Goal: Task Accomplishment & Management: Manage account settings

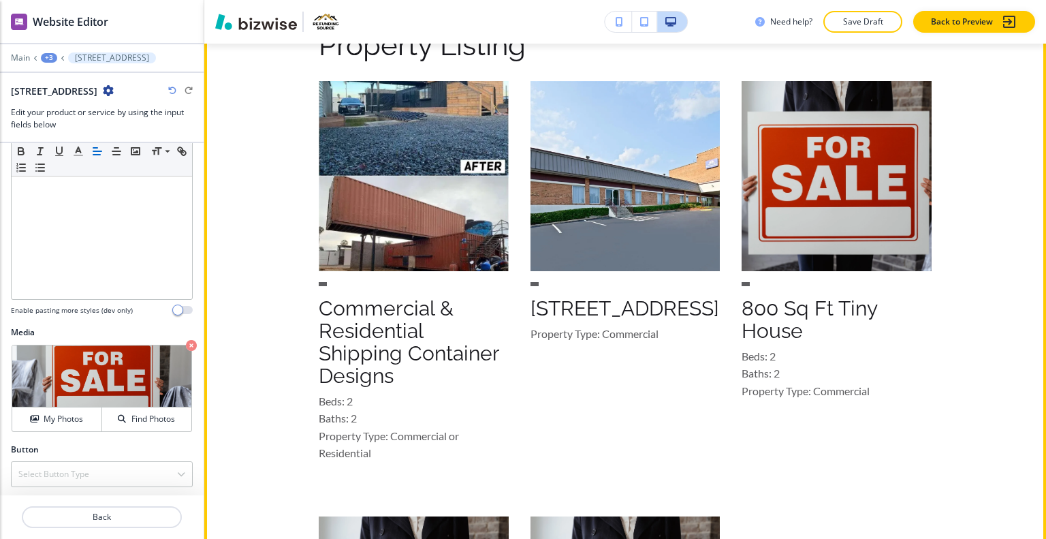
scroll to position [945, 0]
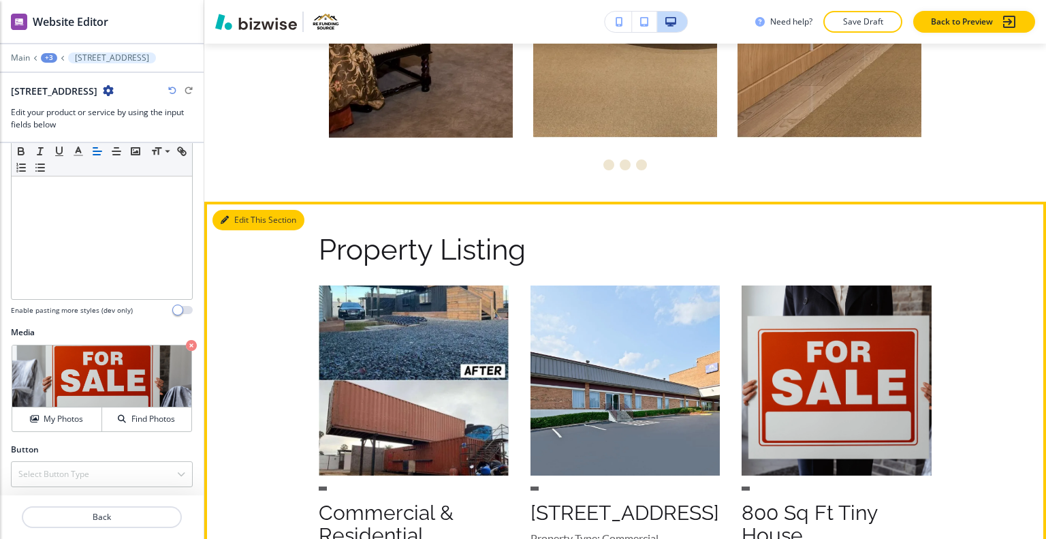
click at [240, 217] on button "Edit This Section" at bounding box center [259, 220] width 92 height 20
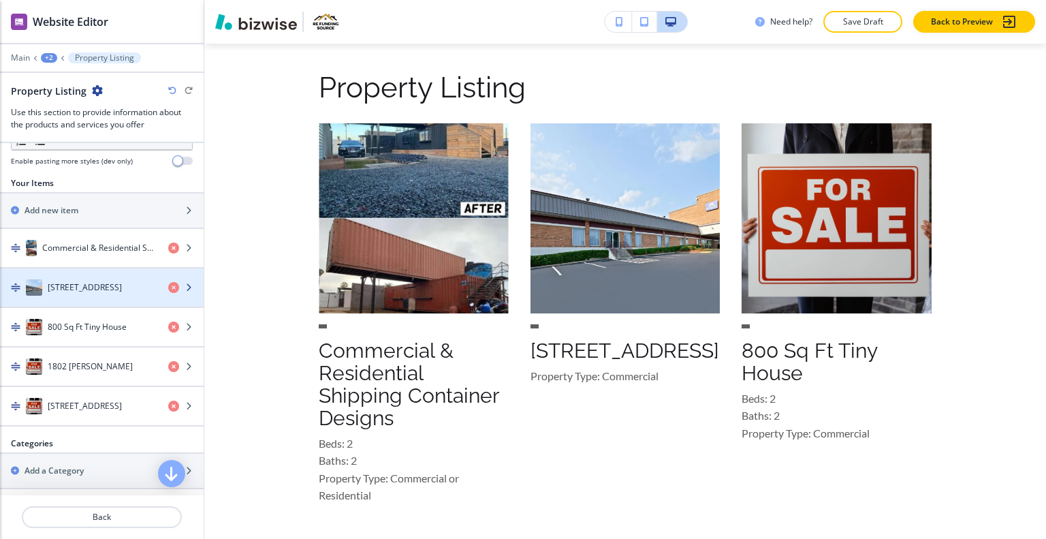
scroll to position [128, 0]
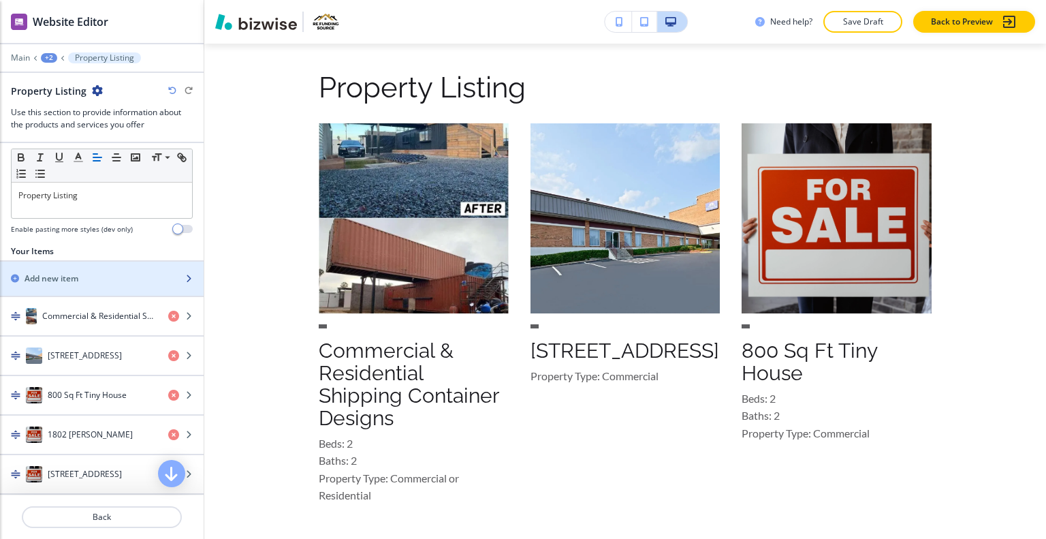
click at [70, 278] on h2 "Add new item" at bounding box center [52, 278] width 54 height 12
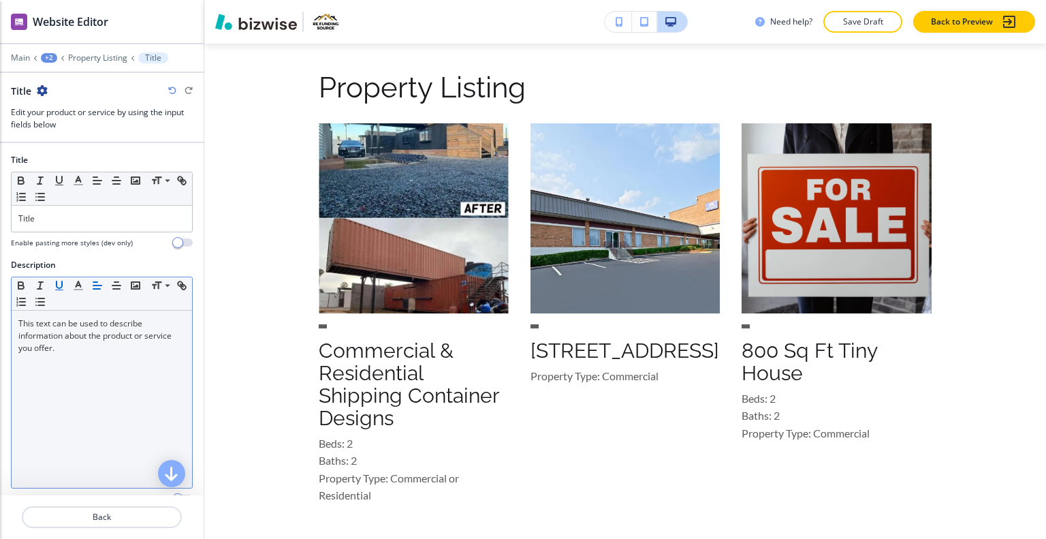
scroll to position [1626, 0]
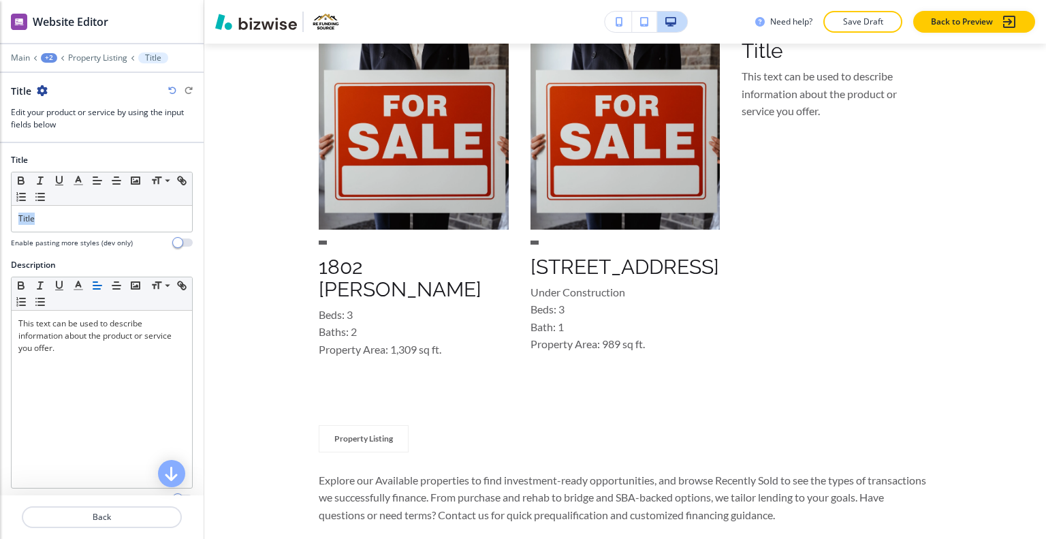
drag, startPoint x: 19, startPoint y: 220, endPoint x: 0, endPoint y: 210, distance: 21.3
click at [0, 210] on div "Title Small Normal Large Huge Title Enable pasting more styles (dev only)" at bounding box center [102, 206] width 204 height 105
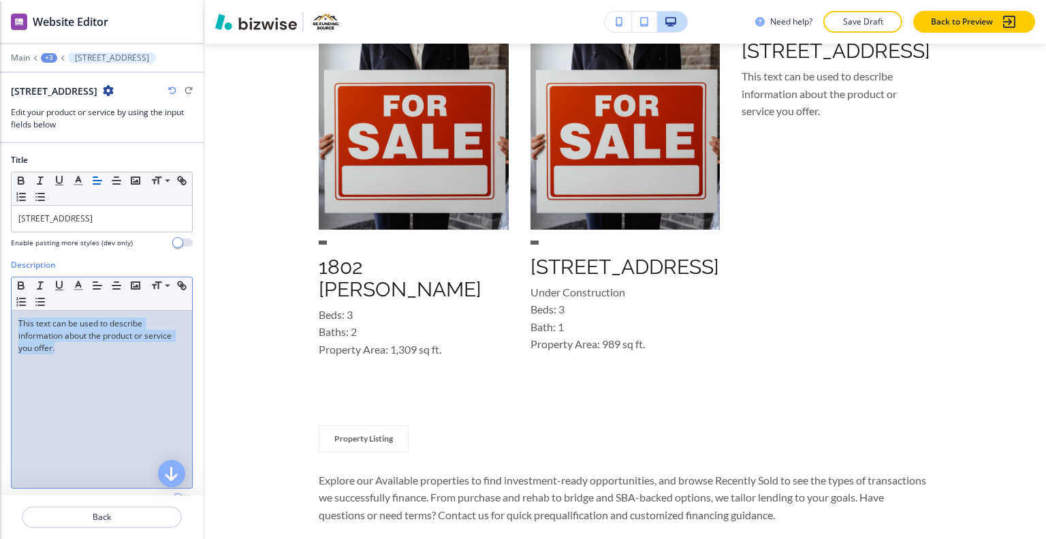
drag, startPoint x: 72, startPoint y: 361, endPoint x: 0, endPoint y: 314, distance: 85.6
click at [0, 314] on div "Description Small Normal Large Huge This text can be used to describe informati…" at bounding box center [102, 387] width 204 height 256
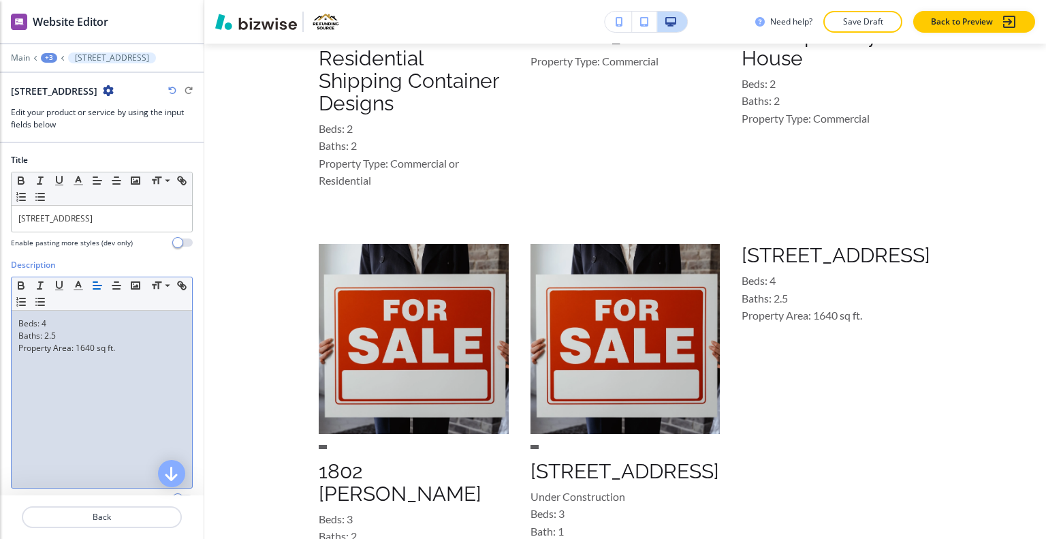
scroll to position [189, 0]
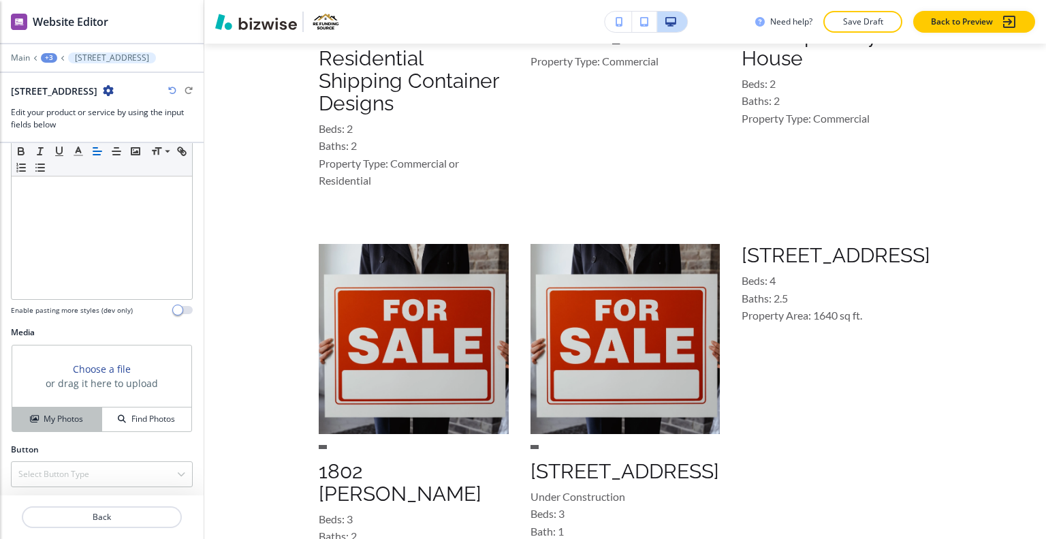
click at [76, 423] on button "My Photos" at bounding box center [57, 419] width 90 height 24
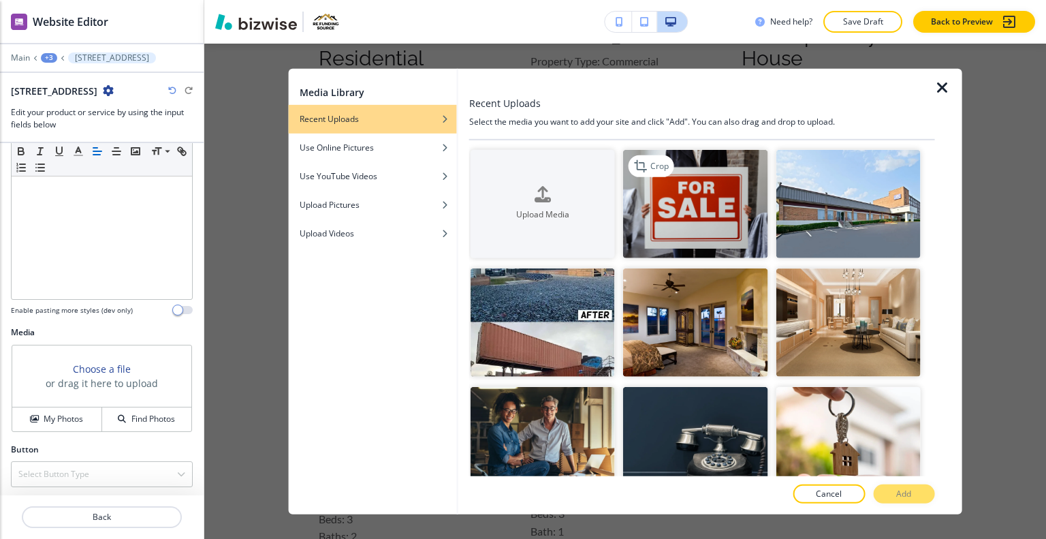
click at [698, 220] on img "button" at bounding box center [695, 203] width 144 height 108
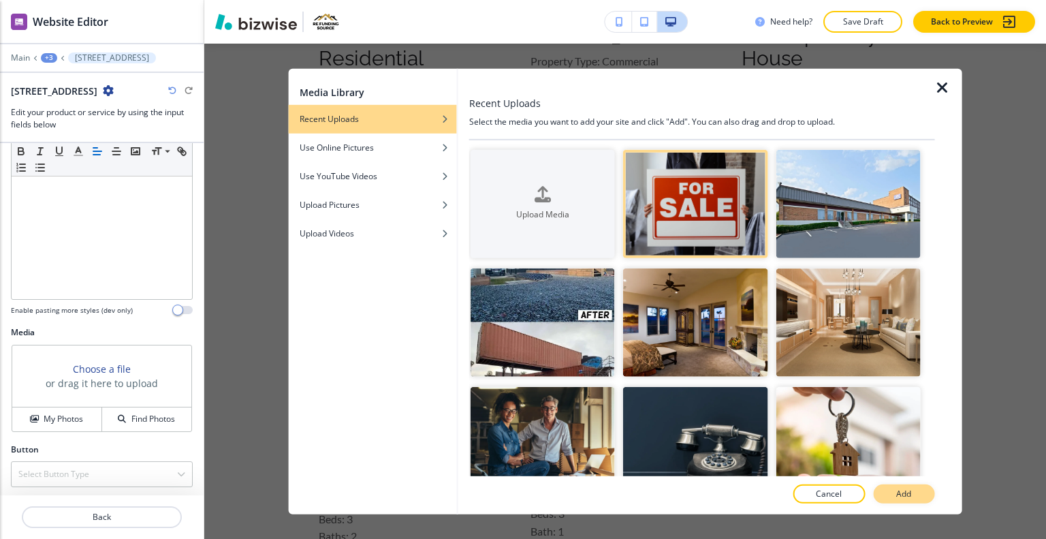
click at [927, 490] on button "Add" at bounding box center [903, 493] width 61 height 19
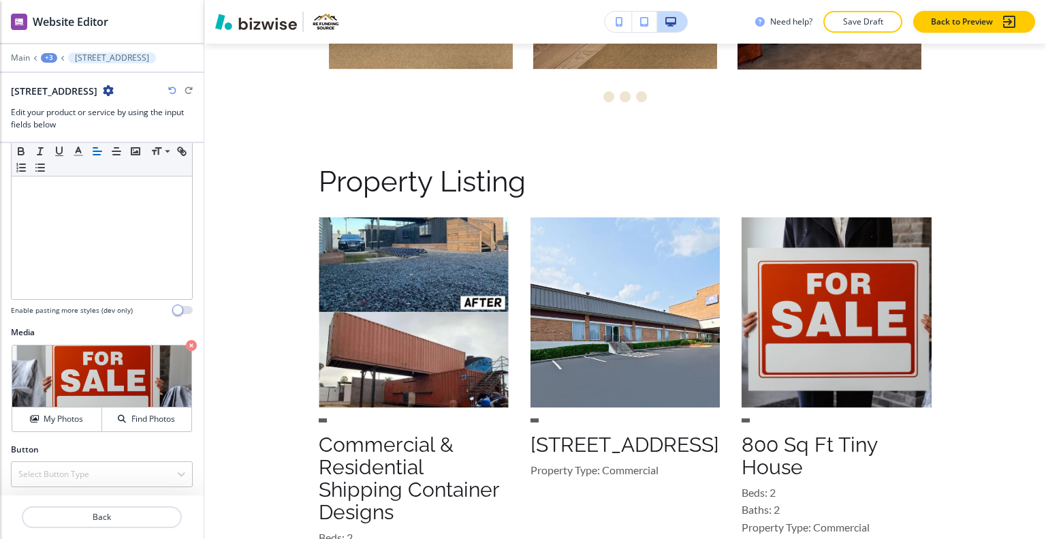
scroll to position [877, 0]
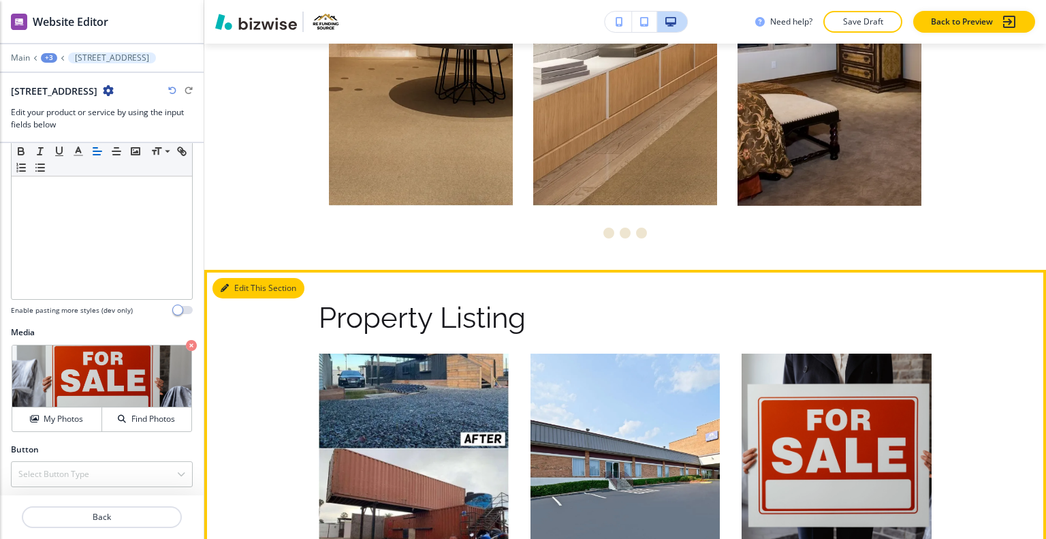
click at [237, 287] on button "Edit This Section" at bounding box center [259, 288] width 92 height 20
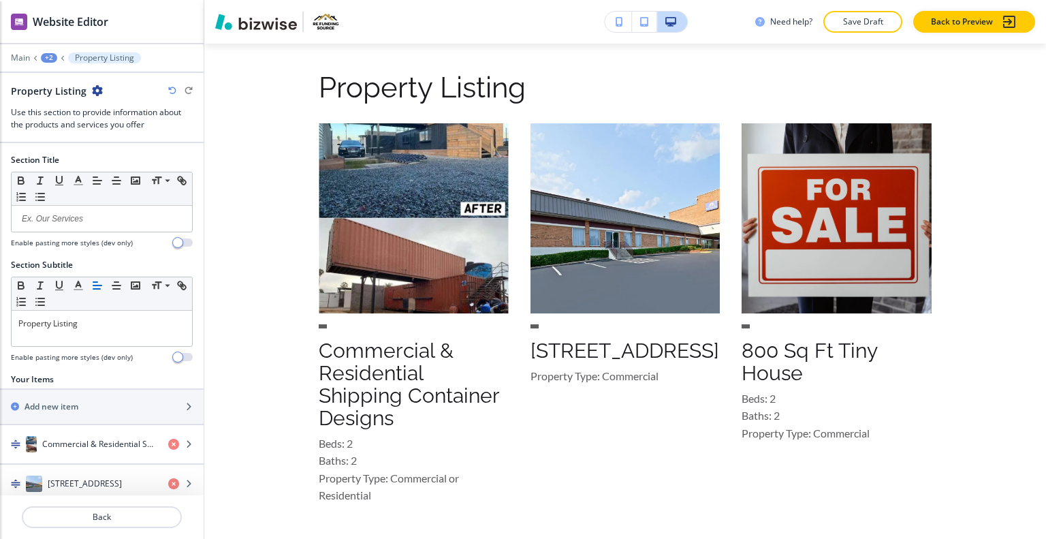
scroll to position [236, 0]
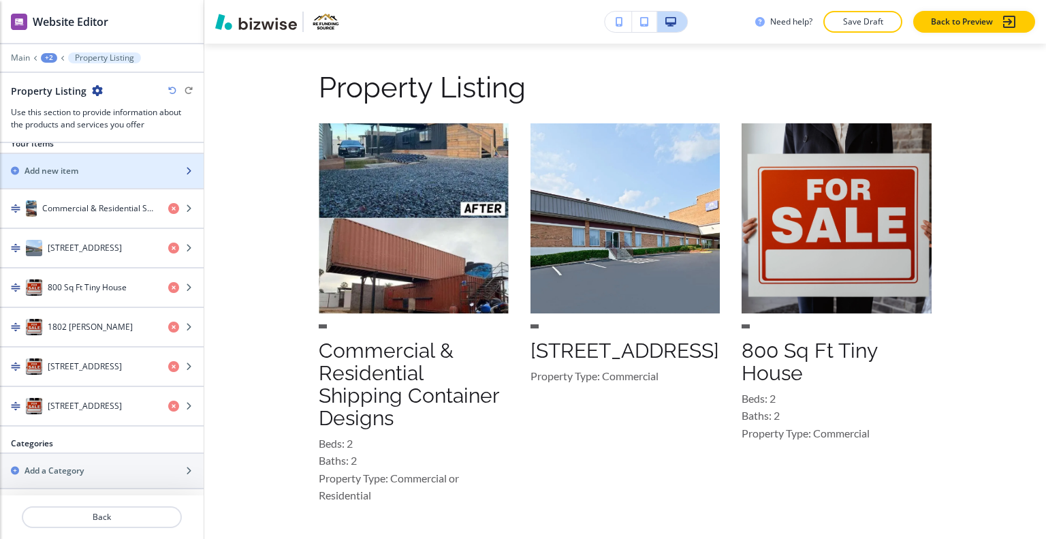
click at [91, 169] on div "Add new item" at bounding box center [87, 171] width 174 height 12
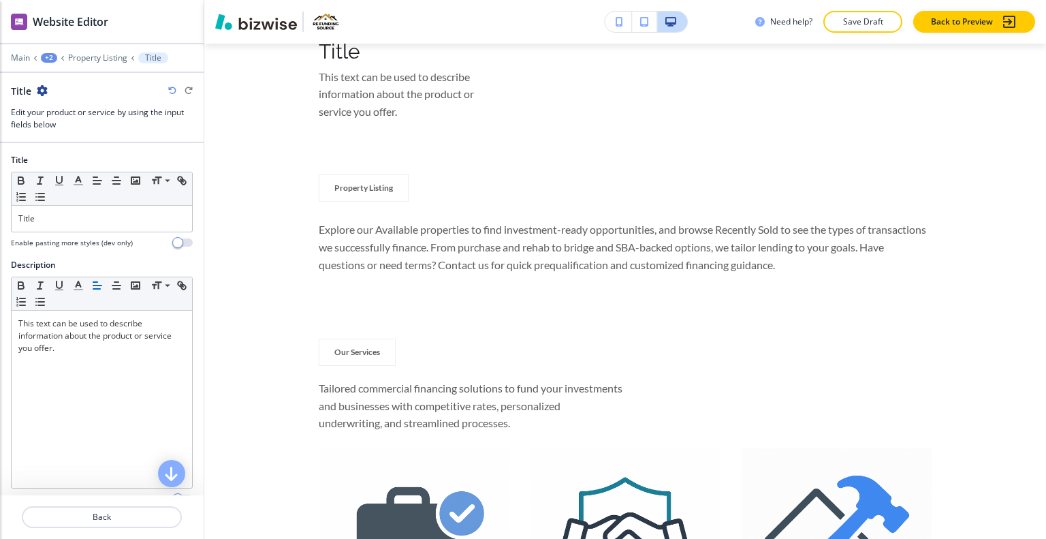
drag, startPoint x: 104, startPoint y: 204, endPoint x: 5, endPoint y: 207, distance: 98.1
click at [5, 207] on div "Title Small Normal Large Huge Title Enable pasting more styles (dev only)" at bounding box center [102, 206] width 204 height 105
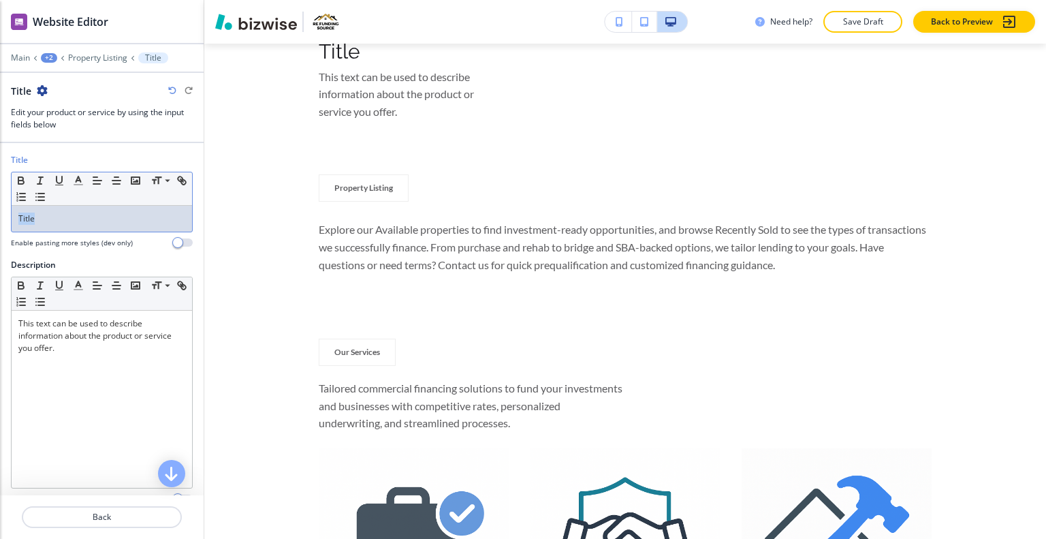
drag, startPoint x: 57, startPoint y: 221, endPoint x: 18, endPoint y: 216, distance: 38.5
click at [18, 216] on p "Title" at bounding box center [101, 219] width 167 height 12
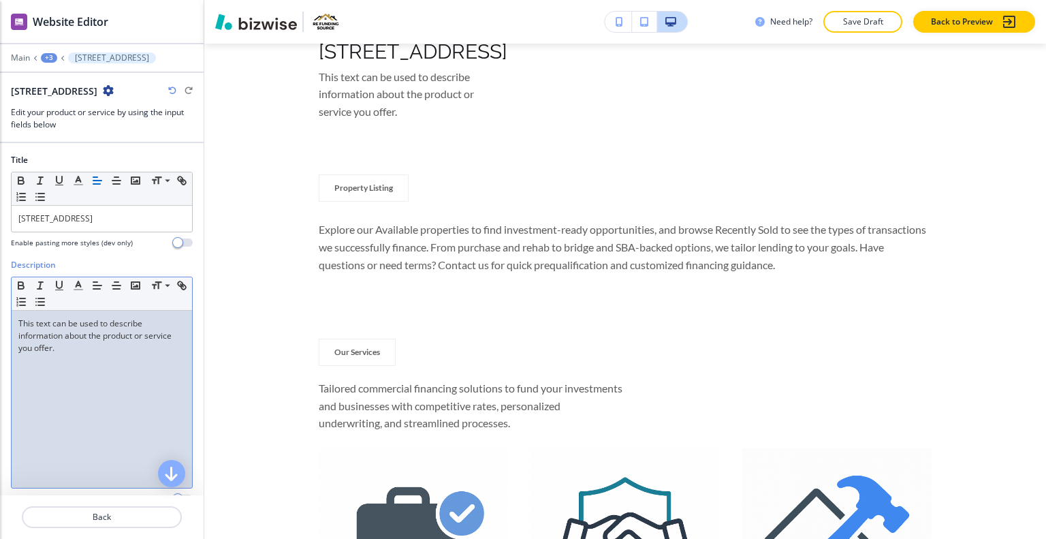
click at [134, 362] on div "This text can be used to describe information about the product or service you …" at bounding box center [102, 399] width 181 height 177
drag, startPoint x: 5, startPoint y: 341, endPoint x: 4, endPoint y: 324, distance: 17.8
click at [0, 323] on div "Description Small Normal Large Huge This text can be used to describe informati…" at bounding box center [102, 387] width 204 height 256
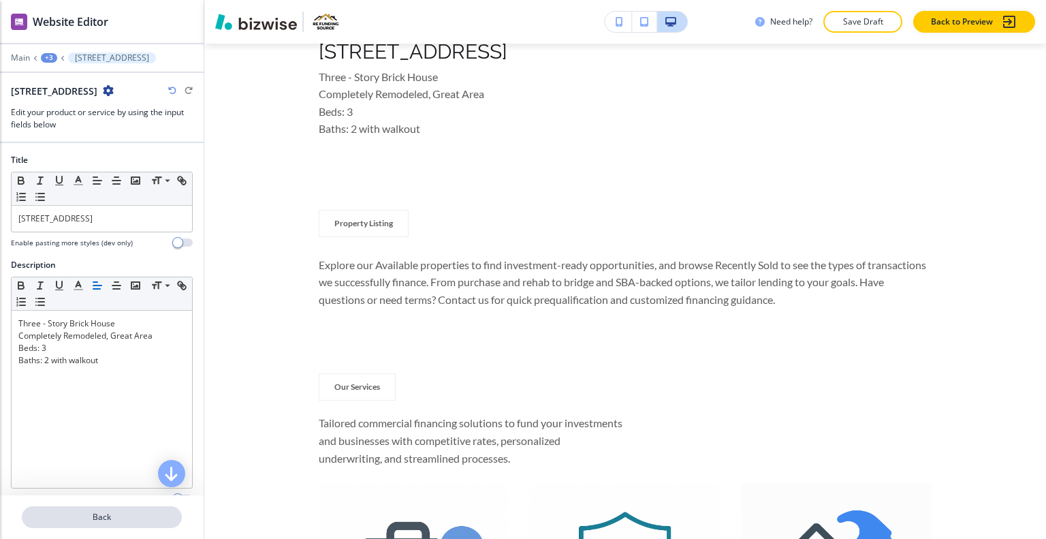
click at [104, 519] on p "Back" at bounding box center [101, 517] width 157 height 12
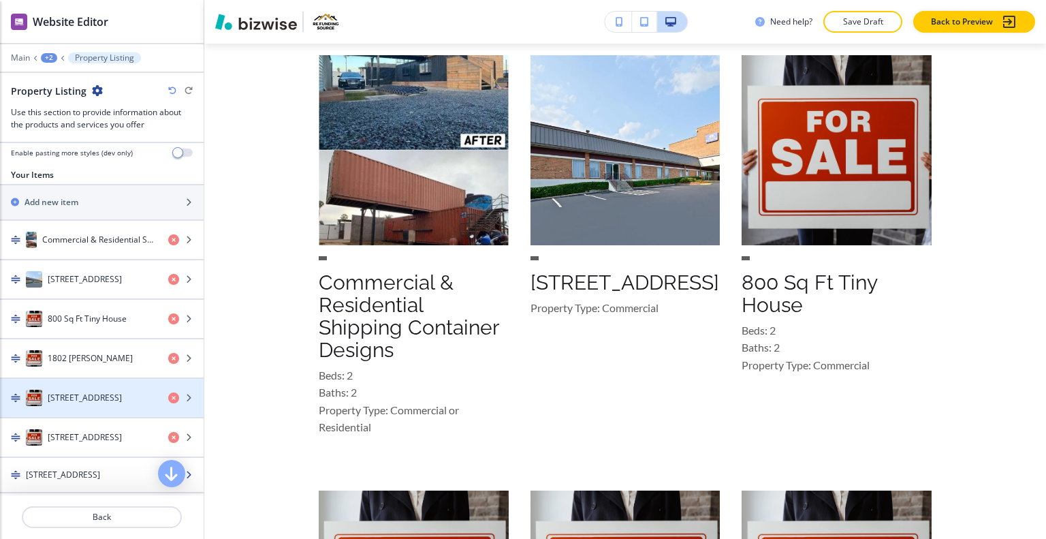
scroll to position [270, 0]
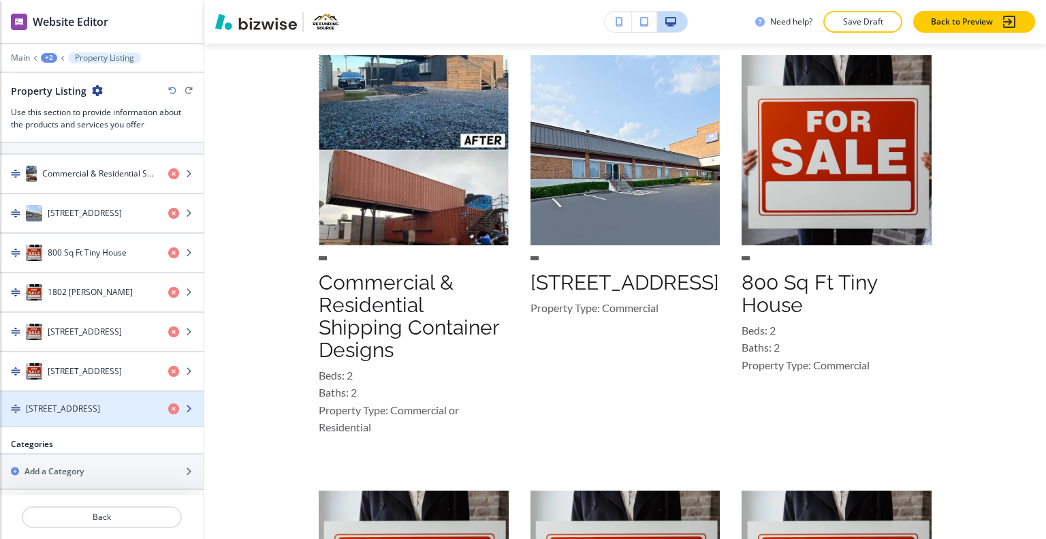
click at [97, 405] on div "428 E. Lanvale Av" at bounding box center [78, 409] width 157 height 12
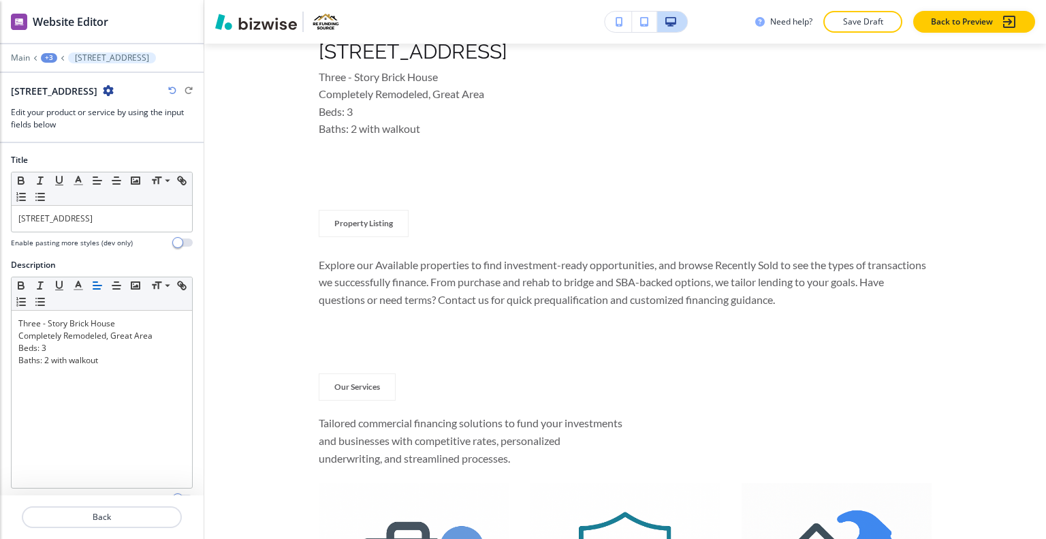
scroll to position [189, 0]
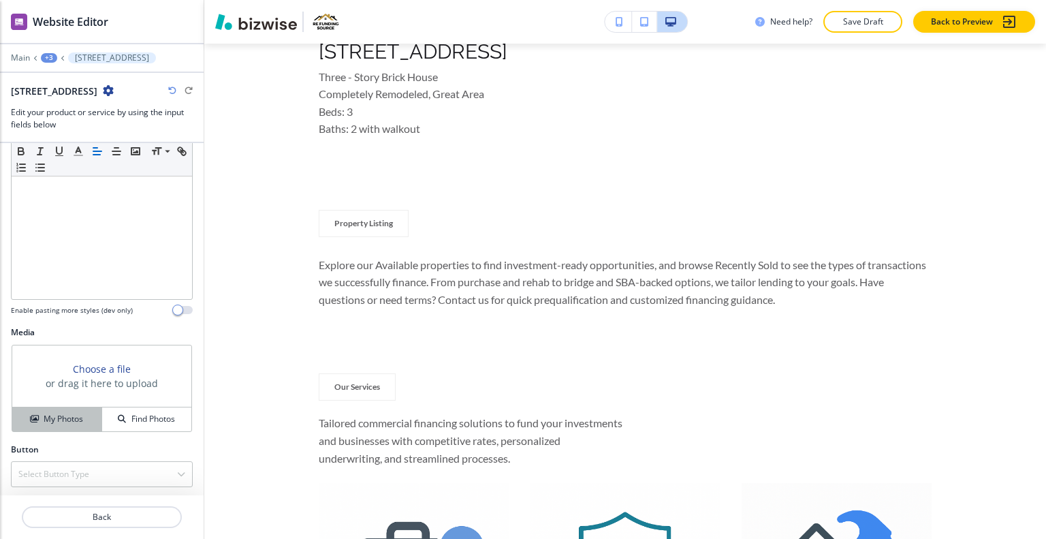
click at [63, 413] on h4 "My Photos" at bounding box center [64, 419] width 40 height 12
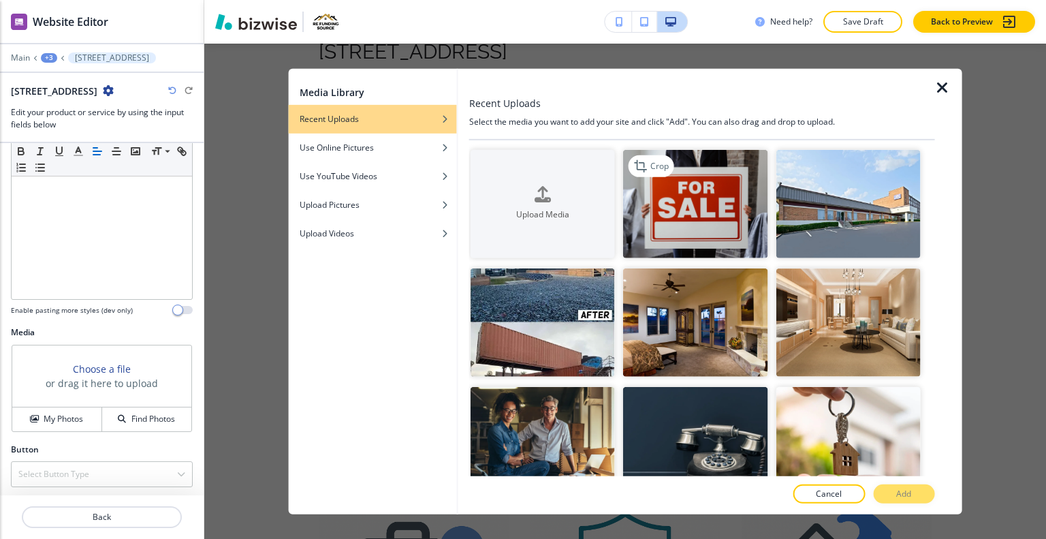
click at [659, 201] on img "button" at bounding box center [695, 203] width 144 height 108
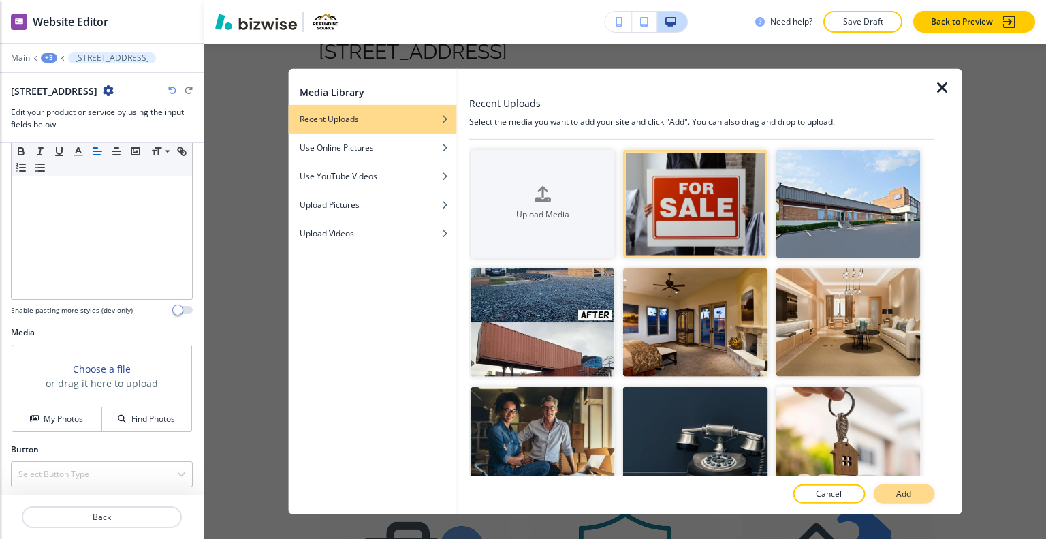
click at [905, 486] on button "Add" at bounding box center [903, 493] width 61 height 19
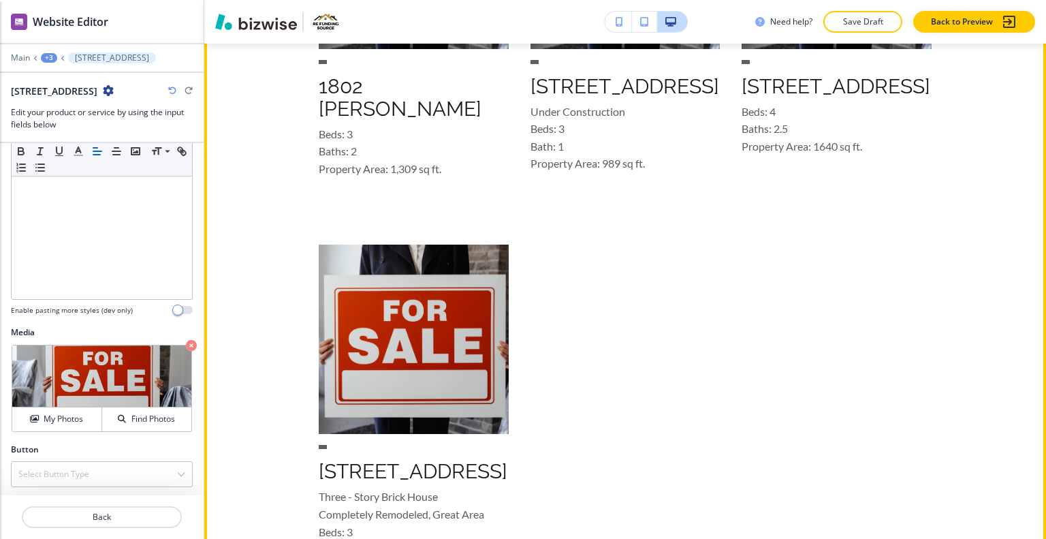
scroll to position [1602, 0]
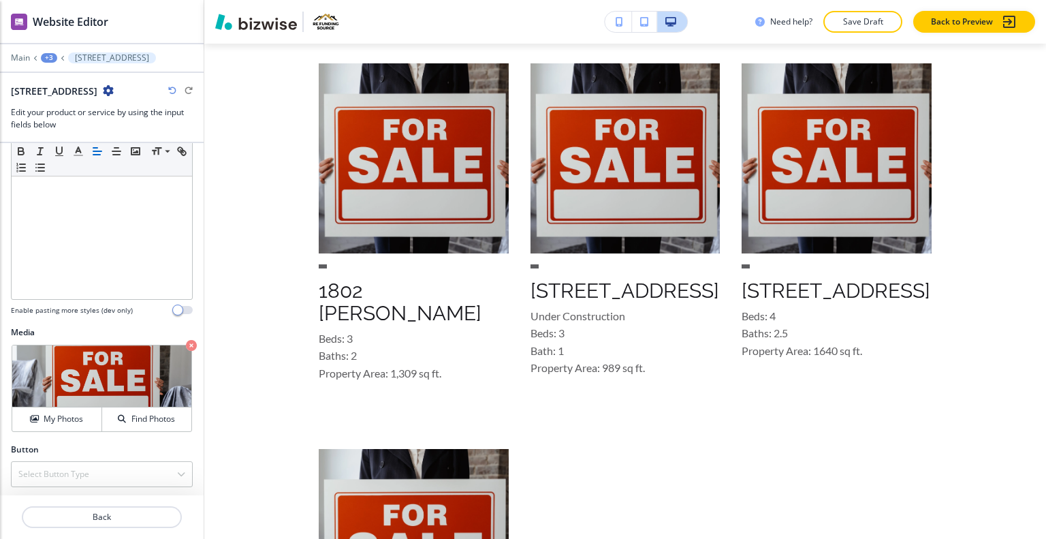
click at [116, 529] on div at bounding box center [102, 533] width 204 height 11
click at [114, 522] on p "Back" at bounding box center [101, 517] width 157 height 12
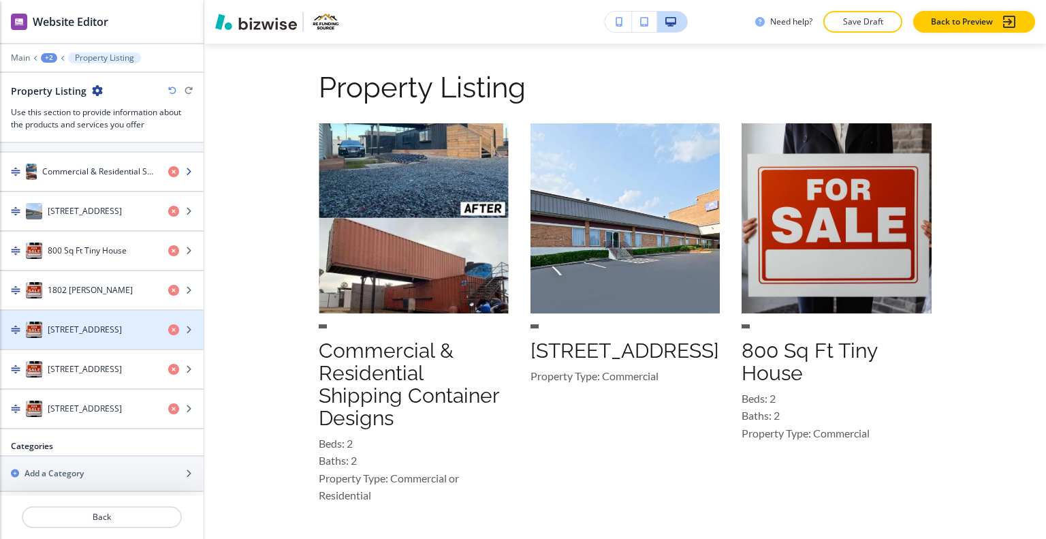
scroll to position [136, 0]
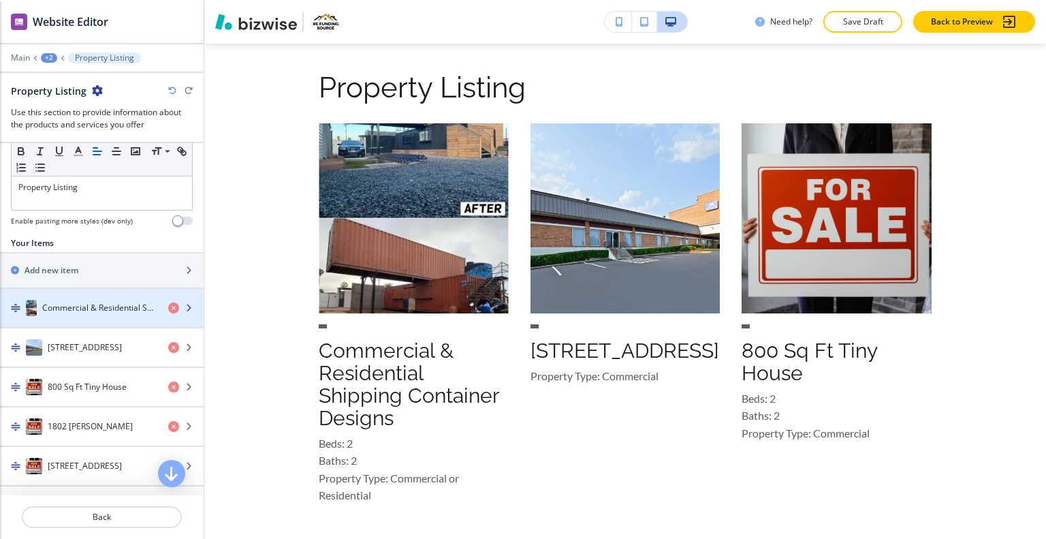
click at [93, 306] on h4 "Commercial & Residential Shipping Container Designs" at bounding box center [99, 308] width 115 height 12
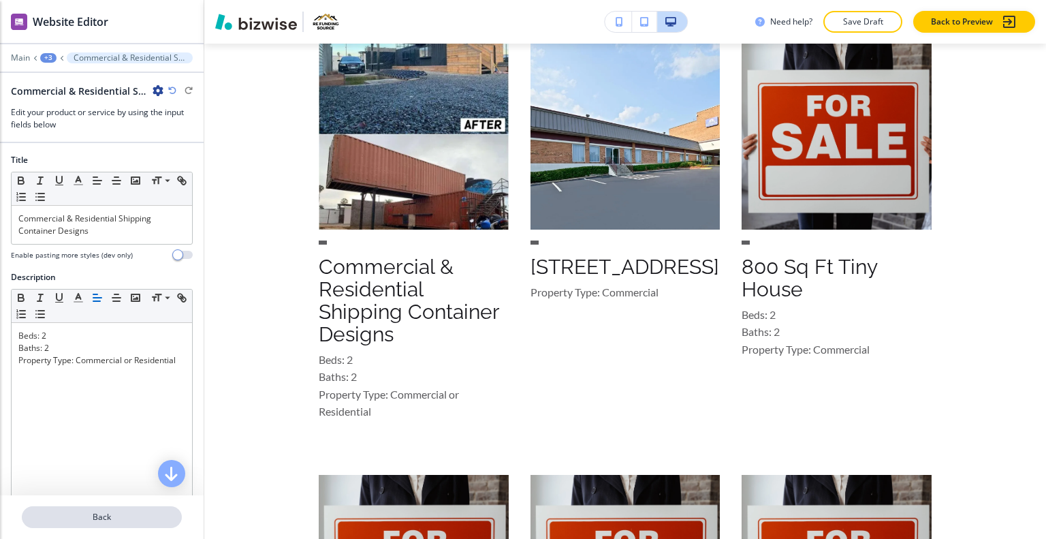
click at [117, 514] on p "Back" at bounding box center [101, 517] width 157 height 12
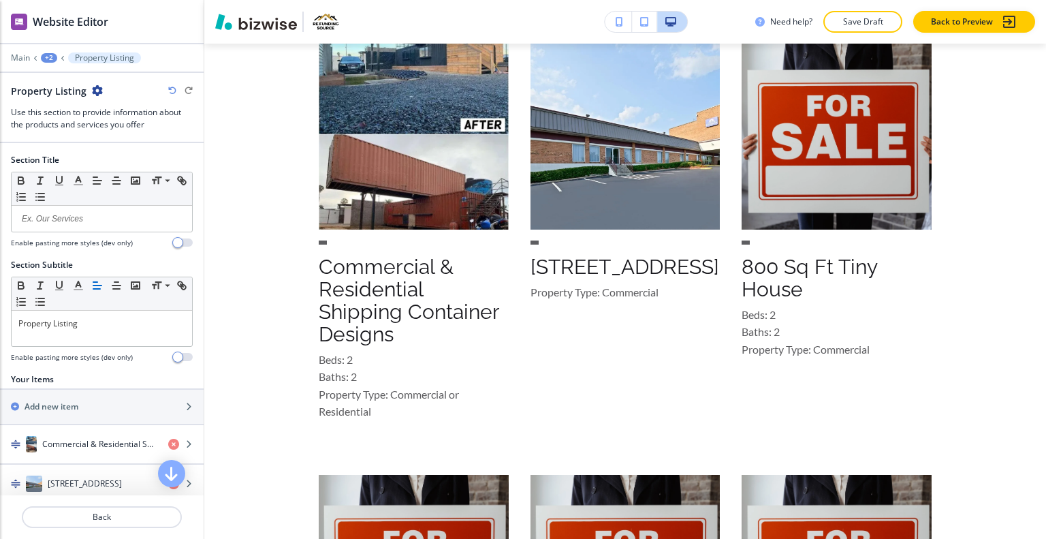
scroll to position [1107, 0]
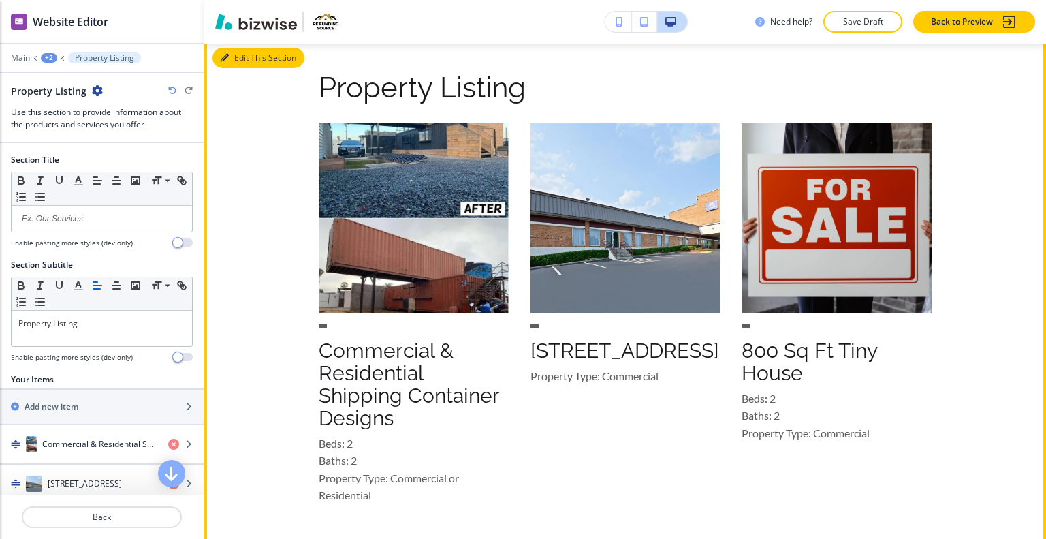
click at [239, 61] on button "Edit This Section" at bounding box center [259, 58] width 92 height 20
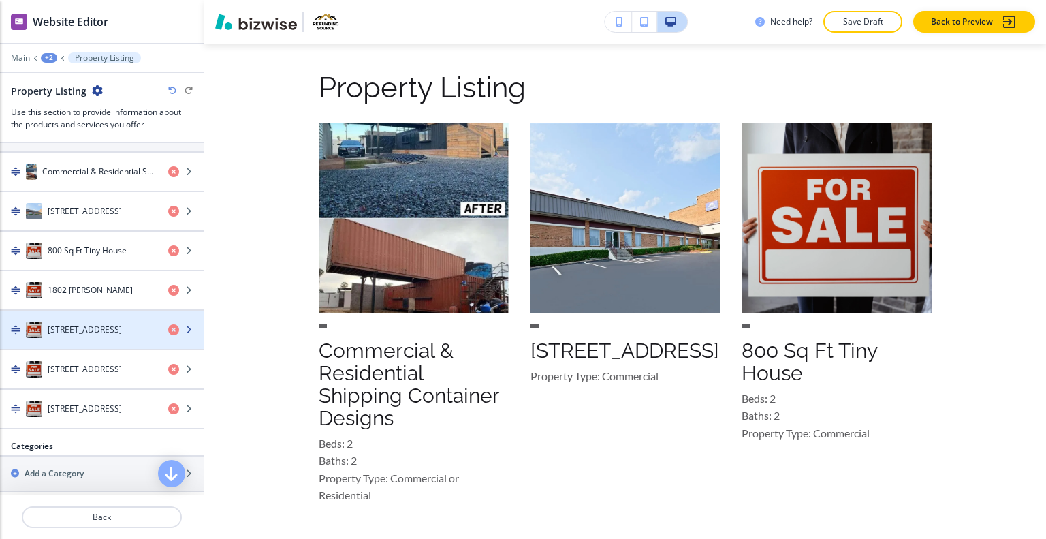
scroll to position [204, 0]
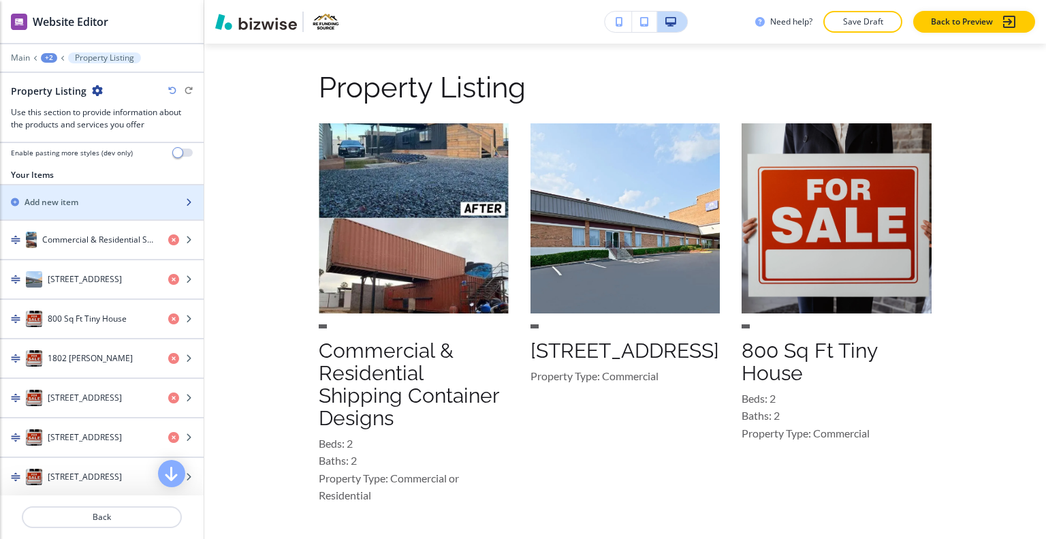
click at [86, 211] on div "button" at bounding box center [102, 213] width 204 height 11
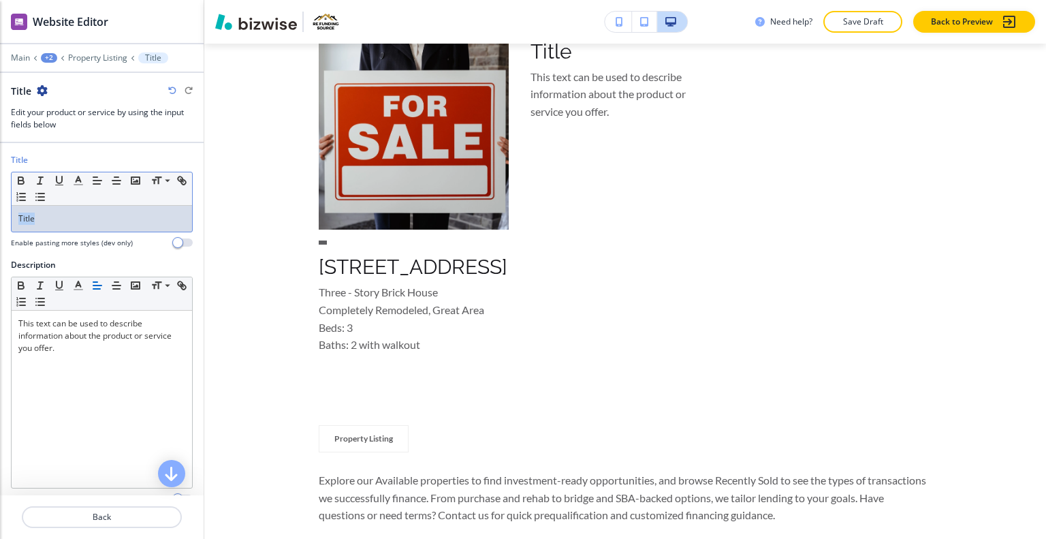
drag, startPoint x: 60, startPoint y: 212, endPoint x: 65, endPoint y: 226, distance: 15.3
click at [0, 211] on div "Title Small Normal Large Huge Title Enable pasting more styles (dev only)" at bounding box center [102, 206] width 204 height 105
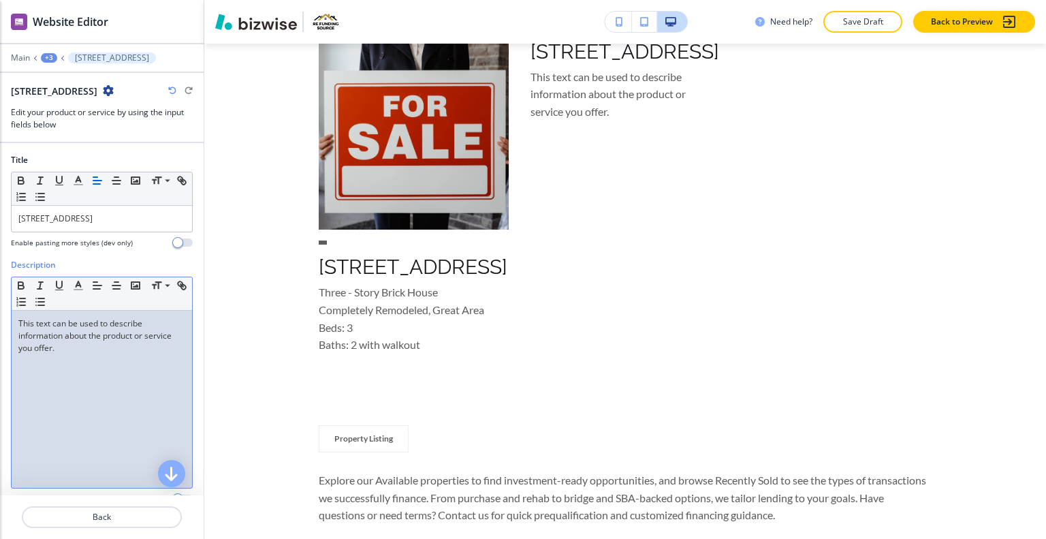
click at [123, 424] on div "This text can be used to describe information about the product or service you …" at bounding box center [102, 399] width 181 height 177
drag, startPoint x: 114, startPoint y: 397, endPoint x: 0, endPoint y: 309, distance: 144.7
click at [0, 309] on div "Description Small Normal Large Huge This text can be used to describe informati…" at bounding box center [102, 387] width 204 height 256
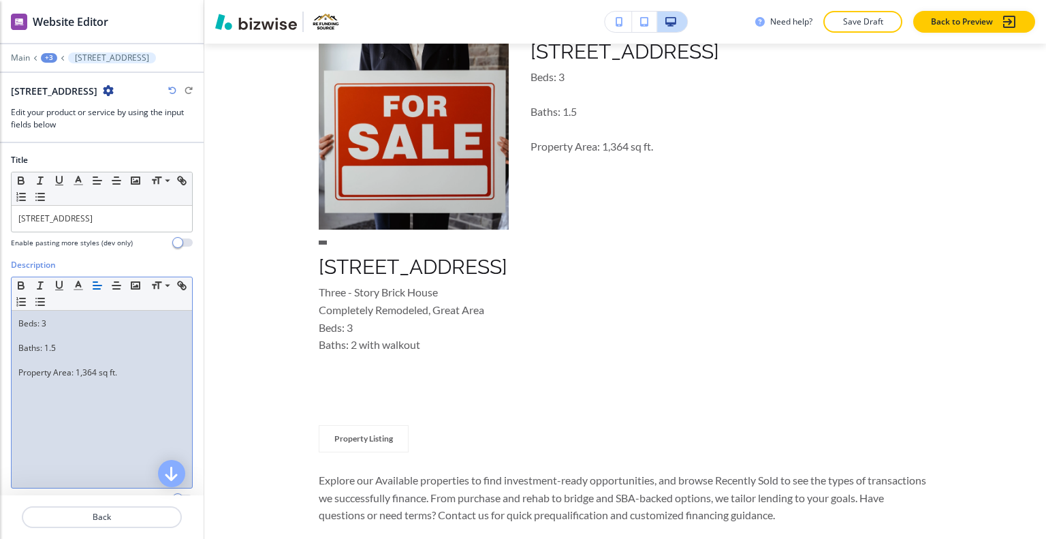
drag, startPoint x: 136, startPoint y: 375, endPoint x: 0, endPoint y: 307, distance: 152.3
click at [0, 307] on div "Description Small Normal Large Huge Beds: 3 Baths: 1.5 Property Area: 1,364 sq …" at bounding box center [102, 387] width 204 height 256
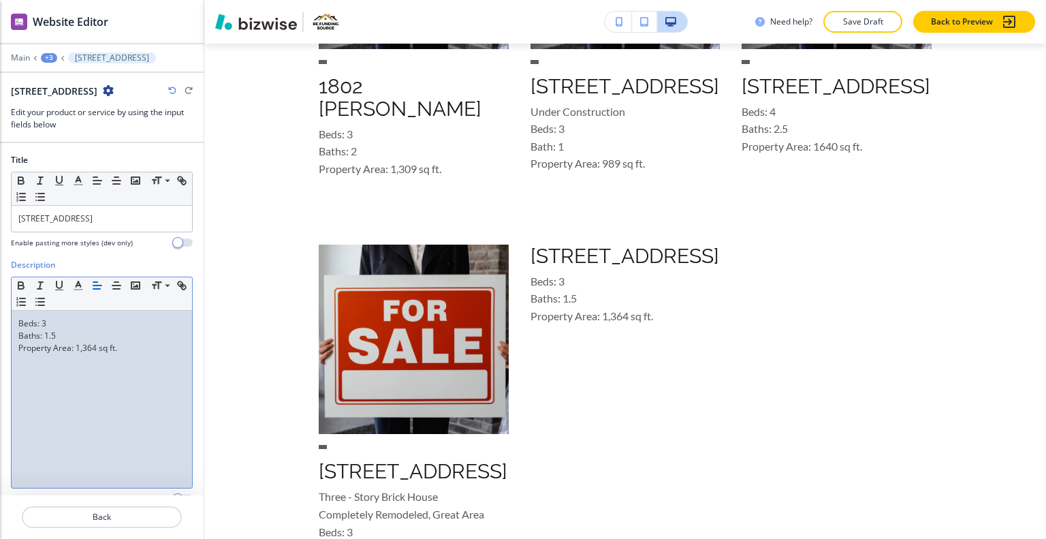
scroll to position [189, 0]
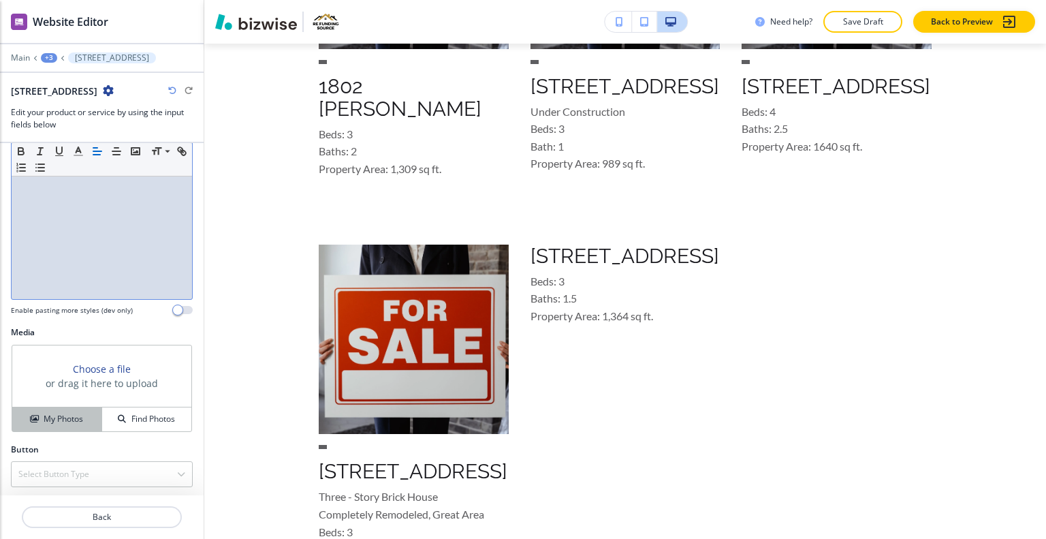
click at [48, 413] on h4 "My Photos" at bounding box center [64, 419] width 40 height 12
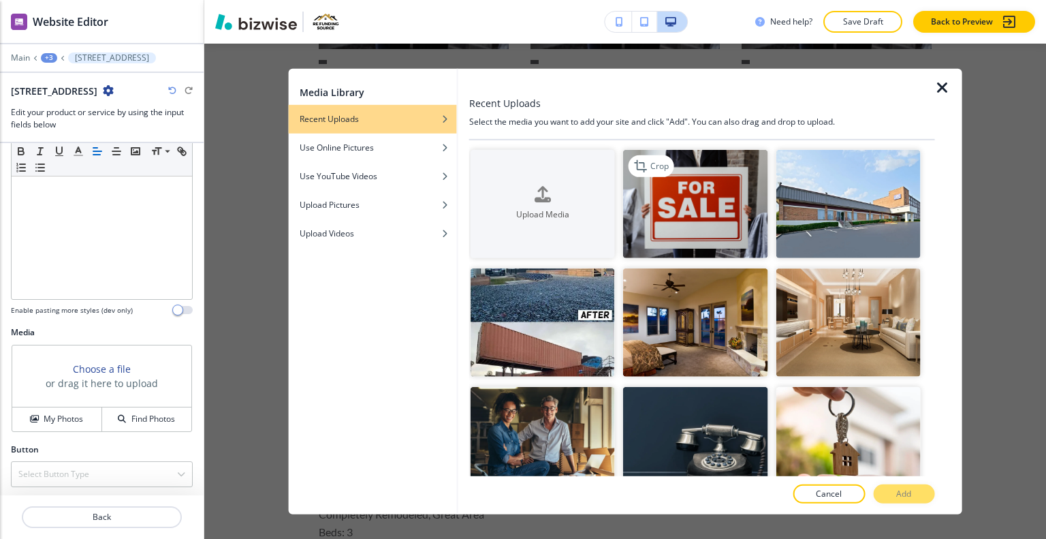
drag, startPoint x: 710, startPoint y: 202, endPoint x: 739, endPoint y: 238, distance: 46.1
click at [710, 202] on img "button" at bounding box center [695, 203] width 144 height 108
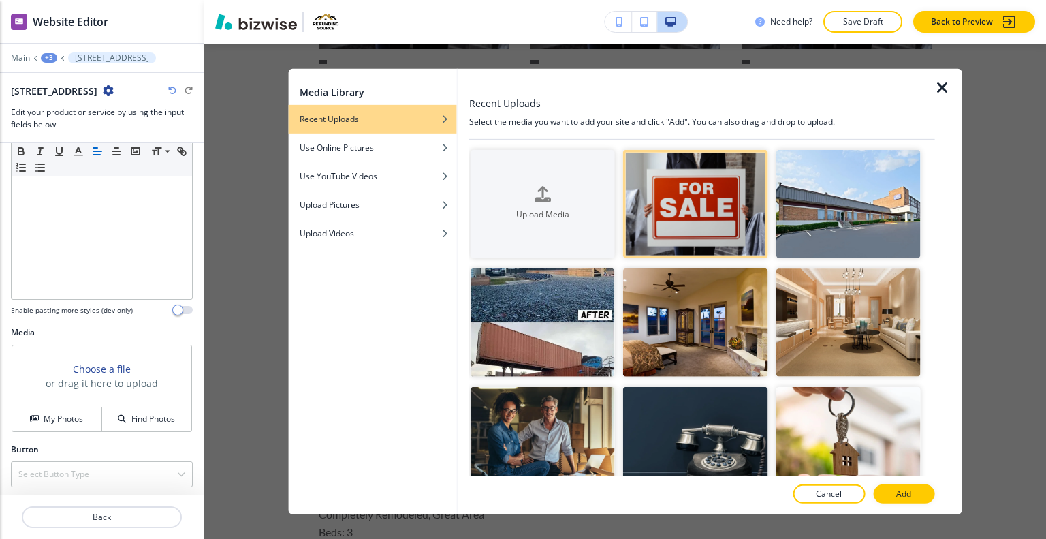
click at [933, 502] on div "Recent Uploads Select the media you want to add your site and click "Add". You …" at bounding box center [710, 290] width 504 height 445
click at [926, 493] on button "Add" at bounding box center [903, 493] width 61 height 19
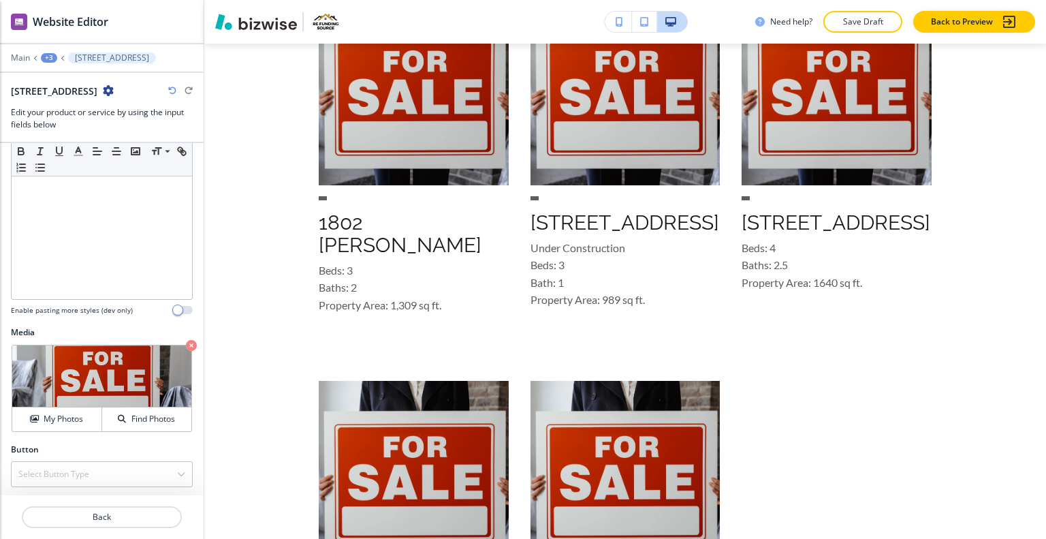
scroll to position [1875, 0]
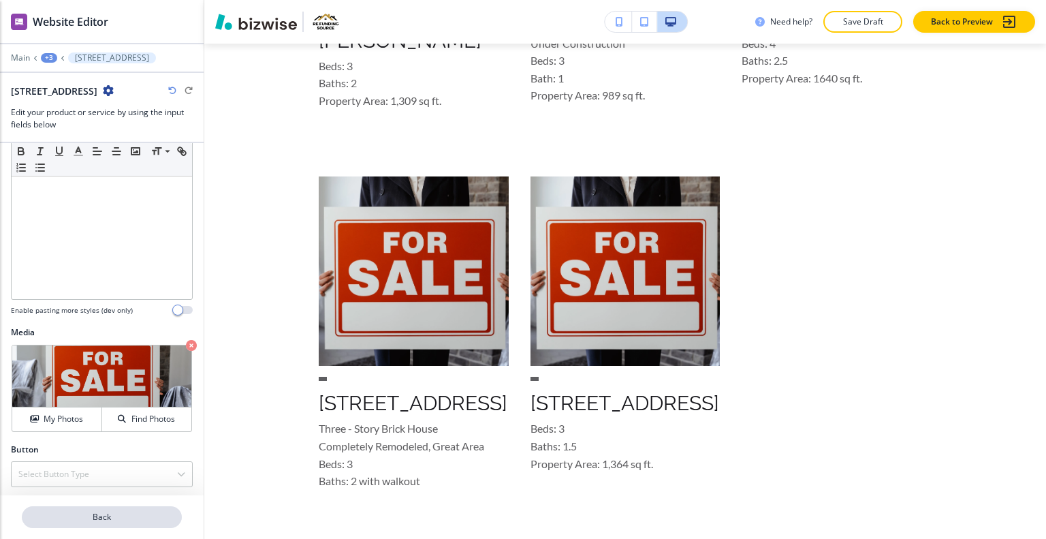
click at [107, 521] on p "Back" at bounding box center [101, 517] width 157 height 12
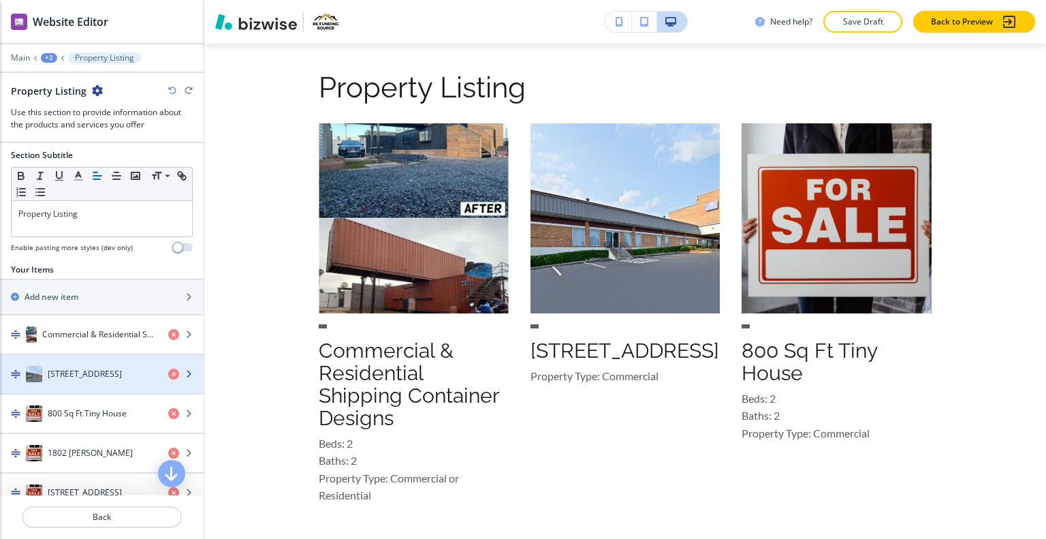
scroll to position [42, 0]
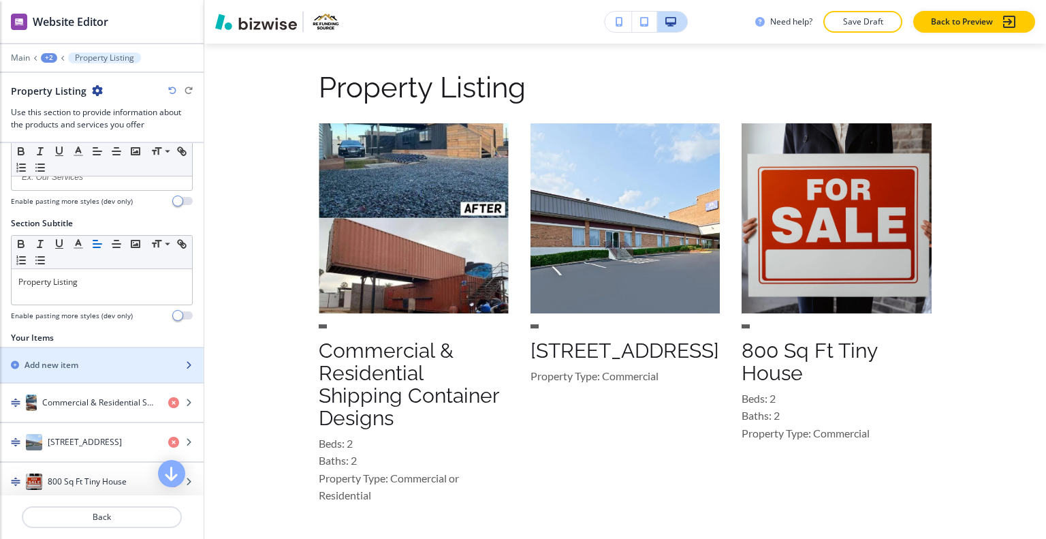
click at [114, 359] on div "Add new item" at bounding box center [87, 365] width 174 height 12
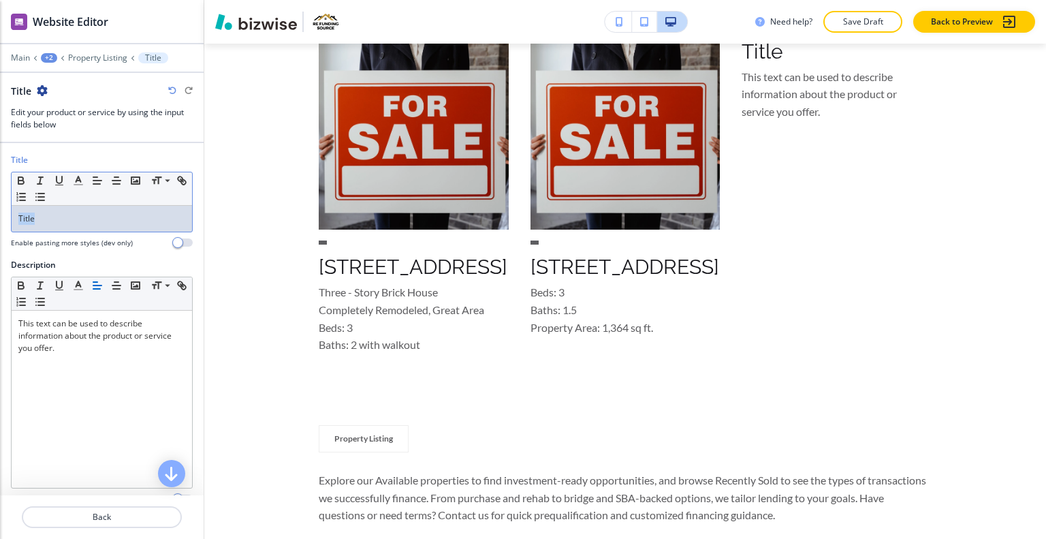
drag, startPoint x: 76, startPoint y: 221, endPoint x: 0, endPoint y: 206, distance: 77.7
click at [0, 206] on div "Title Small Normal Large Huge Title Enable pasting more styles (dev only)" at bounding box center [102, 206] width 204 height 105
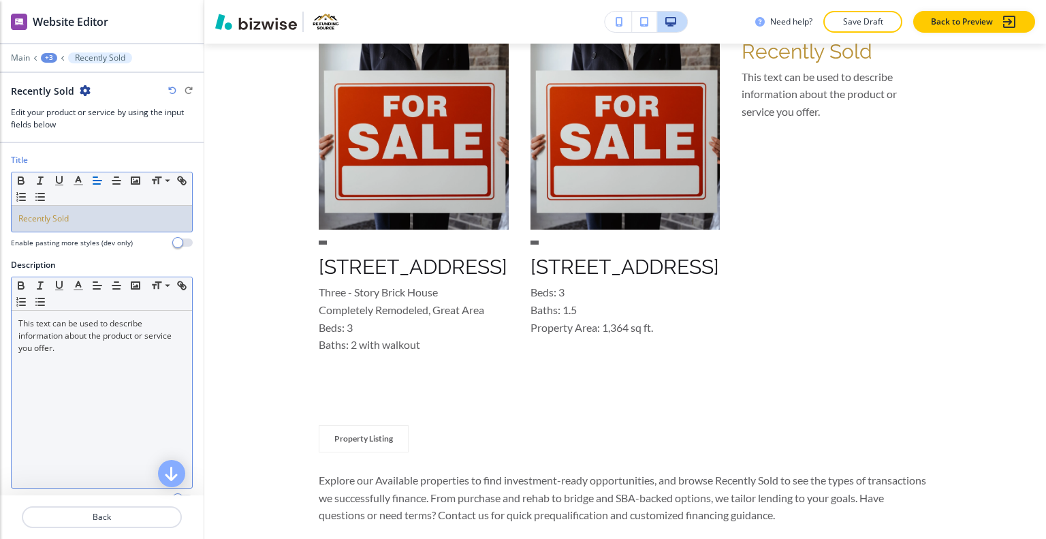
click at [99, 364] on div "This text can be used to describe information about the product or service you …" at bounding box center [102, 399] width 181 height 177
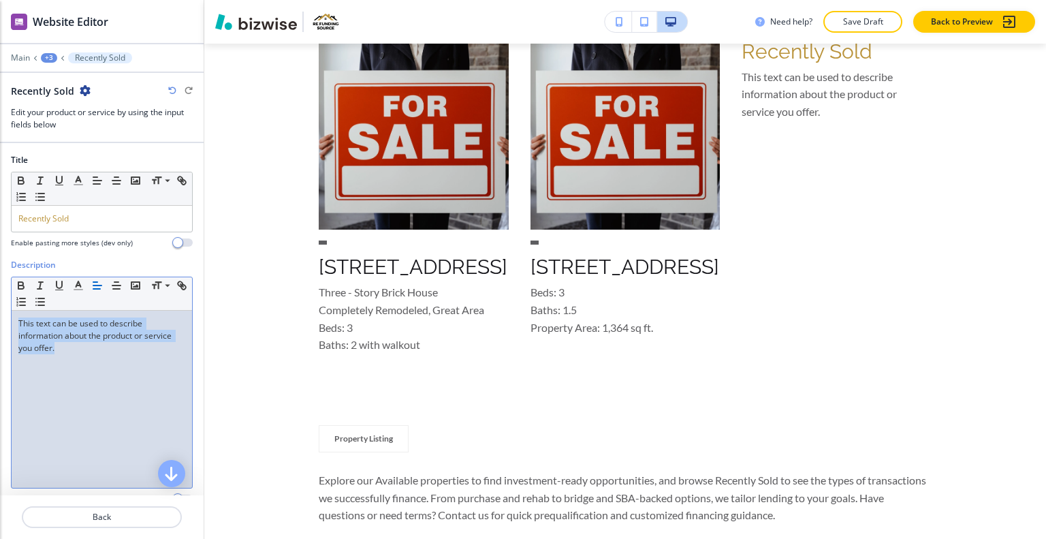
drag, startPoint x: 98, startPoint y: 366, endPoint x: 0, endPoint y: 316, distance: 110.0
click at [0, 316] on div "Description Small Normal Large Huge This text can be used to describe informati…" at bounding box center [102, 387] width 204 height 256
drag, startPoint x: 10, startPoint y: 330, endPoint x: 72, endPoint y: 318, distance: 63.2
click at [72, 318] on p "This text can be used to describe information about the product or service you …" at bounding box center [101, 335] width 167 height 37
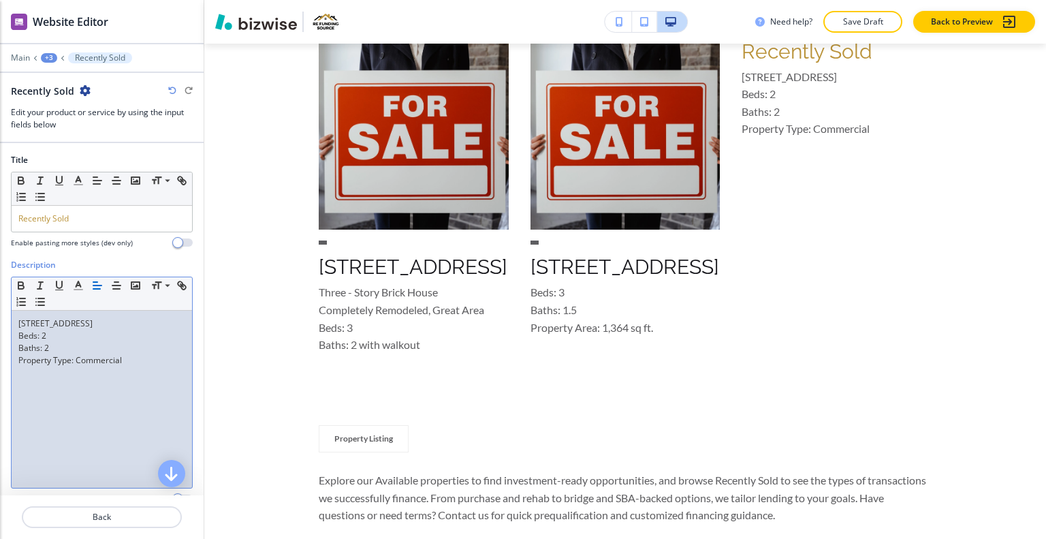
scroll to position [0, 0]
drag, startPoint x: 100, startPoint y: 323, endPoint x: 1, endPoint y: 316, distance: 99.7
click at [0, 317] on div "Description Small Normal Large Huge 5008 Kenwood Av Beds: 2 Baths: 2 Property T…" at bounding box center [102, 387] width 204 height 256
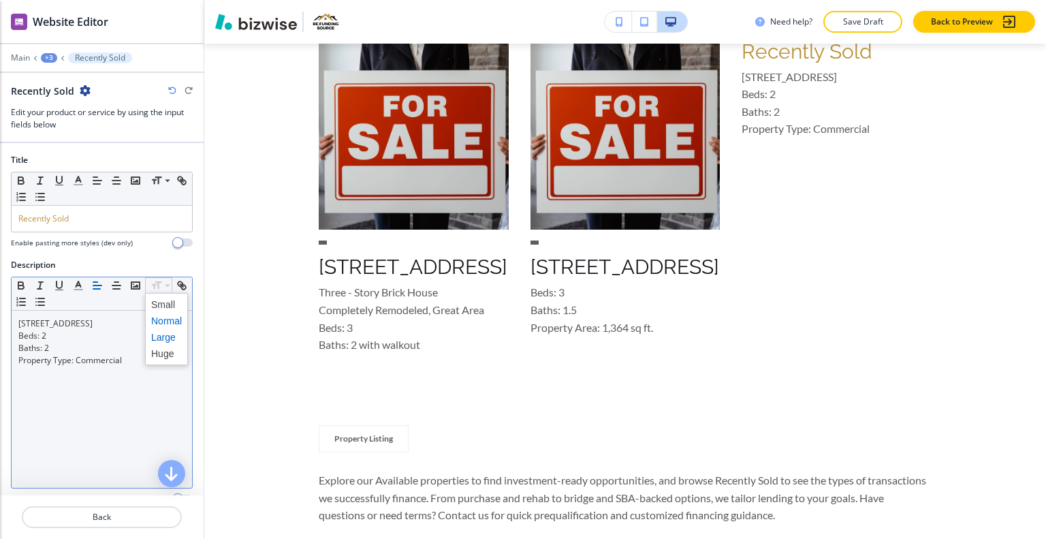
click at [161, 335] on span at bounding box center [166, 337] width 31 height 16
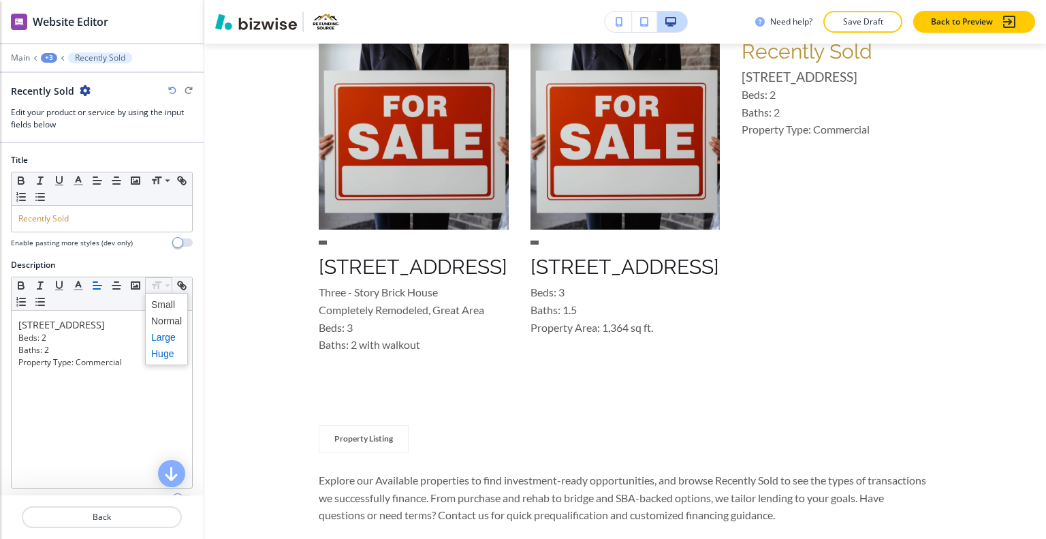
click at [165, 351] on span at bounding box center [166, 353] width 31 height 16
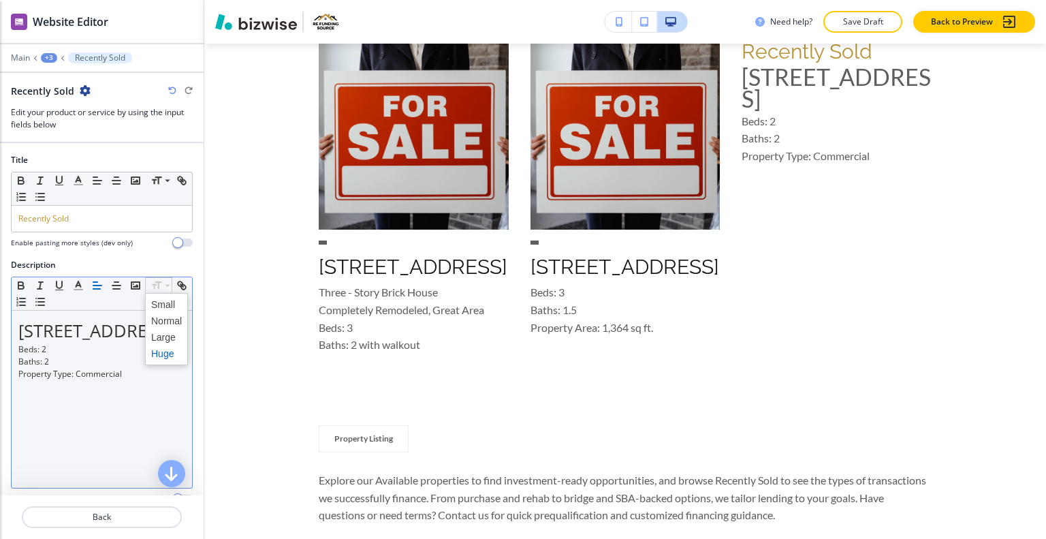
click at [163, 333] on span at bounding box center [166, 337] width 31 height 16
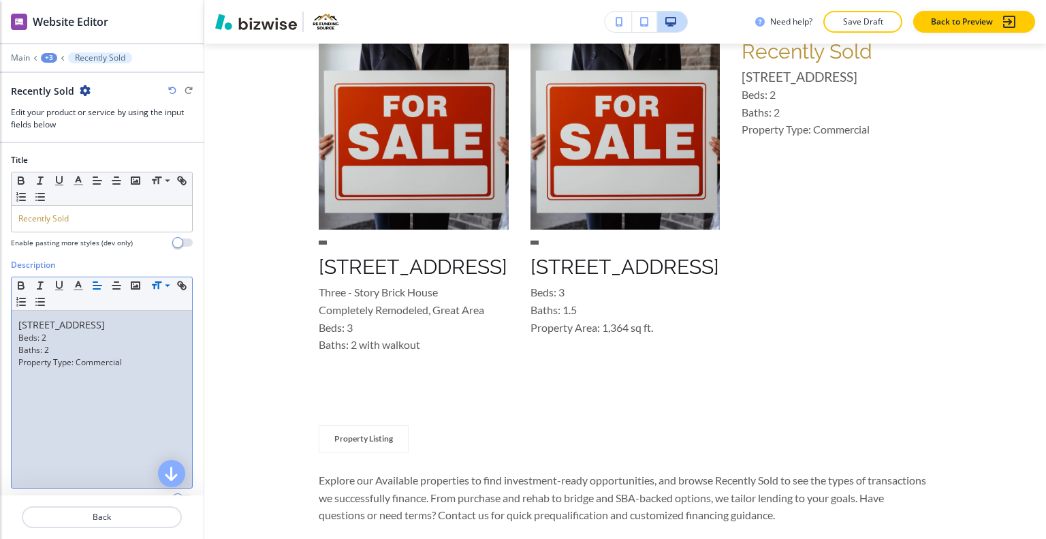
click at [84, 351] on p "Baths: 2" at bounding box center [101, 350] width 167 height 12
click at [144, 358] on p "Property Type: Commercial" at bounding box center [101, 362] width 167 height 12
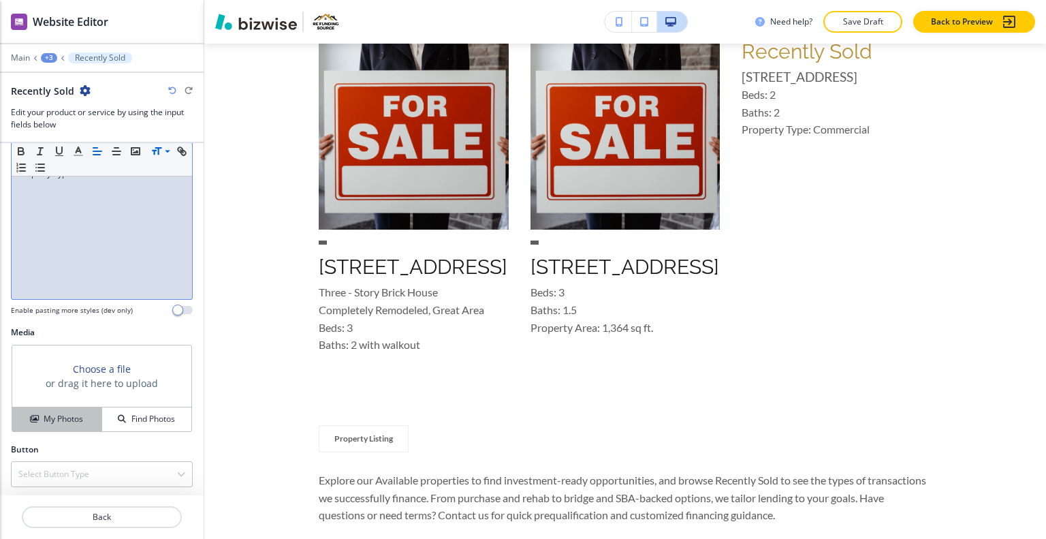
click at [84, 408] on button "My Photos" at bounding box center [57, 419] width 90 height 24
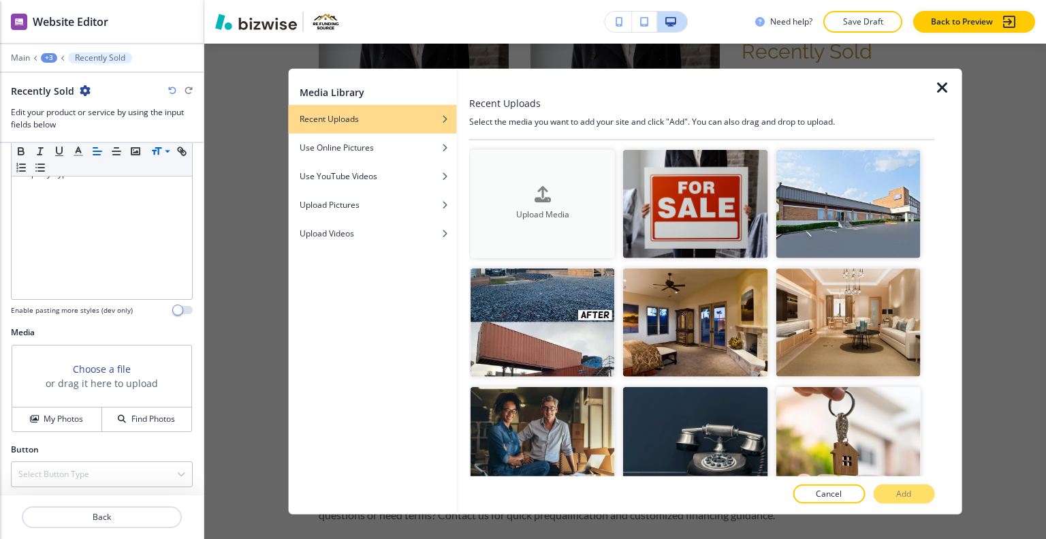
click at [535, 189] on icon "button" at bounding box center [543, 195] width 16 height 16
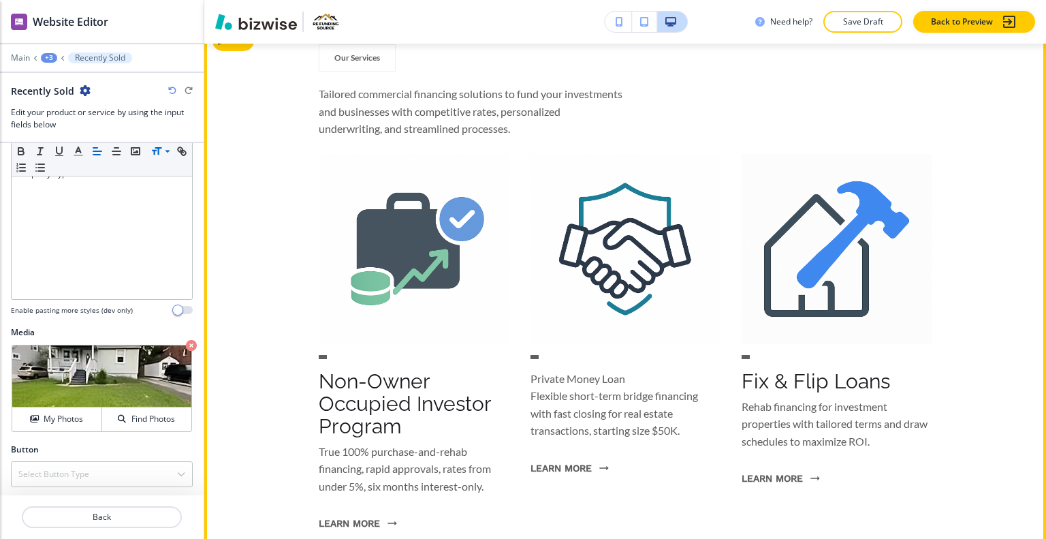
scroll to position [2351, 0]
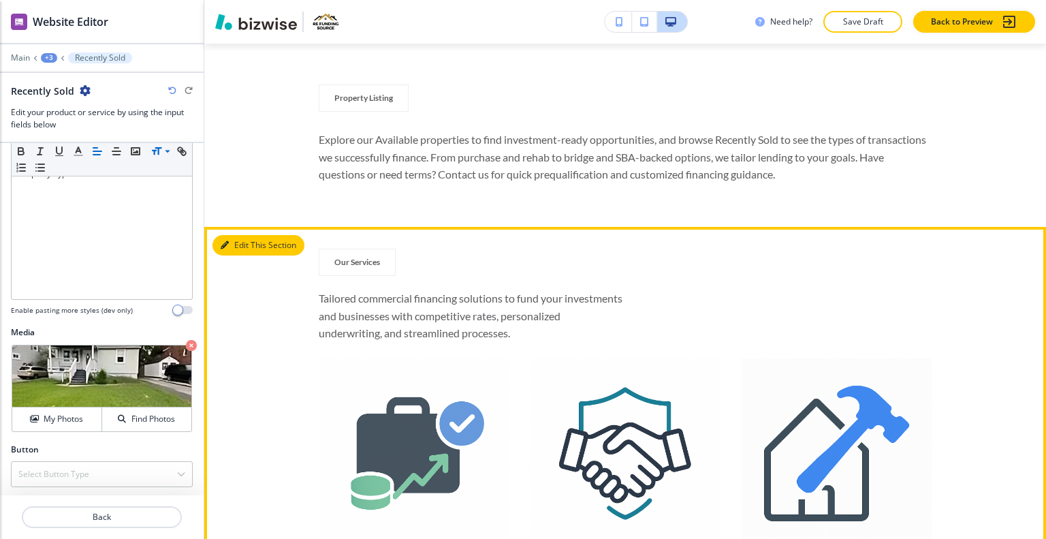
click at [236, 245] on button "Edit This Section" at bounding box center [259, 245] width 92 height 20
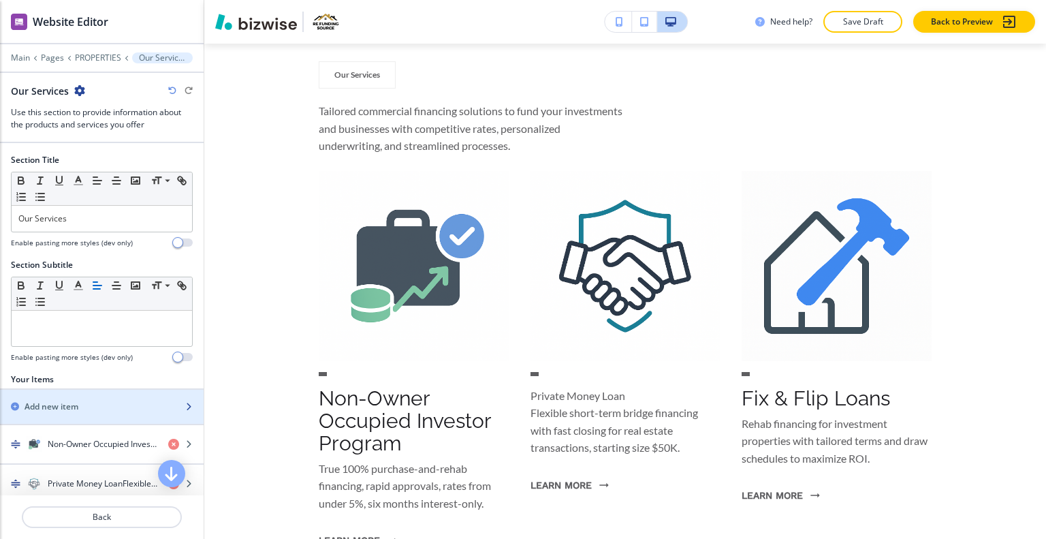
scroll to position [314, 0]
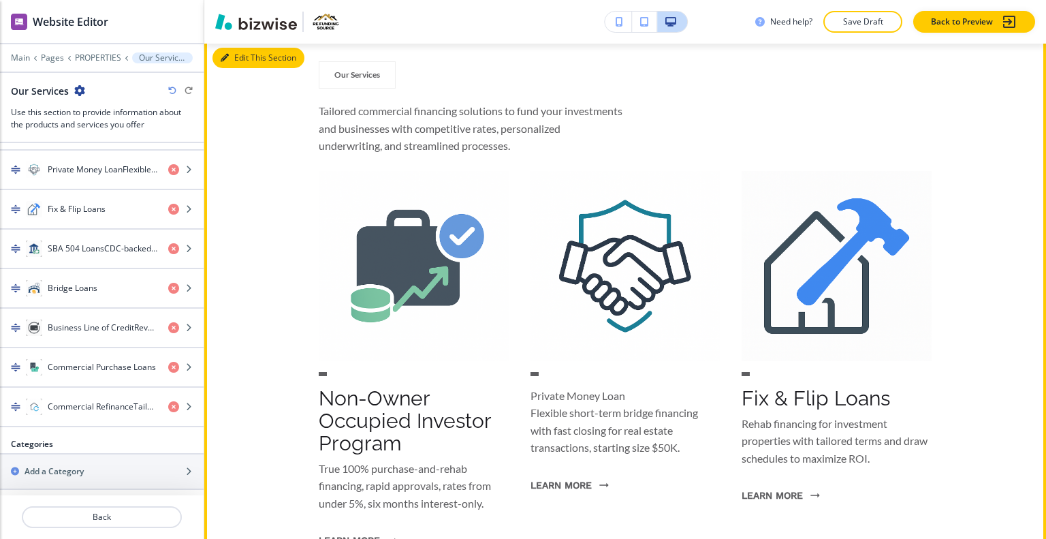
click at [238, 62] on button "Edit This Section" at bounding box center [259, 58] width 92 height 20
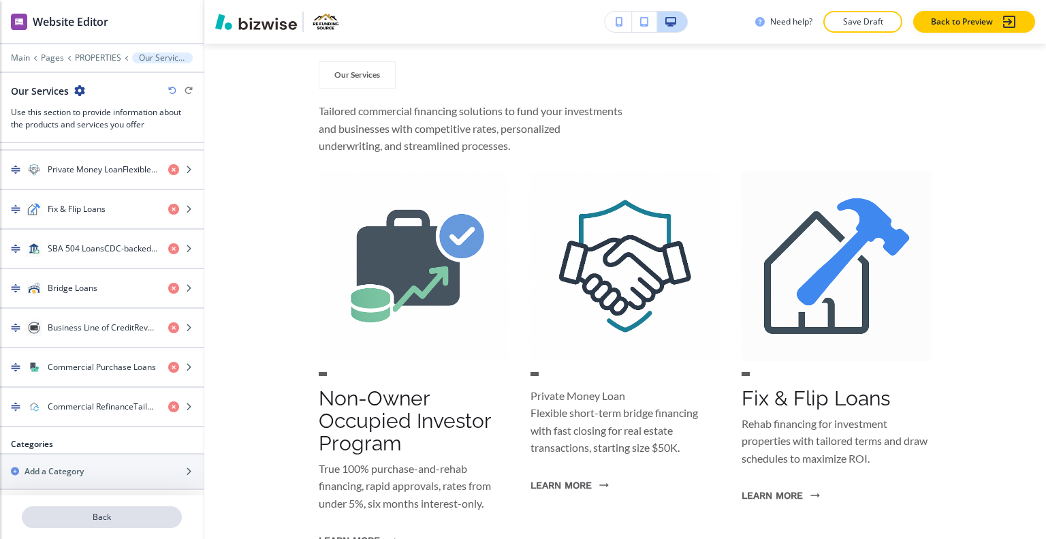
click at [98, 516] on p "Back" at bounding box center [101, 517] width 157 height 12
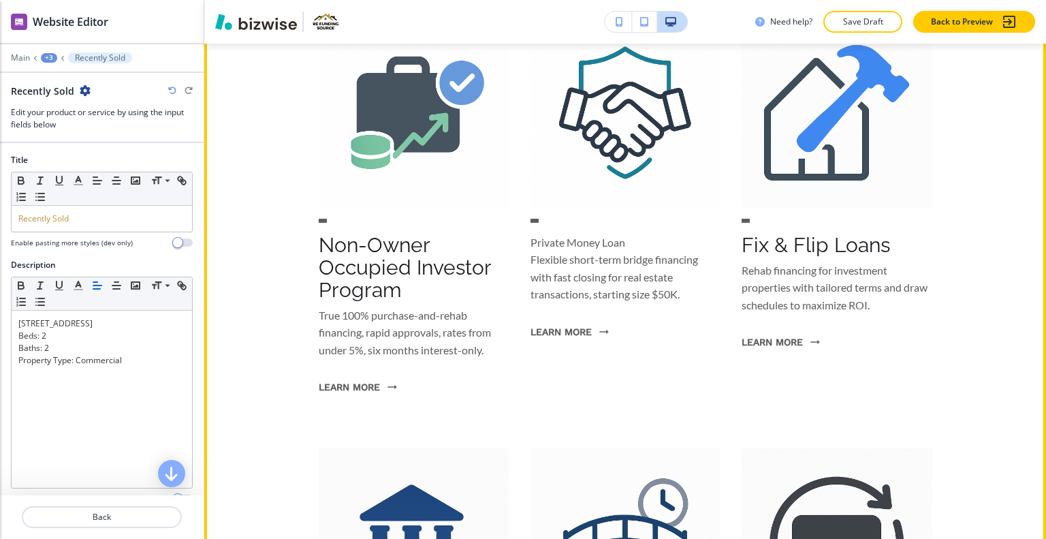
scroll to position [2896, 0]
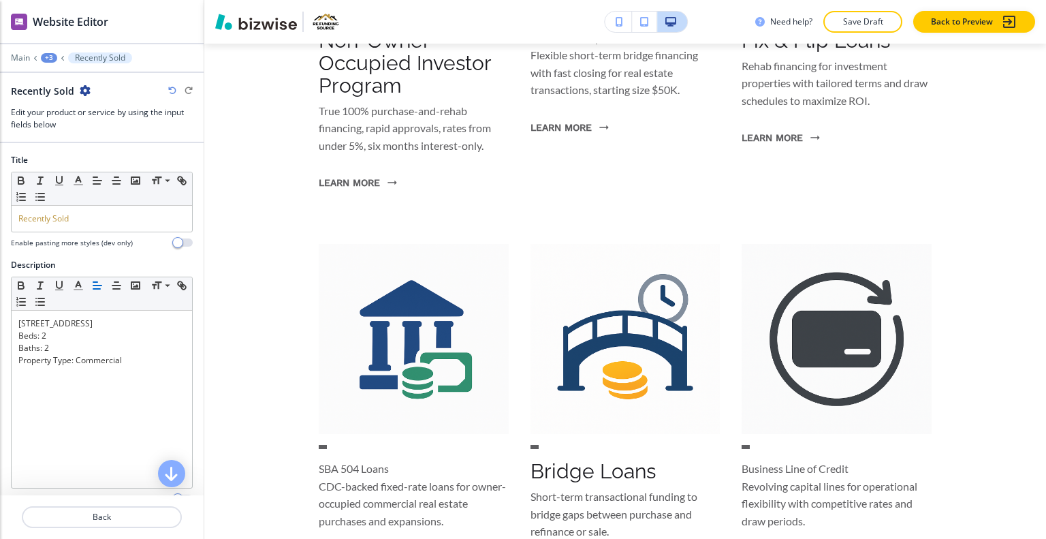
click at [50, 53] on div "+3" at bounding box center [49, 58] width 16 height 10
click at [67, 97] on p "PROPERTIES" at bounding box center [84, 103] width 69 height 12
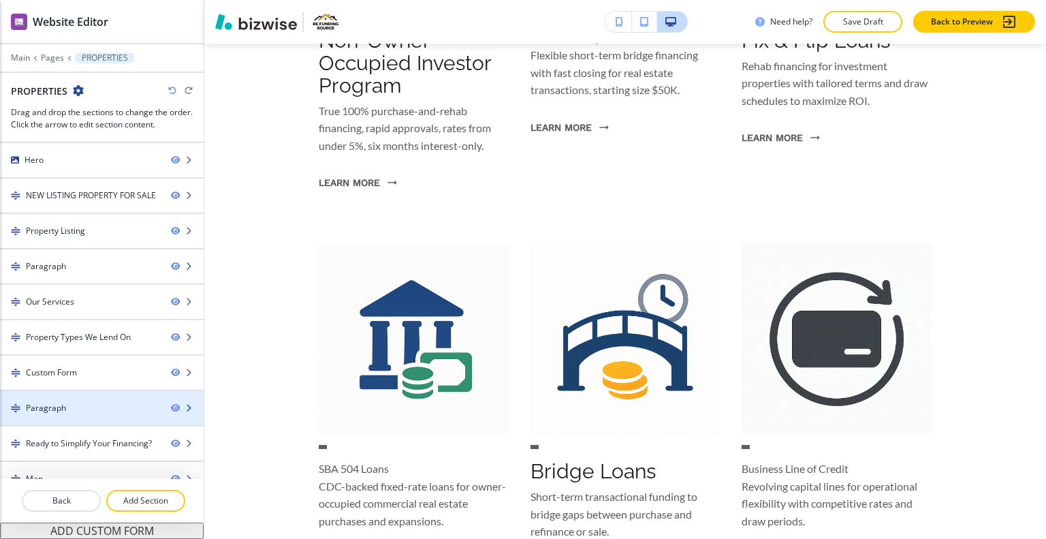
scroll to position [49, 0]
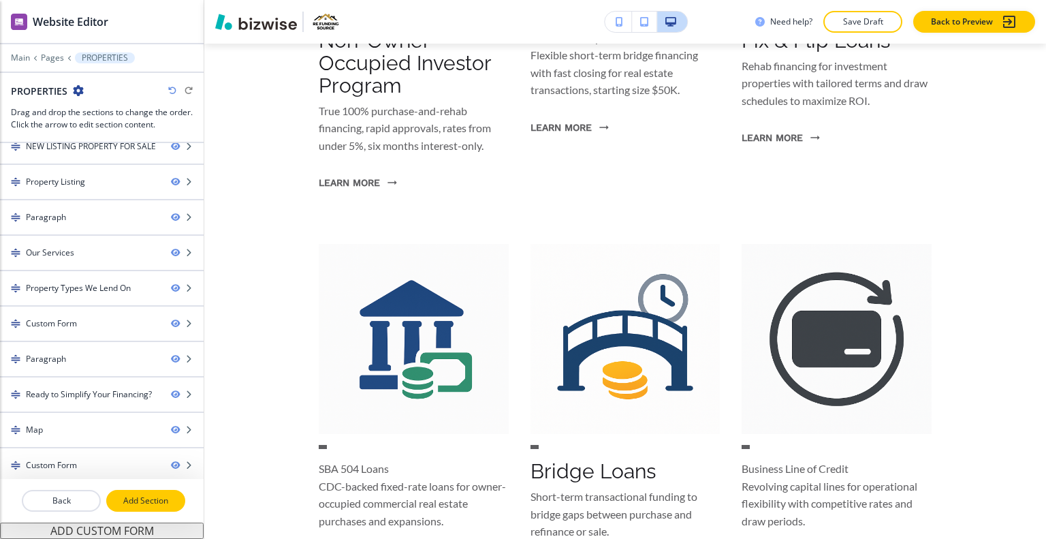
click at [146, 500] on p "Add Section" at bounding box center [146, 501] width 76 height 12
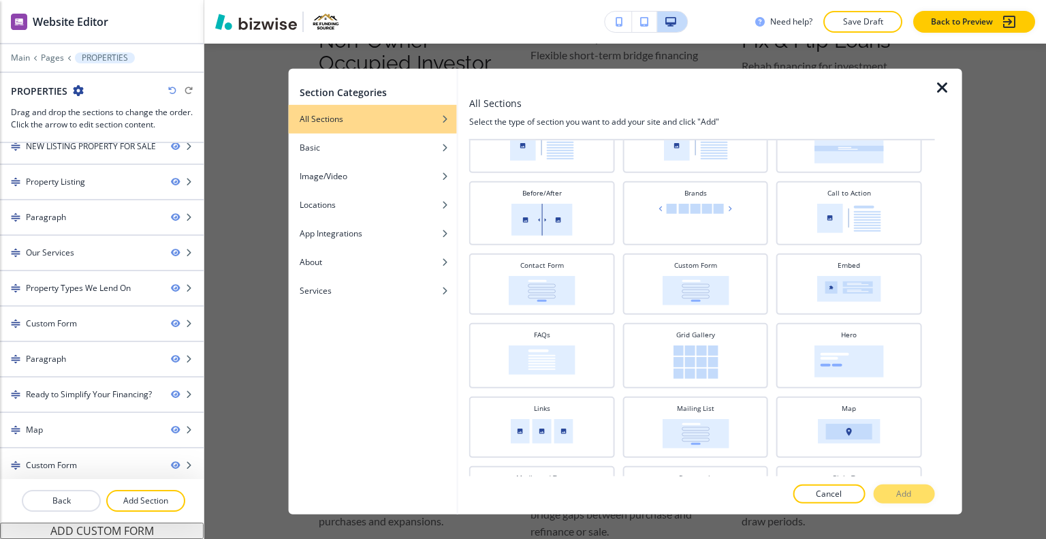
scroll to position [0, 0]
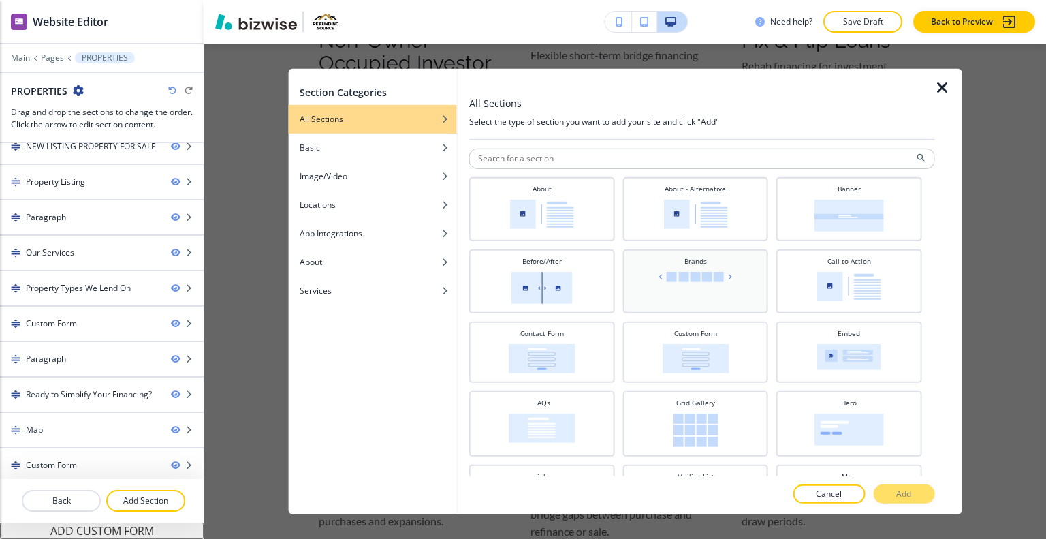
click at [693, 284] on div "Brands" at bounding box center [695, 279] width 132 height 48
click at [914, 488] on button "Add" at bounding box center [903, 493] width 61 height 19
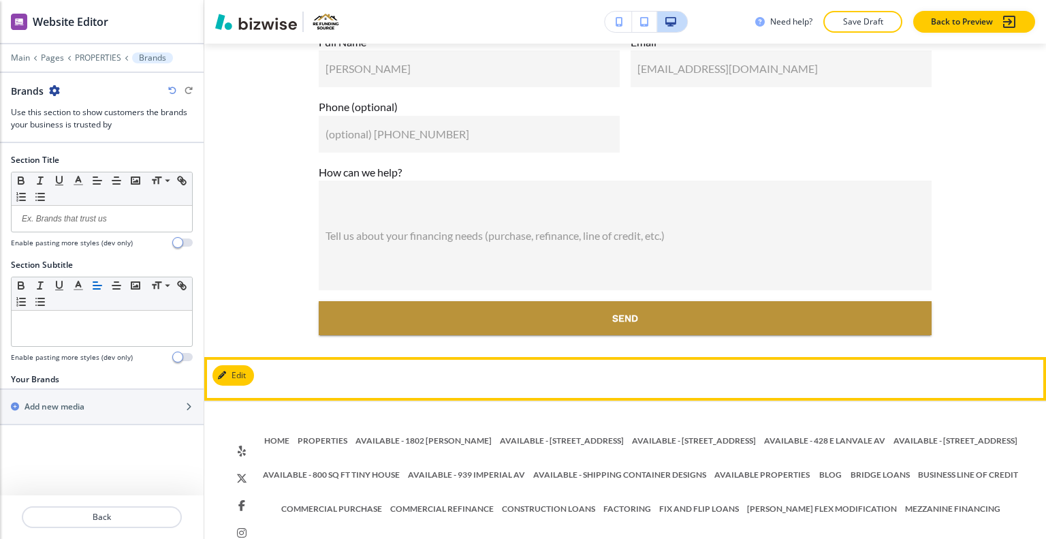
scroll to position [10746, 0]
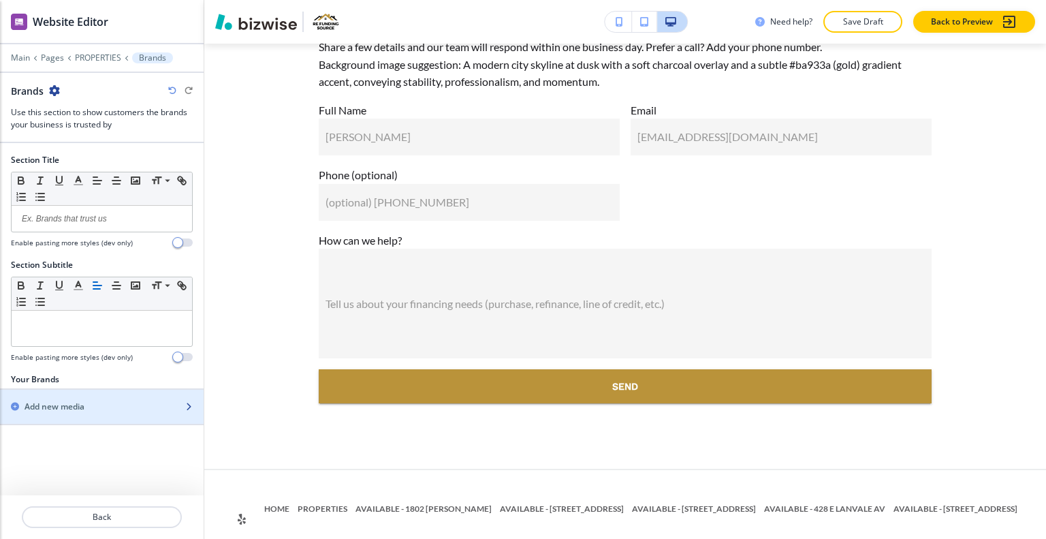
click at [110, 413] on div "button" at bounding box center [102, 418] width 204 height 11
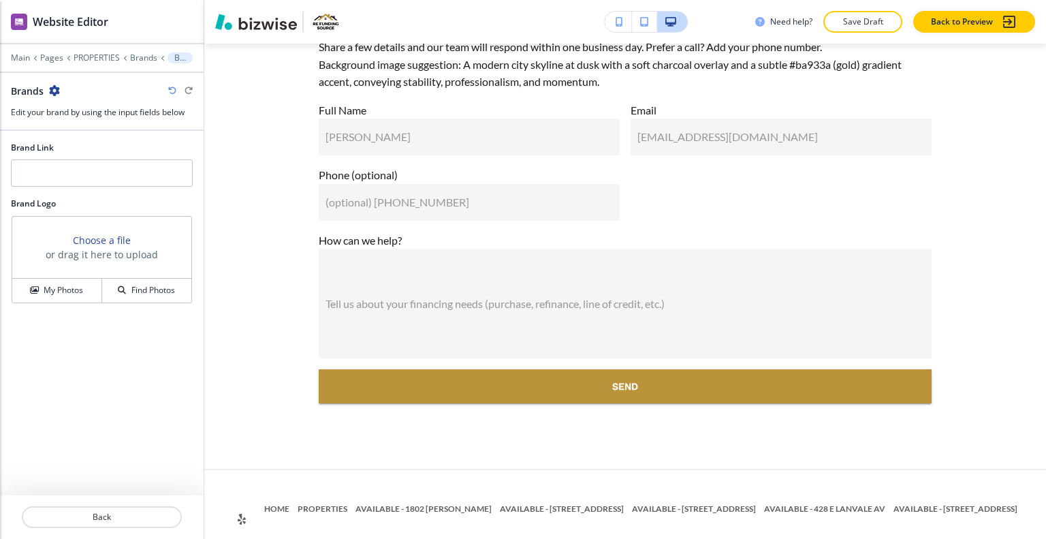
scroll to position [10814, 0]
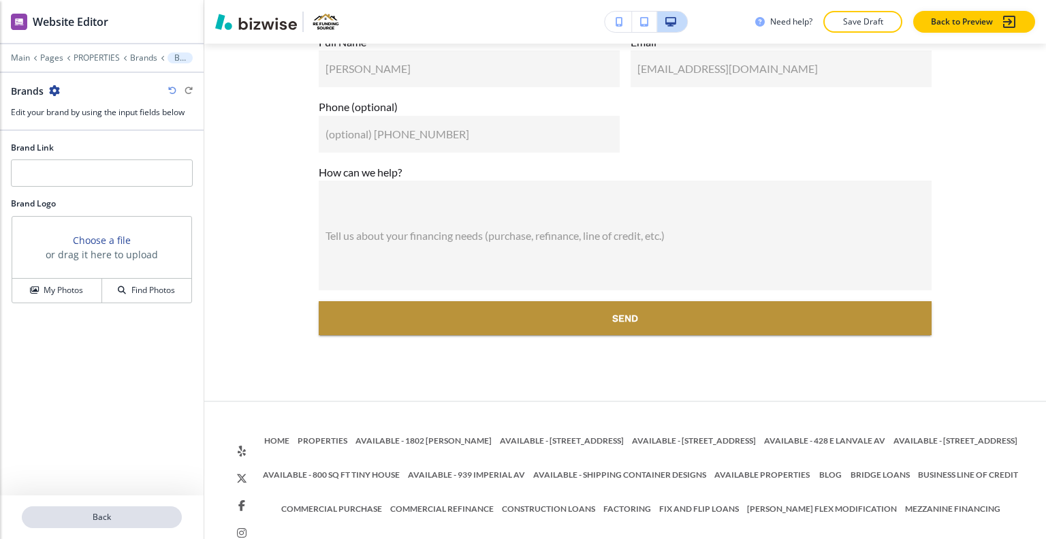
click at [123, 514] on p "Back" at bounding box center [101, 517] width 157 height 12
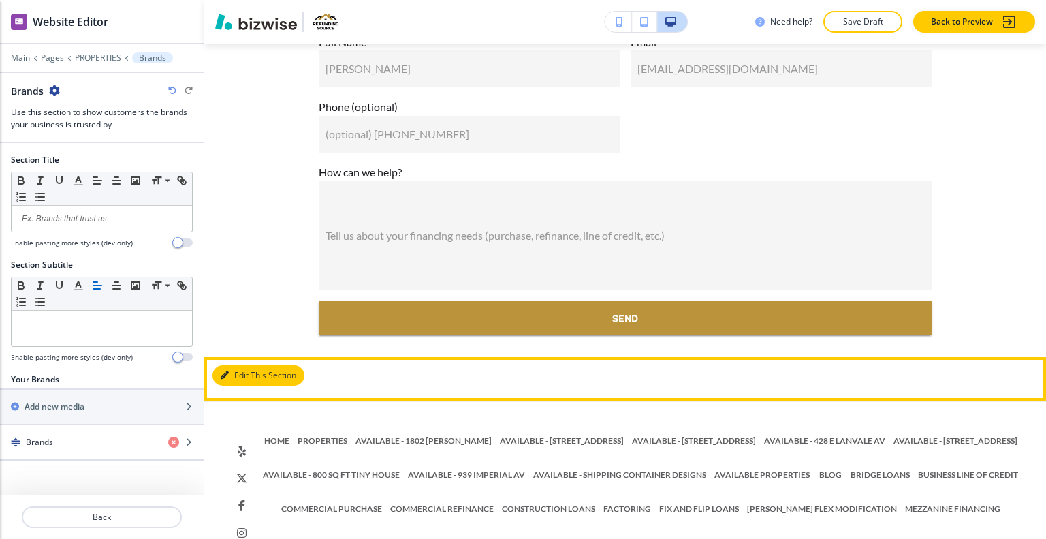
click at [242, 365] on button "Edit This Section" at bounding box center [259, 375] width 92 height 20
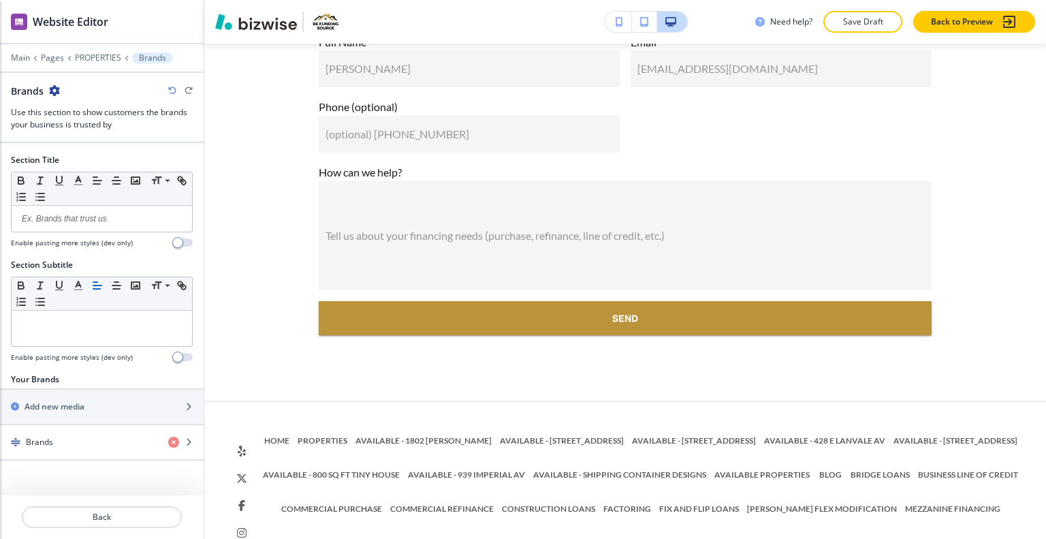
click at [50, 91] on icon "button" at bounding box center [54, 90] width 11 height 11
click at [84, 169] on button "Delete Section" at bounding box center [92, 161] width 87 height 25
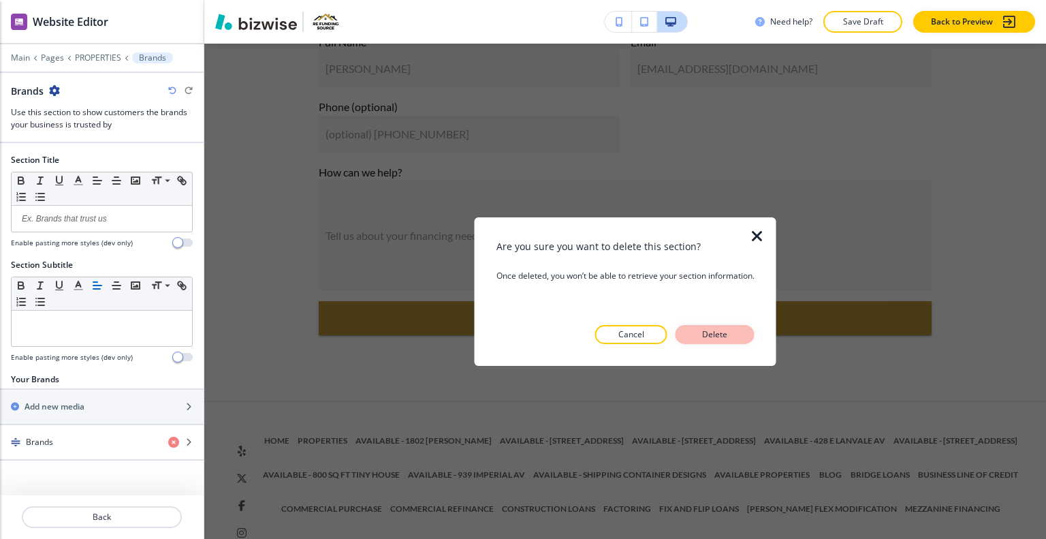
click at [708, 337] on p "Delete" at bounding box center [715, 334] width 33 height 12
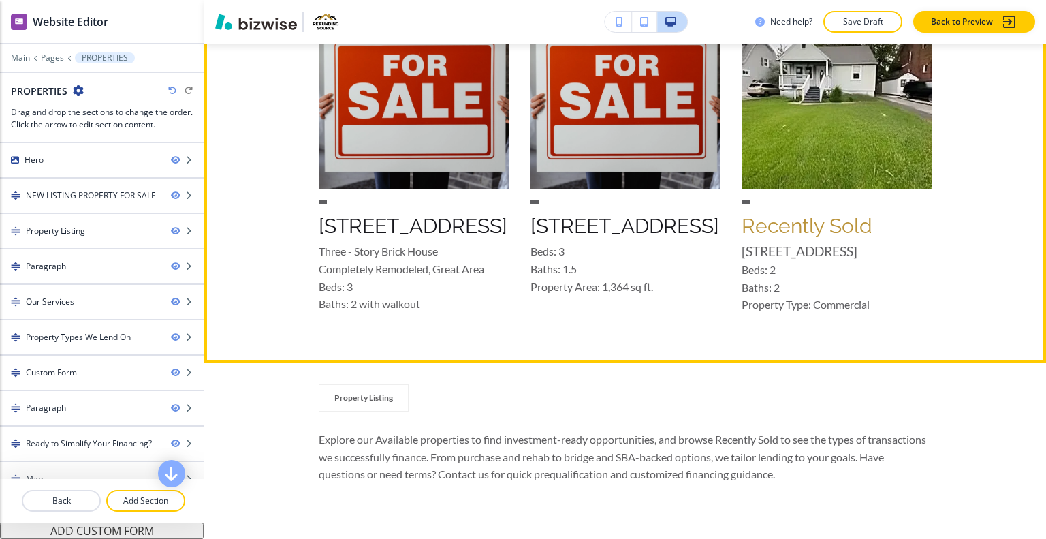
scroll to position [2188, 0]
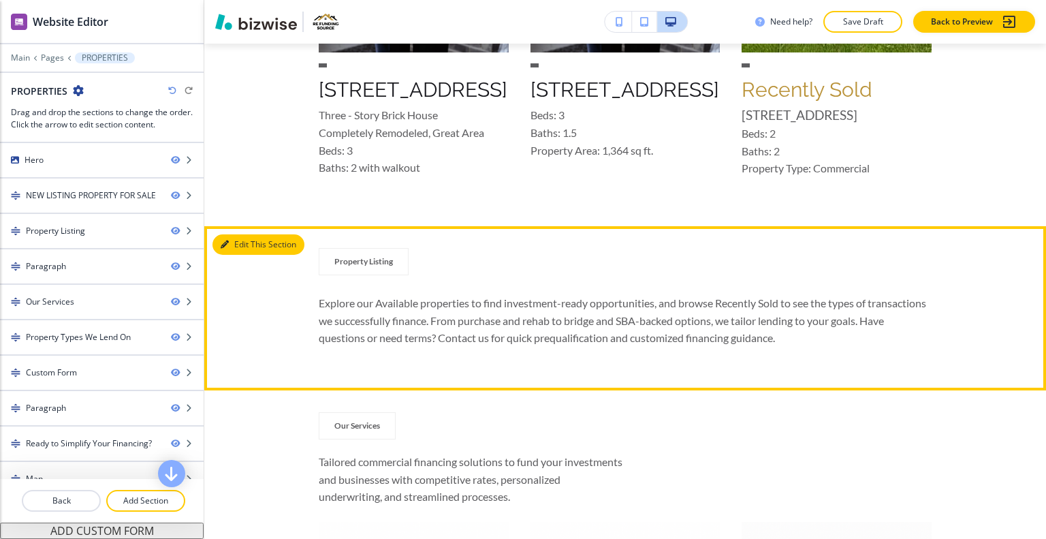
click at [239, 249] on button "Edit This Section" at bounding box center [259, 244] width 92 height 20
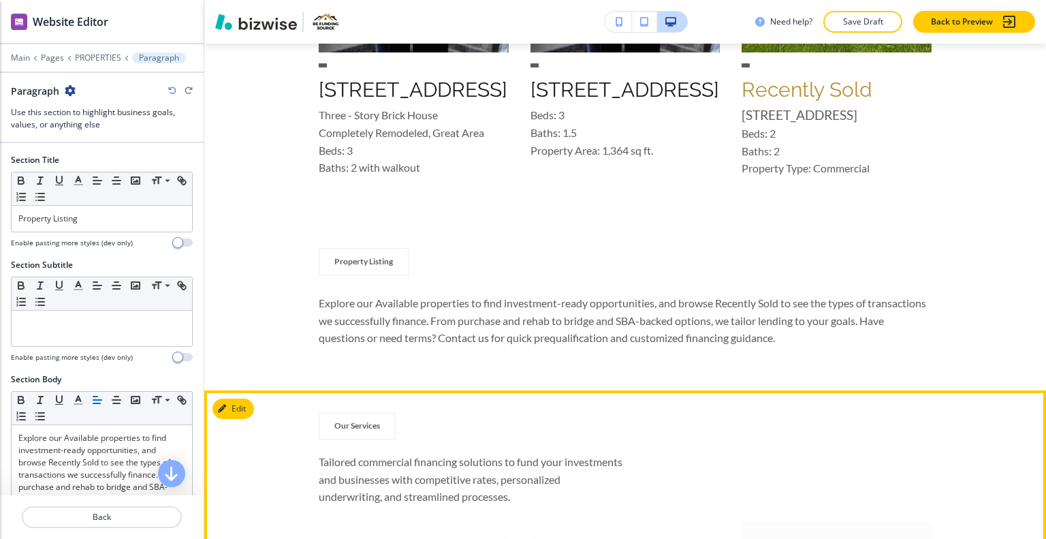
scroll to position [2375, 0]
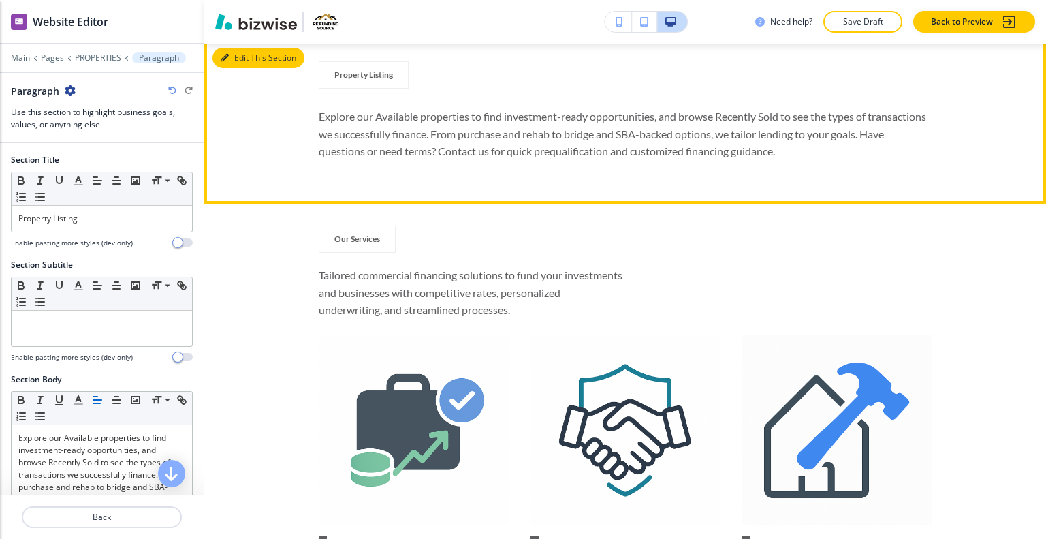
click at [239, 55] on button "Edit This Section" at bounding box center [259, 58] width 92 height 20
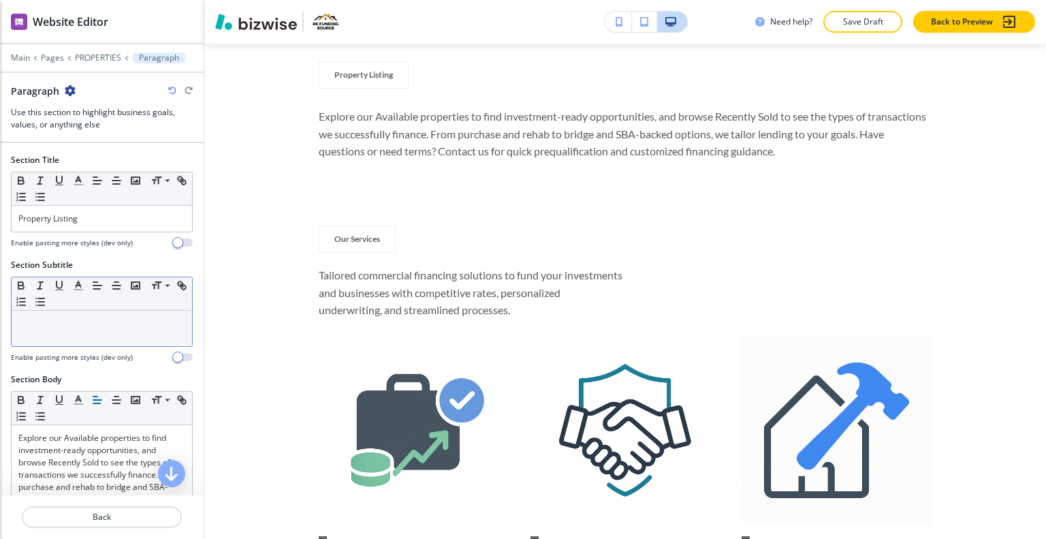
click at [76, 332] on div at bounding box center [102, 328] width 181 height 35
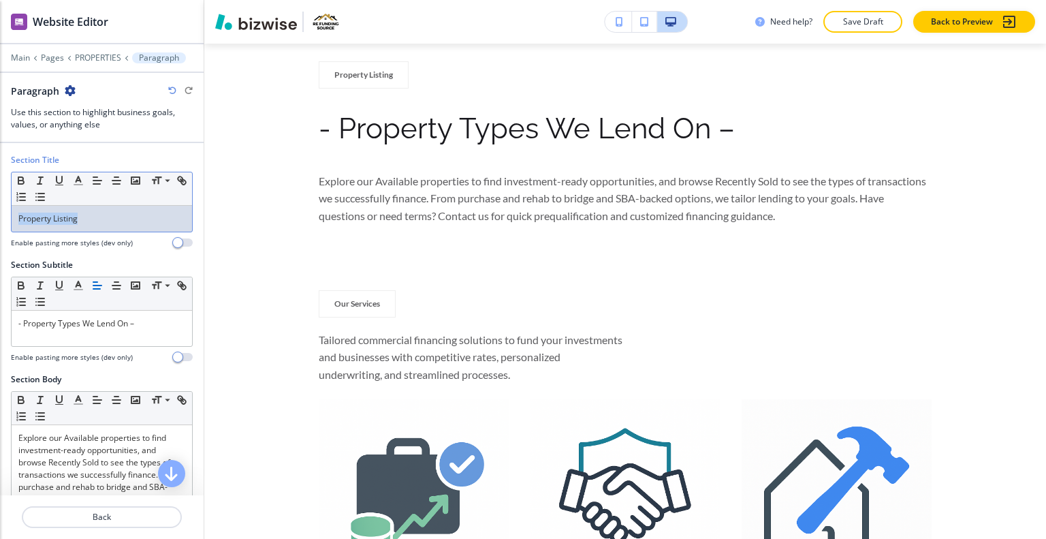
drag, startPoint x: 101, startPoint y: 220, endPoint x: 0, endPoint y: 230, distance: 101.9
click at [0, 228] on div "Section Title Small Normal Large Huge Property Listing Enable pasting more styl…" at bounding box center [102, 206] width 204 height 105
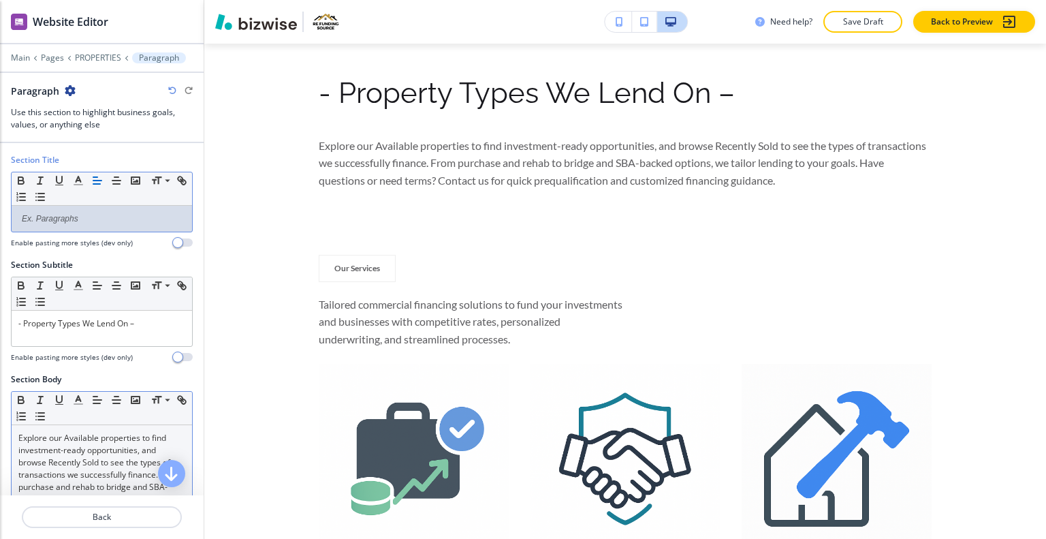
scroll to position [136, 0]
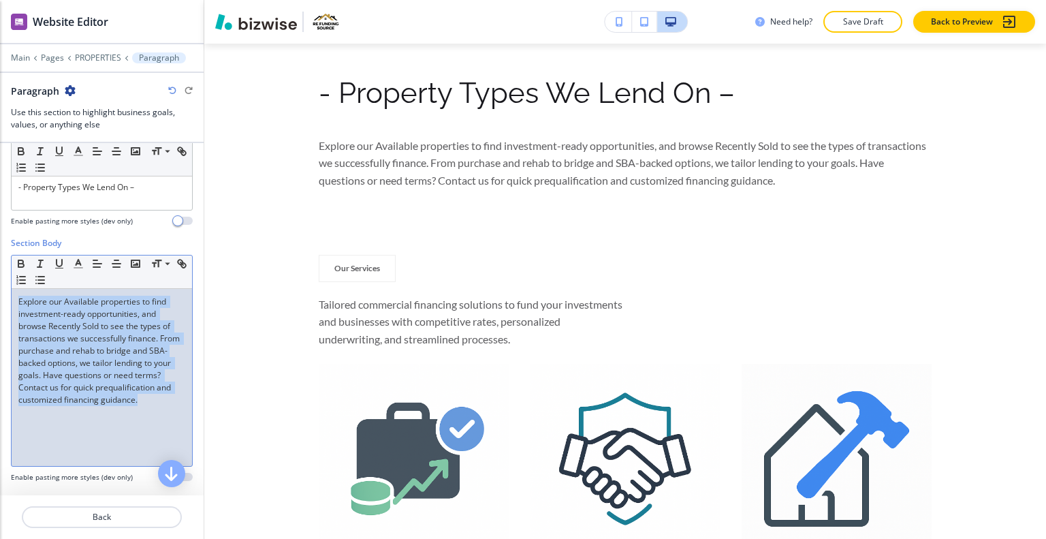
drag, startPoint x: 104, startPoint y: 429, endPoint x: 18, endPoint y: 287, distance: 166.6
click at [18, 289] on div "Explore our Available properties to find investment-ready opportunities, and br…" at bounding box center [102, 377] width 181 height 177
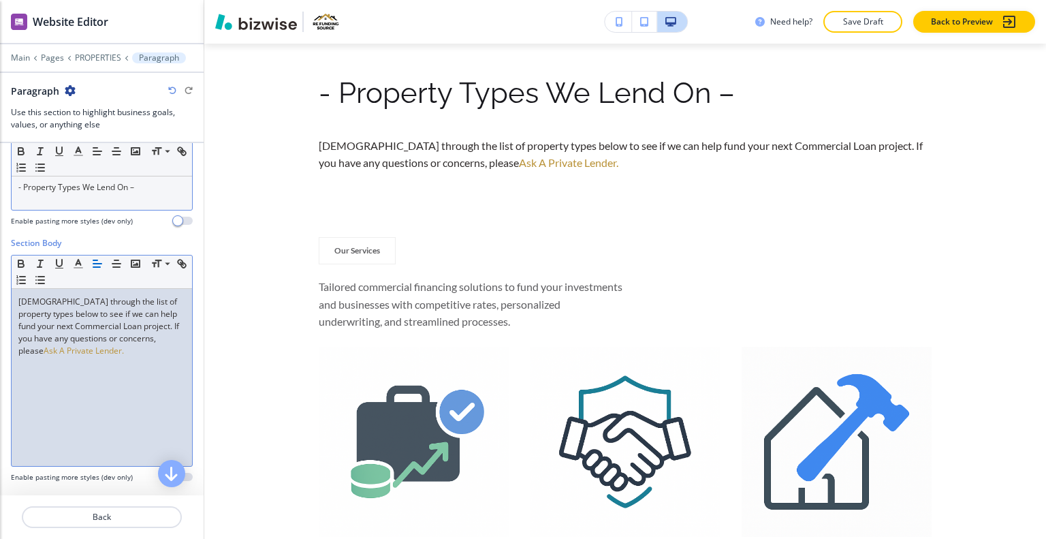
click at [138, 189] on p "- Property Types We Lend On –" at bounding box center [101, 187] width 167 height 12
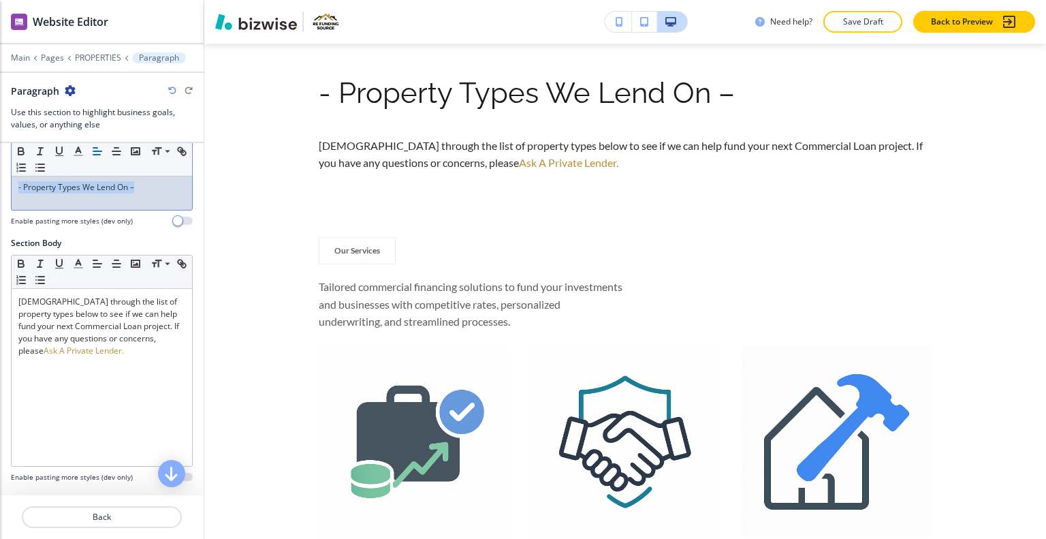
drag, startPoint x: 136, startPoint y: 185, endPoint x: 20, endPoint y: 186, distance: 115.8
click at [10, 206] on div "Section Subtitle Small Normal Large Huge - Property Types We Lend On – Enable p…" at bounding box center [102, 180] width 204 height 114
click at [84, 152] on icon "button" at bounding box center [78, 151] width 12 height 12
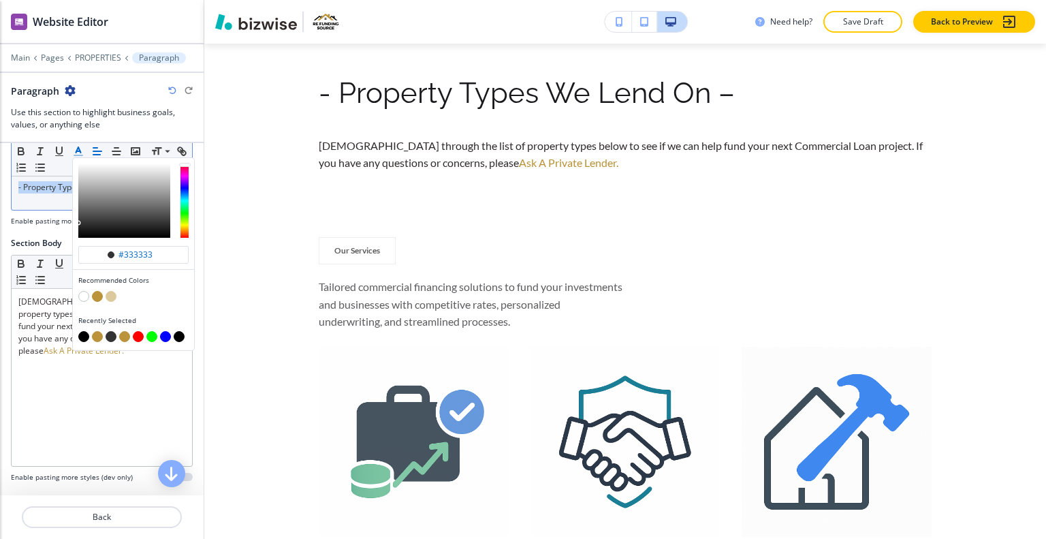
click at [98, 333] on button "button" at bounding box center [97, 336] width 11 height 11
type input "#ba933a"
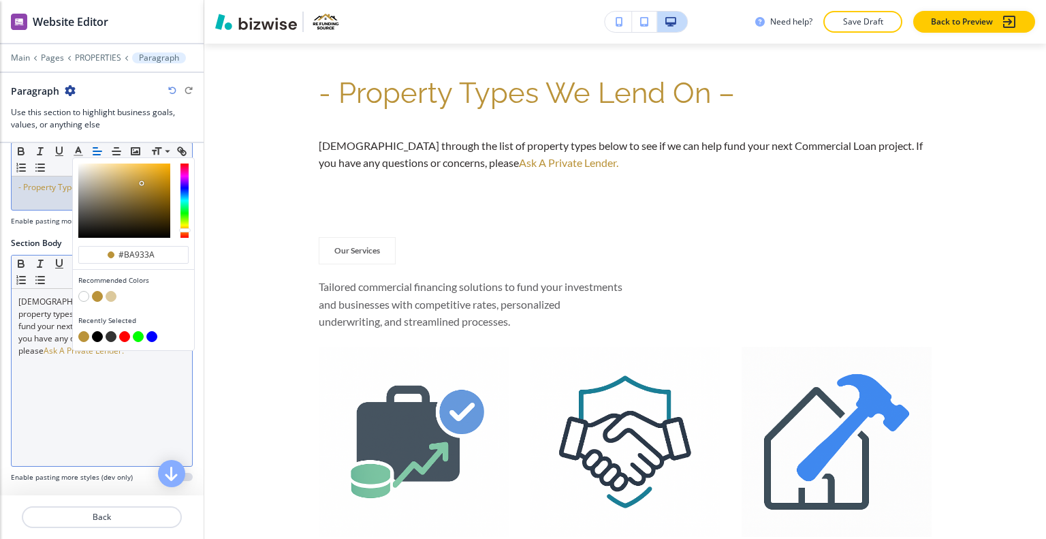
click at [88, 415] on div "Scan through the list of property types below to see if we can help fund your n…" at bounding box center [102, 377] width 181 height 177
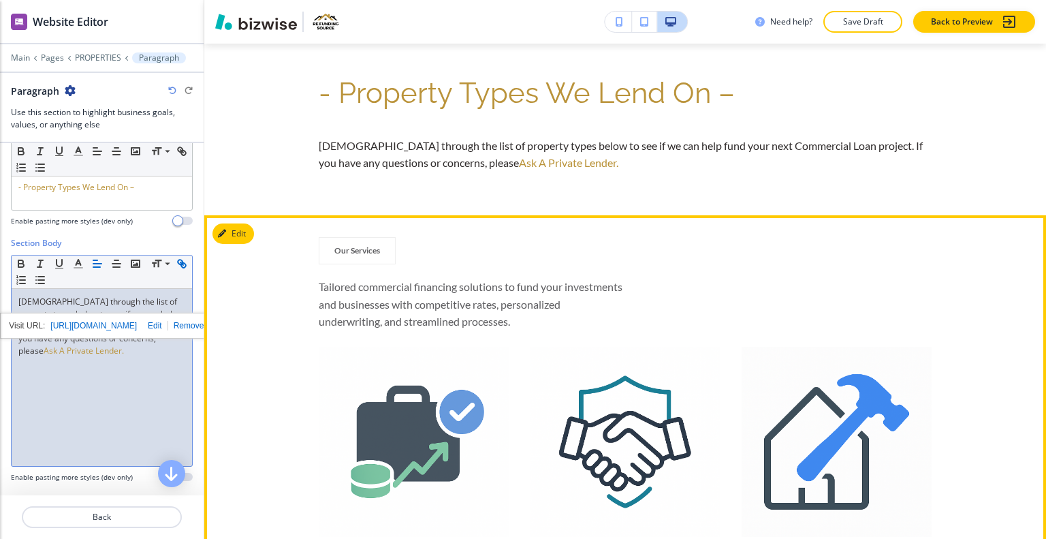
scroll to position [2238, 0]
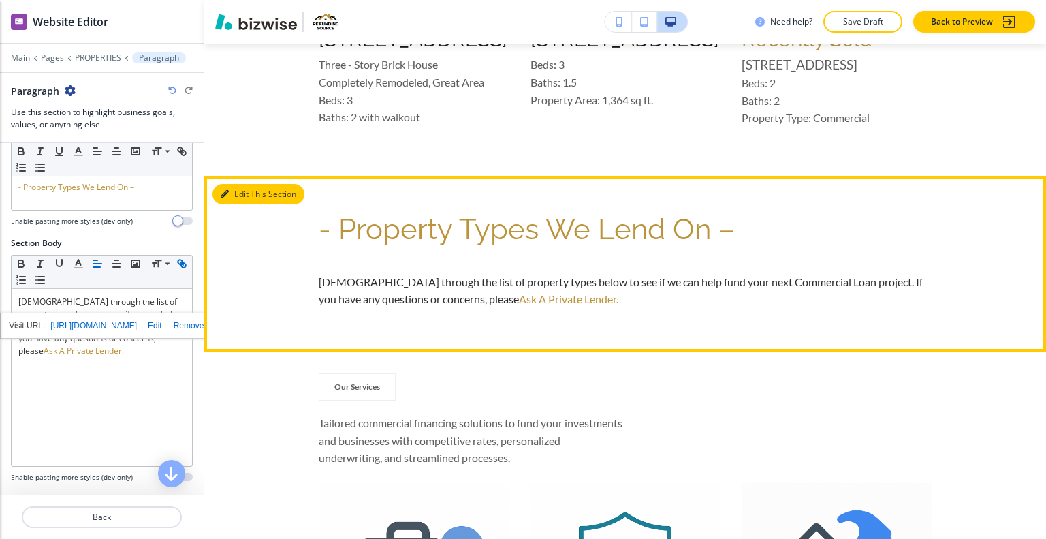
click at [236, 204] on button "Edit This Section" at bounding box center [259, 194] width 92 height 20
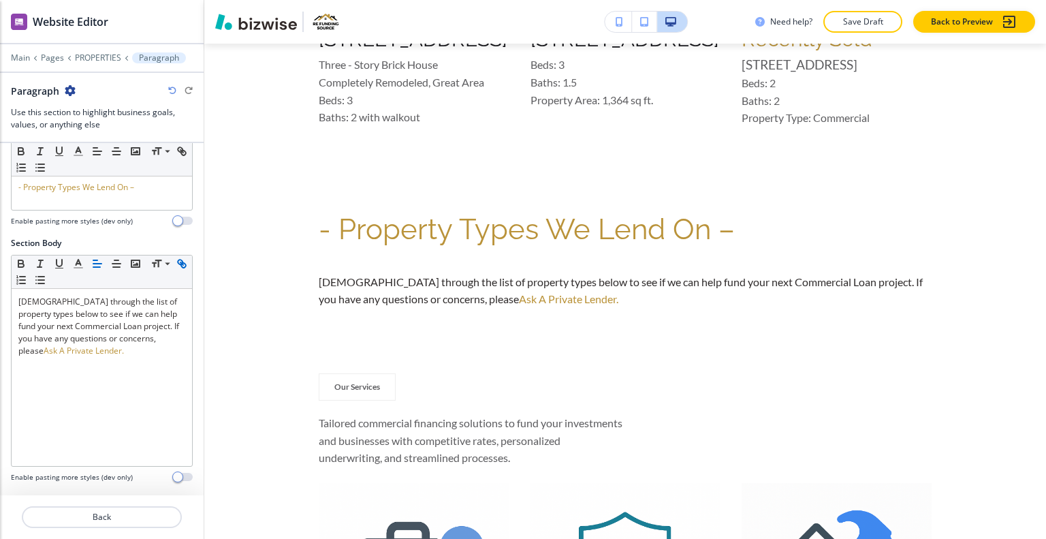
scroll to position [215, 0]
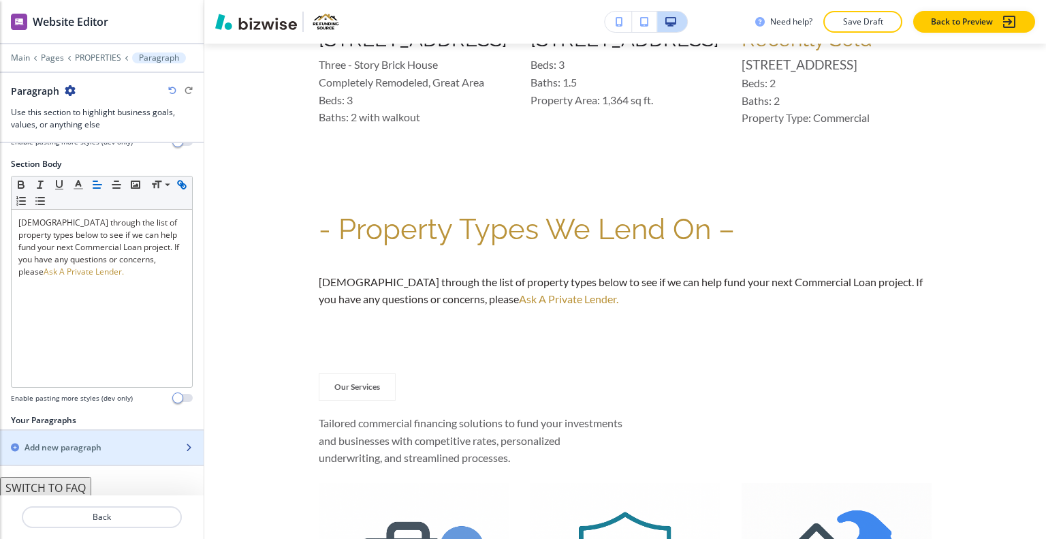
click at [71, 443] on h2 "Add new paragraph" at bounding box center [63, 447] width 77 height 12
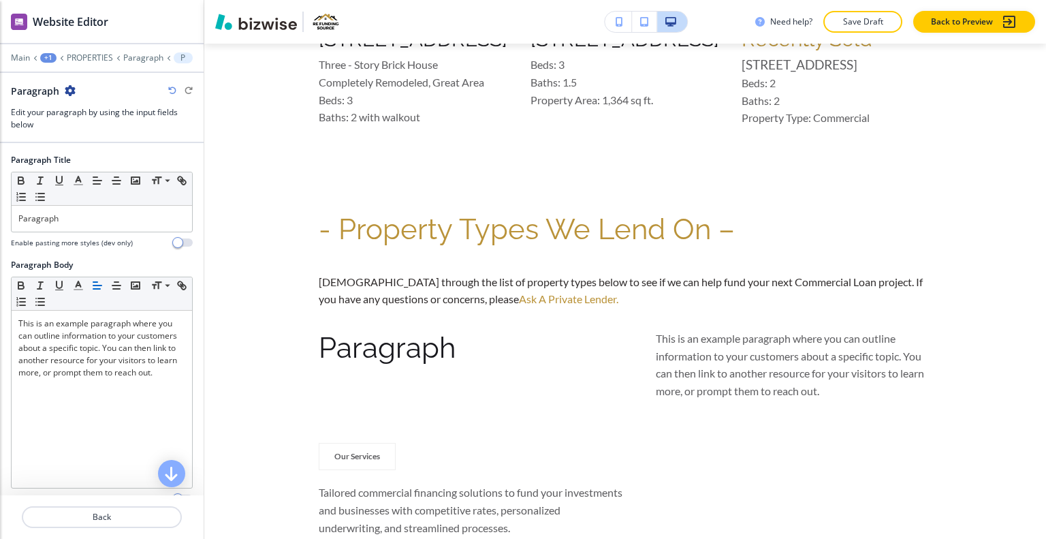
scroll to position [2529, 0]
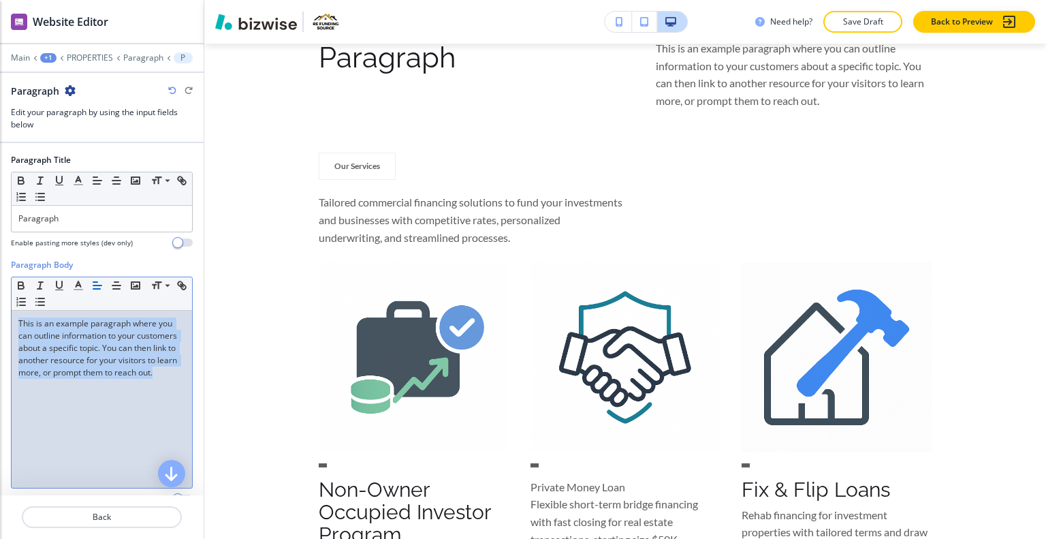
drag, startPoint x: 115, startPoint y: 421, endPoint x: 0, endPoint y: 299, distance: 167.7
click at [0, 299] on div "Paragraph Body Small Normal Large Huge This is an example paragraph where you c…" at bounding box center [102, 387] width 204 height 256
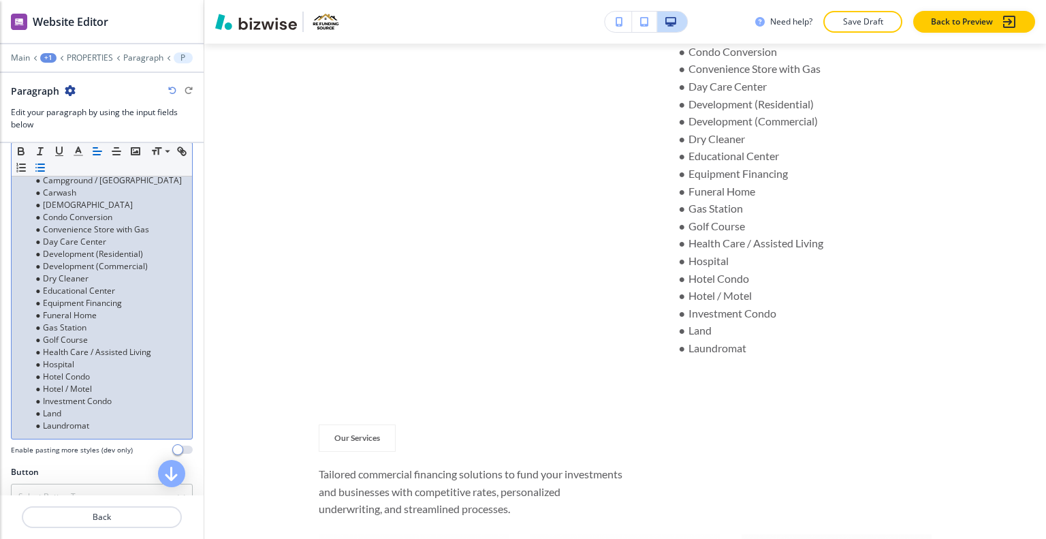
scroll to position [227, 0]
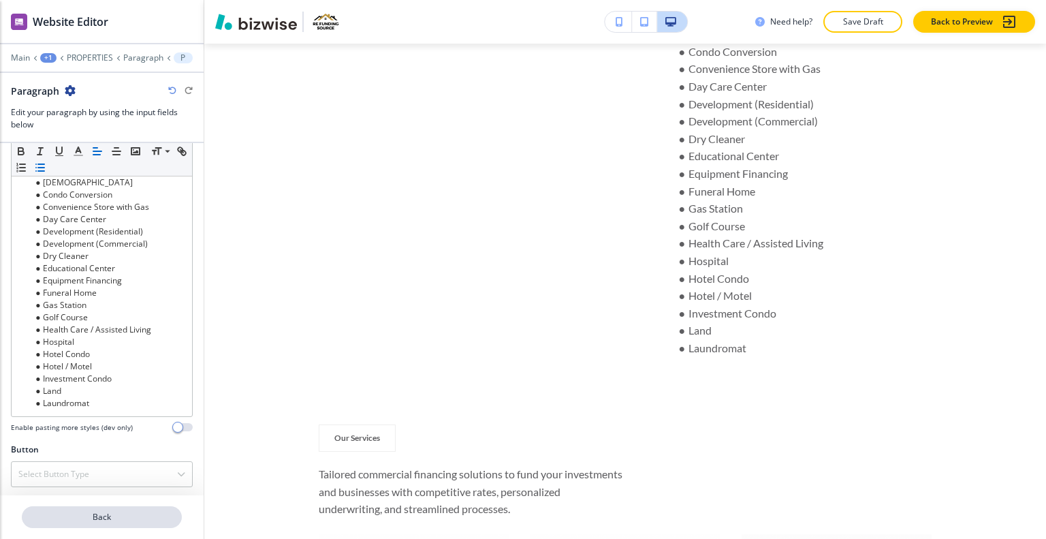
click at [80, 515] on p "Back" at bounding box center [101, 517] width 157 height 12
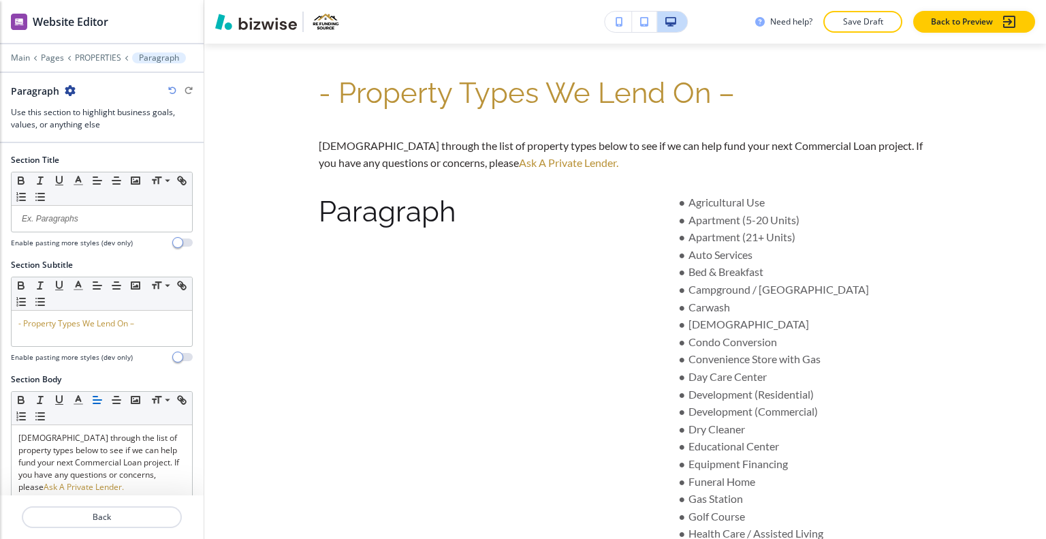
scroll to position [251, 0]
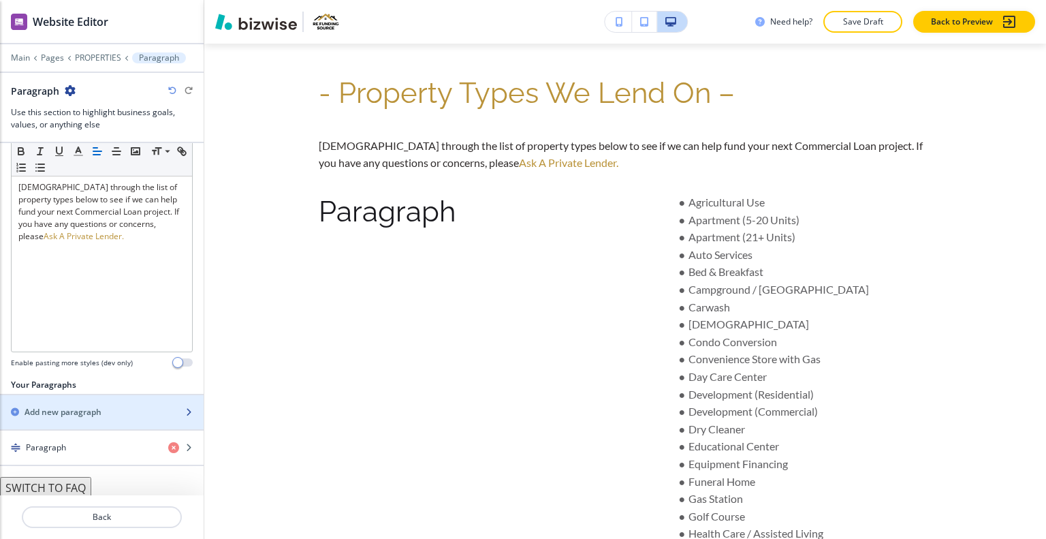
click at [87, 412] on h2 "Add new paragraph" at bounding box center [63, 412] width 77 height 12
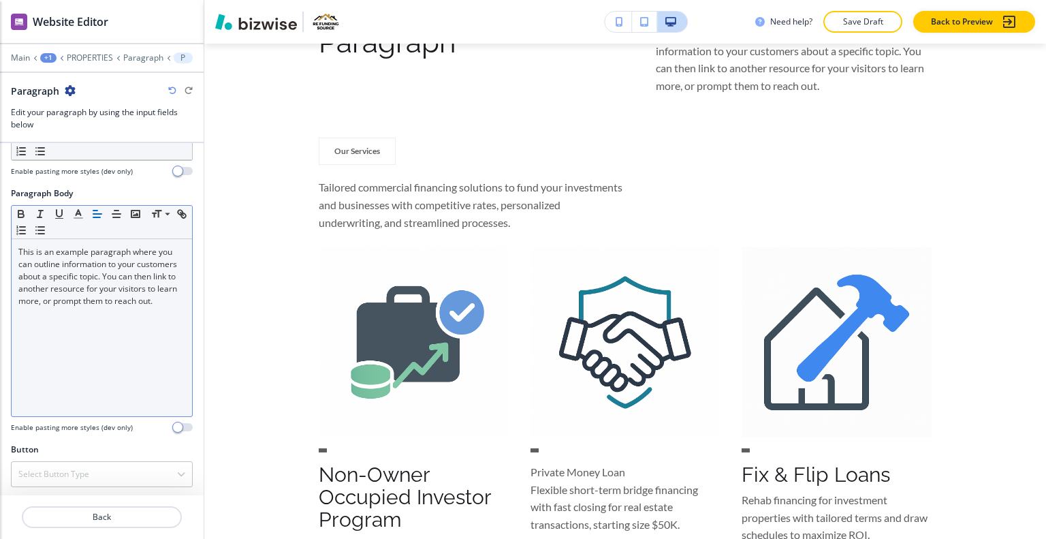
scroll to position [0, 0]
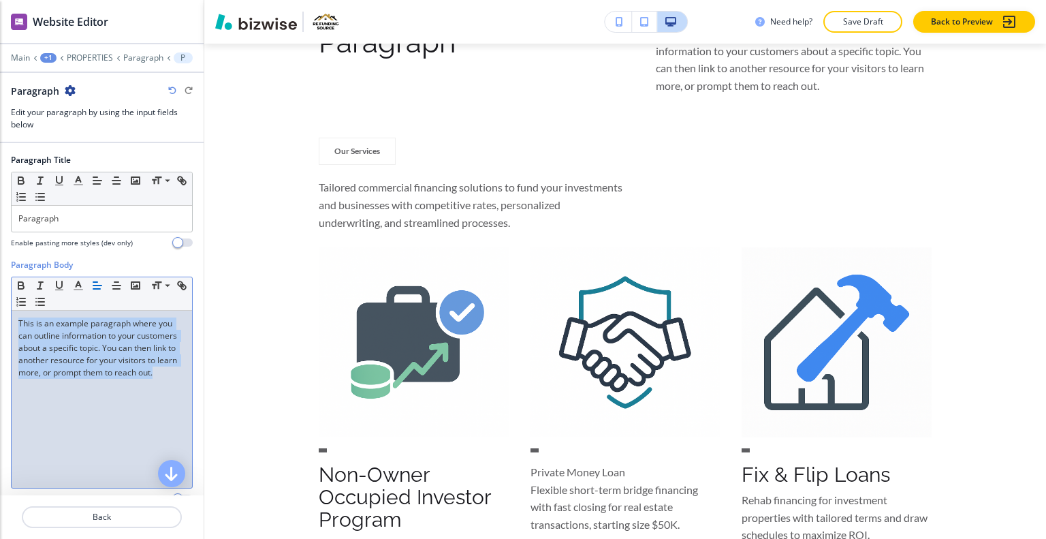
drag, startPoint x: 84, startPoint y: 408, endPoint x: 0, endPoint y: 266, distance: 165.0
click at [0, 266] on div "Paragraph Body Small Normal Large Huge This is an example paragraph where you c…" at bounding box center [102, 387] width 204 height 256
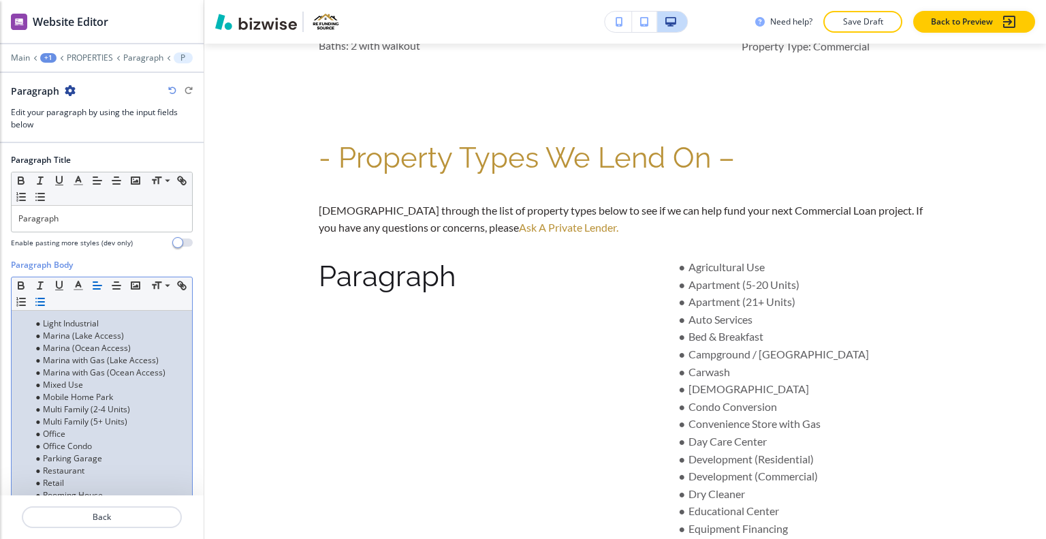
scroll to position [178, 0]
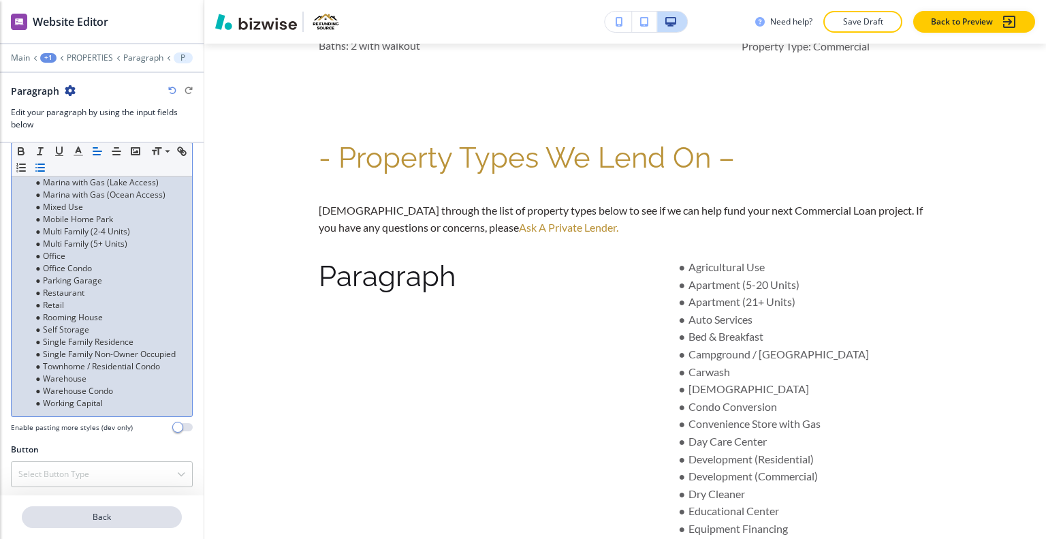
click at [118, 522] on p "Back" at bounding box center [101, 517] width 157 height 12
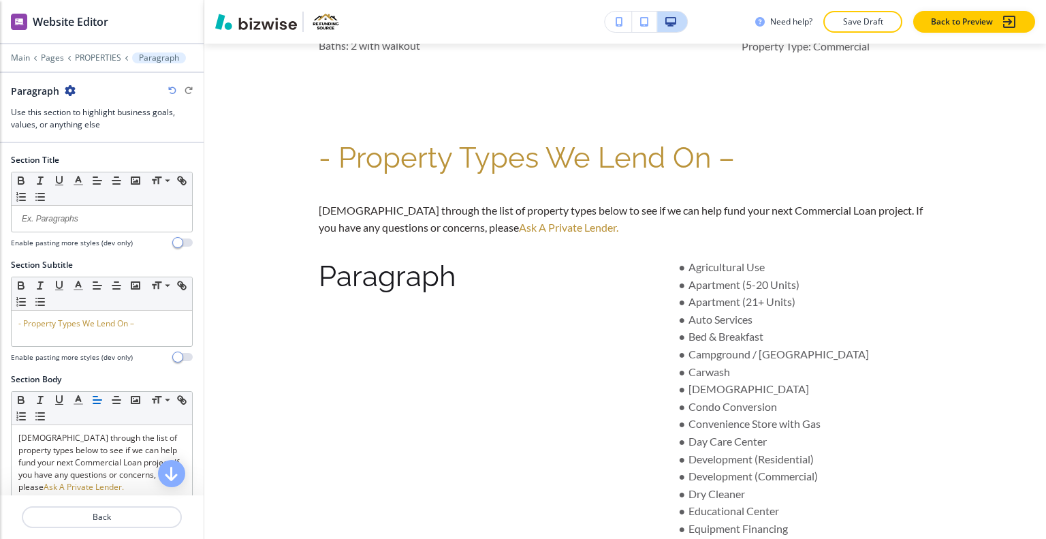
scroll to position [2375, 0]
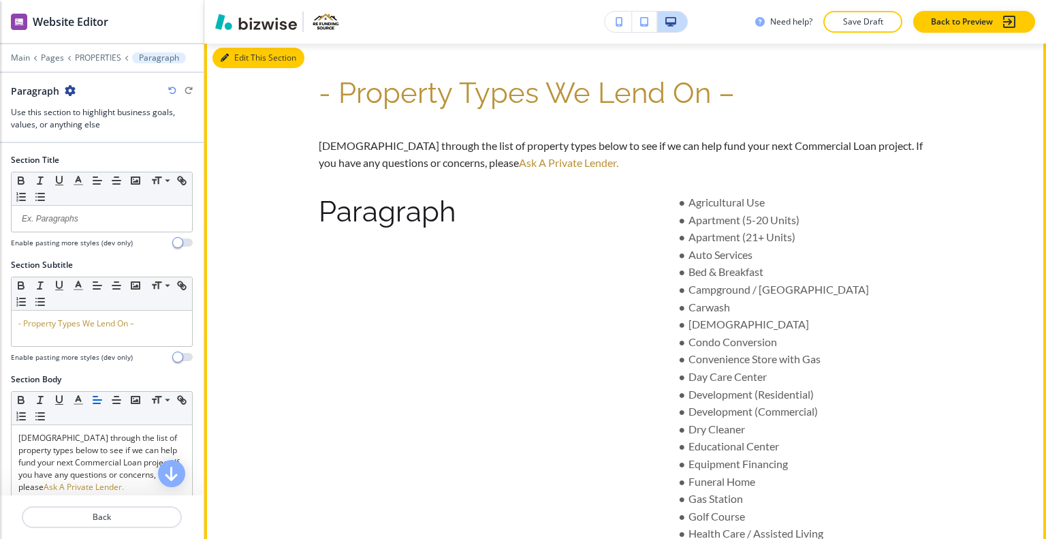
click at [246, 62] on button "Edit This Section" at bounding box center [259, 58] width 92 height 20
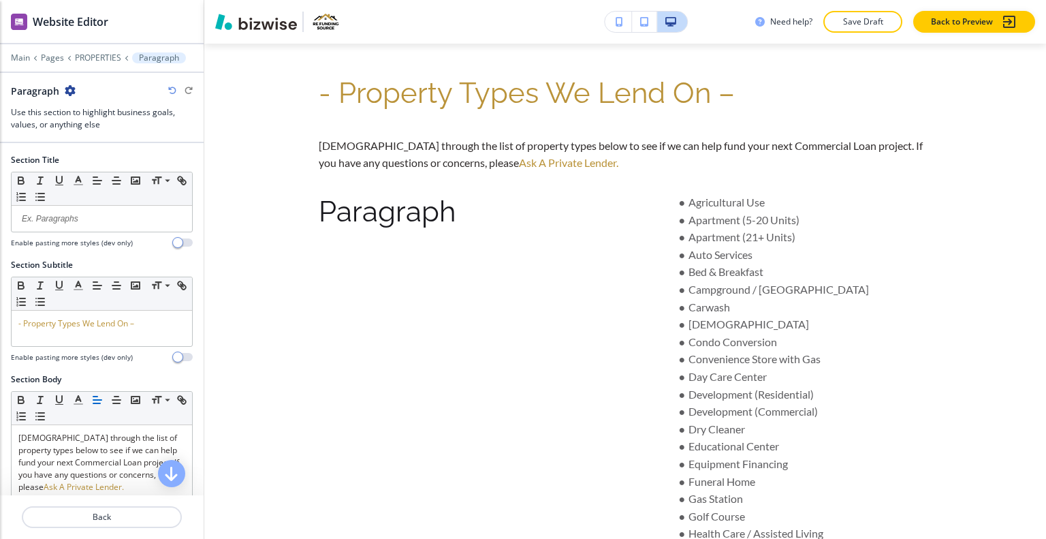
scroll to position [286, 0]
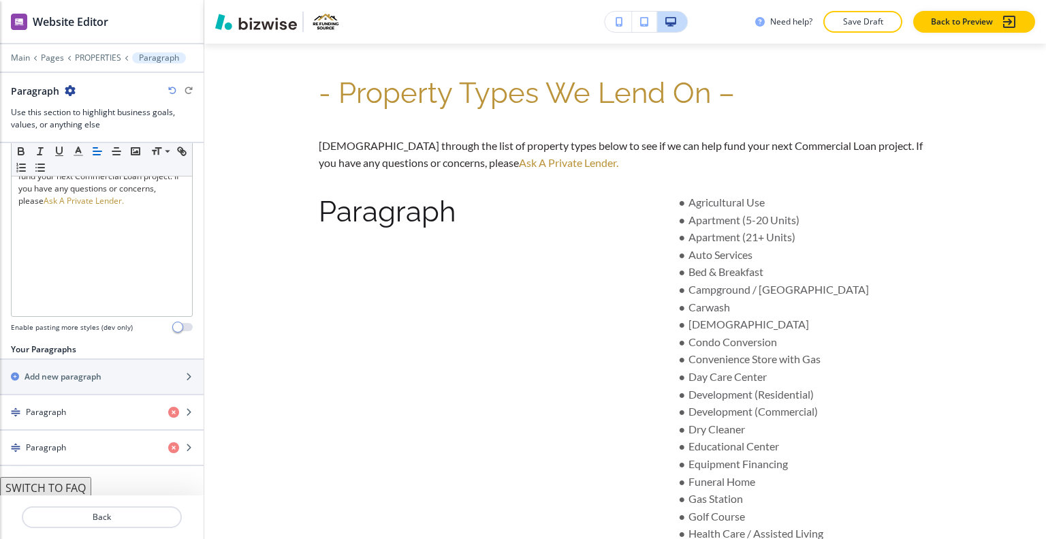
click at [65, 486] on button "SWITCH TO FAQ" at bounding box center [45, 488] width 91 height 22
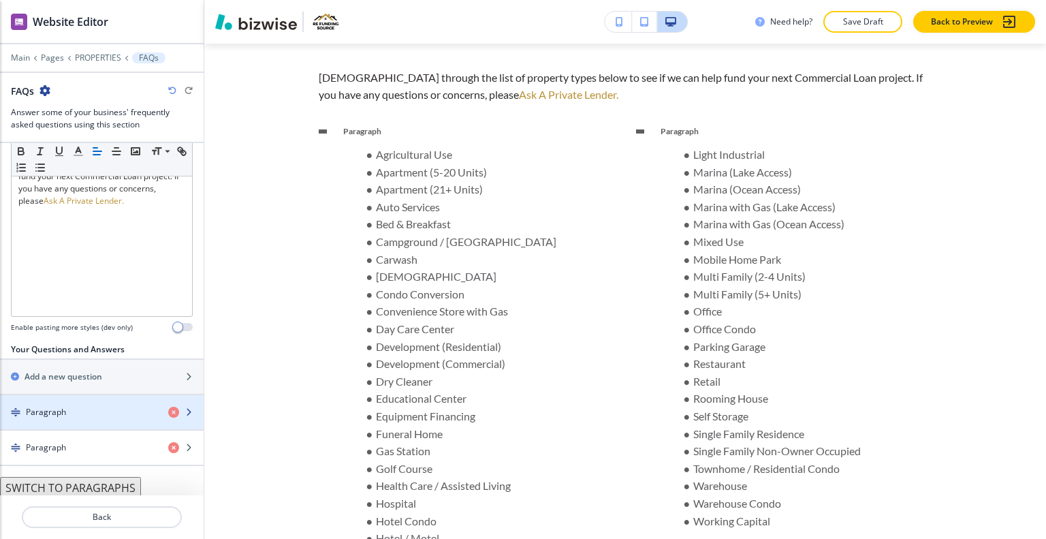
click at [81, 410] on div "Paragraph" at bounding box center [78, 412] width 157 height 12
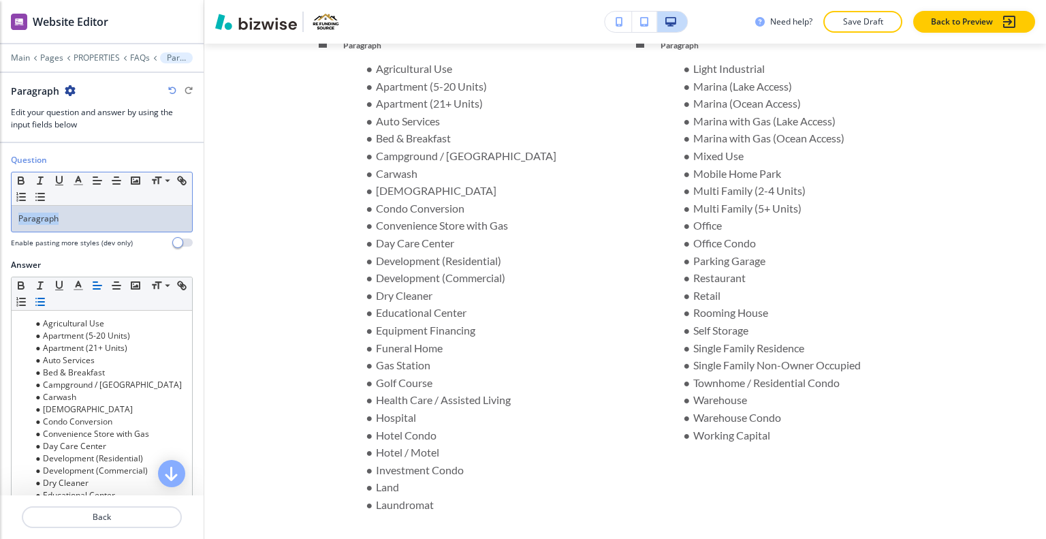
drag, startPoint x: 109, startPoint y: 211, endPoint x: 9, endPoint y: 225, distance: 101.1
click at [9, 225] on div "Question Small Normal Large Huge Paragraph Enable pasting more styles (dev only)" at bounding box center [102, 206] width 204 height 105
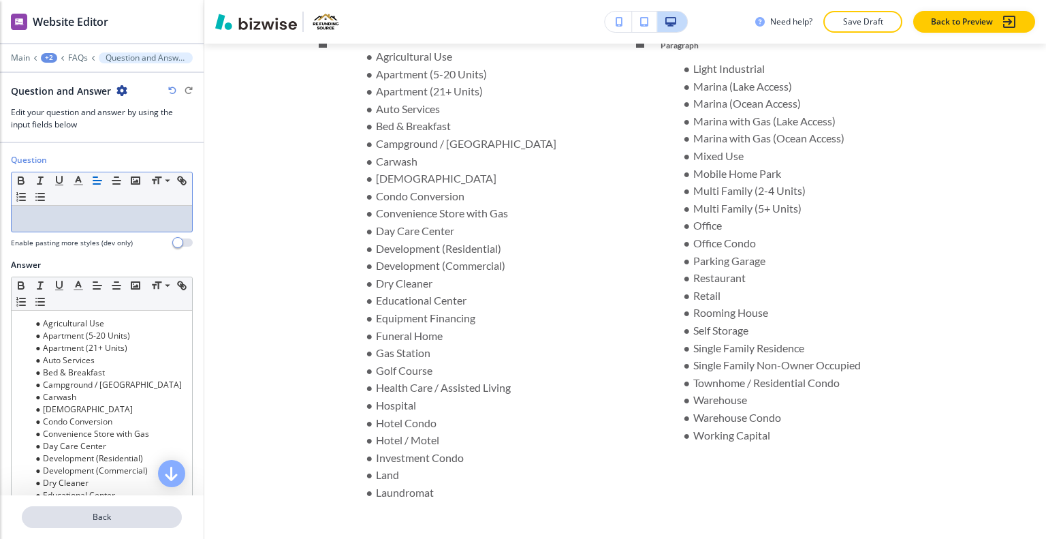
click at [84, 509] on button "Back" at bounding box center [102, 517] width 160 height 22
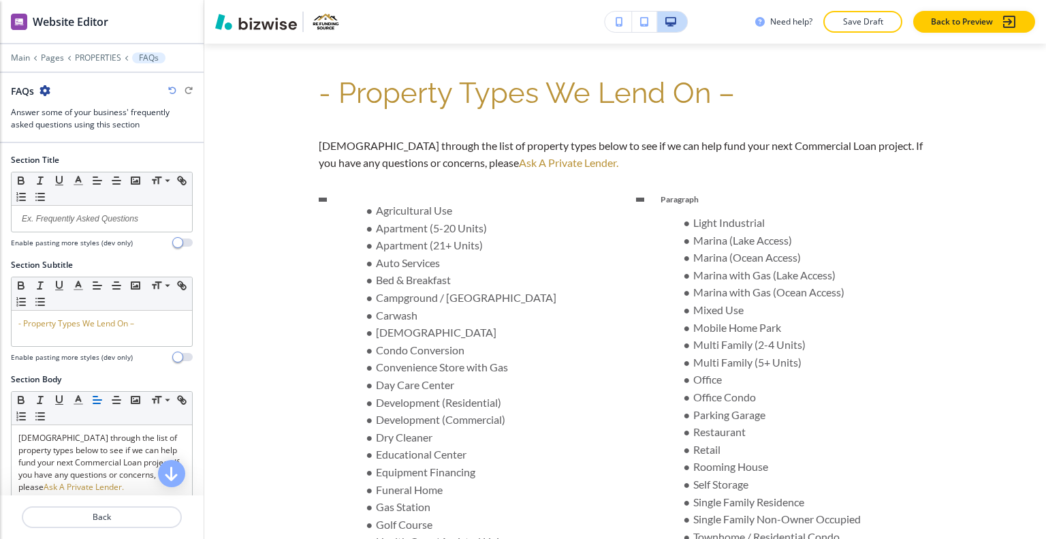
scroll to position [286, 0]
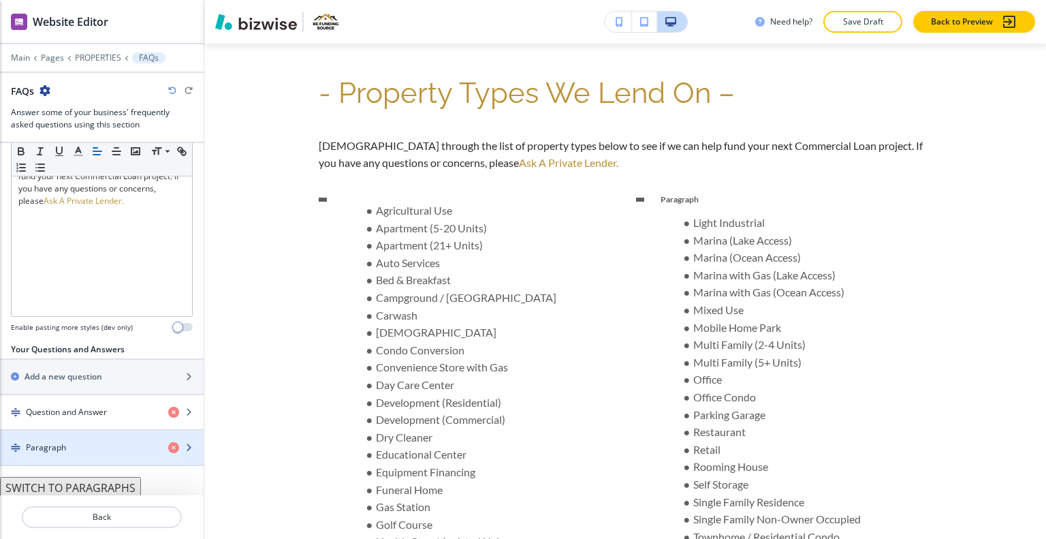
click at [76, 433] on div "button" at bounding box center [102, 436] width 204 height 11
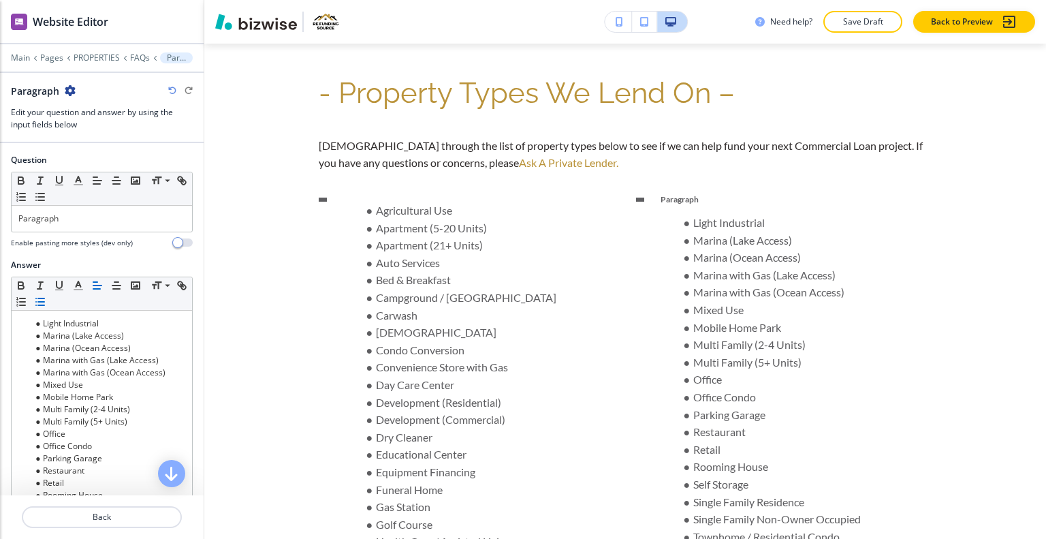
scroll to position [2529, 0]
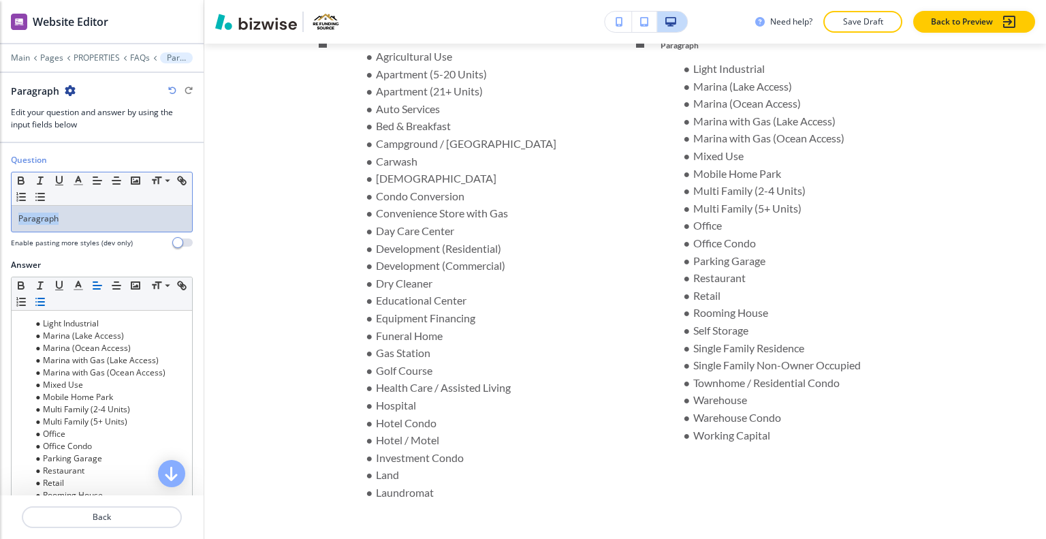
drag, startPoint x: 70, startPoint y: 215, endPoint x: 0, endPoint y: 217, distance: 70.2
click at [0, 219] on div "Question Small Normal Large Huge Paragraph Enable pasting more styles (dev only)" at bounding box center [102, 206] width 204 height 105
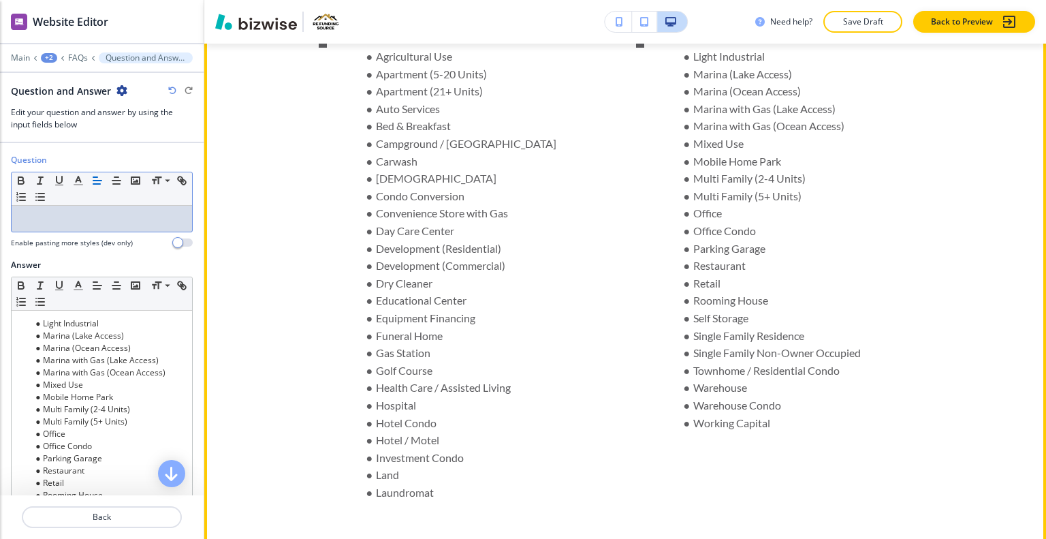
click at [747, 345] on li "Single Family Residence" at bounding box center [769, 336] width 184 height 18
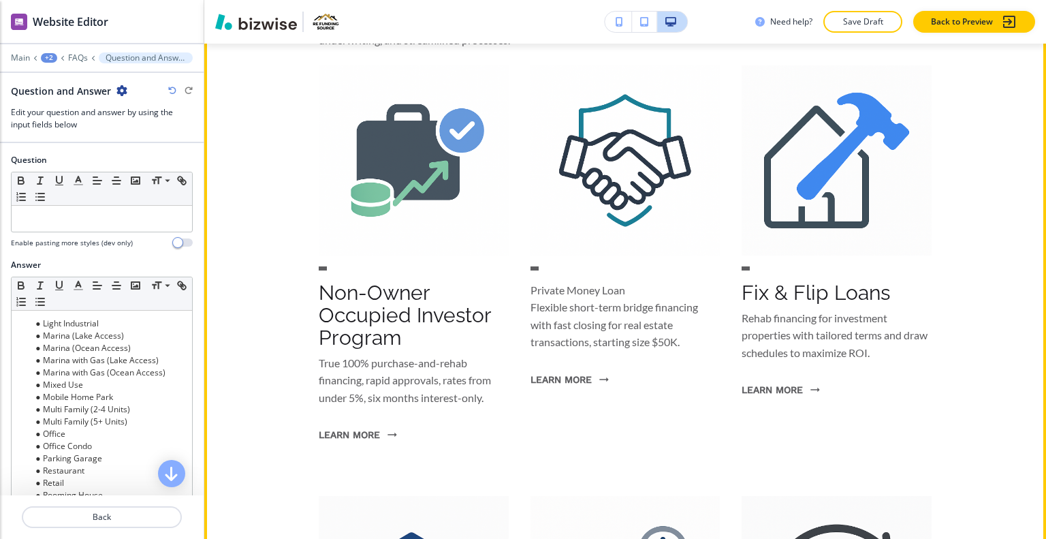
scroll to position [2937, 0]
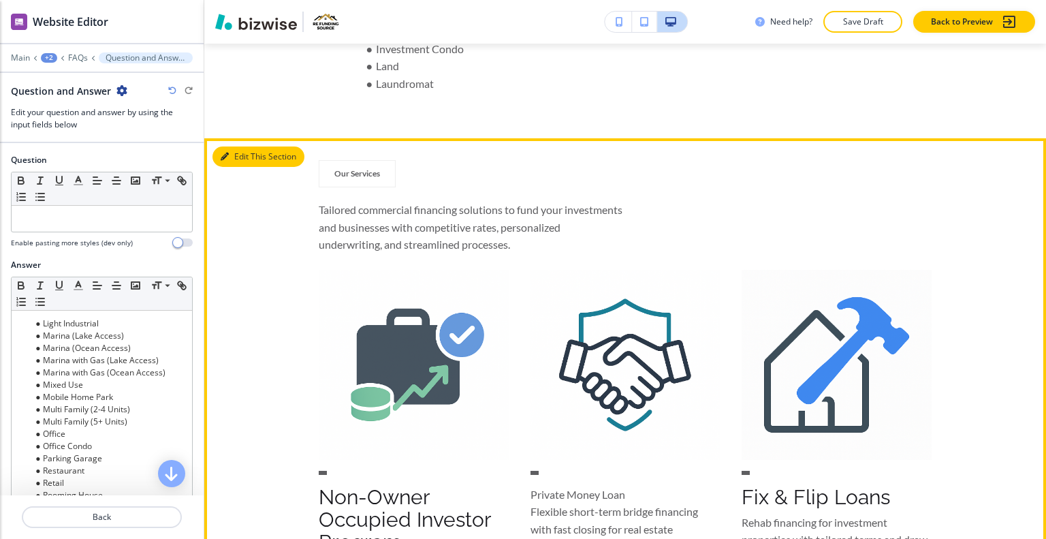
click at [226, 161] on icon "button" at bounding box center [225, 157] width 8 height 8
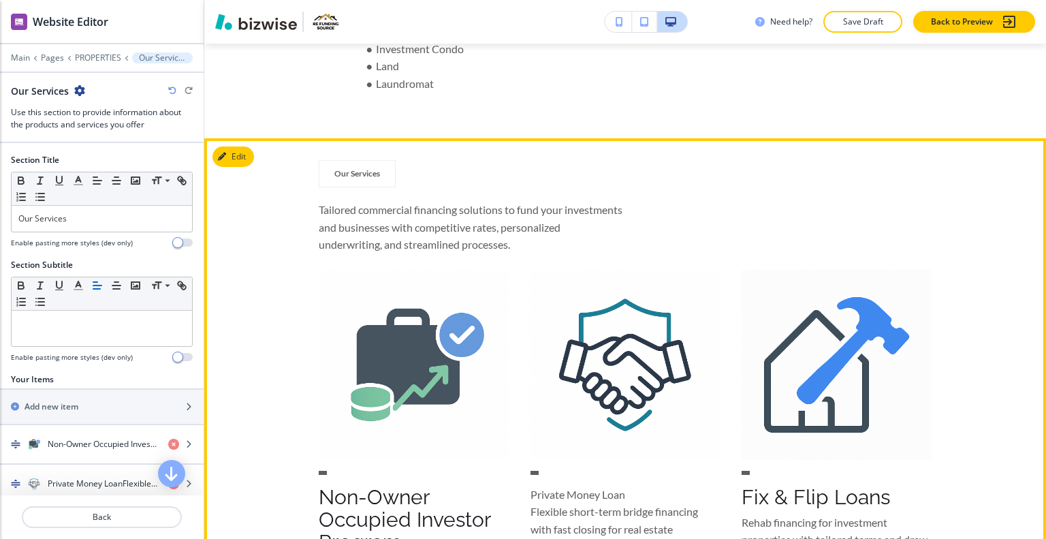
scroll to position [3043, 0]
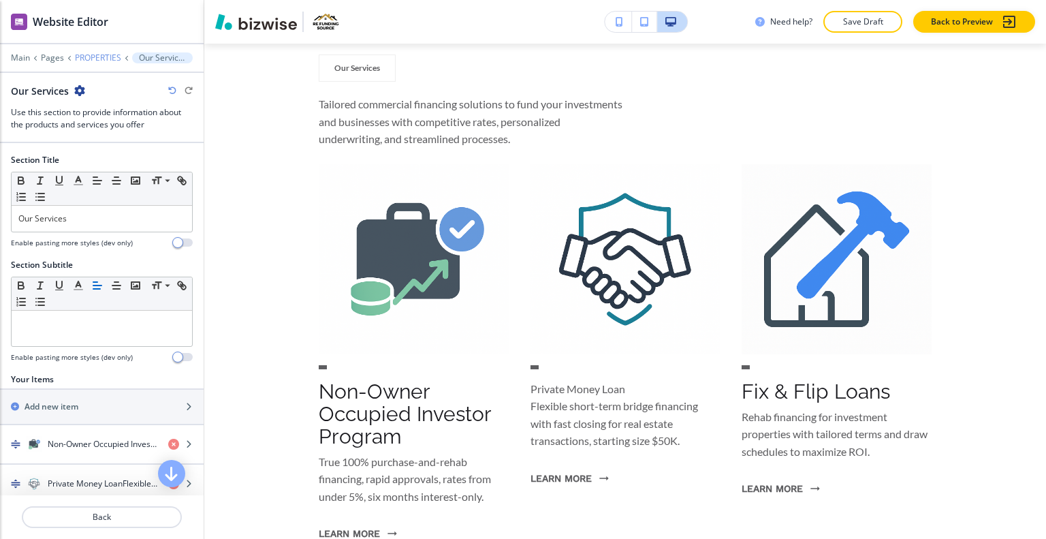
click at [89, 58] on p "PROPERTIES" at bounding box center [98, 58] width 46 height 10
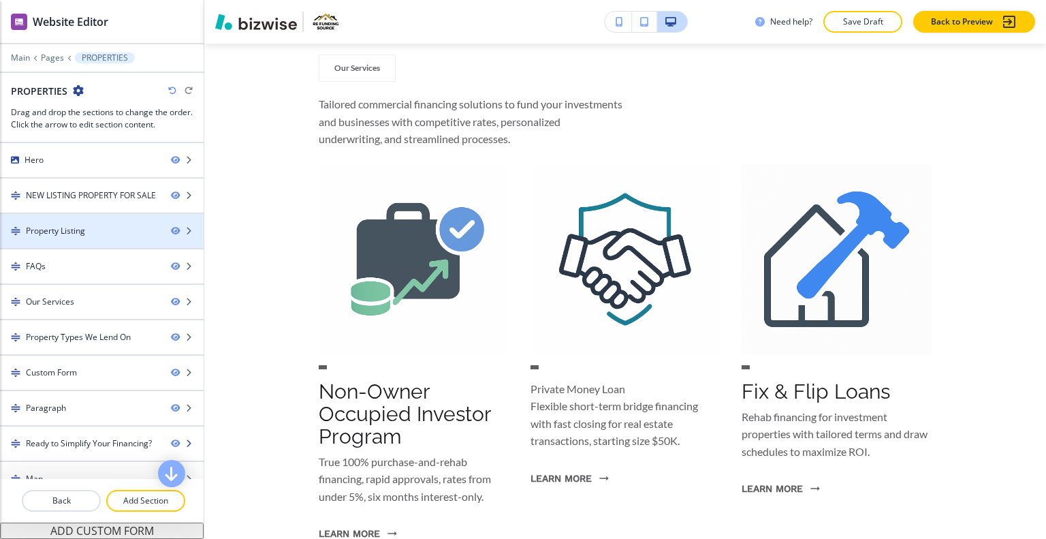
scroll to position [49, 0]
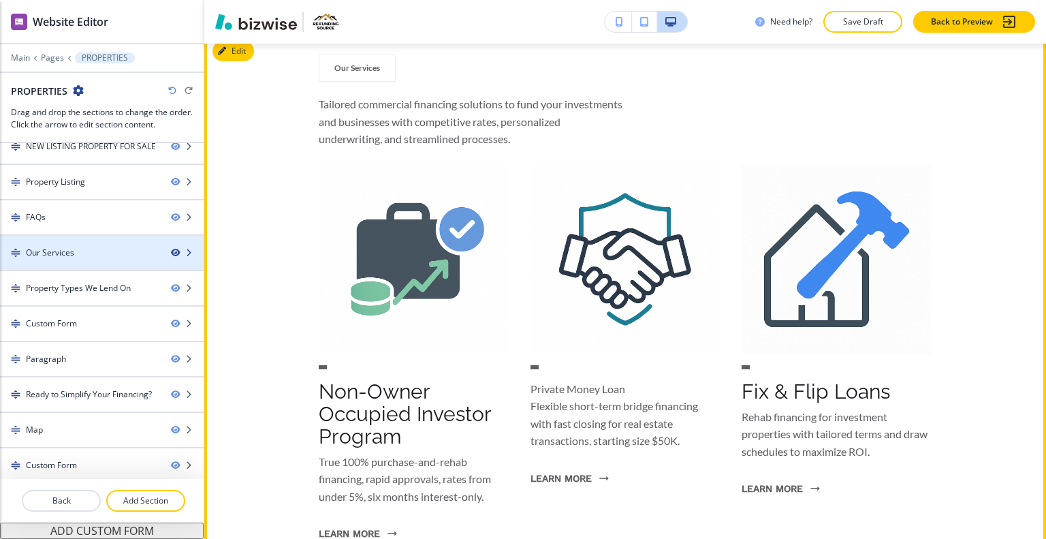
click at [171, 249] on icon "button" at bounding box center [175, 253] width 8 height 8
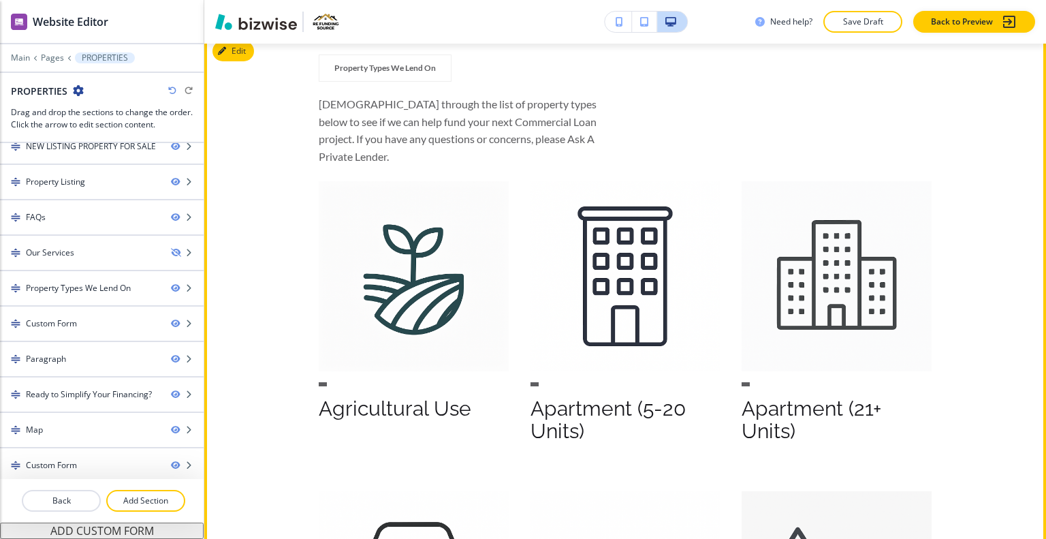
scroll to position [2838, 0]
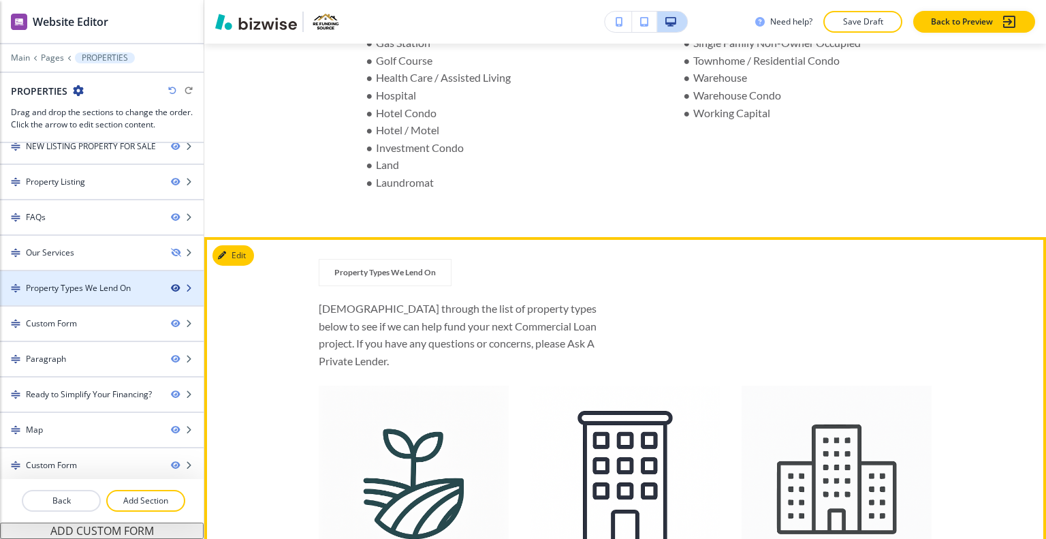
click at [171, 284] on icon "button" at bounding box center [175, 288] width 8 height 8
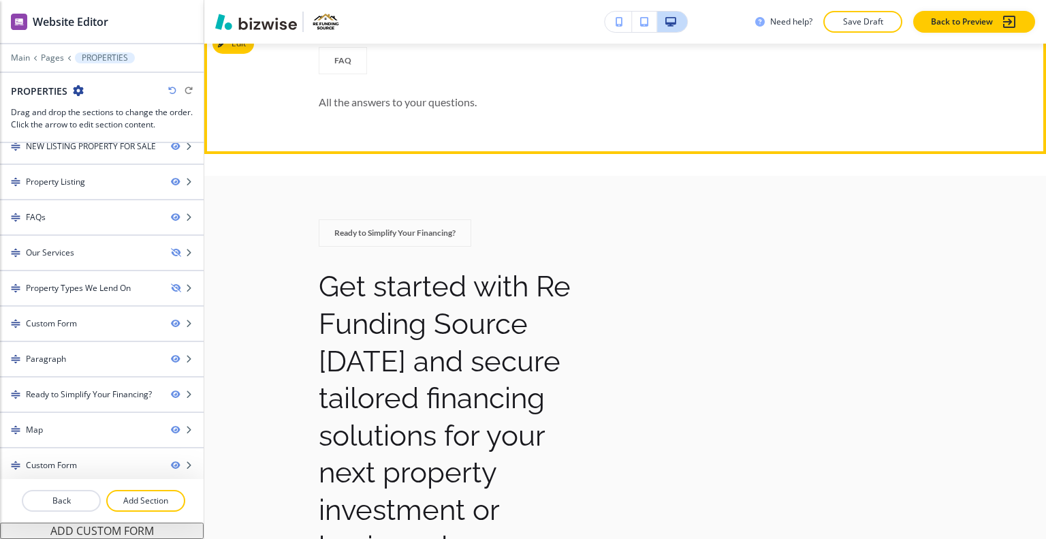
scroll to position [3520, 0]
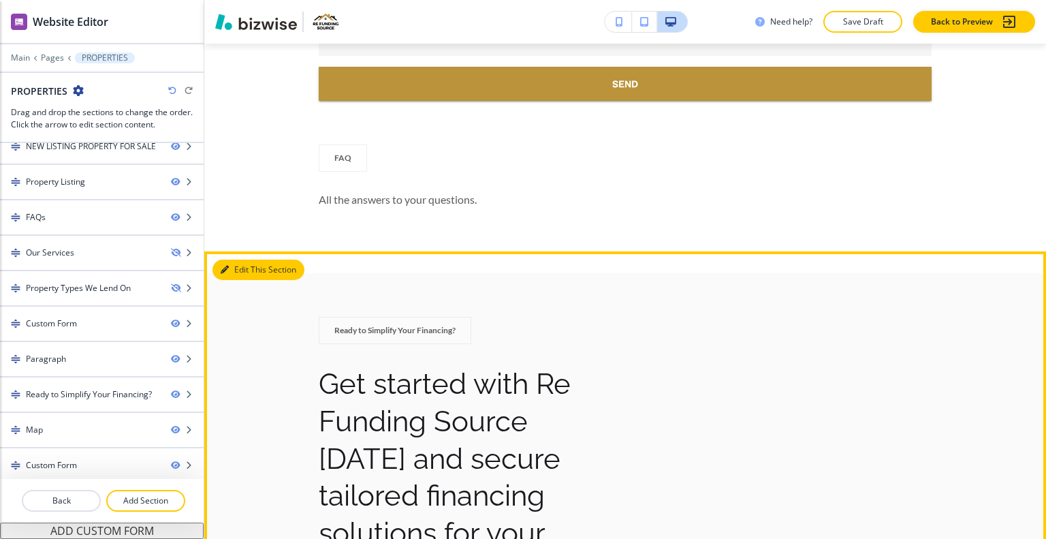
click at [240, 280] on button "Edit This Section" at bounding box center [259, 270] width 92 height 20
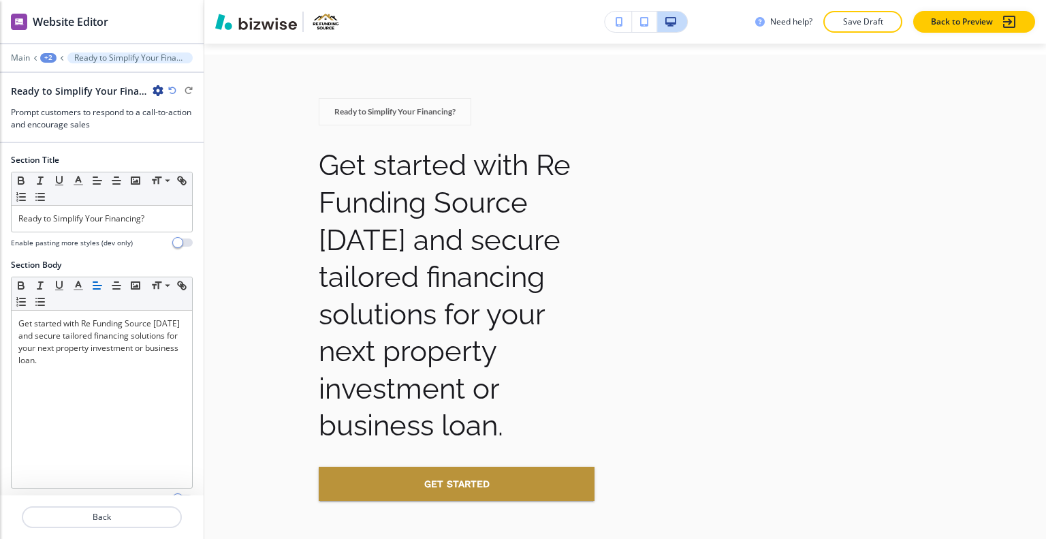
scroll to position [338, 0]
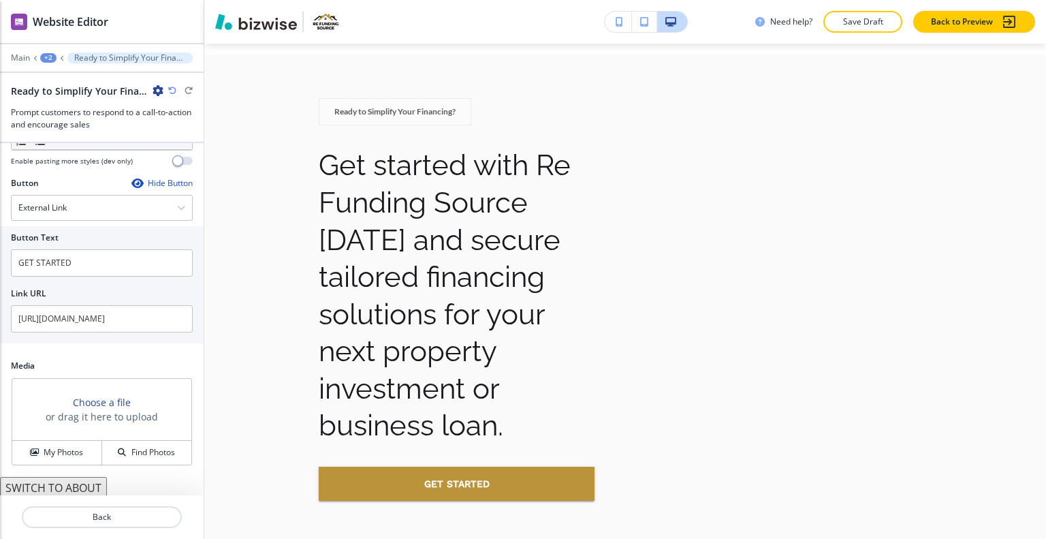
click at [73, 488] on button "SWITCH TO ABOUT" at bounding box center [53, 488] width 107 height 22
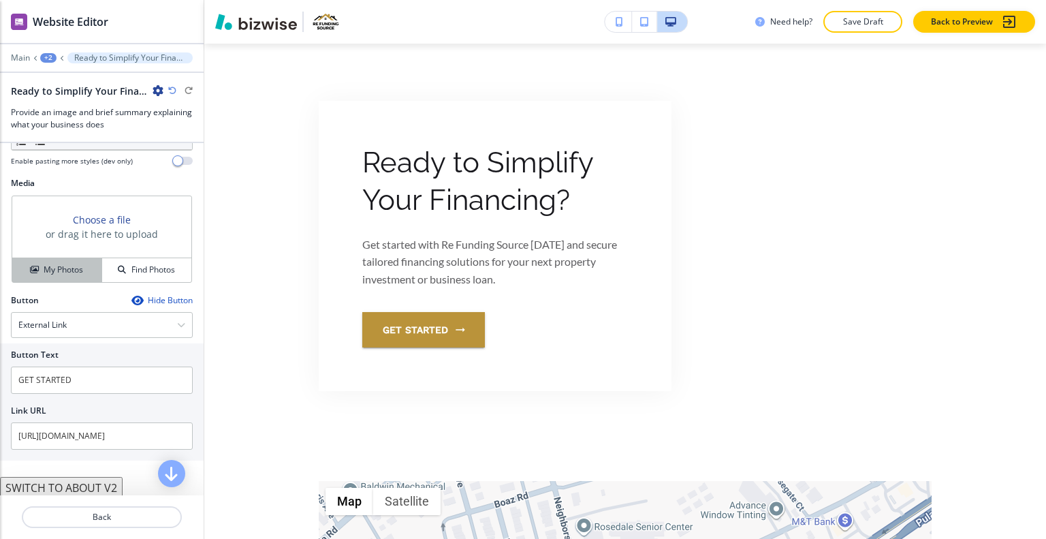
click at [63, 264] on h4 "My Photos" at bounding box center [64, 270] width 40 height 12
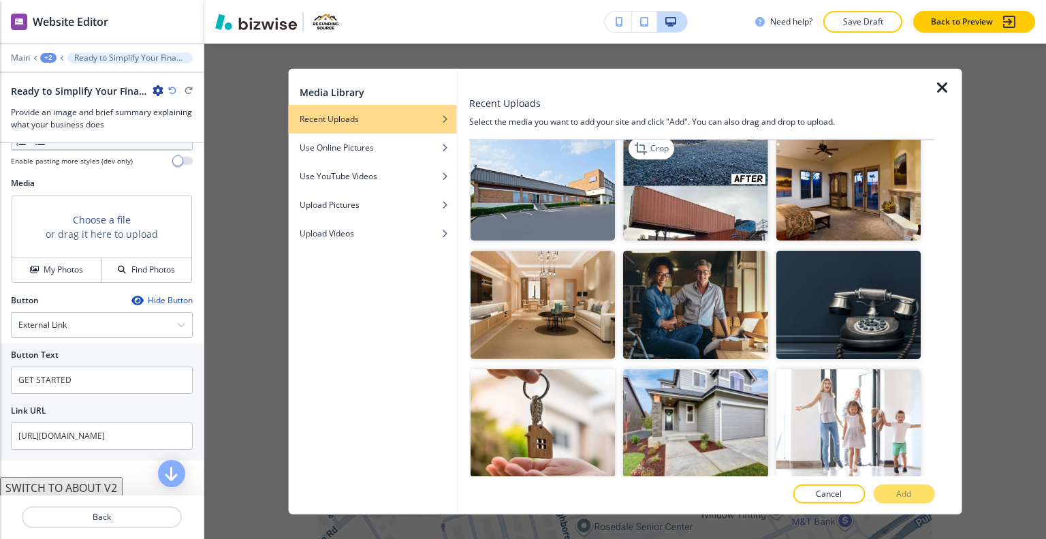
scroll to position [204, 0]
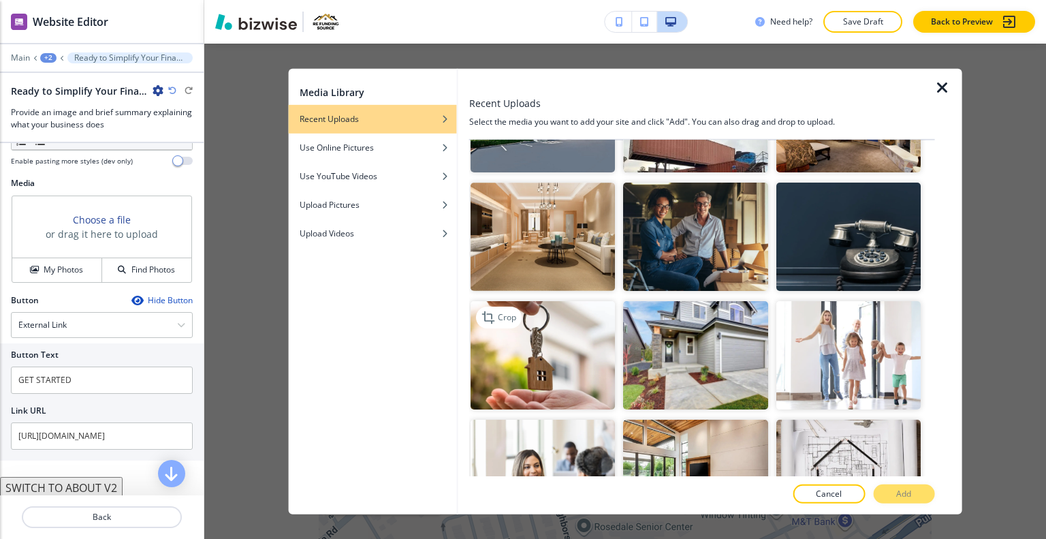
click at [551, 321] on img "button" at bounding box center [543, 355] width 144 height 108
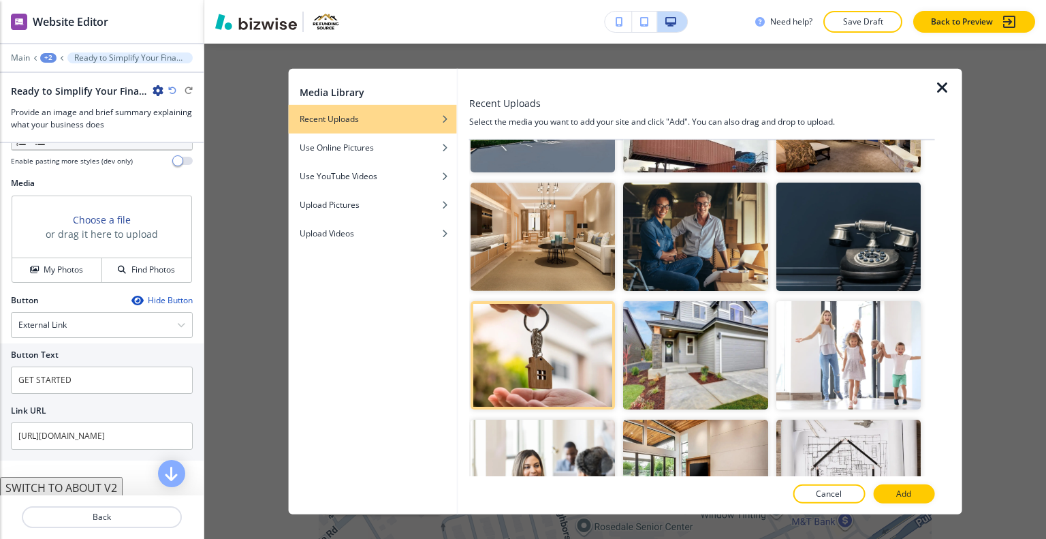
scroll to position [341, 0]
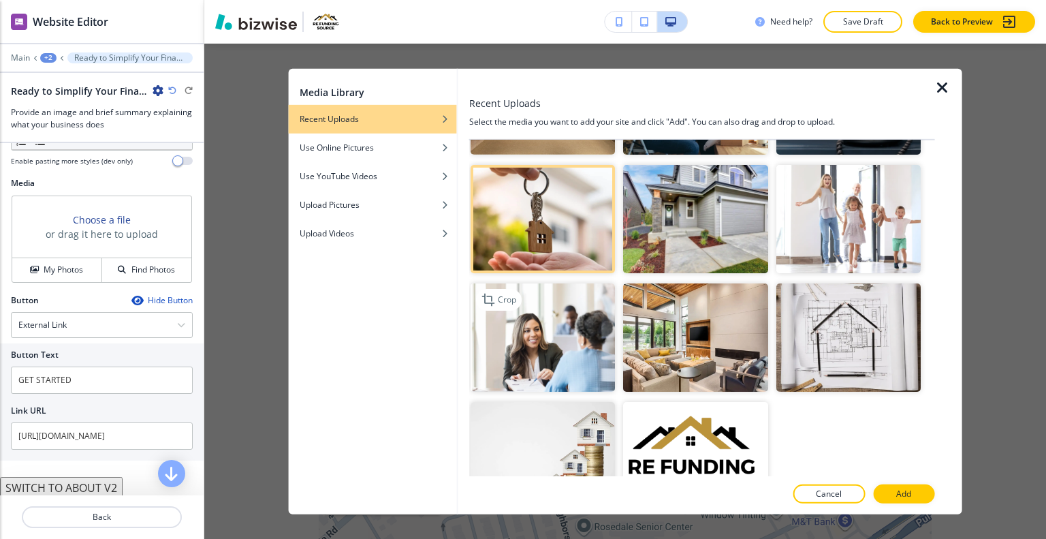
click at [553, 332] on img "button" at bounding box center [543, 337] width 144 height 108
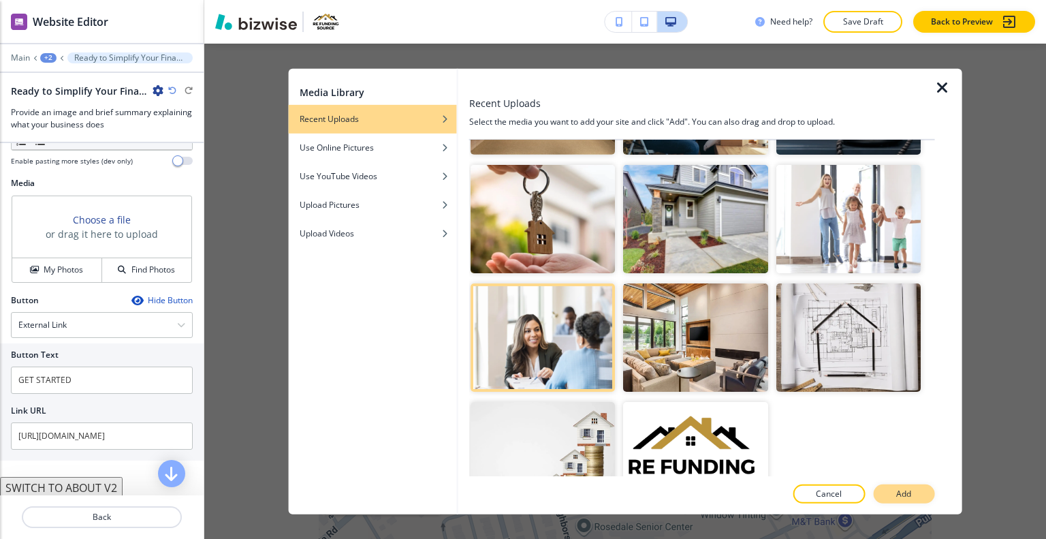
click at [903, 497] on p "Add" at bounding box center [903, 494] width 15 height 12
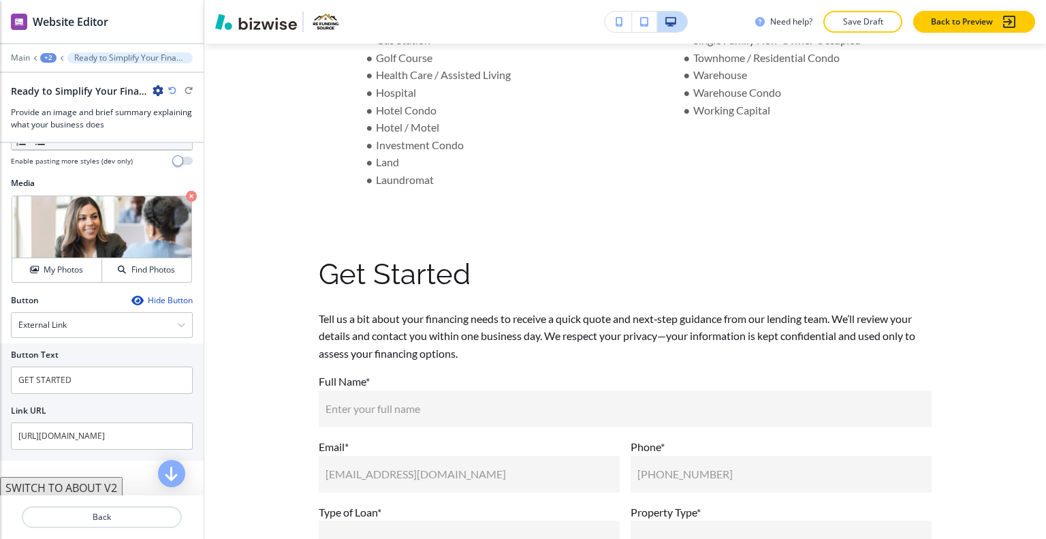
scroll to position [0, 0]
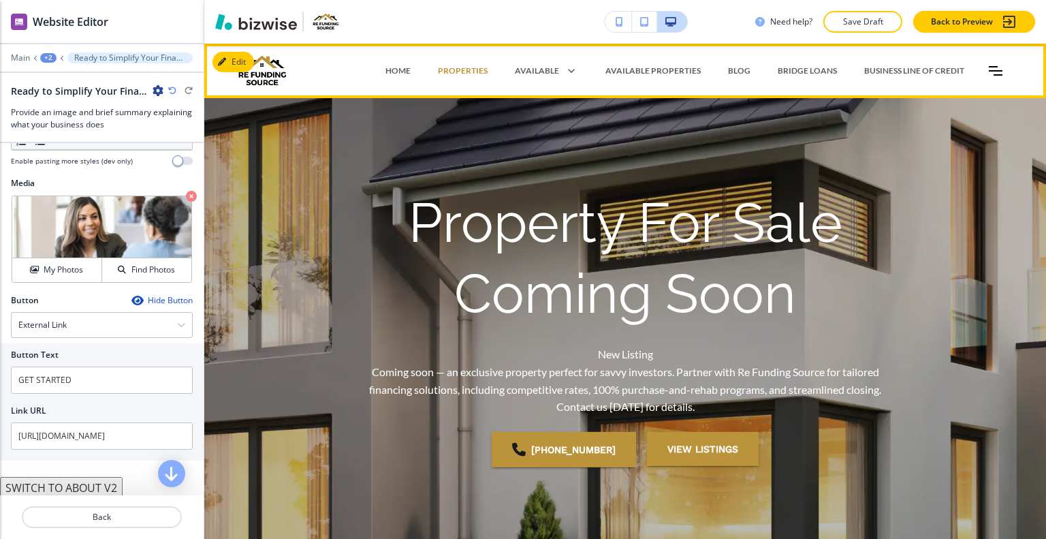
drag, startPoint x: 409, startPoint y: 67, endPoint x: 373, endPoint y: 72, distance: 36.3
click at [400, 71] on div "HOME" at bounding box center [398, 71] width 52 height 12
click at [373, 70] on div "HOME" at bounding box center [398, 71] width 52 height 12
click at [390, 71] on p "HOME" at bounding box center [398, 71] width 25 height 12
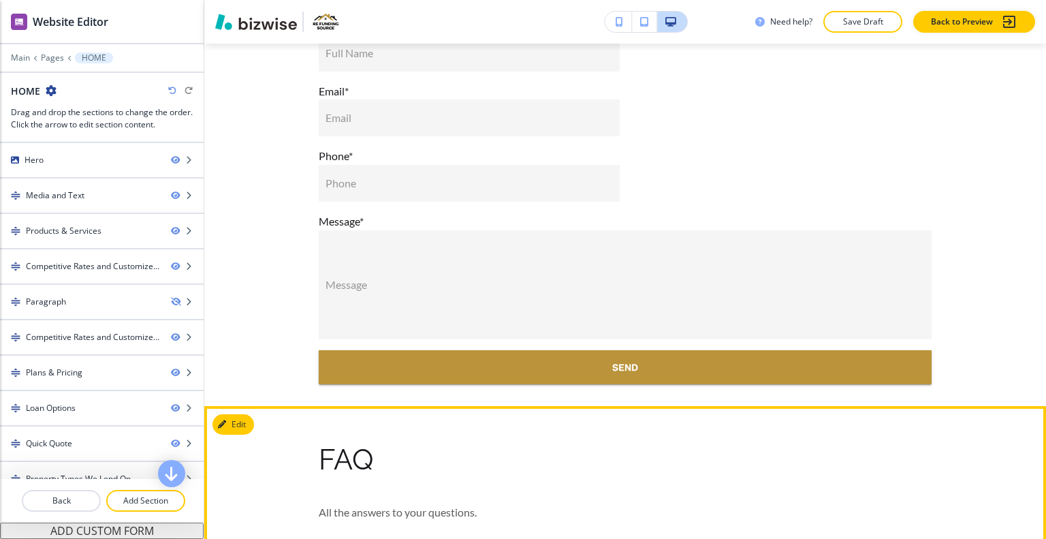
scroll to position [6689, 0]
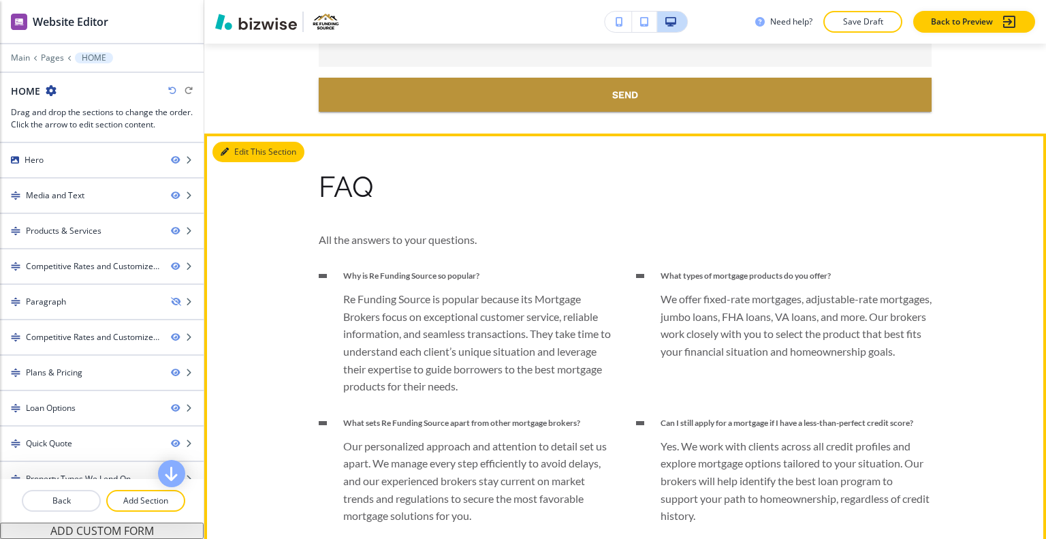
click at [238, 149] on button "Edit This Section" at bounding box center [259, 152] width 92 height 20
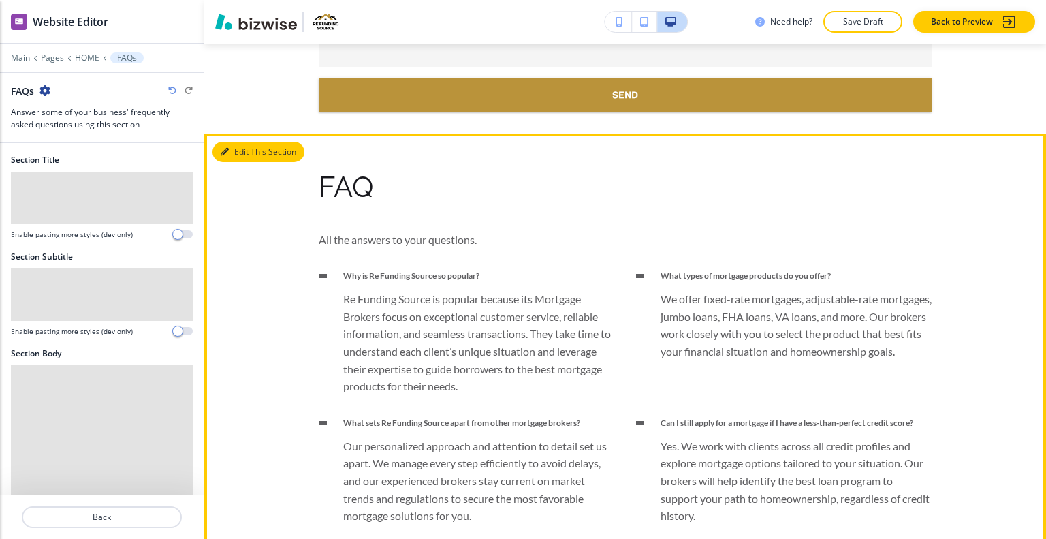
scroll to position [6776, 0]
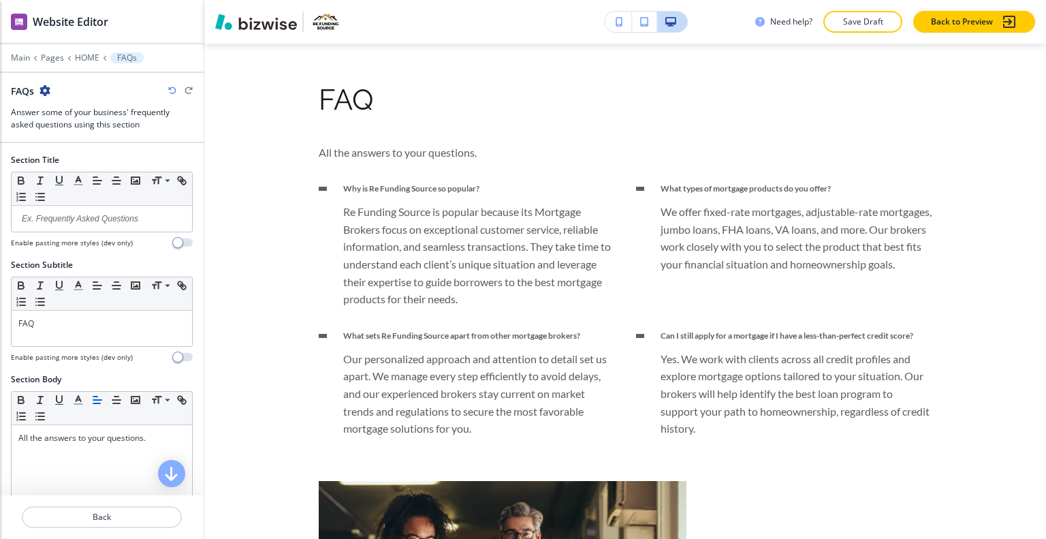
click at [47, 88] on icon "button" at bounding box center [45, 90] width 11 height 11
click at [18, 215] on p at bounding box center [101, 219] width 167 height 12
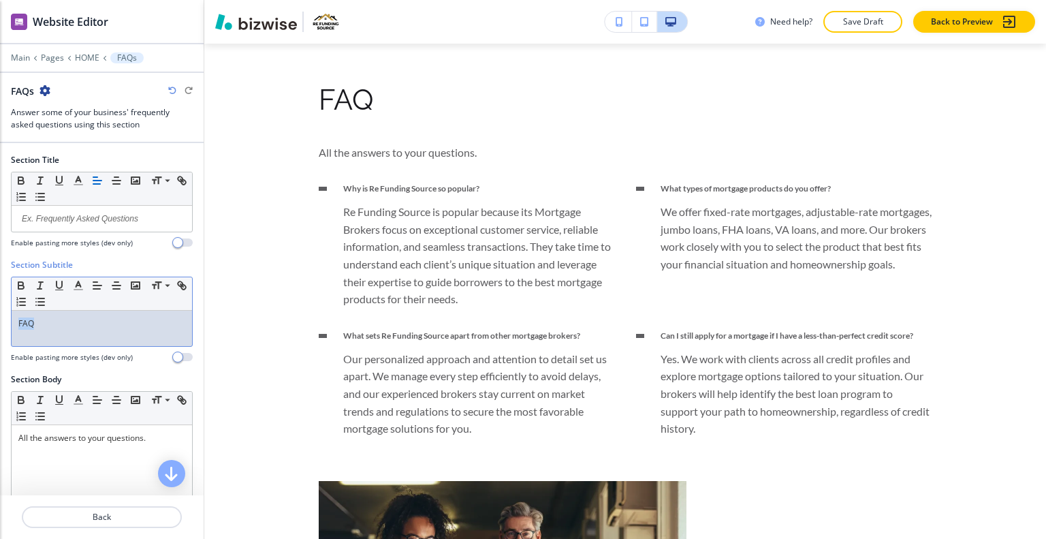
drag, startPoint x: 29, startPoint y: 322, endPoint x: 0, endPoint y: 317, distance: 29.0
click at [0, 317] on div "Section Subtitle Small Normal Large Huge FAQ Enable pasting more styles (dev on…" at bounding box center [102, 316] width 204 height 114
click at [78, 285] on icon "button" at bounding box center [78, 285] width 12 height 12
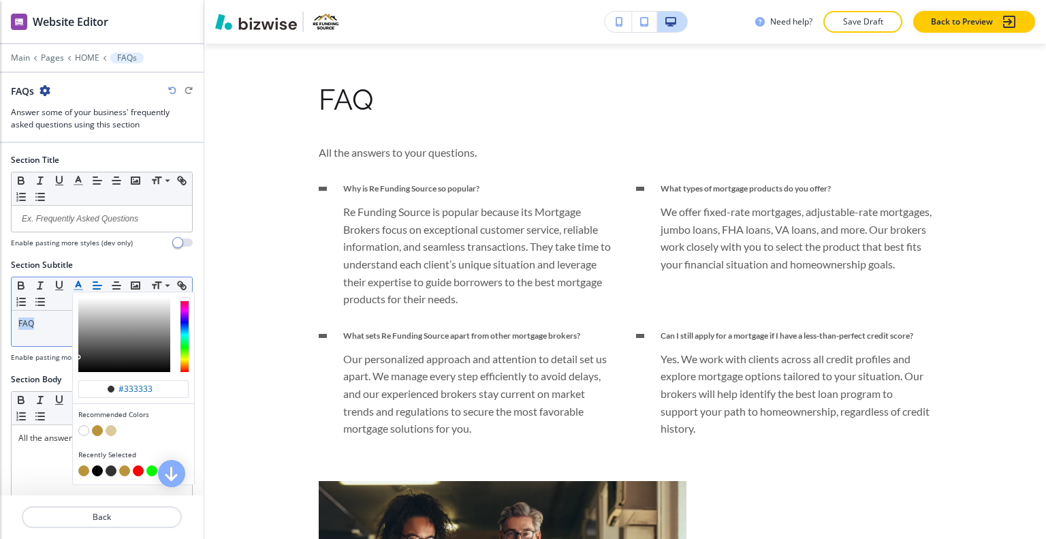
click at [100, 430] on button "button" at bounding box center [97, 430] width 11 height 11
type input "#ba933a"
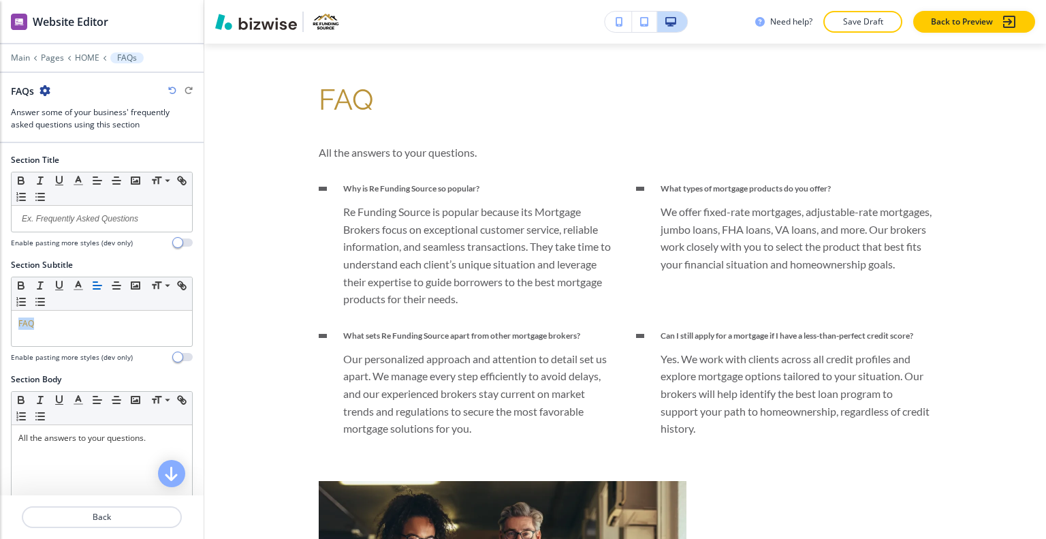
click at [41, 86] on icon "button" at bounding box center [45, 90] width 11 height 11
click at [76, 127] on button "Duplicate Section" at bounding box center [83, 137] width 87 height 24
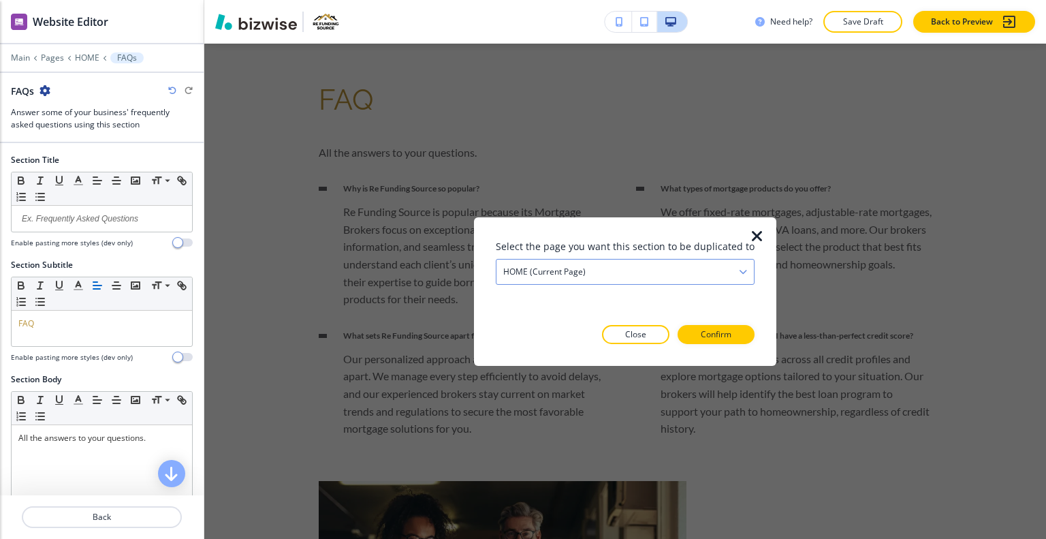
click at [701, 266] on div "HOME (current page)" at bounding box center [625, 271] width 257 height 25
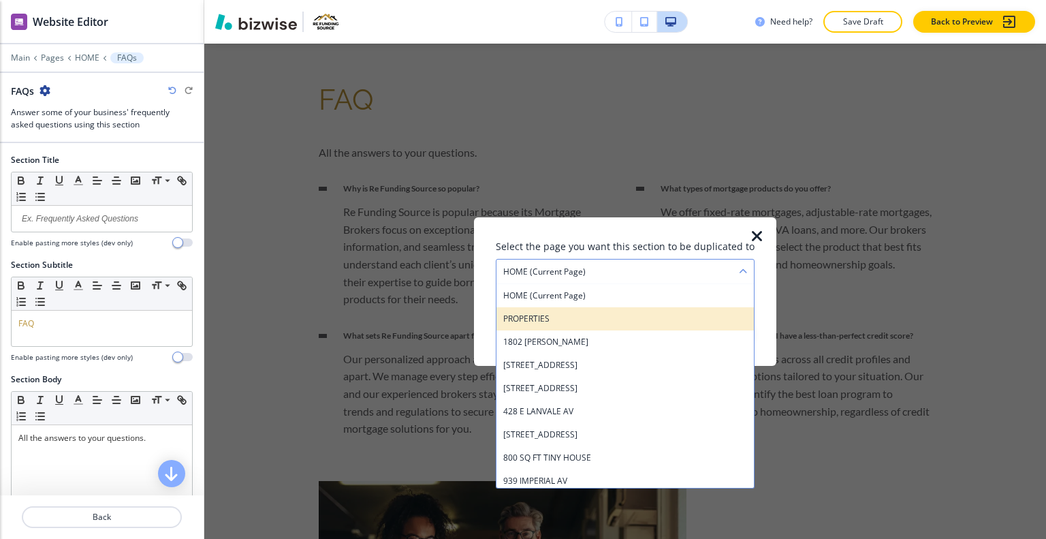
click at [614, 315] on h4 "PROPERTIES" at bounding box center [625, 318] width 244 height 12
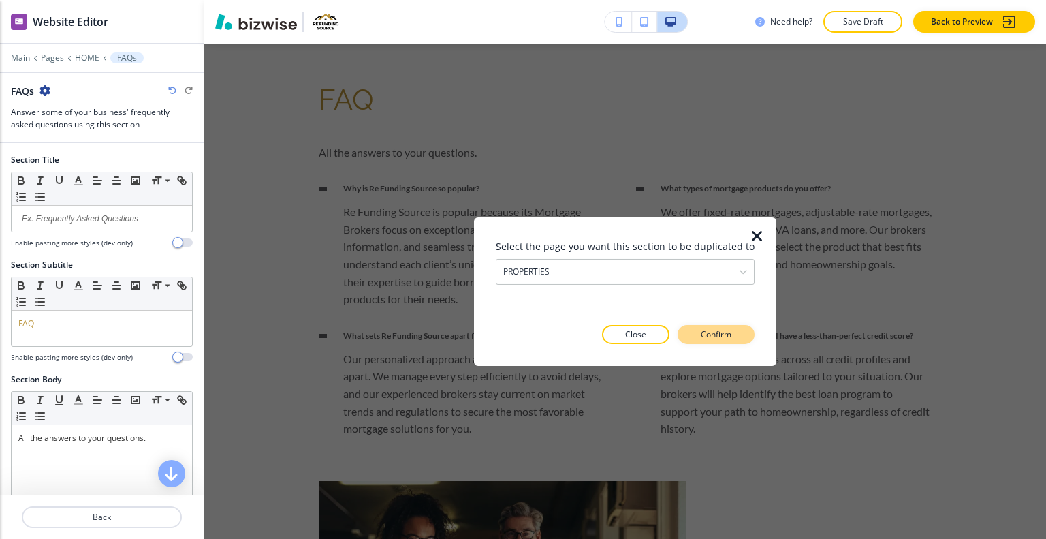
click at [710, 328] on p "Confirm" at bounding box center [716, 334] width 31 height 12
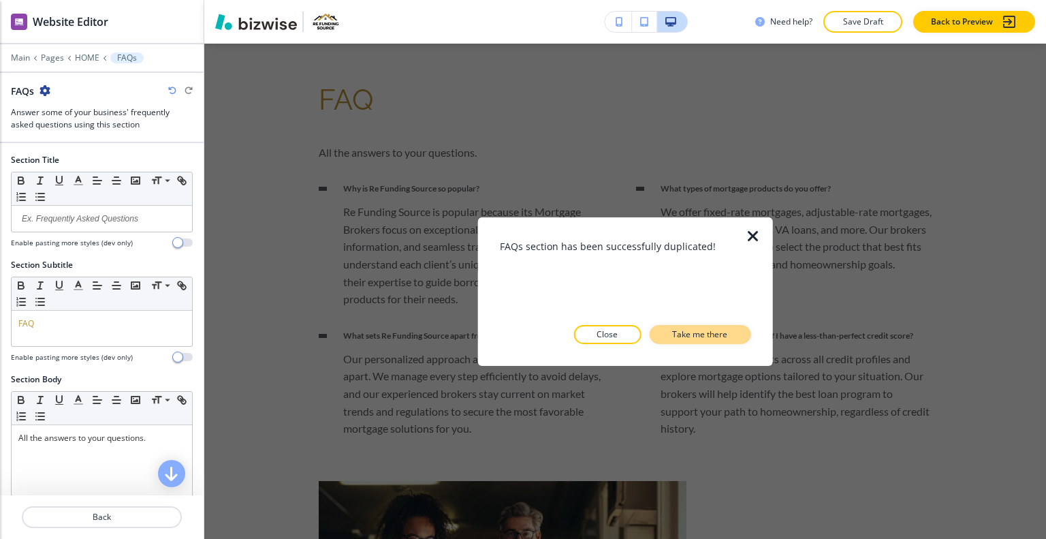
click at [710, 337] on p "Take me there" at bounding box center [699, 334] width 55 height 12
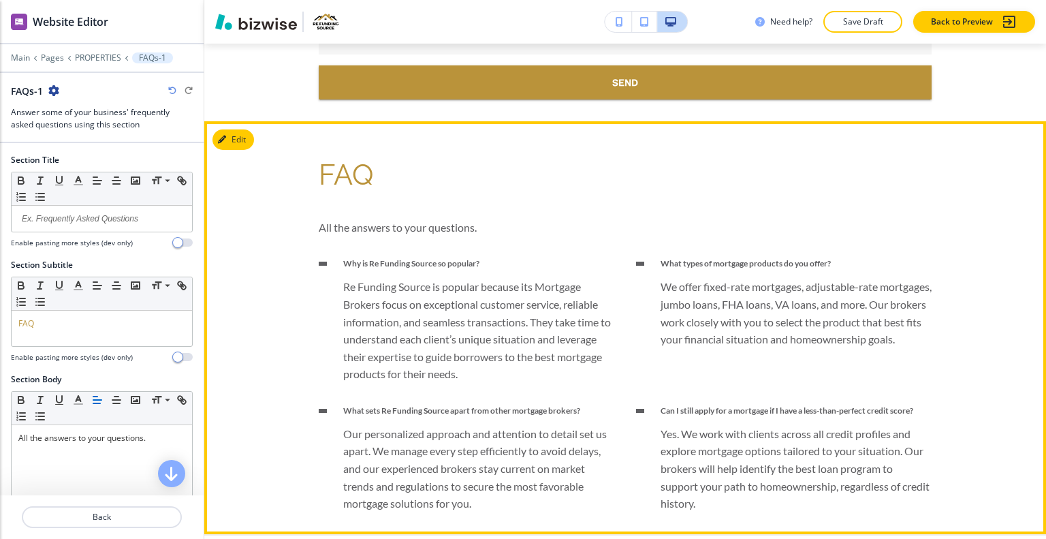
scroll to position [4819, 0]
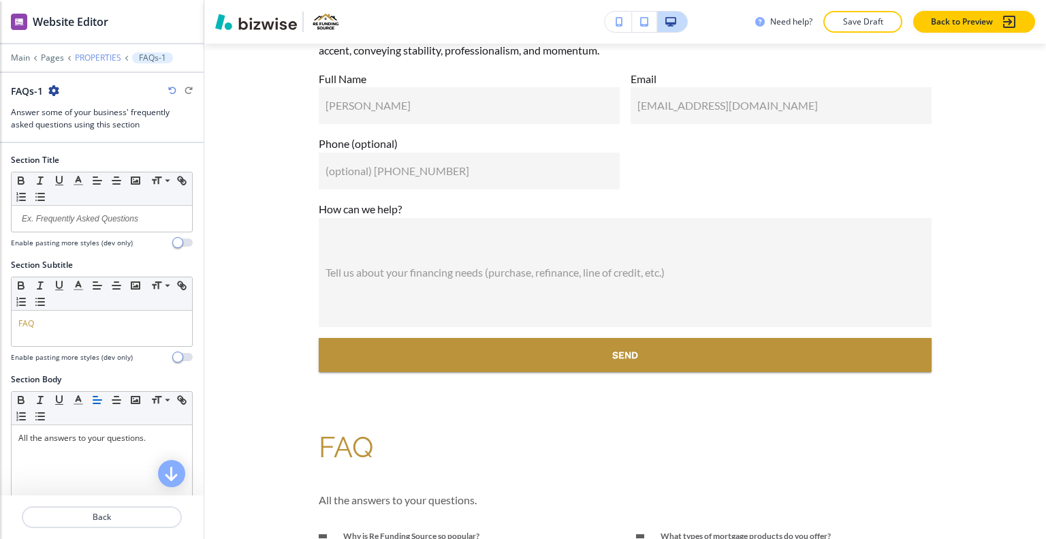
click at [93, 59] on p "PROPERTIES" at bounding box center [98, 58] width 46 height 10
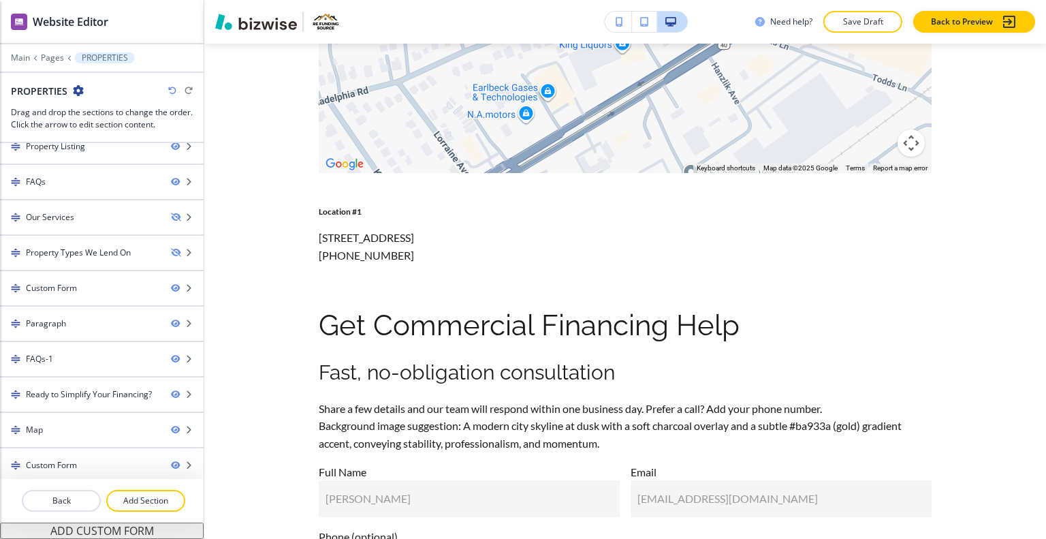
scroll to position [0, 0]
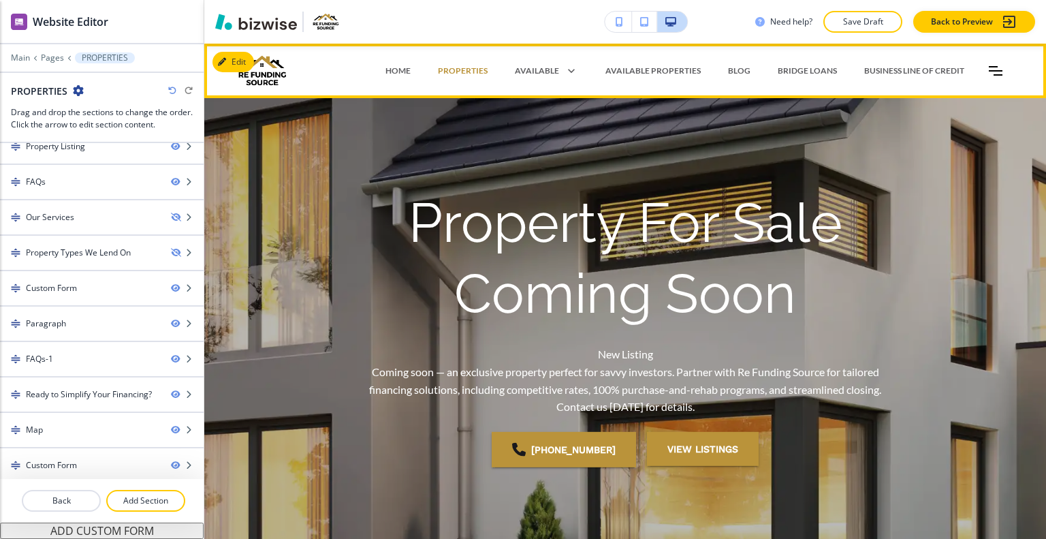
drag, startPoint x: 397, startPoint y: 69, endPoint x: 477, endPoint y: 92, distance: 82.8
click at [396, 70] on p "HOME" at bounding box center [398, 71] width 25 height 12
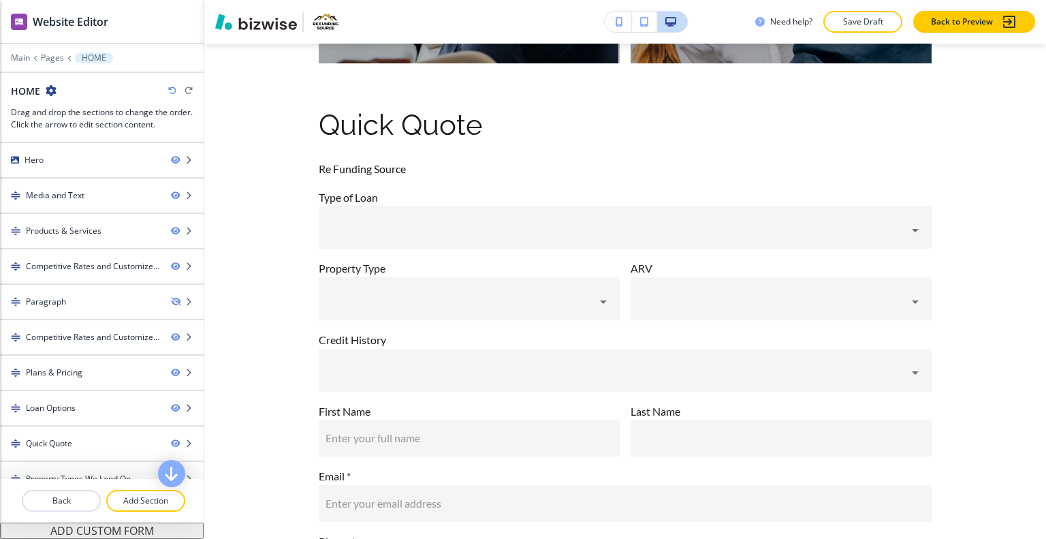
scroll to position [4182, 0]
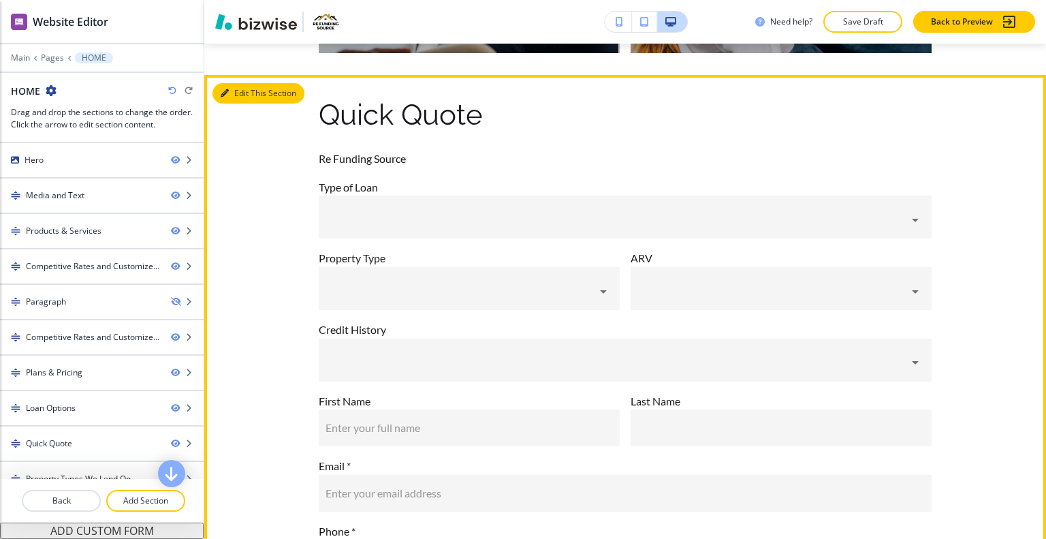
click at [236, 92] on button "Edit This Section" at bounding box center [259, 93] width 92 height 20
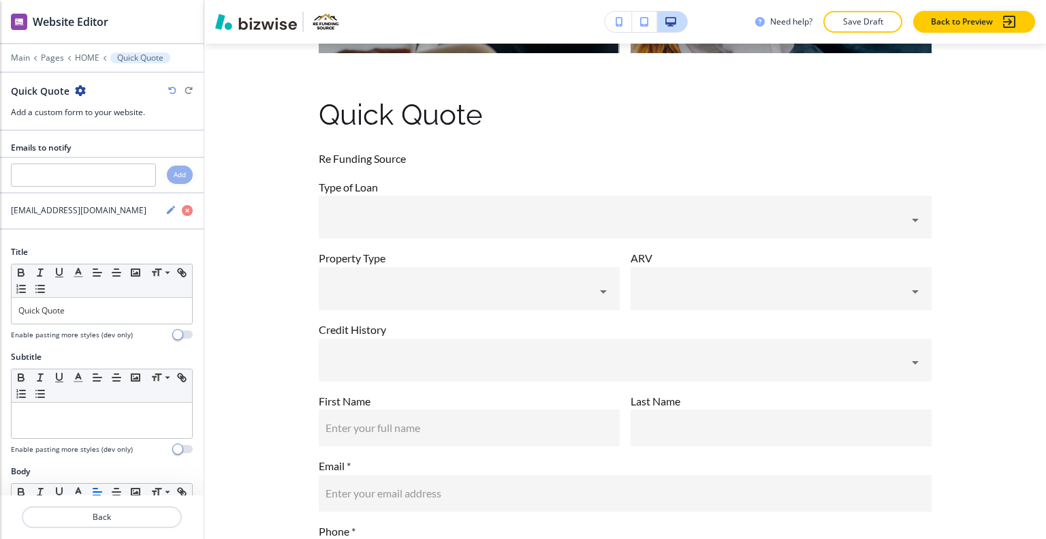
scroll to position [4210, 0]
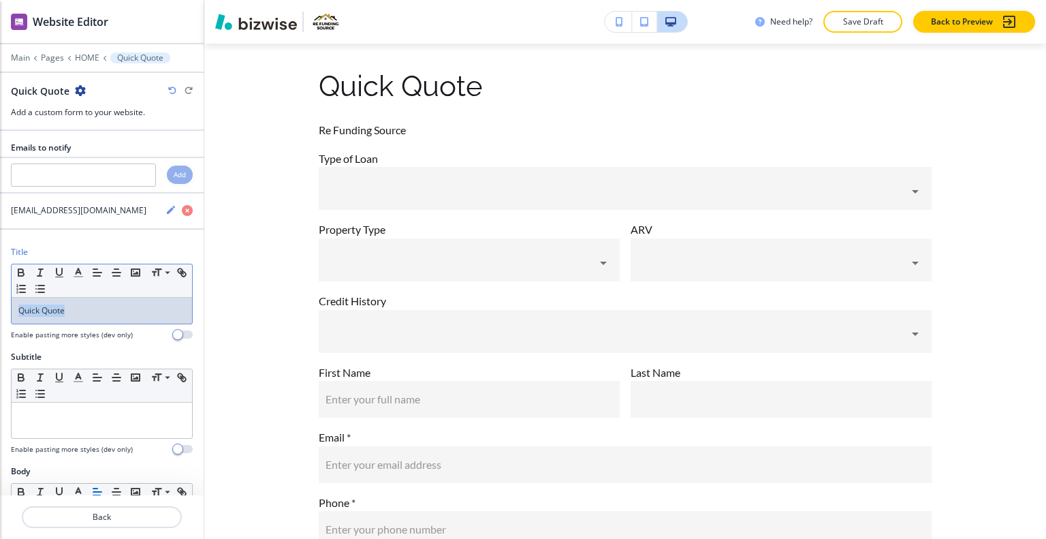
drag, startPoint x: 84, startPoint y: 315, endPoint x: 88, endPoint y: 281, distance: 34.2
click at [0, 295] on div "Title Small Normal Large Huge Quick Quote Enable pasting more styles (dev only)" at bounding box center [102, 298] width 204 height 105
click at [76, 275] on icon "button" at bounding box center [78, 272] width 12 height 12
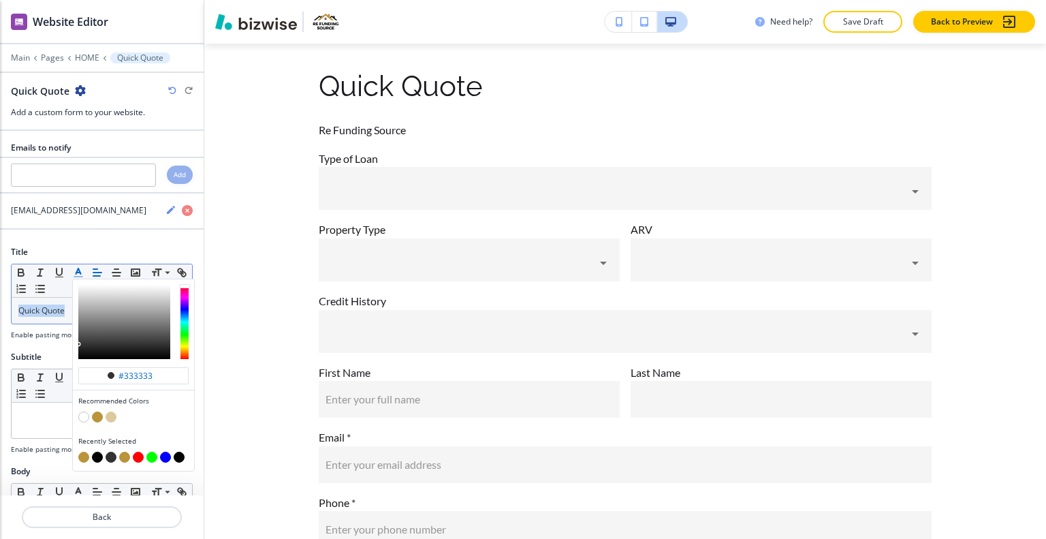
click at [95, 416] on button "button" at bounding box center [97, 416] width 11 height 11
type input "#ba933a"
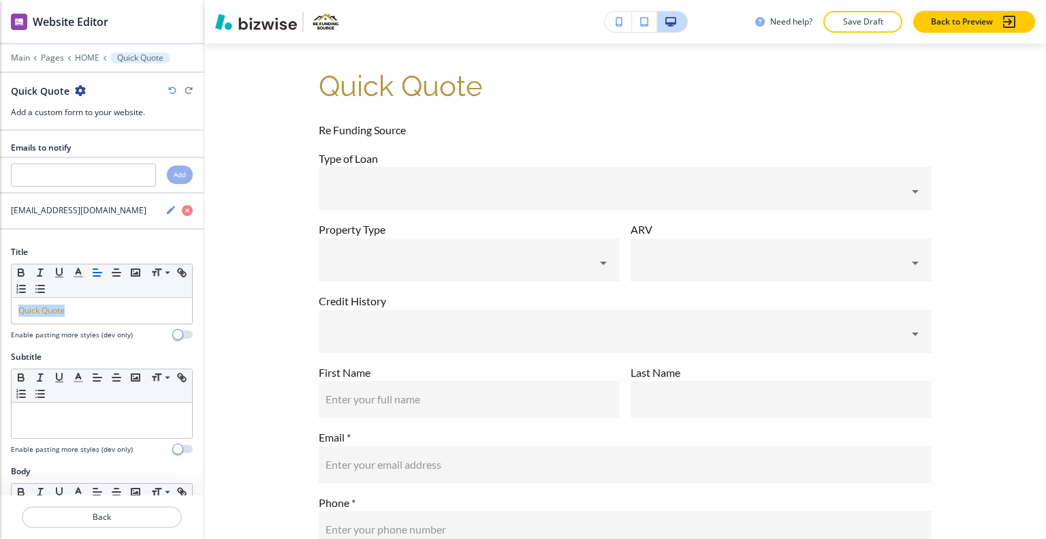
click at [78, 93] on icon "button" at bounding box center [80, 90] width 11 height 11
click at [104, 135] on p "Duplicate Section" at bounding box center [117, 137] width 69 height 12
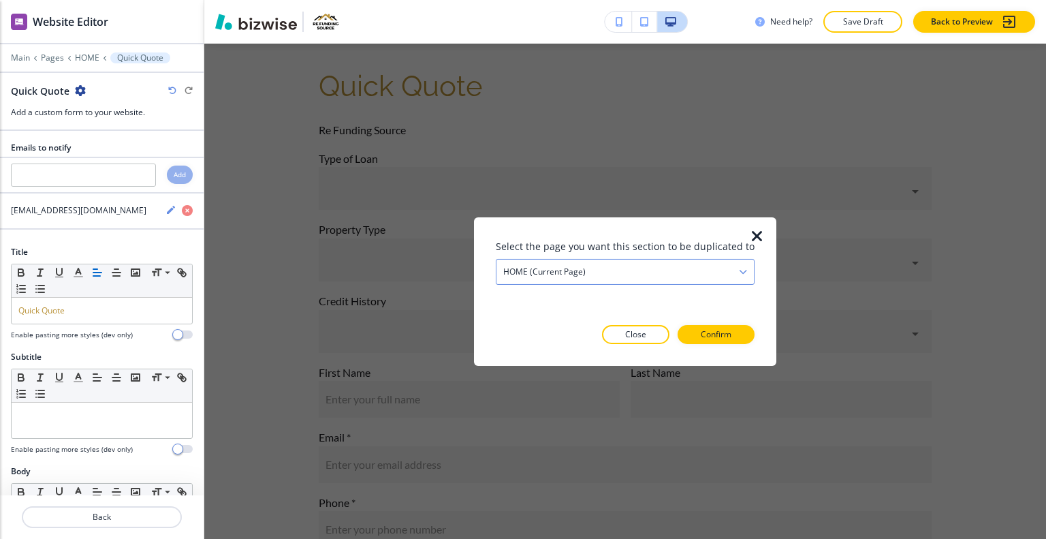
click at [574, 265] on h4 "HOME (current page)" at bounding box center [544, 271] width 82 height 12
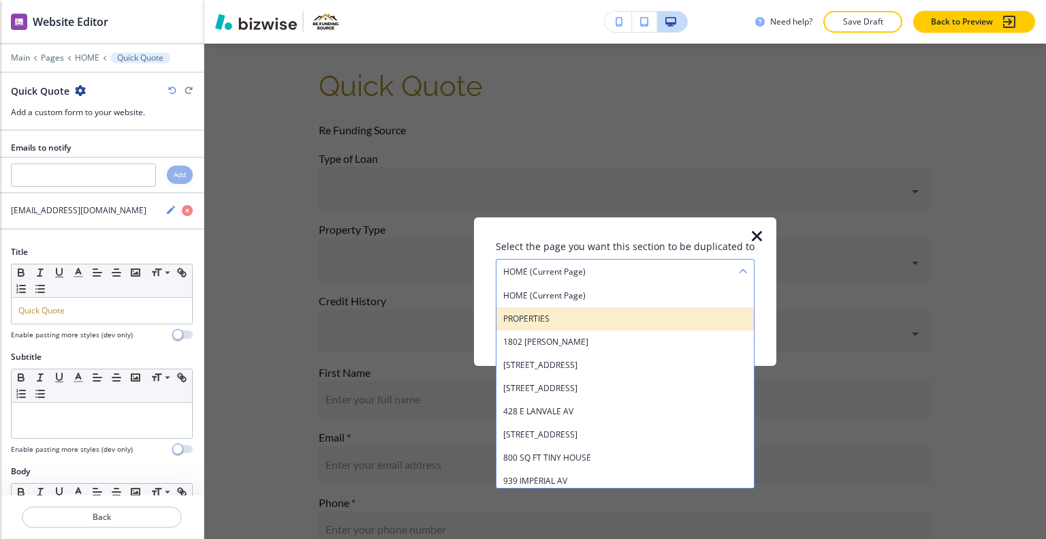
click at [575, 316] on h4 "PROPERTIES" at bounding box center [625, 318] width 244 height 12
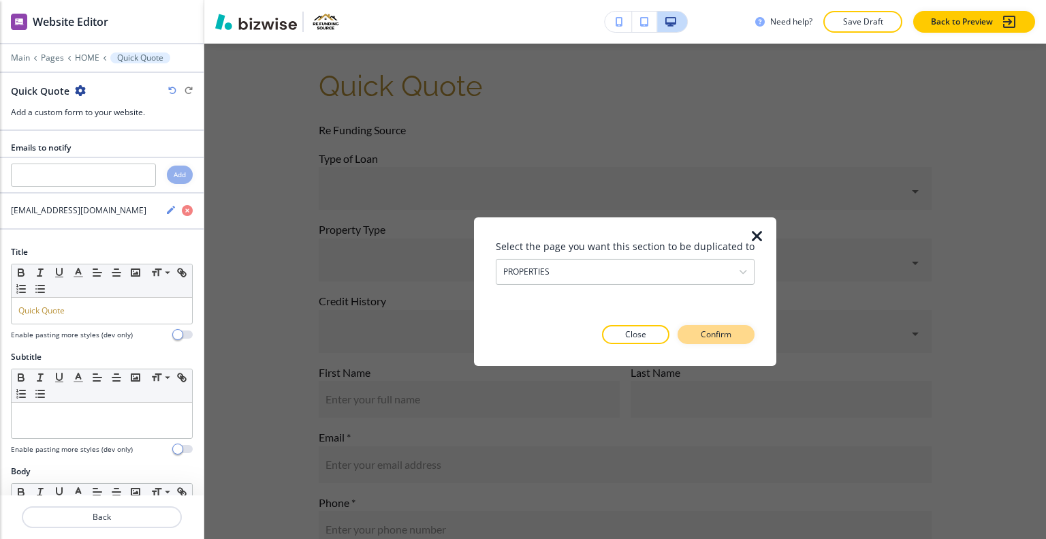
click at [742, 332] on button "Confirm" at bounding box center [716, 334] width 77 height 19
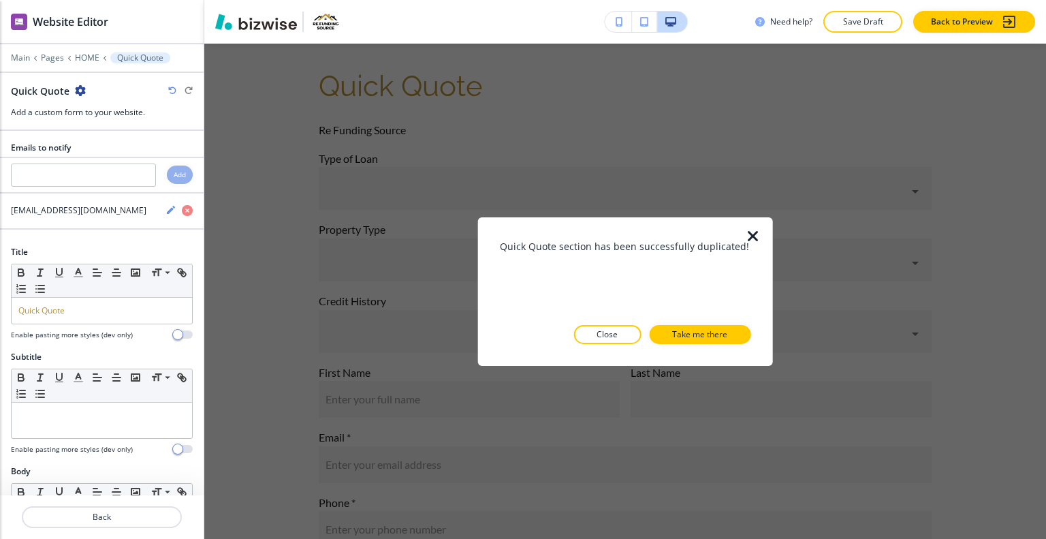
click at [742, 332] on button "Take me there" at bounding box center [699, 334] width 101 height 19
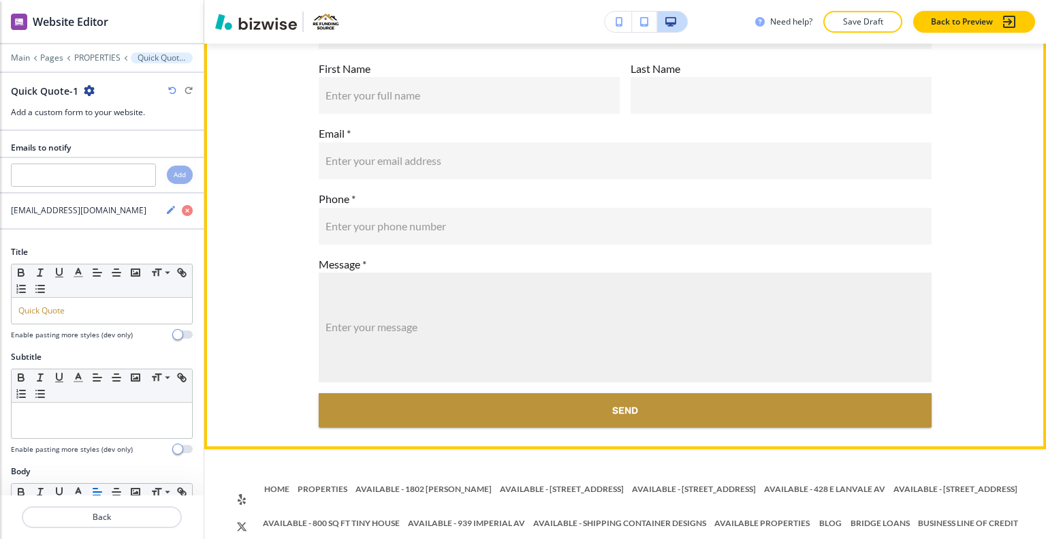
scroll to position [5951, 0]
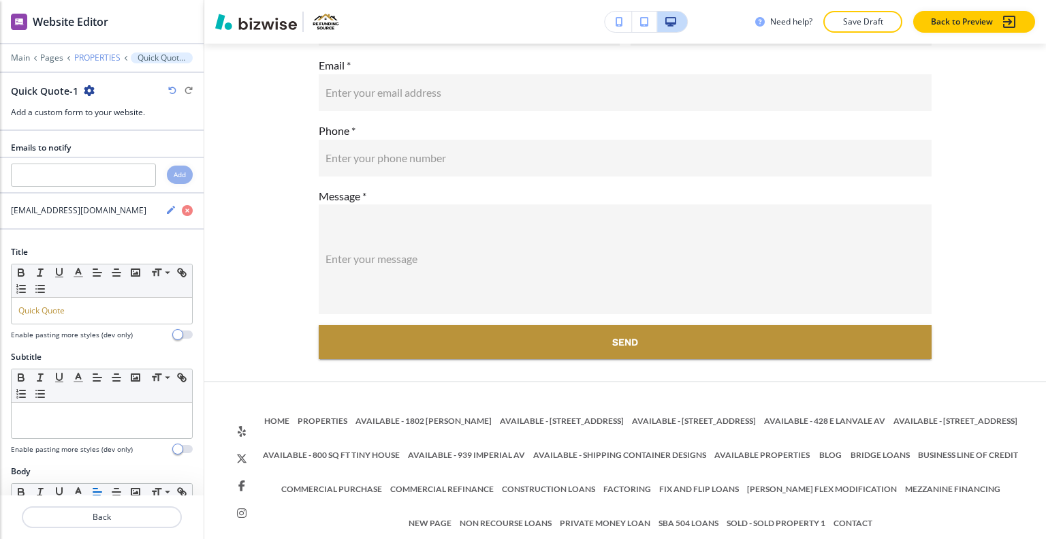
click at [93, 59] on p "PROPERTIES" at bounding box center [97, 58] width 46 height 10
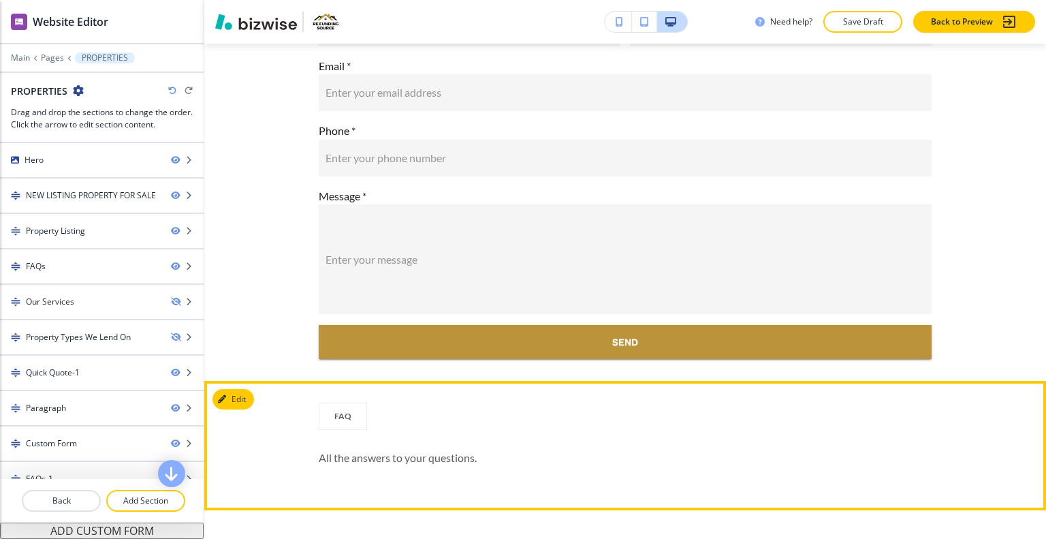
scroll to position [3605, 0]
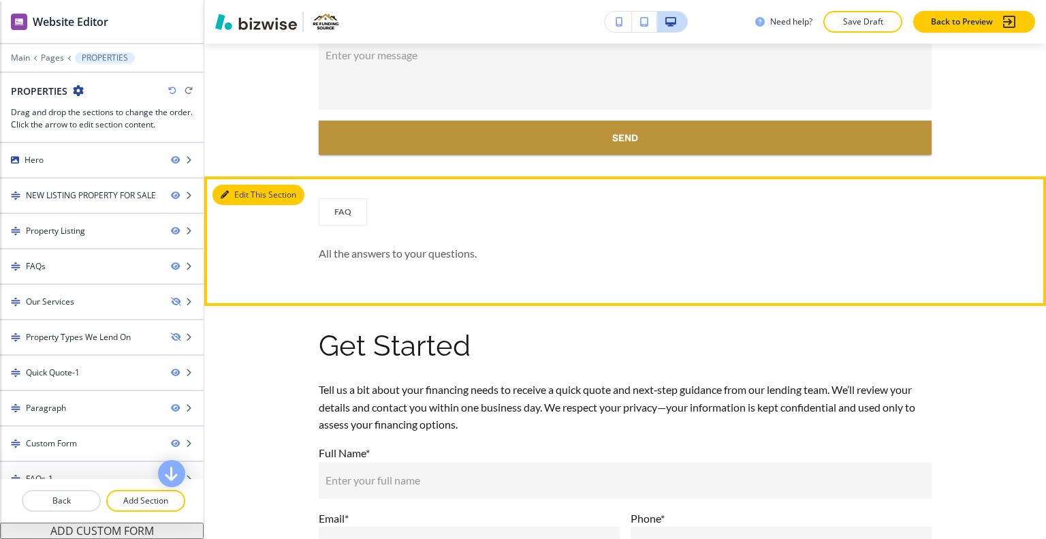
click at [248, 205] on button "Edit This Section" at bounding box center [259, 195] width 92 height 20
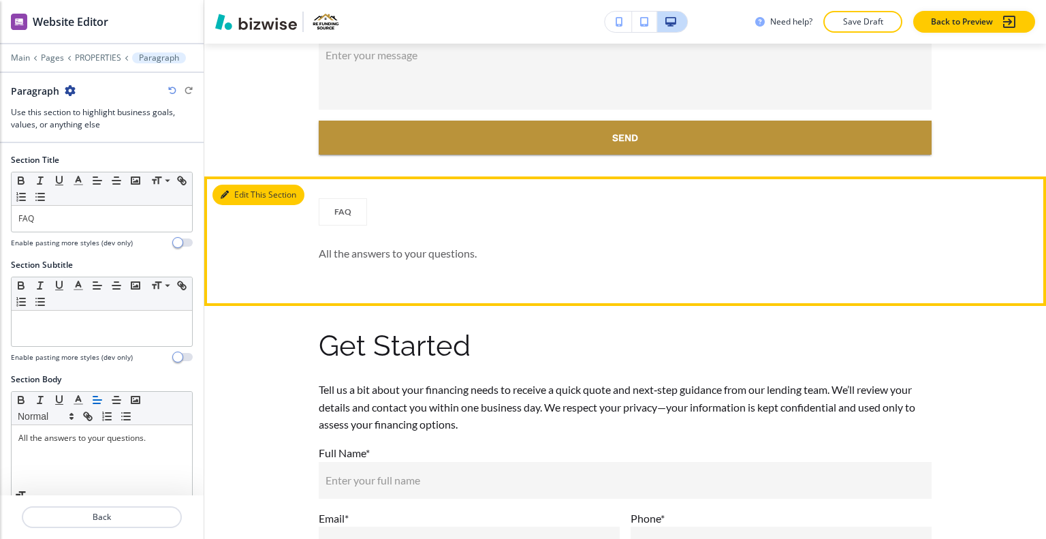
scroll to position [3749, 0]
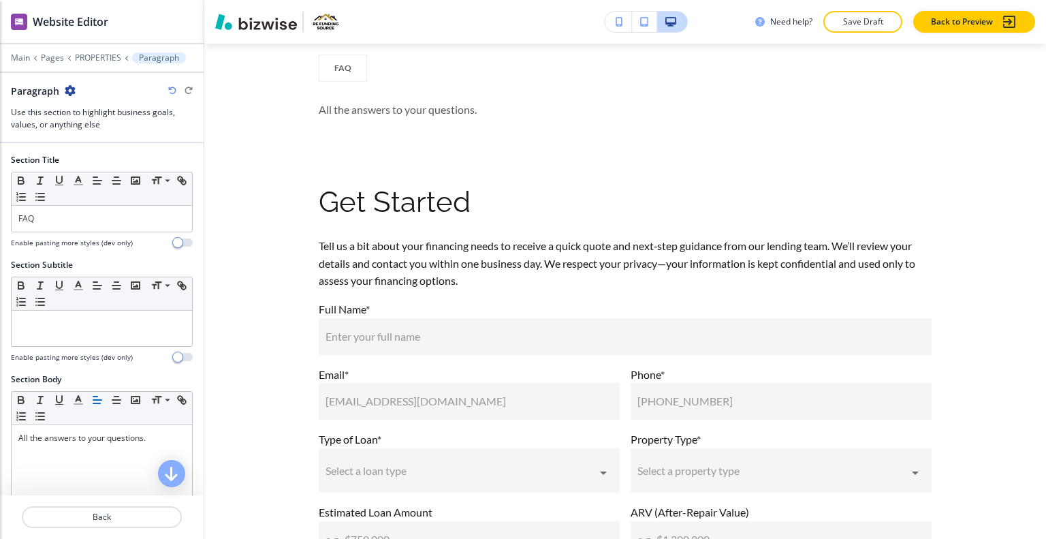
click at [81, 91] on div "Paragraph" at bounding box center [102, 91] width 182 height 14
click at [71, 91] on icon "button" at bounding box center [70, 90] width 11 height 11
click at [105, 57] on p "PROPERTIES" at bounding box center [98, 58] width 46 height 10
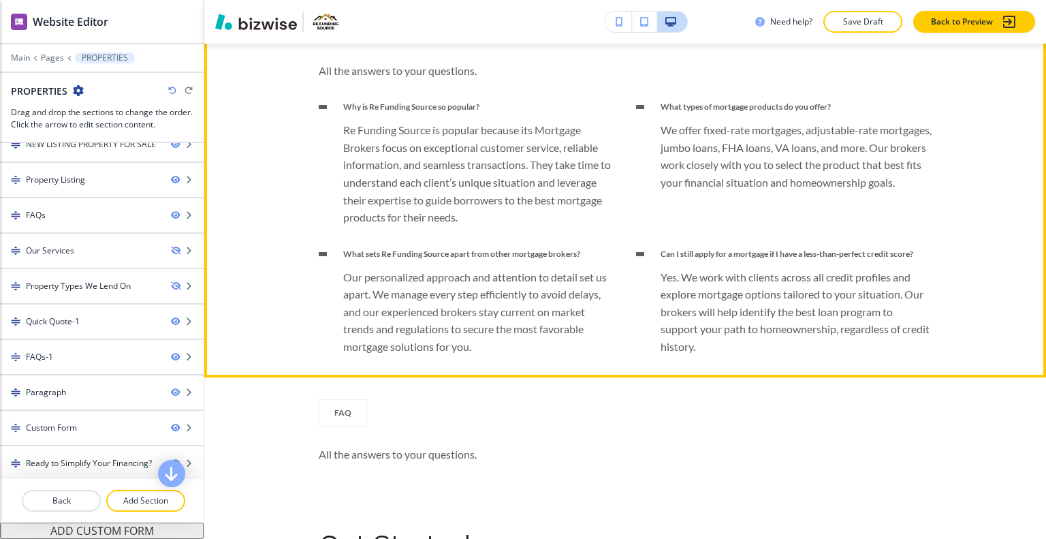
scroll to position [4022, 0]
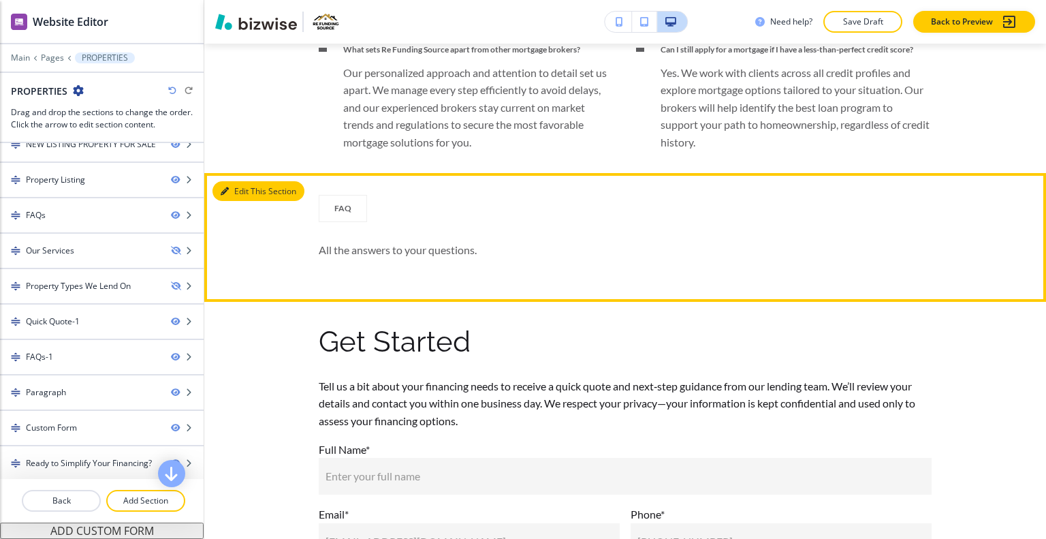
click at [233, 202] on button "Edit This Section" at bounding box center [259, 191] width 92 height 20
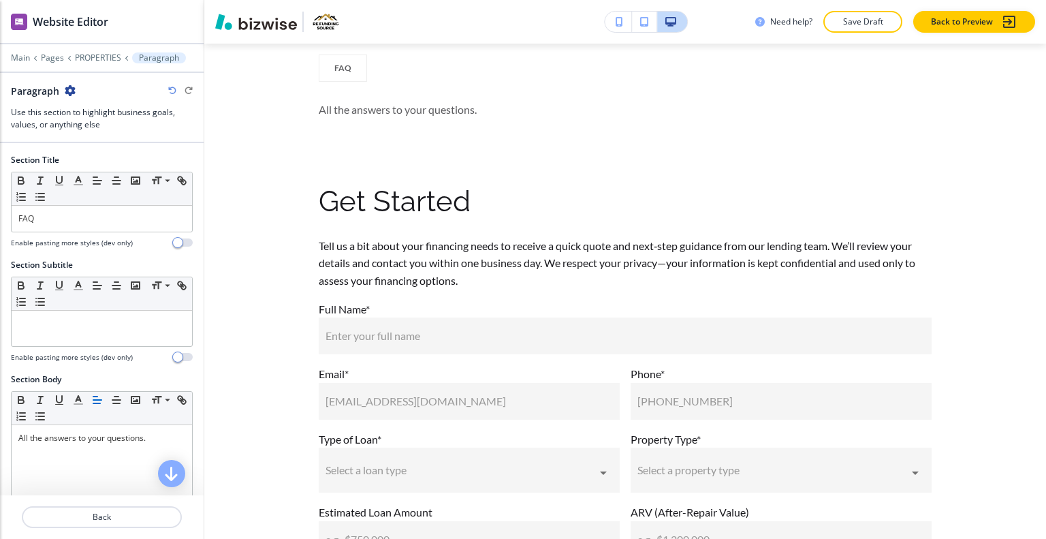
click at [71, 91] on icon "button" at bounding box center [70, 90] width 11 height 11
click at [93, 161] on p "Delete Section" at bounding box center [107, 161] width 69 height 12
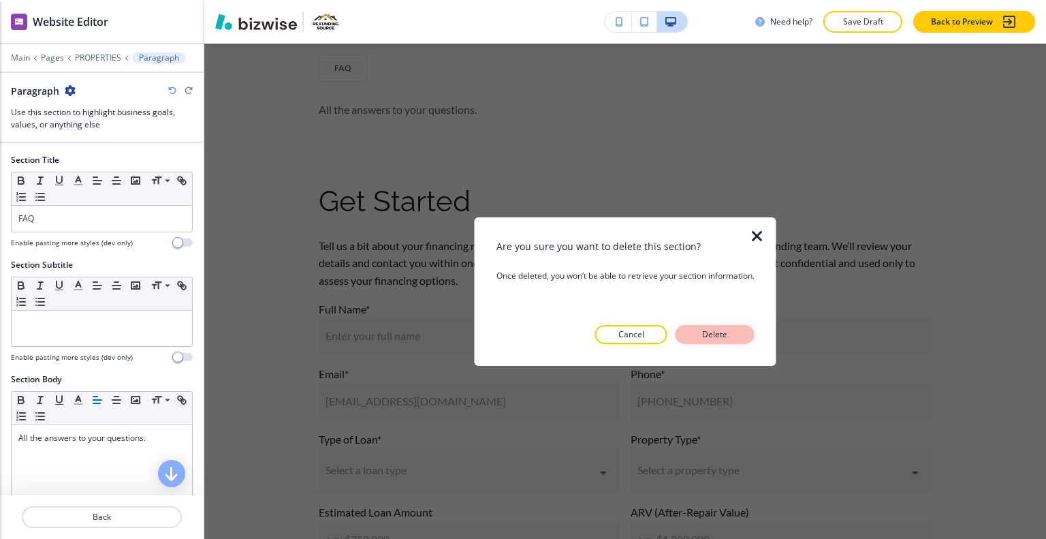
click at [695, 333] on button "Delete" at bounding box center [715, 334] width 79 height 19
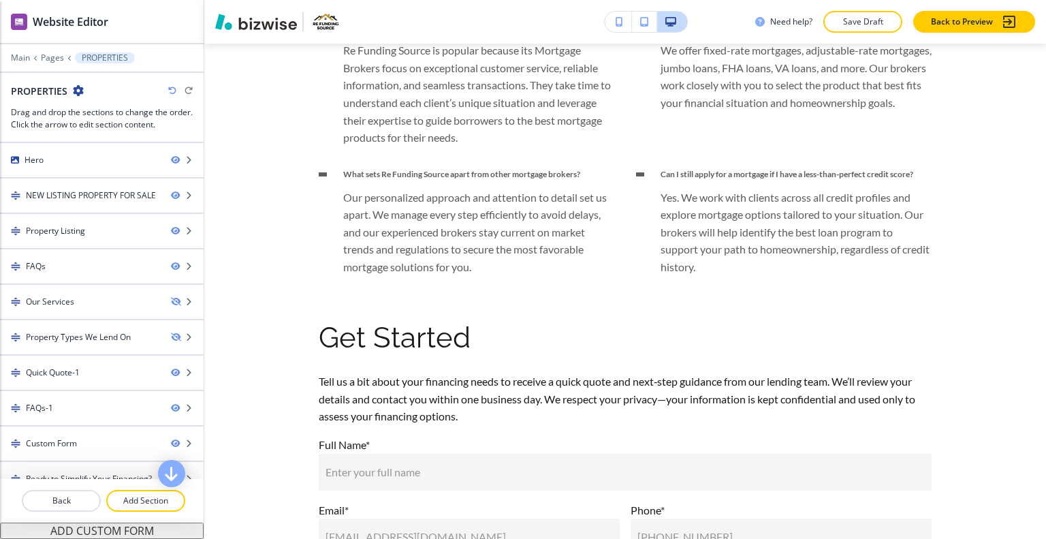
scroll to position [3829, 0]
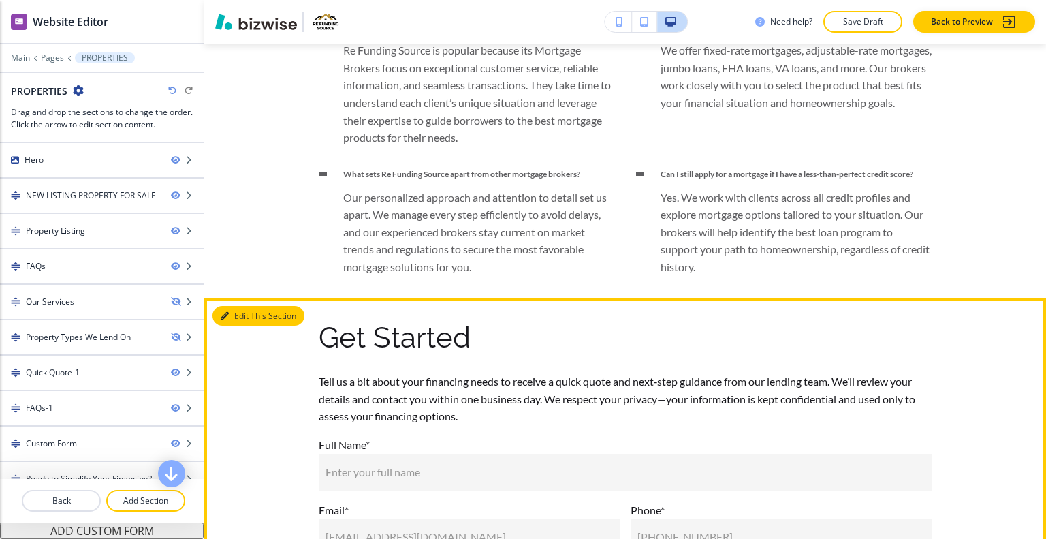
click at [240, 326] on button "Edit This Section" at bounding box center [259, 316] width 92 height 20
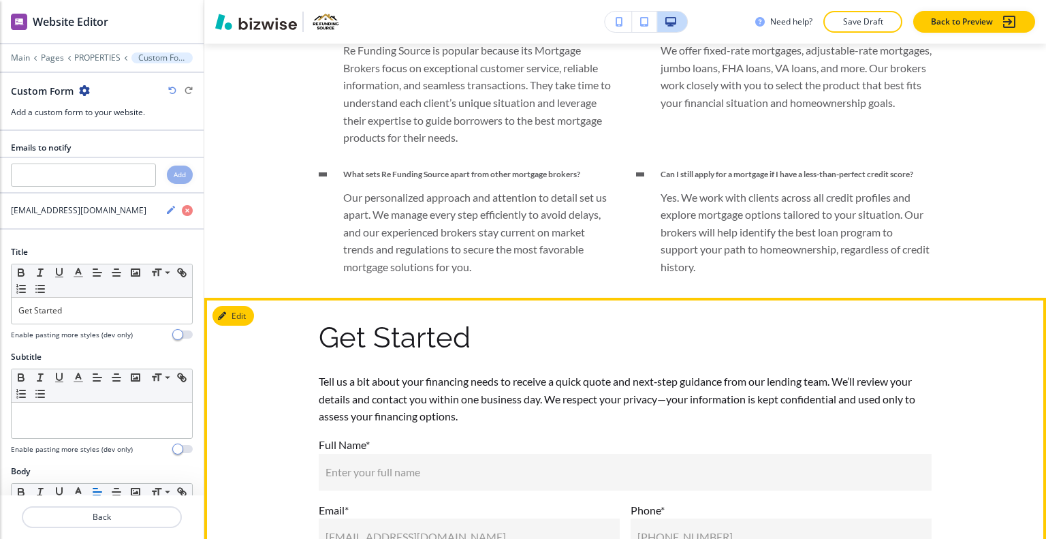
scroll to position [4162, 0]
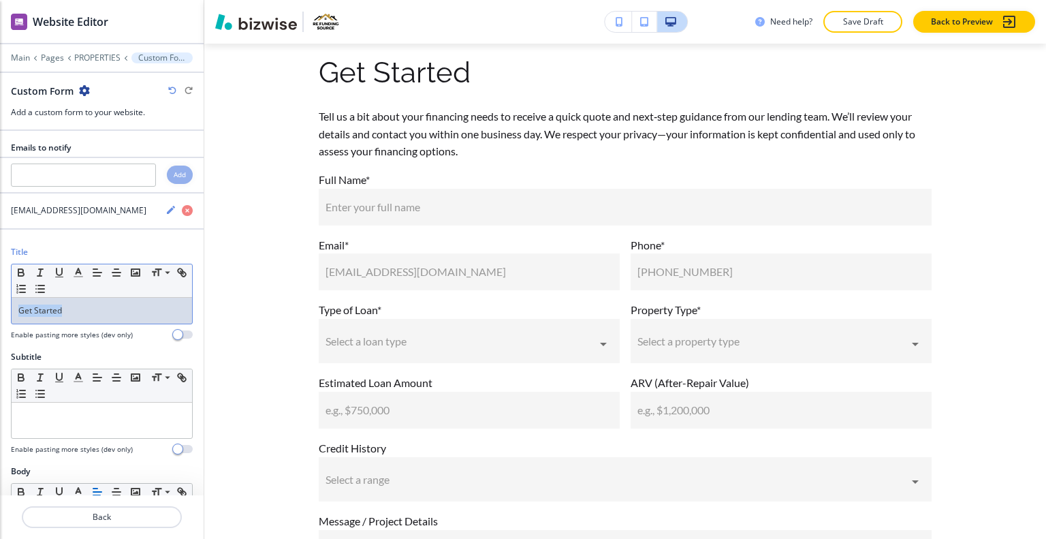
drag, startPoint x: 104, startPoint y: 309, endPoint x: 0, endPoint y: 297, distance: 104.9
click at [0, 297] on div "Title Small Normal Large Huge Get Started Enable pasting more styles (dev only)" at bounding box center [102, 298] width 204 height 105
click at [79, 271] on icon "button" at bounding box center [78, 272] width 12 height 12
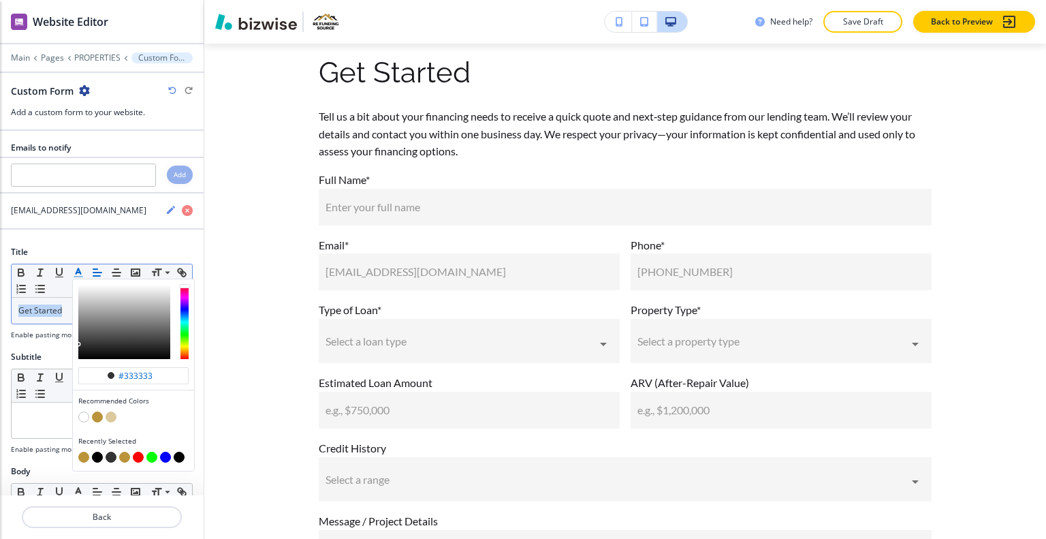
click at [84, 455] on button "button" at bounding box center [83, 457] width 11 height 11
type input "#ba933a"
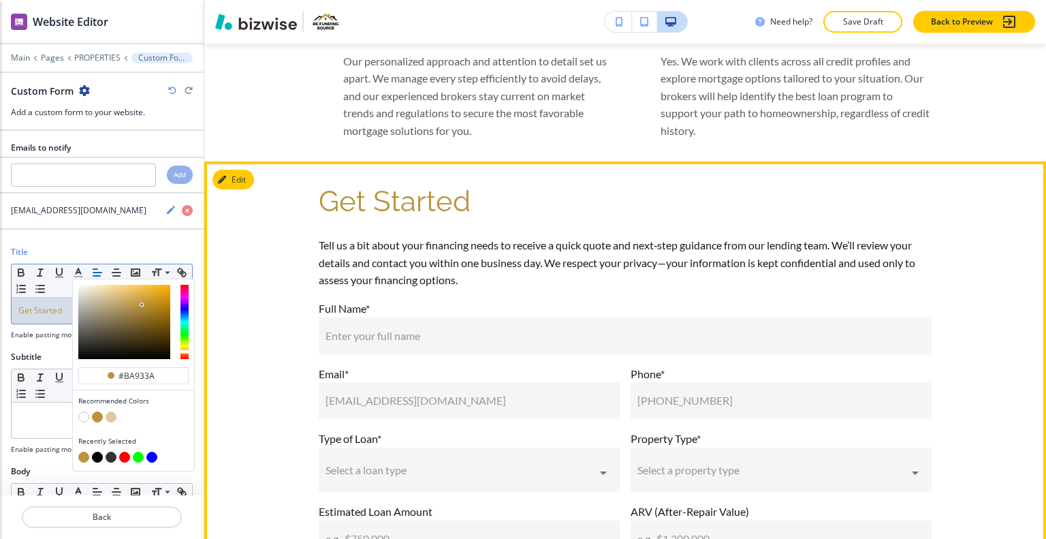
scroll to position [3829, 0]
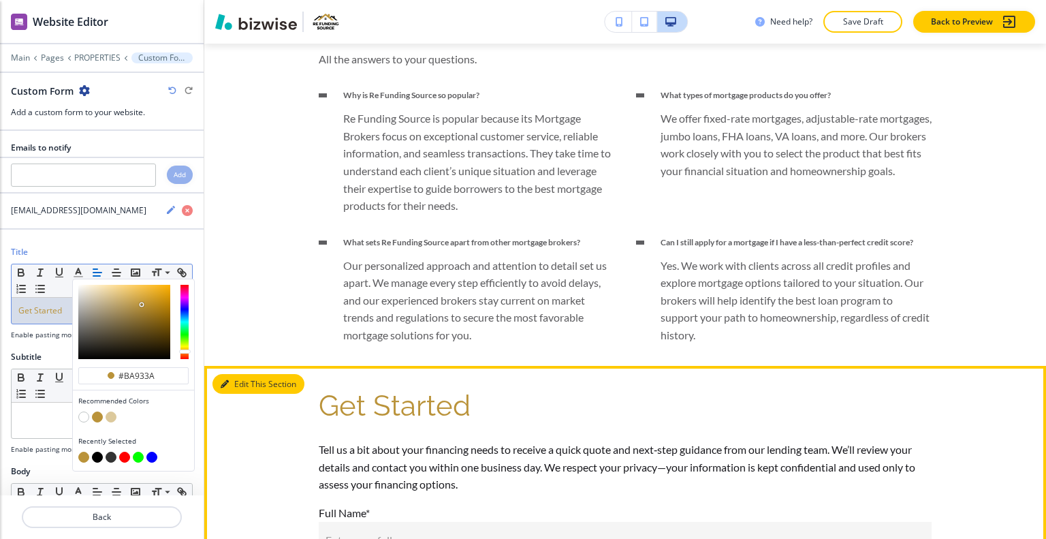
click at [244, 394] on button "Edit This Section" at bounding box center [259, 384] width 92 height 20
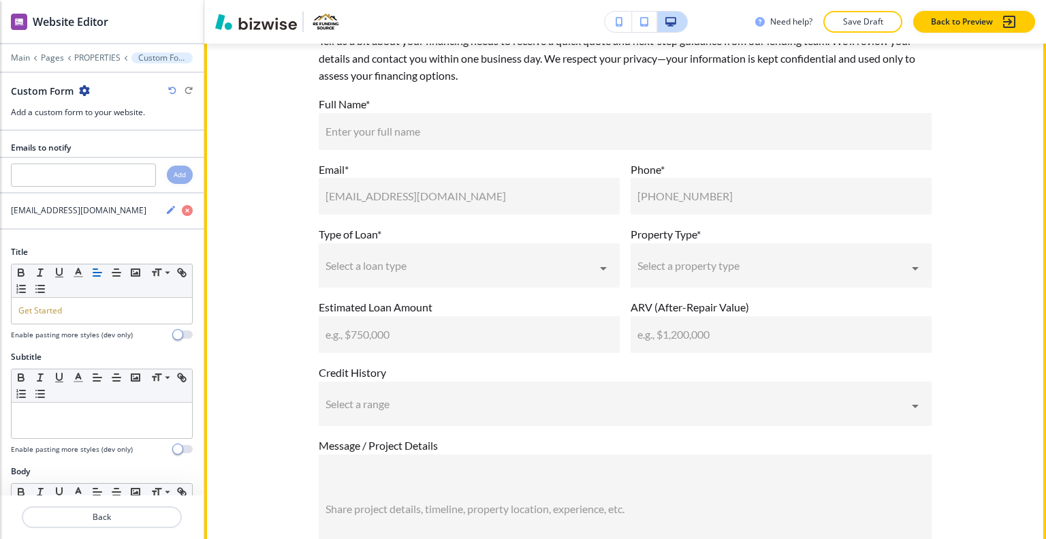
scroll to position [4033, 0]
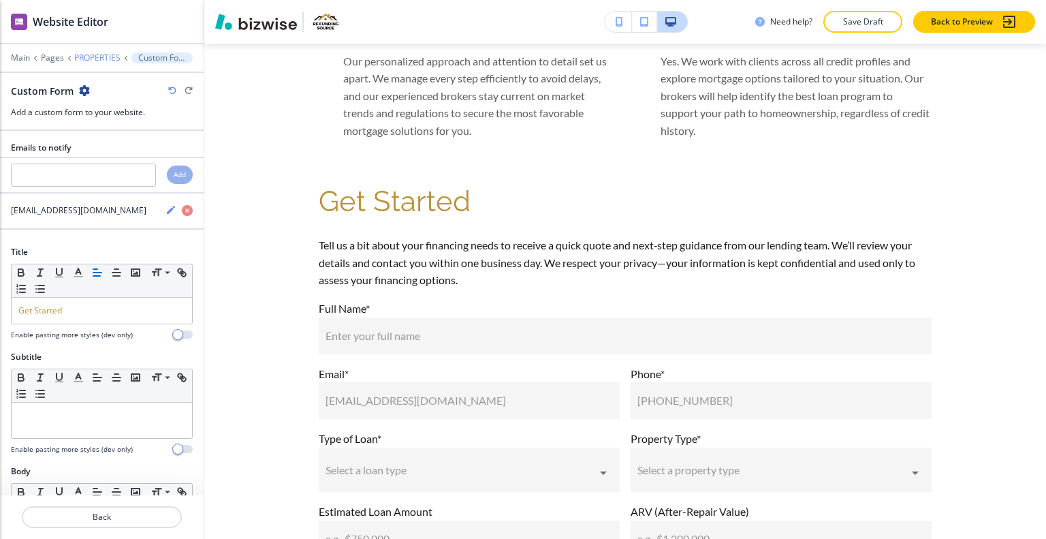
click at [97, 60] on p "PROPERTIES" at bounding box center [97, 58] width 46 height 10
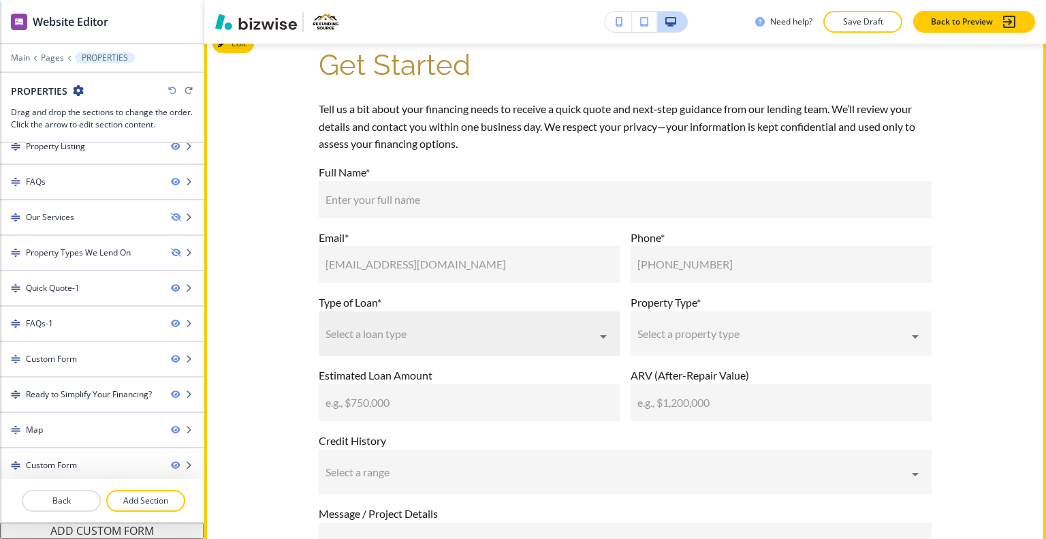
scroll to position [4306, 0]
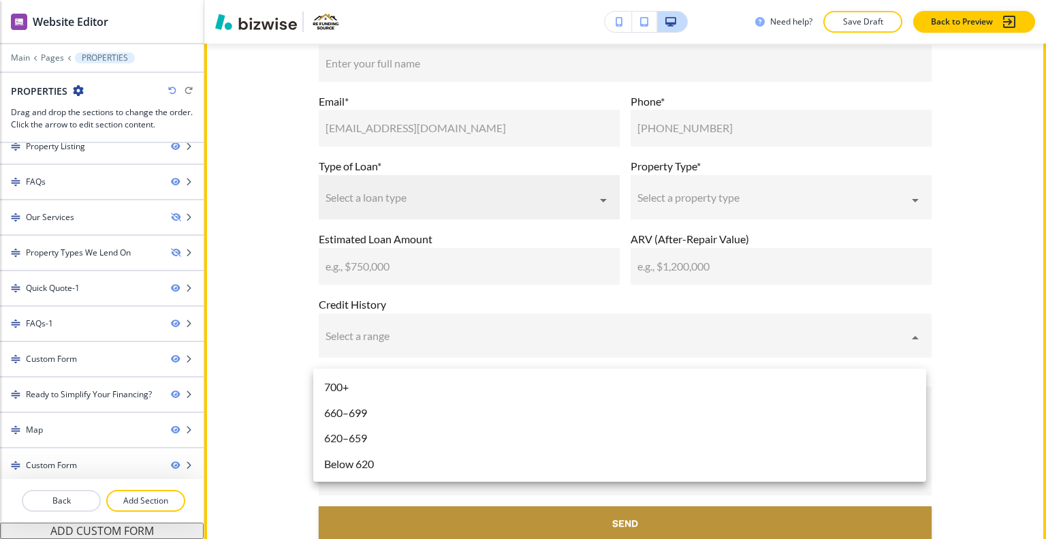
click at [545, 0] on body "WELCOME TO YOUR WEBSITE PREVIEW Want to try out the Website Editor? Edit this s…" at bounding box center [523, 0] width 1046 height 0
click at [255, 158] on div at bounding box center [523, 269] width 1046 height 539
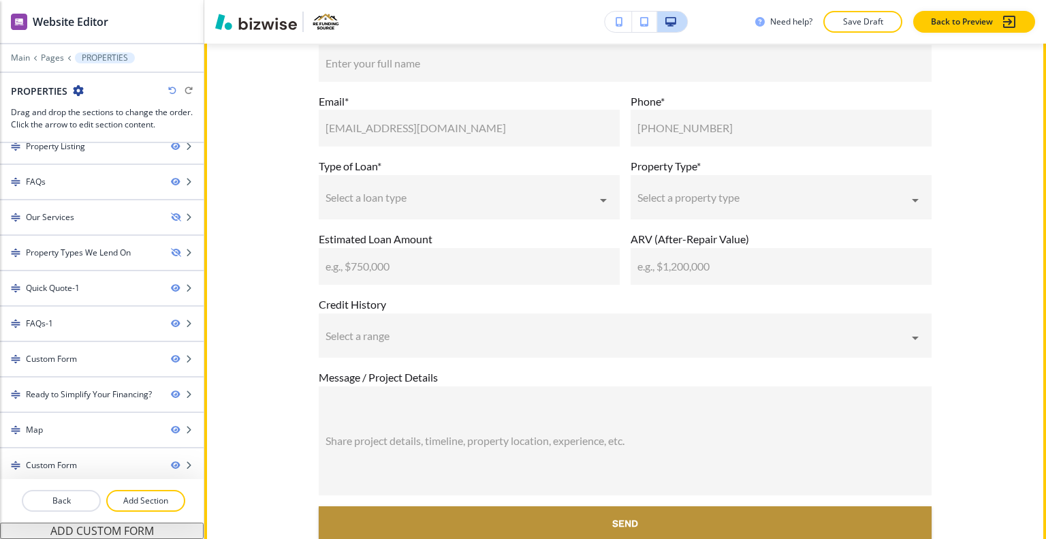
scroll to position [4033, 0]
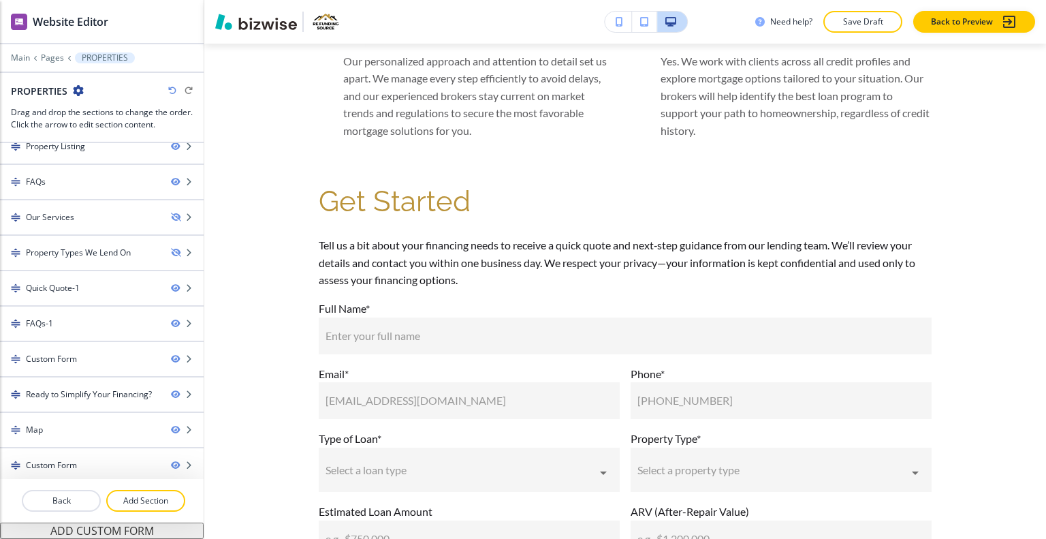
click at [240, 191] on div "Edit Get Started Tell us a bit about your financing needs to receive a quick qu…" at bounding box center [625, 498] width 842 height 674
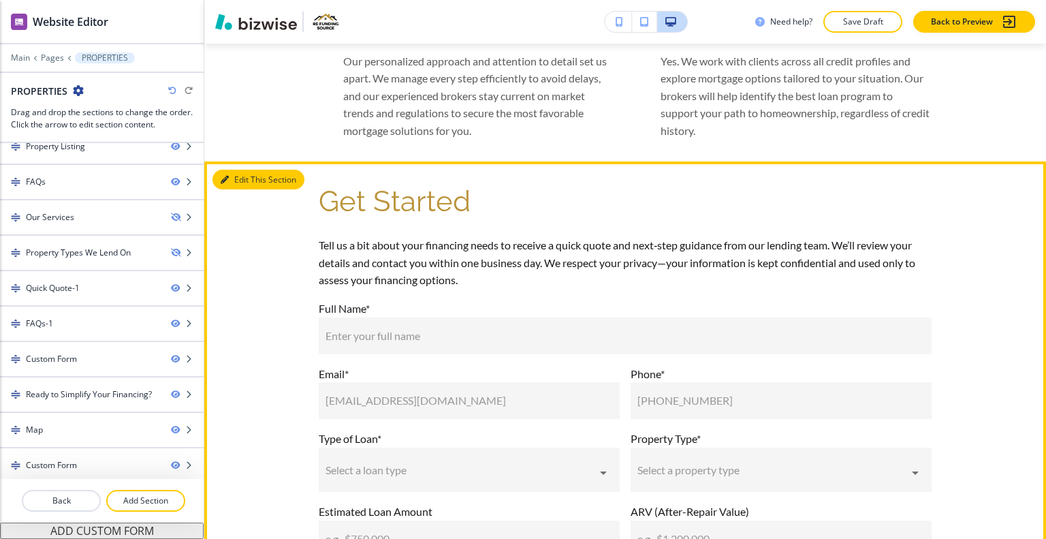
click at [232, 190] on button "Edit This Section" at bounding box center [259, 180] width 92 height 20
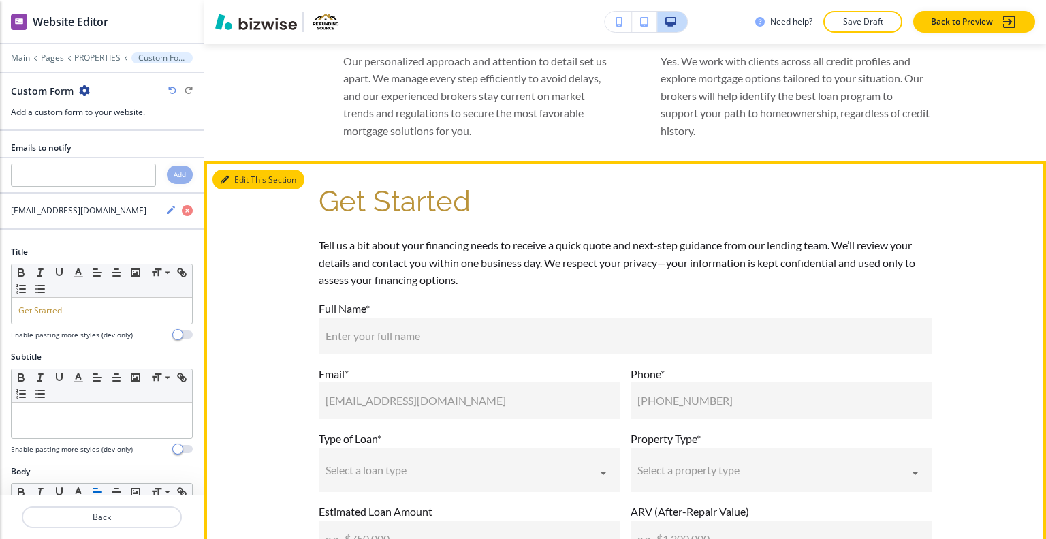
scroll to position [4162, 0]
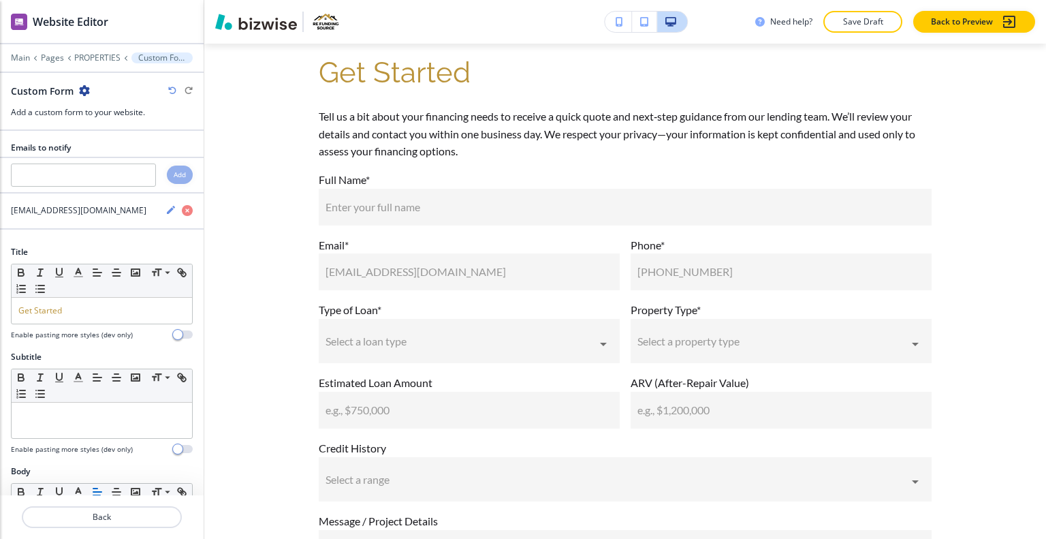
click at [83, 89] on icon "button" at bounding box center [84, 90] width 11 height 11
click at [107, 157] on p "Delete Section" at bounding box center [121, 161] width 69 height 12
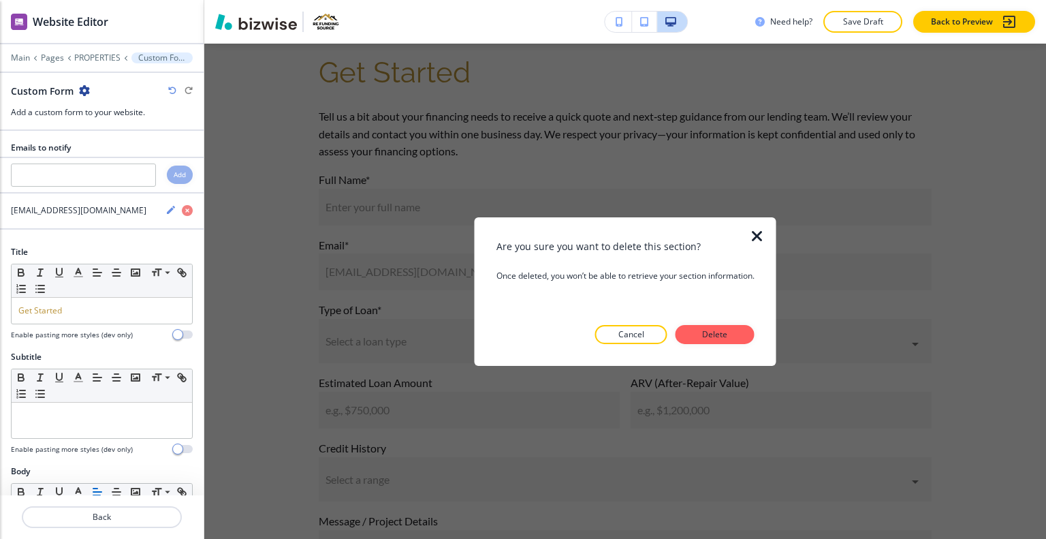
click at [715, 335] on p "Delete" at bounding box center [715, 334] width 33 height 12
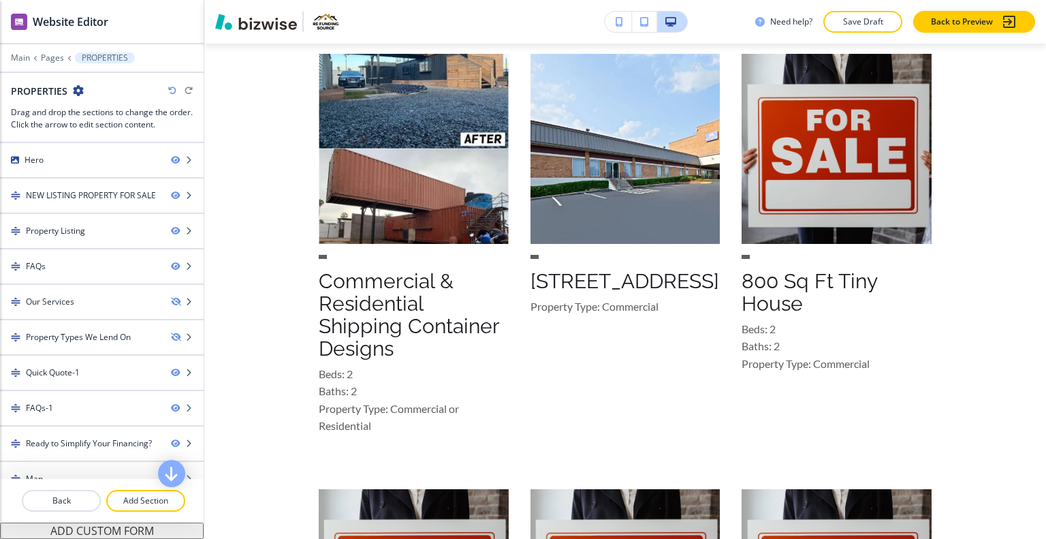
scroll to position [0, 0]
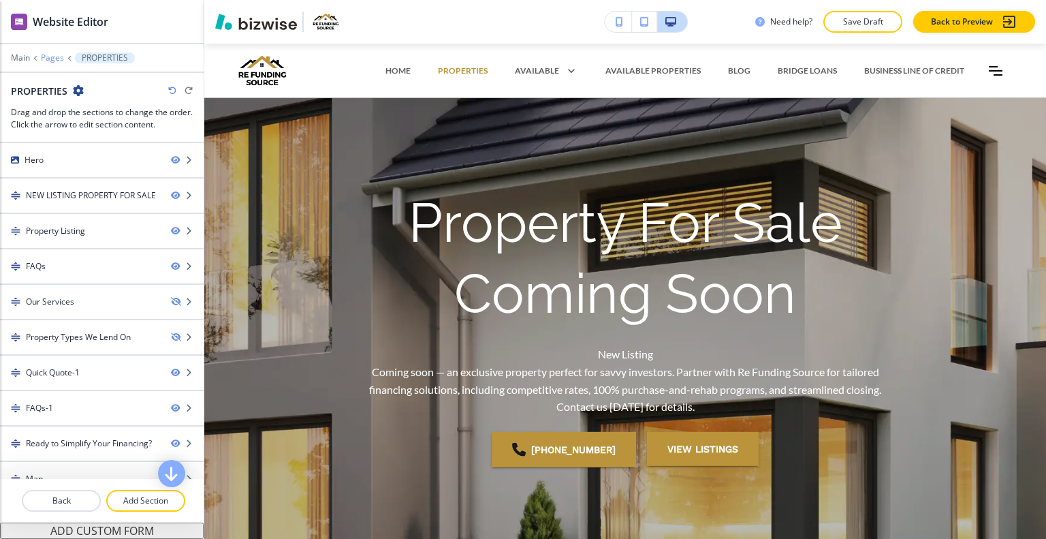
click at [51, 55] on p "Pages" at bounding box center [52, 58] width 23 height 10
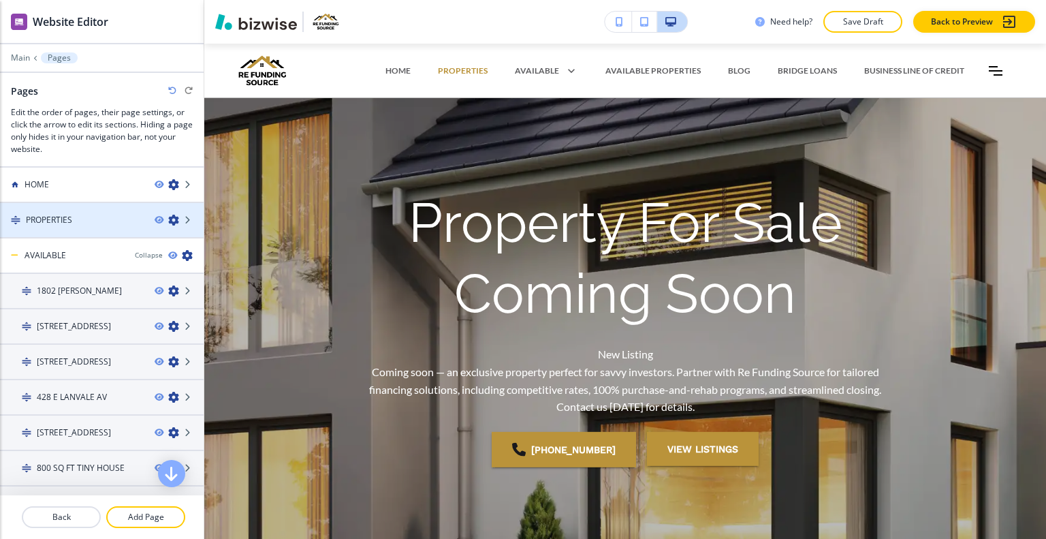
click at [169, 217] on div at bounding box center [179, 220] width 49 height 11
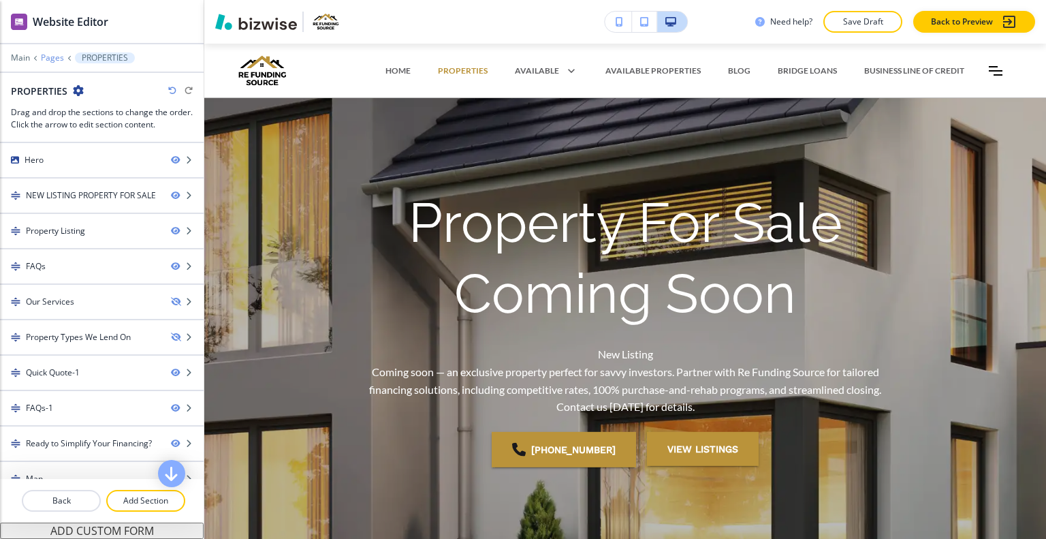
click at [52, 53] on p "Pages" at bounding box center [52, 58] width 23 height 10
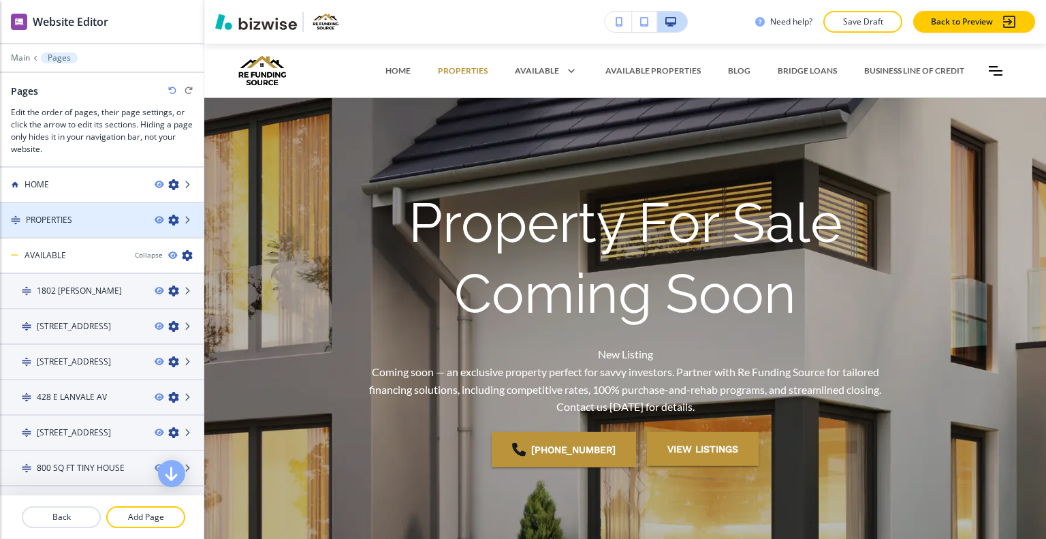
click at [168, 216] on icon "button" at bounding box center [173, 220] width 11 height 11
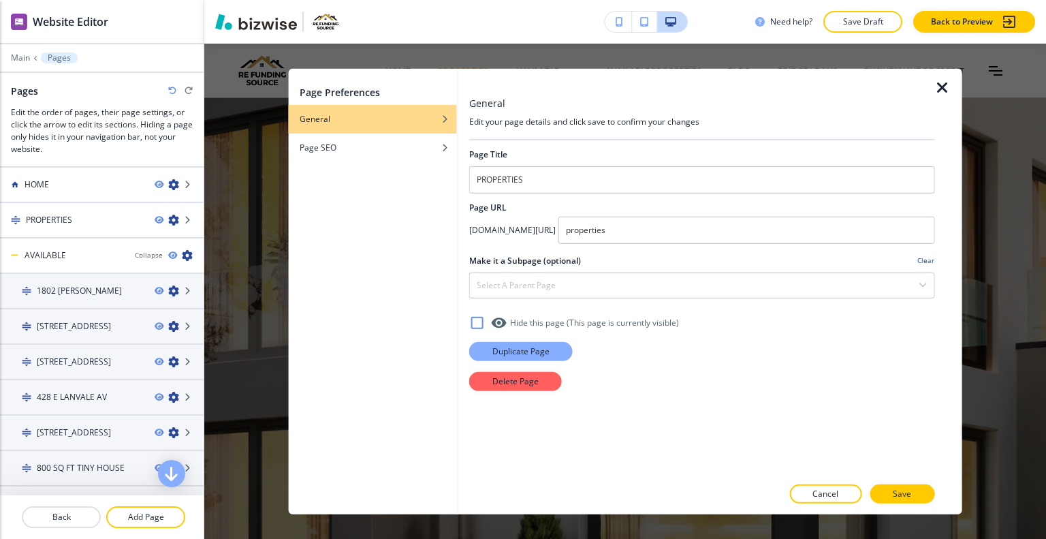
click at [506, 347] on p "Duplicate Page" at bounding box center [520, 351] width 57 height 12
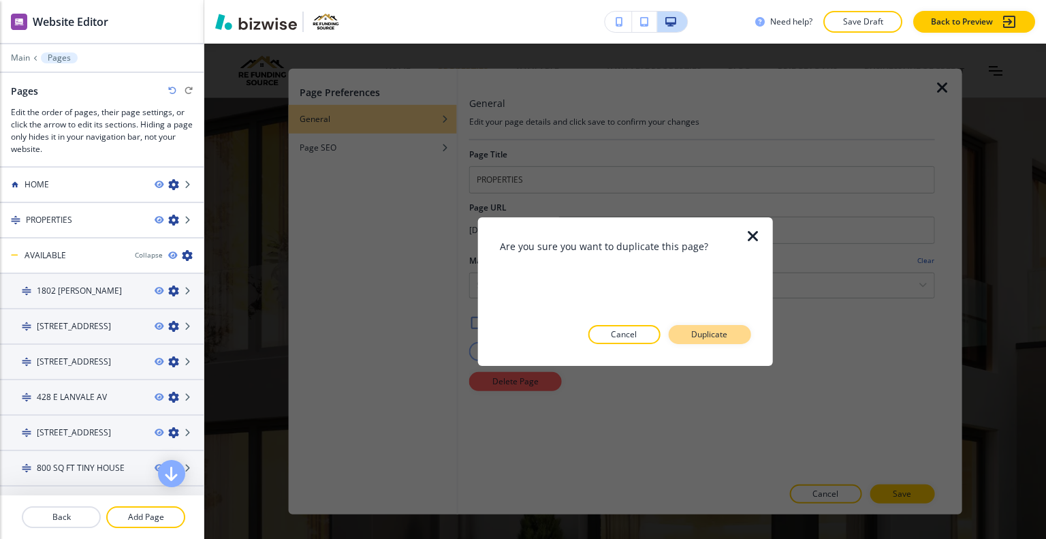
click at [734, 340] on button "Duplicate" at bounding box center [709, 334] width 82 height 19
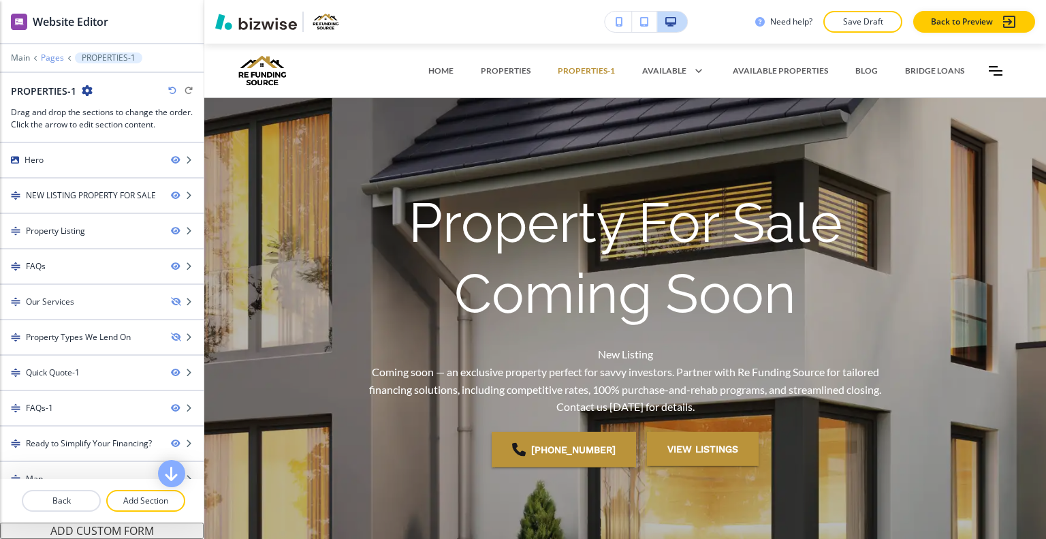
click at [52, 61] on p "Pages" at bounding box center [52, 58] width 23 height 10
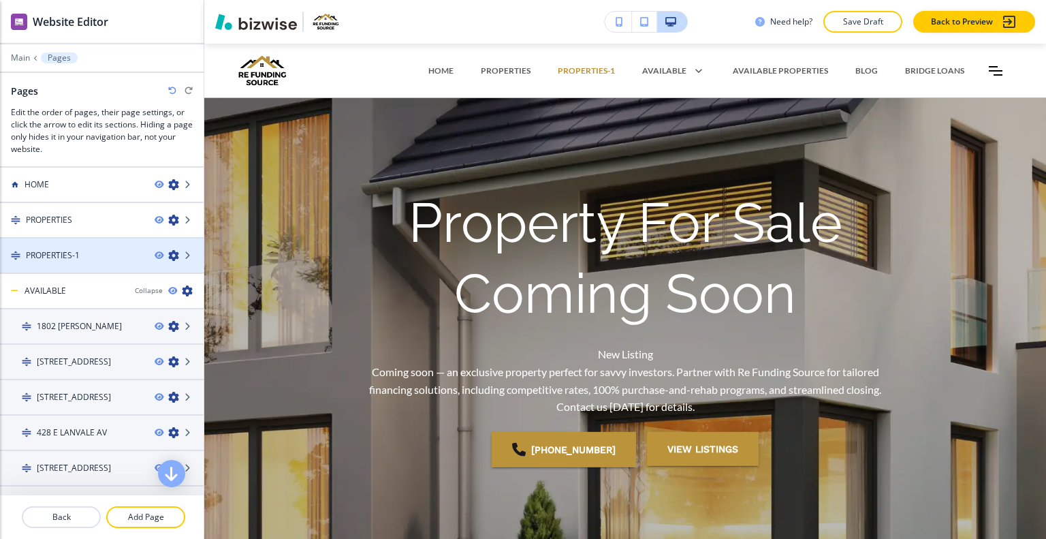
click at [168, 255] on icon "button" at bounding box center [173, 255] width 11 height 11
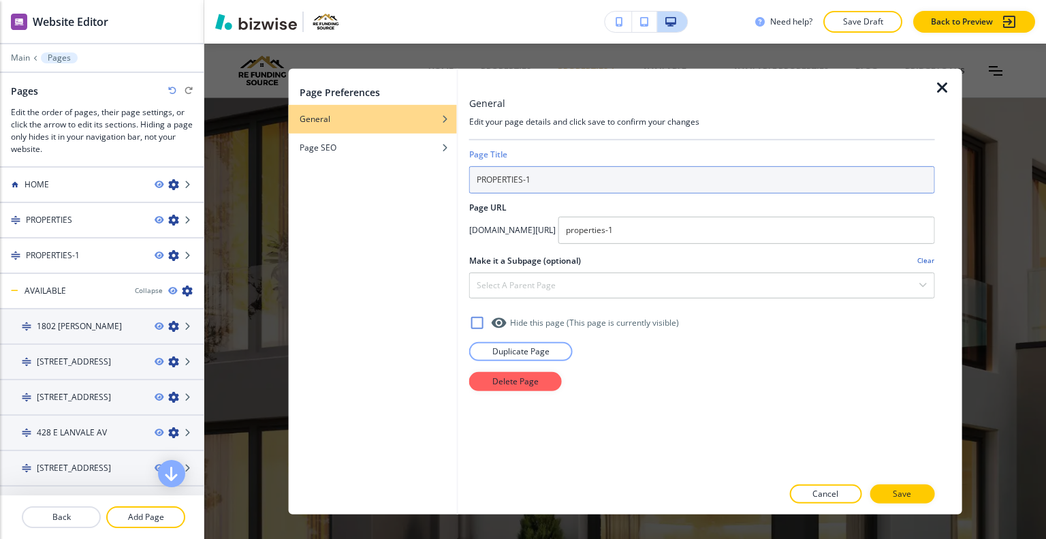
drag, startPoint x: 487, startPoint y: 178, endPoint x: 411, endPoint y: 178, distance: 75.6
click at [411, 178] on div "Page Preferences General Page SEO General Edit your page details and click save…" at bounding box center [626, 290] width 674 height 445
paste input "[STREET_ADDRESS]"
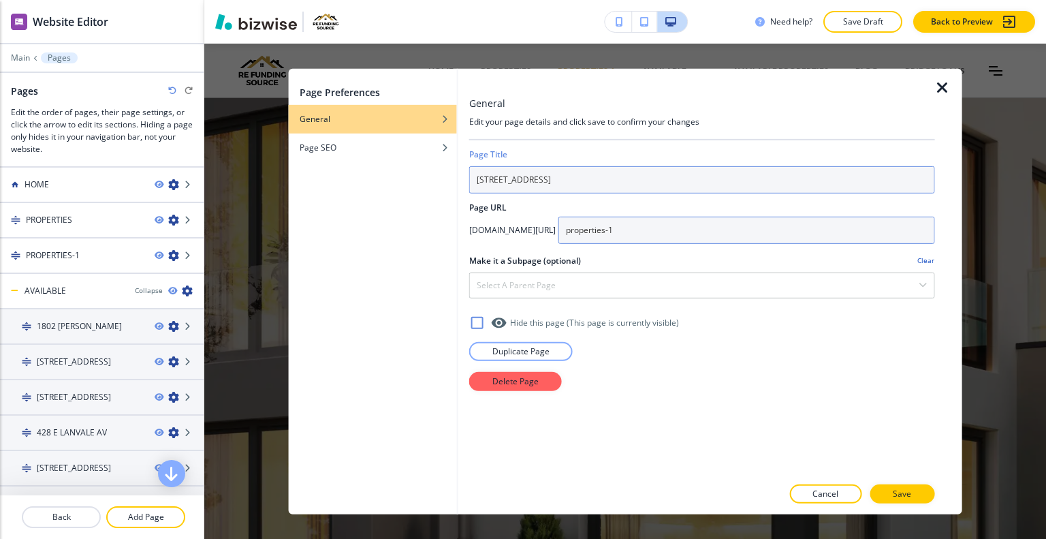
type input "[STREET_ADDRESS]"
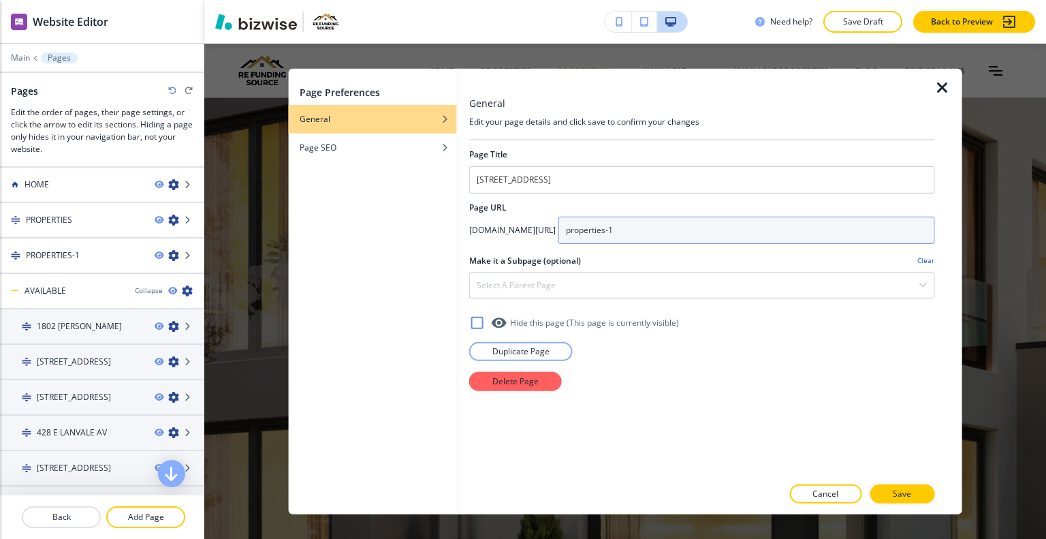
drag, startPoint x: 719, startPoint y: 232, endPoint x: 460, endPoint y: 248, distance: 259.3
click at [460, 248] on div "General Edit your page details and click save to confirm your changes Page Titl…" at bounding box center [710, 290] width 504 height 445
paste input "[STREET_ADDRESS]"
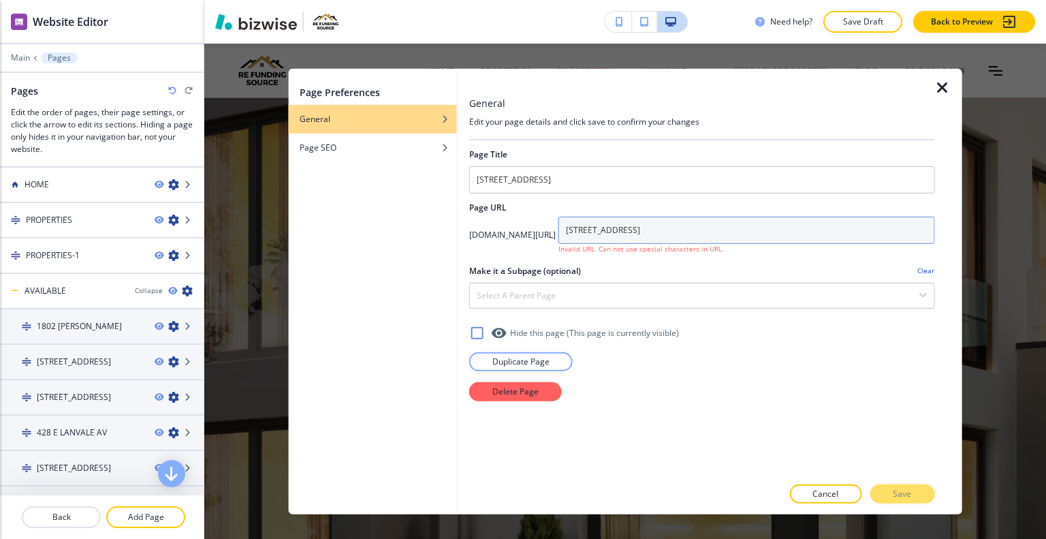
click at [670, 233] on input "[STREET_ADDRESS]" at bounding box center [747, 229] width 377 height 27
drag, startPoint x: 708, startPoint y: 231, endPoint x: 721, endPoint y: 243, distance: 17.8
click at [717, 239] on input "5008-Kenwood Av" at bounding box center [747, 229] width 377 height 27
click at [711, 230] on input "5008-Kenwood Av" at bounding box center [747, 229] width 377 height 27
click at [708, 228] on input "5008-Kenwood Av" at bounding box center [747, 229] width 377 height 27
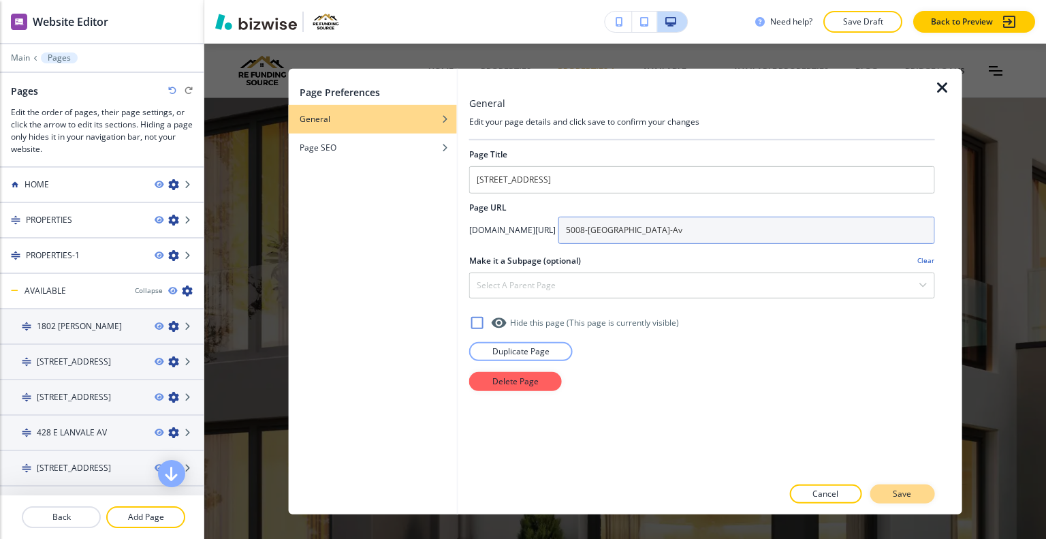
type input "5008-Kenwood-Av"
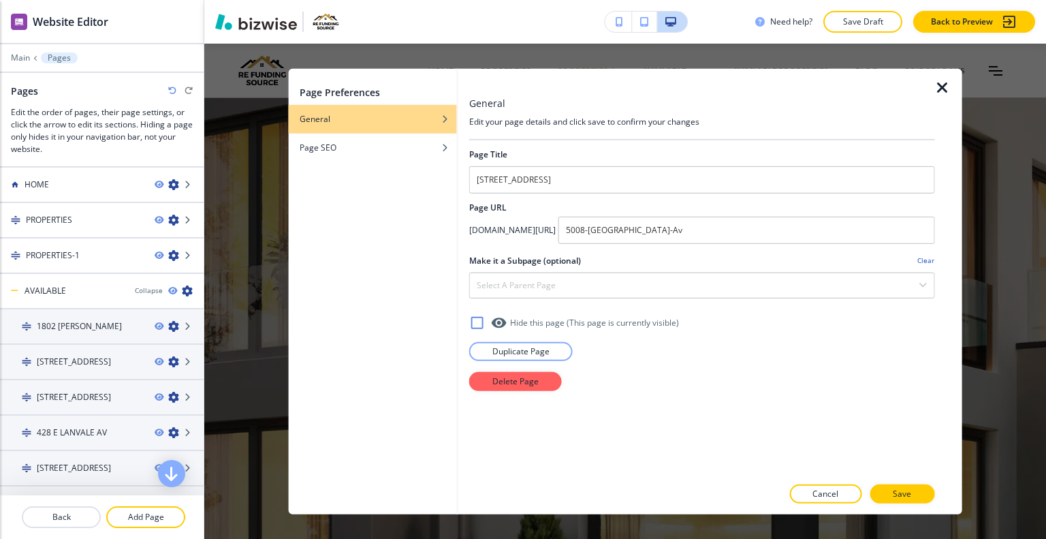
drag, startPoint x: 910, startPoint y: 492, endPoint x: 911, endPoint y: 503, distance: 10.9
click at [911, 503] on div "General Edit your page details and click save to confirm your changes Page Titl…" at bounding box center [702, 290] width 466 height 445
click at [909, 493] on p "Save" at bounding box center [902, 494] width 18 height 12
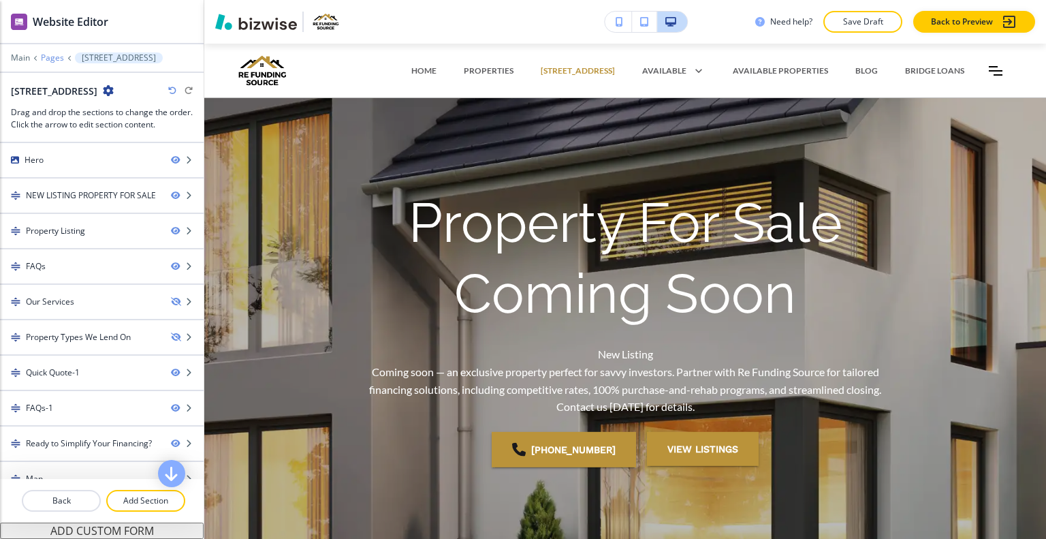
click at [50, 60] on p "Pages" at bounding box center [52, 58] width 23 height 10
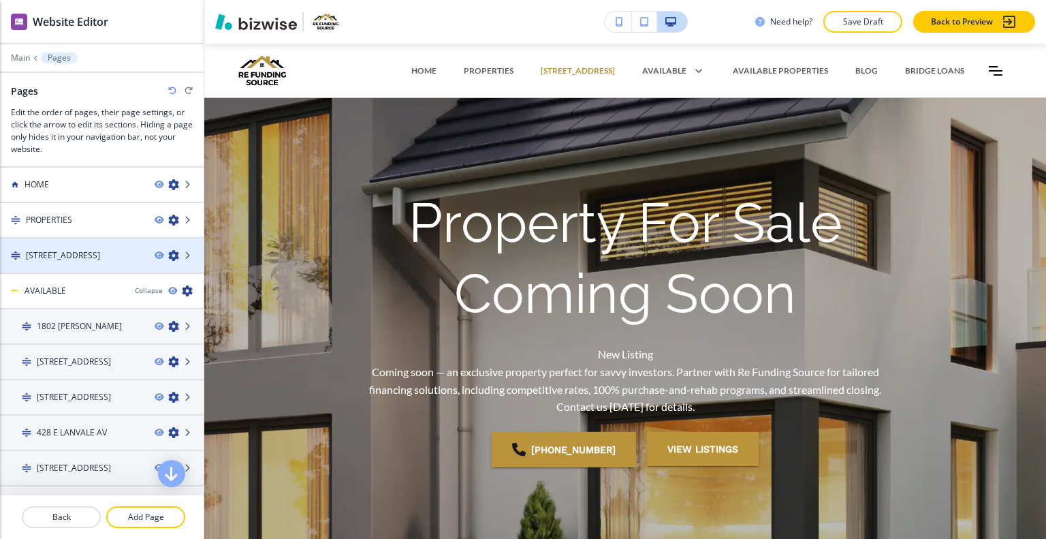
click at [168, 257] on icon "button" at bounding box center [173, 255] width 11 height 11
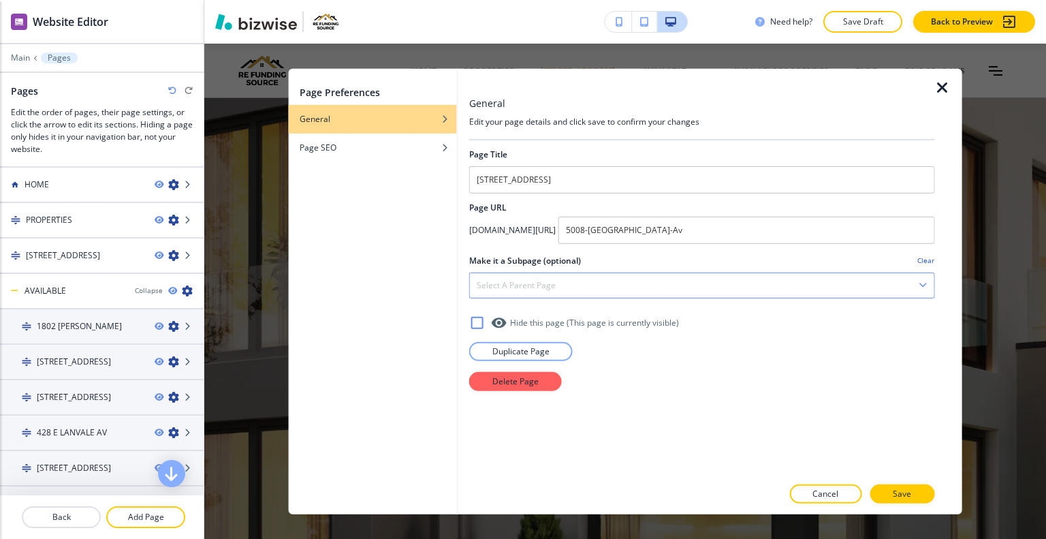
click at [542, 283] on h4 "Select a parent page" at bounding box center [516, 285] width 79 height 12
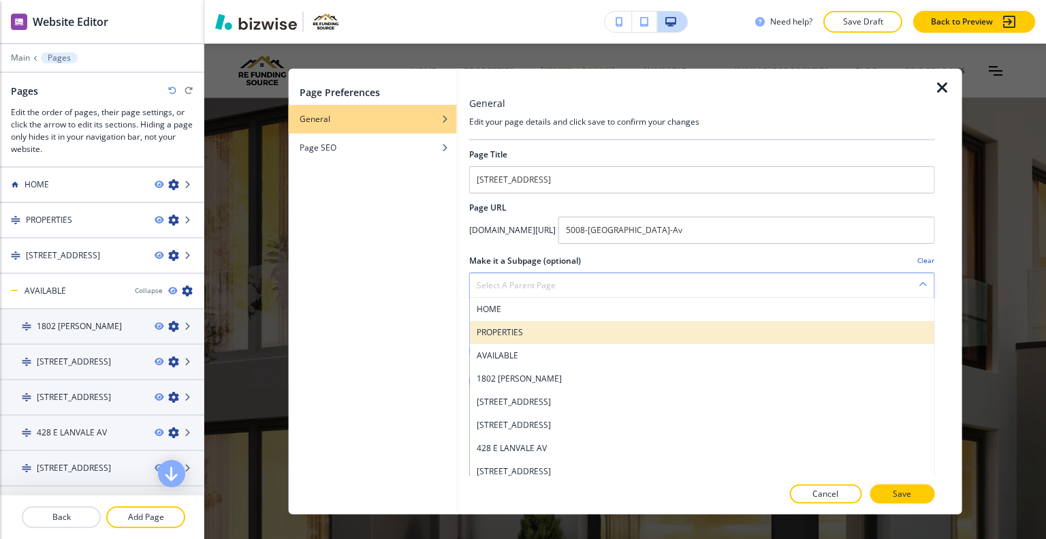
click at [544, 332] on h4 "PROPERTIES" at bounding box center [702, 332] width 451 height 12
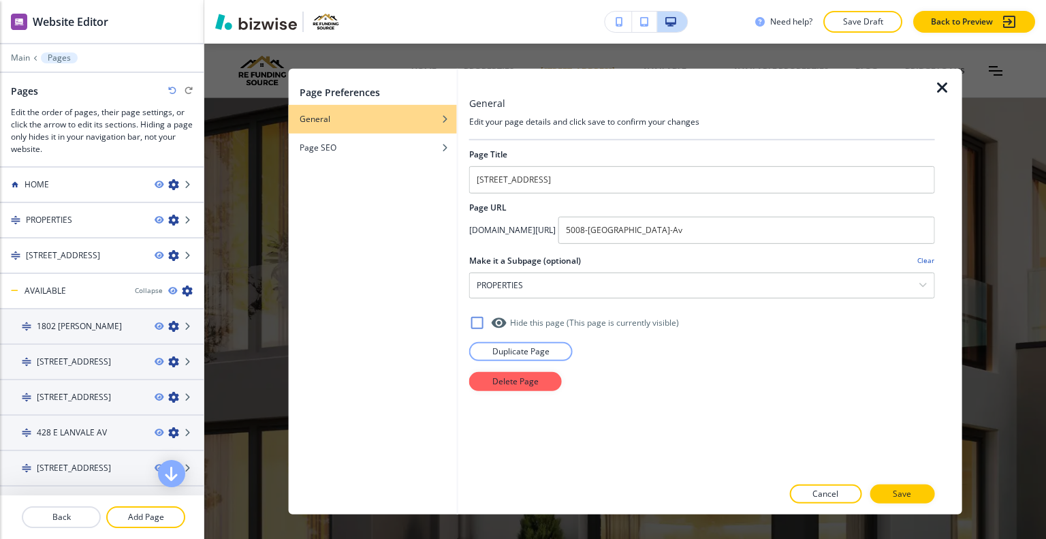
click at [927, 495] on button "Save" at bounding box center [902, 493] width 65 height 19
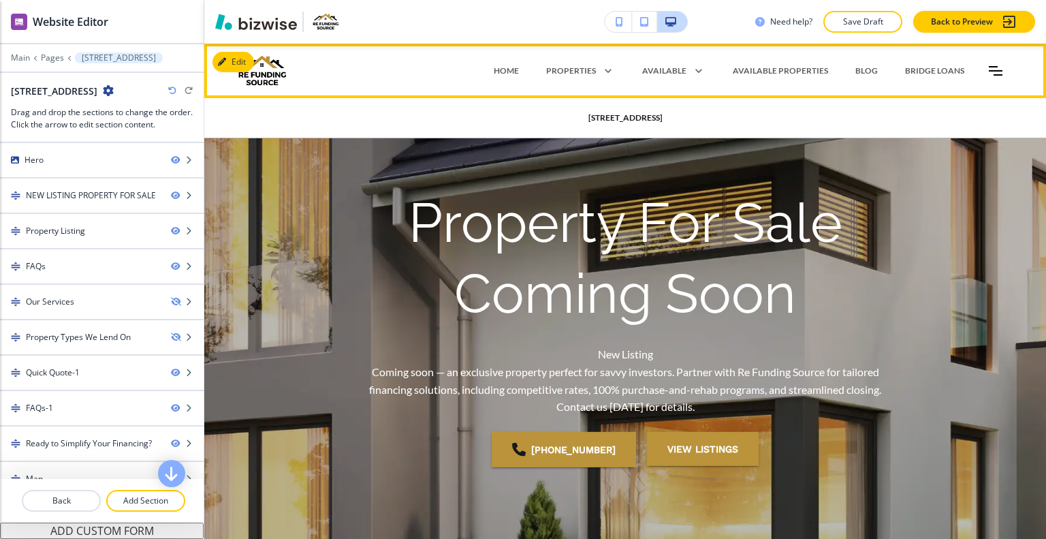
click at [616, 116] on p "[STREET_ADDRESS]" at bounding box center [626, 118] width 74 height 12
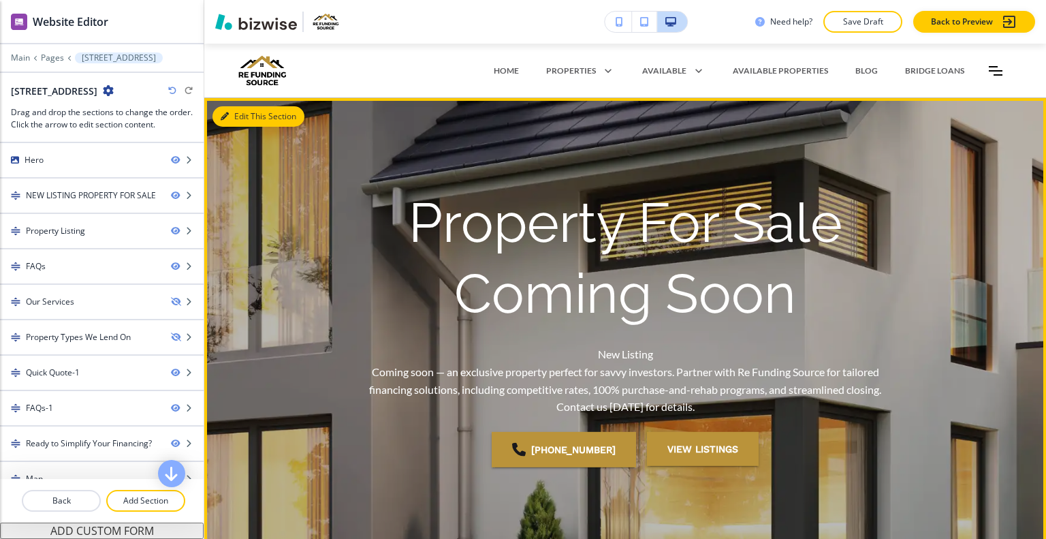
click at [244, 116] on button "Edit This Section" at bounding box center [259, 116] width 92 height 20
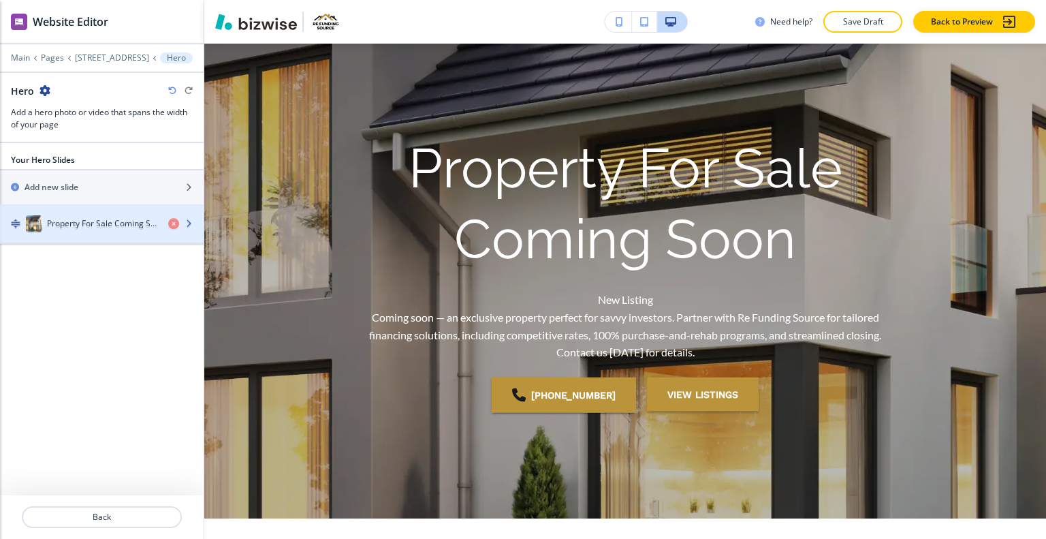
click at [98, 221] on h4 "Property For Sale Coming Soon" at bounding box center [102, 225] width 110 height 12
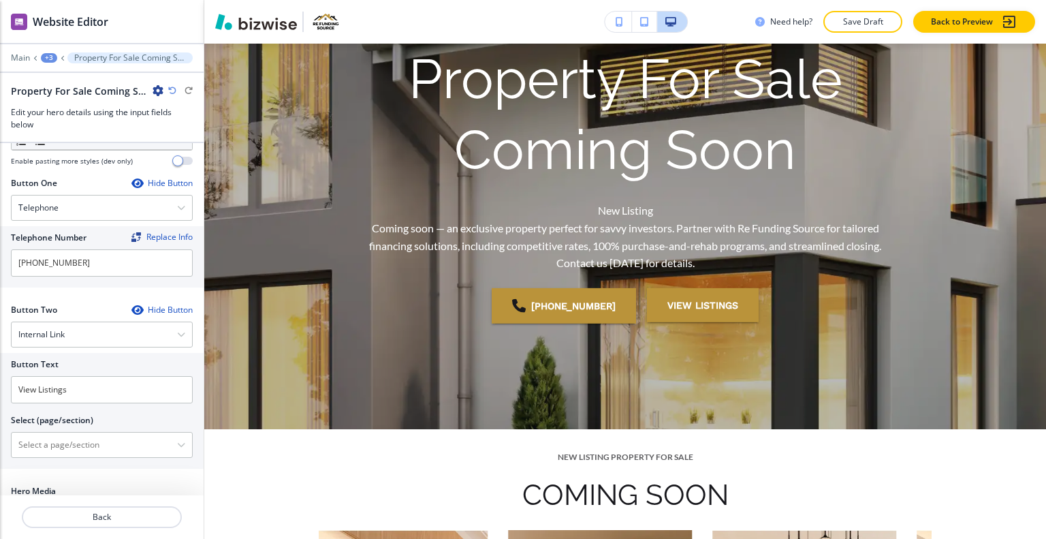
scroll to position [376, 0]
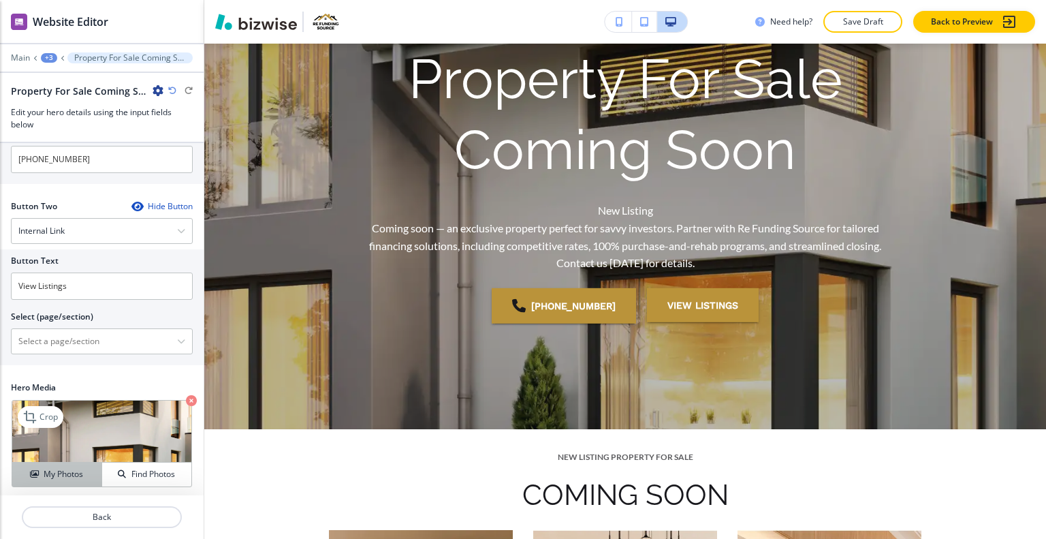
click at [61, 465] on button "My Photos" at bounding box center [57, 475] width 90 height 24
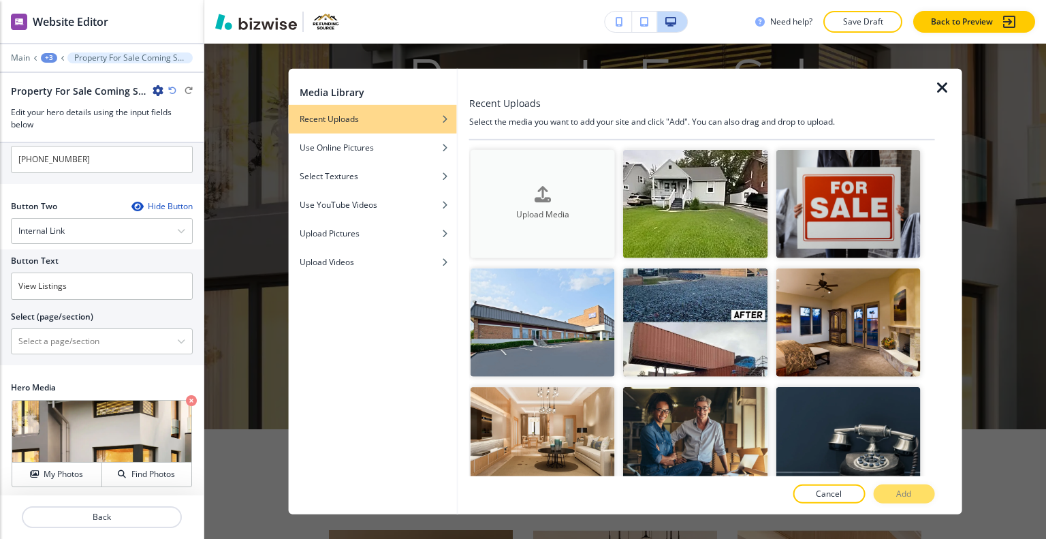
click at [526, 226] on button "Upload Media" at bounding box center [543, 203] width 144 height 108
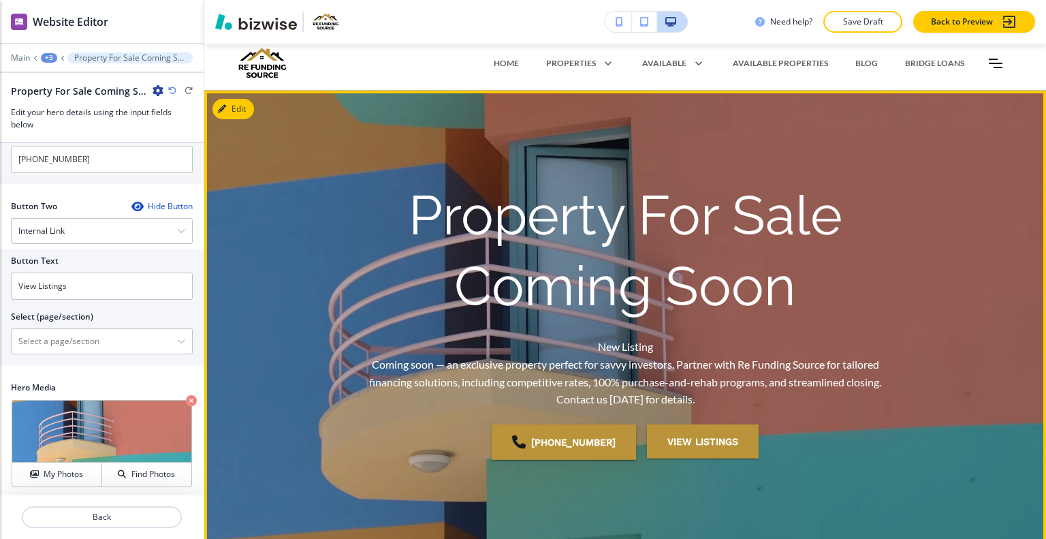
scroll to position [76, 0]
click at [242, 106] on button "Edit This Section" at bounding box center [259, 109] width 92 height 20
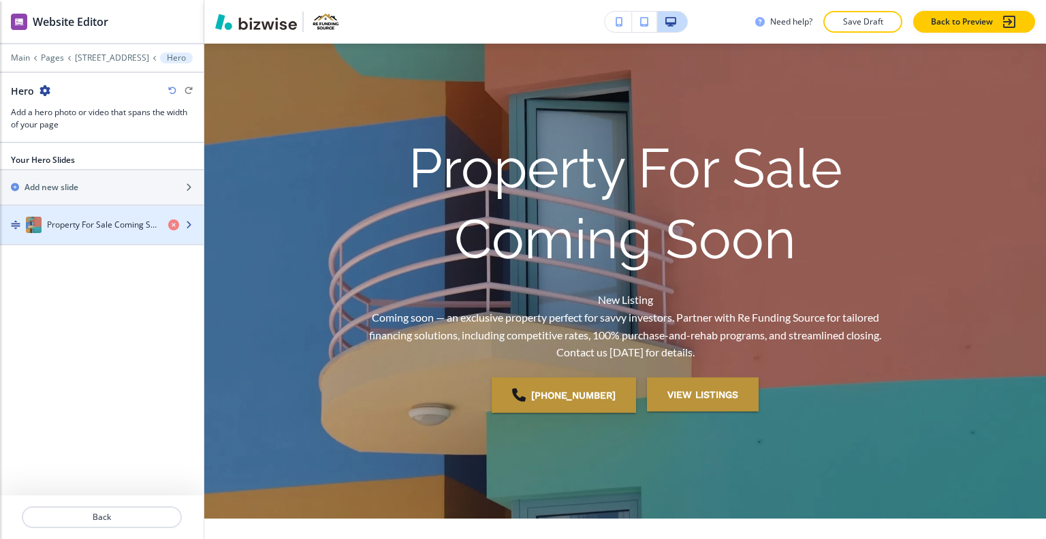
click at [112, 233] on div "button" at bounding box center [102, 238] width 204 height 11
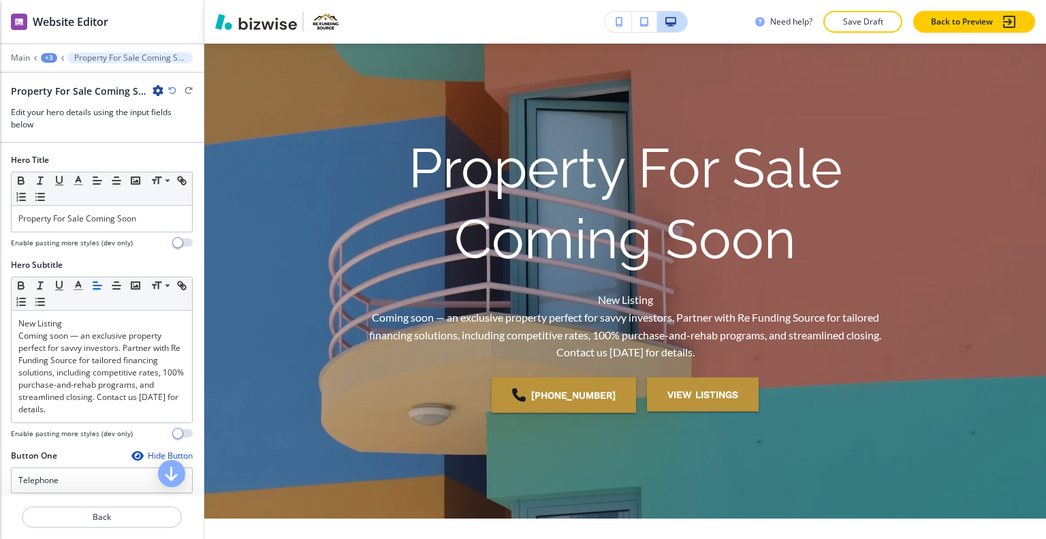
scroll to position [144, 0]
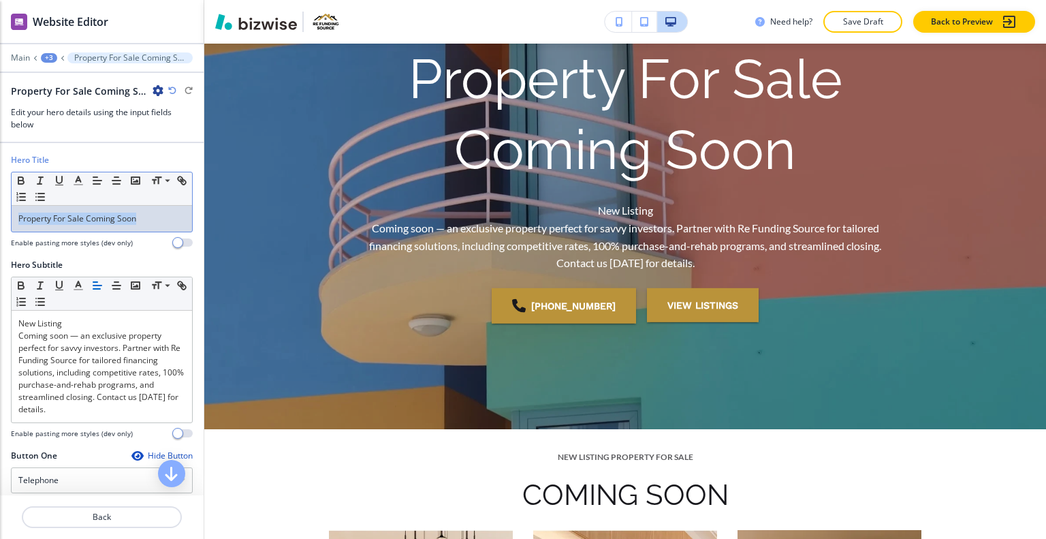
drag, startPoint x: 155, startPoint y: 212, endPoint x: 78, endPoint y: 228, distance: 78.6
click at [8, 223] on div "Hero Title Small Normal Large Huge Property For Sale Coming Soon Enable pasting…" at bounding box center [102, 206] width 204 height 105
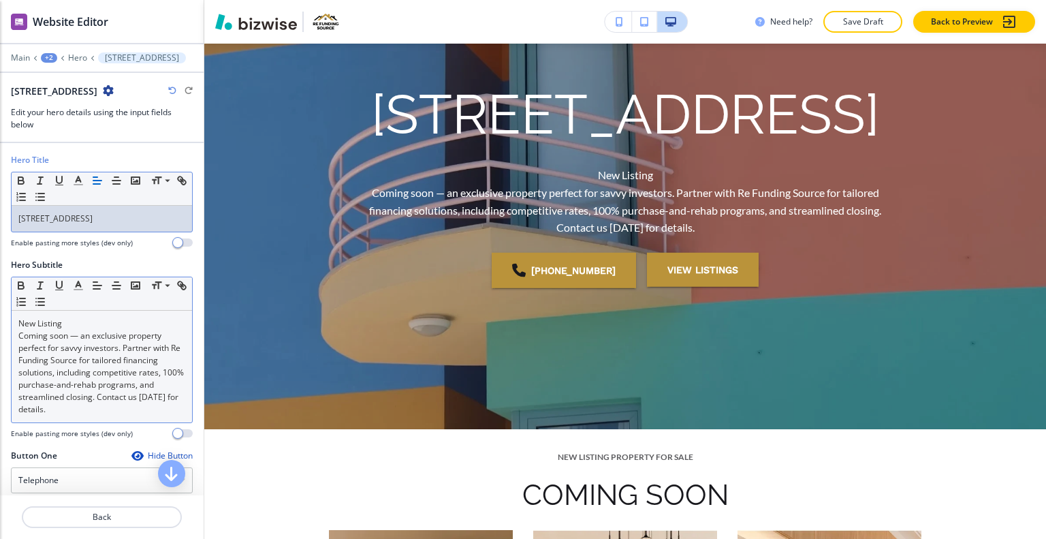
click at [131, 375] on p "Coming soon — an exclusive property perfect for savvy investors. Partner with R…" at bounding box center [101, 373] width 167 height 86
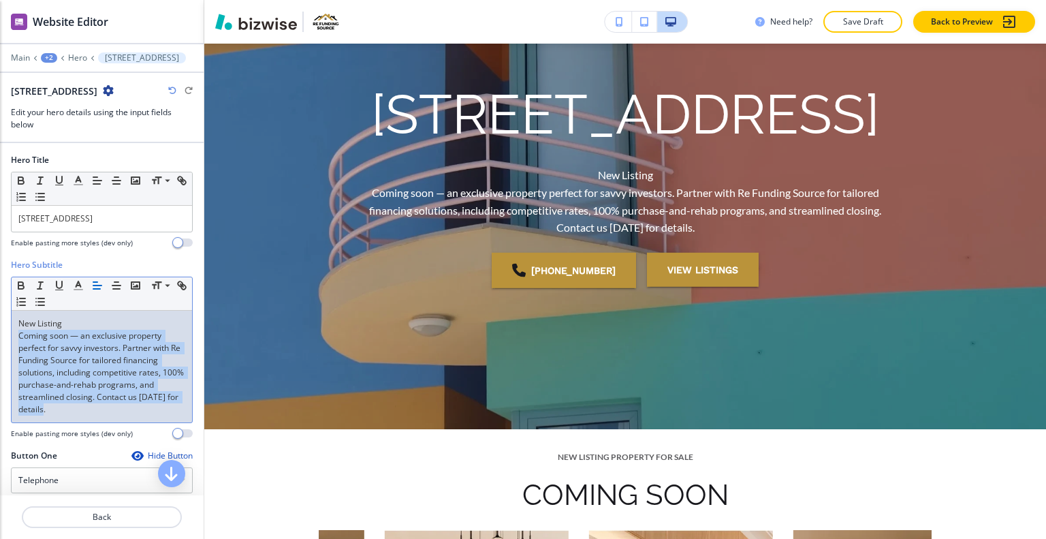
drag, startPoint x: 97, startPoint y: 413, endPoint x: 0, endPoint y: 334, distance: 124.9
click at [0, 334] on div "Hero Subtitle Small Normal Large Huge New Listing Coming soon — an exclusive pr…" at bounding box center [102, 354] width 204 height 191
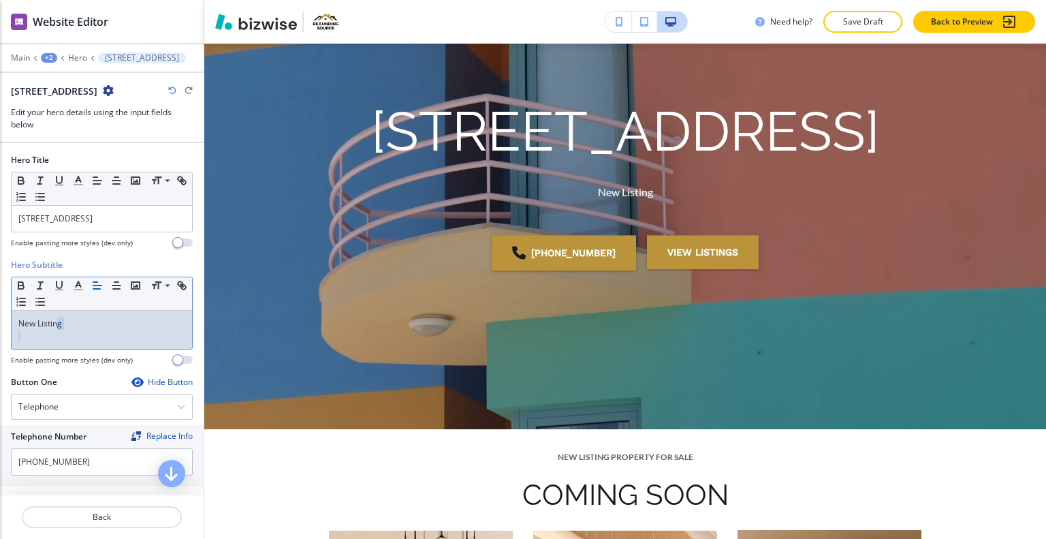
click at [57, 326] on div "New Listing" at bounding box center [102, 330] width 181 height 38
click at [25, 344] on div "New Listing" at bounding box center [102, 330] width 181 height 38
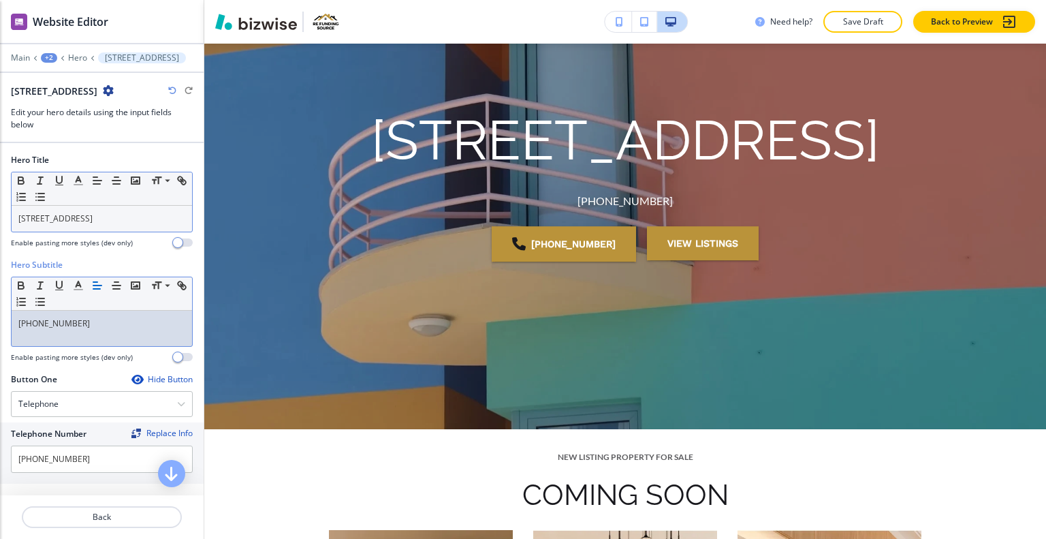
click at [136, 197] on div "Small Normal Large Huge" at bounding box center [102, 188] width 181 height 33
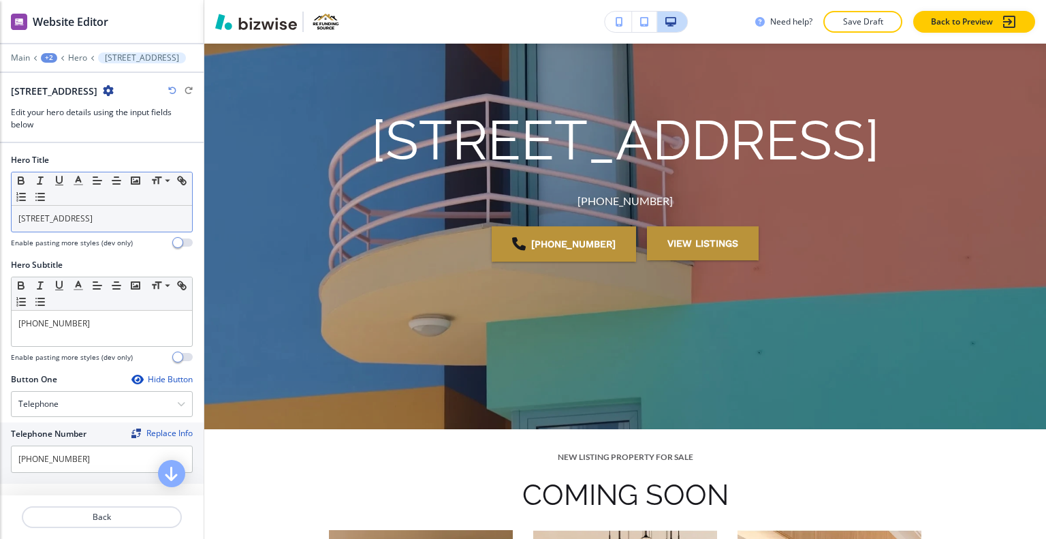
click at [137, 210] on div "[STREET_ADDRESS]" at bounding box center [102, 219] width 181 height 26
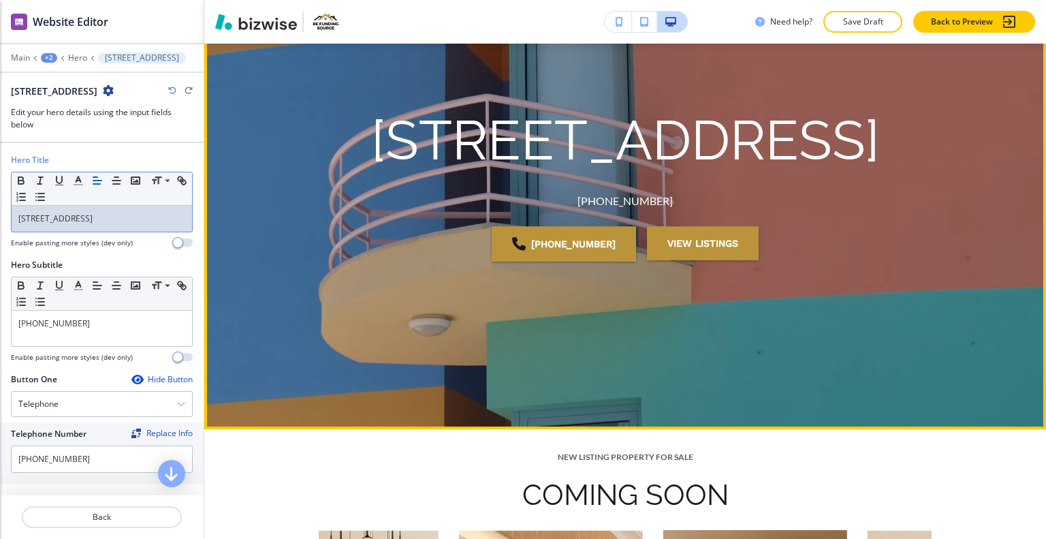
scroll to position [348, 0]
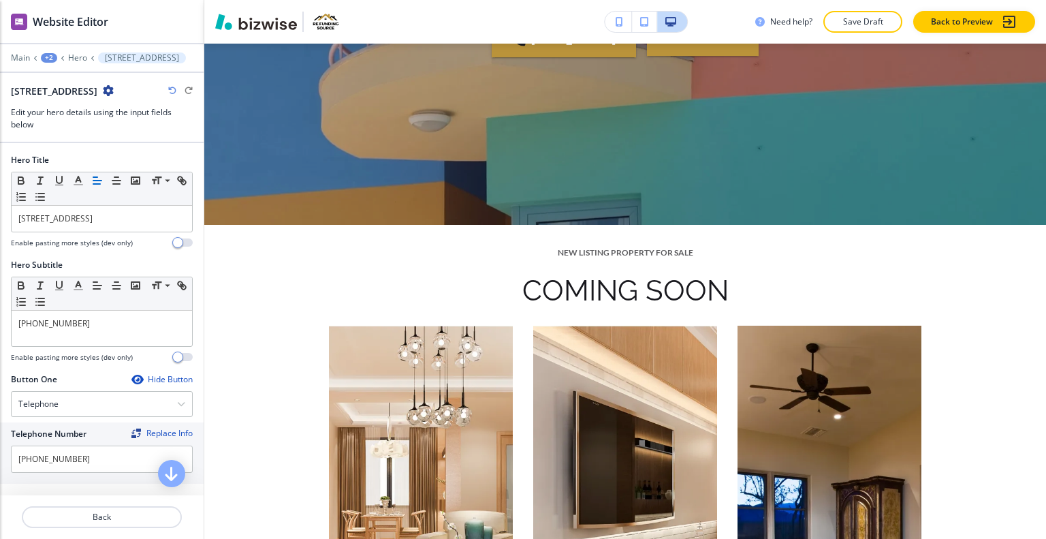
click at [48, 55] on div "+2" at bounding box center [49, 58] width 16 height 10
click at [75, 97] on p "[STREET_ADDRESS]" at bounding box center [84, 103] width 69 height 12
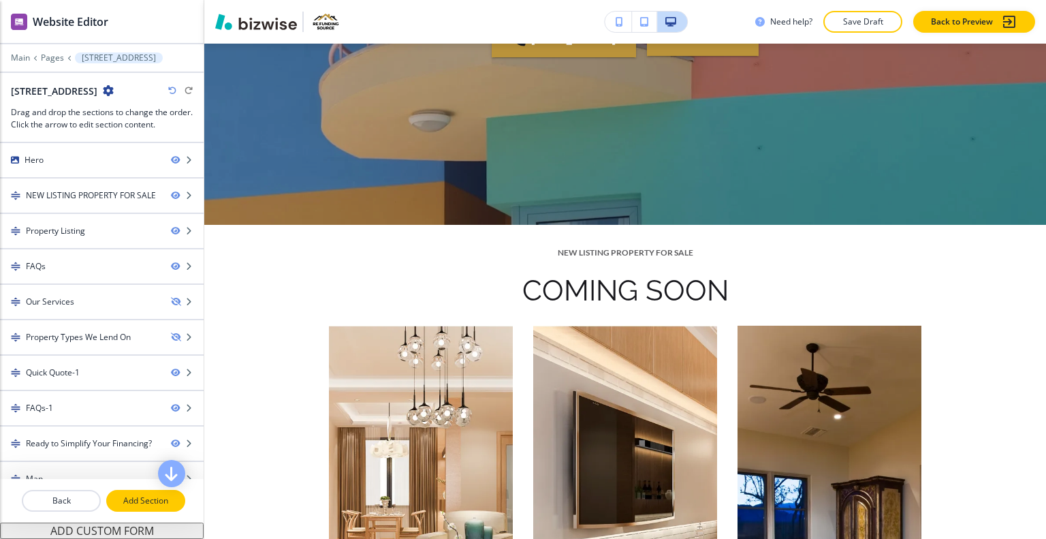
click at [139, 499] on p "Add Section" at bounding box center [146, 501] width 76 height 12
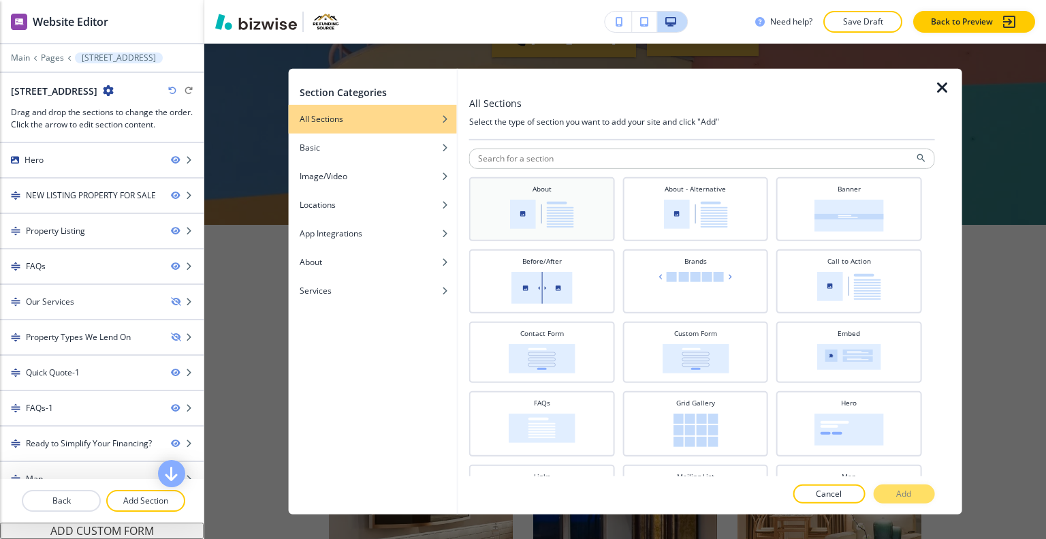
click at [544, 206] on img at bounding box center [542, 213] width 64 height 29
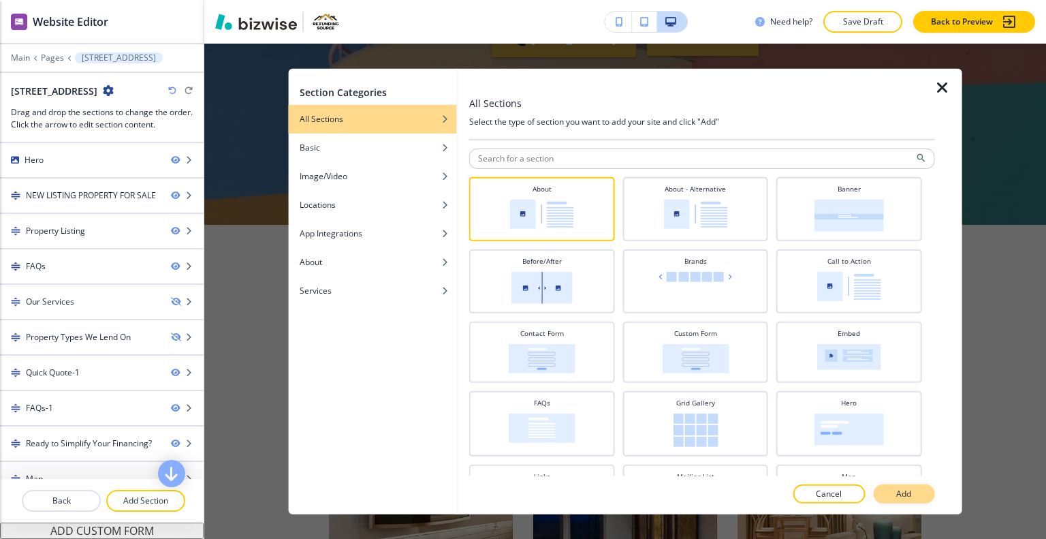
click at [898, 501] on button "Add" at bounding box center [903, 493] width 61 height 19
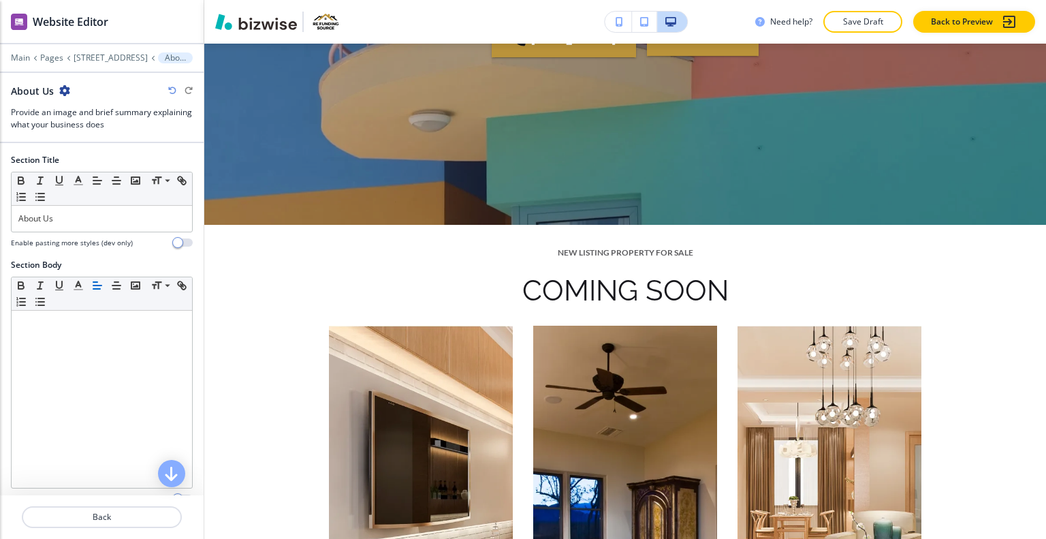
scroll to position [5460, 0]
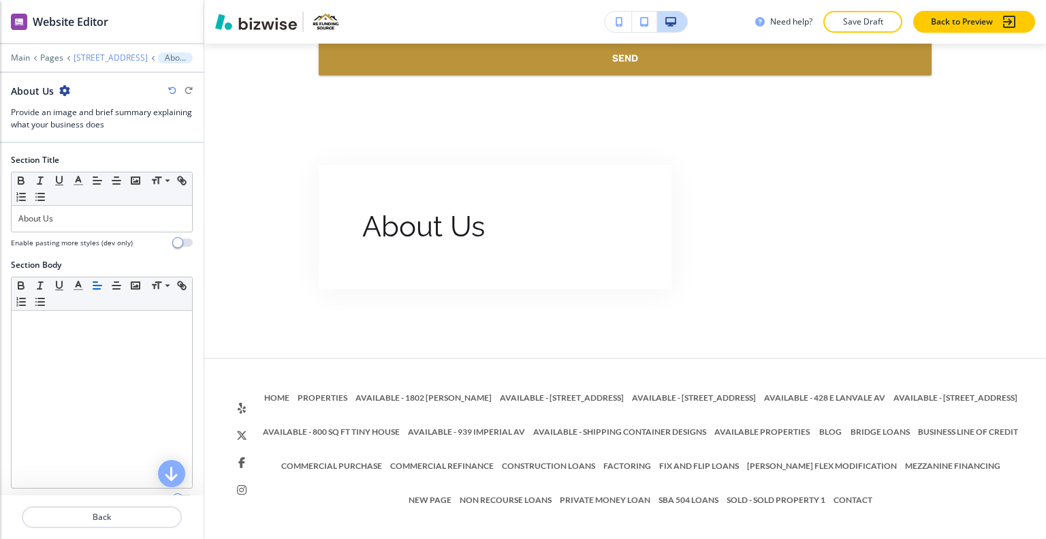
click at [101, 59] on p "[STREET_ADDRESS]" at bounding box center [111, 58] width 74 height 10
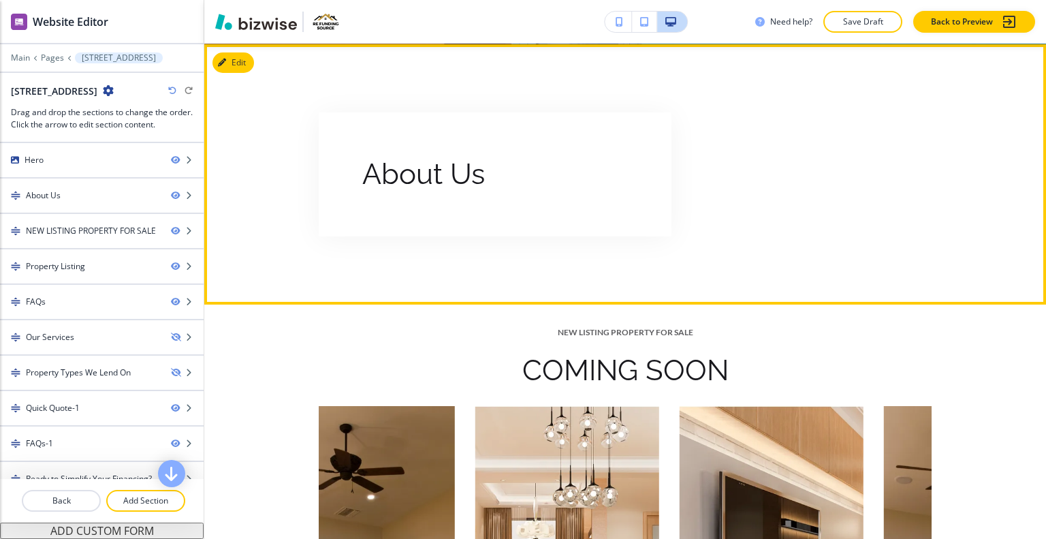
scroll to position [256, 0]
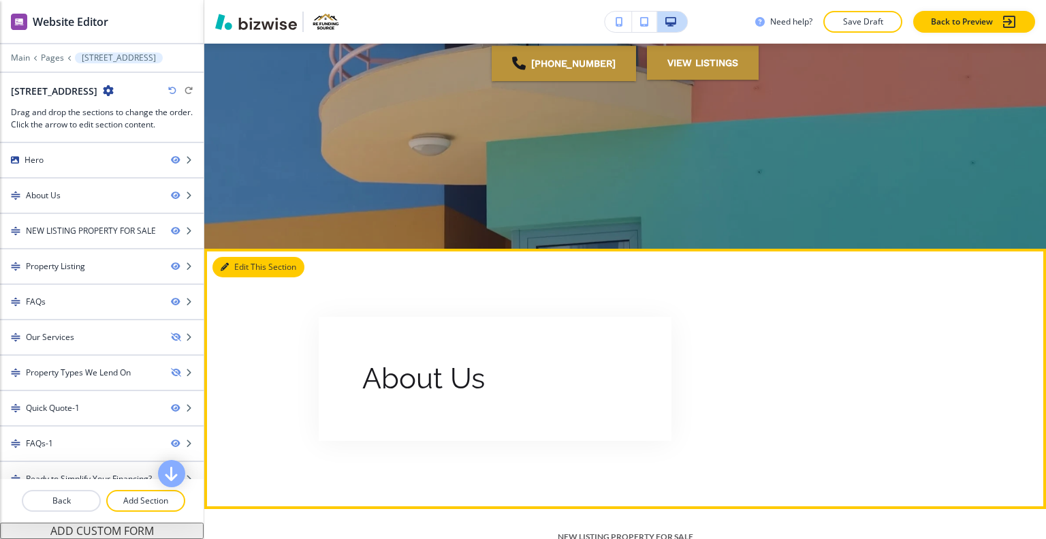
click at [242, 272] on button "Edit This Section" at bounding box center [259, 267] width 92 height 20
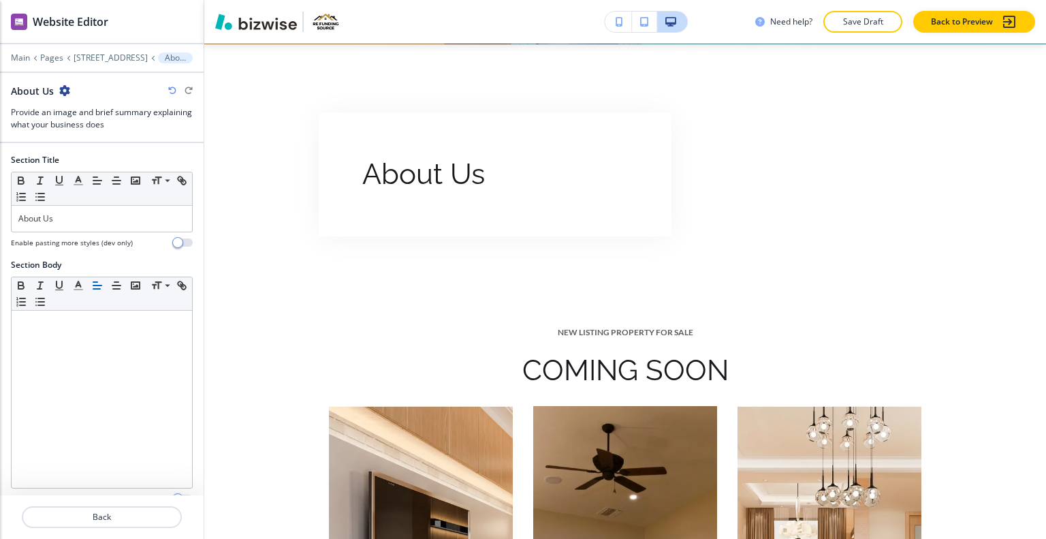
scroll to position [254, 0]
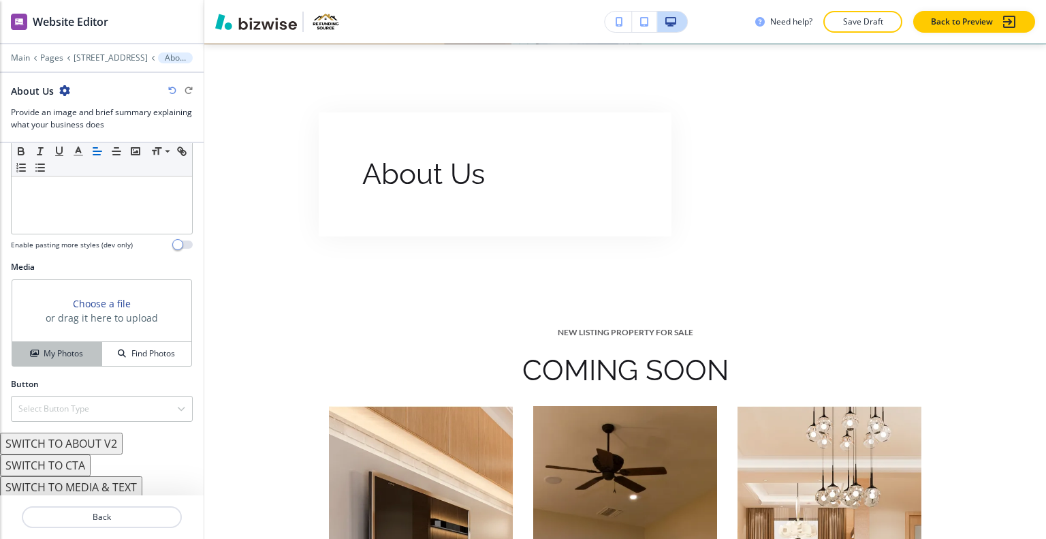
click at [81, 354] on div "My Photos" at bounding box center [56, 353] width 89 height 12
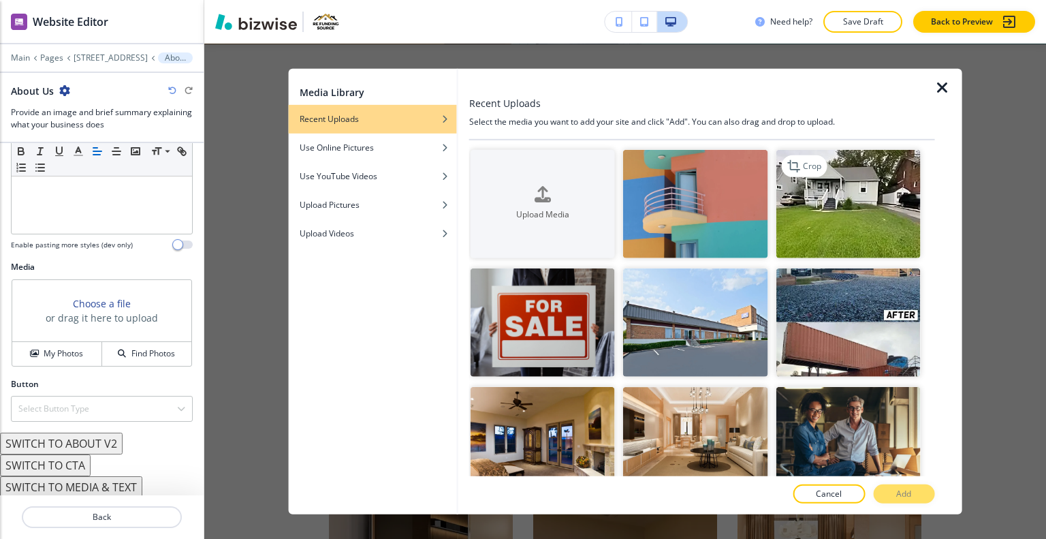
click at [833, 217] on img "button" at bounding box center [848, 203] width 144 height 108
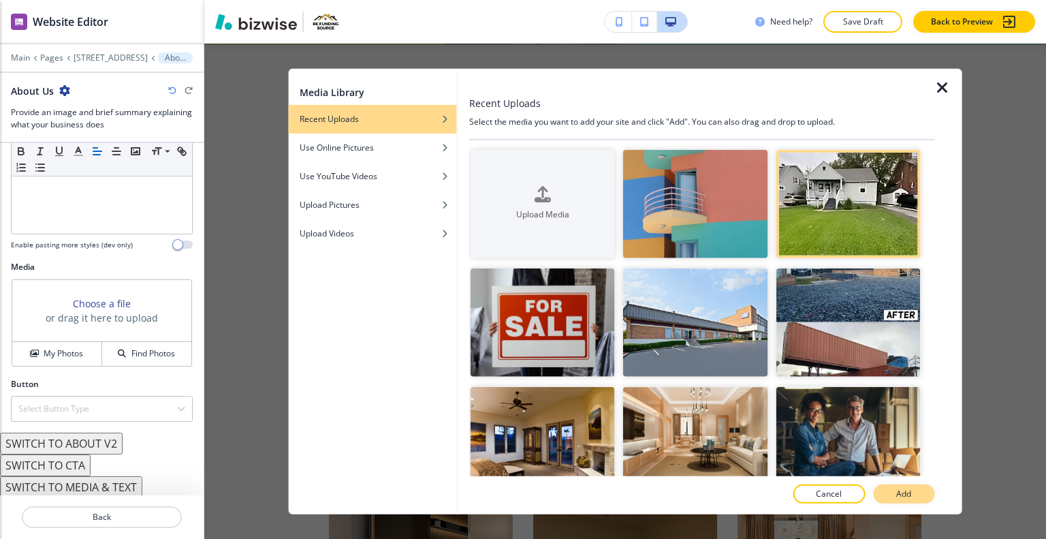
click at [913, 494] on button "Add" at bounding box center [903, 493] width 61 height 19
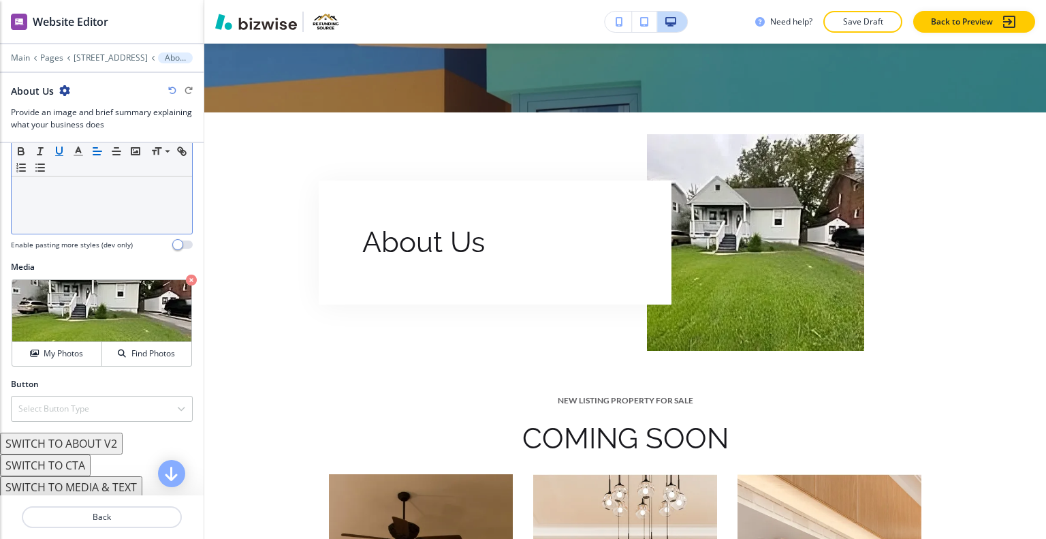
scroll to position [0, 0]
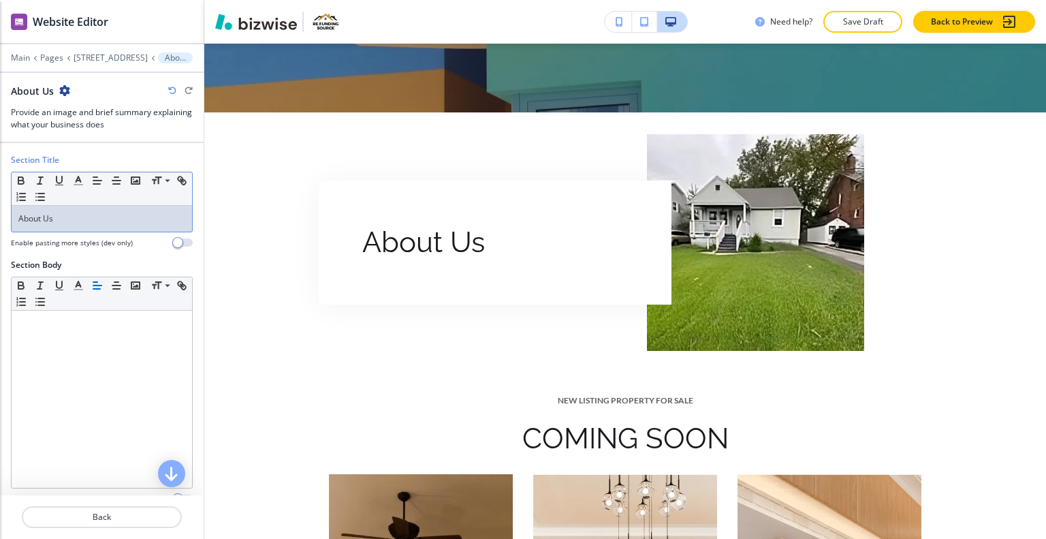
click at [50, 215] on p "About Us" at bounding box center [101, 219] width 167 height 12
drag, startPoint x: 67, startPoint y: 217, endPoint x: 80, endPoint y: 226, distance: 16.1
click at [3, 223] on div "Section Title Small Normal Large Huge About Us Enable pasting more styles (dev …" at bounding box center [102, 206] width 204 height 105
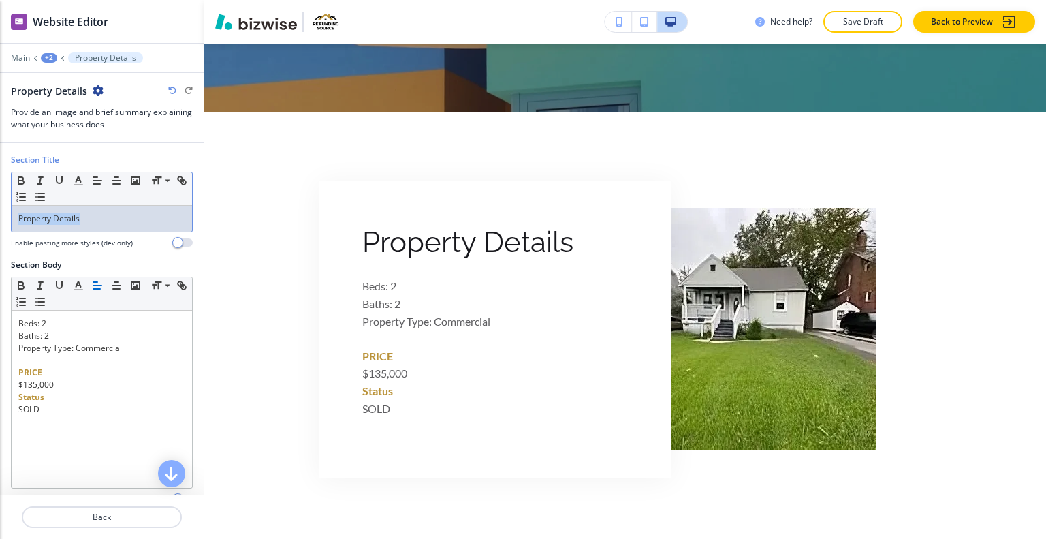
drag, startPoint x: 104, startPoint y: 226, endPoint x: 0, endPoint y: 225, distance: 103.5
click at [0, 225] on div "Section Title Small Normal Large Huge Property Details Enable pasting more styl…" at bounding box center [102, 206] width 204 height 105
click at [74, 185] on line "button" at bounding box center [78, 185] width 8 height 0
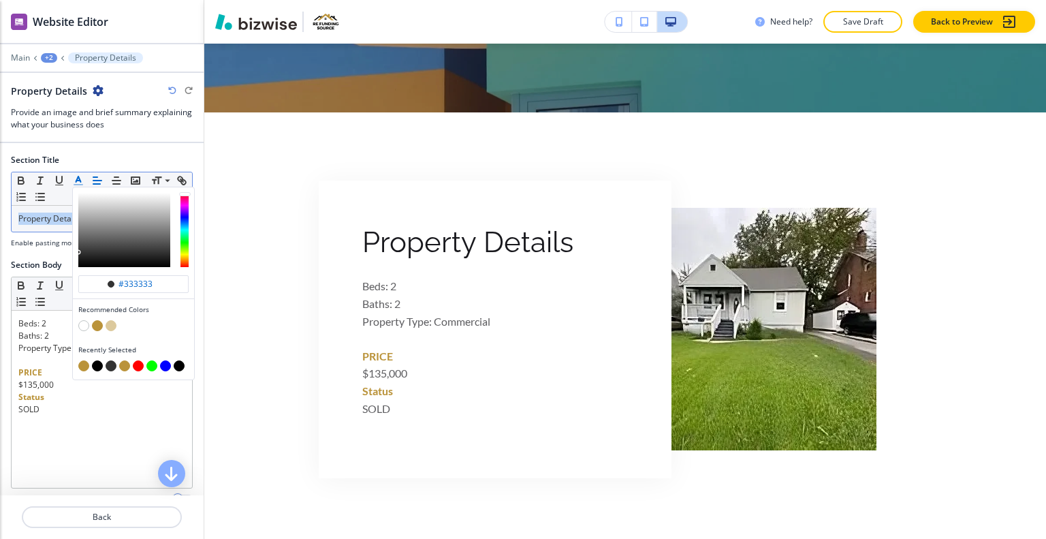
click at [96, 320] on button "button" at bounding box center [97, 325] width 11 height 11
type input "#ba933a"
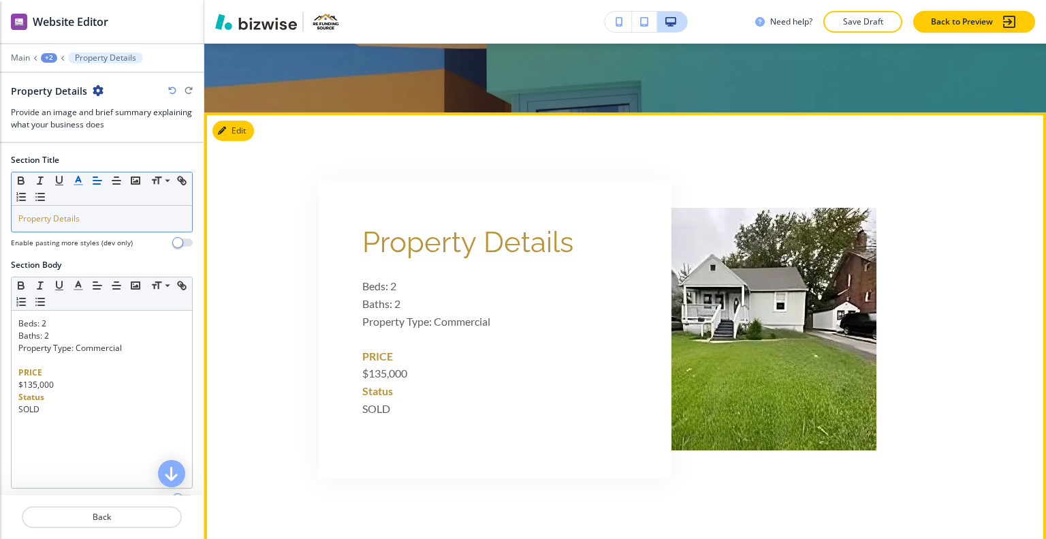
click at [578, 351] on div "Property Details Beds: 2 Baths: 2 Property Type: Commercial PRICE $135,000 Stat…" at bounding box center [495, 330] width 353 height 298
click at [245, 131] on button "Edit This Section" at bounding box center [259, 131] width 92 height 20
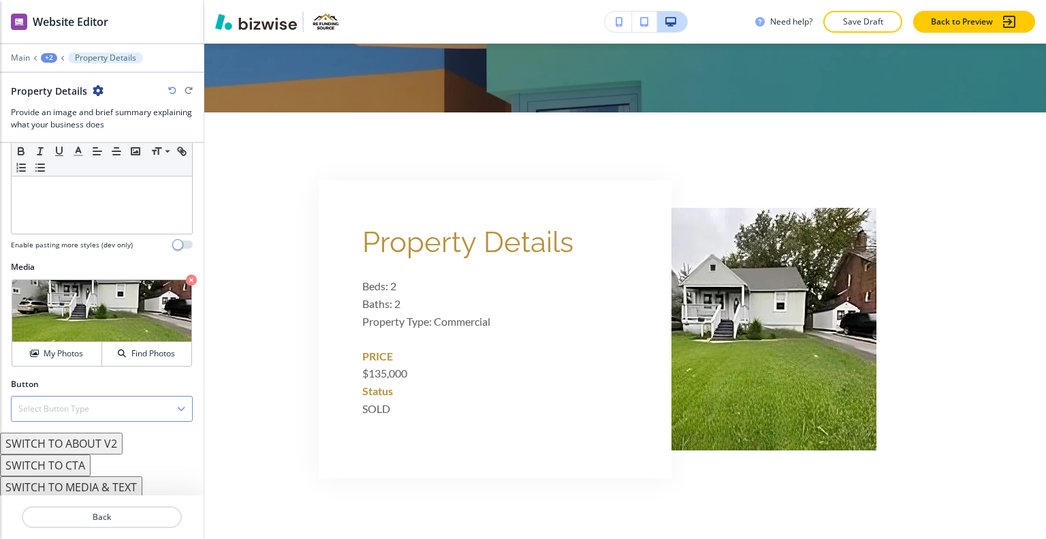
click at [106, 441] on button "SWITCH TO ABOUT V2" at bounding box center [61, 444] width 123 height 22
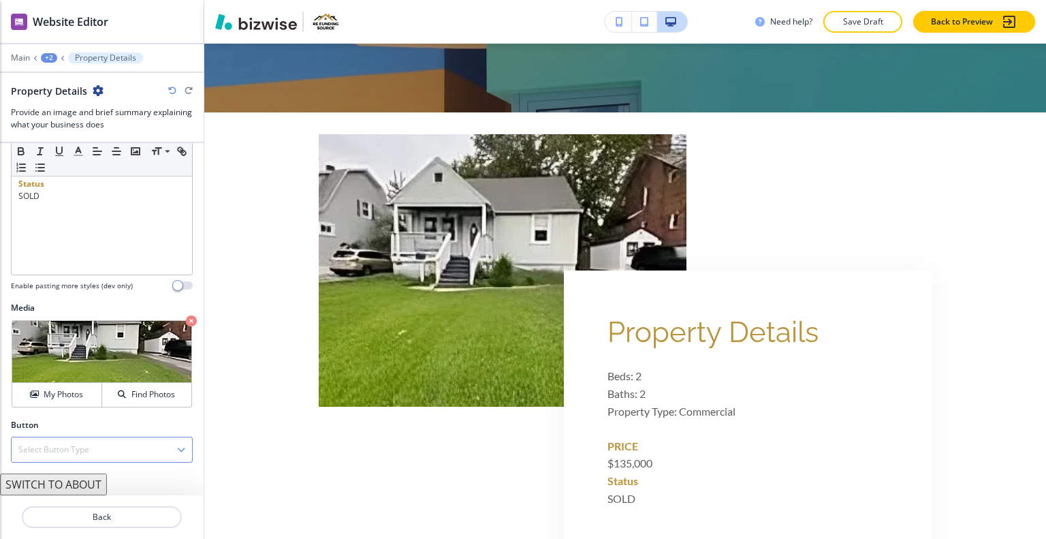
scroll to position [210, 0]
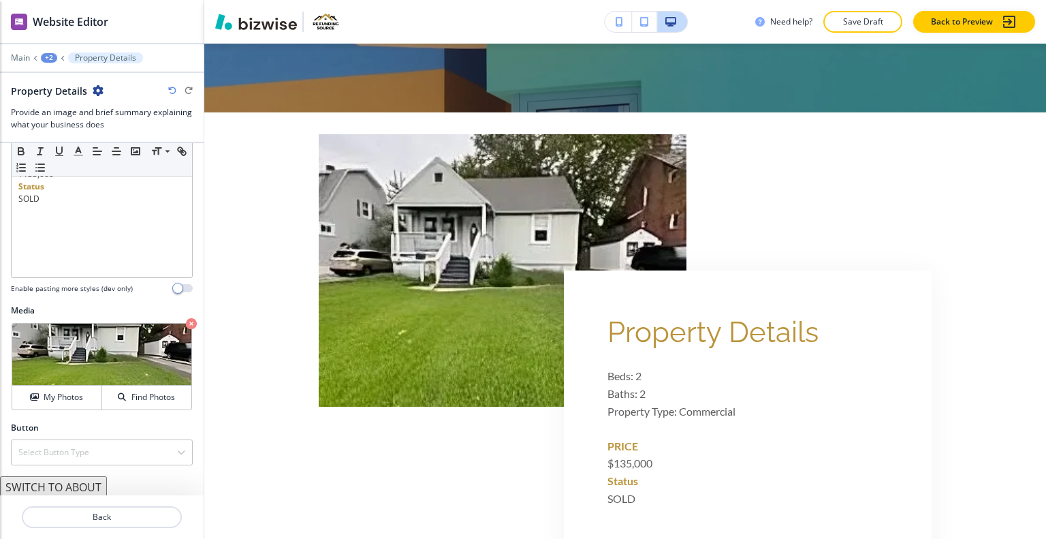
click at [76, 481] on button "SWITCH TO ABOUT" at bounding box center [53, 487] width 107 height 22
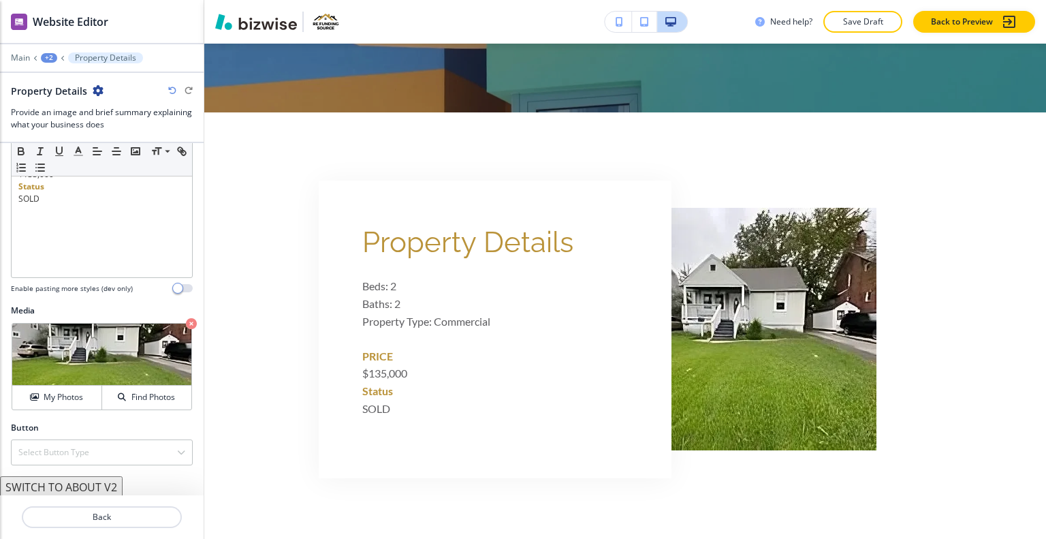
scroll to position [254, 0]
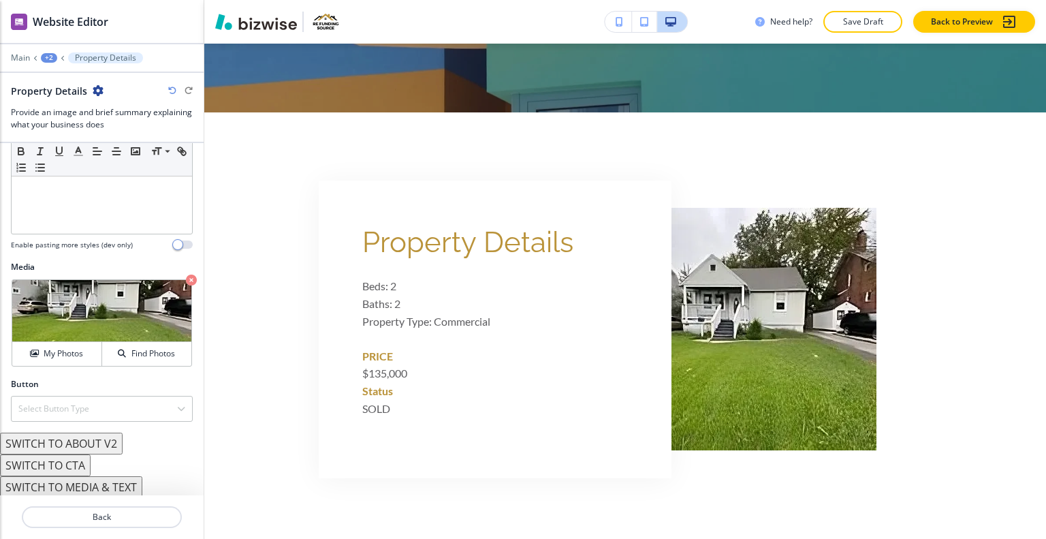
click at [79, 480] on button "SWITCH TO MEDIA & TEXT" at bounding box center [71, 487] width 142 height 22
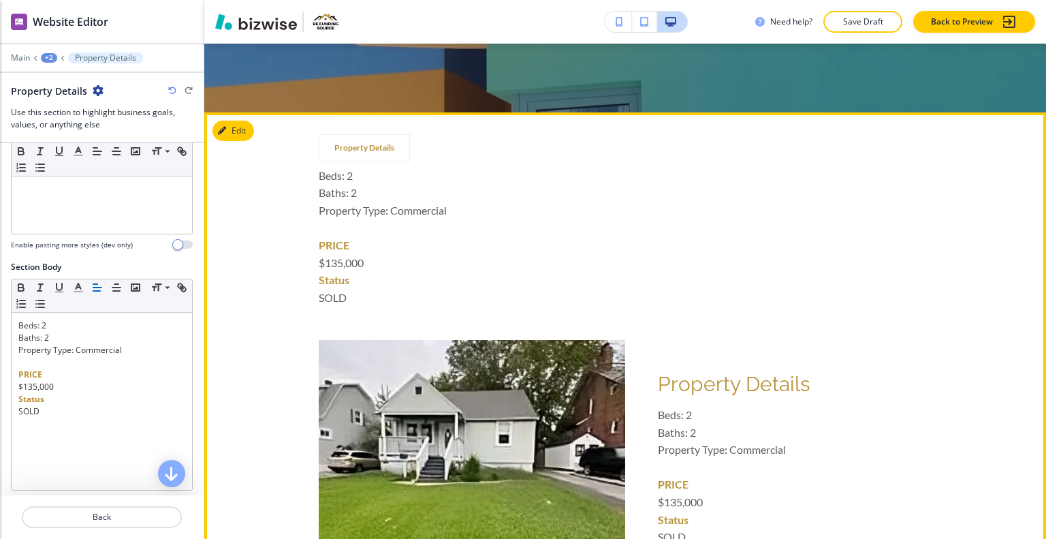
scroll to position [597, 0]
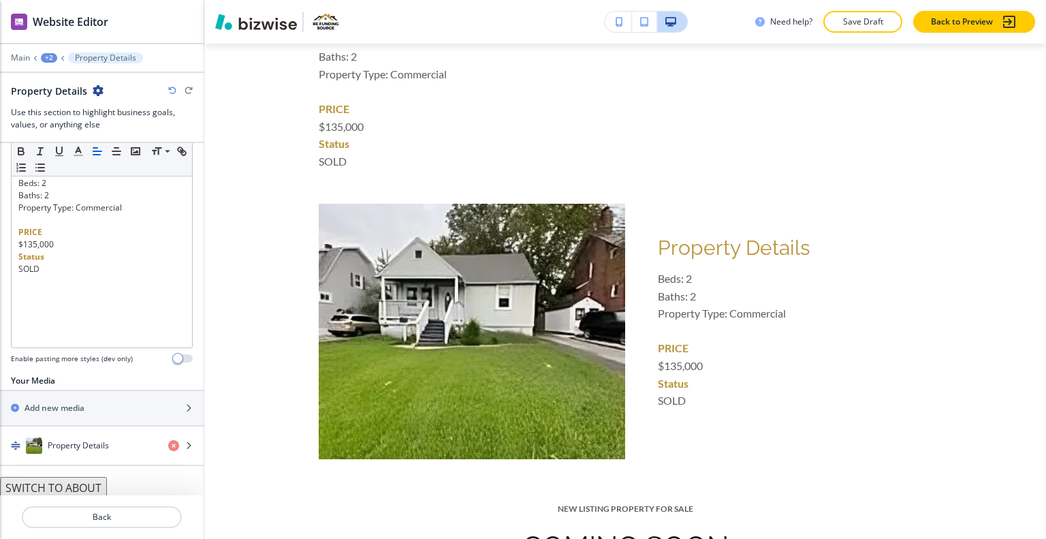
click at [95, 482] on button "SWITCH TO ABOUT" at bounding box center [53, 488] width 107 height 22
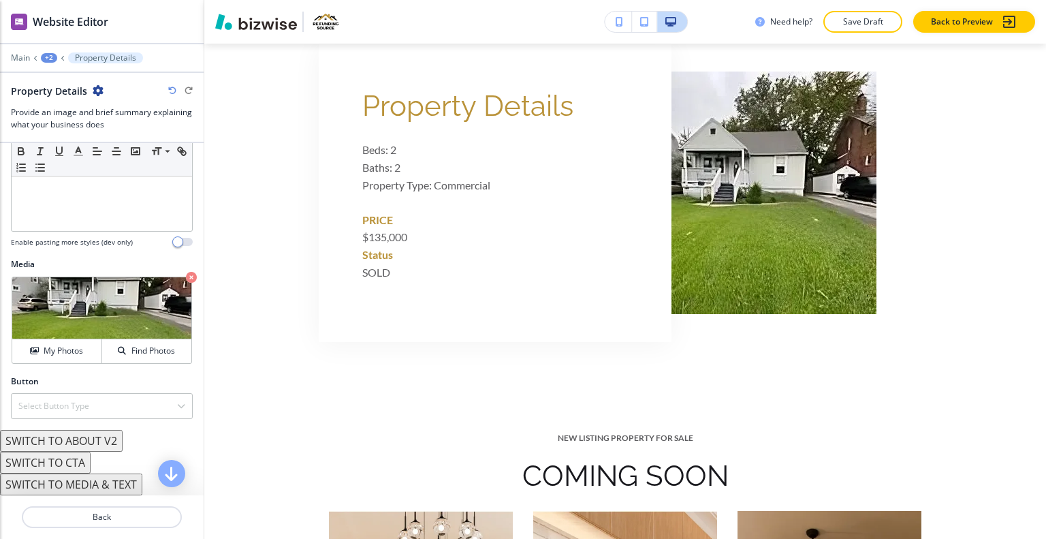
scroll to position [210, 0]
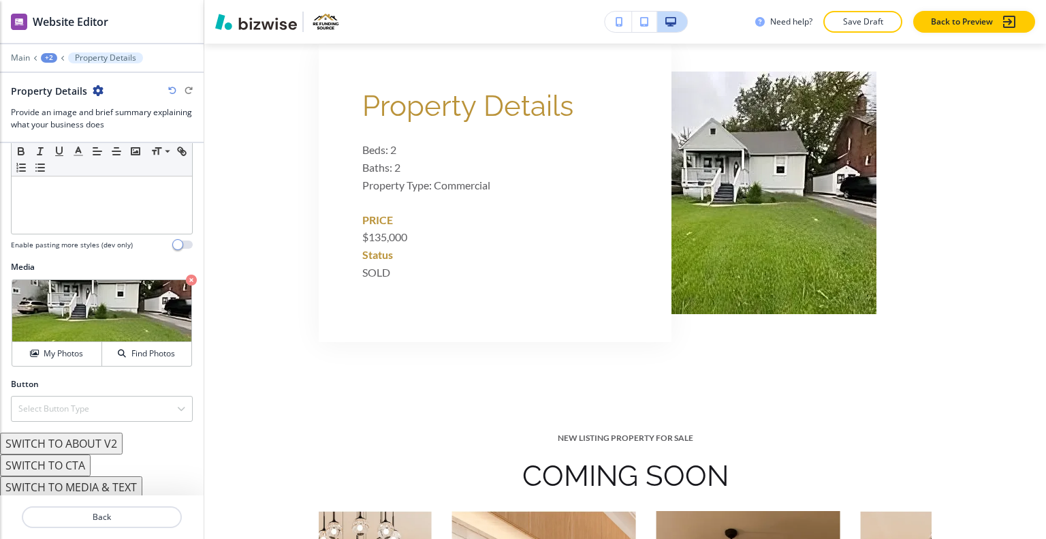
click at [95, 444] on button "SWITCH TO ABOUT V2" at bounding box center [61, 444] width 123 height 22
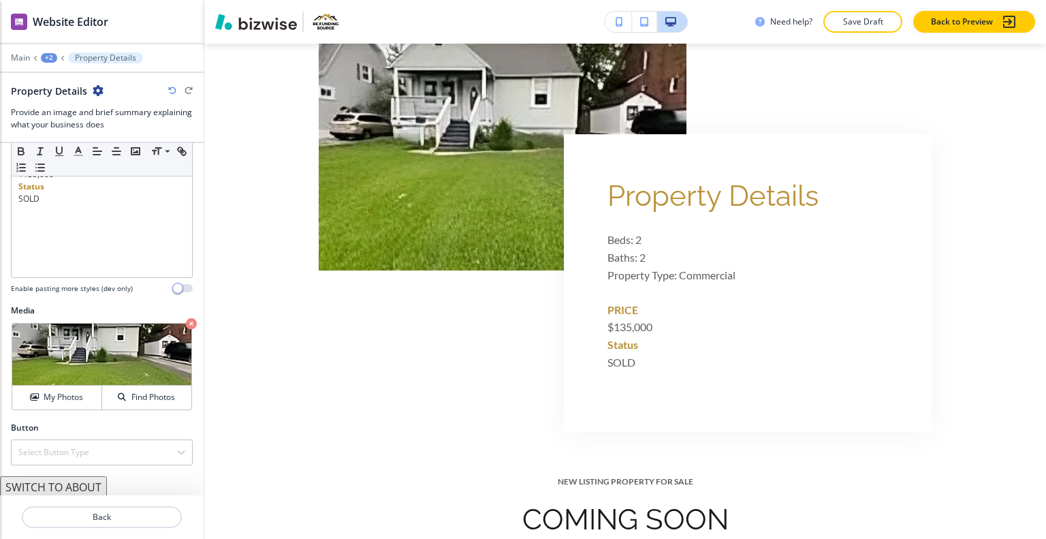
click at [84, 478] on button "SWITCH TO ABOUT" at bounding box center [53, 487] width 107 height 22
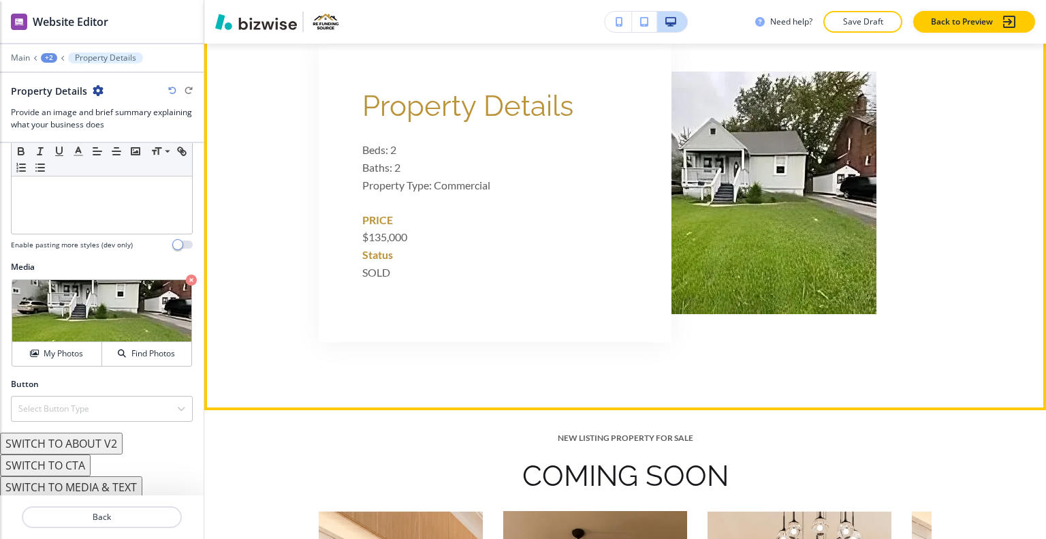
scroll to position [529, 0]
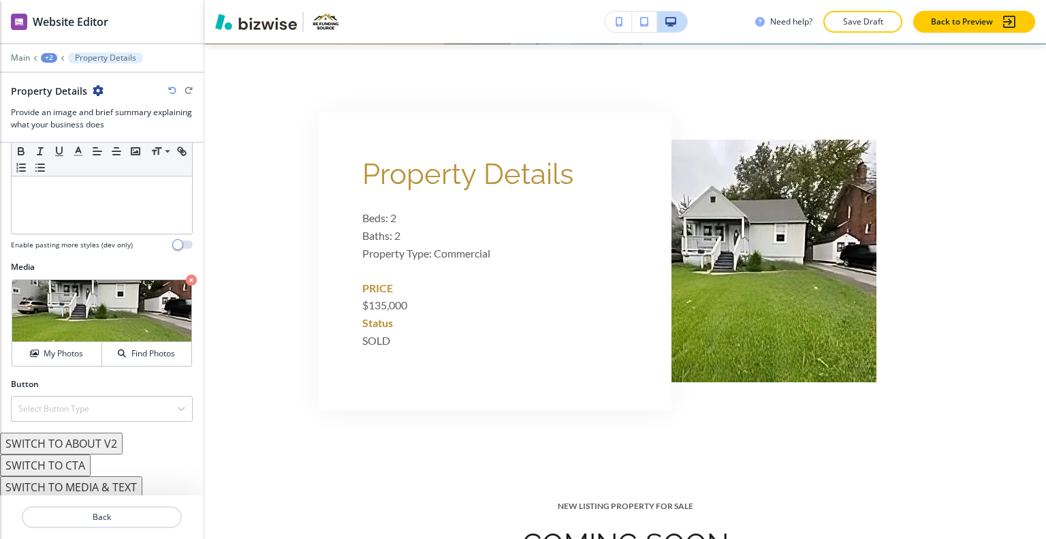
click at [120, 479] on button "SWITCH TO MEDIA & TEXT" at bounding box center [71, 487] width 142 height 22
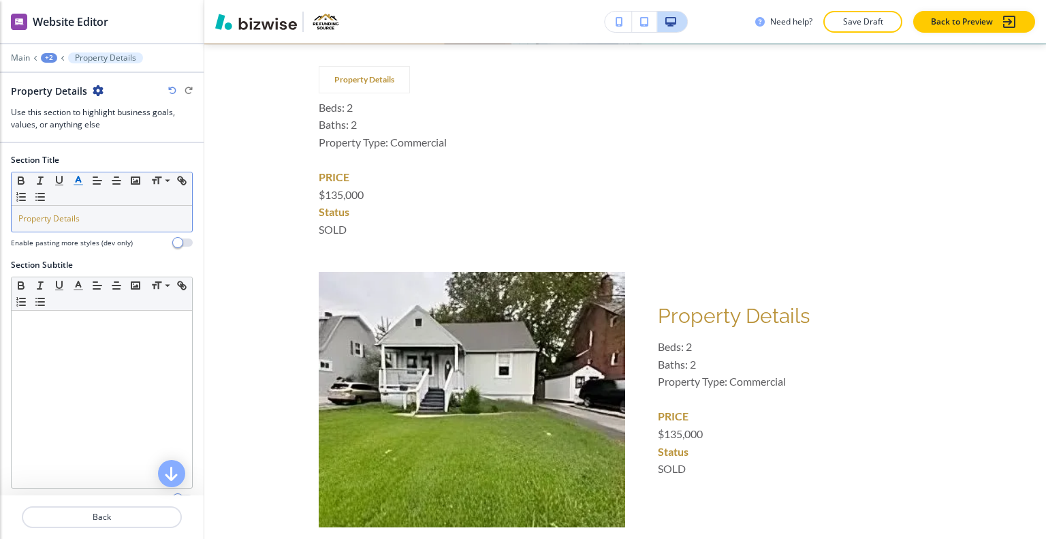
scroll to position [204, 0]
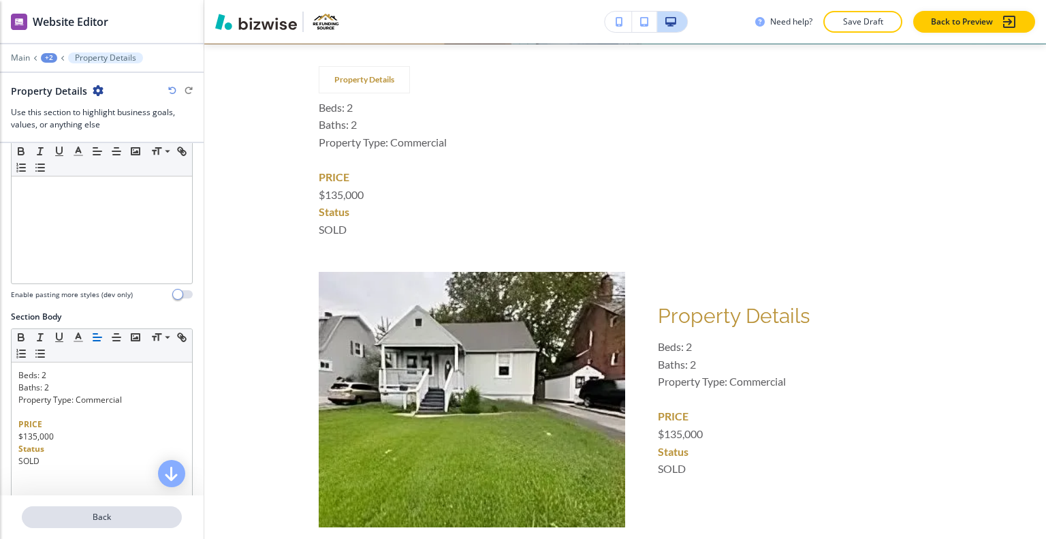
click at [106, 510] on button "Back" at bounding box center [102, 517] width 160 height 22
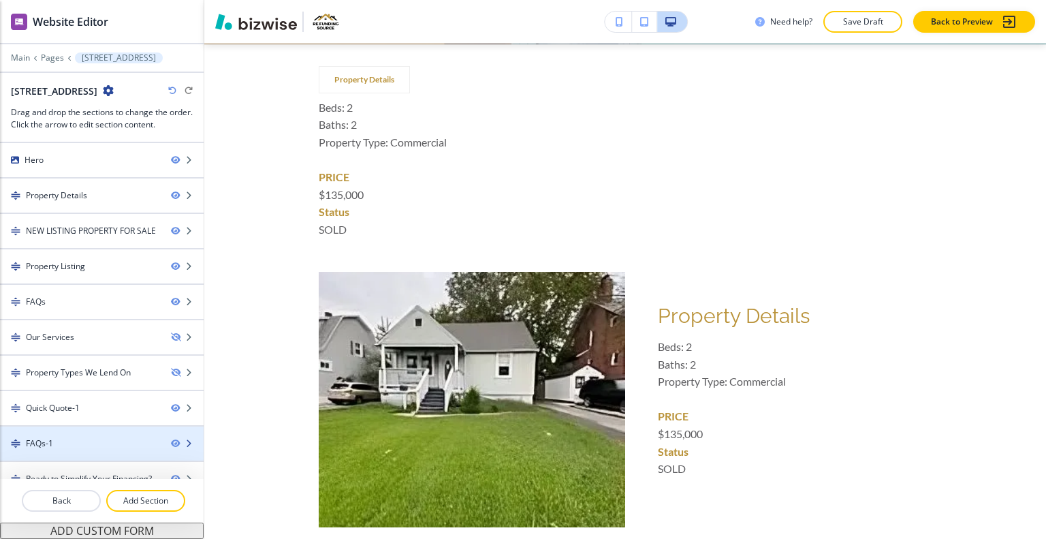
scroll to position [84, 0]
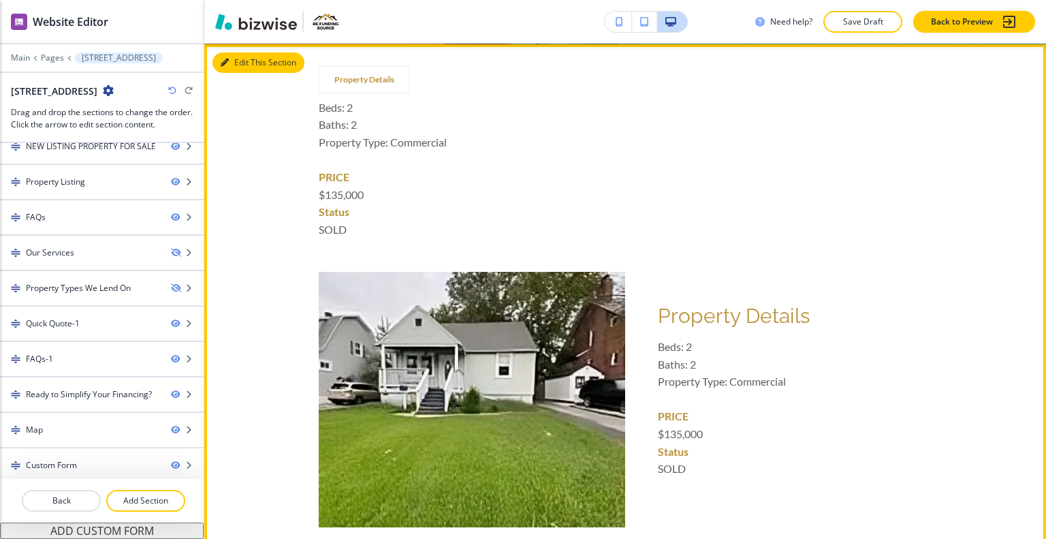
click at [242, 64] on button "Edit This Section" at bounding box center [259, 62] width 92 height 20
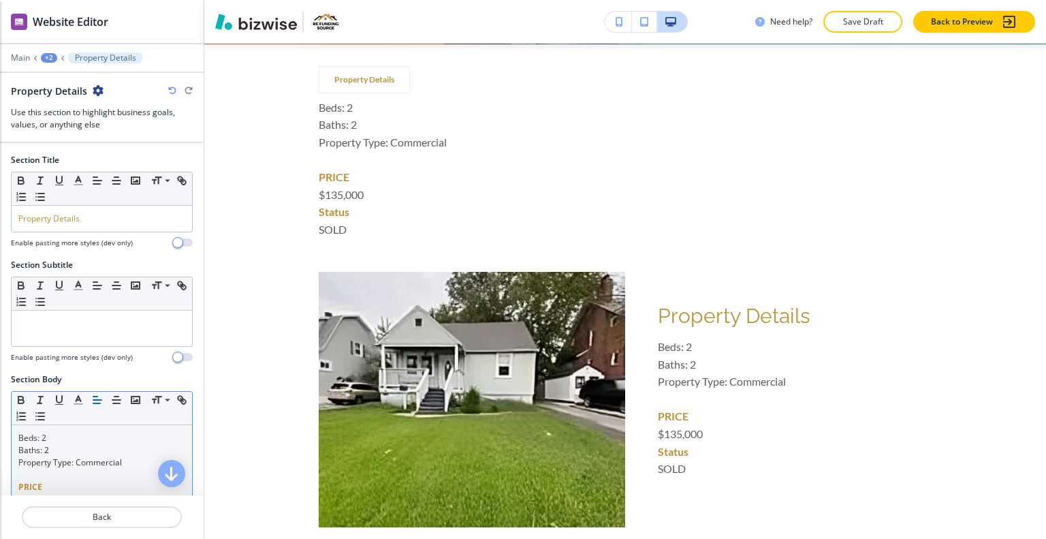
scroll to position [136, 0]
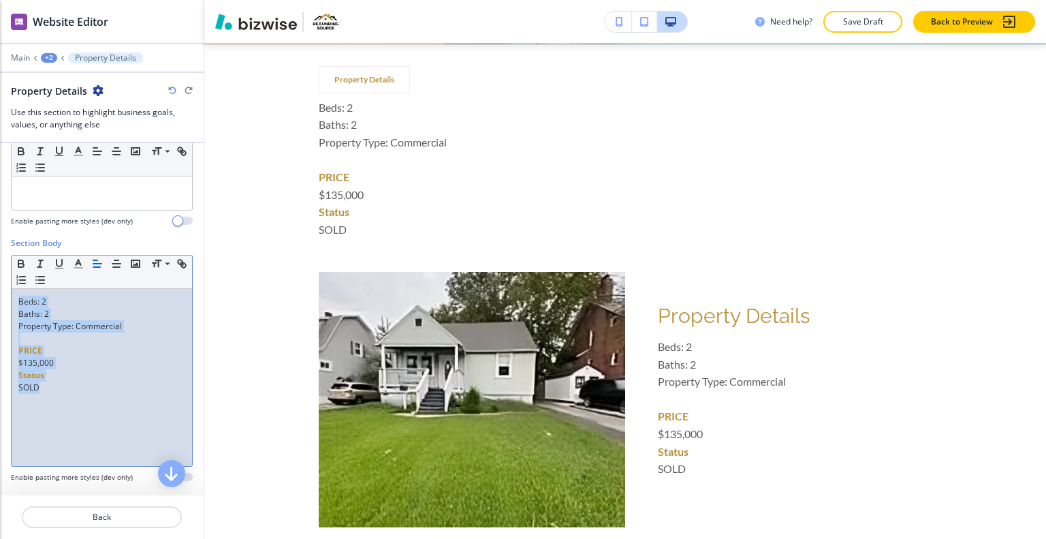
drag, startPoint x: 78, startPoint y: 413, endPoint x: 0, endPoint y: 258, distance: 173.6
click at [0, 253] on div "Section Body Small Normal Large Huge Beds: 2 Baths: 2 Property Type: Commercial…" at bounding box center [102, 365] width 204 height 256
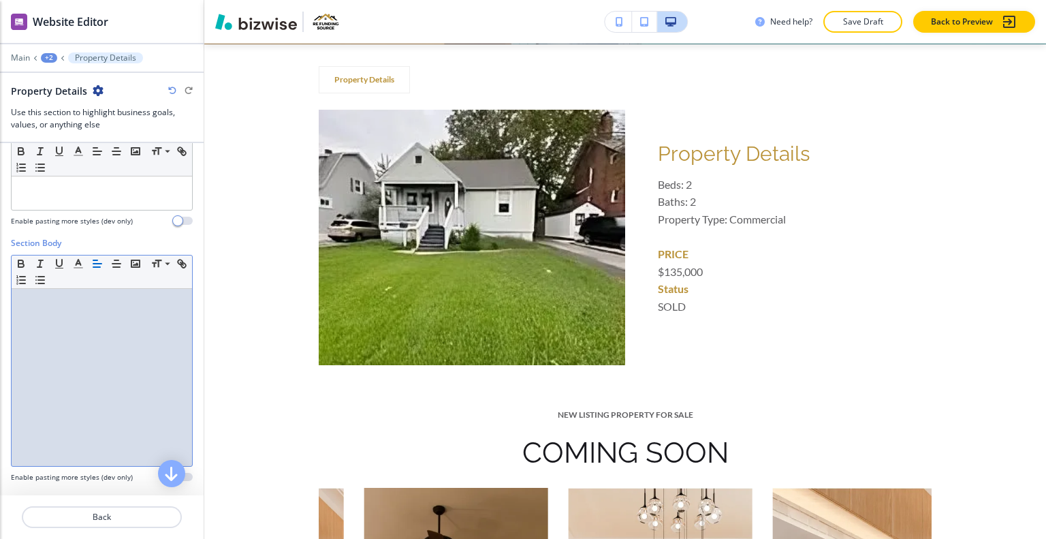
scroll to position [0, 0]
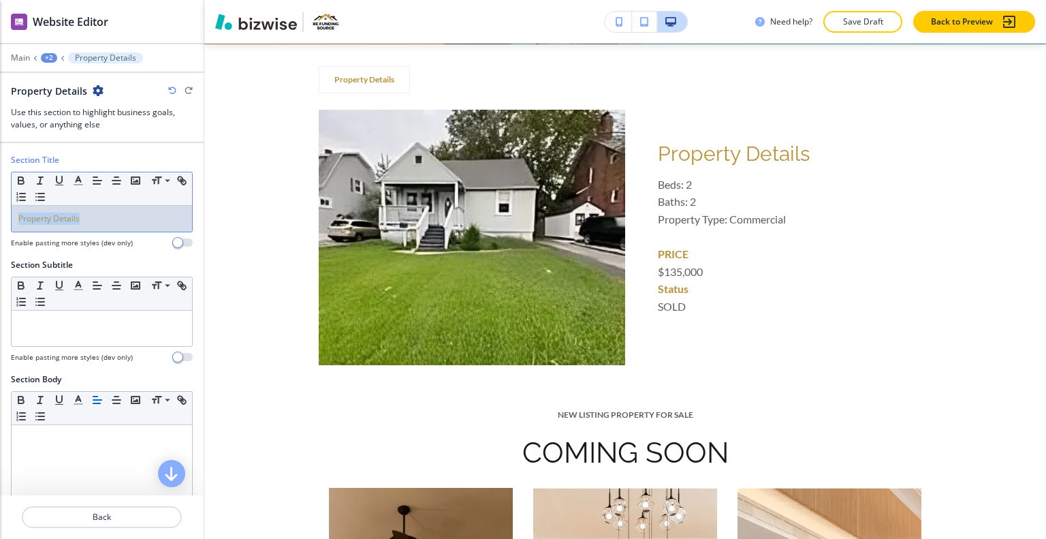
drag, startPoint x: 95, startPoint y: 226, endPoint x: 5, endPoint y: 193, distance: 95.7
click at [0, 193] on div "Section Title Small Normal Large Huge Property Details Enable pasting more styl…" at bounding box center [102, 206] width 204 height 105
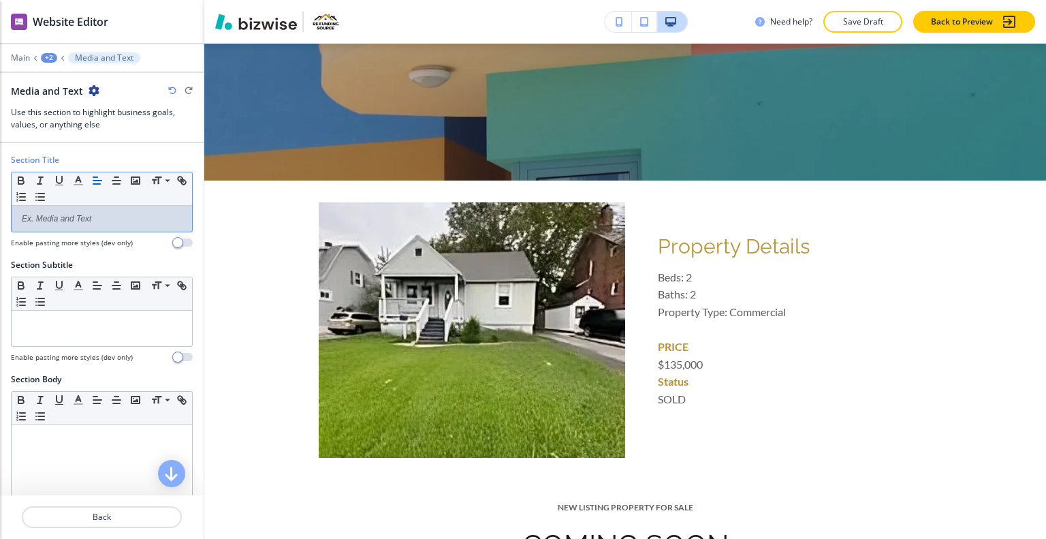
scroll to position [597, 0]
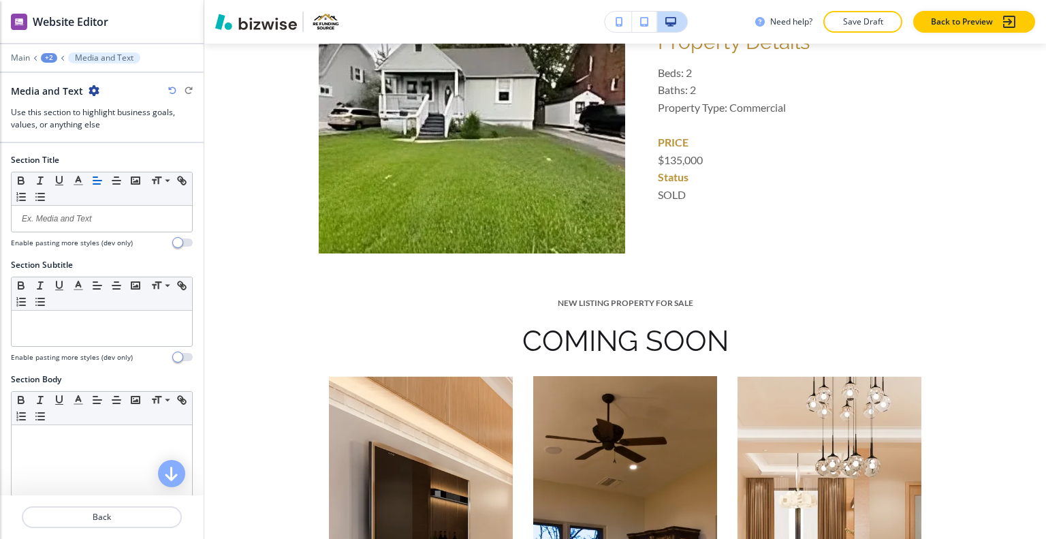
click at [50, 52] on div "Website Editor Main +2 Media and Text Media and Text Use this section to highli…" at bounding box center [102, 71] width 204 height 143
click at [50, 54] on div "+2" at bounding box center [49, 58] width 16 height 10
click at [72, 97] on p "[STREET_ADDRESS]" at bounding box center [84, 103] width 69 height 12
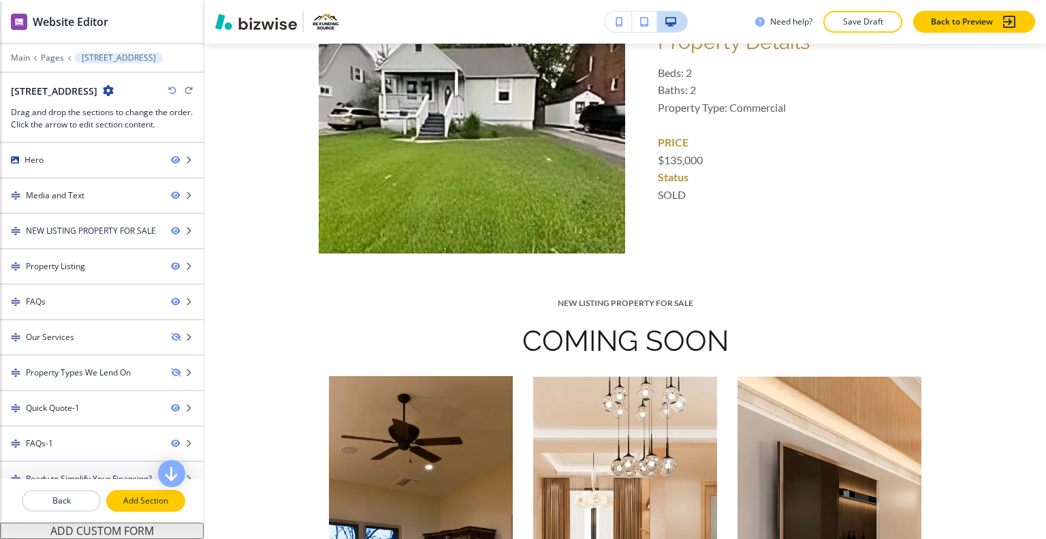
click at [147, 504] on p "Add Section" at bounding box center [146, 501] width 76 height 12
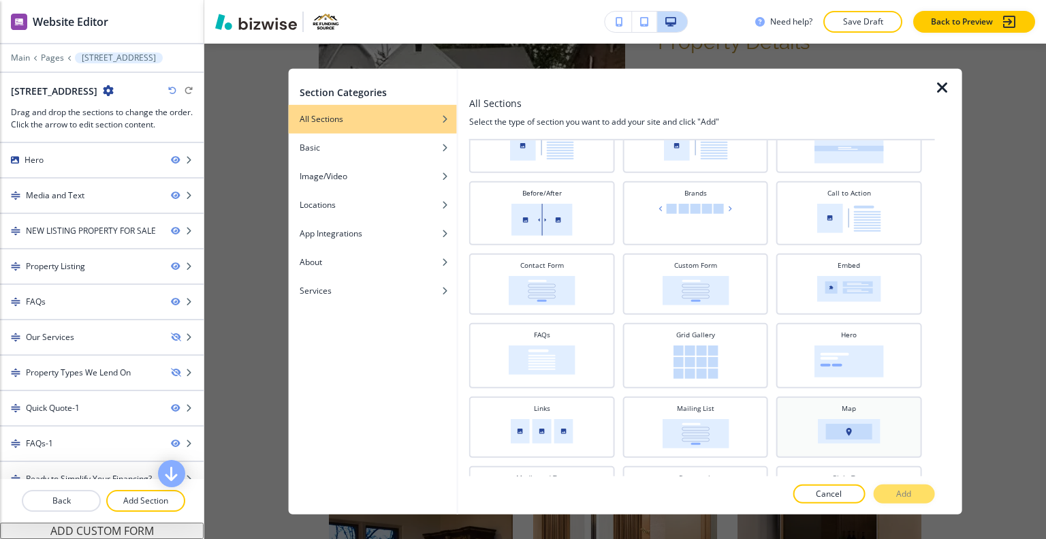
scroll to position [136, 0]
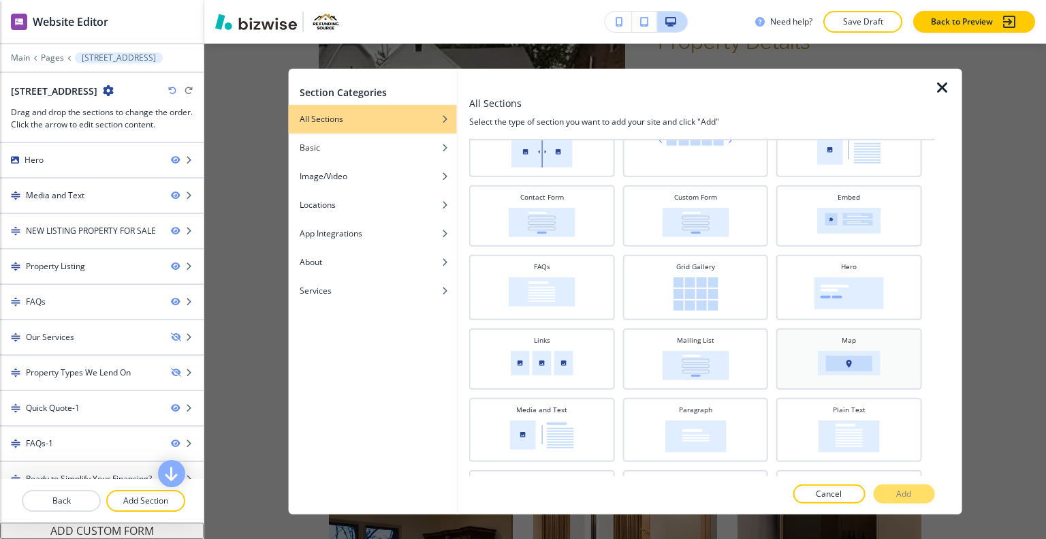
click at [842, 352] on img at bounding box center [849, 362] width 63 height 25
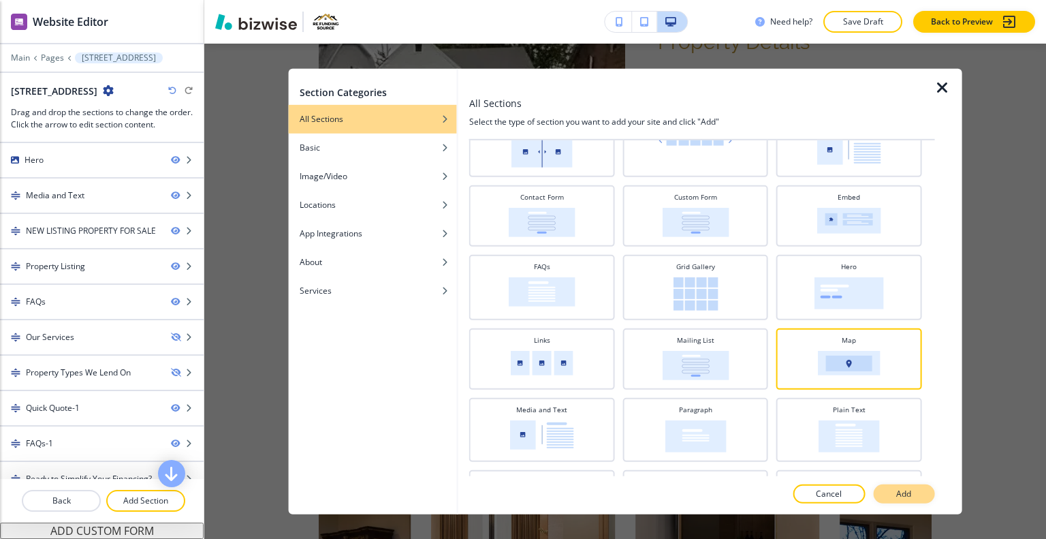
click at [912, 494] on button "Add" at bounding box center [903, 493] width 61 height 19
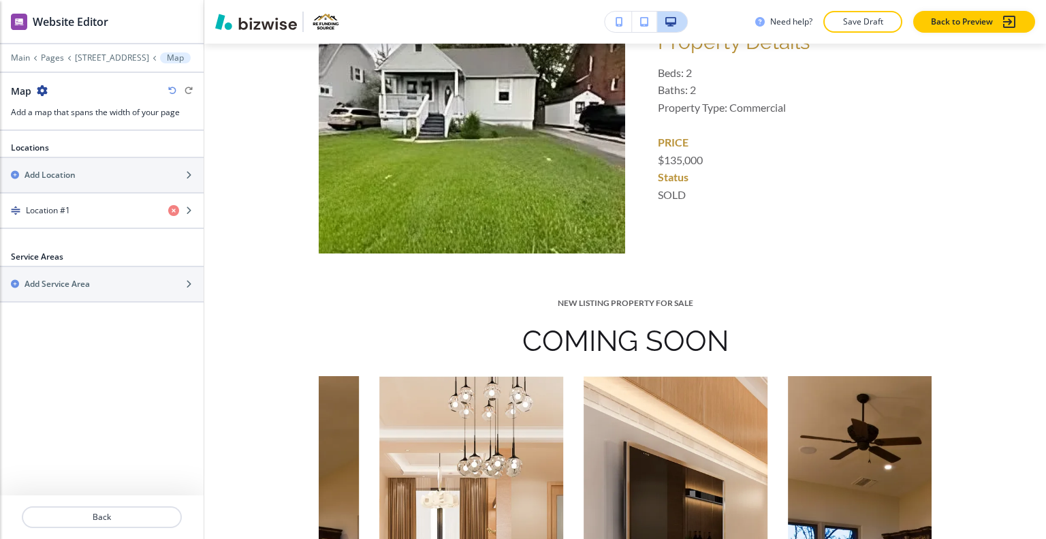
scroll to position [5812, 0]
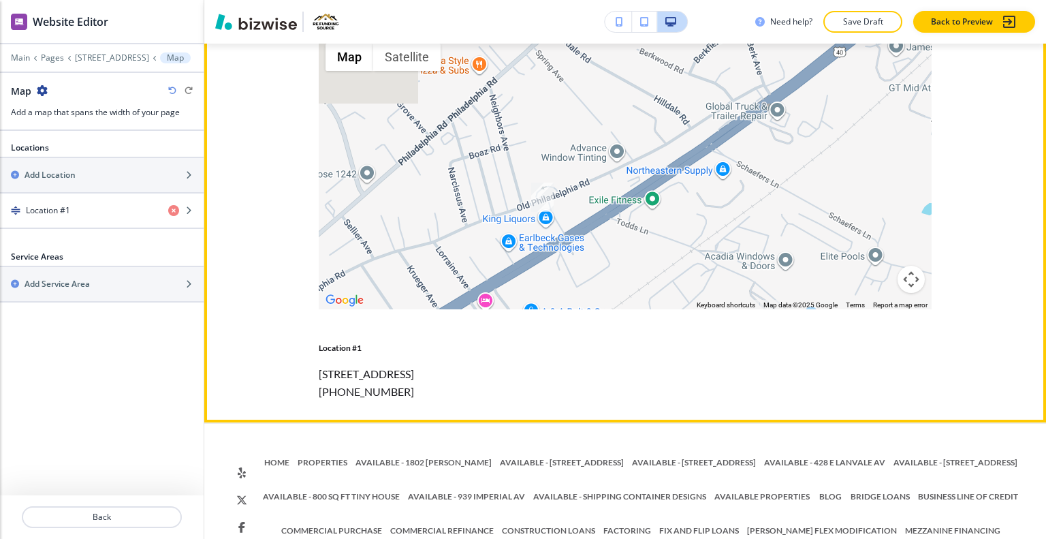
click at [241, 44] on button "Edit This Section" at bounding box center [259, 33] width 92 height 20
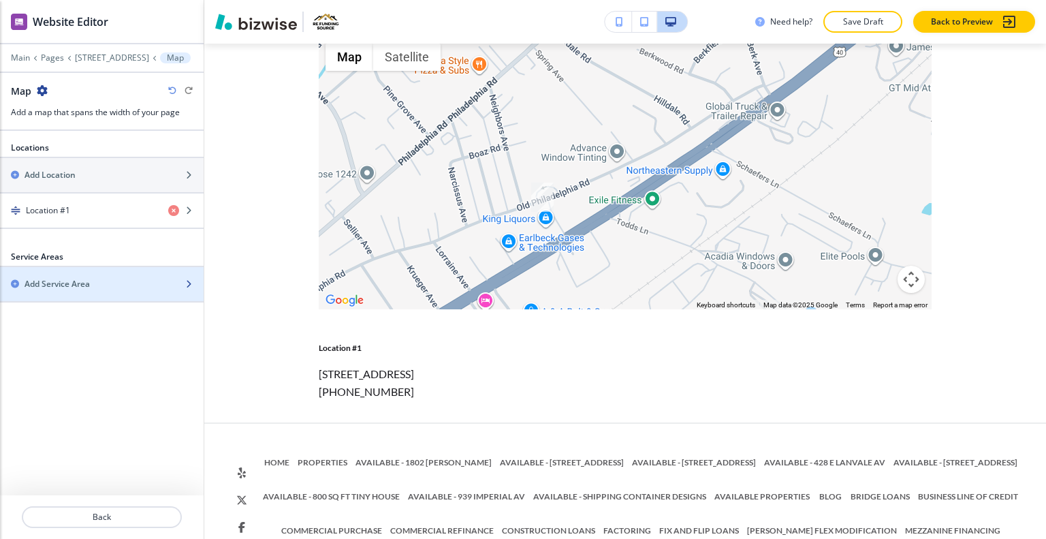
click at [65, 286] on h2 "Add Service Area" at bounding box center [57, 284] width 65 height 12
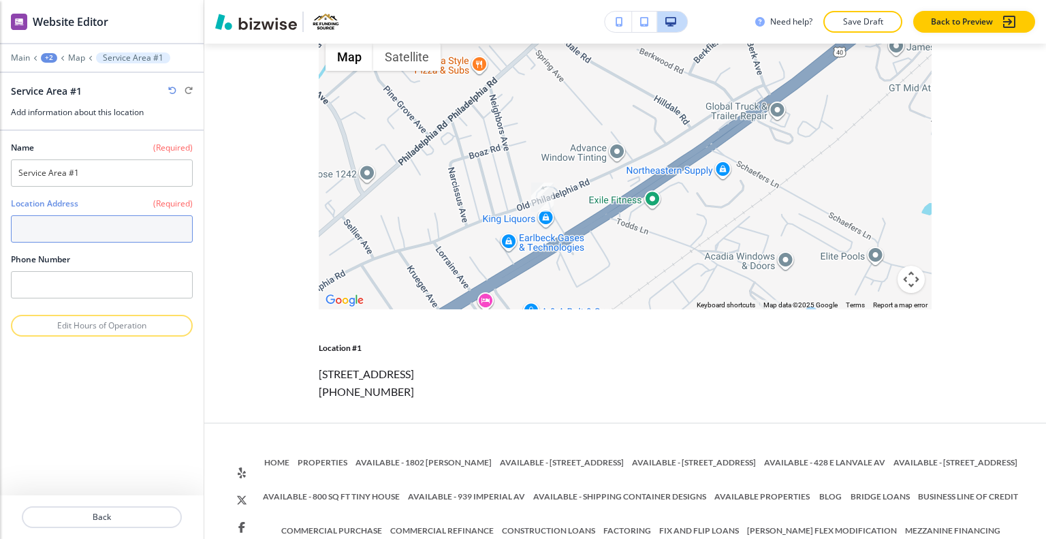
paste textarea "[GEOGRAPHIC_DATA] [GEOGRAPHIC_DATA]"
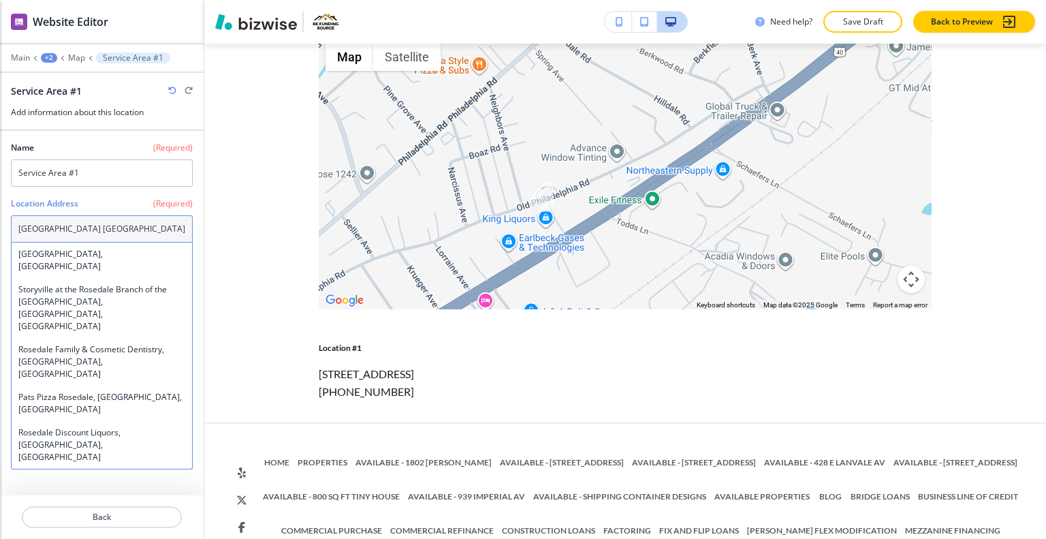
type textarea "[GEOGRAPHIC_DATA] [GEOGRAPHIC_DATA]"
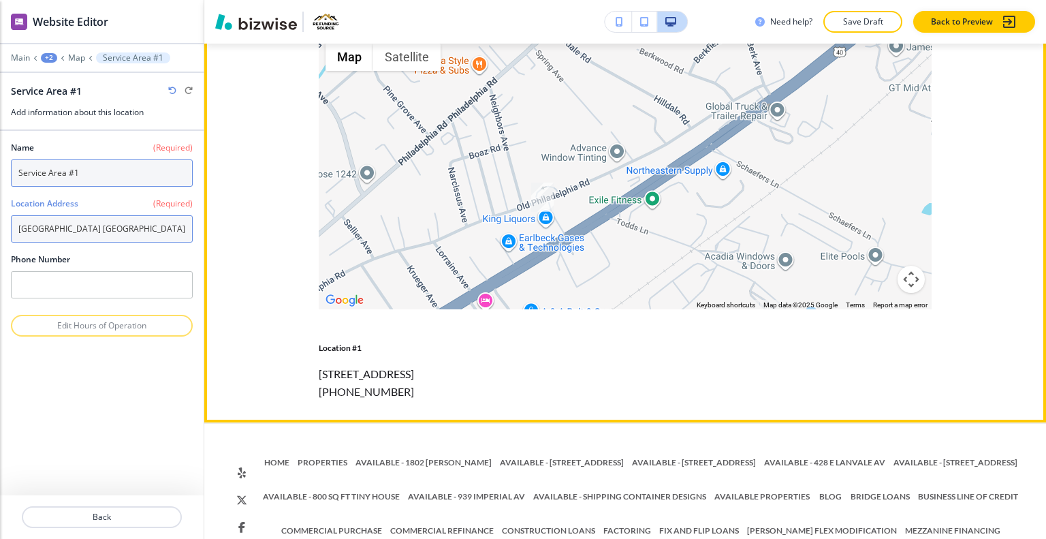
scroll to position [5853, 0]
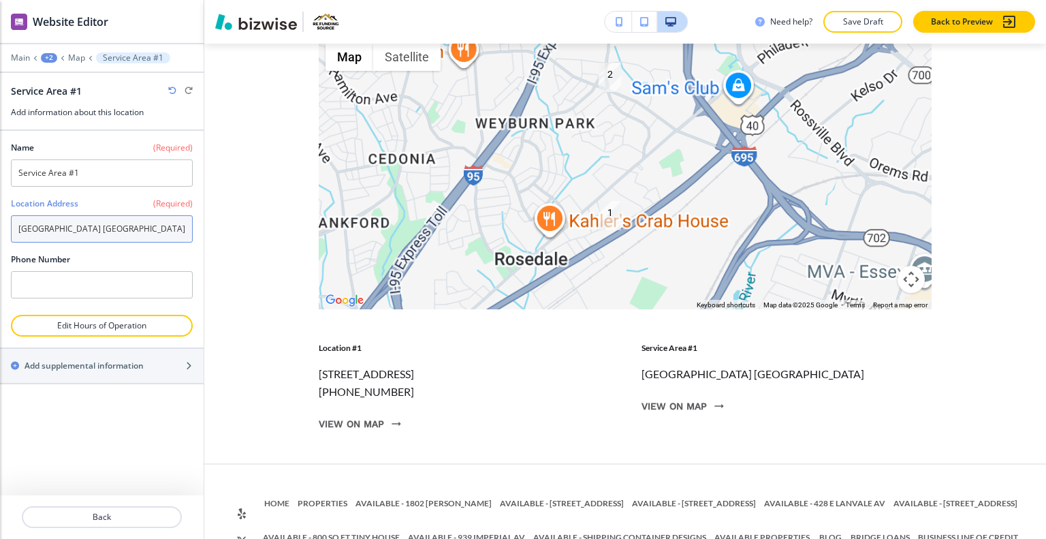
click at [142, 224] on textarea "[GEOGRAPHIC_DATA] [GEOGRAPHIC_DATA]" at bounding box center [102, 228] width 182 height 27
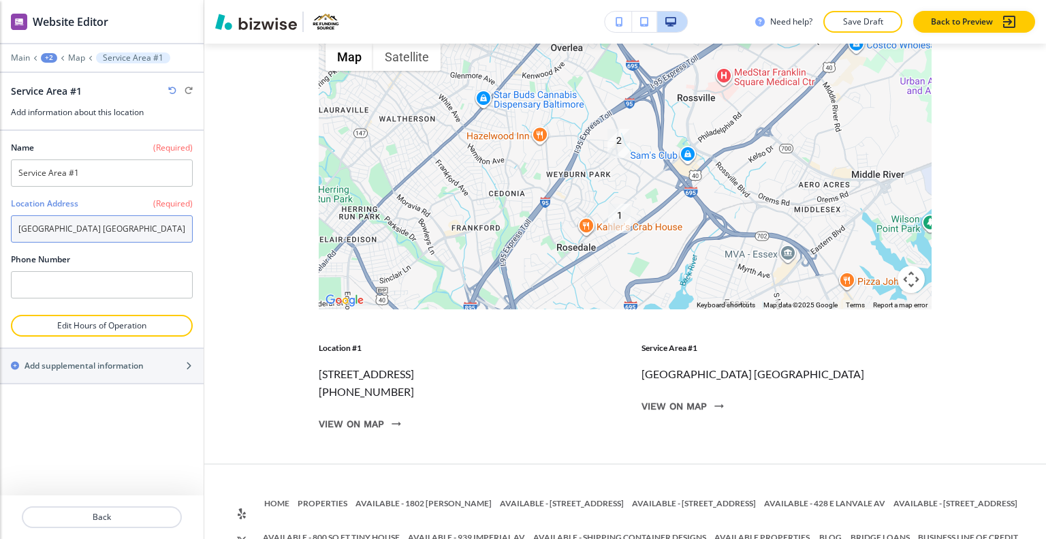
click at [182, 225] on textarea "[GEOGRAPHIC_DATA] [GEOGRAPHIC_DATA]" at bounding box center [102, 228] width 182 height 27
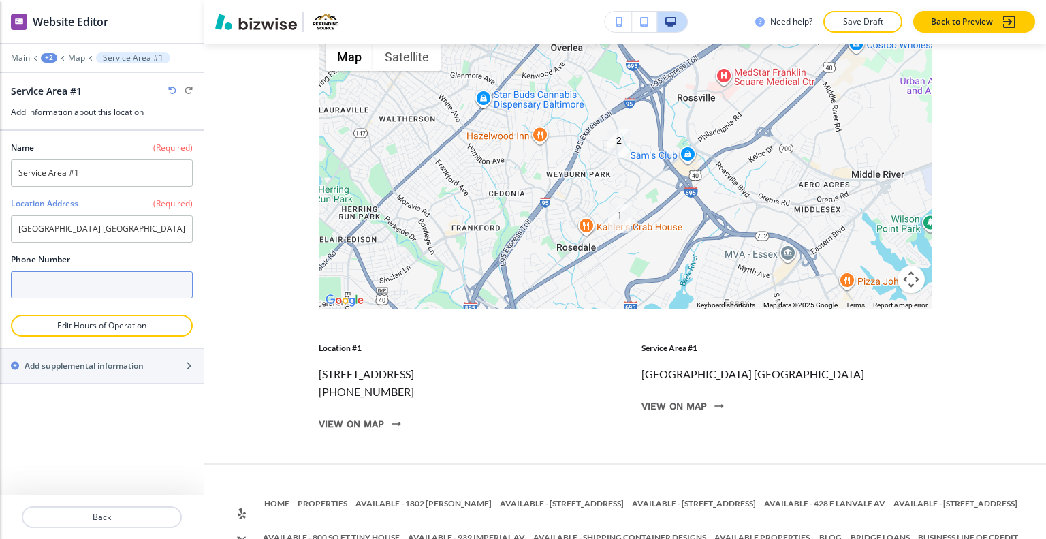
click at [120, 287] on input "text" at bounding box center [102, 284] width 182 height 27
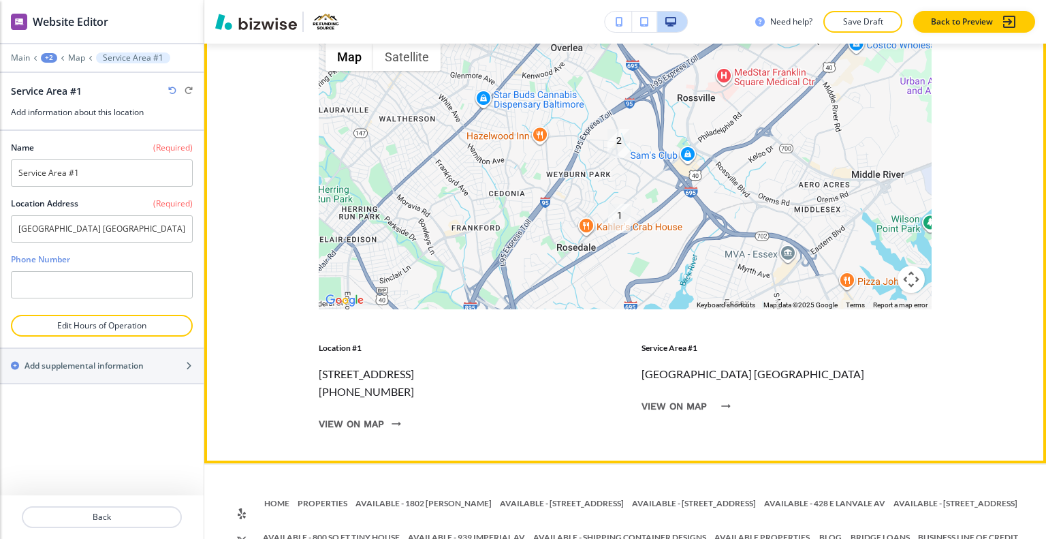
click at [676, 424] on button "View on map" at bounding box center [683, 405] width 82 height 35
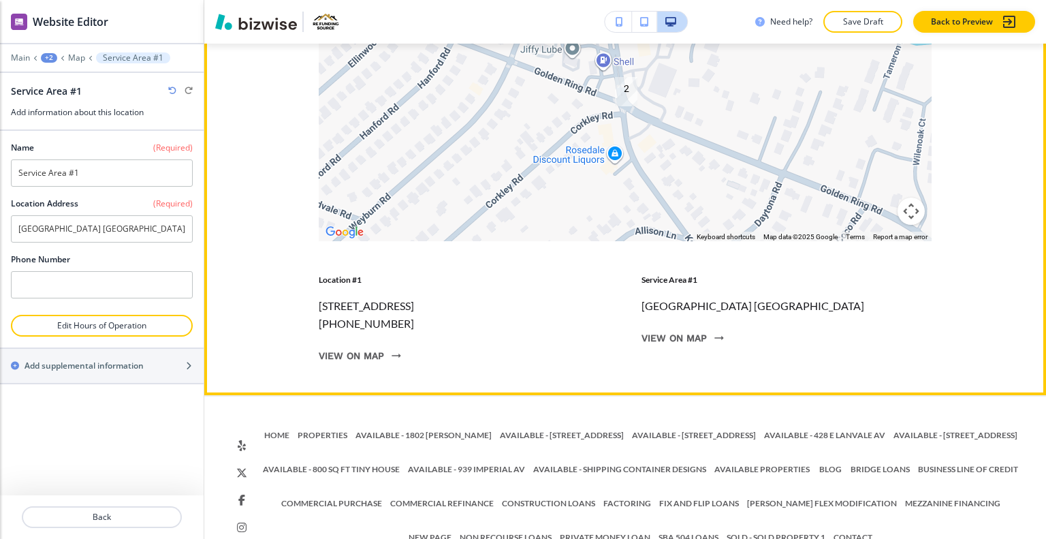
scroll to position [5785, 0]
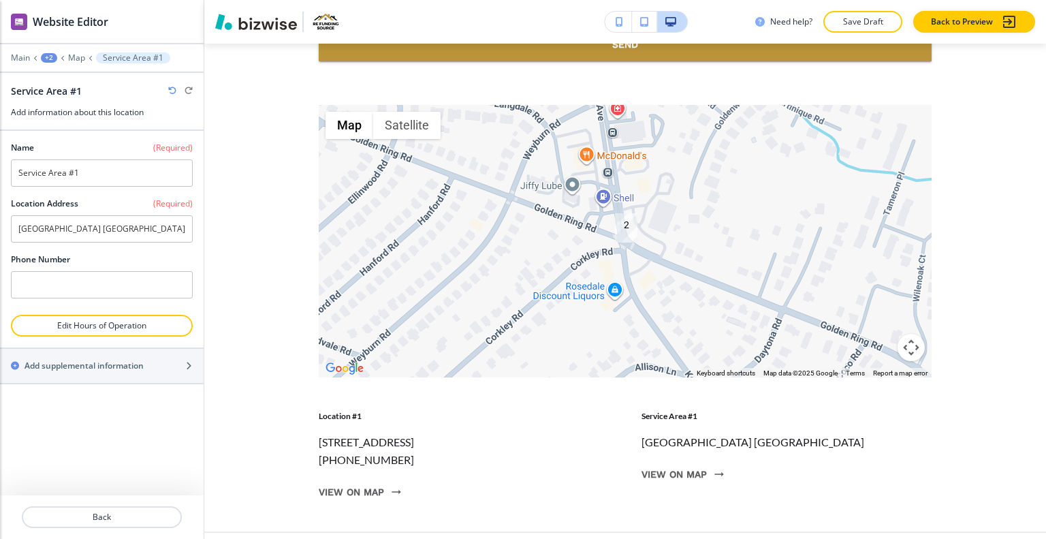
click at [248, 127] on div "Edit ← Move left → Move right ↑ Move up ↓ Move down + Zoom in - Zoom out Home J…" at bounding box center [625, 307] width 842 height 448
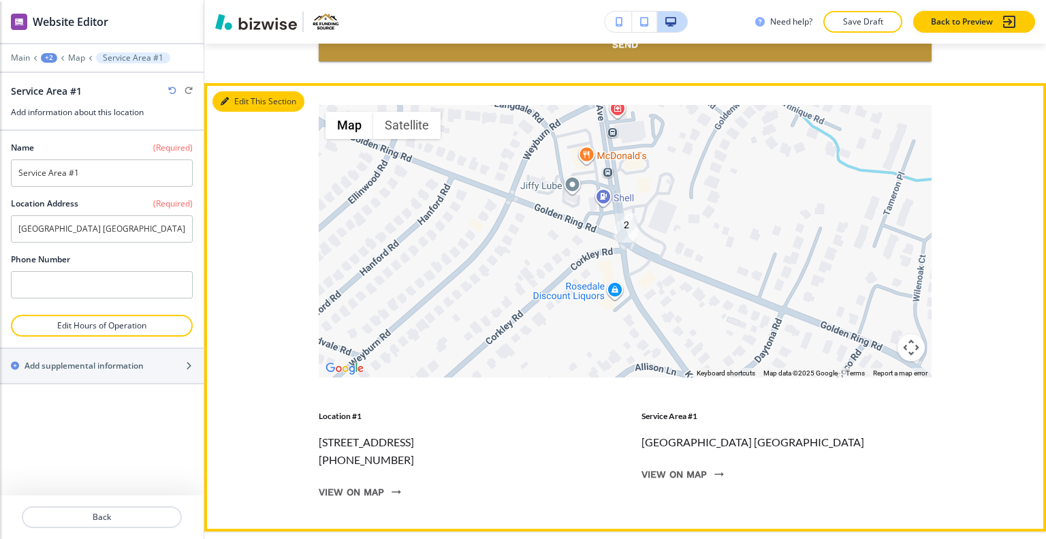
click at [242, 112] on button "Edit This Section" at bounding box center [259, 101] width 92 height 20
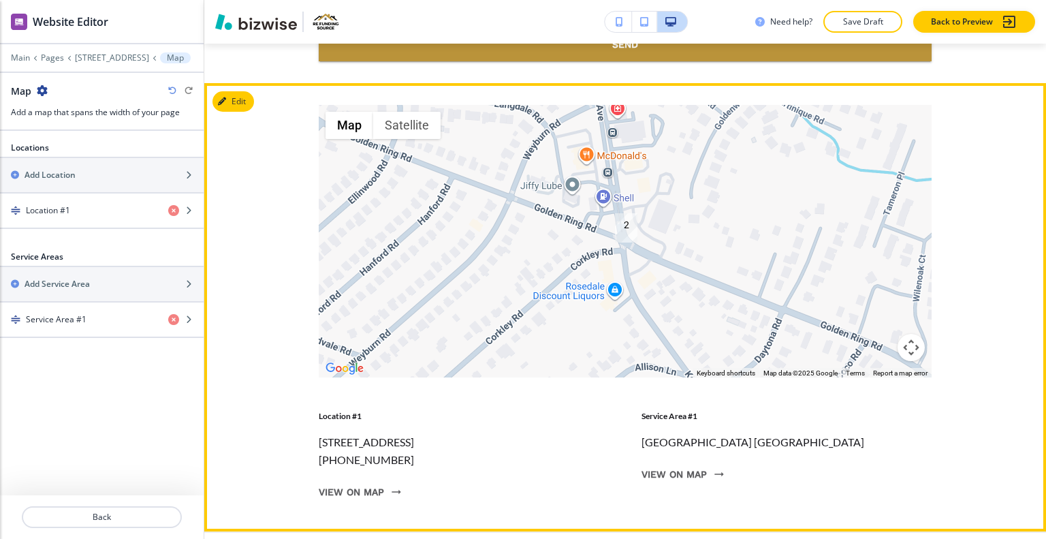
scroll to position [5853, 0]
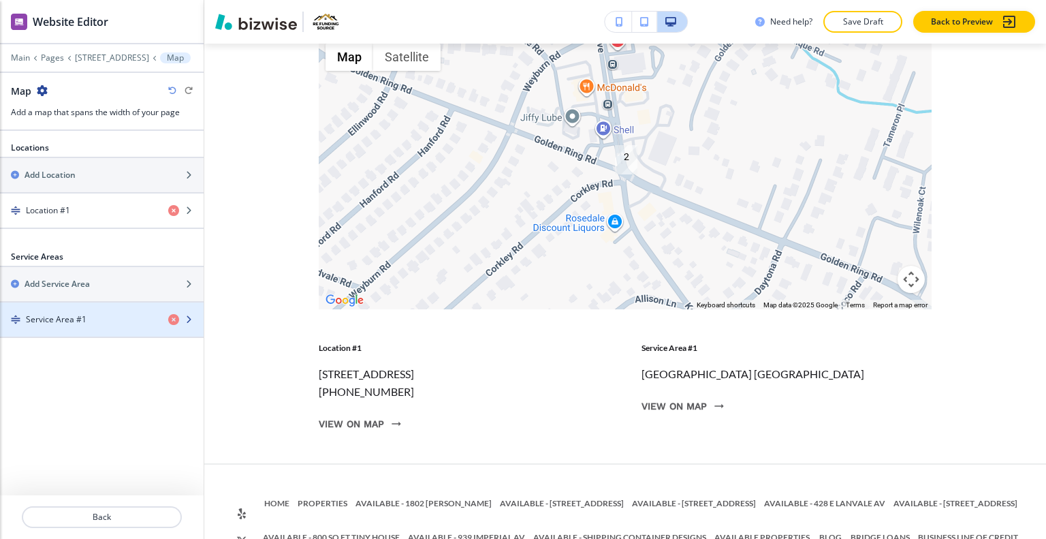
click at [86, 318] on div "Service Area #1" at bounding box center [78, 319] width 157 height 12
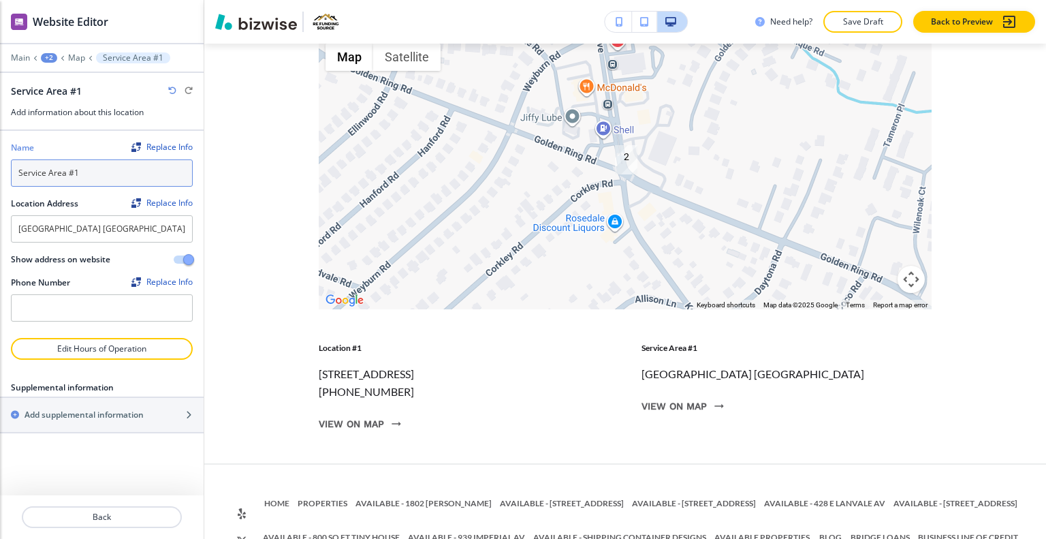
drag, startPoint x: 94, startPoint y: 171, endPoint x: 0, endPoint y: 169, distance: 94.0
click at [0, 169] on div "Name Replace Info Service Area #1 Location Address Replace Info Kenwood Ave, Ro…" at bounding box center [102, 234] width 204 height 207
paste input "[GEOGRAPHIC_DATA] [GEOGRAPHIC_DATA]"
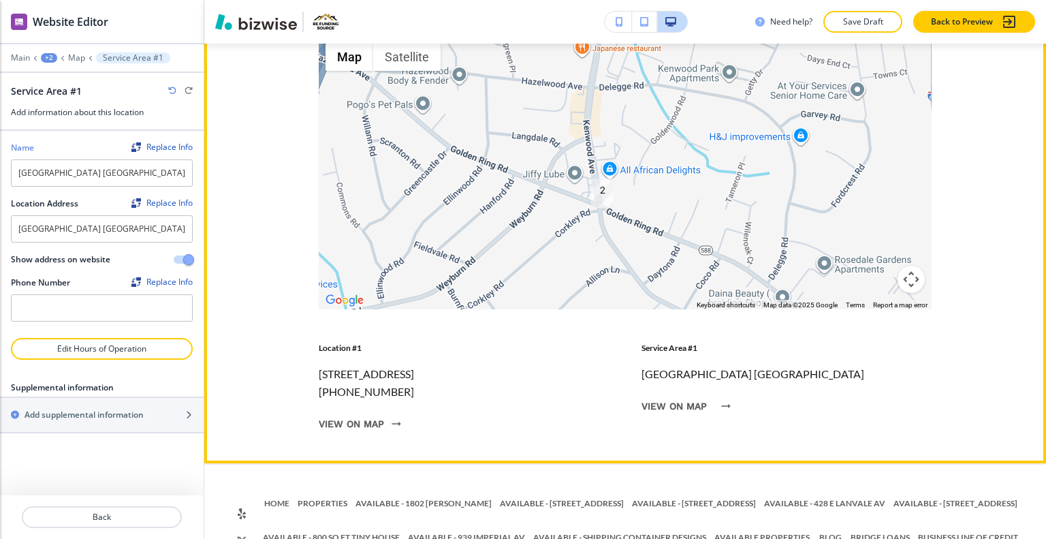
click at [687, 424] on button "View on map" at bounding box center [683, 405] width 82 height 35
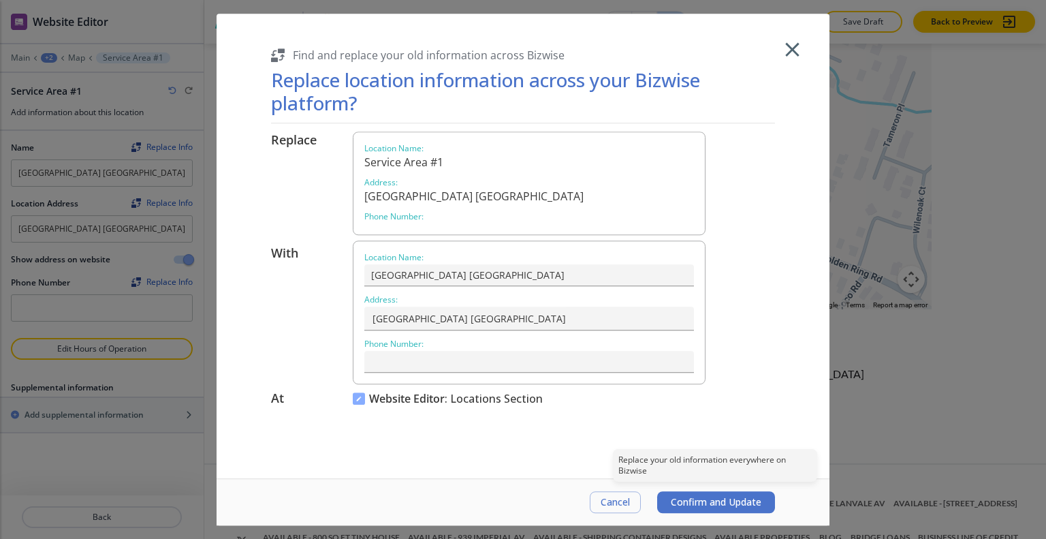
click at [691, 503] on span "Confirm and Update" at bounding box center [716, 502] width 91 height 11
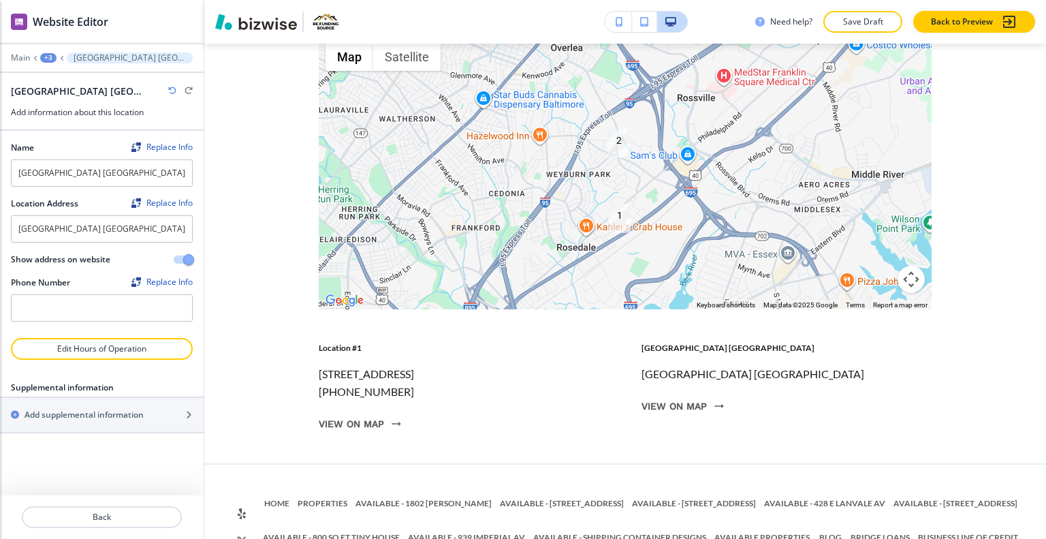
click at [174, 91] on icon "button" at bounding box center [172, 91] width 8 height 8
type input "Service Area #1"
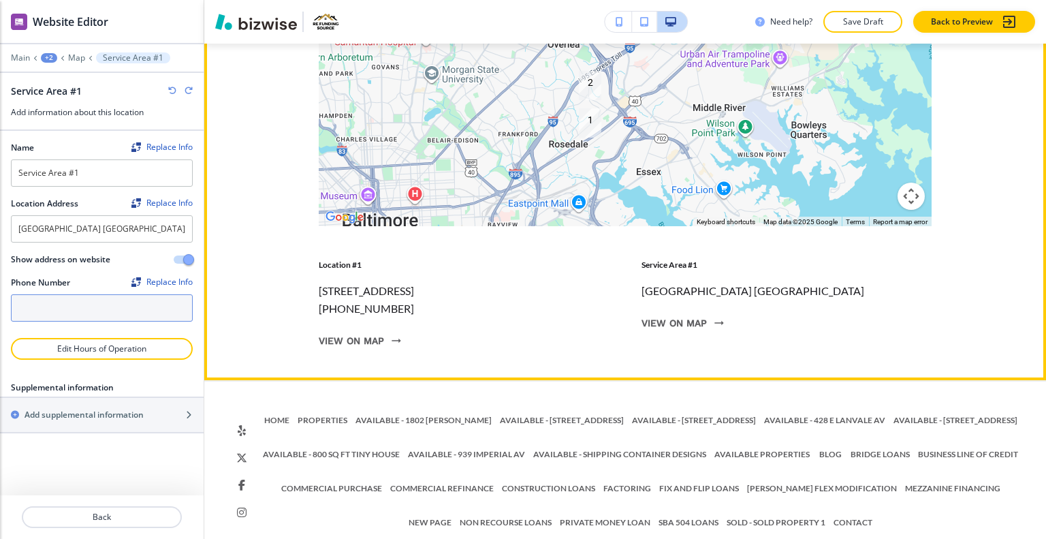
scroll to position [5868, 0]
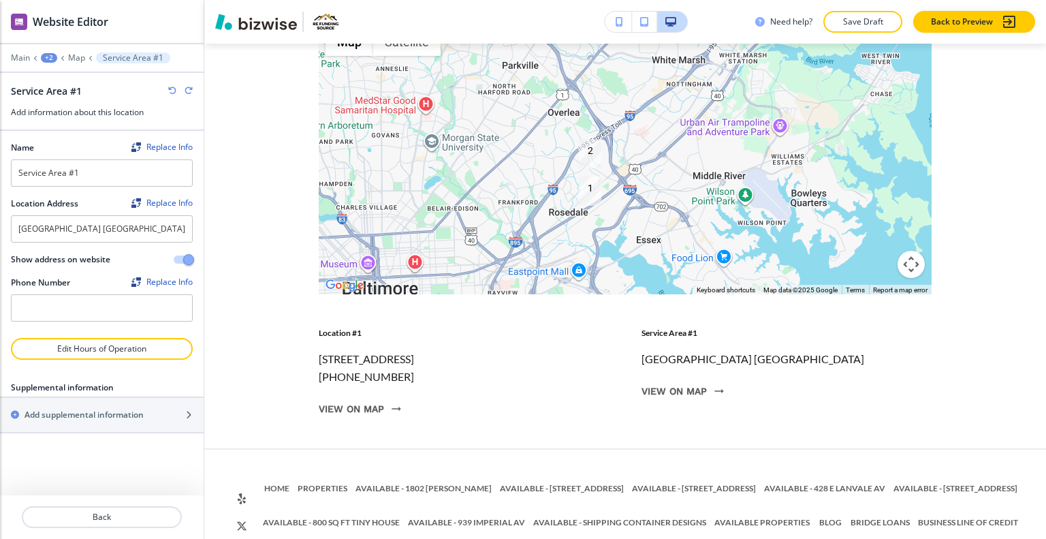
click at [70, 63] on div at bounding box center [102, 67] width 204 height 8
click at [80, 55] on p "Map" at bounding box center [76, 58] width 17 height 10
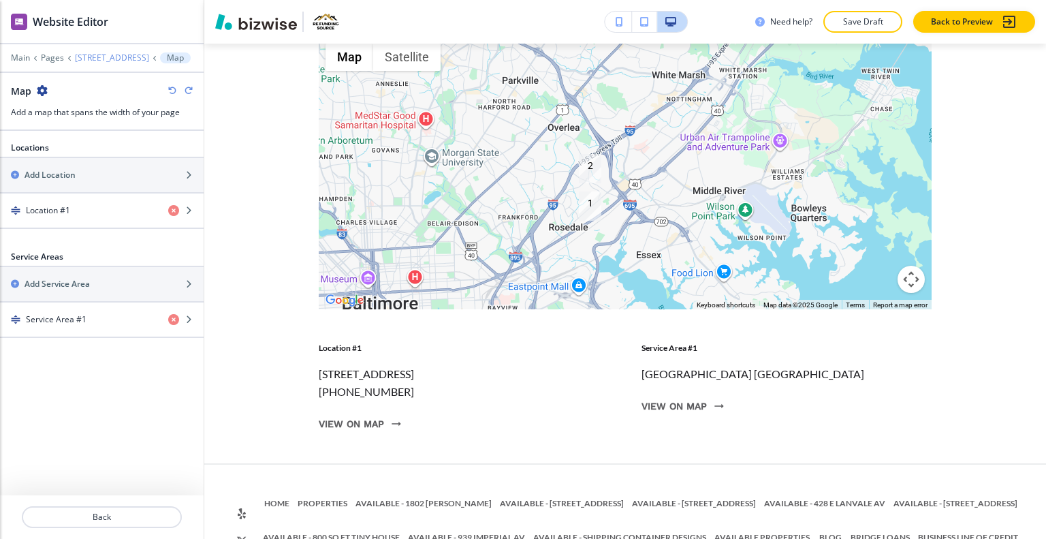
click at [97, 60] on p "[STREET_ADDRESS]" at bounding box center [112, 58] width 74 height 10
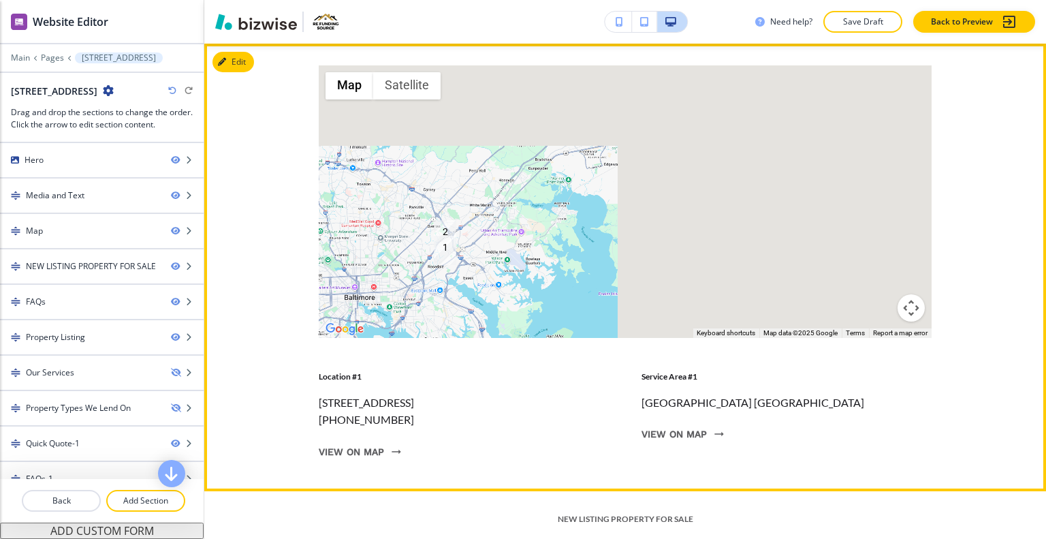
scroll to position [1101, 0]
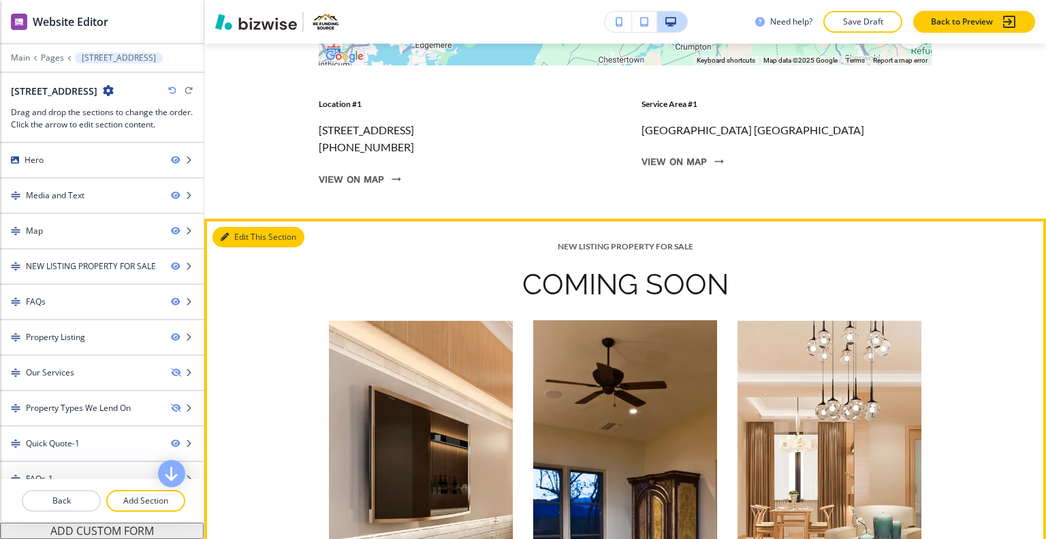
click at [242, 247] on button "Edit This Section" at bounding box center [259, 237] width 92 height 20
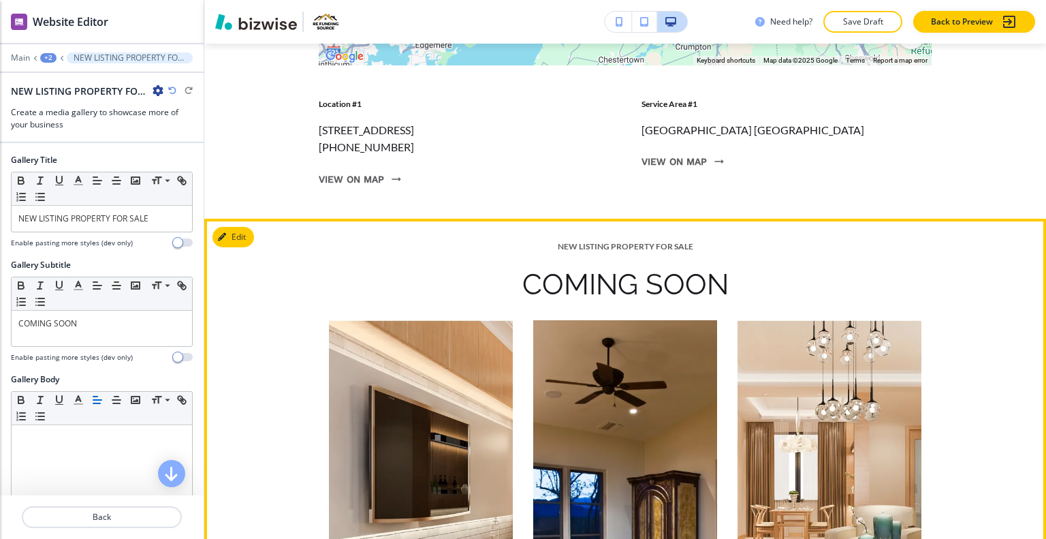
scroll to position [1293, 0]
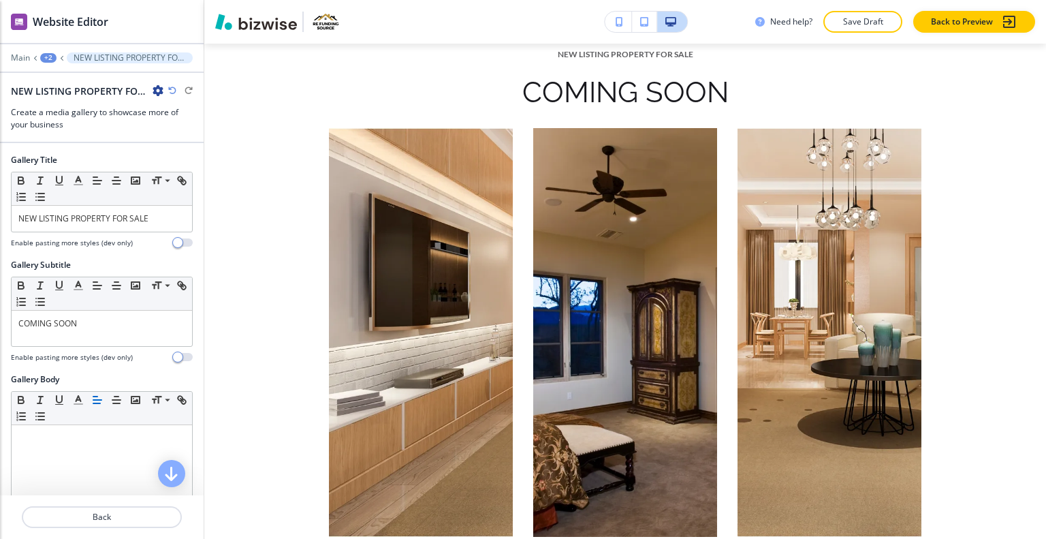
click at [155, 90] on icon "button" at bounding box center [158, 90] width 11 height 11
click at [189, 155] on button "Delete Section" at bounding box center [196, 161] width 87 height 25
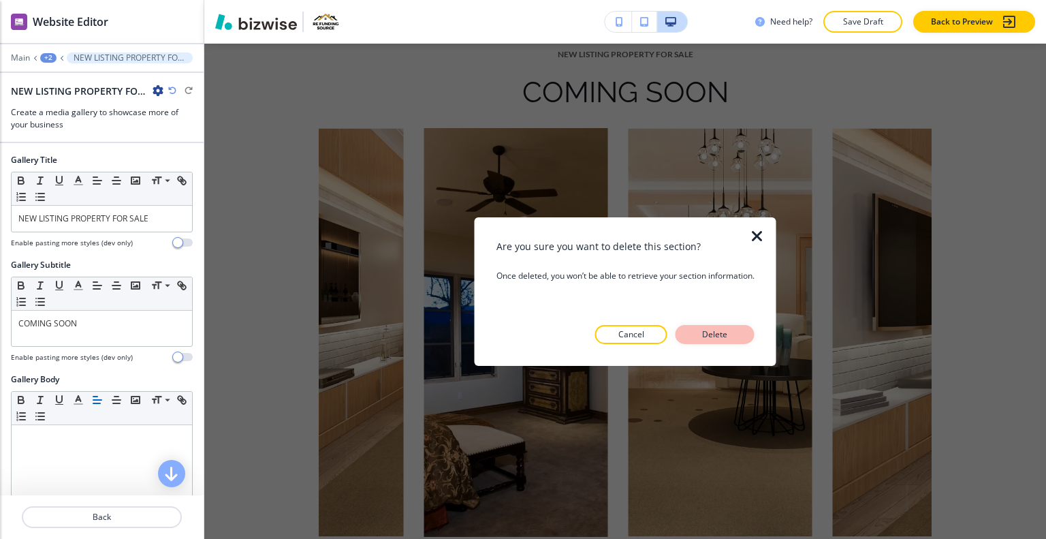
click at [739, 340] on button "Delete" at bounding box center [715, 334] width 79 height 19
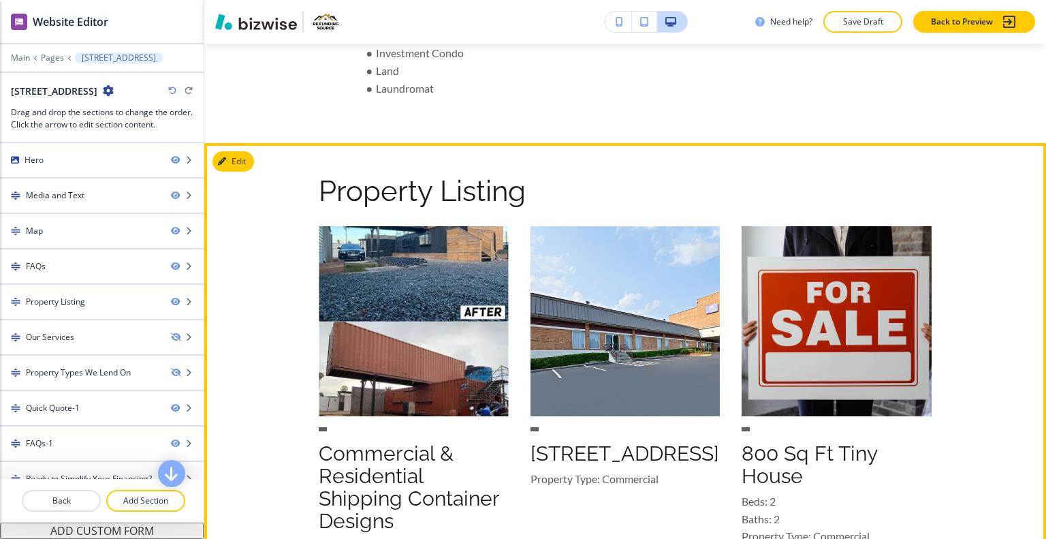
scroll to position [1906, 0]
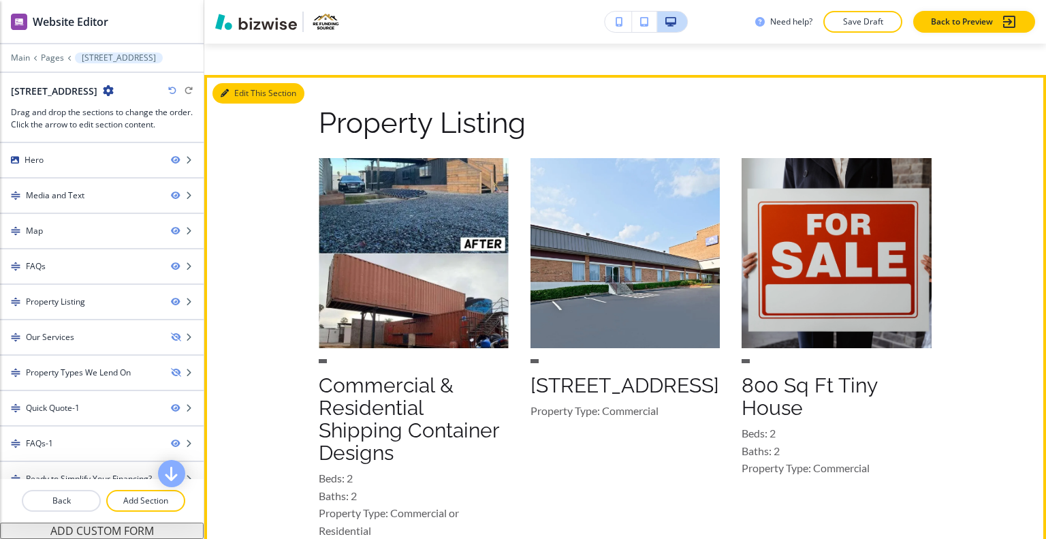
click at [242, 104] on button "Edit This Section" at bounding box center [259, 93] width 92 height 20
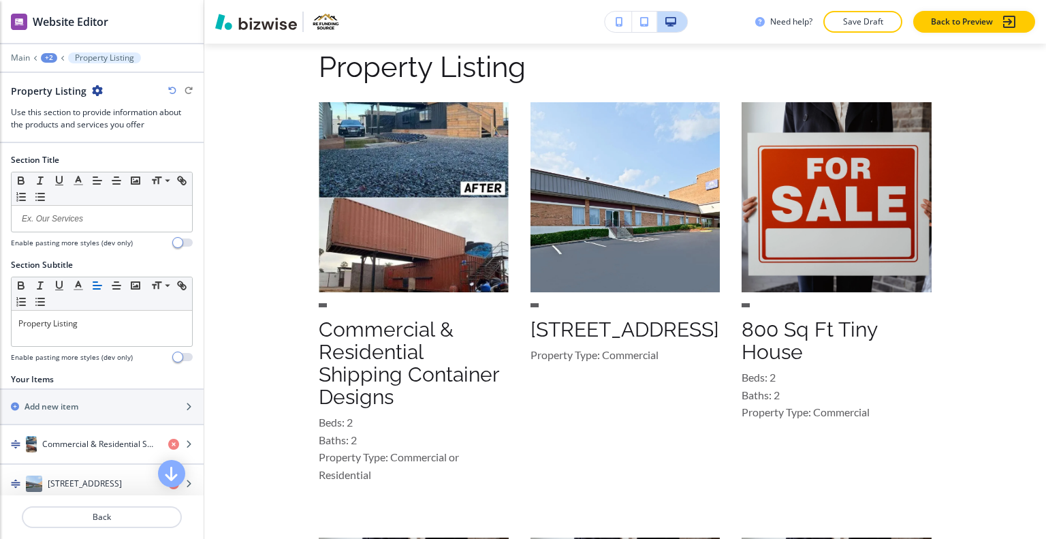
click at [93, 87] on icon "button" at bounding box center [97, 90] width 11 height 11
click at [119, 163] on p "Delete Section" at bounding box center [132, 161] width 69 height 12
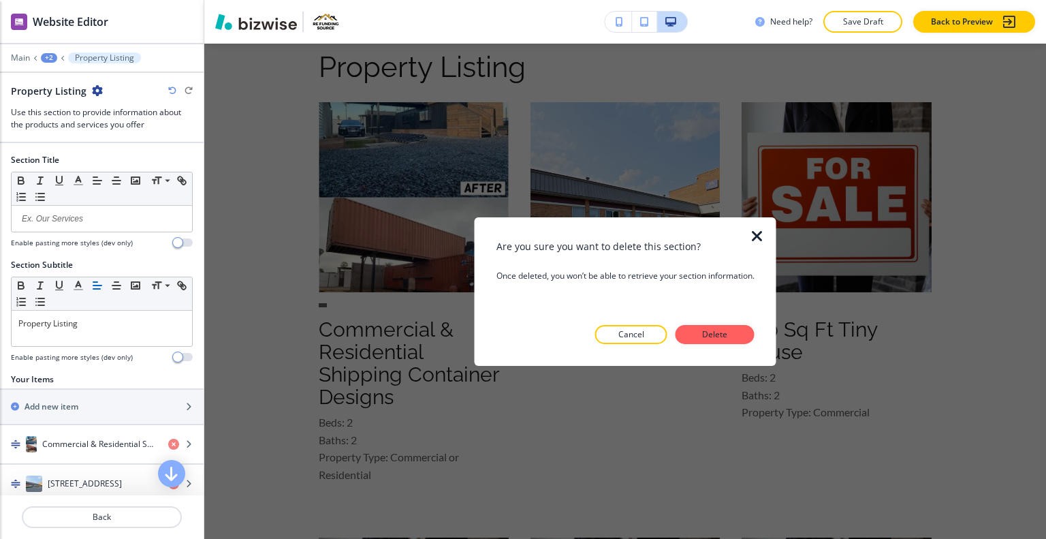
click at [695, 344] on div "Are you sure you want to delete this section? Once deleted, you won’t be able t…" at bounding box center [626, 291] width 258 height 148
click at [699, 337] on button "Delete" at bounding box center [715, 334] width 79 height 19
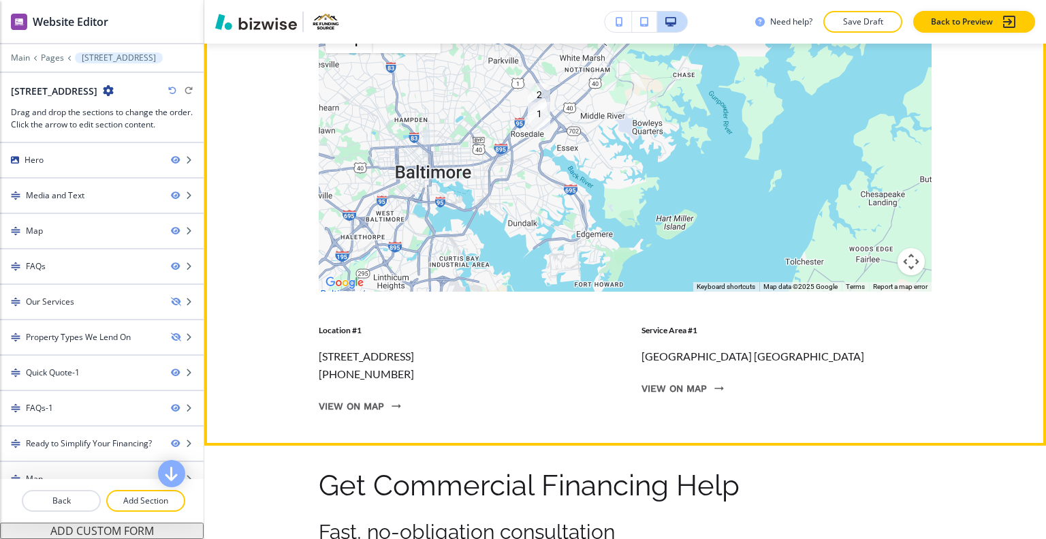
scroll to position [3460, 0]
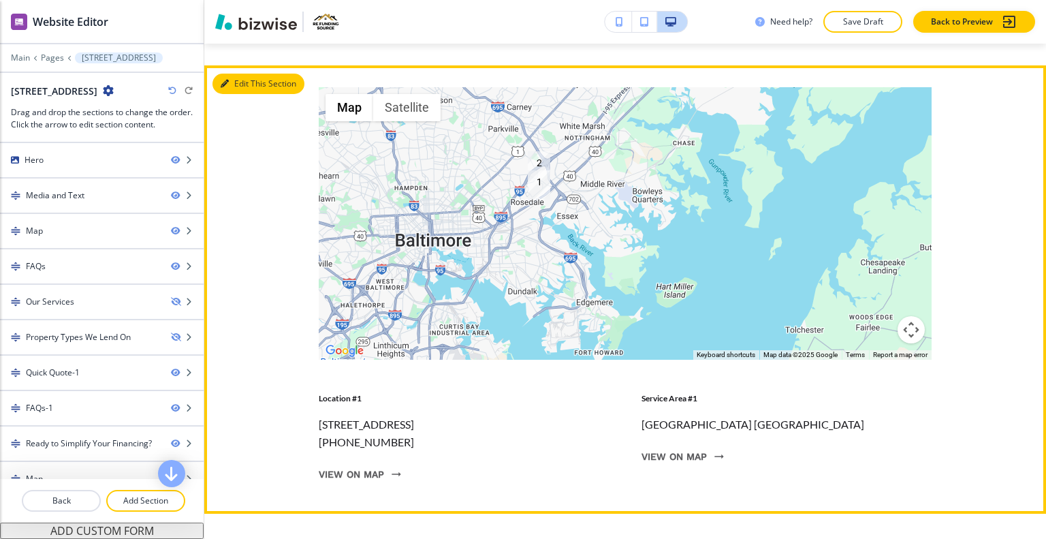
click at [240, 94] on button "Edit This Section" at bounding box center [259, 84] width 92 height 20
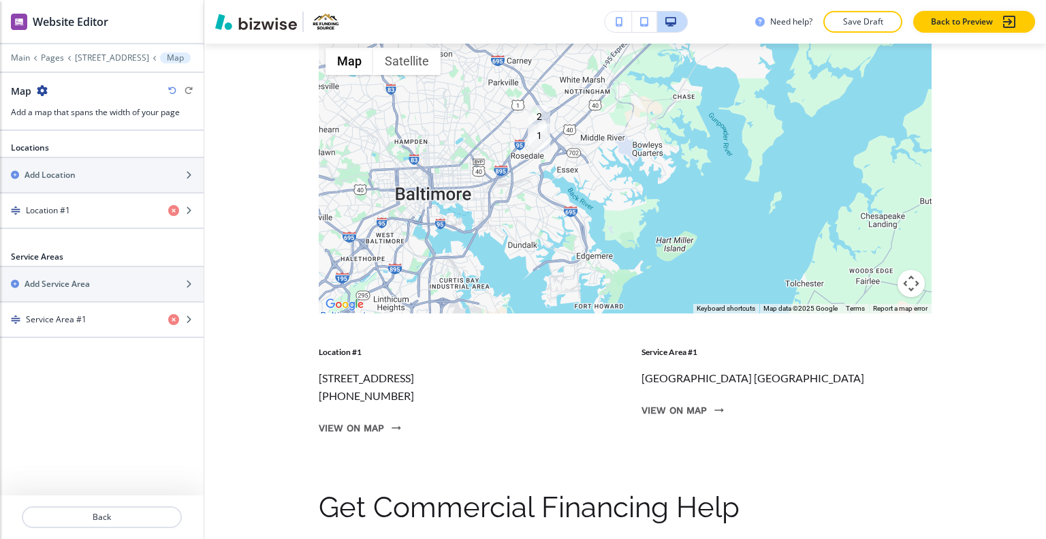
click at [38, 91] on icon "button" at bounding box center [42, 90] width 11 height 11
drag, startPoint x: 70, startPoint y: 153, endPoint x: 99, endPoint y: 157, distance: 28.9
click at [71, 154] on button "Delete Section" at bounding box center [80, 161] width 87 height 25
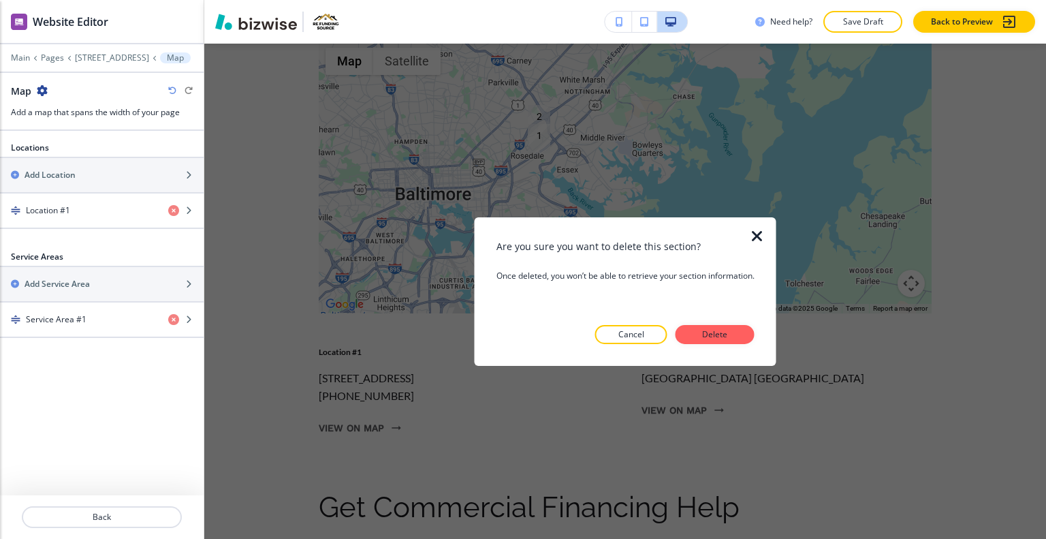
drag, startPoint x: 712, startPoint y: 328, endPoint x: 676, endPoint y: 310, distance: 39.6
click at [711, 328] on p "Delete" at bounding box center [715, 334] width 33 height 12
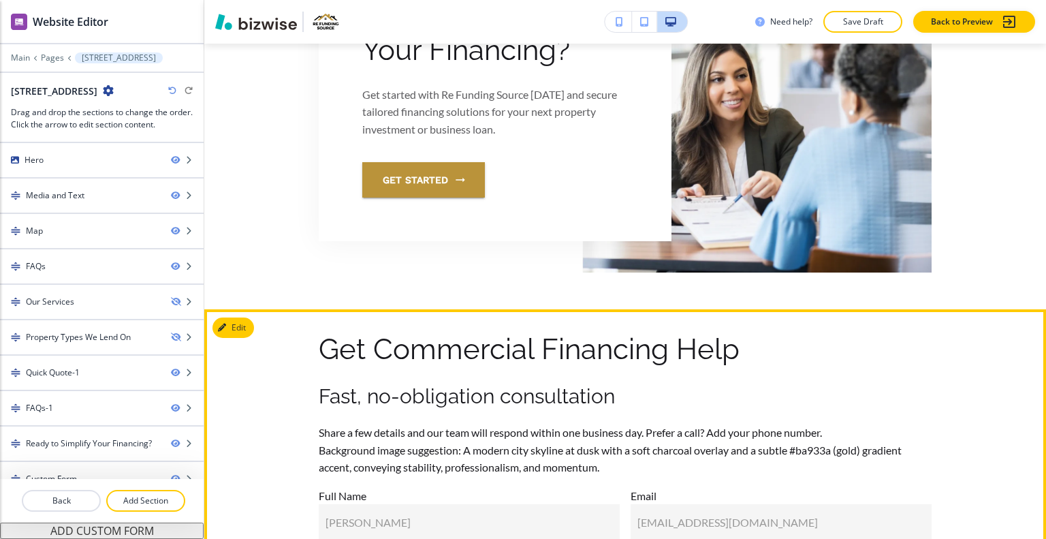
scroll to position [2944, 0]
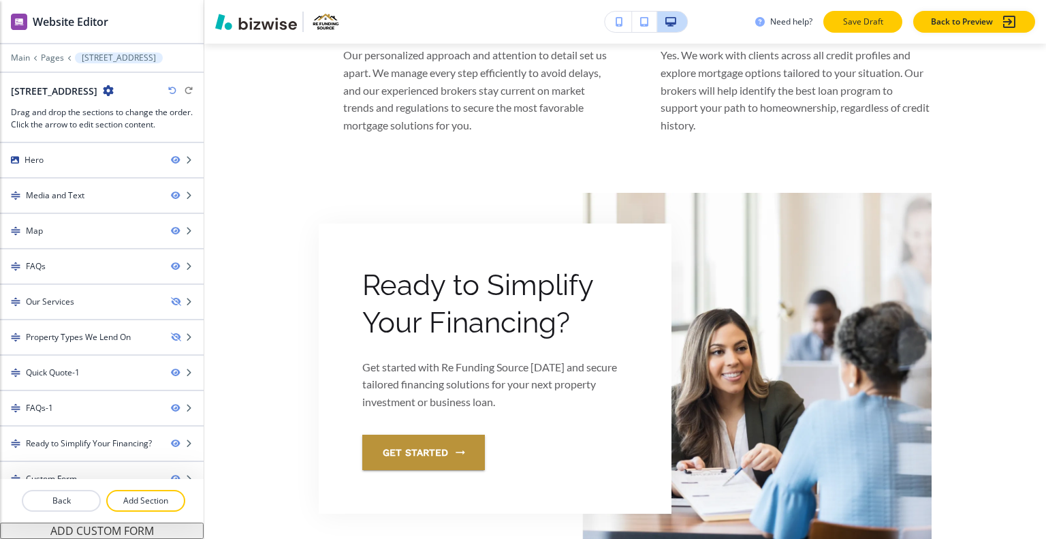
click at [847, 21] on p "Save Draft" at bounding box center [863, 22] width 44 height 12
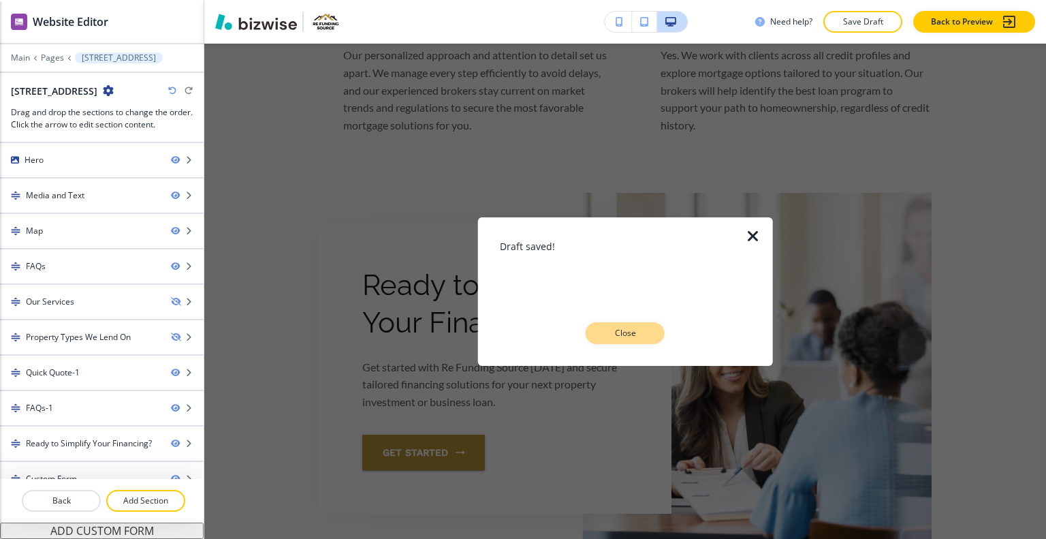
click at [638, 332] on p "Close" at bounding box center [626, 333] width 44 height 12
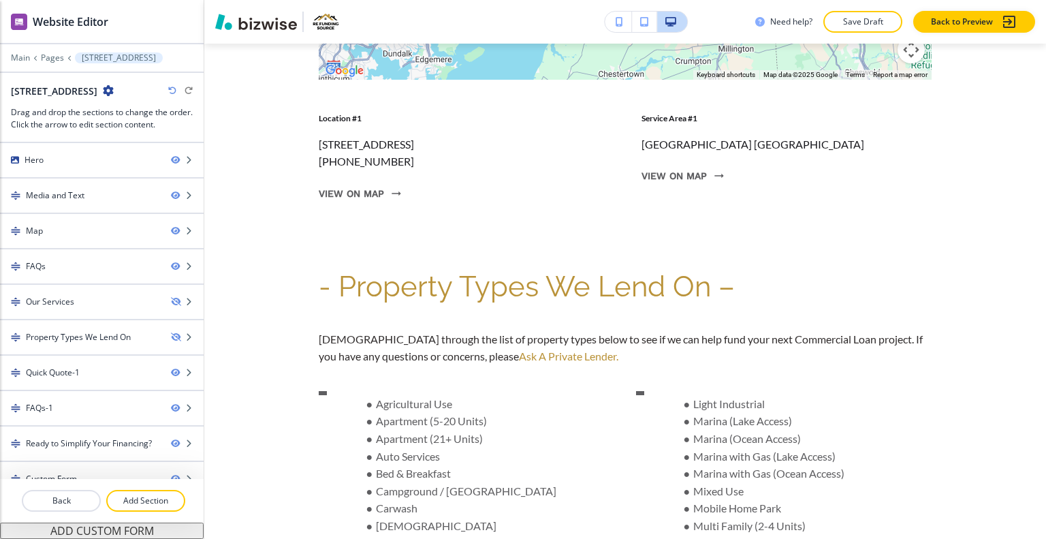
scroll to position [0, 0]
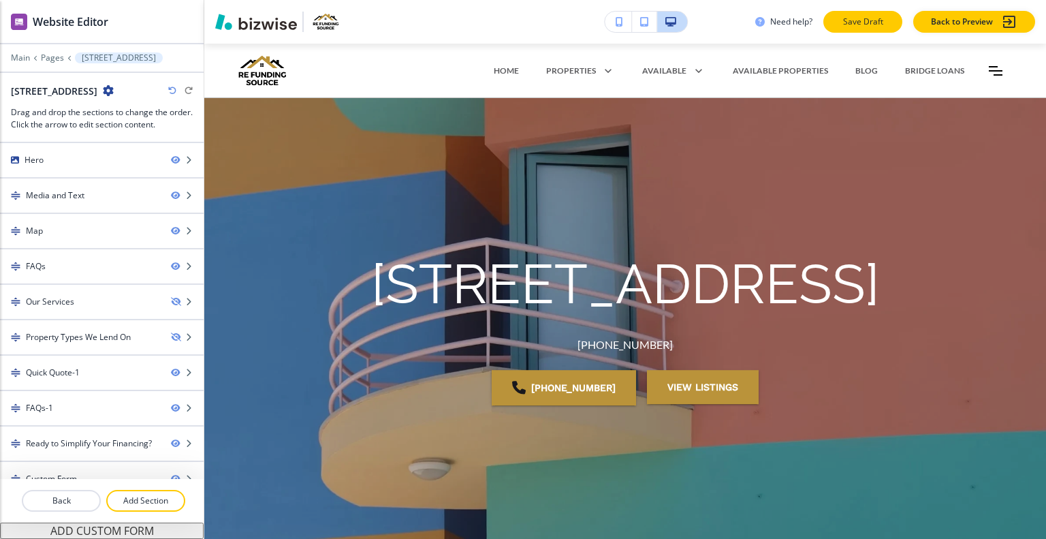
click at [836, 18] on button "Save Draft" at bounding box center [863, 22] width 79 height 22
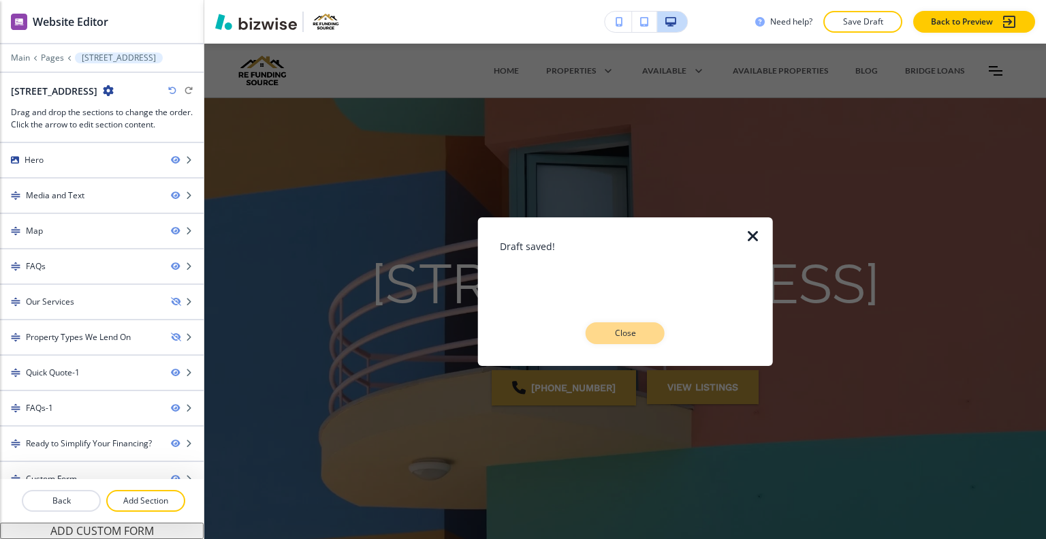
click at [636, 332] on p "Close" at bounding box center [626, 333] width 44 height 12
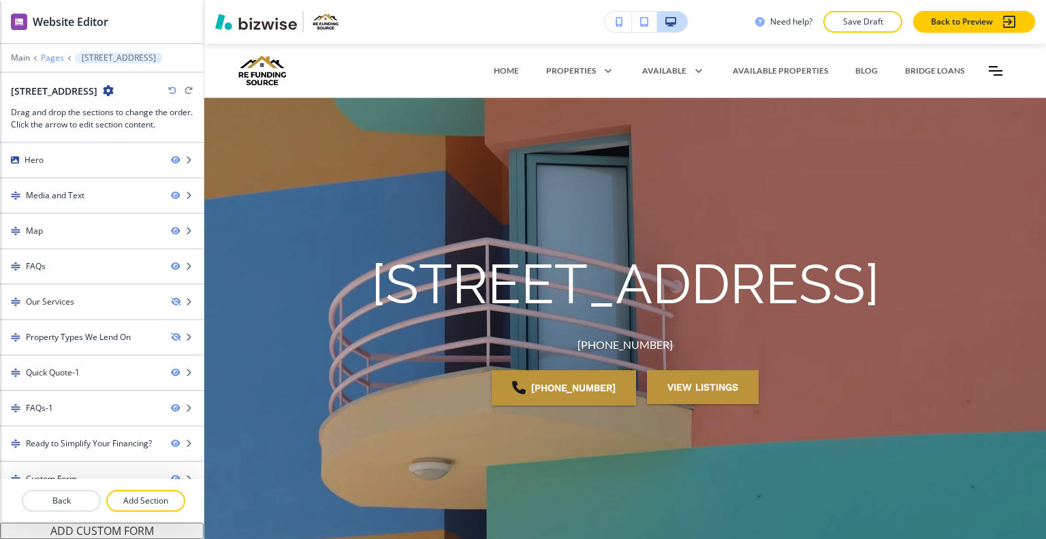
click at [50, 57] on p "Pages" at bounding box center [52, 58] width 23 height 10
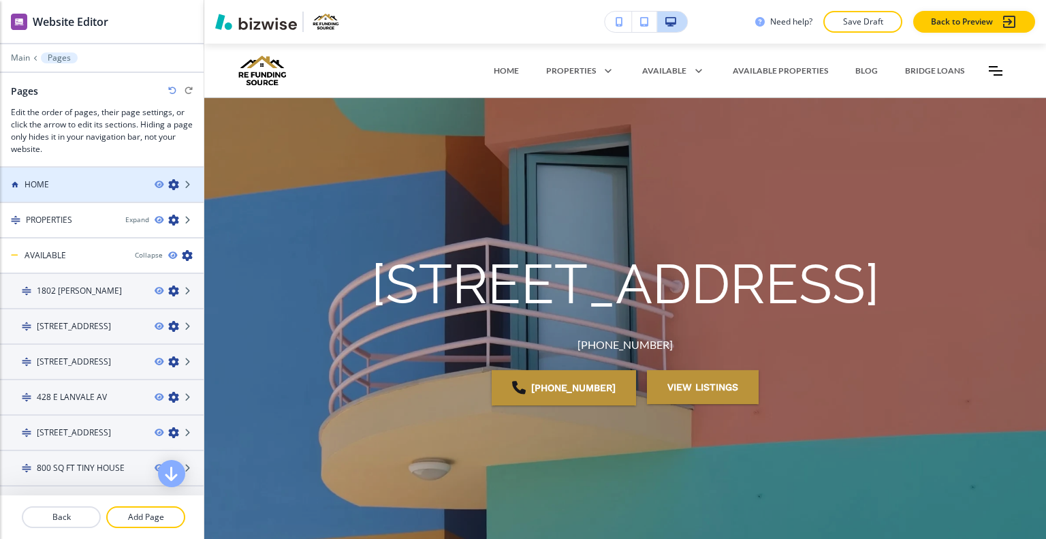
click at [168, 182] on icon "button" at bounding box center [173, 184] width 11 height 11
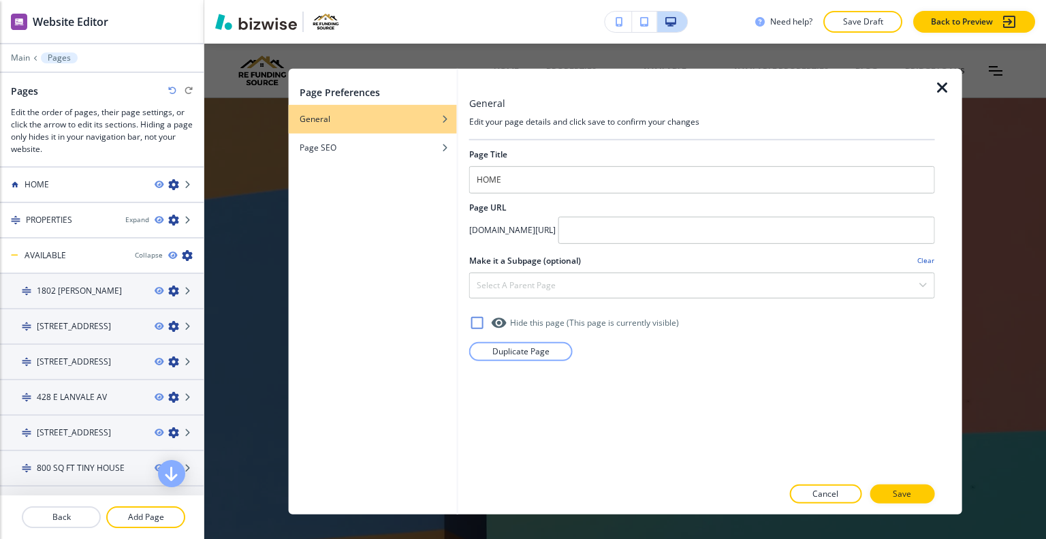
click at [504, 339] on div at bounding box center [702, 335] width 466 height 11
click at [507, 348] on p "Duplicate Page" at bounding box center [520, 351] width 57 height 12
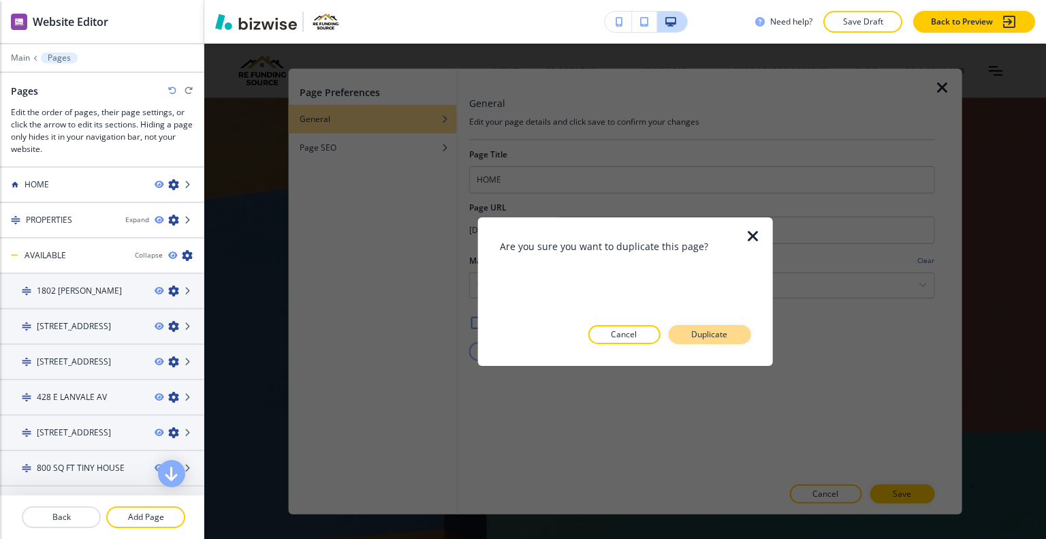
click at [747, 333] on button "Duplicate" at bounding box center [709, 334] width 82 height 19
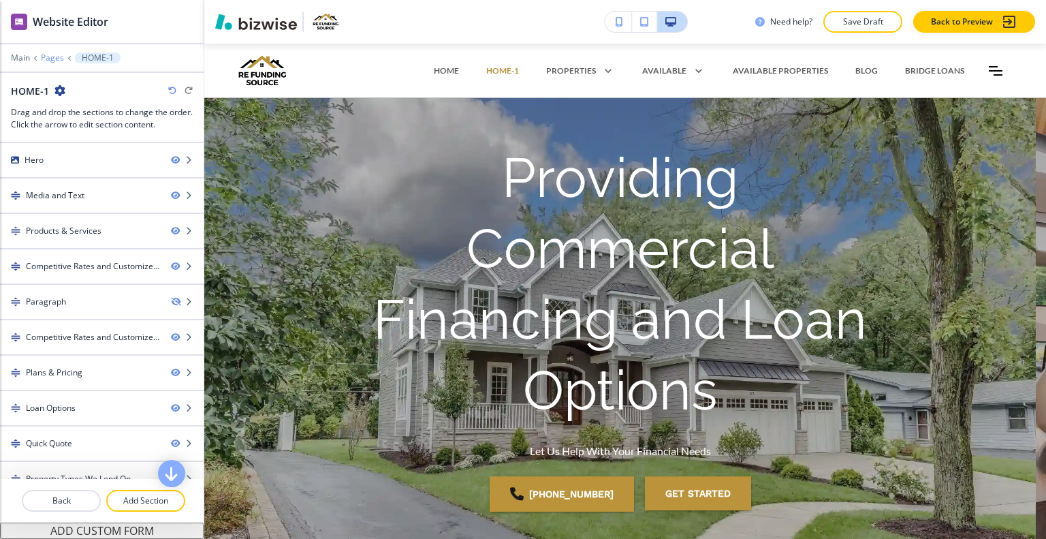
drag, startPoint x: 37, startPoint y: 54, endPoint x: 51, endPoint y: 61, distance: 15.2
click at [48, 59] on div "Main Pages HOME-1" at bounding box center [102, 57] width 182 height 11
click at [50, 57] on p "Pages" at bounding box center [52, 58] width 23 height 10
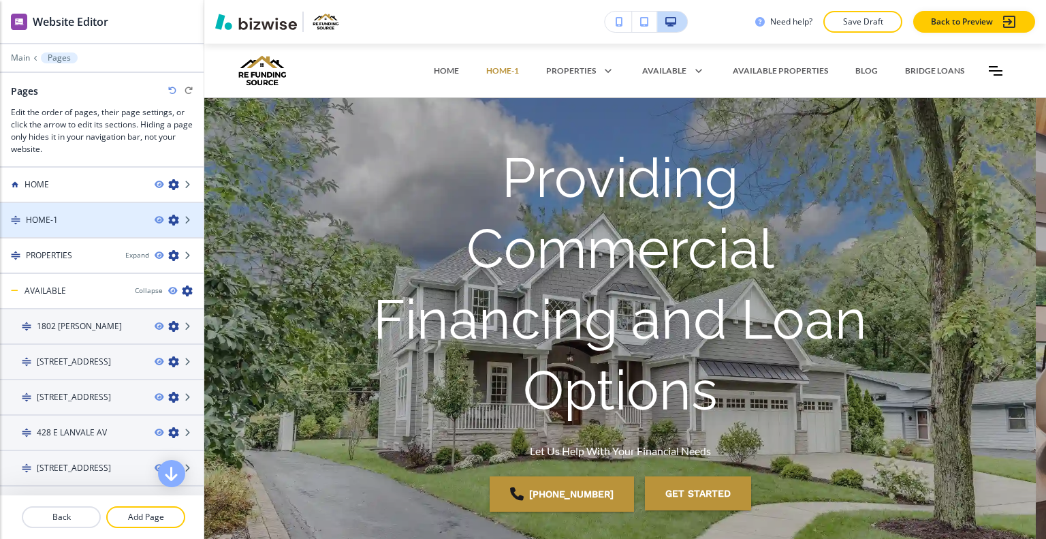
click at [168, 215] on icon "button" at bounding box center [173, 220] width 11 height 11
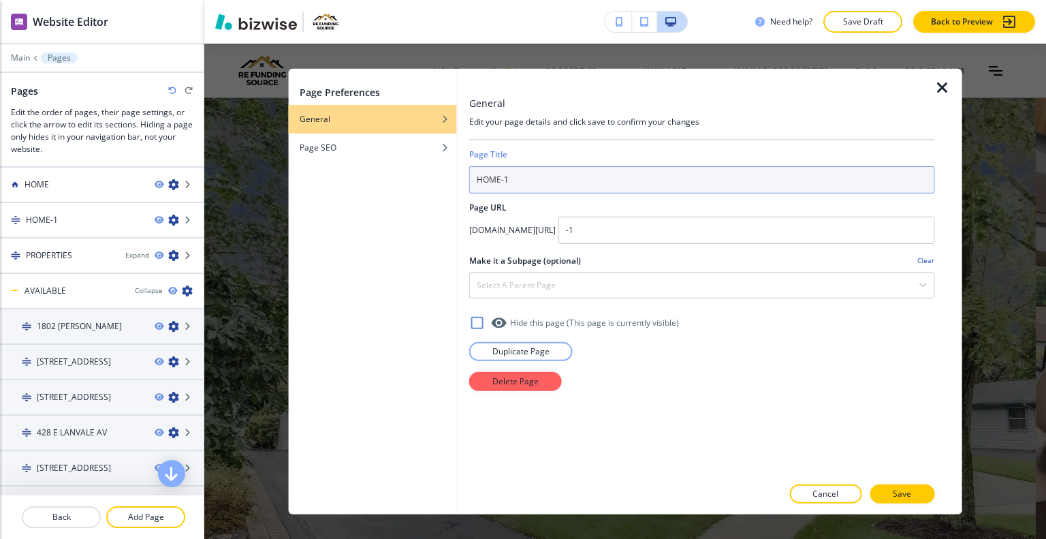
drag, startPoint x: 563, startPoint y: 175, endPoint x: 51, endPoint y: 166, distance: 511.7
click at [51, 0] on body "WELCOME TO YOUR WEBSITE PREVIEW Want to try out the Website Editor? Edit this s…" at bounding box center [523, 0] width 1046 height 0
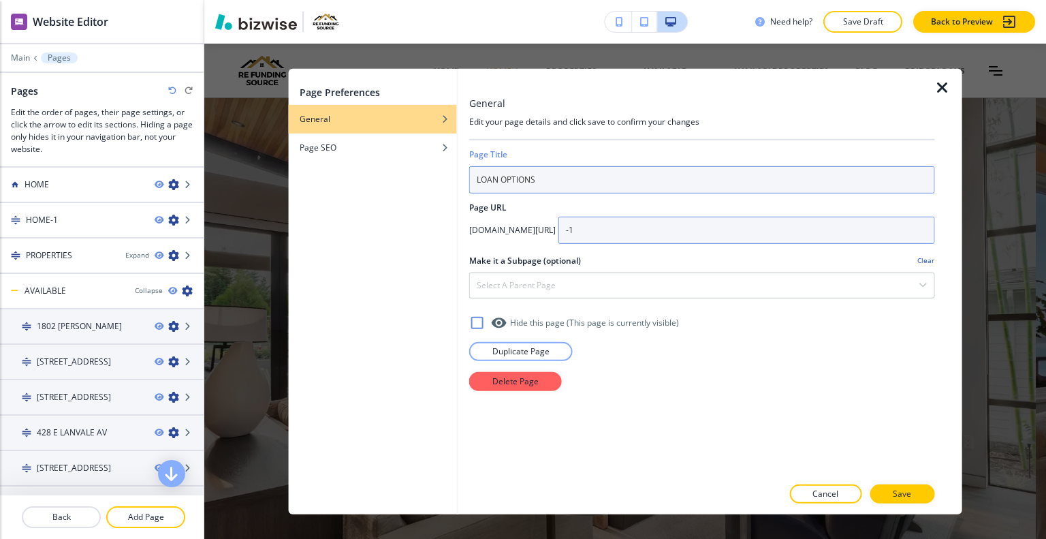
type input "LOAN OPTIONS"
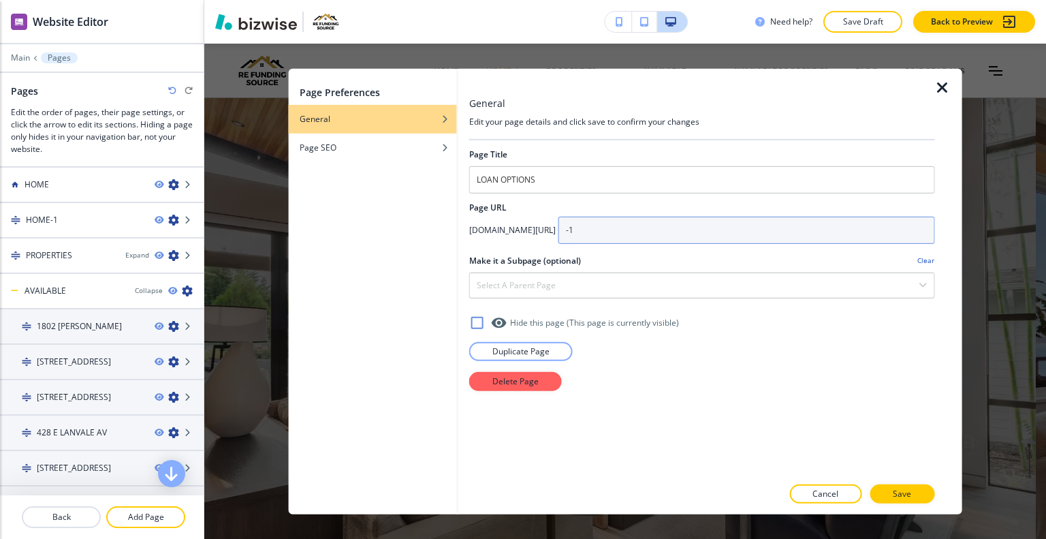
drag, startPoint x: 711, startPoint y: 232, endPoint x: 537, endPoint y: 235, distance: 173.7
click at [535, 231] on div "app.bizwise.com/preview?id=g5zef0r1m6wx/ -1" at bounding box center [702, 229] width 466 height 27
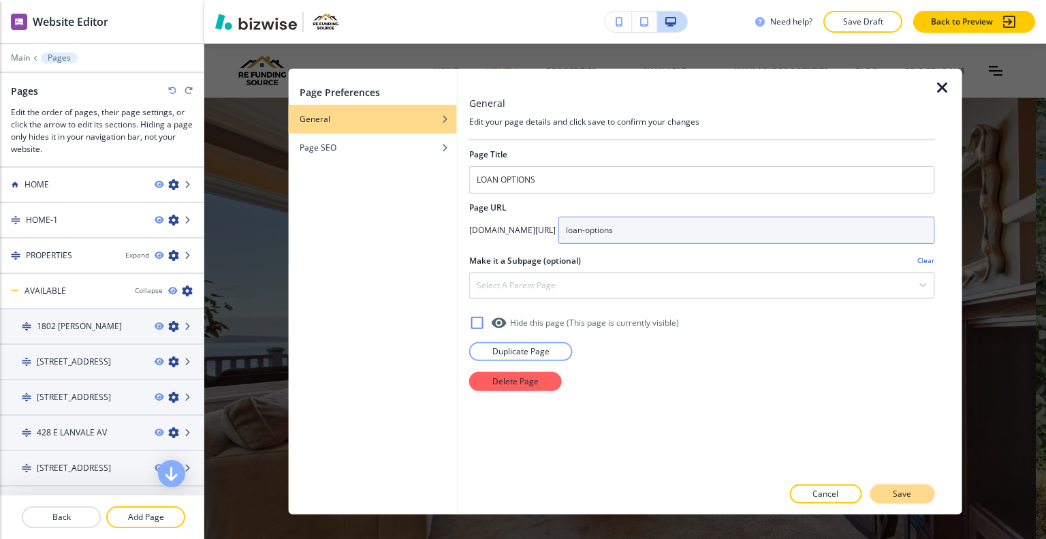
type input "loan-options"
click at [926, 490] on button "Save" at bounding box center [902, 493] width 65 height 19
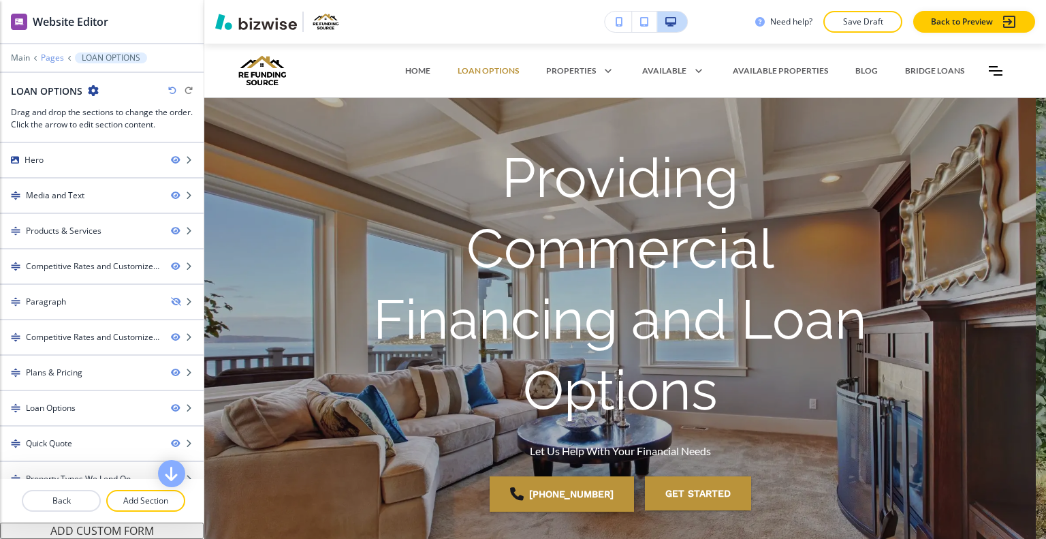
click at [48, 59] on p "Pages" at bounding box center [52, 58] width 23 height 10
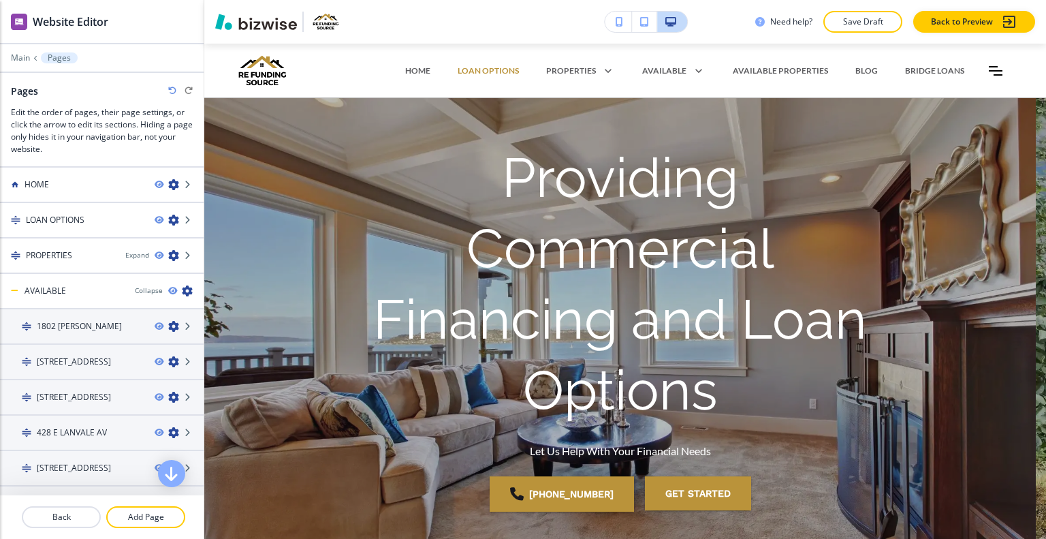
click at [50, 67] on div at bounding box center [102, 67] width 204 height 8
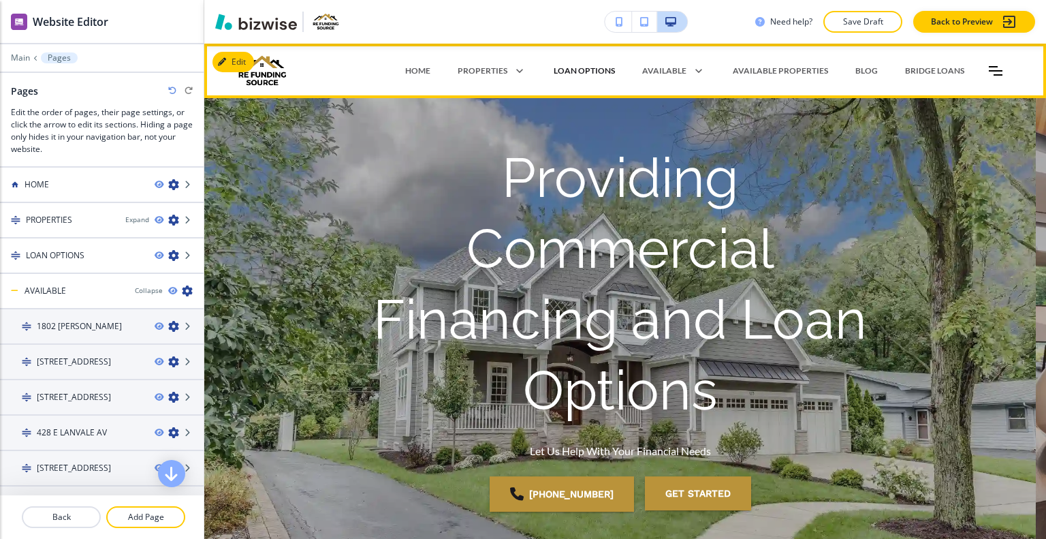
click at [569, 67] on p "LOAN OPTIONS" at bounding box center [584, 71] width 61 height 12
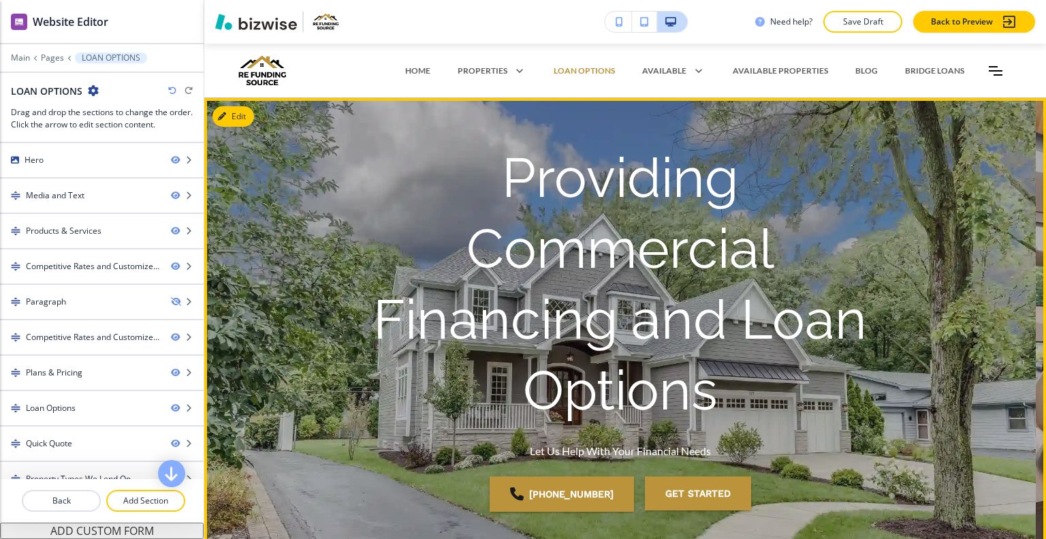
click at [256, 112] on div at bounding box center [620, 335] width 832 height 475
click at [251, 111] on button "Edit This Section" at bounding box center [259, 116] width 92 height 20
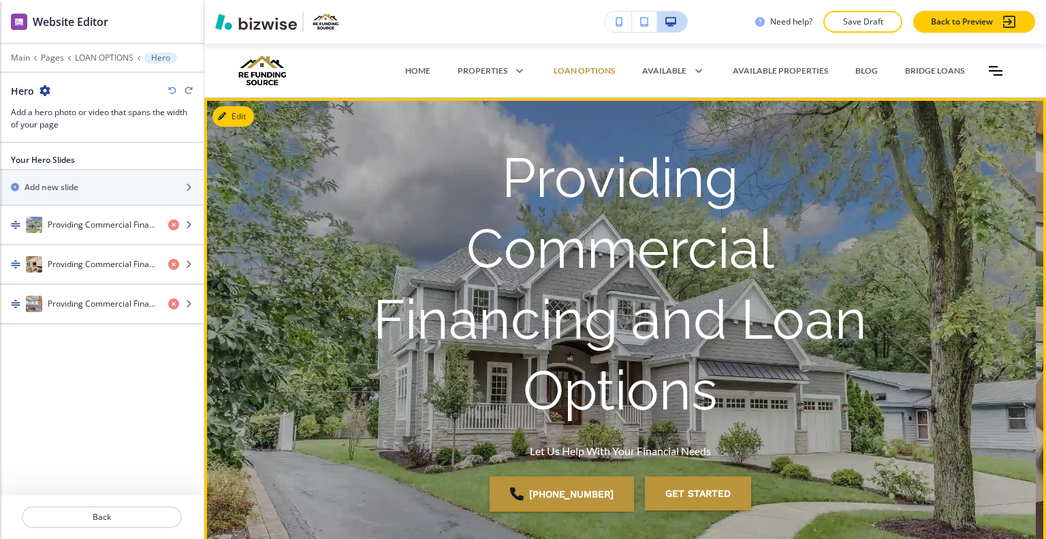
scroll to position [54, 0]
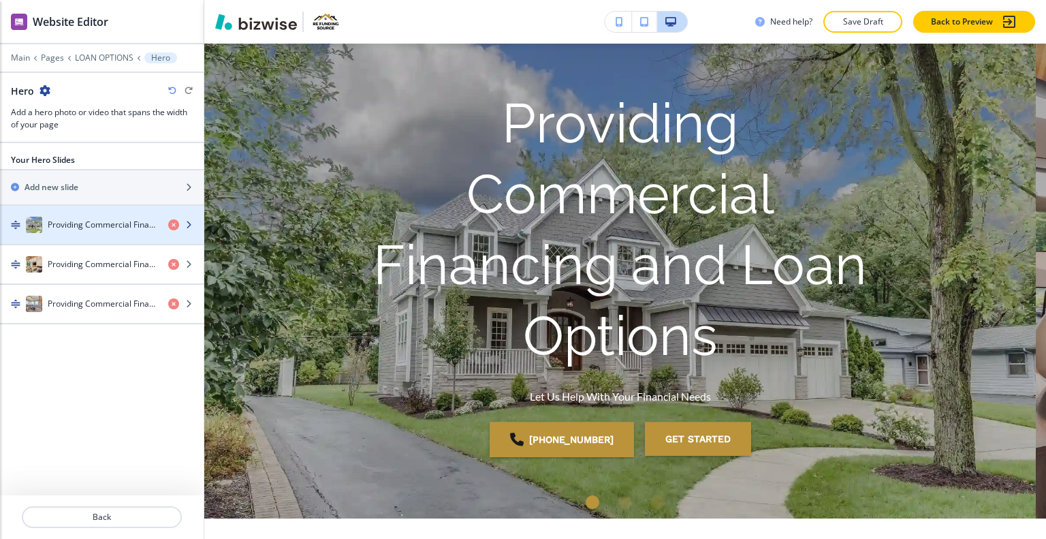
click at [129, 223] on h4 "Providing Commercial Financing and Loan Options" at bounding box center [103, 225] width 110 height 12
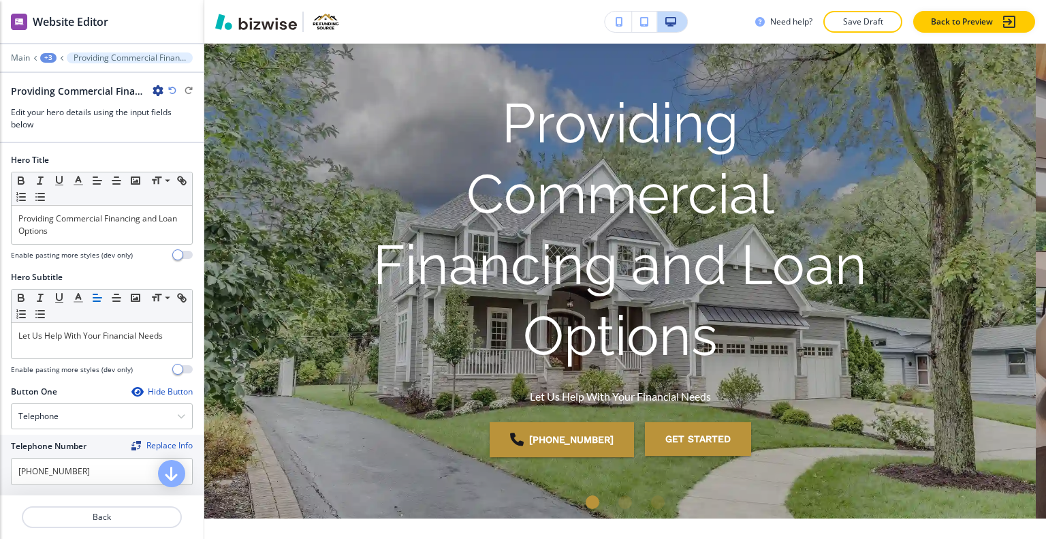
scroll to position [99, 0]
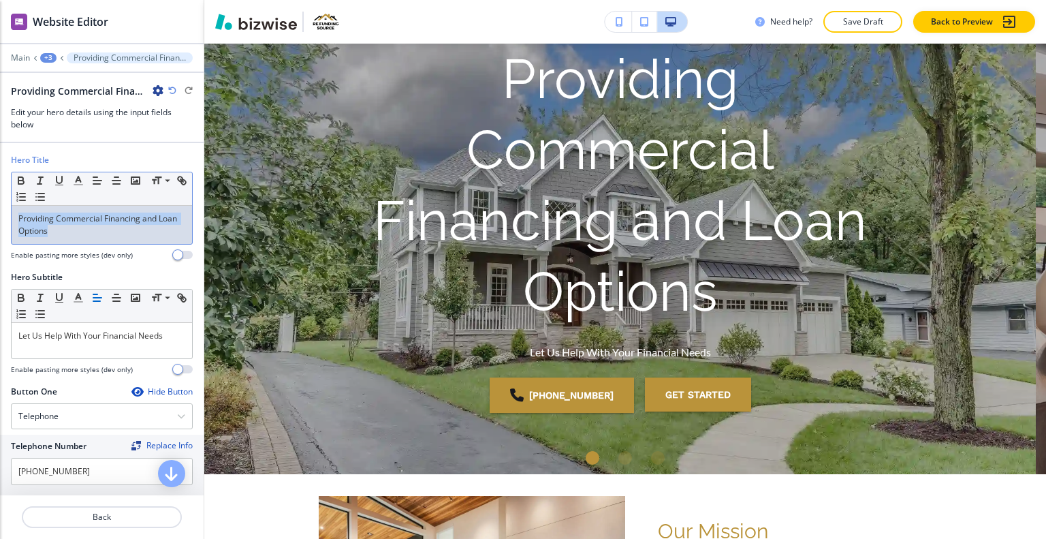
drag, startPoint x: 111, startPoint y: 235, endPoint x: 0, endPoint y: 187, distance: 120.8
click at [0, 187] on div "Hero Title Small Normal Large Huge Providing Commercial Financing and Loan Opti…" at bounding box center [102, 212] width 204 height 117
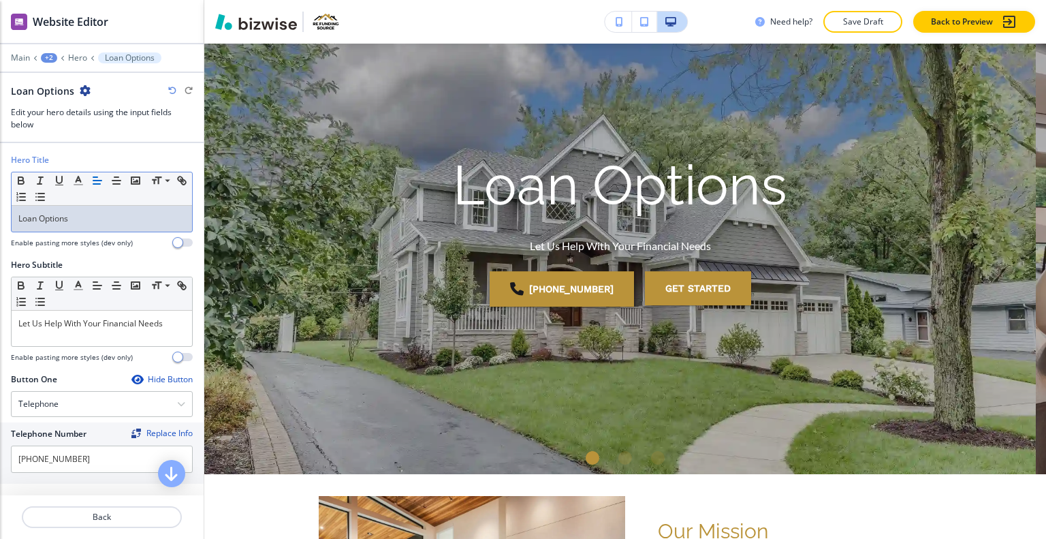
scroll to position [68, 0]
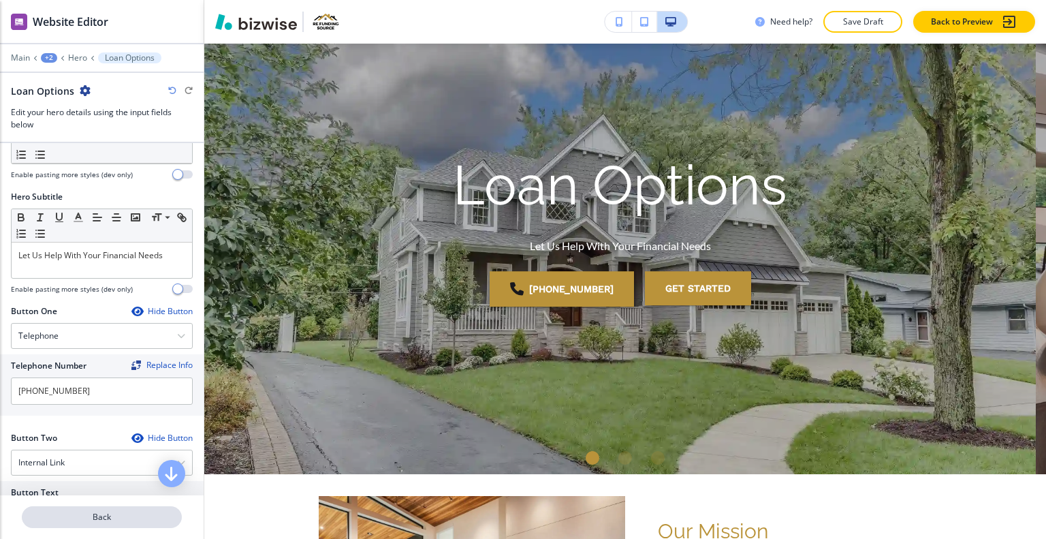
click at [103, 520] on p "Back" at bounding box center [101, 517] width 157 height 12
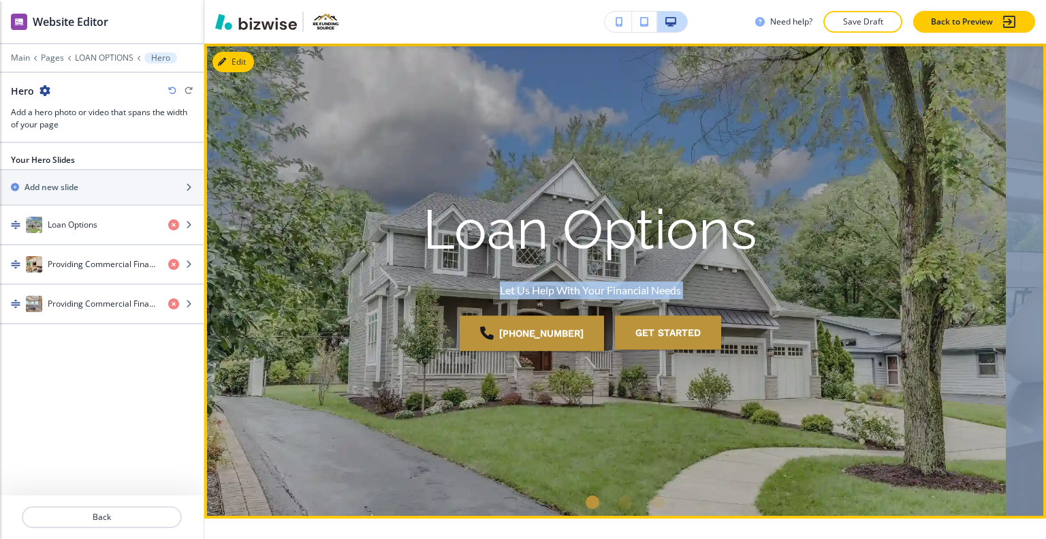
drag, startPoint x: 834, startPoint y: 231, endPoint x: 618, endPoint y: 239, distance: 216.1
click at [809, 231] on div "Loan Options Let Us Help With Your Financial Needs [PHONE_NUMBER] GET STARTED" at bounding box center [590, 281] width 523 height 173
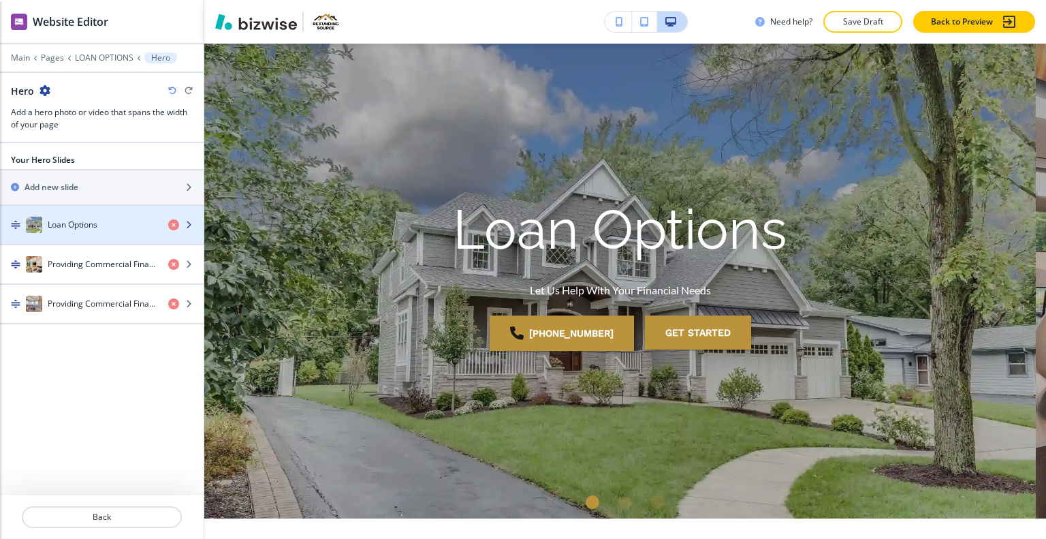
click at [95, 229] on h4 "Loan Options" at bounding box center [73, 225] width 50 height 12
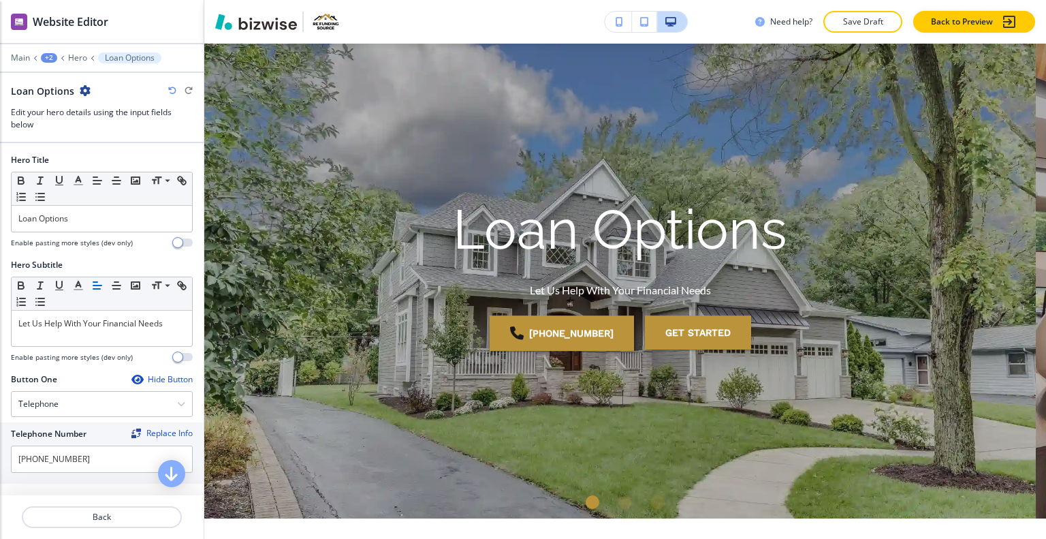
scroll to position [205, 0]
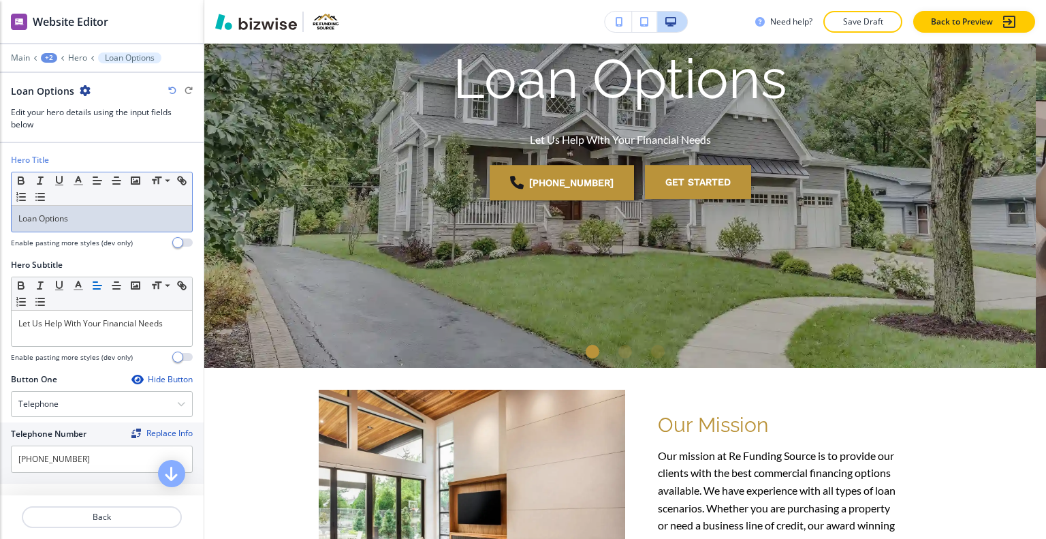
click at [95, 229] on div "Loan Options" at bounding box center [102, 219] width 181 height 26
drag, startPoint x: 95, startPoint y: 223, endPoint x: 31, endPoint y: 217, distance: 65.0
click at [5, 212] on div "Hero Title Small Normal Large Huge Loan Options Enable pasting more styles (dev…" at bounding box center [102, 206] width 204 height 105
drag, startPoint x: 78, startPoint y: 216, endPoint x: 42, endPoint y: 216, distance: 36.8
click at [4, 219] on div "Hero Title Small Normal Large Huge Loan Options Enable pasting more styles (dev…" at bounding box center [102, 206] width 204 height 105
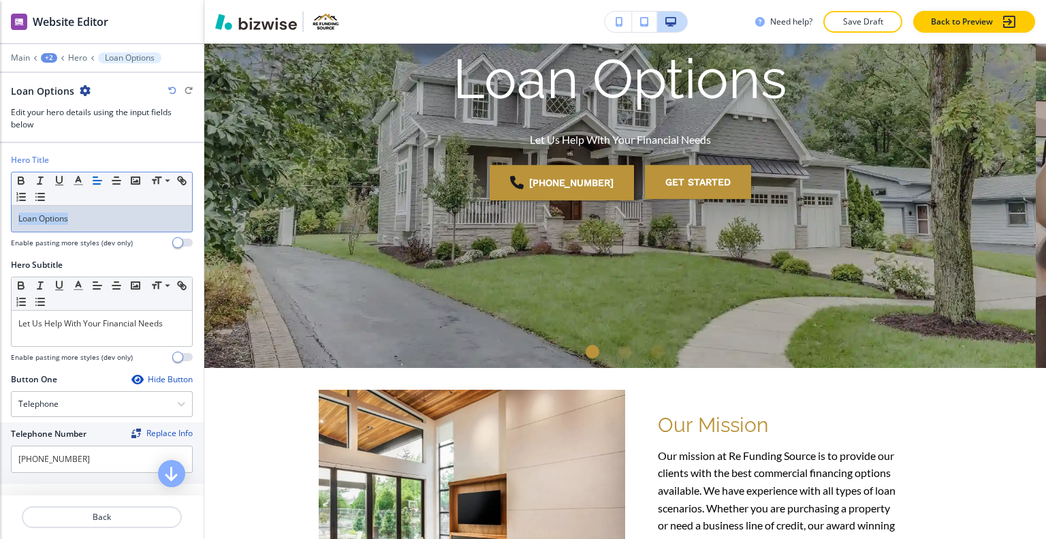
copy p "Loan Options"
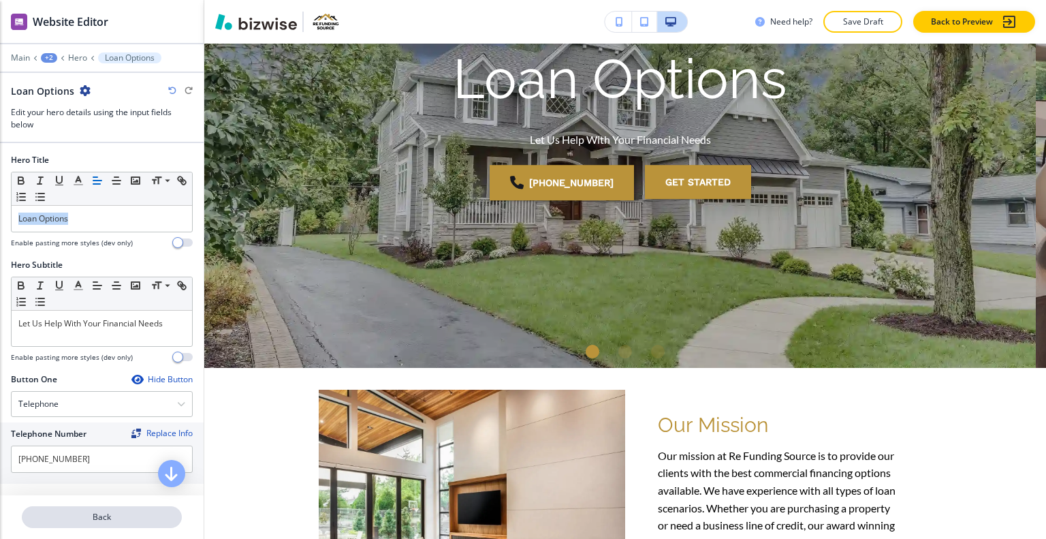
click at [102, 524] on button "Back" at bounding box center [102, 517] width 160 height 22
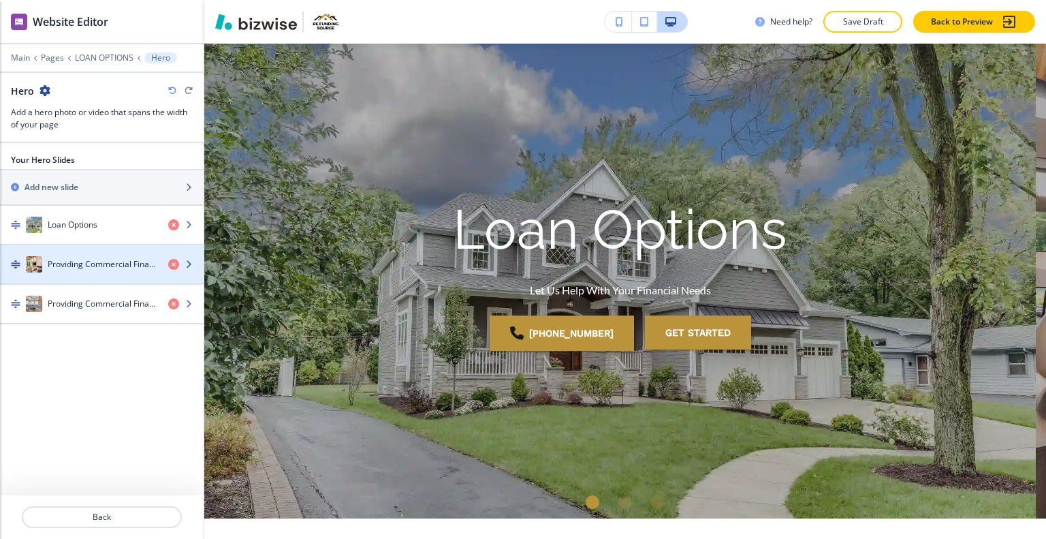
click at [93, 269] on div "Providing Commercial Financing And Loan Options" at bounding box center [78, 264] width 157 height 16
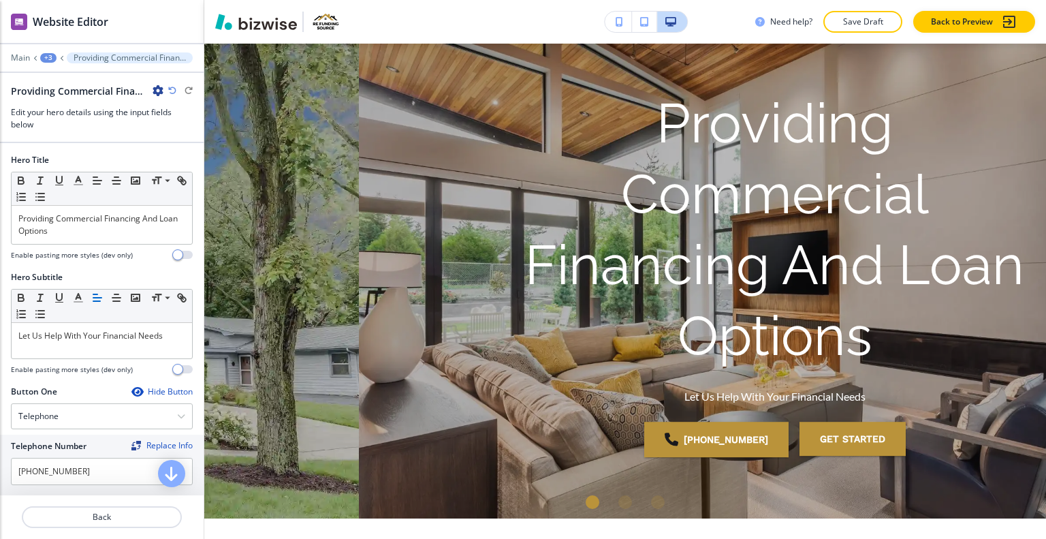
scroll to position [99, 0]
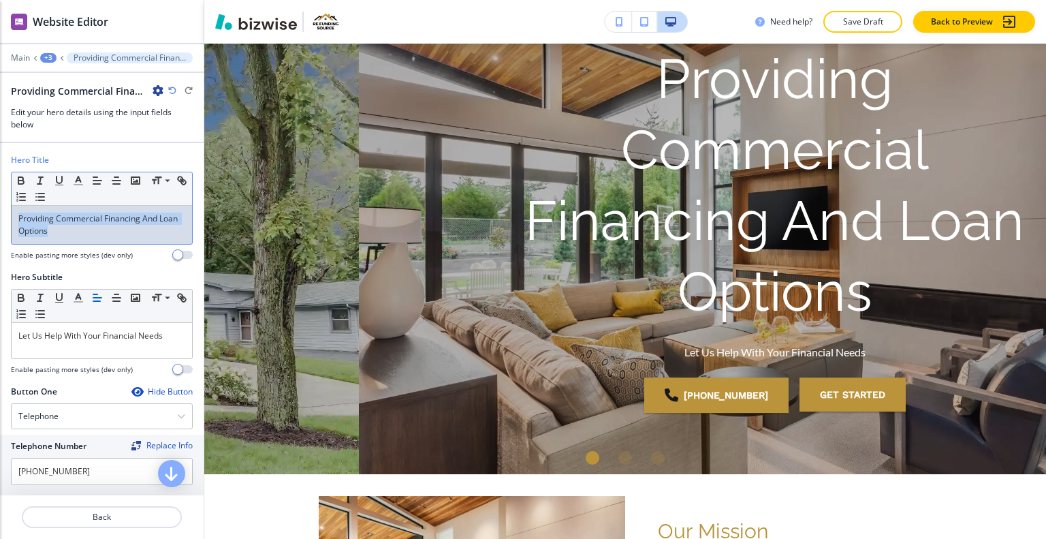
drag, startPoint x: 93, startPoint y: 247, endPoint x: 51, endPoint y: 237, distance: 43.5
click at [9, 228] on div "Hero Title Small Normal Large Huge Providing Commercial Financing And Loan Opti…" at bounding box center [102, 212] width 204 height 117
click at [74, 239] on div "Providing Commercial Financing And Loan Options" at bounding box center [102, 225] width 181 height 38
drag, startPoint x: 74, startPoint y: 232, endPoint x: 53, endPoint y: 225, distance: 21.5
click at [14, 217] on div "Providing Commercial Financing And Loan Options" at bounding box center [102, 225] width 181 height 38
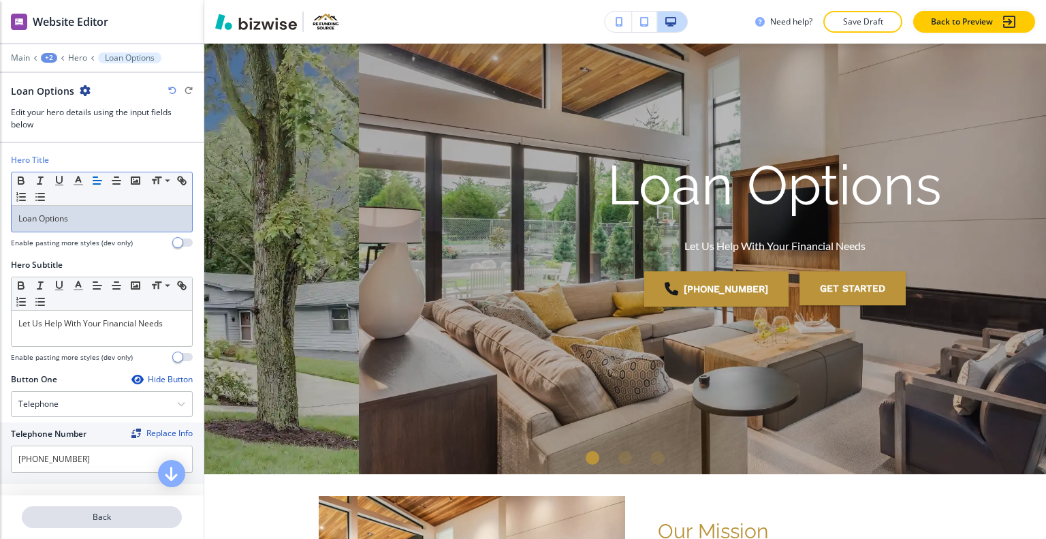
click at [104, 522] on p "Back" at bounding box center [101, 517] width 157 height 12
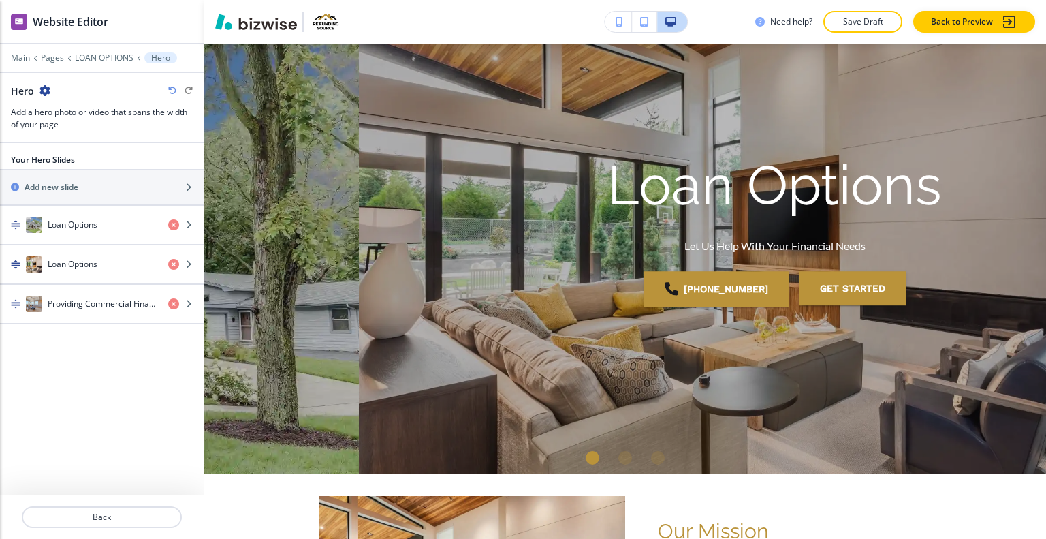
scroll to position [54, 0]
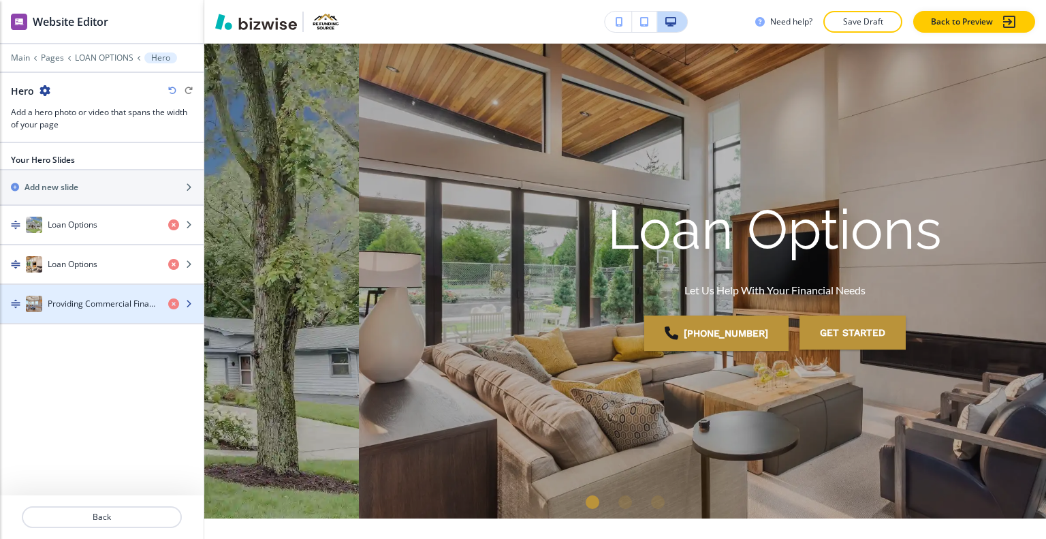
click at [89, 298] on h4 "Providing Commercial Financing and Loan Options" at bounding box center [103, 304] width 110 height 12
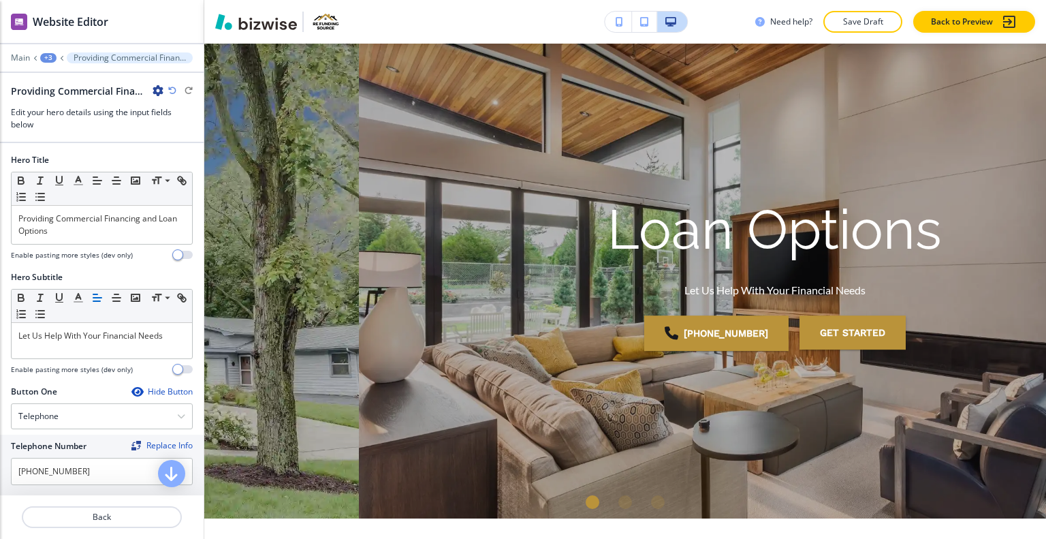
scroll to position [99, 0]
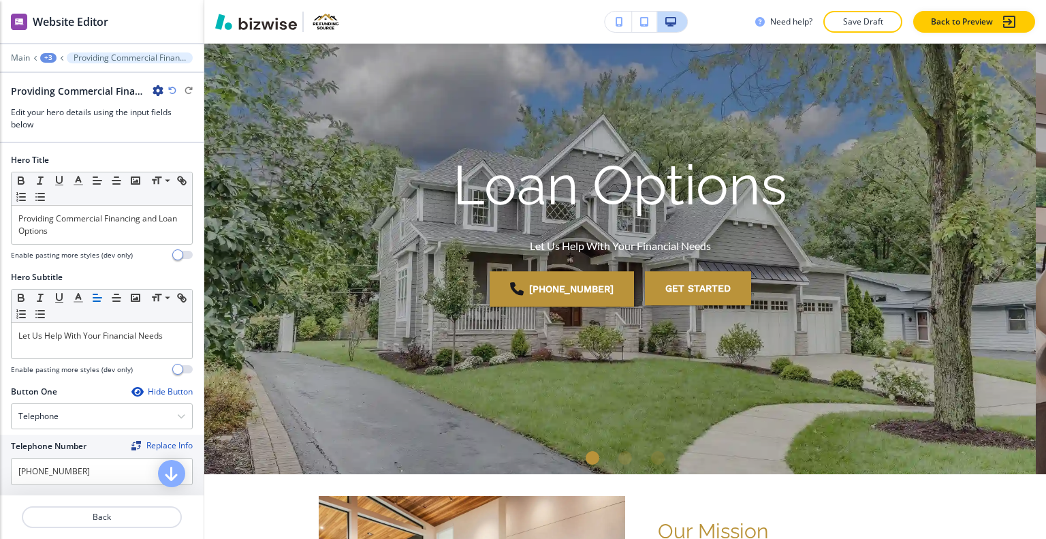
click at [89, 298] on button "button" at bounding box center [97, 298] width 19 height 16
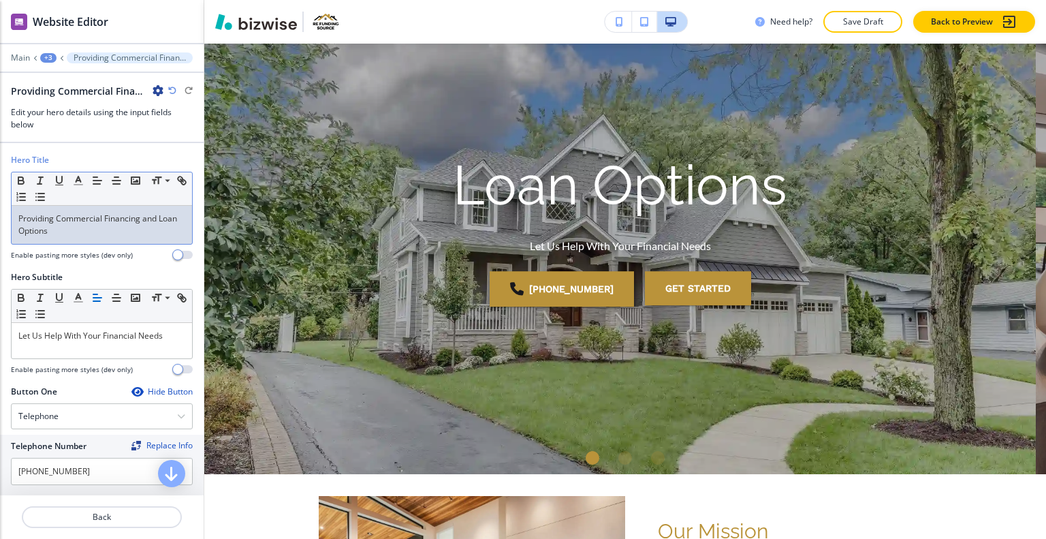
click at [108, 231] on p "Providing Commercial Financing and Loan Options" at bounding box center [101, 225] width 167 height 25
drag, startPoint x: 100, startPoint y: 232, endPoint x: 27, endPoint y: 225, distance: 73.9
click at [0, 215] on div "Hero Title Small Normal Large Huge Providing Commercial Financing and Loan Opti…" at bounding box center [102, 212] width 204 height 117
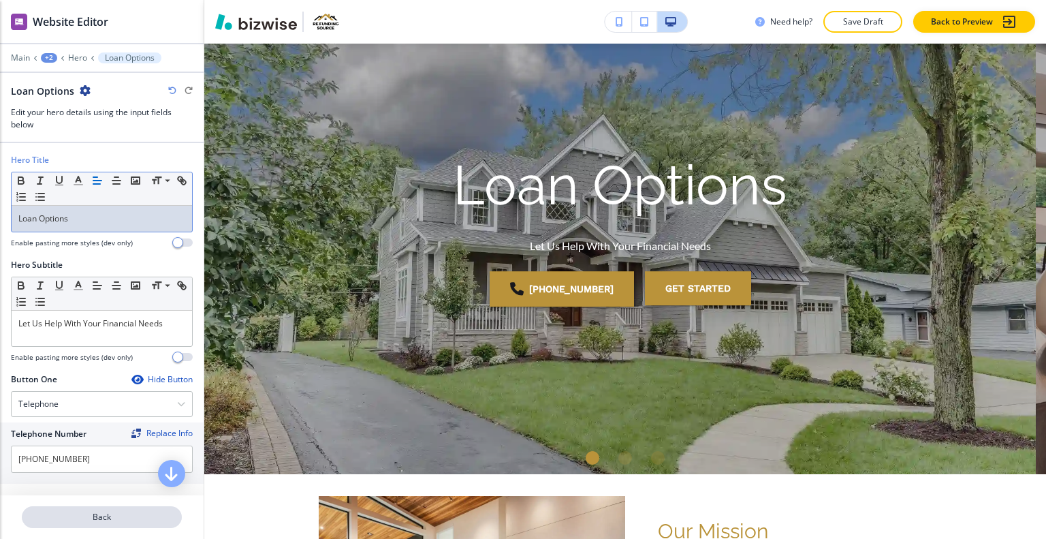
click at [98, 519] on p "Back" at bounding box center [101, 517] width 157 height 12
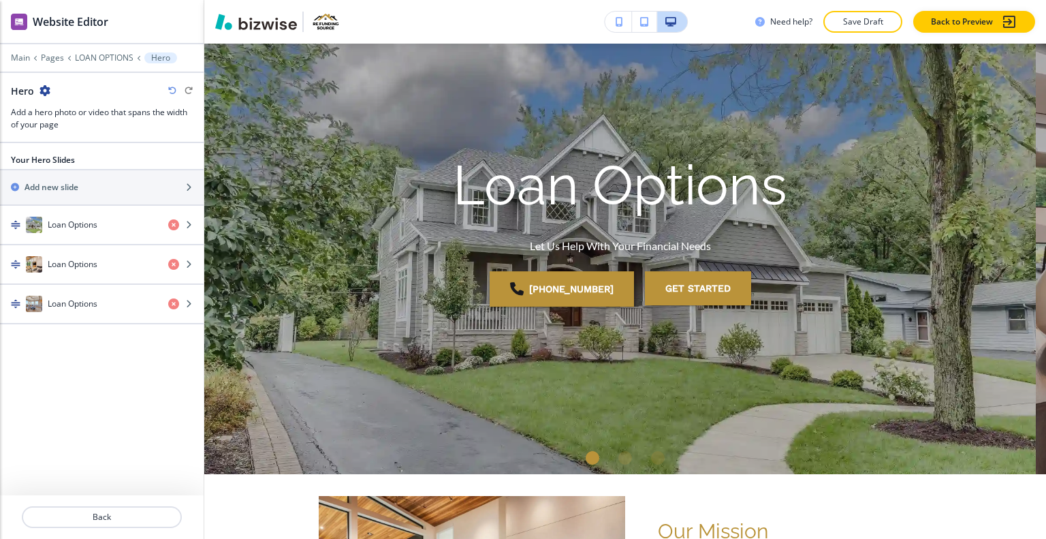
scroll to position [54, 0]
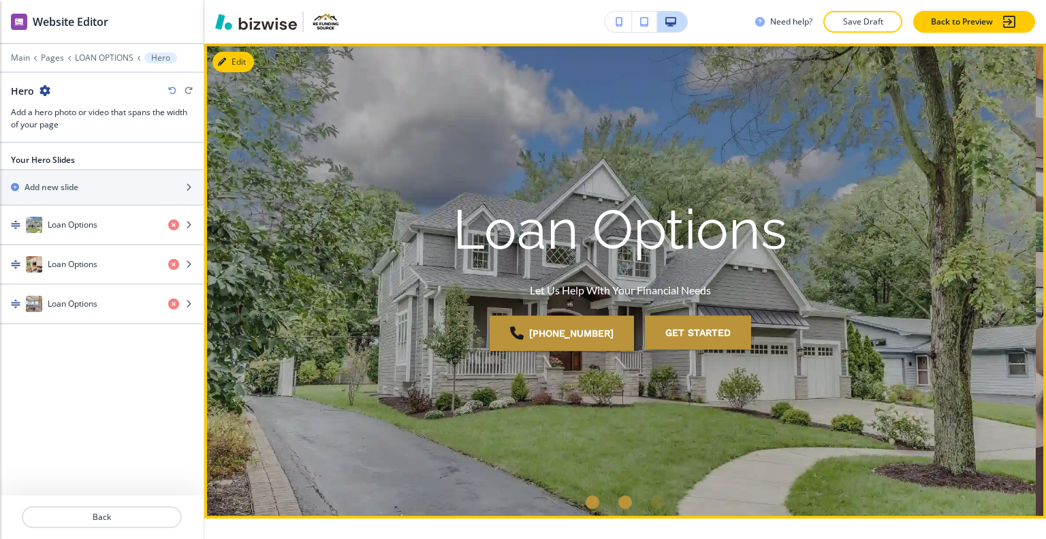
click at [619, 502] on div "Go to slide 2" at bounding box center [626, 502] width 14 height 14
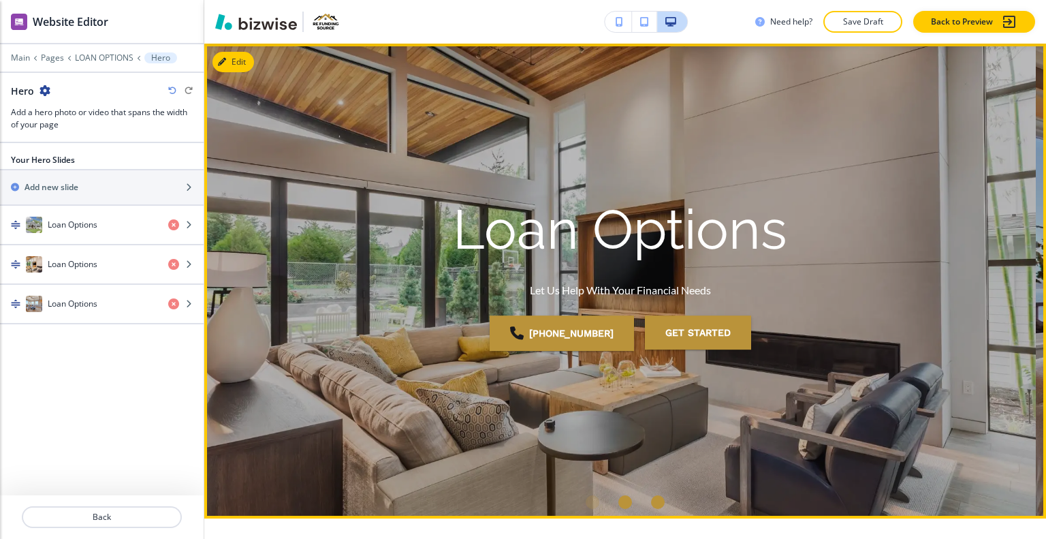
click at [653, 503] on div "Go to slide 3" at bounding box center [658, 502] width 14 height 14
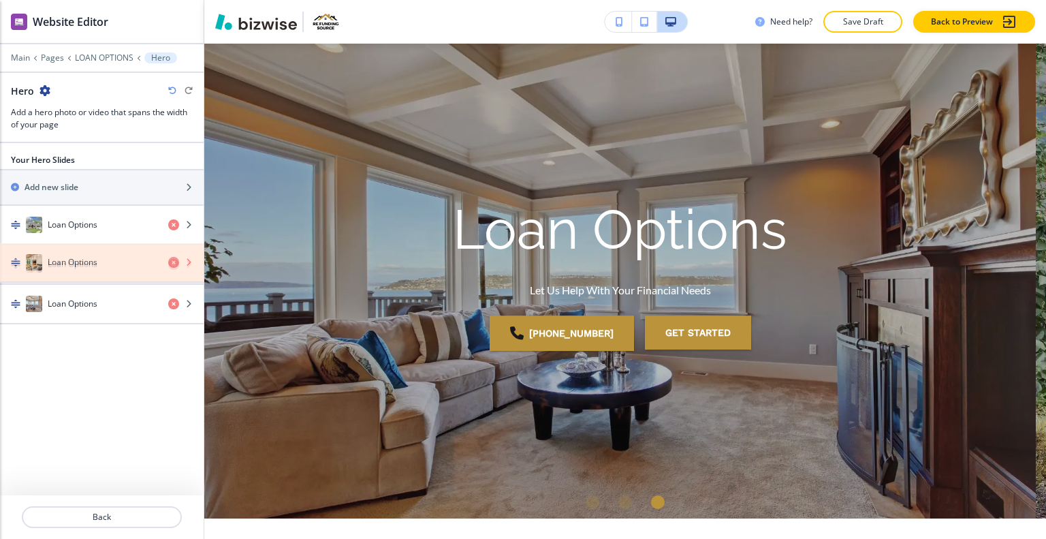
click at [173, 262] on icon "button" at bounding box center [173, 264] width 11 height 11
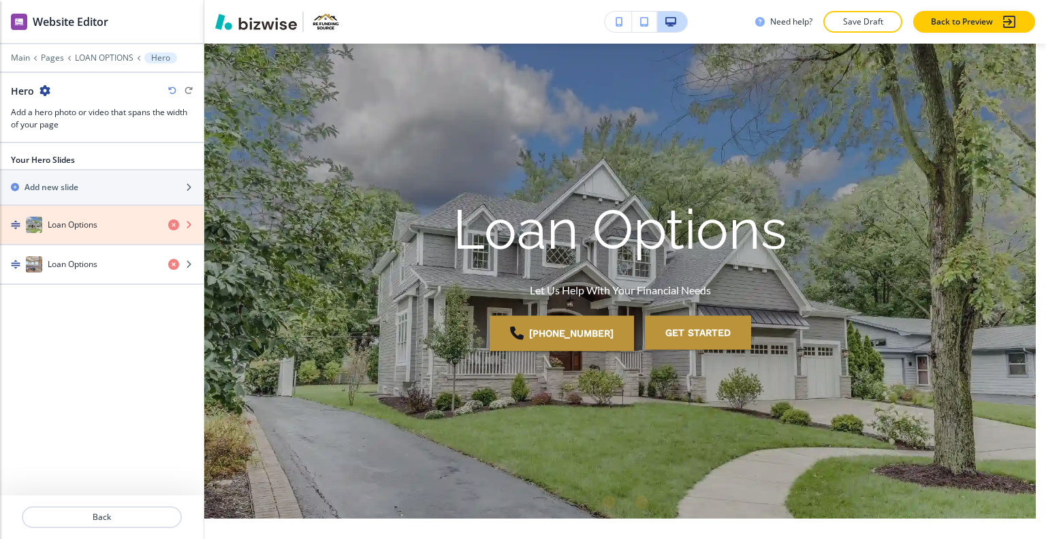
click at [170, 222] on icon "button" at bounding box center [173, 224] width 11 height 11
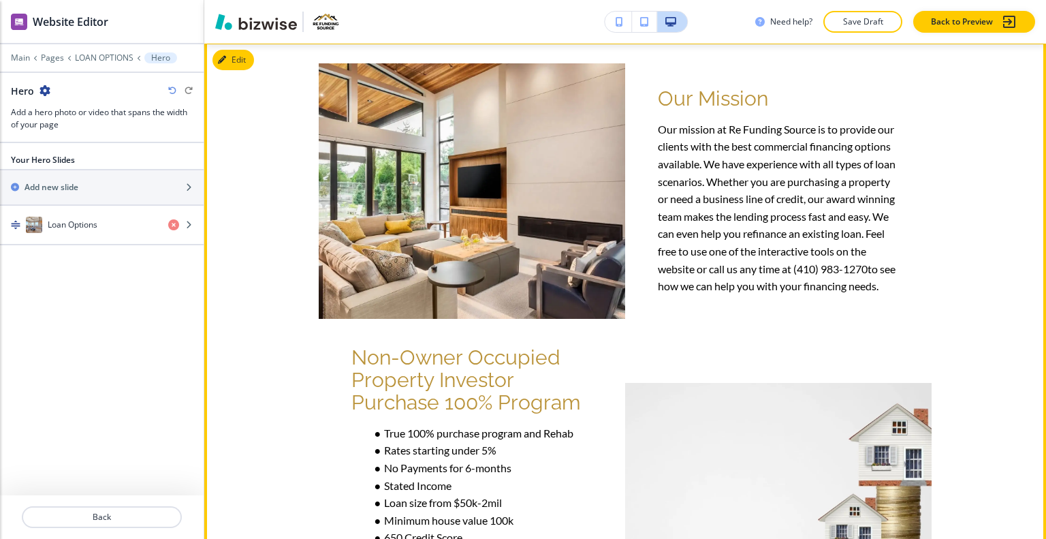
scroll to position [395, 0]
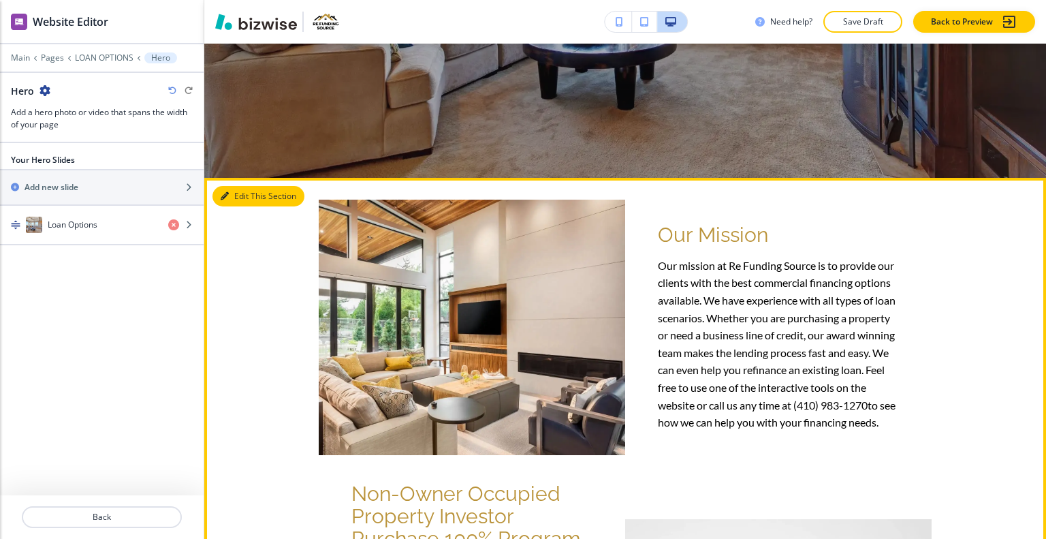
click at [239, 197] on button "Edit This Section" at bounding box center [259, 196] width 92 height 20
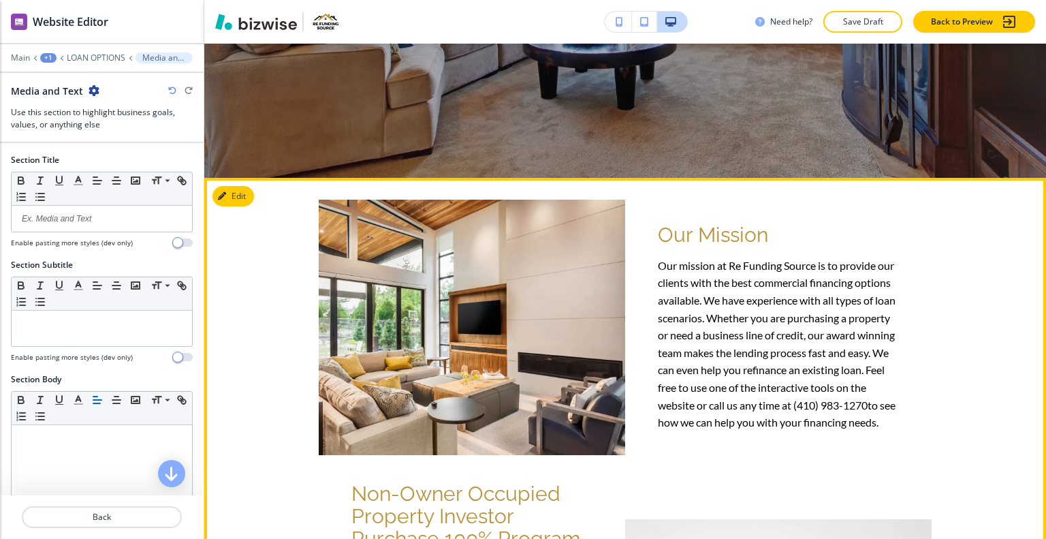
scroll to position [529, 0]
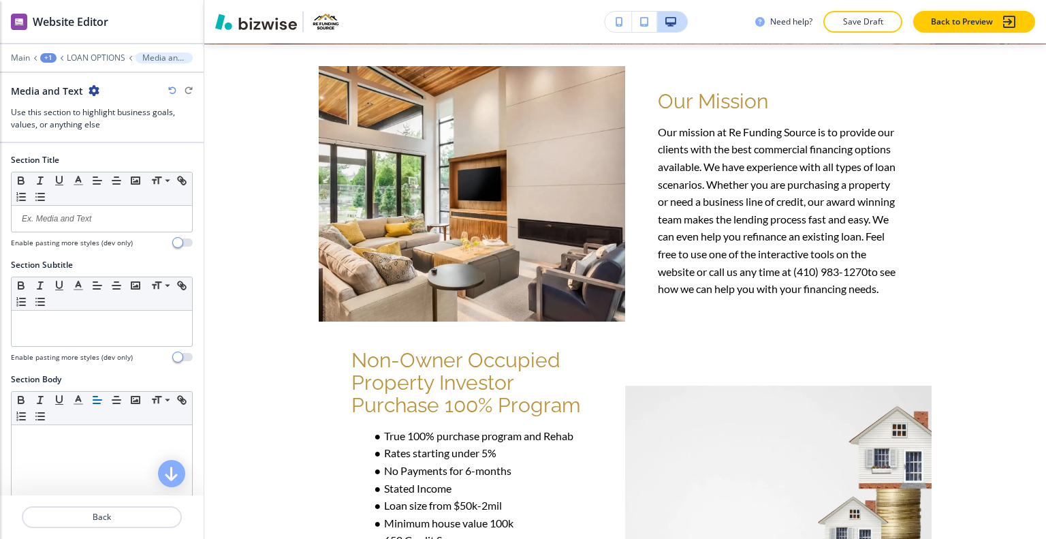
click at [92, 87] on icon "button" at bounding box center [94, 90] width 11 height 11
click at [140, 159] on p "Delete Section" at bounding box center [130, 161] width 69 height 12
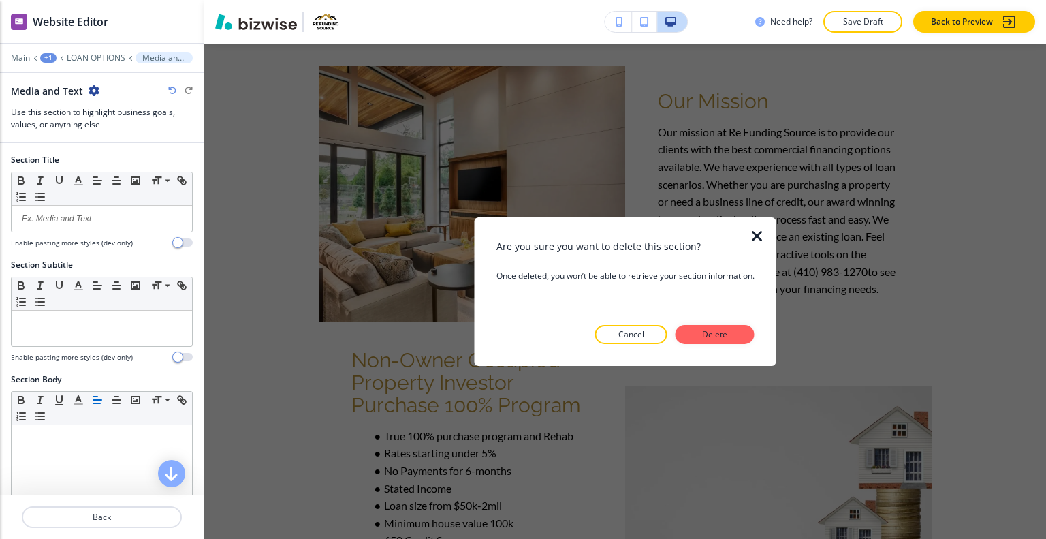
click at [702, 324] on div "Are you sure you want to delete this section? Once deleted, you won’t be able t…" at bounding box center [626, 290] width 258 height 105
click at [706, 333] on p "Delete" at bounding box center [715, 334] width 33 height 12
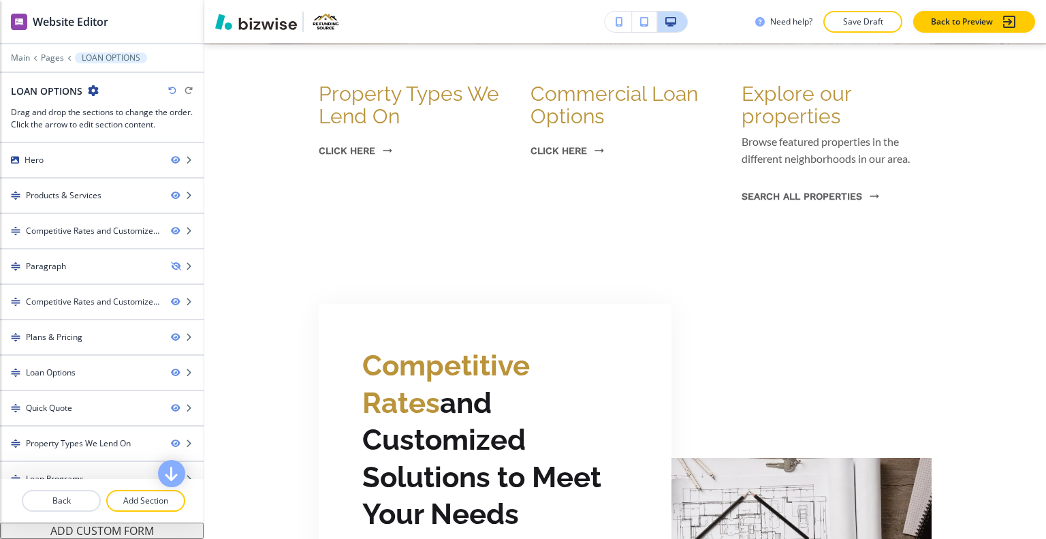
scroll to position [392, 0]
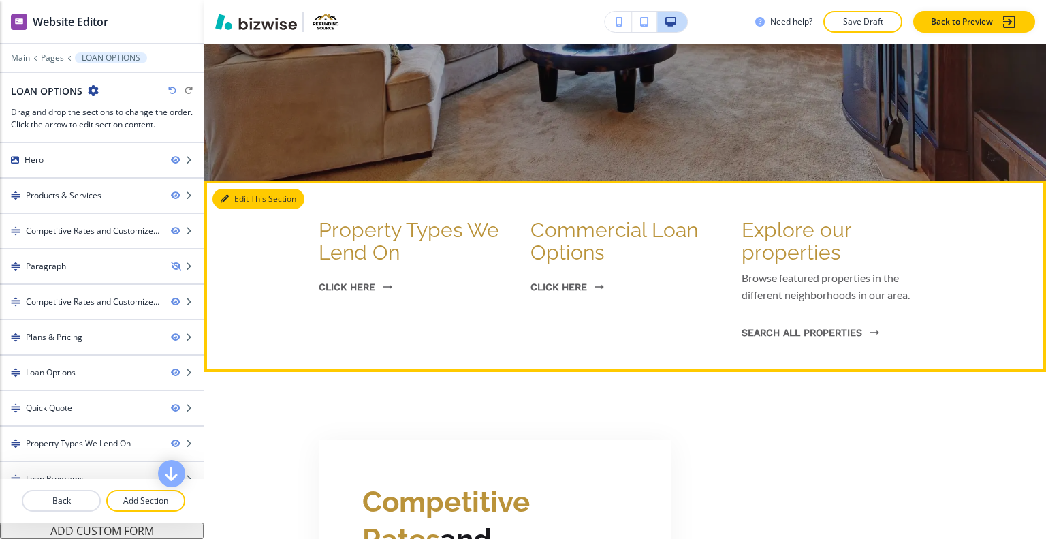
click at [232, 200] on button "Edit This Section" at bounding box center [259, 199] width 92 height 20
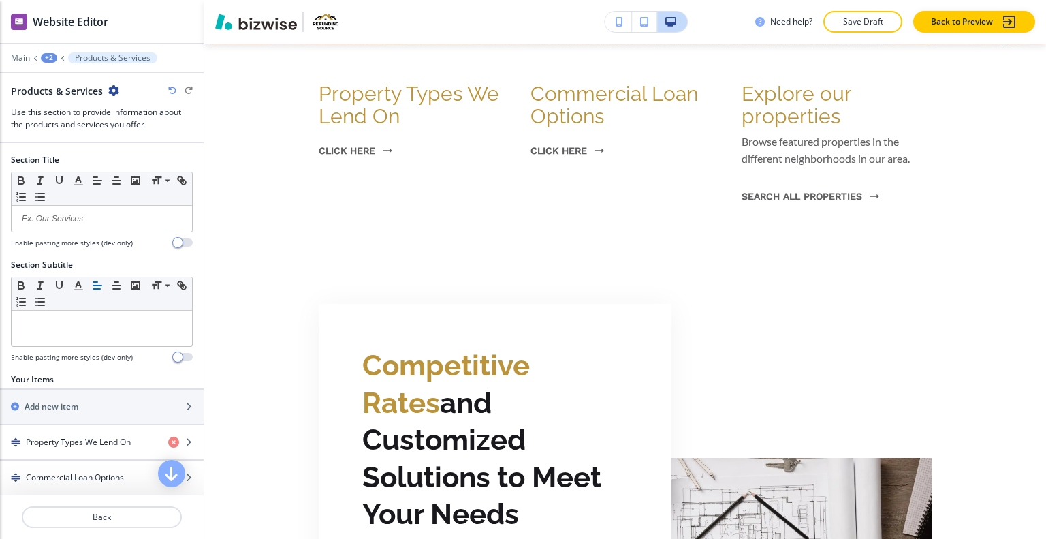
click at [114, 89] on icon "button" at bounding box center [113, 90] width 11 height 11
click at [153, 160] on p "Delete Section" at bounding box center [150, 161] width 69 height 12
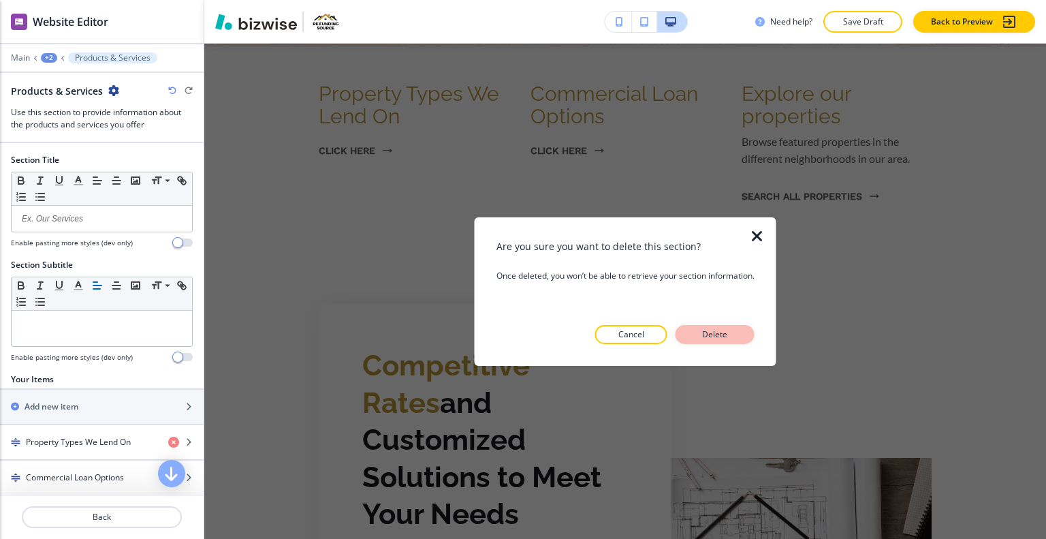
click at [708, 330] on p "Delete" at bounding box center [715, 334] width 33 height 12
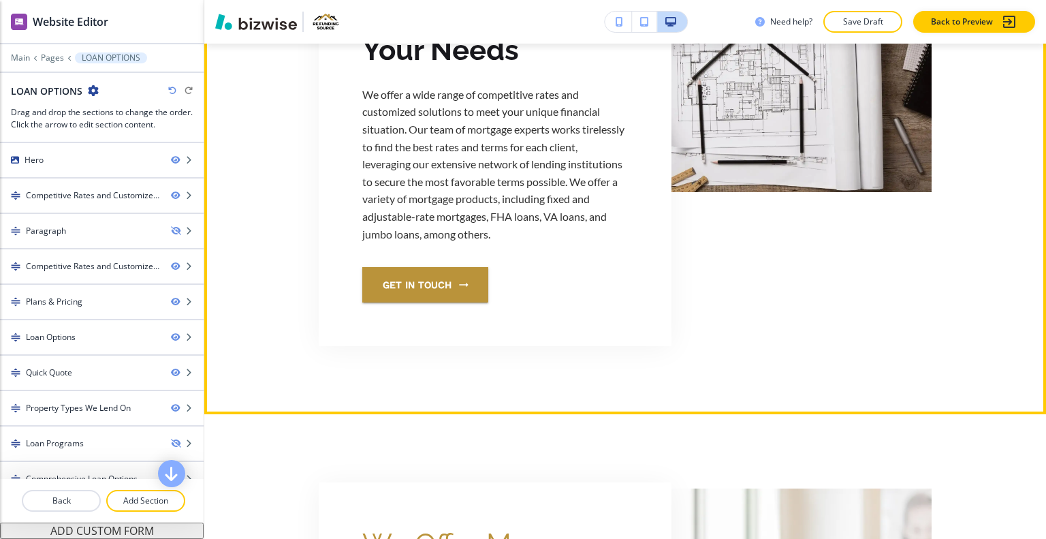
scroll to position [460, 0]
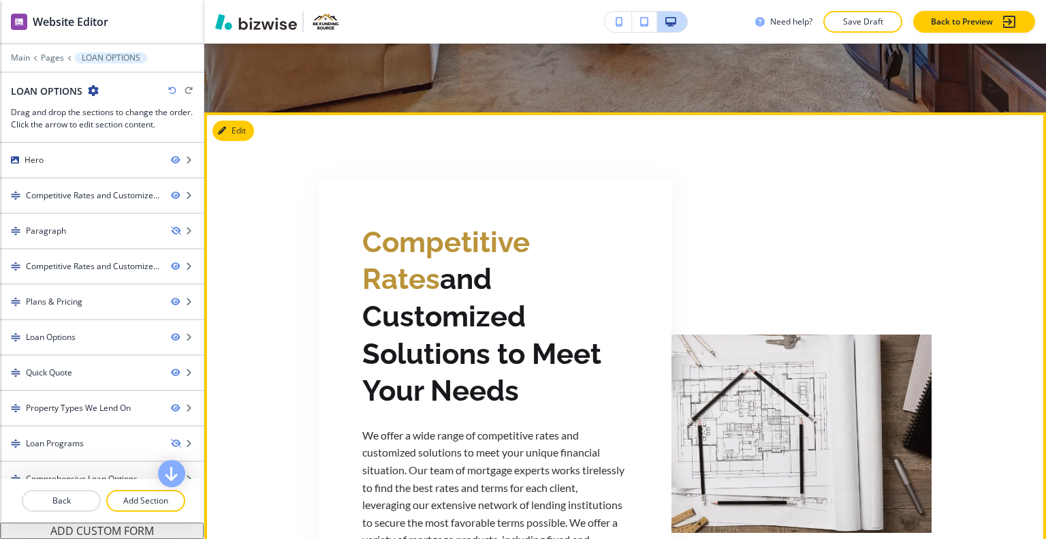
click at [255, 134] on div "Competitive Rates and Customized Solutions to Meet Your Needs We offer a wide r…" at bounding box center [625, 433] width 842 height 599
click at [247, 129] on button "Edit This Section" at bounding box center [259, 131] width 92 height 20
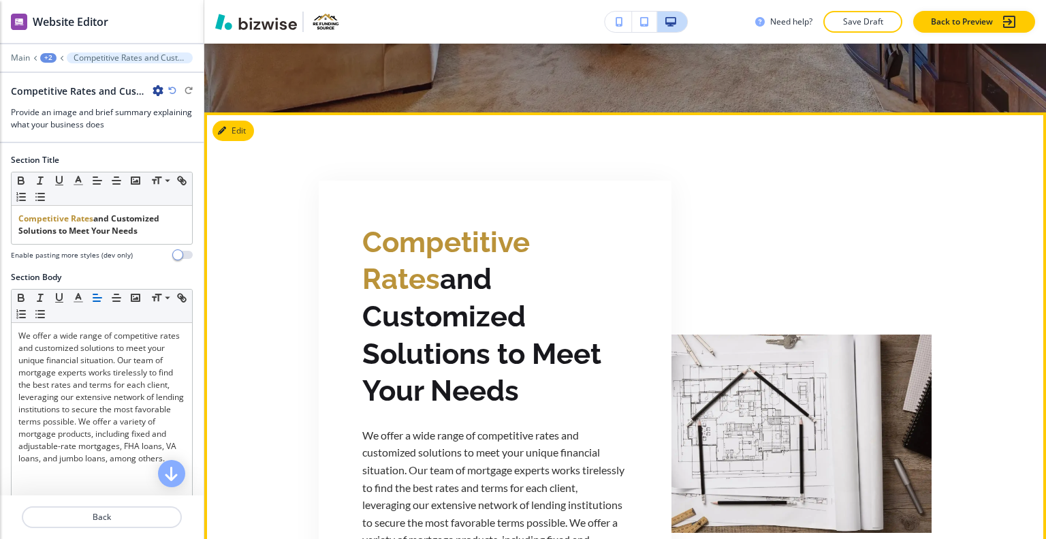
scroll to position [529, 0]
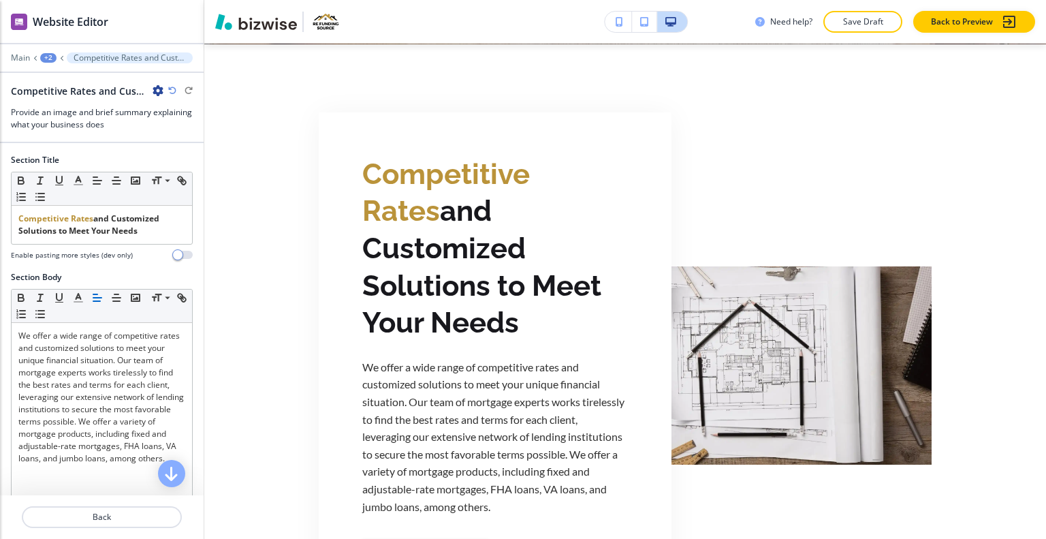
click at [157, 89] on icon "button" at bounding box center [158, 90] width 11 height 11
drag, startPoint x: 186, startPoint y: 153, endPoint x: 198, endPoint y: 159, distance: 13.4
click at [187, 154] on button "Delete Section" at bounding box center [196, 161] width 87 height 25
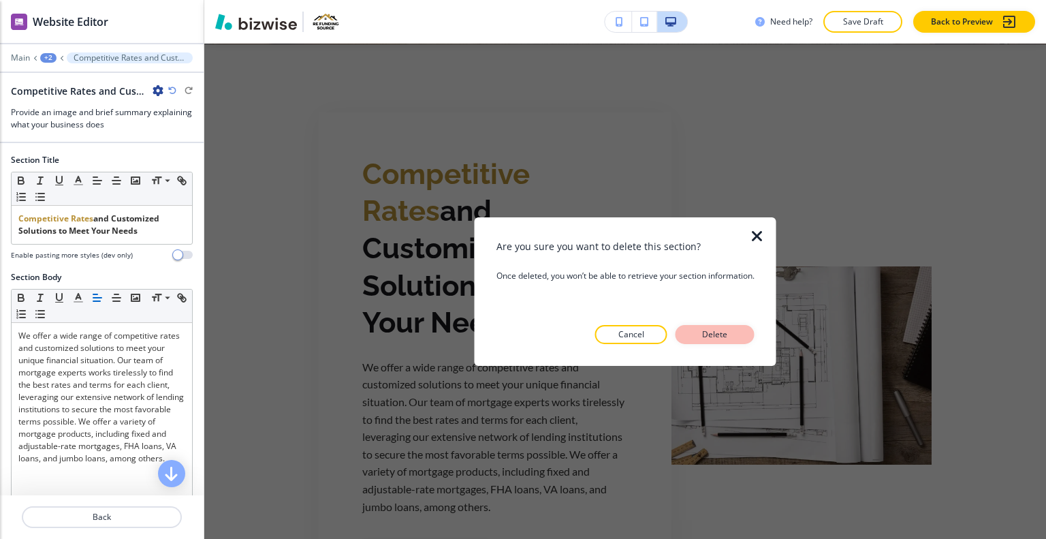
click at [729, 328] on p "Delete" at bounding box center [715, 334] width 33 height 12
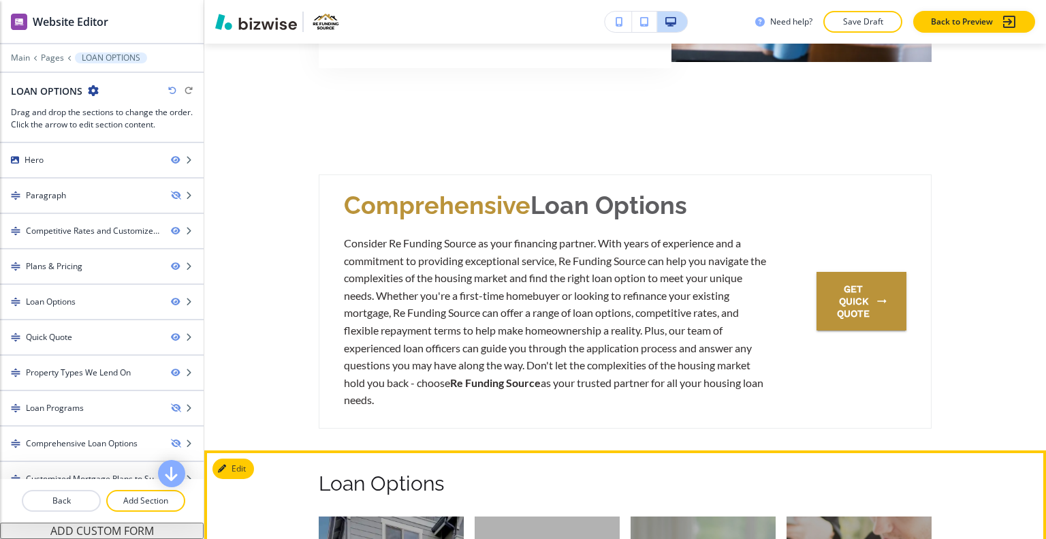
scroll to position [1210, 0]
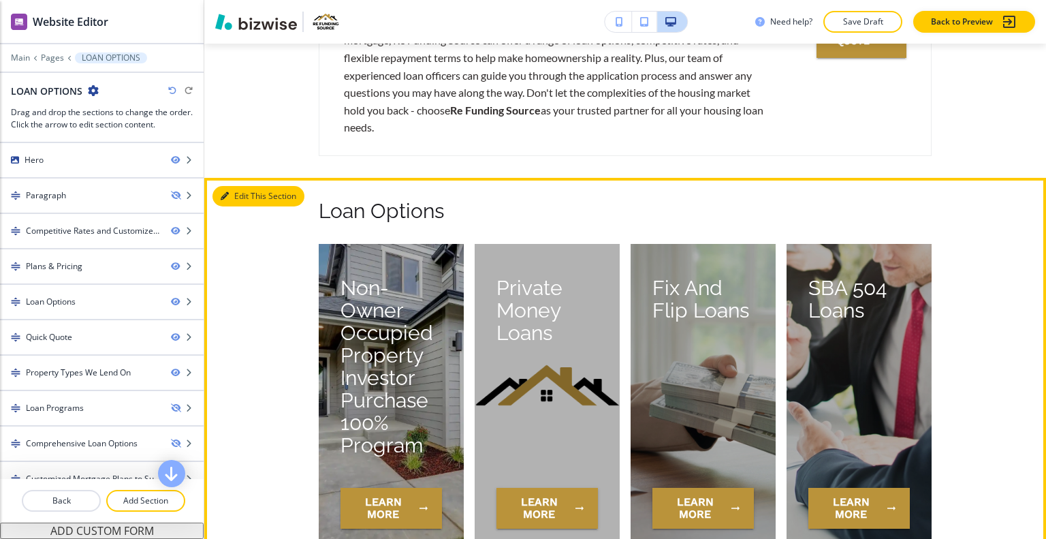
click at [242, 195] on button "Edit This Section" at bounding box center [259, 196] width 92 height 20
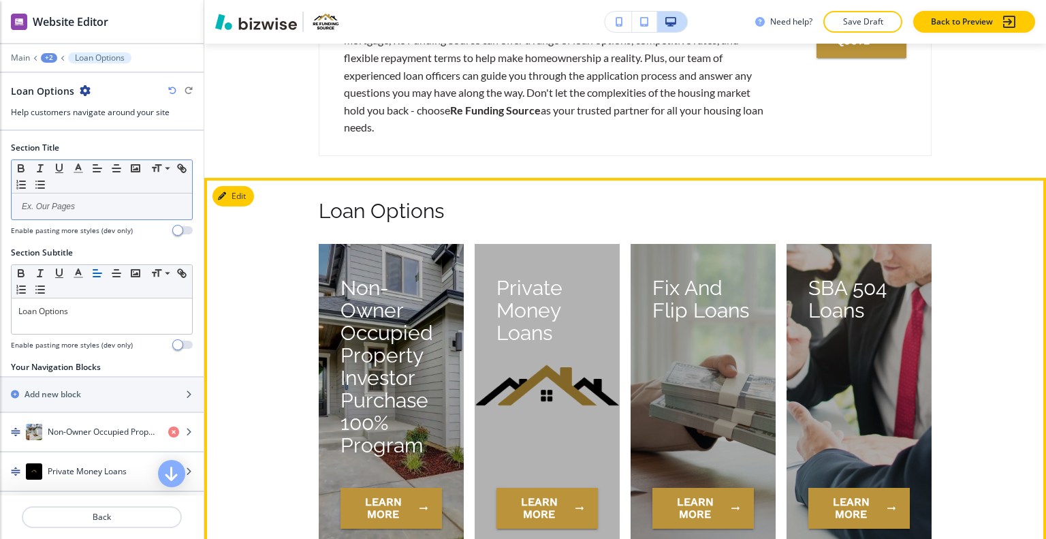
scroll to position [1343, 0]
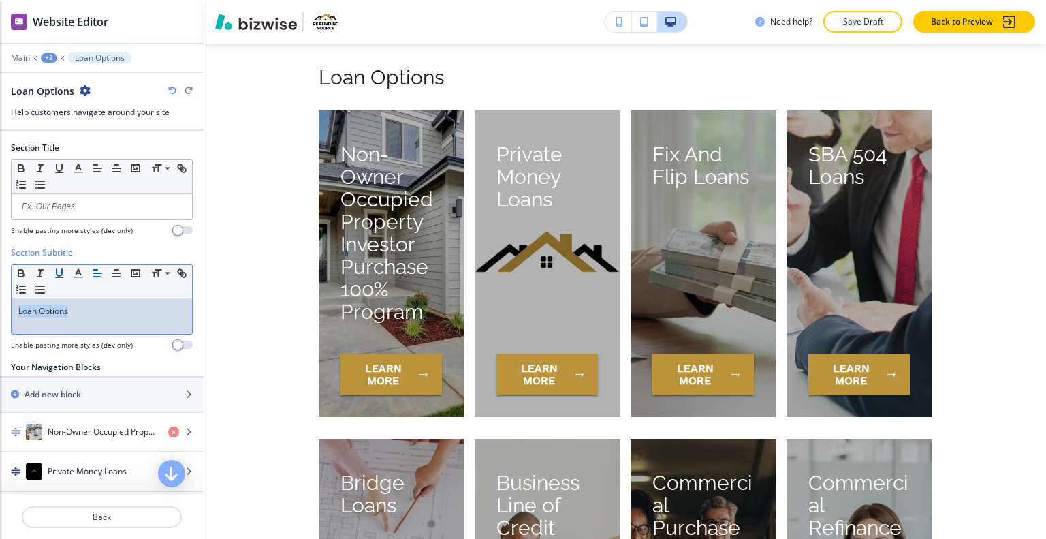
drag, startPoint x: 95, startPoint y: 304, endPoint x: 57, endPoint y: 272, distance: 49.8
click at [2, 292] on div "Section Subtitle Small Normal Large Huge Loan Options Enable pasting more style…" at bounding box center [102, 304] width 204 height 114
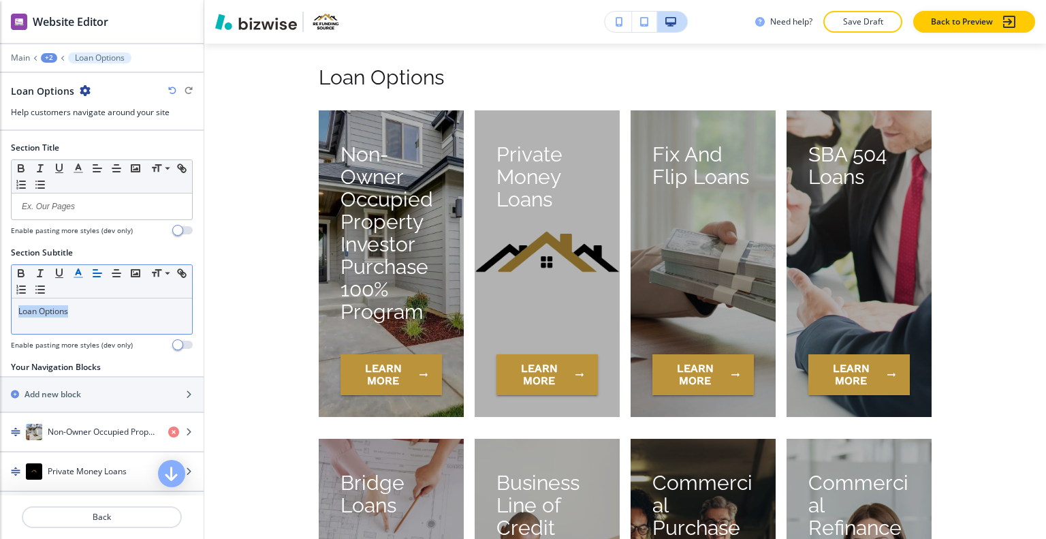
click at [82, 268] on icon "button" at bounding box center [78, 273] width 12 height 12
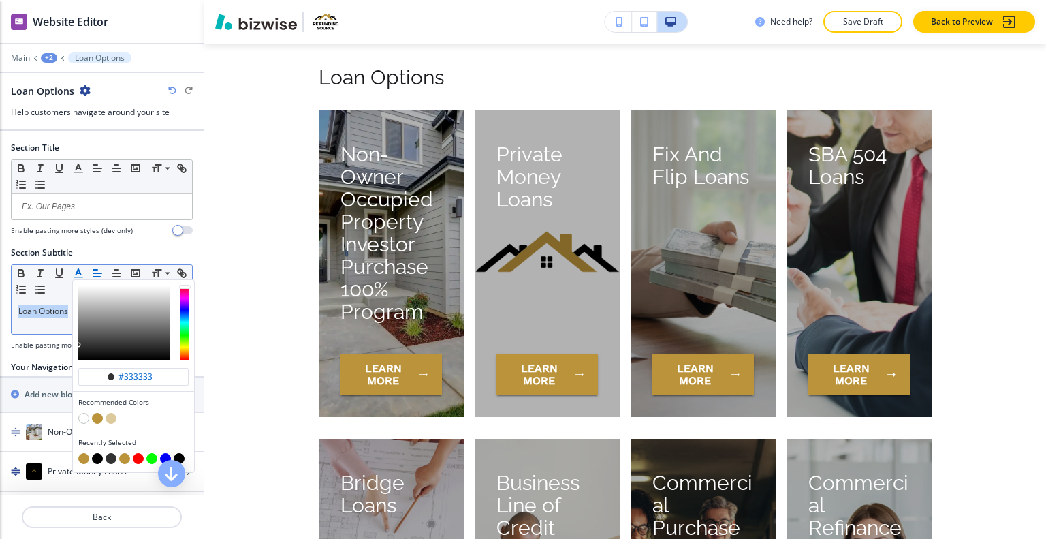
click at [97, 418] on button "button" at bounding box center [97, 418] width 11 height 11
type input "#ba933a"
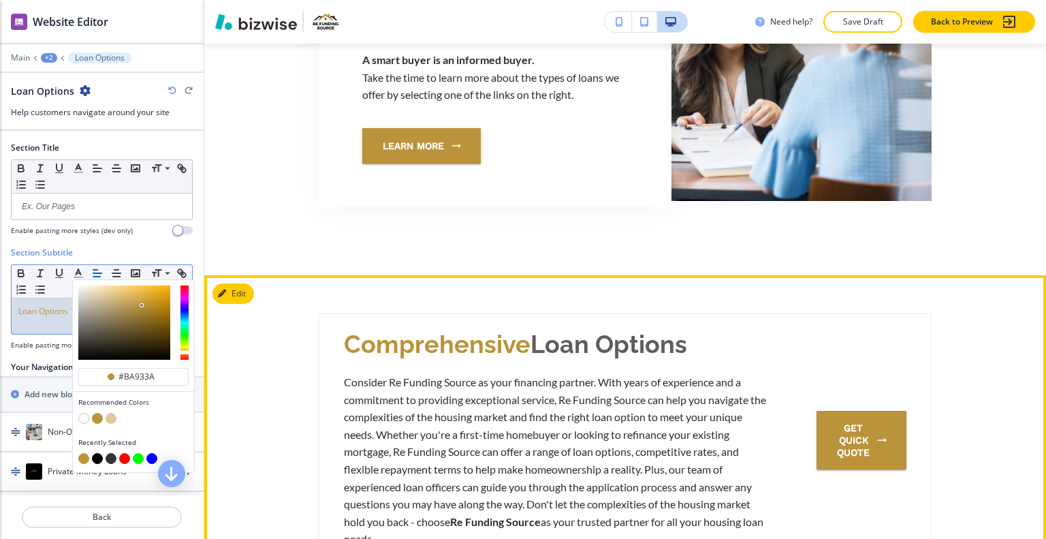
scroll to position [1003, 0]
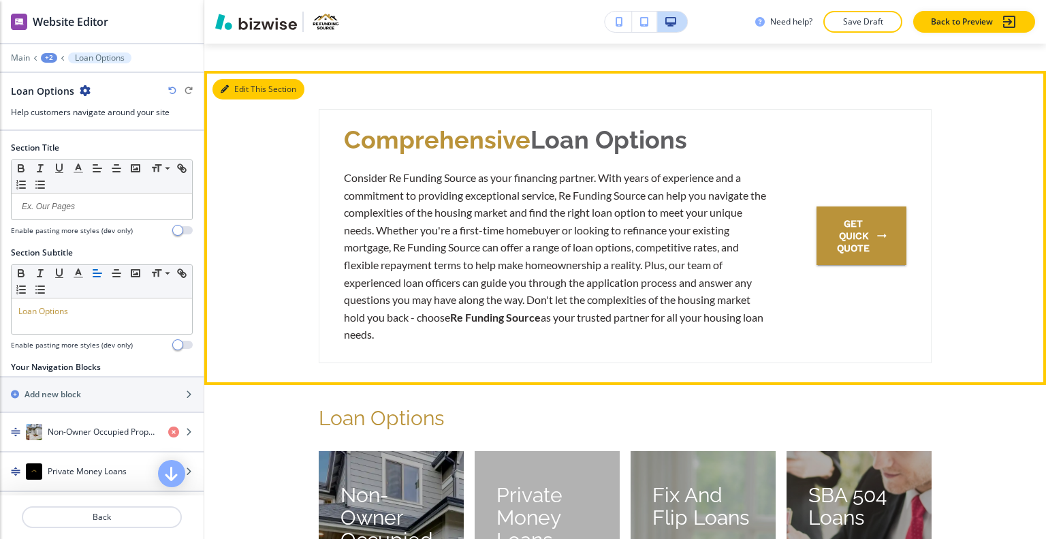
click at [240, 91] on button "Edit This Section" at bounding box center [259, 89] width 92 height 20
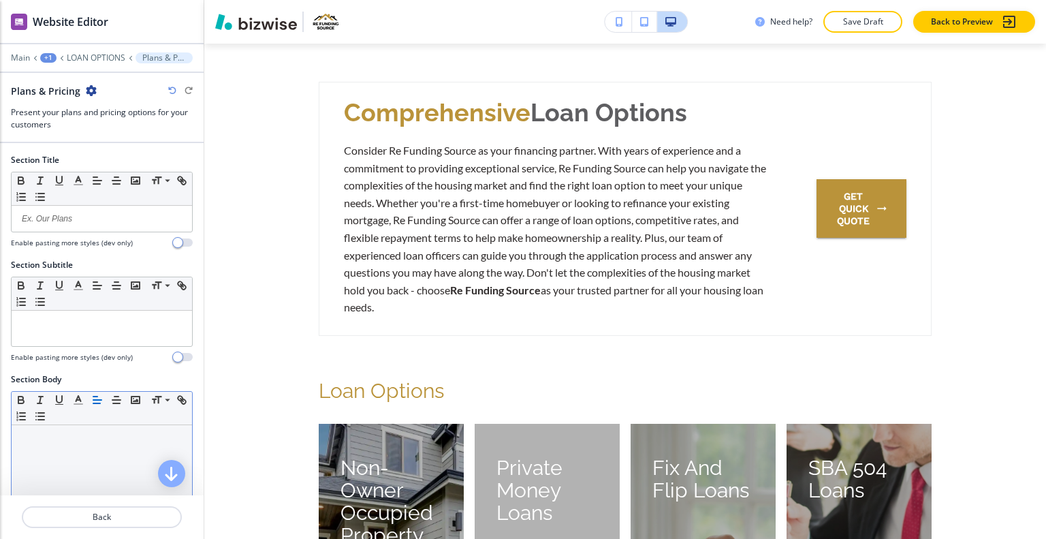
scroll to position [229, 0]
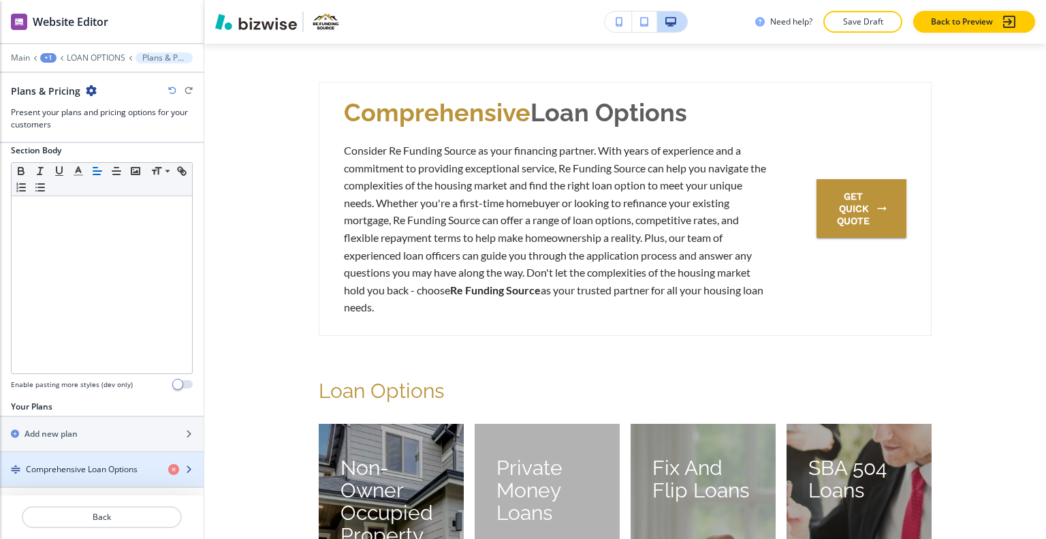
click at [101, 463] on h4 "Comprehensive Loan Options" at bounding box center [82, 469] width 112 height 12
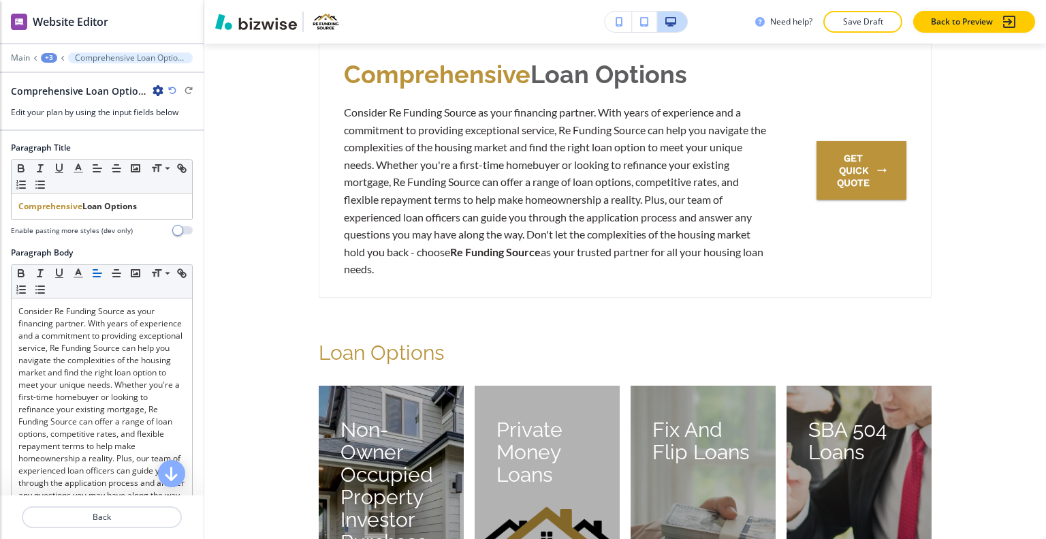
scroll to position [292, 0]
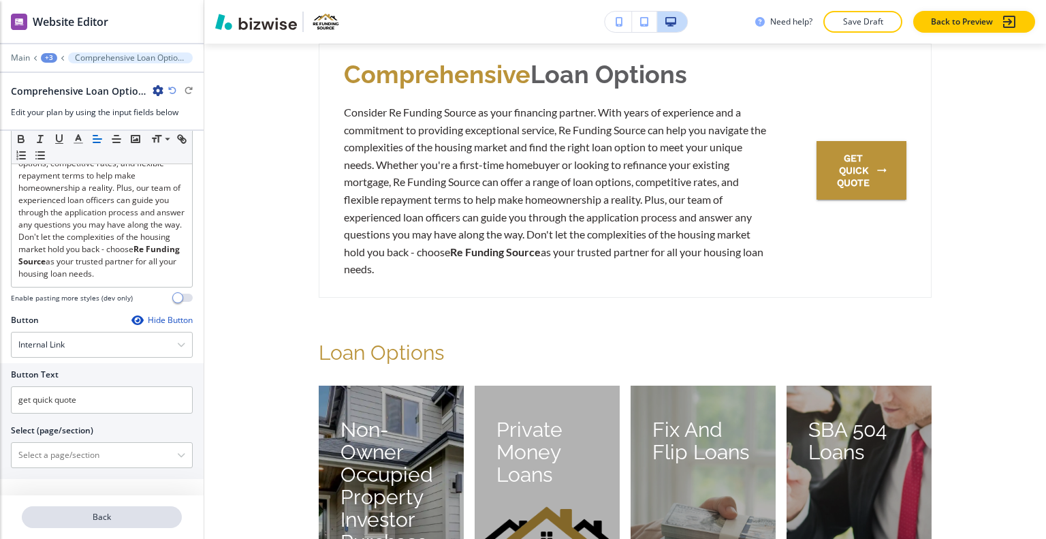
click at [104, 507] on button "Back" at bounding box center [102, 517] width 160 height 22
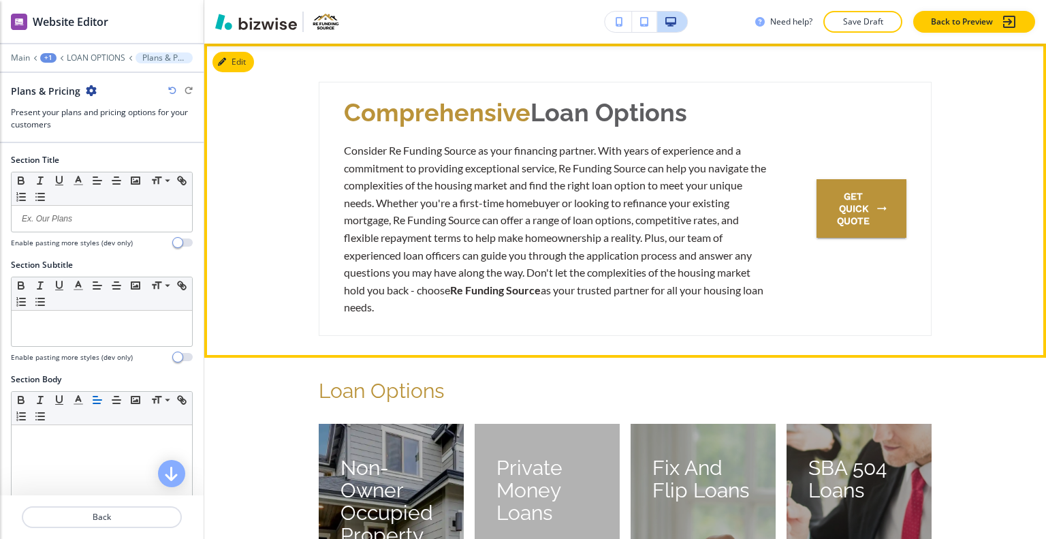
scroll to position [962, 0]
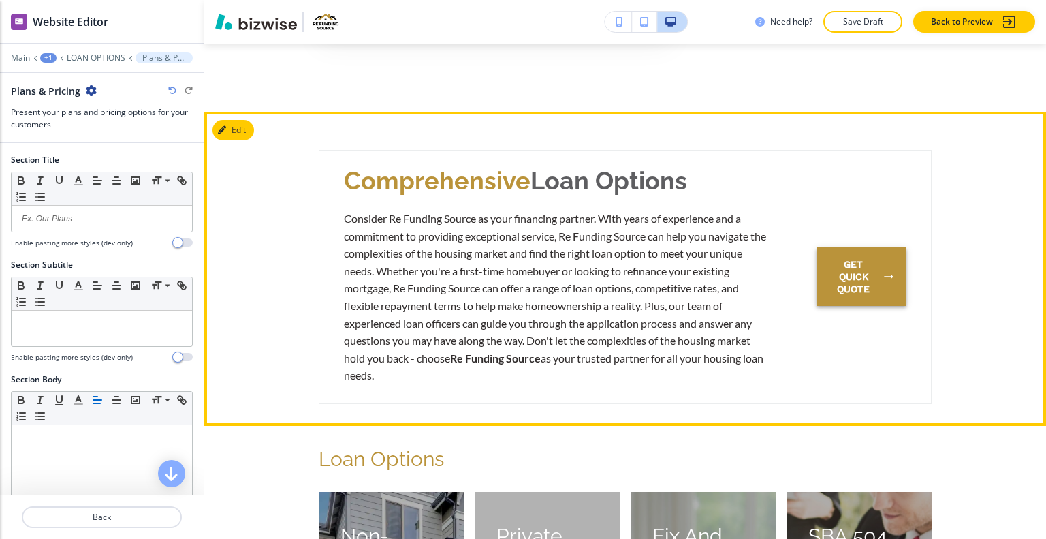
click at [860, 282] on button "get quick quote" at bounding box center [862, 276] width 90 height 59
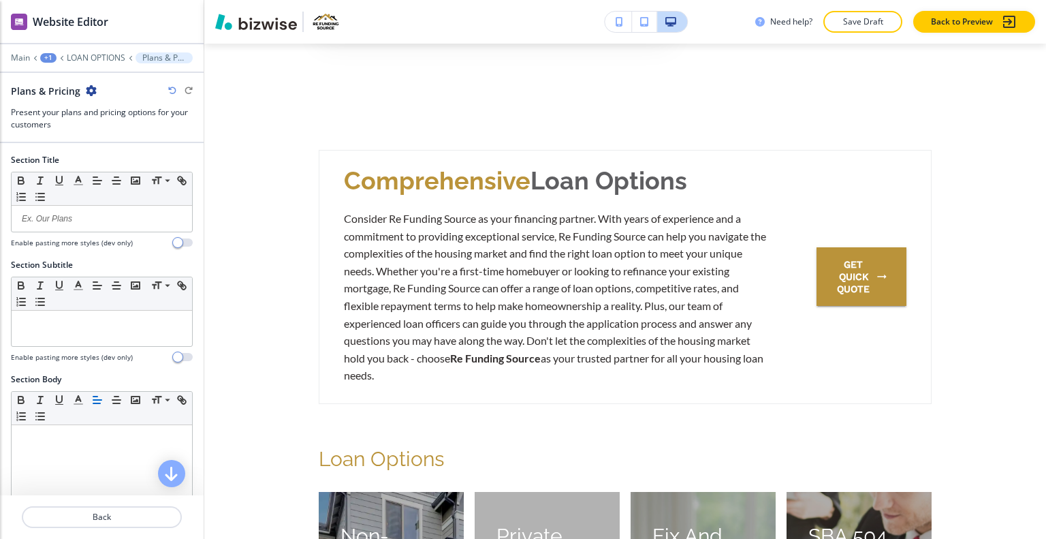
click at [238, 132] on div "Edit Comprehensive Loan Options Consider Re Funding Source as your financing pa…" at bounding box center [625, 269] width 842 height 314
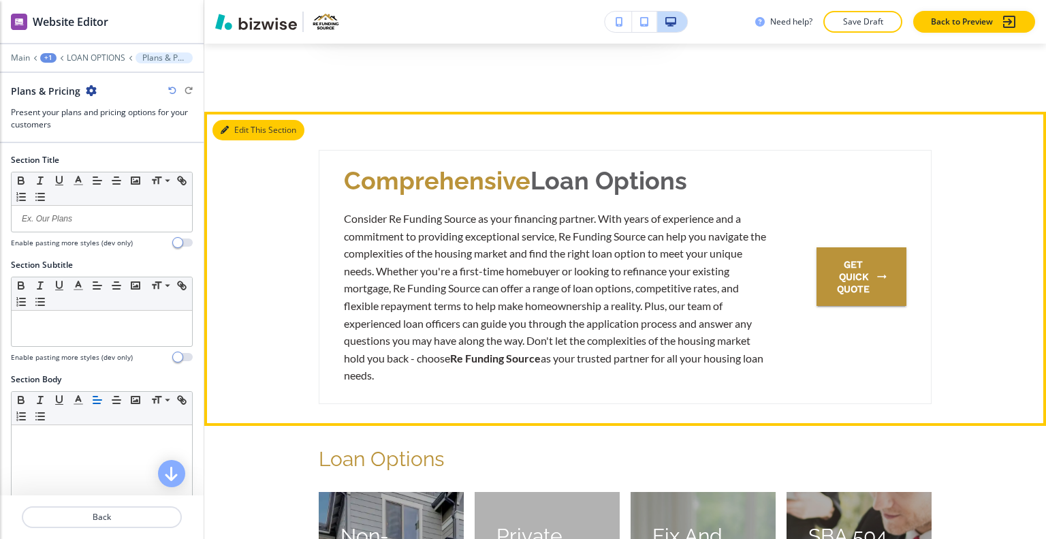
click at [242, 133] on button "Edit This Section" at bounding box center [259, 130] width 92 height 20
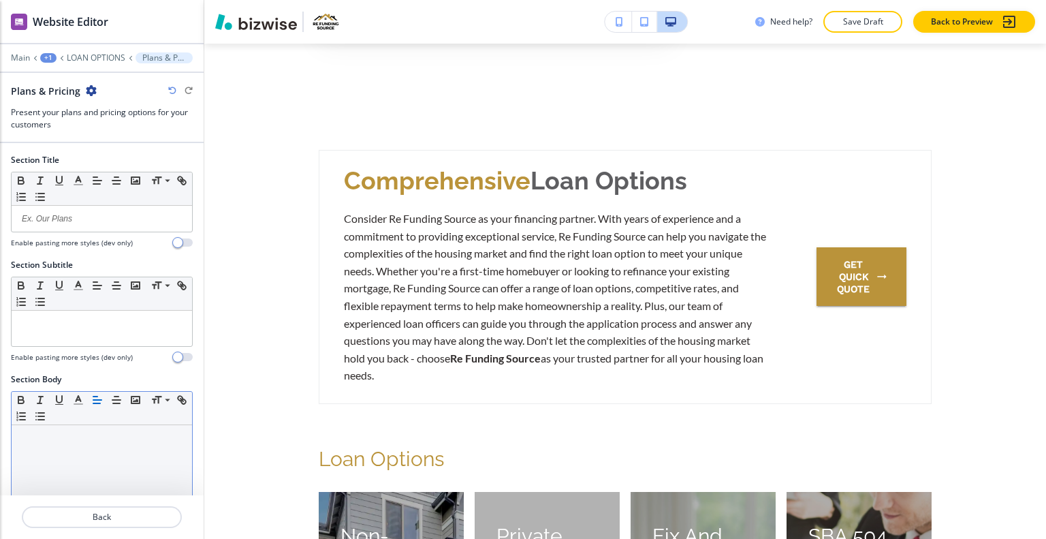
scroll to position [229, 0]
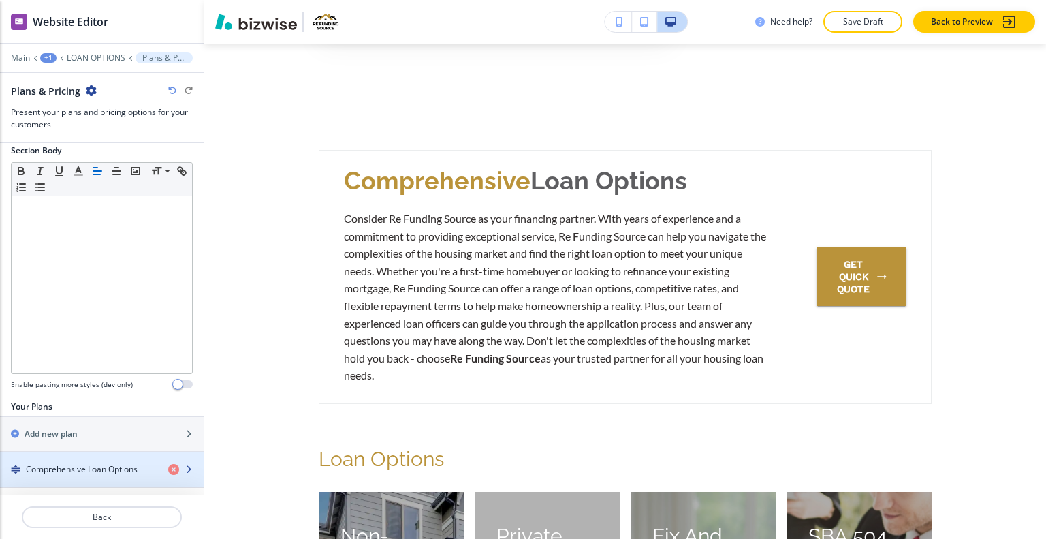
click at [76, 475] on div "button" at bounding box center [102, 480] width 204 height 11
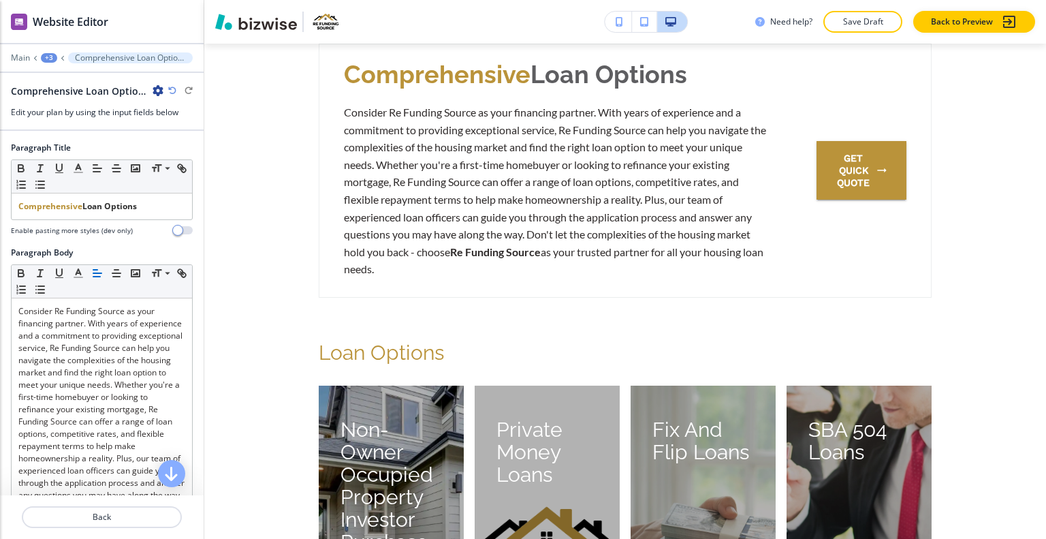
scroll to position [292, 0]
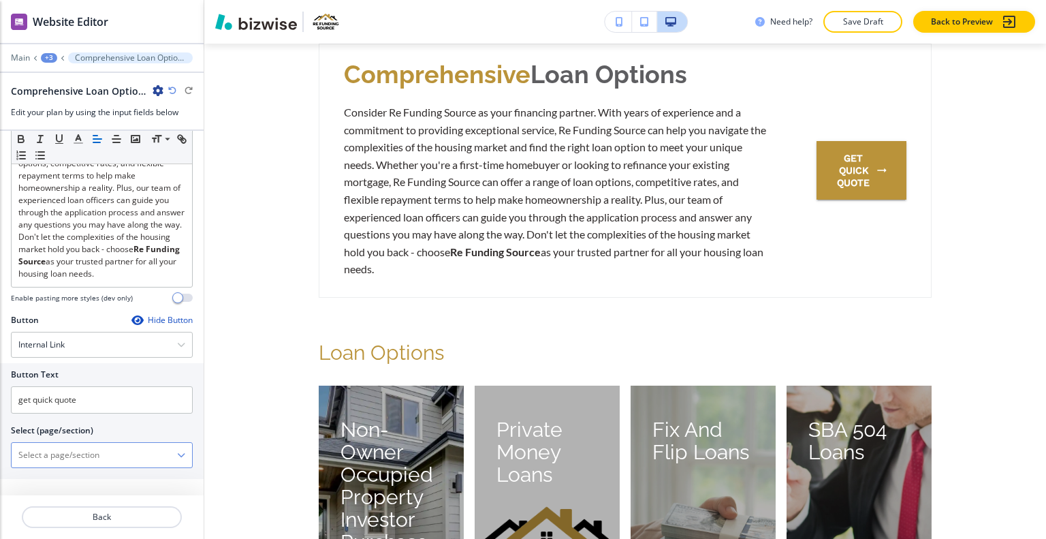
click at [80, 455] on \(page\/section\) "Manual Input" at bounding box center [95, 454] width 166 height 23
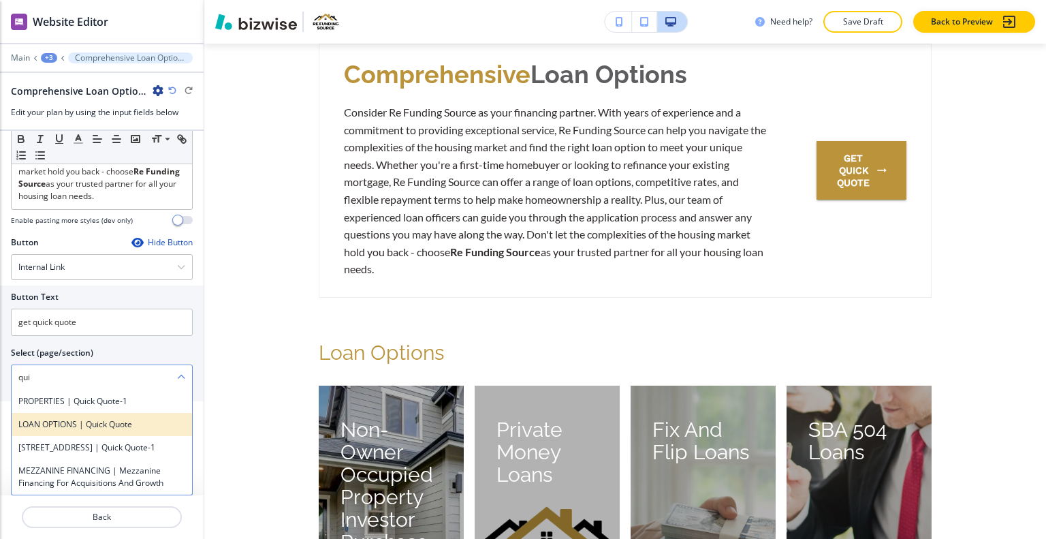
scroll to position [0, 0]
click at [99, 436] on div "LOAN OPTIONS | Quick Quote" at bounding box center [102, 424] width 181 height 23
type \(page\/section\) "LOAN OPTIONS | Quick Quote"
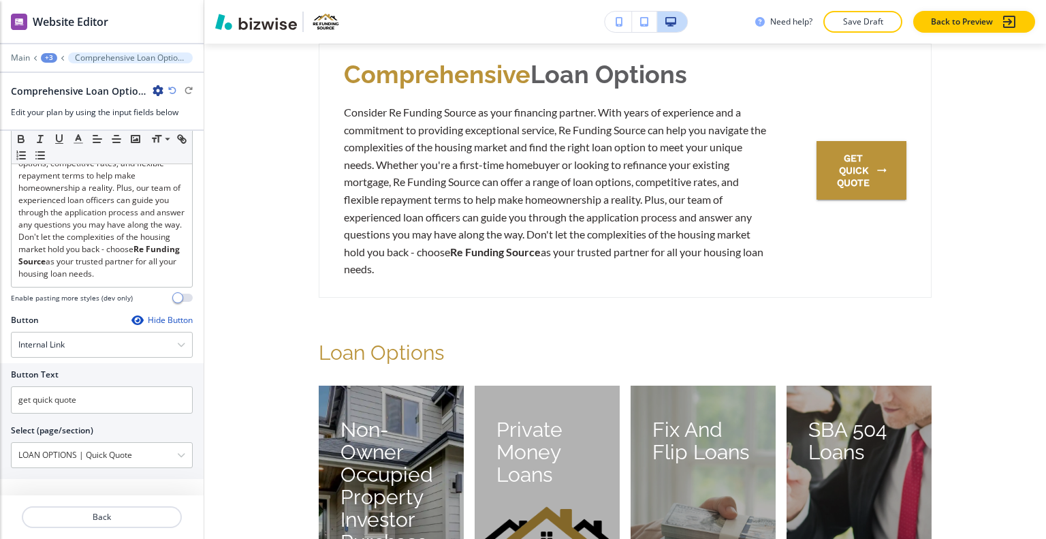
scroll to position [292, 0]
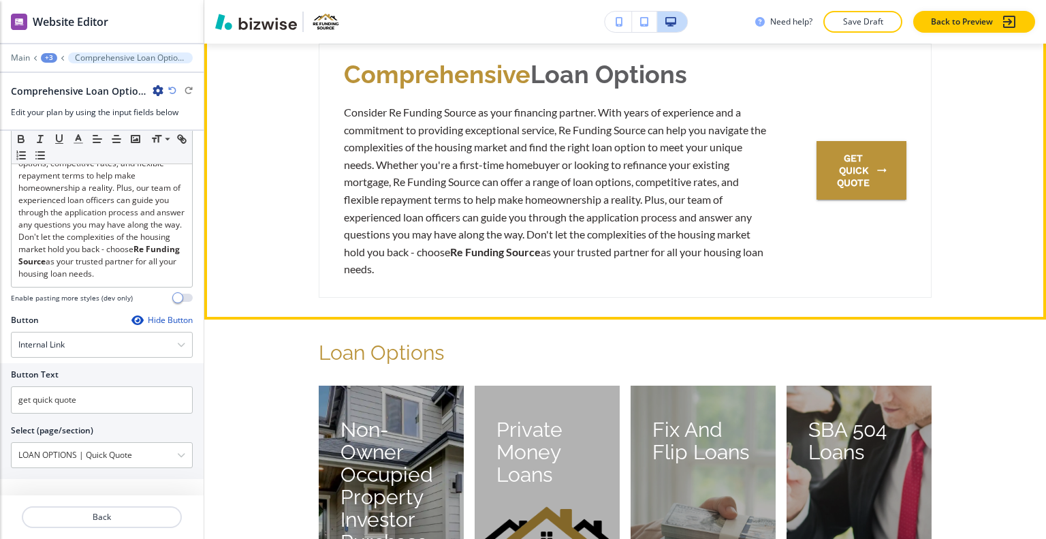
click at [875, 161] on button "get quick quote" at bounding box center [862, 170] width 90 height 59
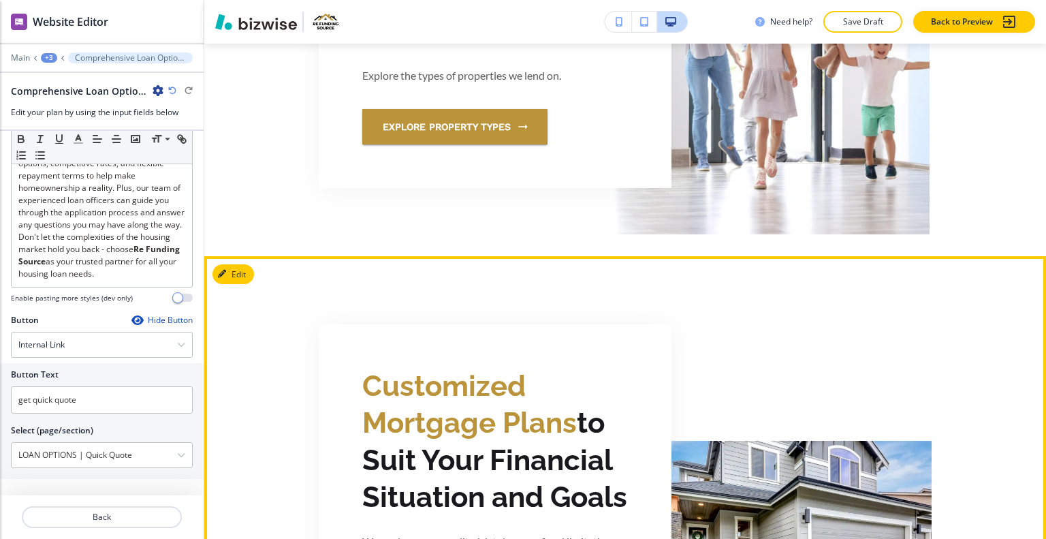
scroll to position [3473, 0]
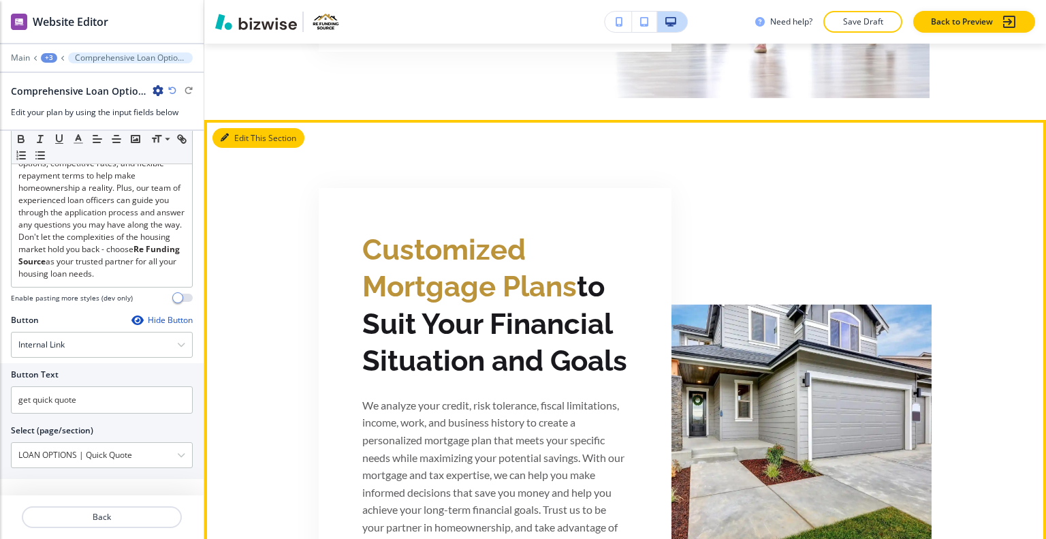
click at [249, 138] on button "Edit This Section" at bounding box center [259, 138] width 92 height 20
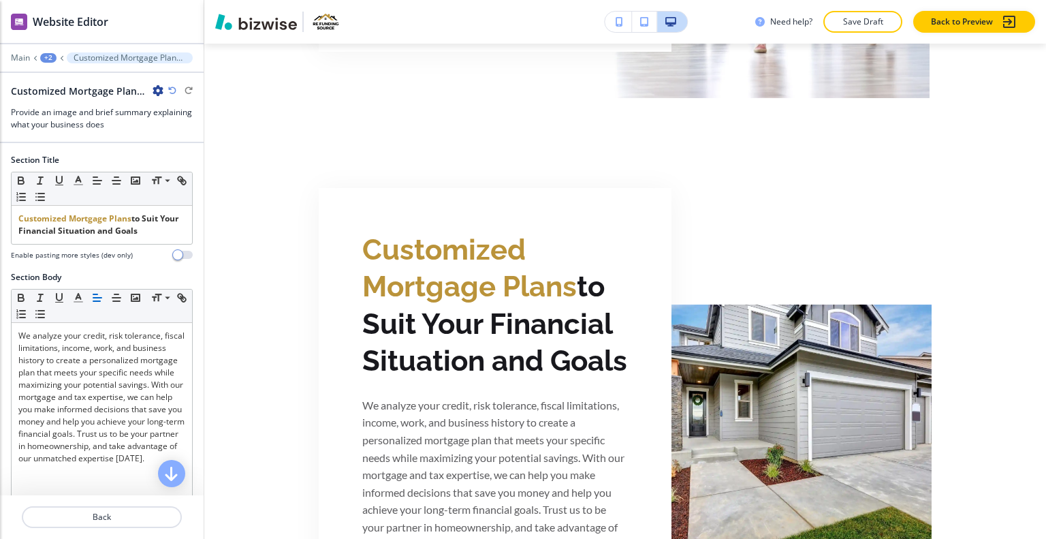
scroll to position [3821, 0]
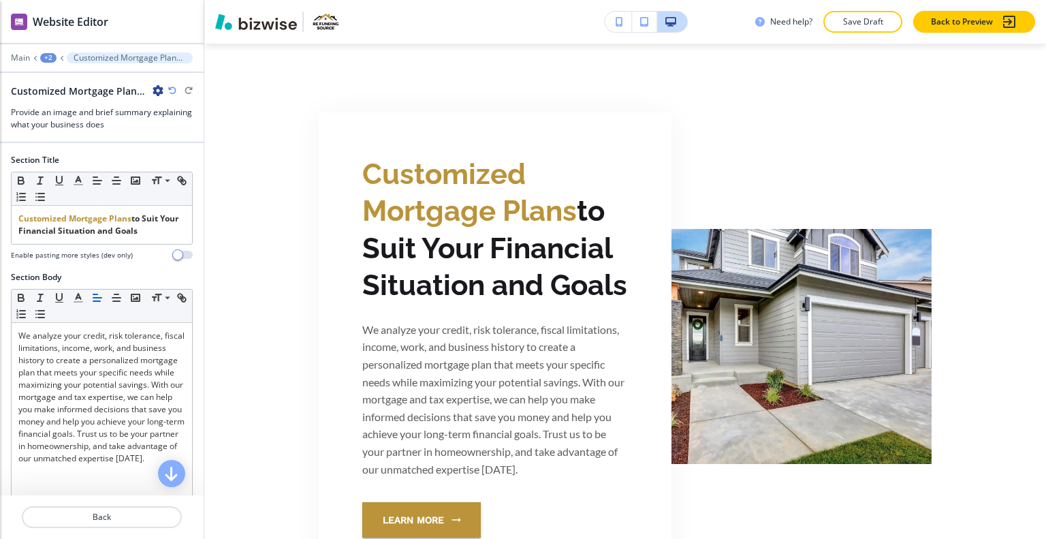
click at [160, 89] on icon "button" at bounding box center [158, 90] width 11 height 11
click at [215, 166] on p "Delete Section" at bounding box center [195, 161] width 69 height 12
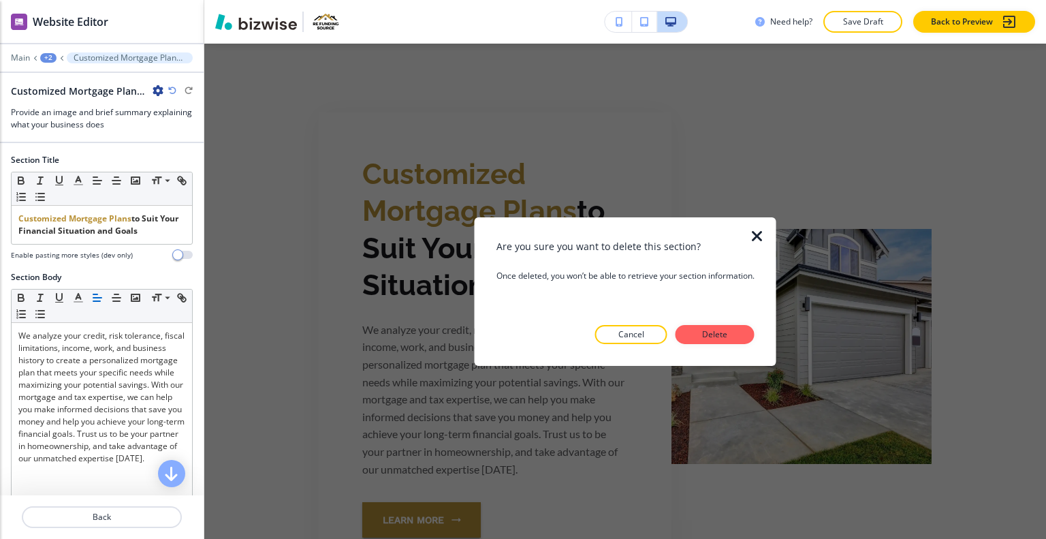
click at [46, 57] on div "+2" at bounding box center [48, 58] width 16 height 10
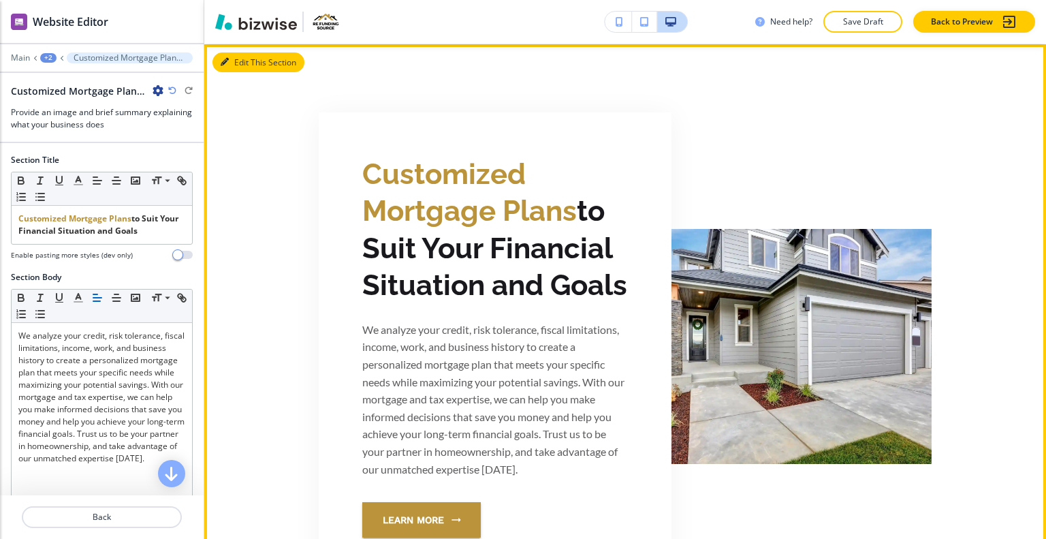
click at [239, 57] on button "Edit This Section" at bounding box center [259, 62] width 92 height 20
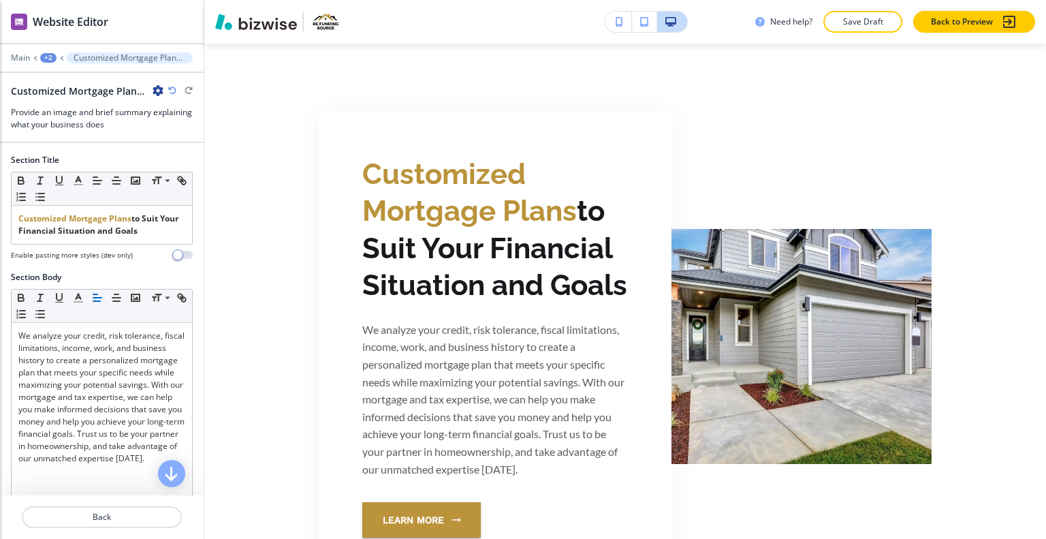
click at [157, 89] on icon "button" at bounding box center [158, 90] width 11 height 11
drag, startPoint x: 190, startPoint y: 156, endPoint x: 202, endPoint y: 160, distance: 12.3
click at [191, 156] on p "Delete Section" at bounding box center [195, 161] width 69 height 12
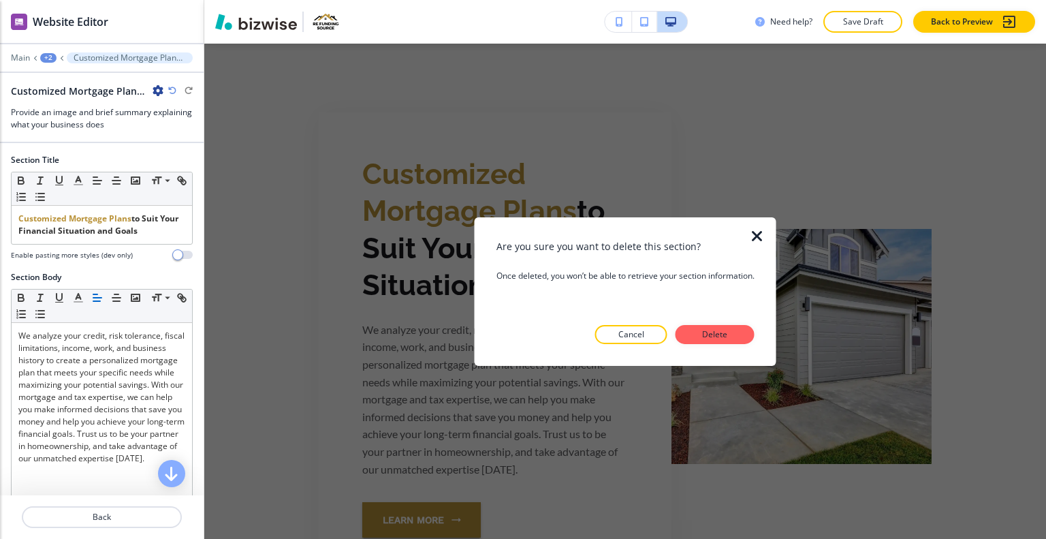
click at [708, 331] on p "Delete" at bounding box center [715, 334] width 33 height 12
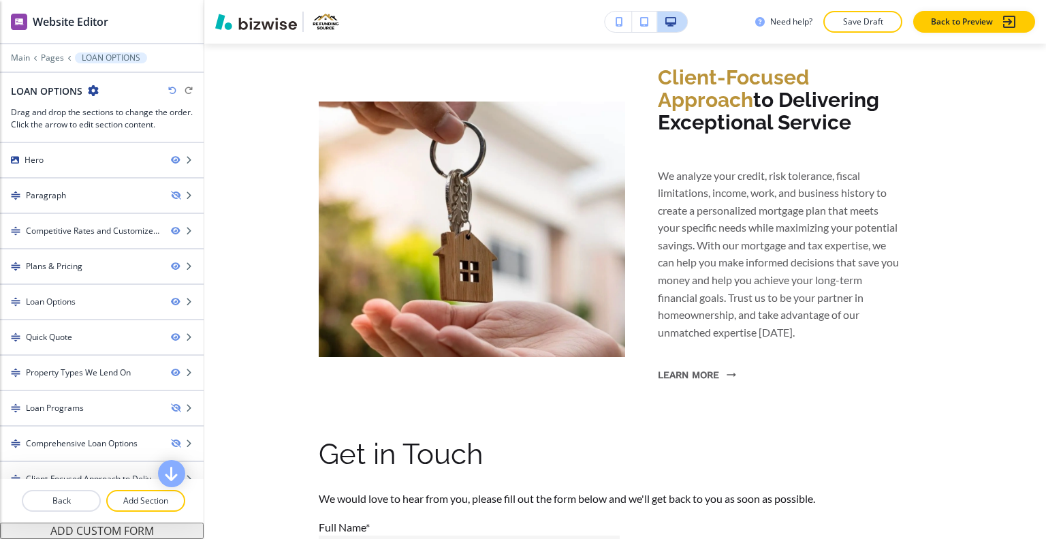
scroll to position [3684, 0]
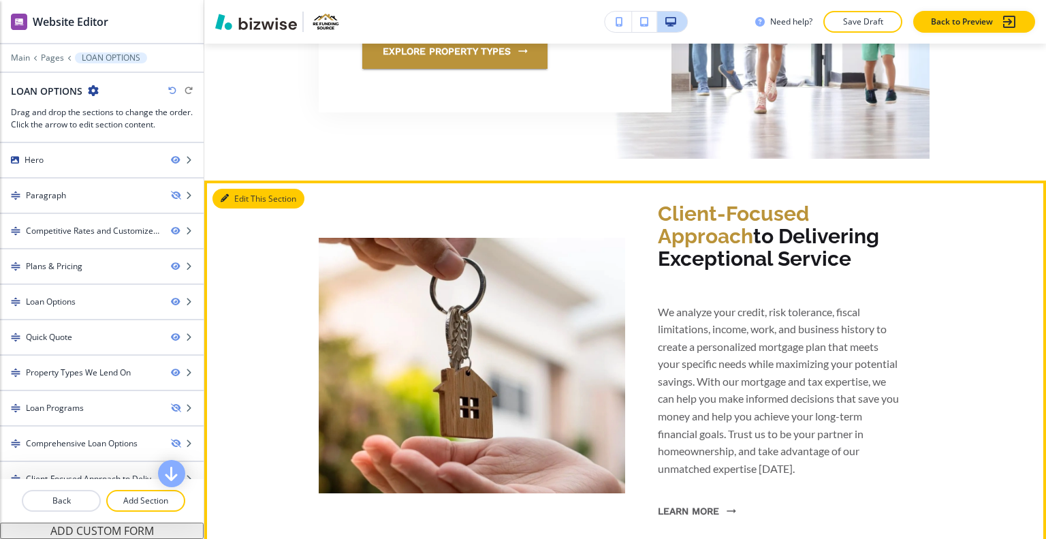
click at [246, 196] on button "Edit This Section" at bounding box center [259, 199] width 92 height 20
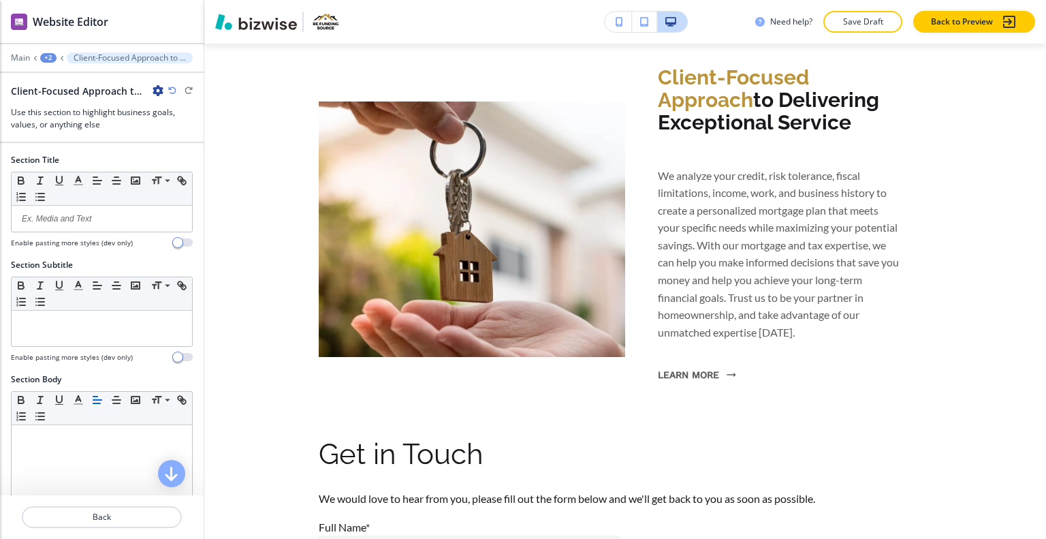
drag, startPoint x: 159, startPoint y: 87, endPoint x: 169, endPoint y: 93, distance: 11.7
click at [159, 87] on icon "button" at bounding box center [158, 90] width 11 height 11
click at [221, 152] on button "Delete Section" at bounding box center [196, 161] width 87 height 25
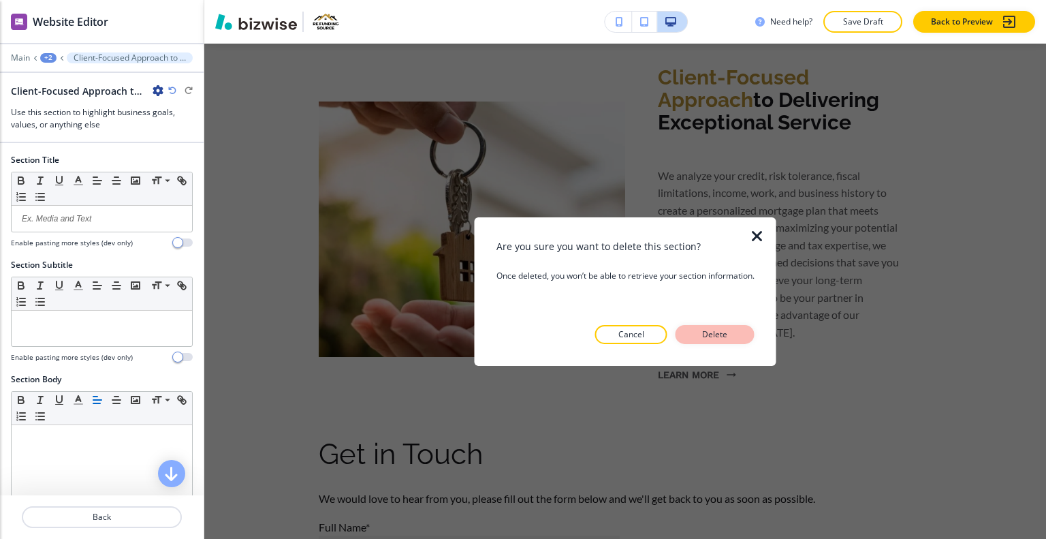
click at [715, 326] on div "Are you sure you want to delete this section? Once deleted, you won’t be able t…" at bounding box center [626, 290] width 258 height 105
click at [716, 331] on p "Delete" at bounding box center [715, 334] width 33 height 12
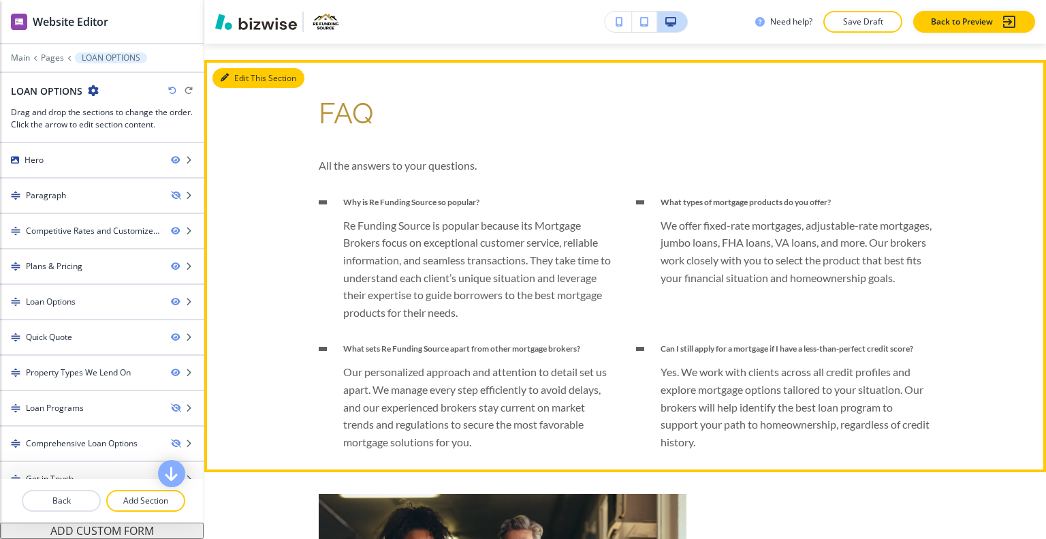
click at [239, 80] on button "Edit This Section" at bounding box center [259, 78] width 92 height 20
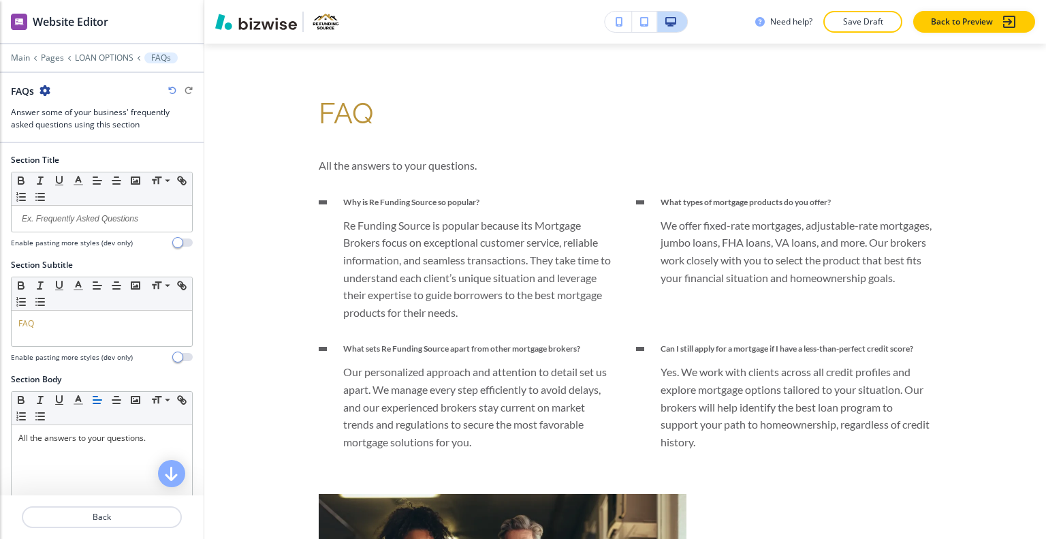
scroll to position [4313, 0]
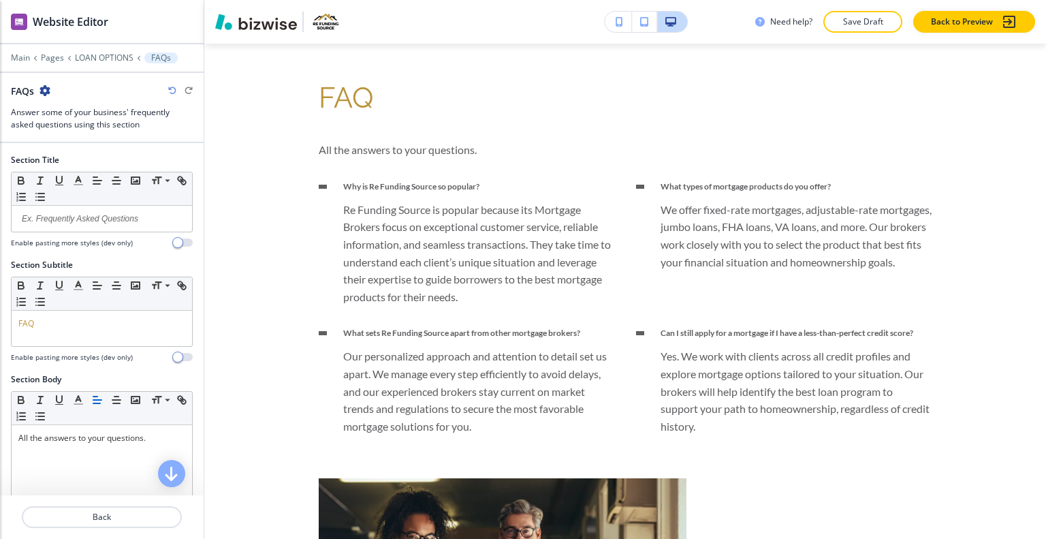
click at [41, 90] on icon "button" at bounding box center [45, 90] width 11 height 11
drag, startPoint x: 84, startPoint y: 173, endPoint x: 84, endPoint y: 163, distance: 10.2
click at [84, 172] on button "button" at bounding box center [78, 180] width 19 height 16
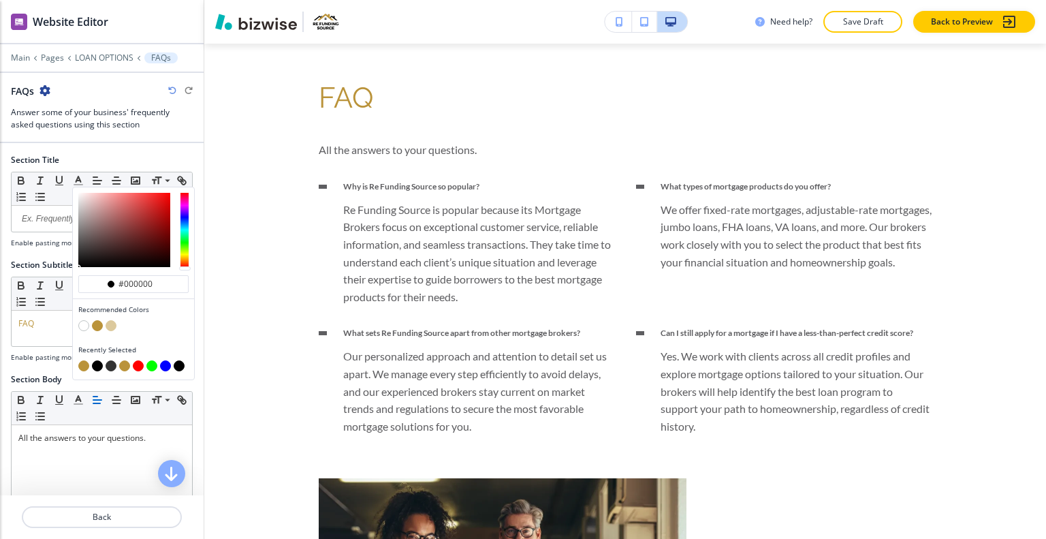
click at [49, 91] on icon "button" at bounding box center [45, 90] width 11 height 11
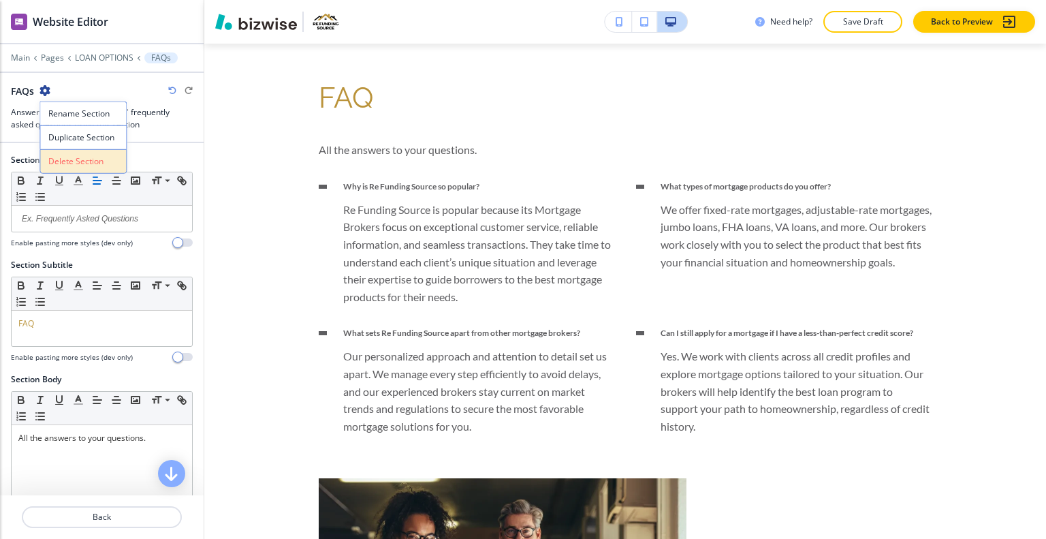
drag, startPoint x: 75, startPoint y: 142, endPoint x: 78, endPoint y: 155, distance: 13.4
click at [78, 155] on div "Rename Section Duplicate Section Delete Section" at bounding box center [83, 137] width 87 height 72
click at [78, 155] on p "Delete Section" at bounding box center [82, 161] width 69 height 12
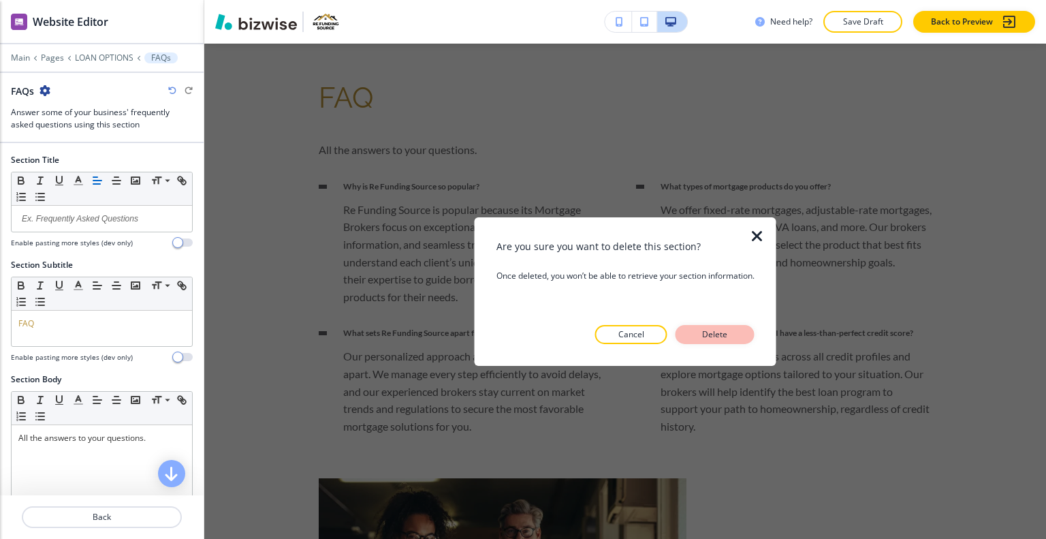
click at [740, 340] on button "Delete" at bounding box center [715, 334] width 79 height 19
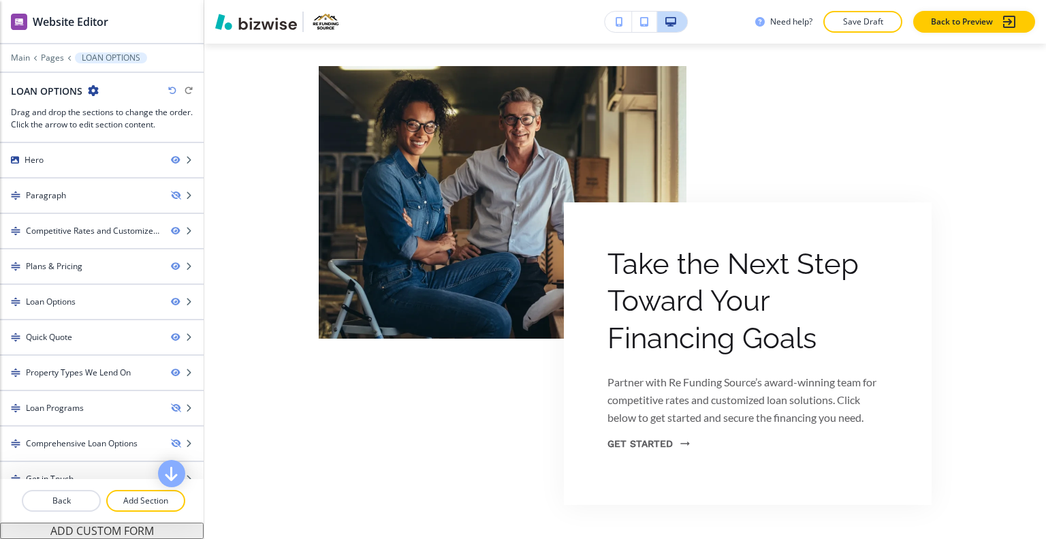
scroll to position [4109, 0]
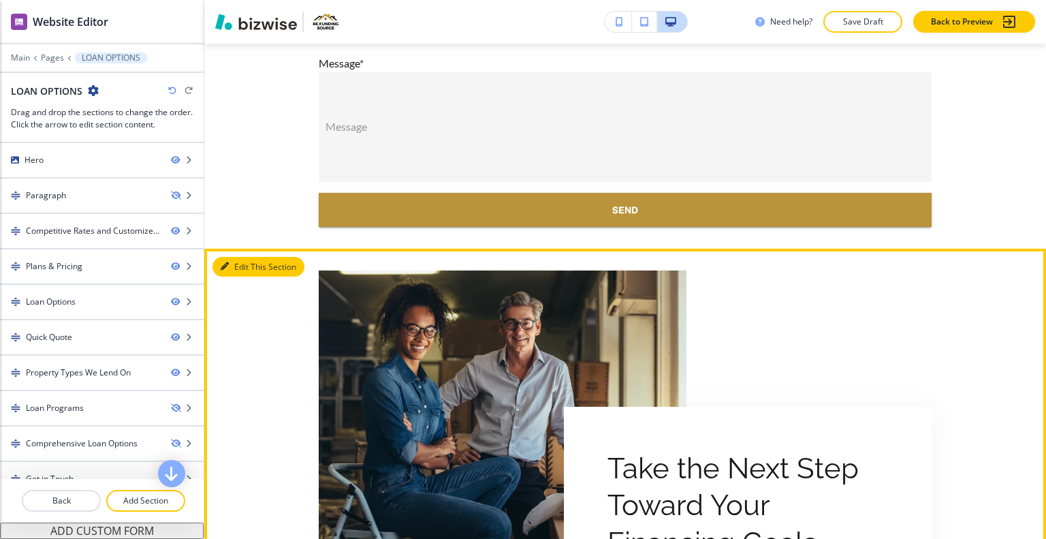
click at [242, 264] on button "Edit This Section" at bounding box center [259, 267] width 92 height 20
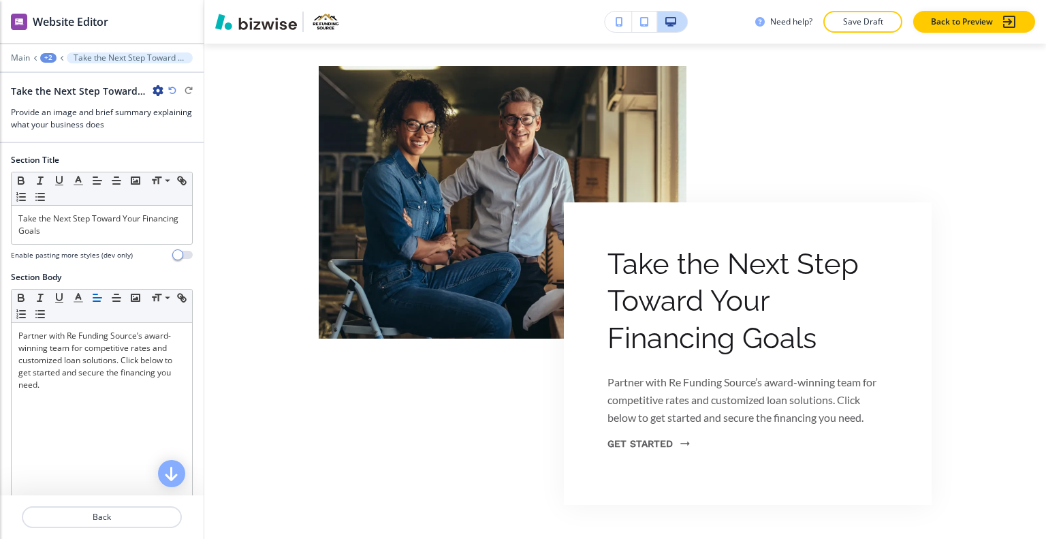
click at [158, 89] on icon "button" at bounding box center [158, 90] width 11 height 11
click at [215, 158] on p "Delete Section" at bounding box center [195, 161] width 69 height 12
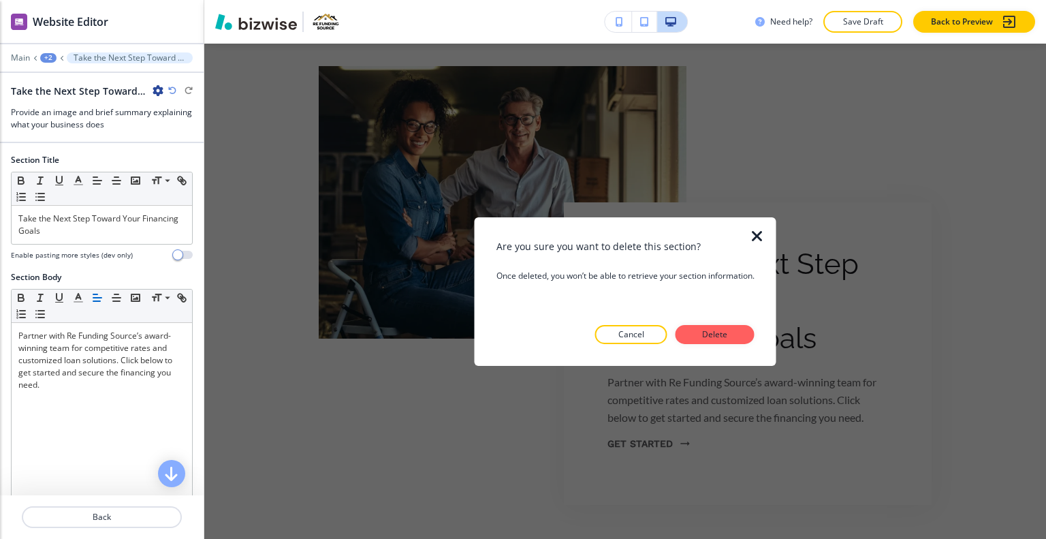
click at [704, 332] on p "Delete" at bounding box center [715, 334] width 33 height 12
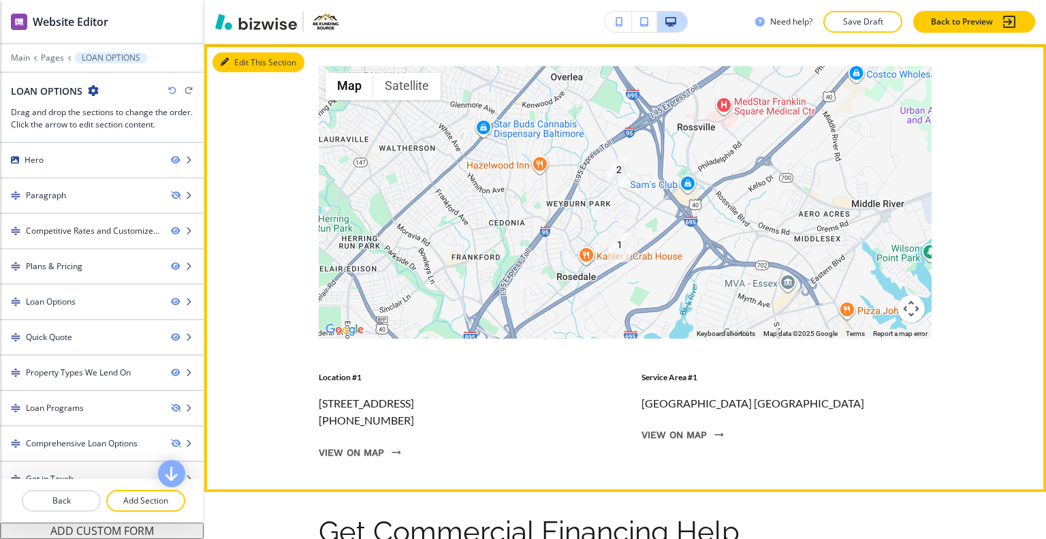
click at [236, 65] on button "Edit This Section" at bounding box center [259, 62] width 92 height 20
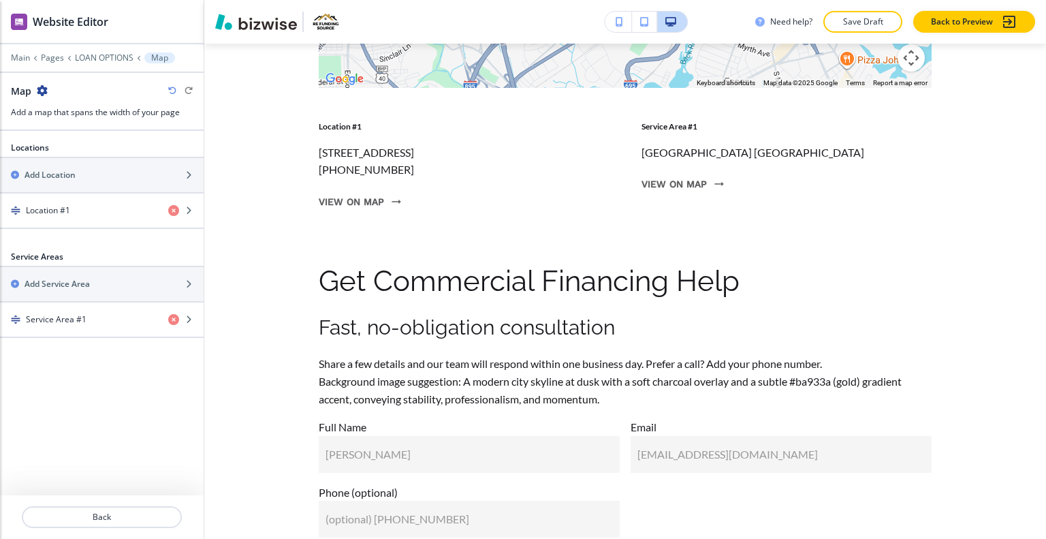
scroll to position [4658, 0]
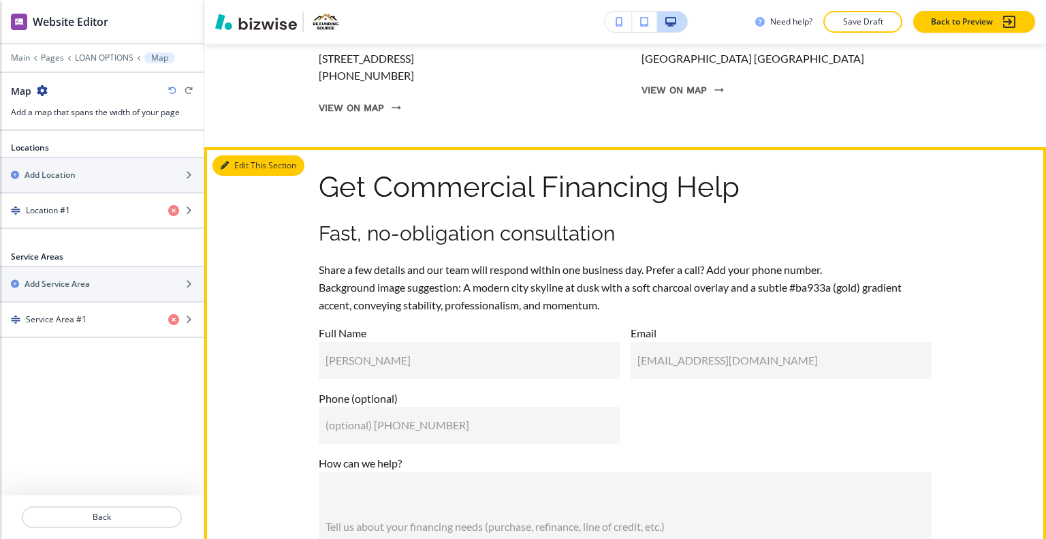
click at [248, 176] on button "Edit This Section" at bounding box center [259, 165] width 92 height 20
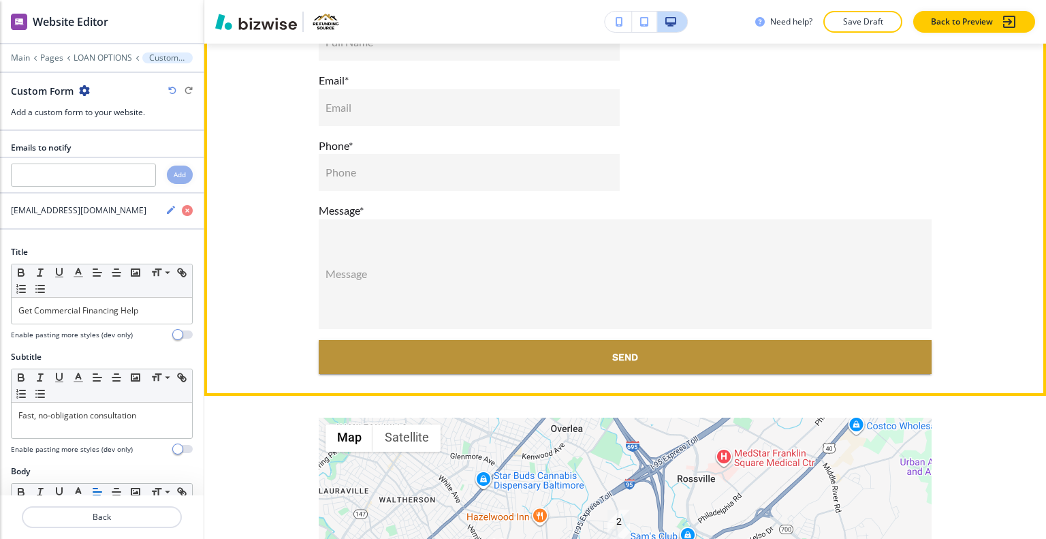
scroll to position [3689, 0]
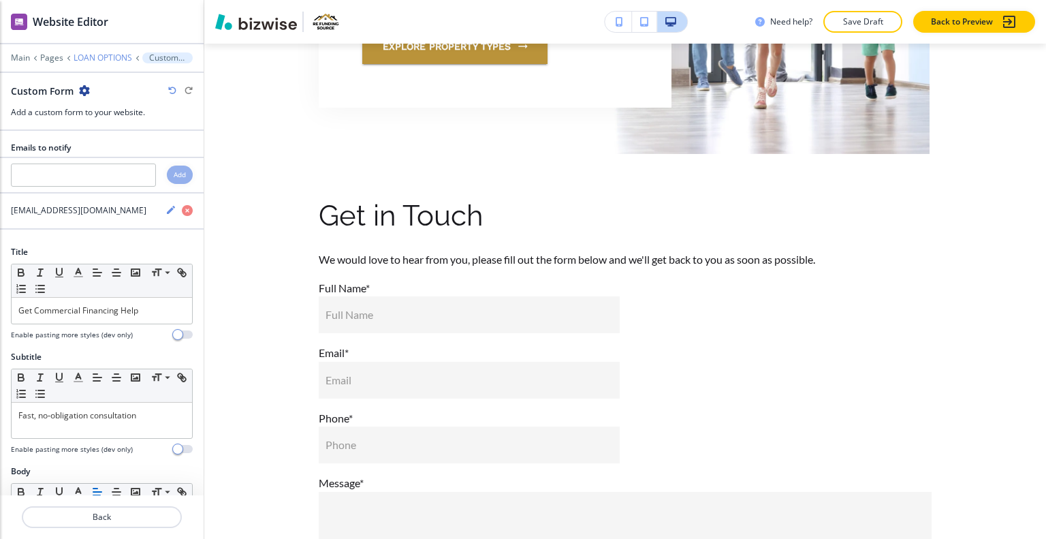
click at [101, 58] on p "LOAN OPTIONS" at bounding box center [103, 58] width 59 height 10
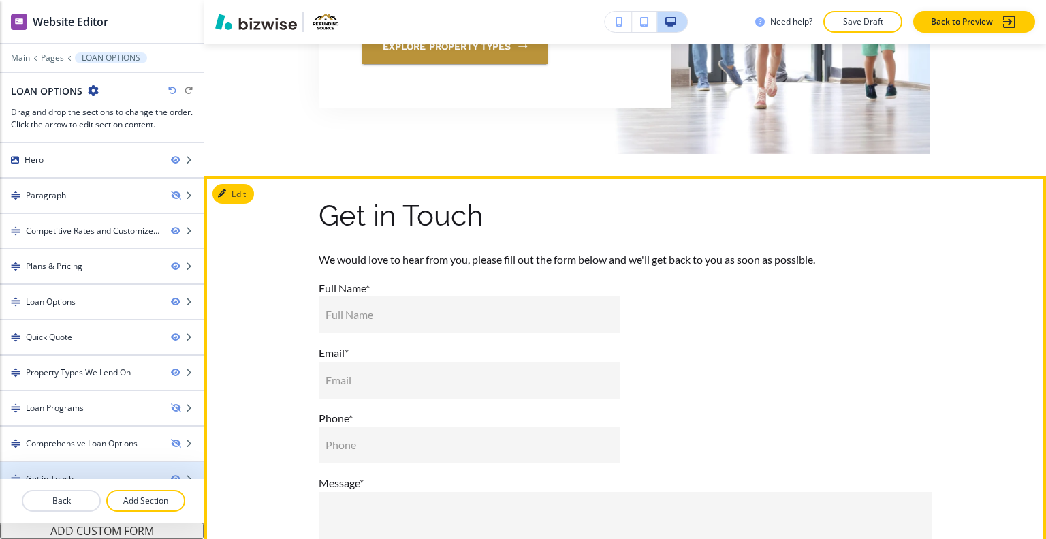
scroll to position [119, 0]
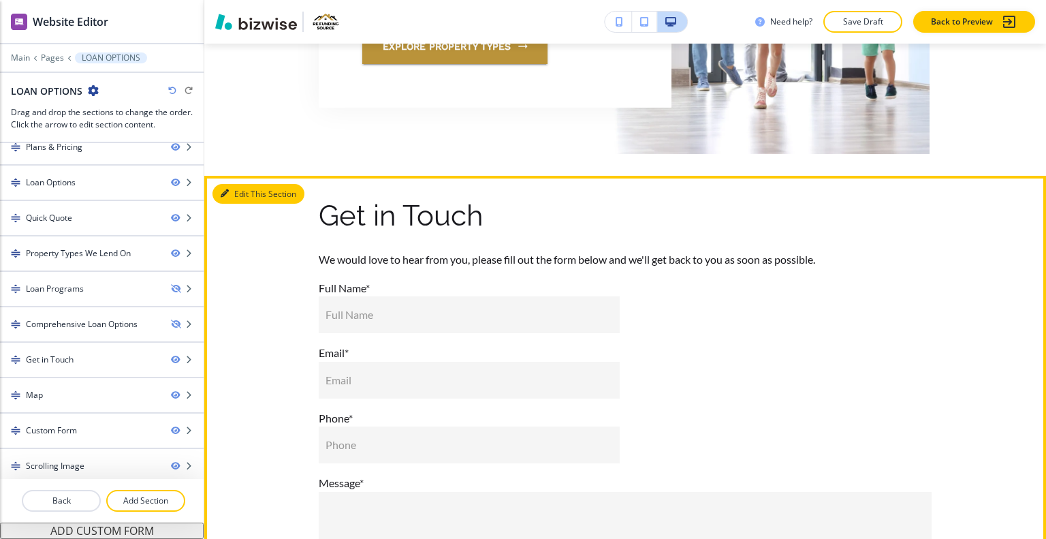
click at [240, 193] on button "Edit This Section" at bounding box center [259, 194] width 92 height 20
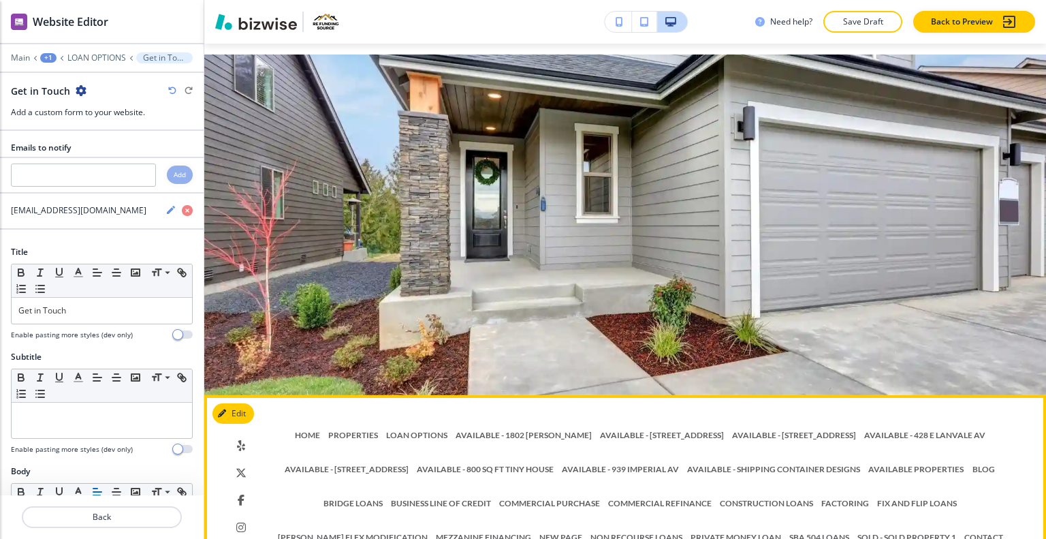
scroll to position [5306, 0]
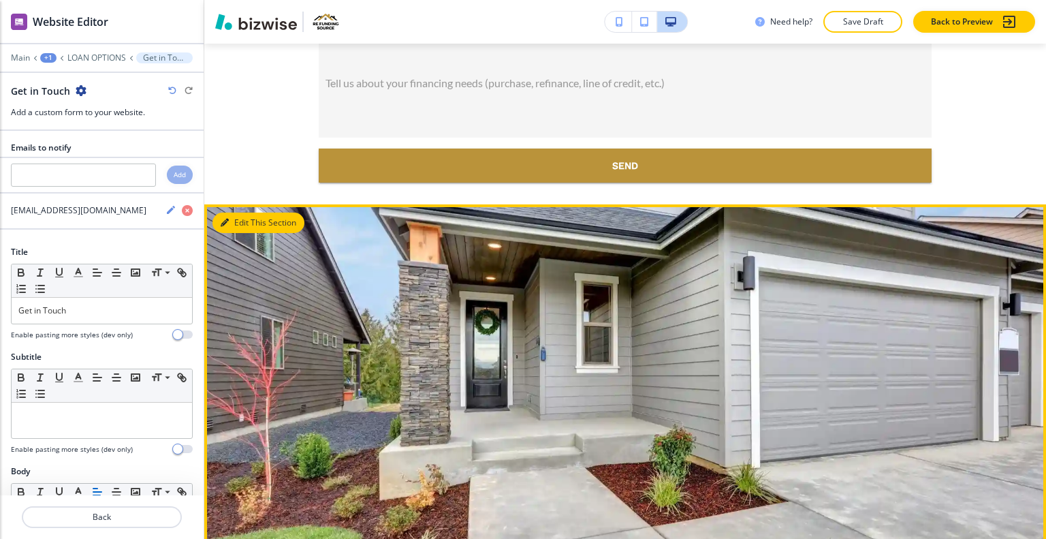
click at [242, 233] on button "Edit This Section" at bounding box center [259, 223] width 92 height 20
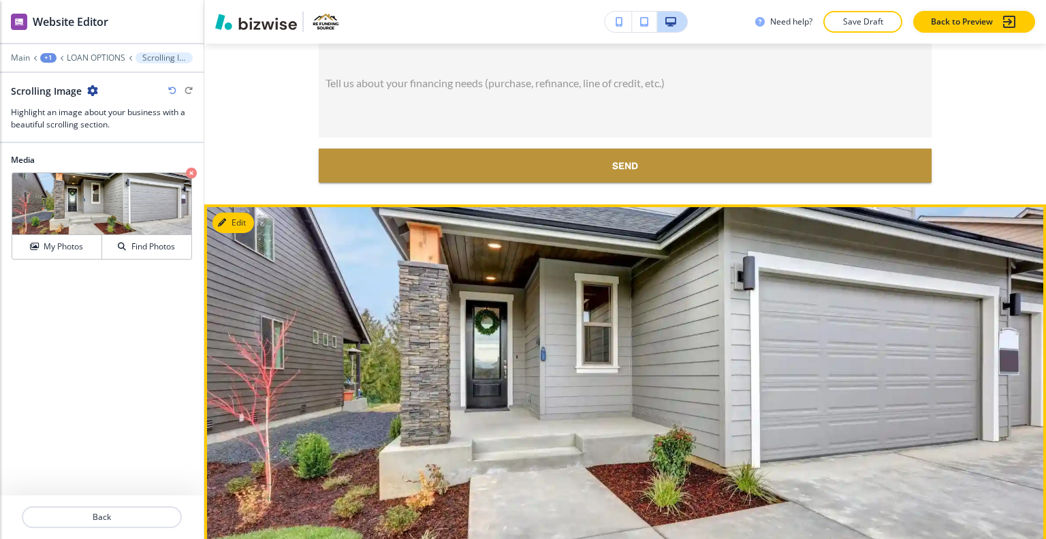
scroll to position [5280, 0]
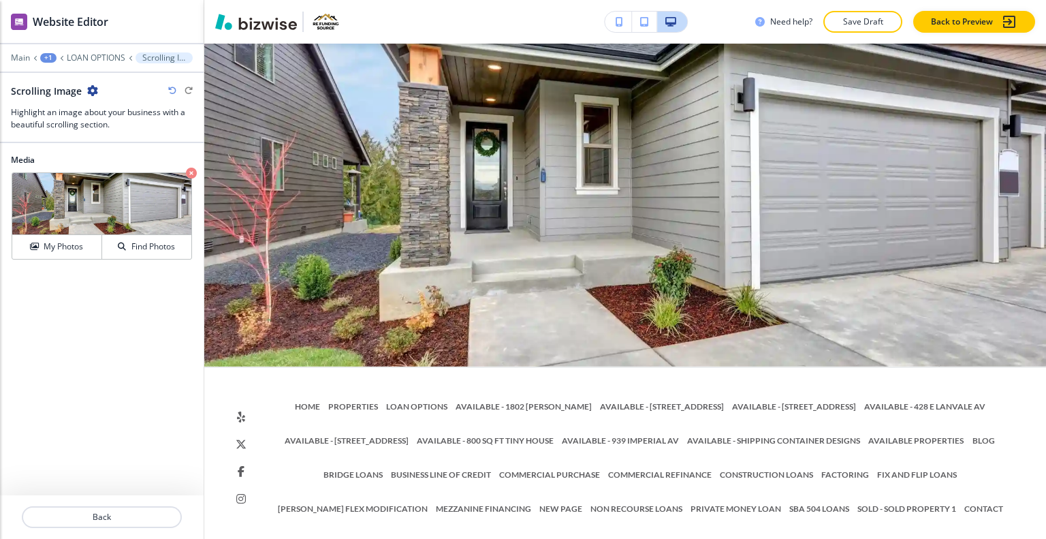
click at [92, 92] on icon "button" at bounding box center [92, 90] width 11 height 11
click at [117, 162] on p "Delete Section" at bounding box center [129, 161] width 69 height 12
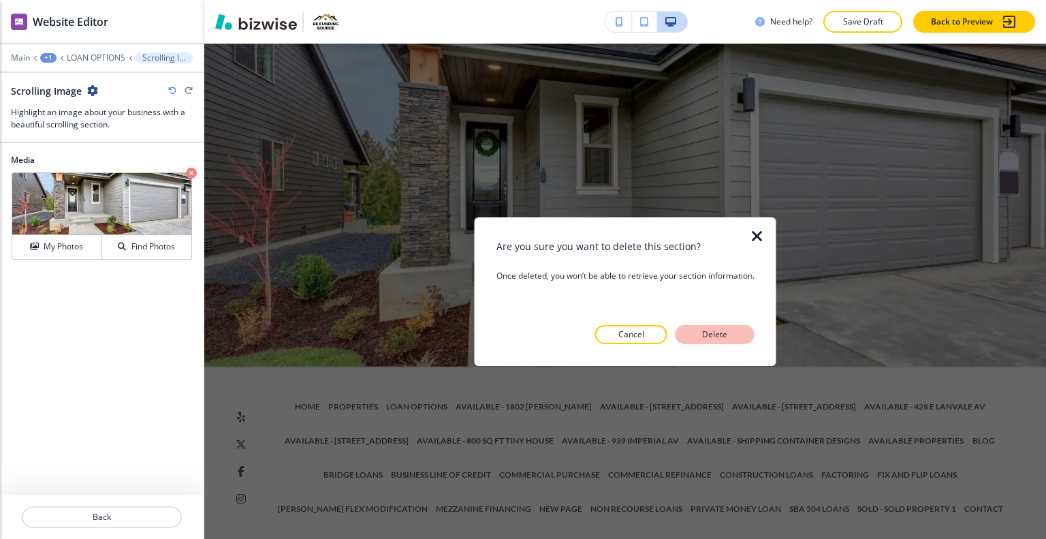
click at [741, 332] on button "Delete" at bounding box center [715, 334] width 79 height 19
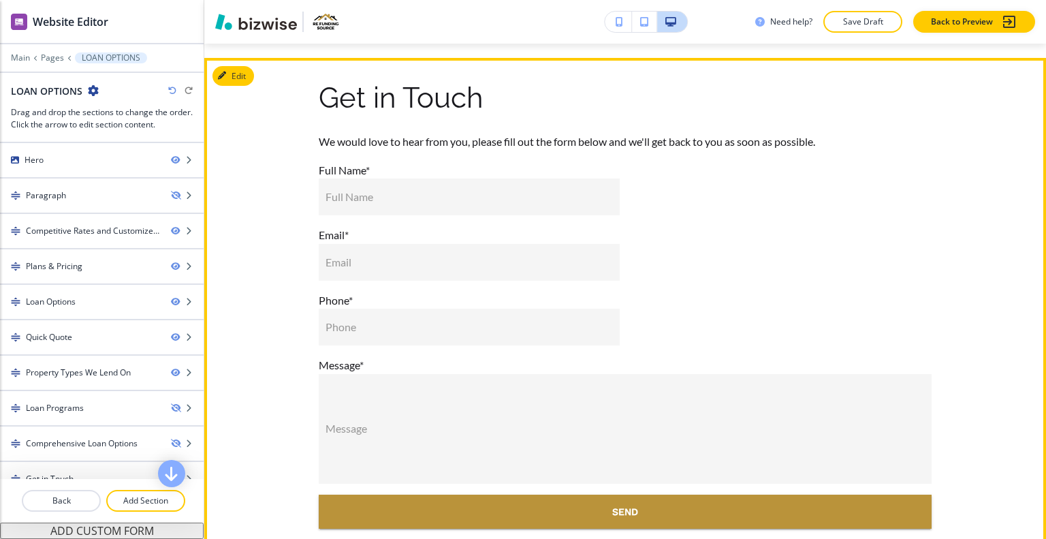
scroll to position [3671, 0]
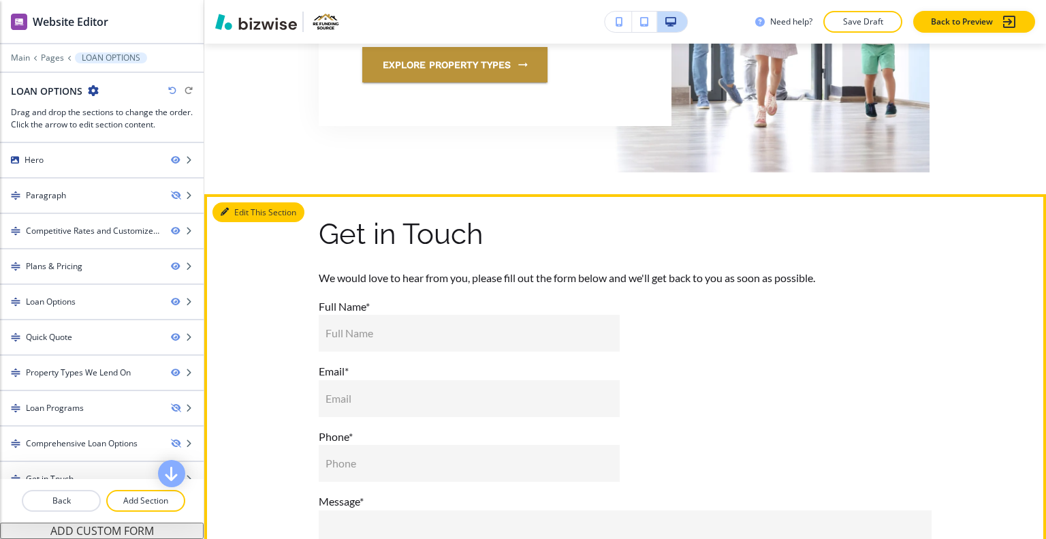
drag, startPoint x: 240, startPoint y: 217, endPoint x: 221, endPoint y: 211, distance: 19.2
click at [240, 217] on button "Edit This Section" at bounding box center [259, 212] width 92 height 20
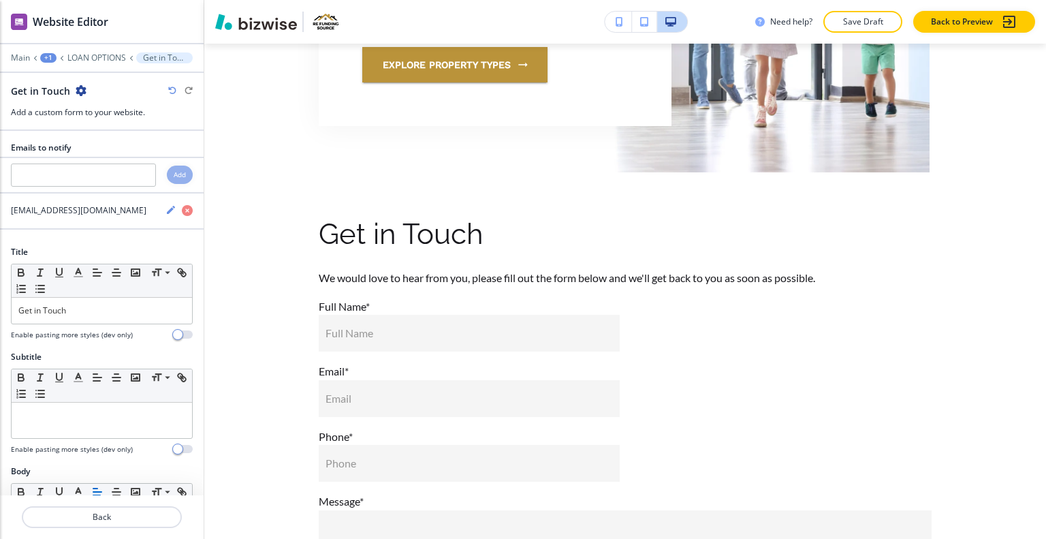
scroll to position [3821, 0]
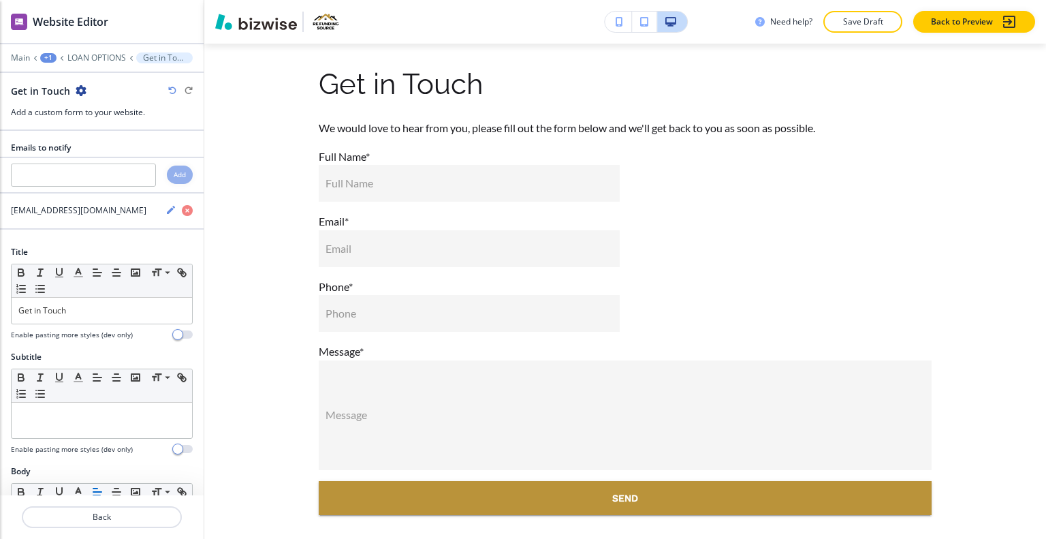
click at [80, 91] on icon "button" at bounding box center [81, 90] width 11 height 11
click at [112, 158] on p "Delete Section" at bounding box center [117, 161] width 69 height 12
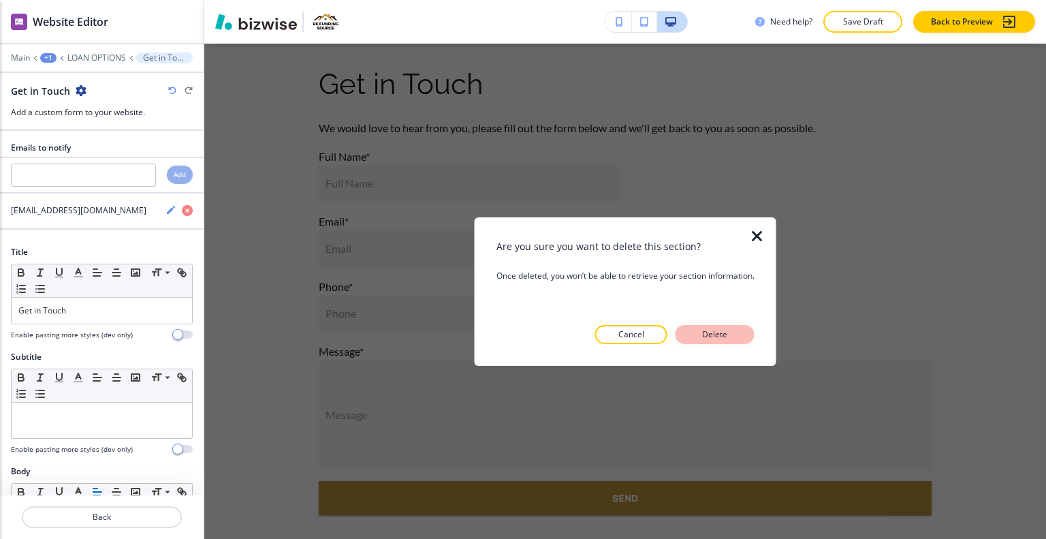
click at [722, 334] on p "Delete" at bounding box center [715, 334] width 33 height 12
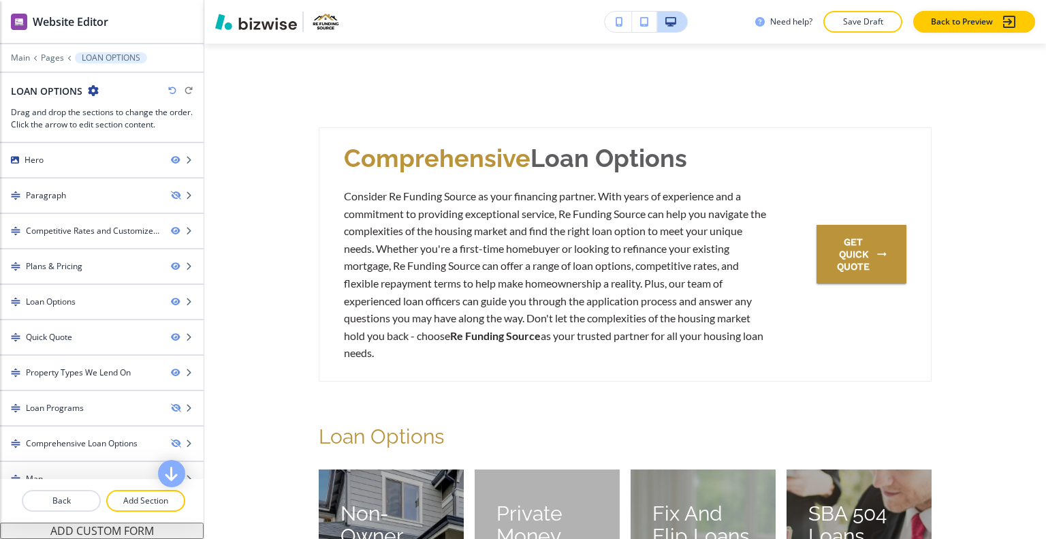
scroll to position [0, 0]
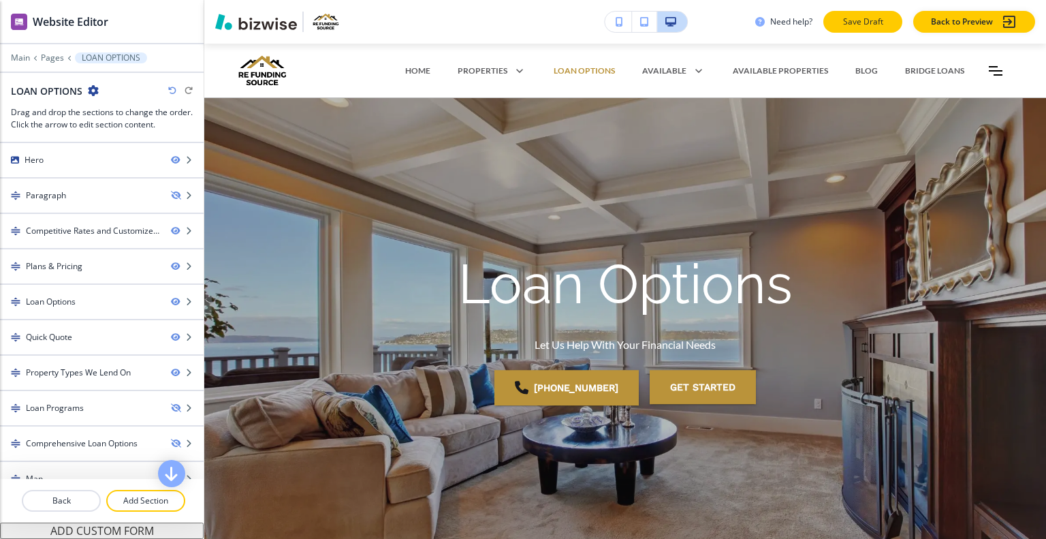
click at [879, 20] on p "Save Draft" at bounding box center [863, 22] width 44 height 12
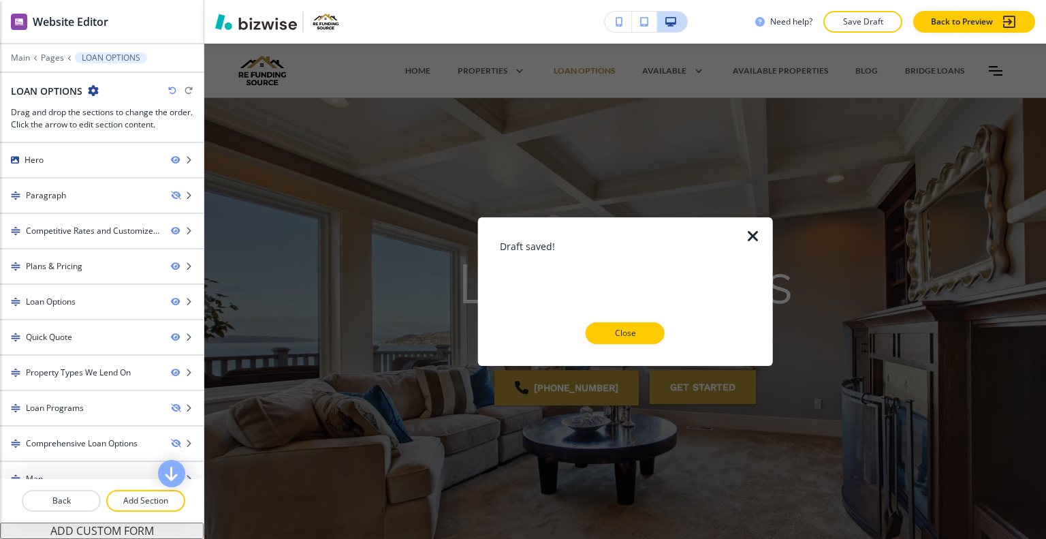
click at [644, 345] on div "Draft saved! Close" at bounding box center [625, 291] width 251 height 148
click at [648, 328] on button "Close" at bounding box center [625, 333] width 79 height 22
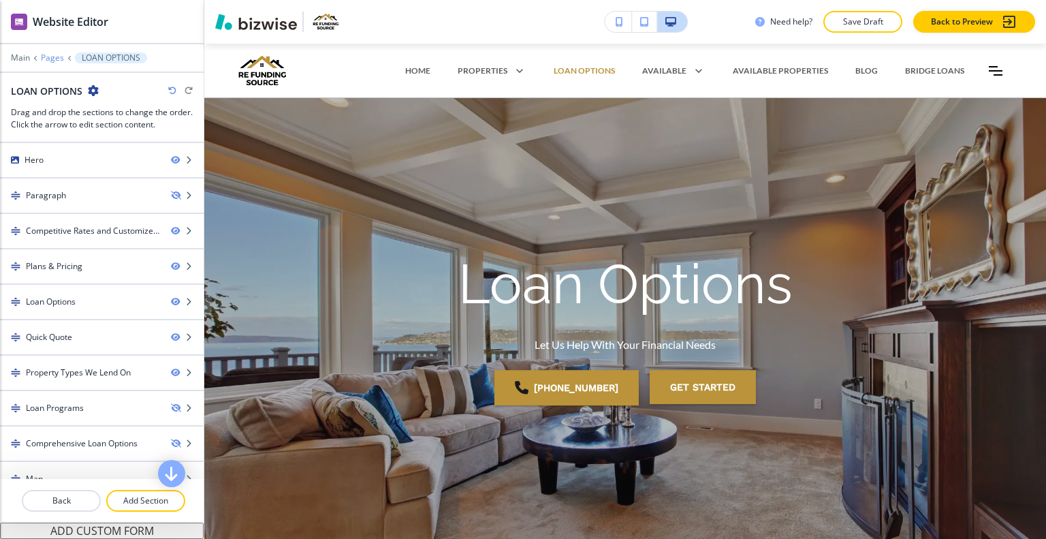
click at [54, 54] on p "Pages" at bounding box center [52, 58] width 23 height 10
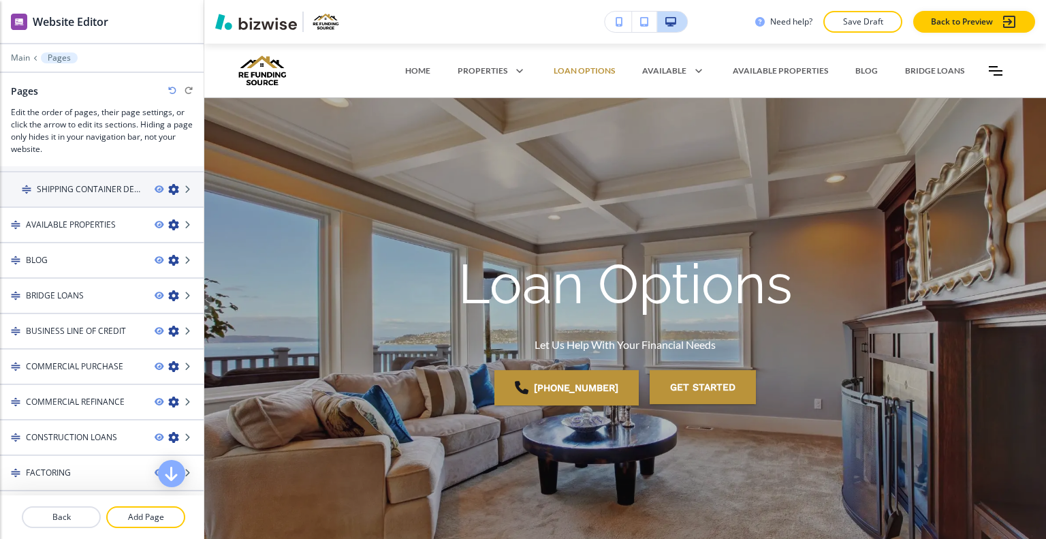
scroll to position [317, 0]
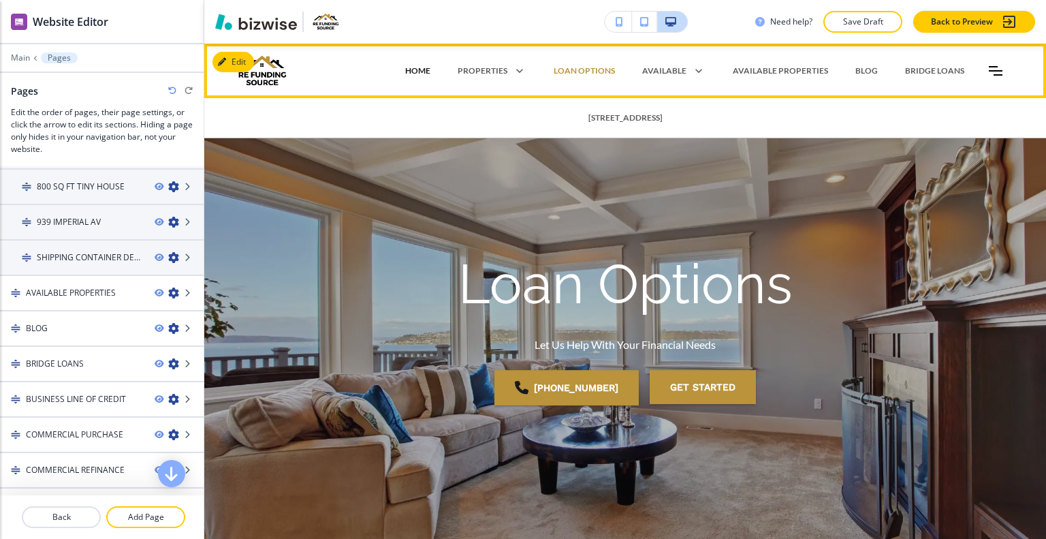
click at [421, 72] on p "HOME" at bounding box center [417, 71] width 25 height 12
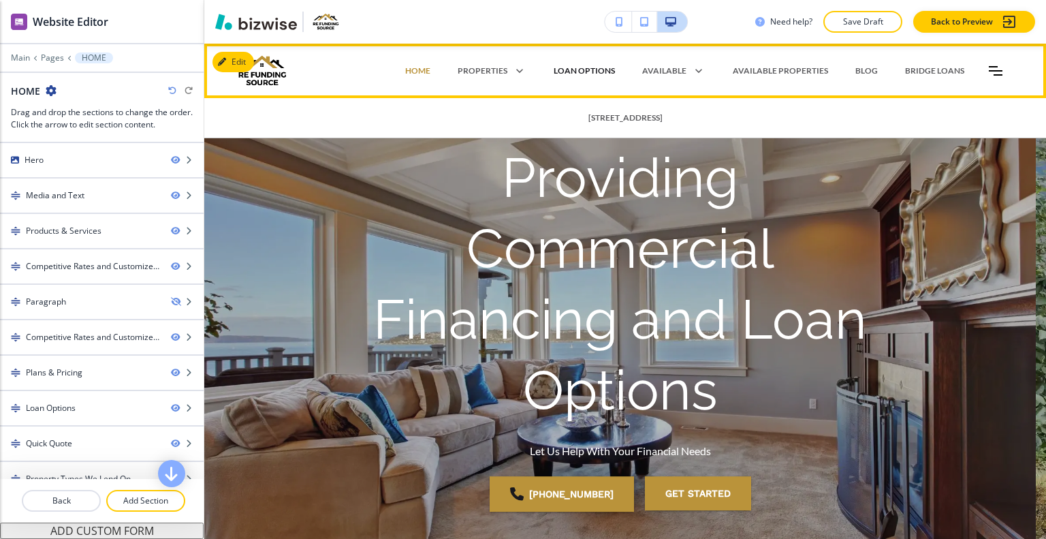
click at [583, 76] on p "LOAN OPTIONS" at bounding box center [584, 71] width 61 height 12
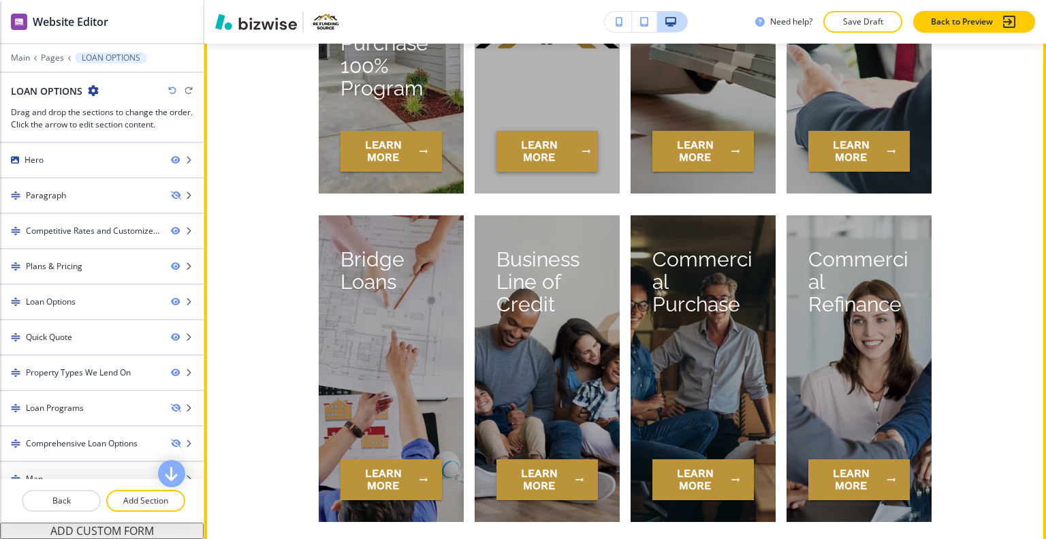
scroll to position [1430, 0]
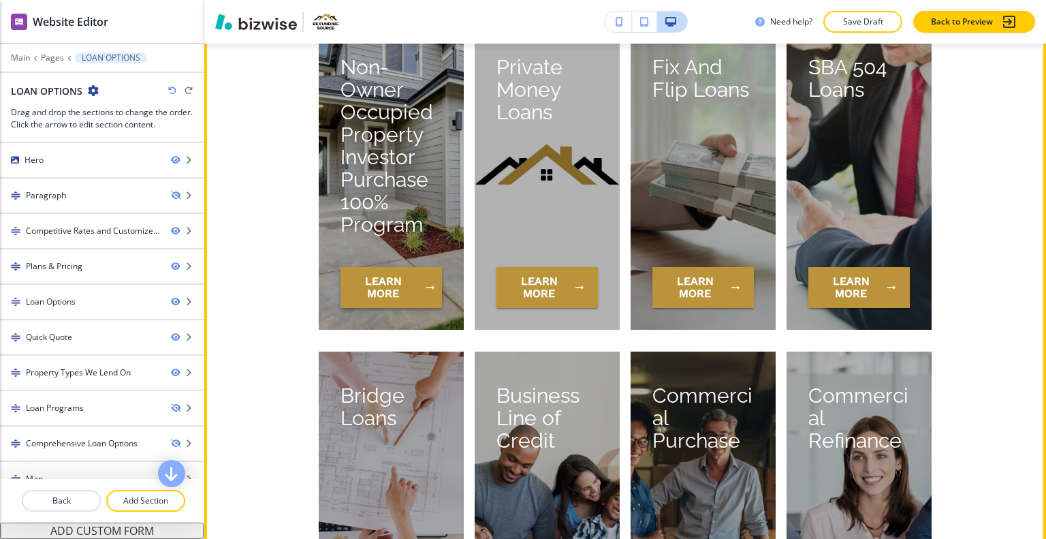
click at [381, 287] on button "learn more" at bounding box center [391, 287] width 101 height 41
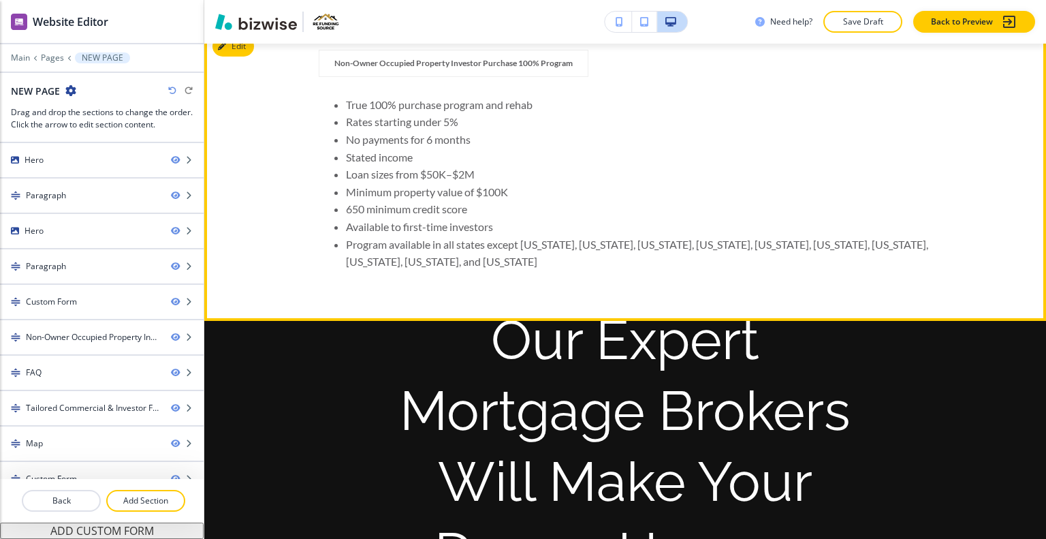
scroll to position [409, 0]
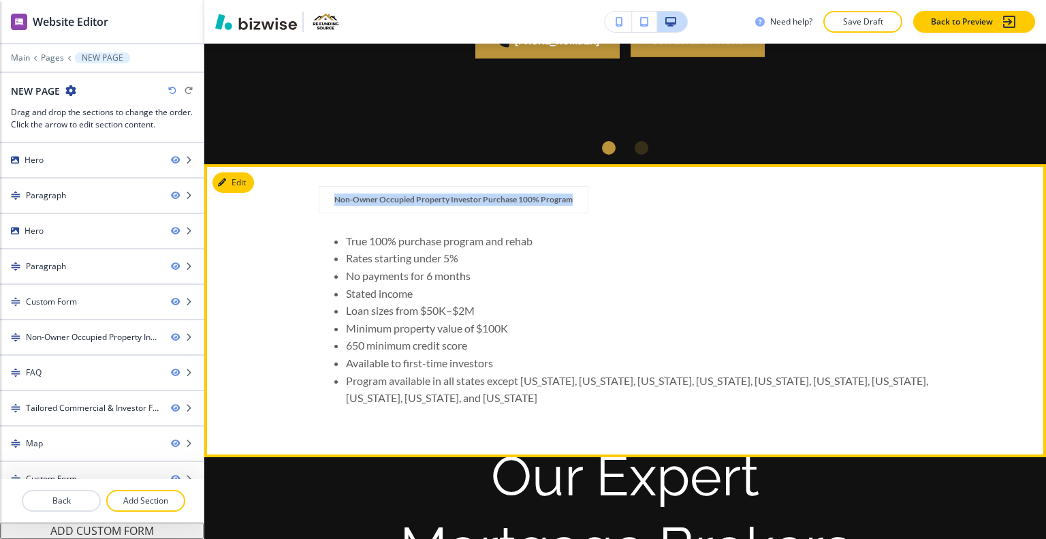
drag, startPoint x: 621, startPoint y: 193, endPoint x: 302, endPoint y: 187, distance: 318.2
click at [302, 187] on div "Non-Owner Occupied Property Investor Purchase 100% Program True 100% purchase p…" at bounding box center [625, 310] width 842 height 249
click at [646, 232] on li "True 100% purchase program and rehab" at bounding box center [639, 241] width 586 height 18
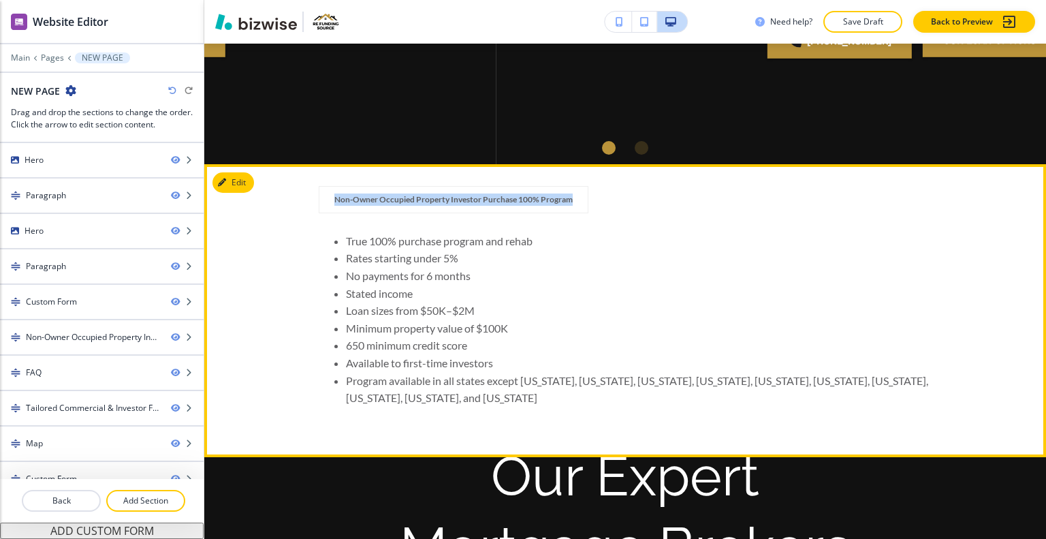
drag, startPoint x: 614, startPoint y: 209, endPoint x: 315, endPoint y: 193, distance: 299.5
click at [301, 193] on div "Non-Owner Occupied Property Investor Purchase 100% Program True 100% purchase p…" at bounding box center [625, 310] width 842 height 249
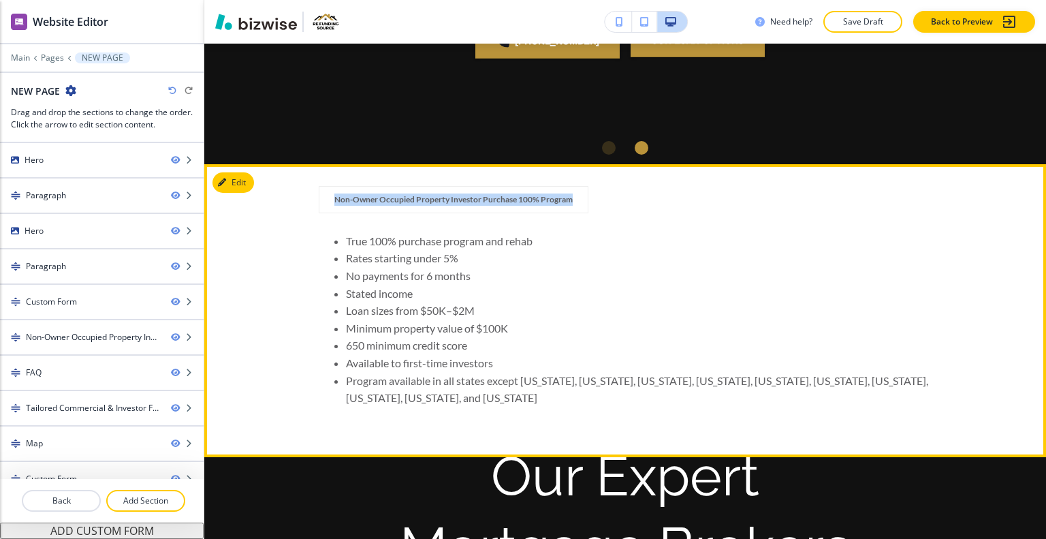
copy p "Non-Owner Occupied Property Investor Purchase 100% Program"
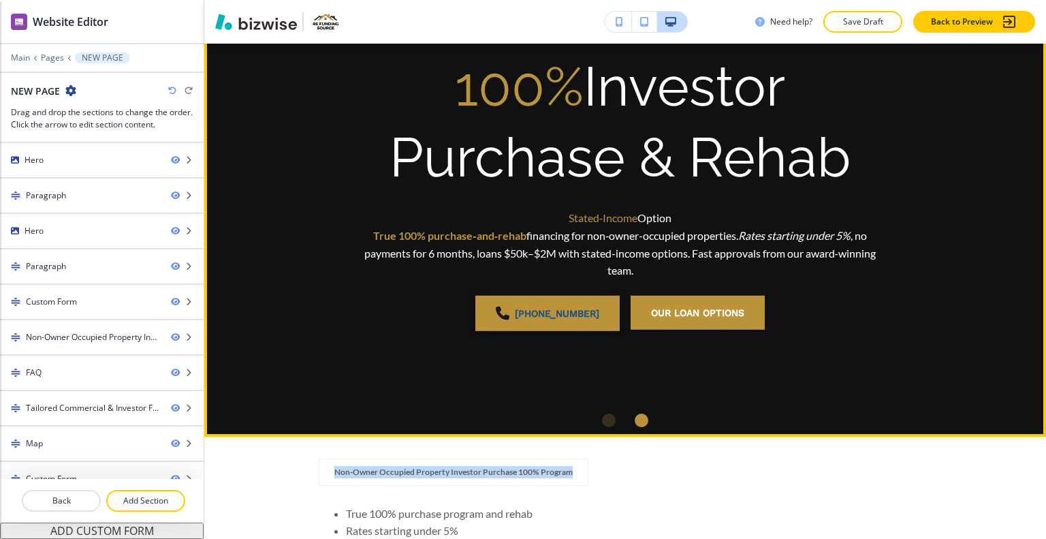
scroll to position [0, 0]
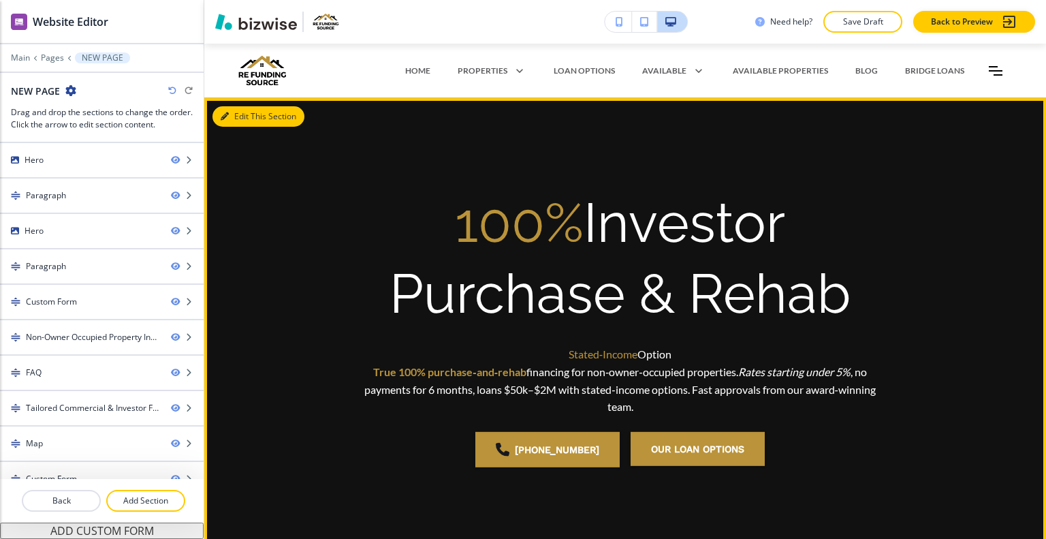
click at [251, 116] on button "Edit This Section" at bounding box center [259, 116] width 92 height 20
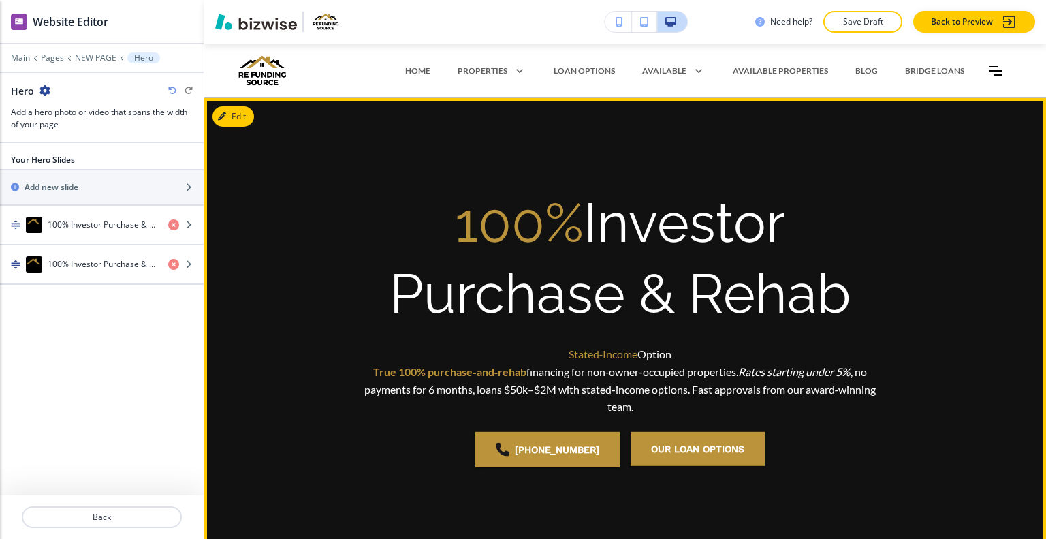
scroll to position [54, 0]
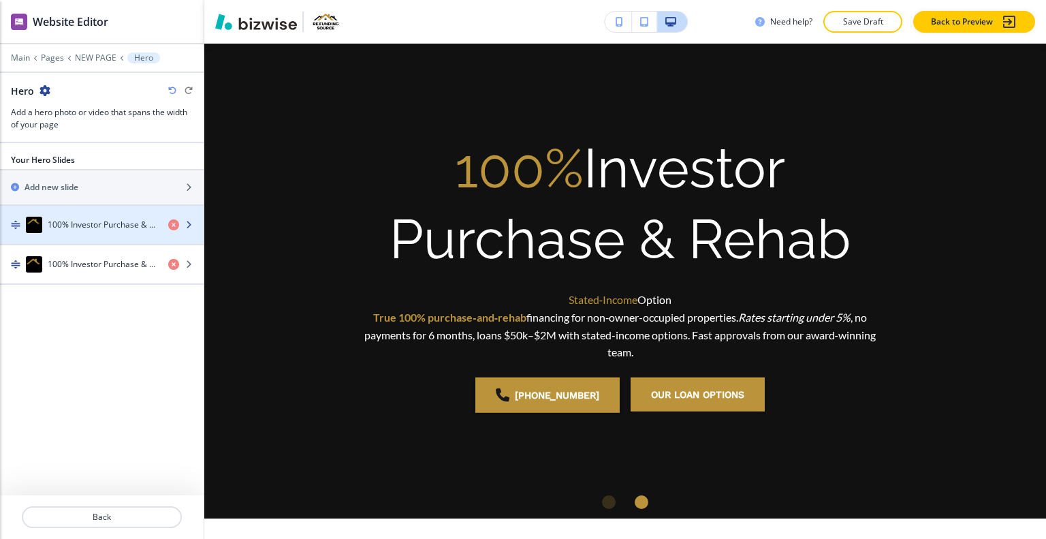
click at [89, 219] on h4 "100% Investor Purchase & Rehab" at bounding box center [103, 225] width 110 height 12
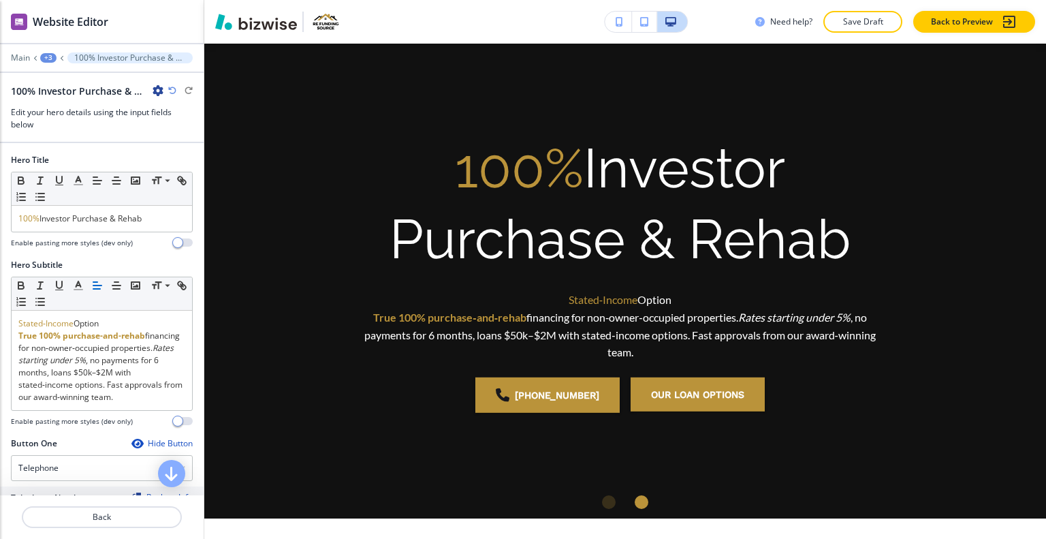
scroll to position [144, 0]
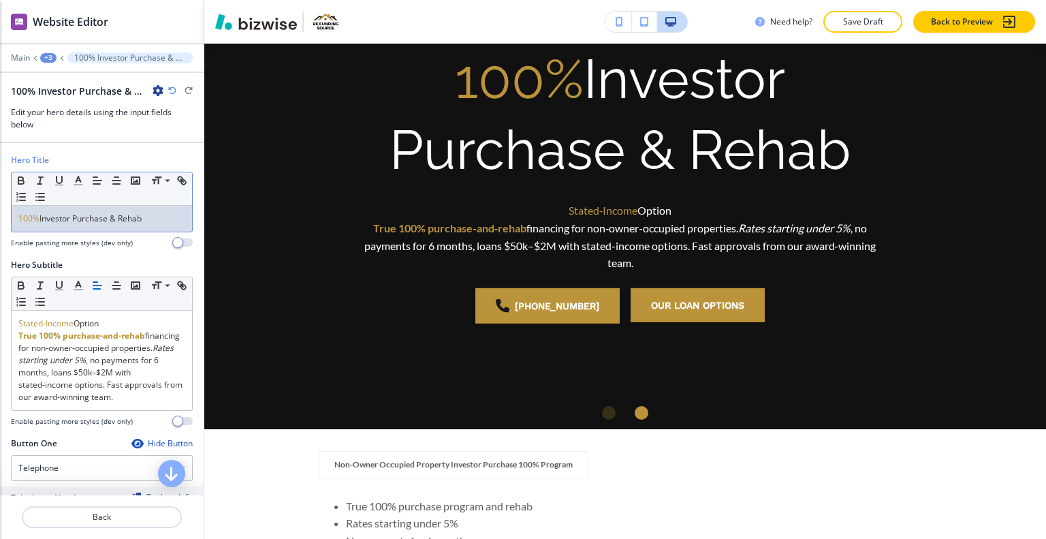
drag, startPoint x: 172, startPoint y: 211, endPoint x: 41, endPoint y: 213, distance: 131.5
click at [0, 203] on div "Hero Title Small Normal Large Huge 100% Investor Purchase & Rehab Enable pastin…" at bounding box center [102, 206] width 204 height 105
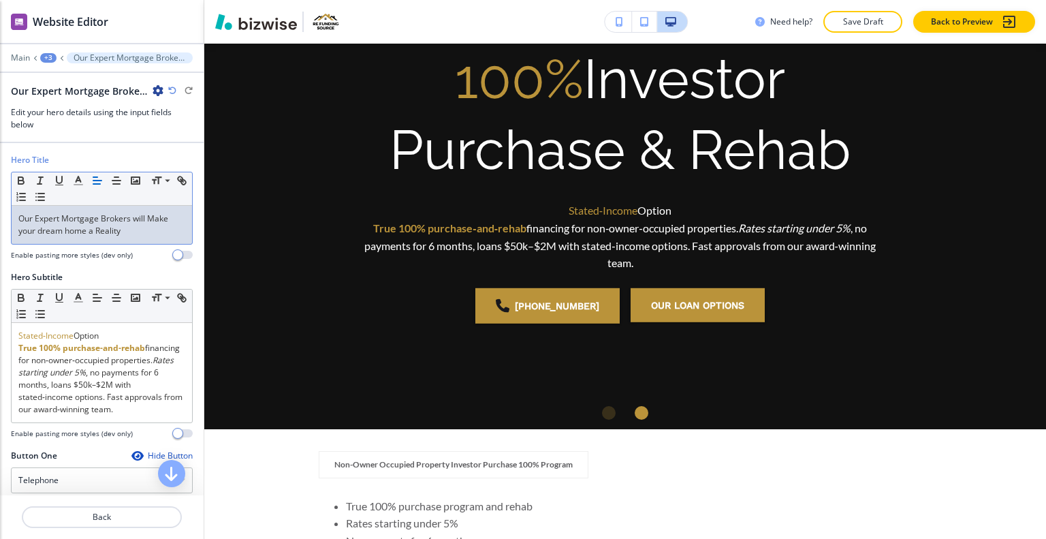
click at [110, 529] on div at bounding box center [102, 533] width 204 height 11
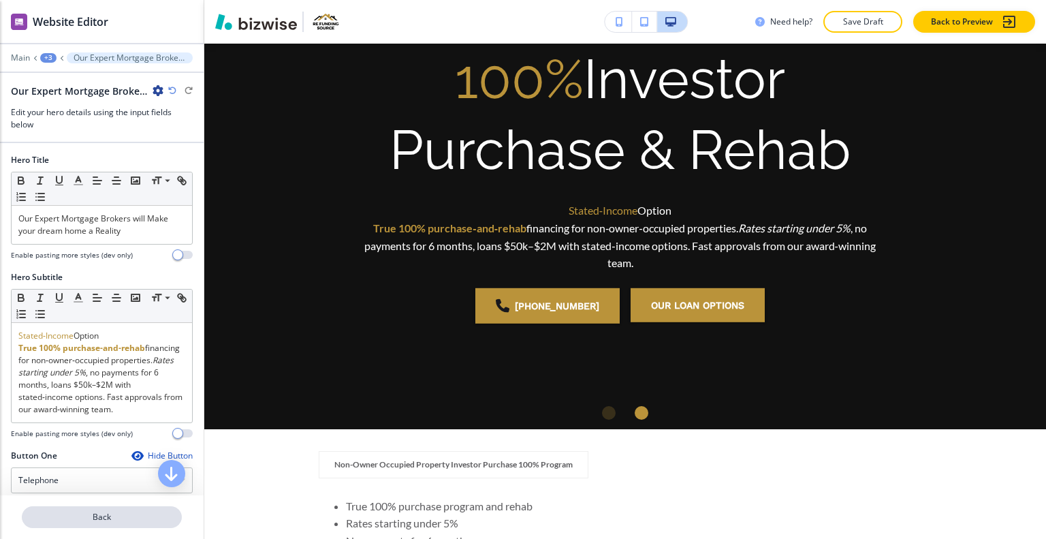
click at [113, 515] on p "Back" at bounding box center [101, 517] width 157 height 12
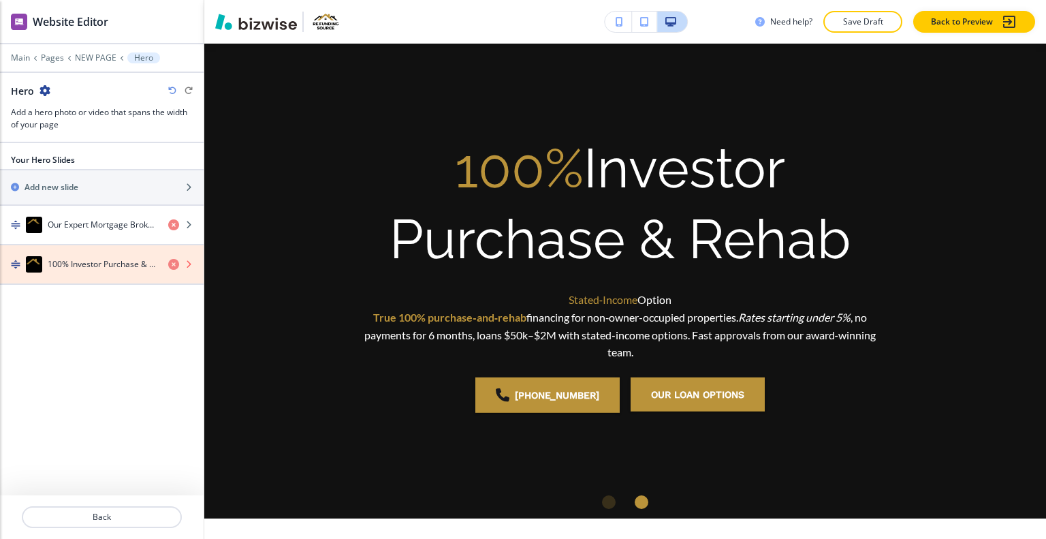
click at [173, 262] on icon "button" at bounding box center [173, 264] width 11 height 11
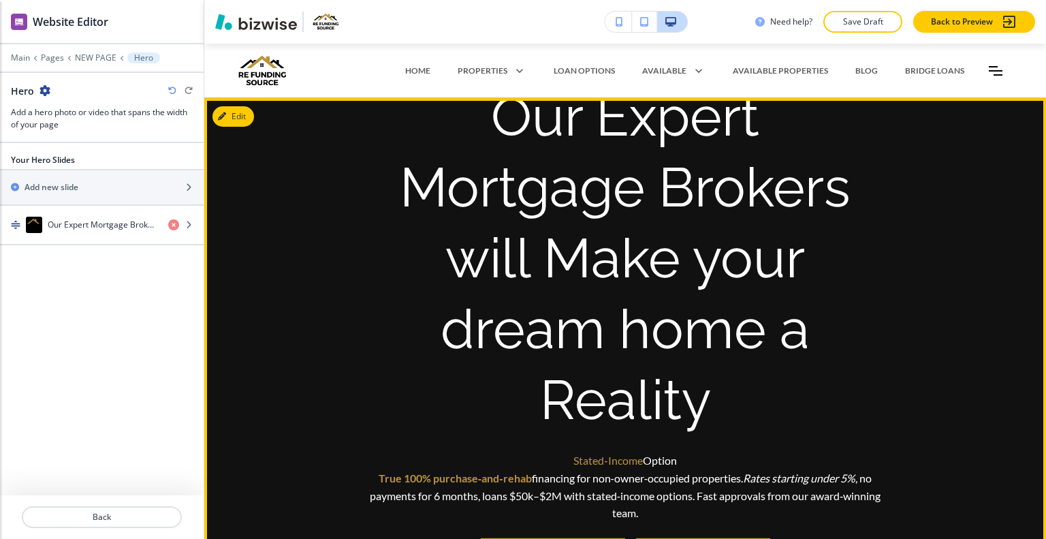
scroll to position [68, 0]
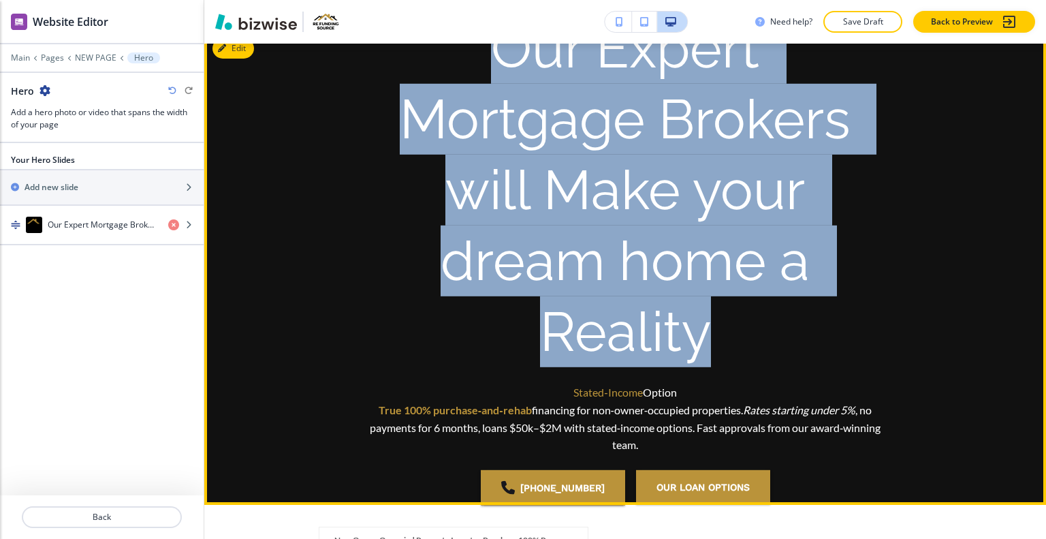
drag, startPoint x: 727, startPoint y: 341, endPoint x: 450, endPoint y: 59, distance: 395.9
click at [450, 59] on p "Our Expert Mortgage Brokers will Make your dream home a Reality" at bounding box center [625, 190] width 523 height 354
copy p "Our Expert Mortgage Brokers will Make your dream home a Reality"
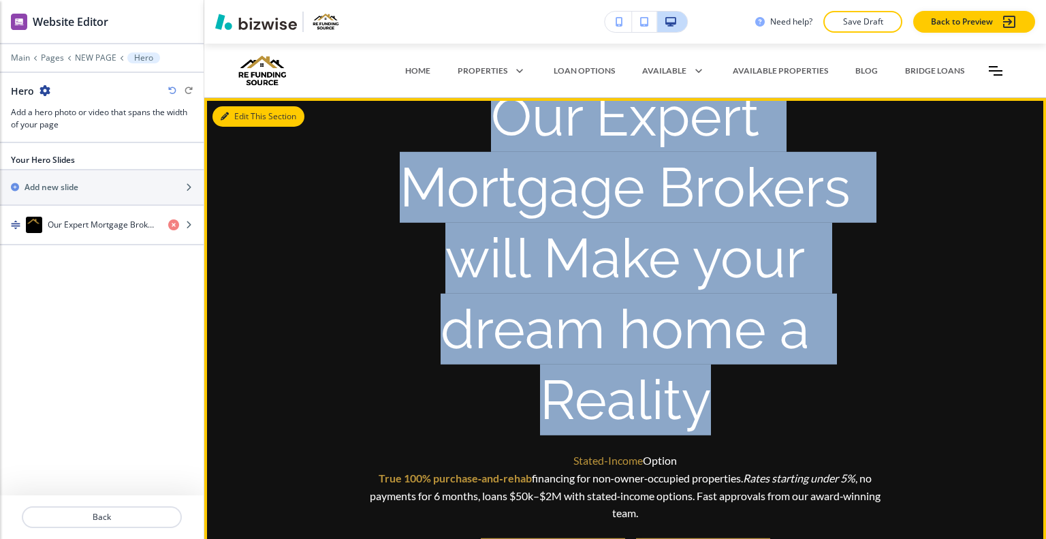
click at [245, 121] on button "Edit This Section" at bounding box center [259, 116] width 92 height 20
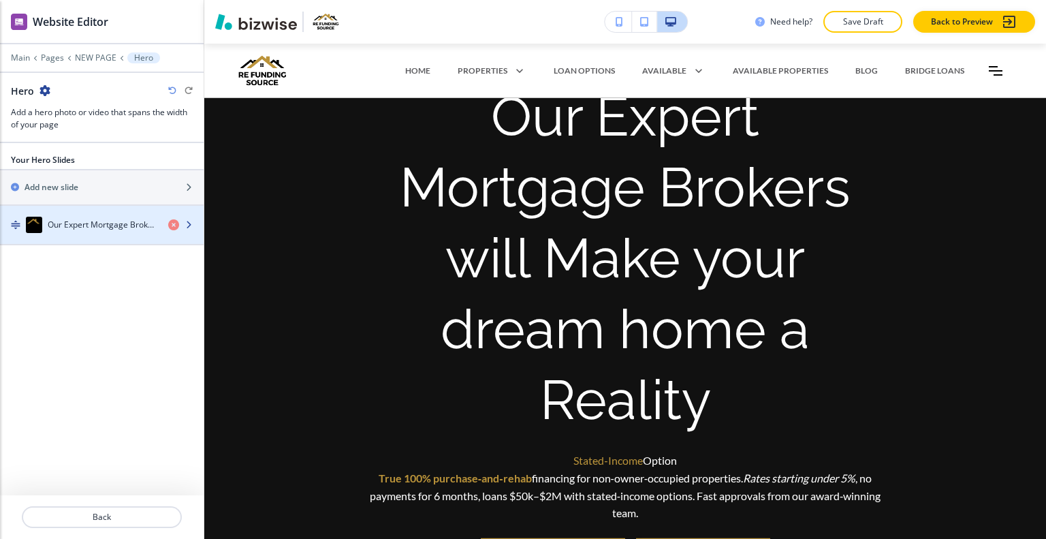
click at [108, 234] on div "button" at bounding box center [102, 238] width 204 height 11
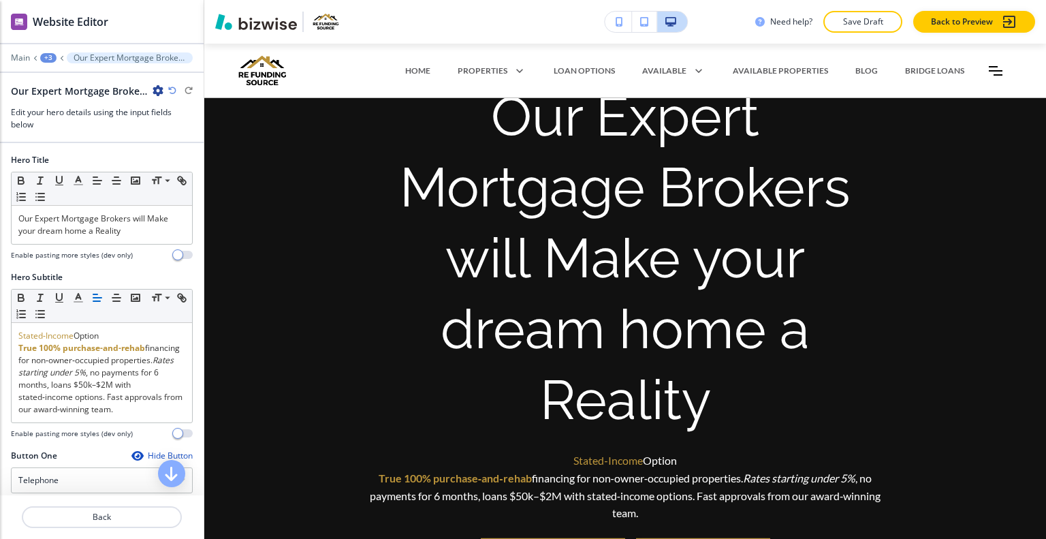
scroll to position [37, 0]
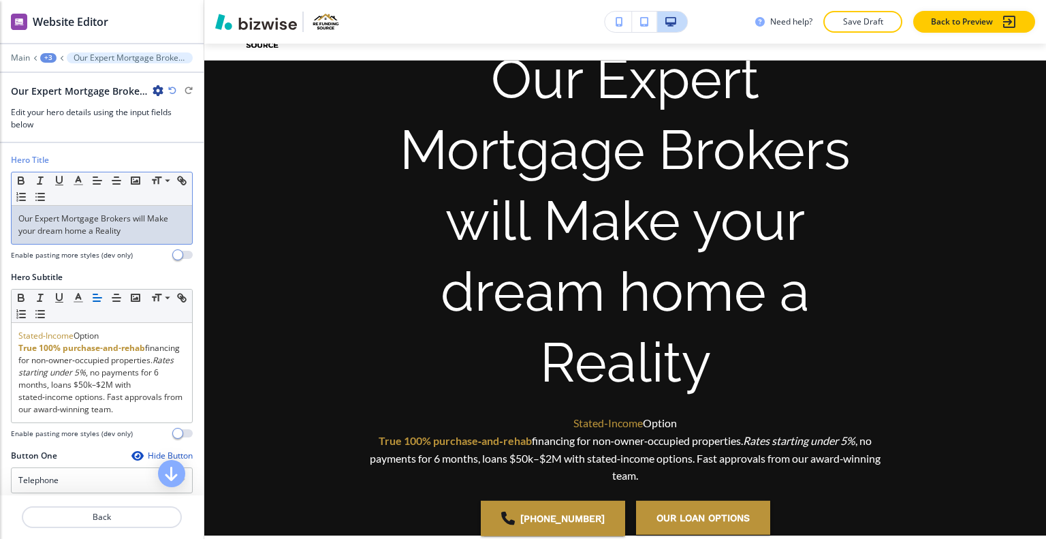
click at [108, 234] on p "Our Expert Mortgage Brokers will Make your dream home a Reality" at bounding box center [101, 225] width 167 height 25
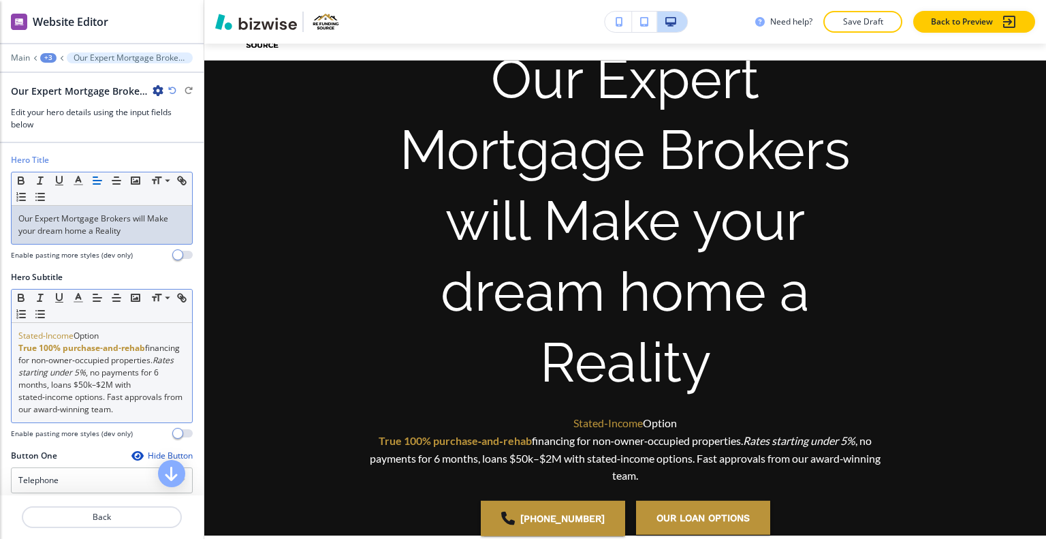
click at [180, 394] on div "Stated‑Income Option True 100% purchase‑and‑rehab financing for non‑owner‑occup…" at bounding box center [102, 372] width 181 height 99
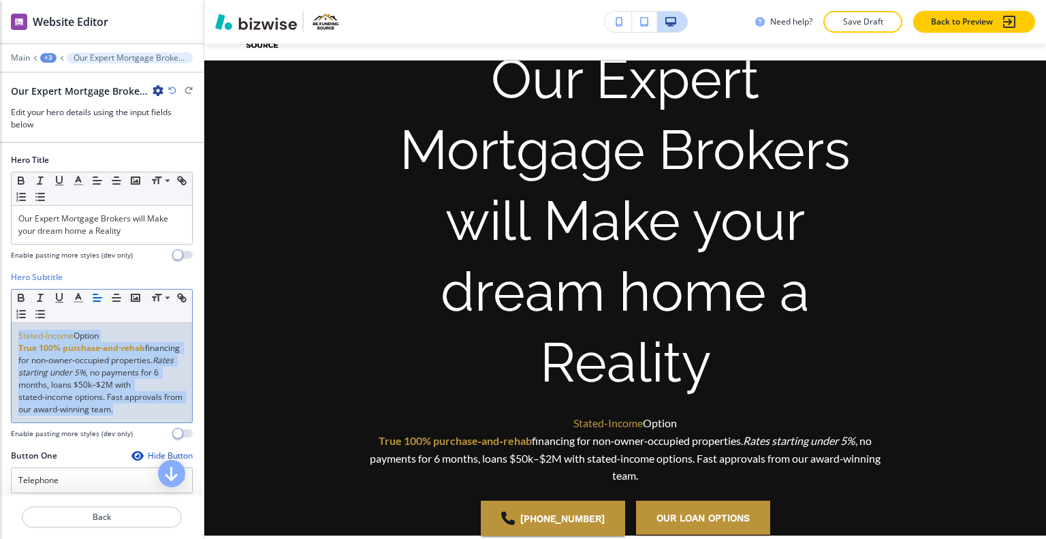
drag, startPoint x: 179, startPoint y: 405, endPoint x: 0, endPoint y: 330, distance: 194.2
click at [0, 330] on div "Hero Subtitle Small Normal Large Huge Stated‑Income Option True 100% purchase‑a…" at bounding box center [102, 360] width 204 height 178
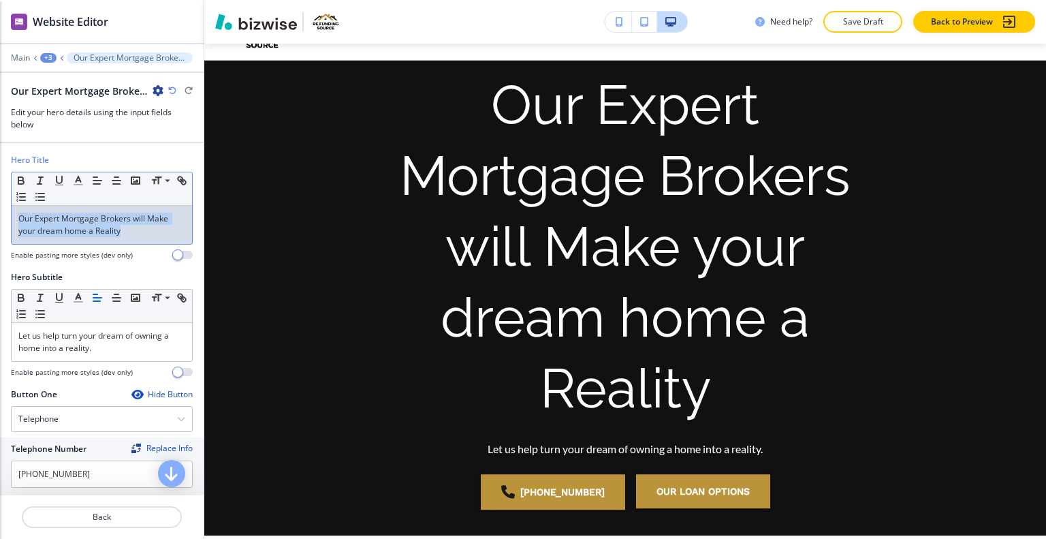
drag, startPoint x: 136, startPoint y: 230, endPoint x: 8, endPoint y: 206, distance: 129.5
click at [3, 200] on div "Hero Title Small Normal Large Huge Our Expert Mortgage Brokers will Make your d…" at bounding box center [102, 212] width 204 height 117
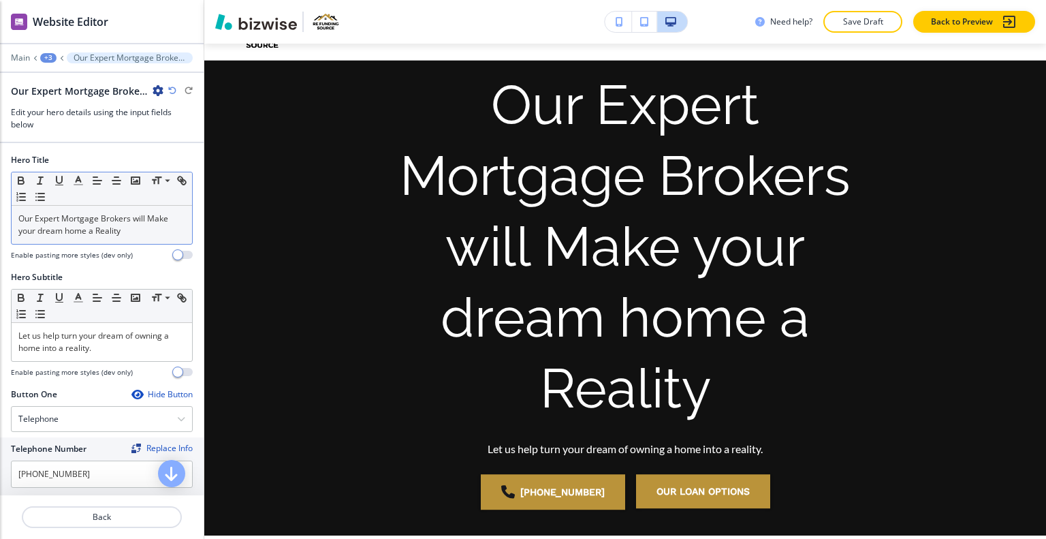
drag, startPoint x: 79, startPoint y: 242, endPoint x: 54, endPoint y: 231, distance: 27.7
click at [46, 231] on p "Our Expert Mortgage Brokers will Make your dream home a Reality" at bounding box center [101, 225] width 167 height 25
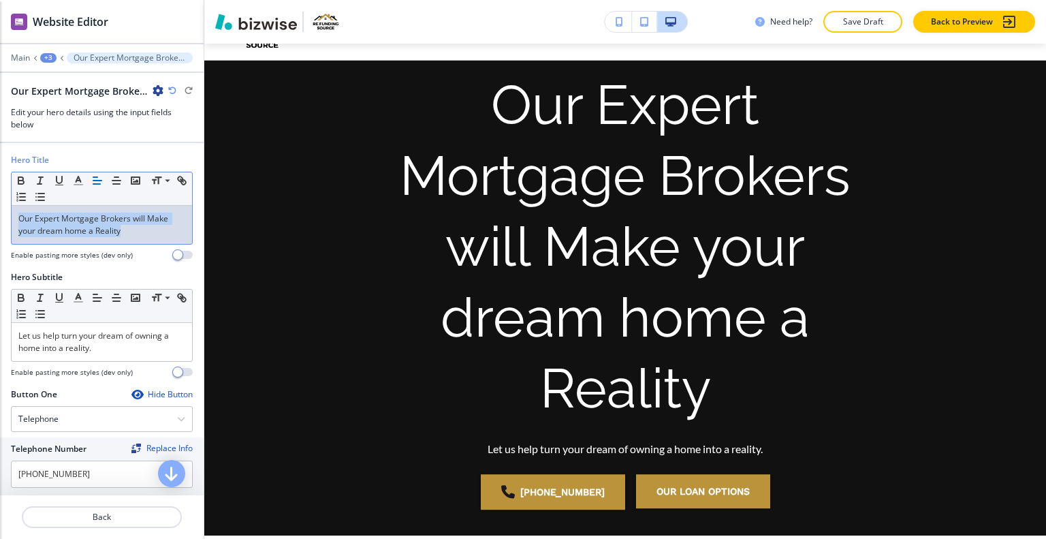
drag, startPoint x: 129, startPoint y: 229, endPoint x: 44, endPoint y: 223, distance: 84.7
click at [1, 209] on div "Hero Title Small Normal Large Huge Our Expert Mortgage Brokers will Make your d…" at bounding box center [102, 212] width 204 height 117
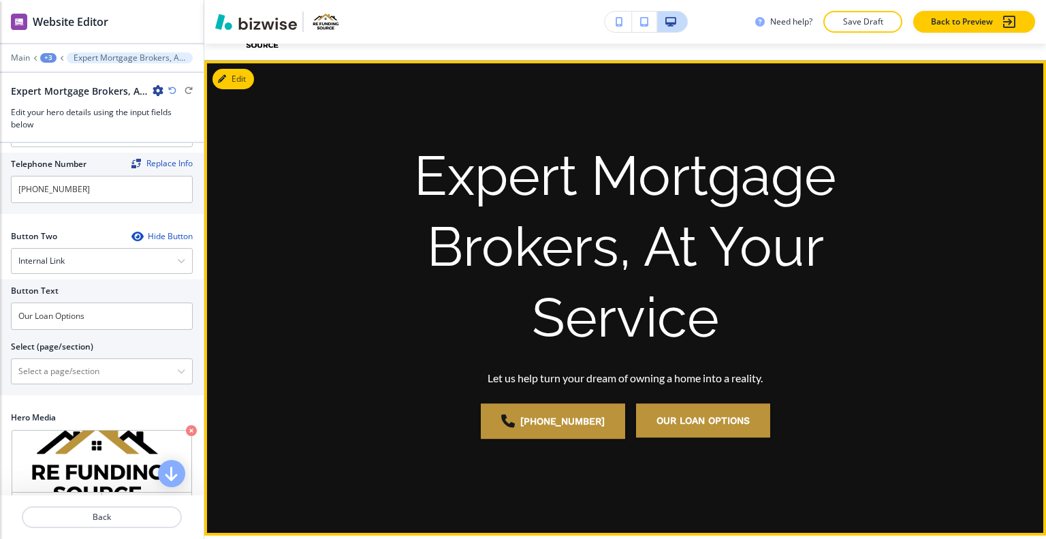
scroll to position [0, 0]
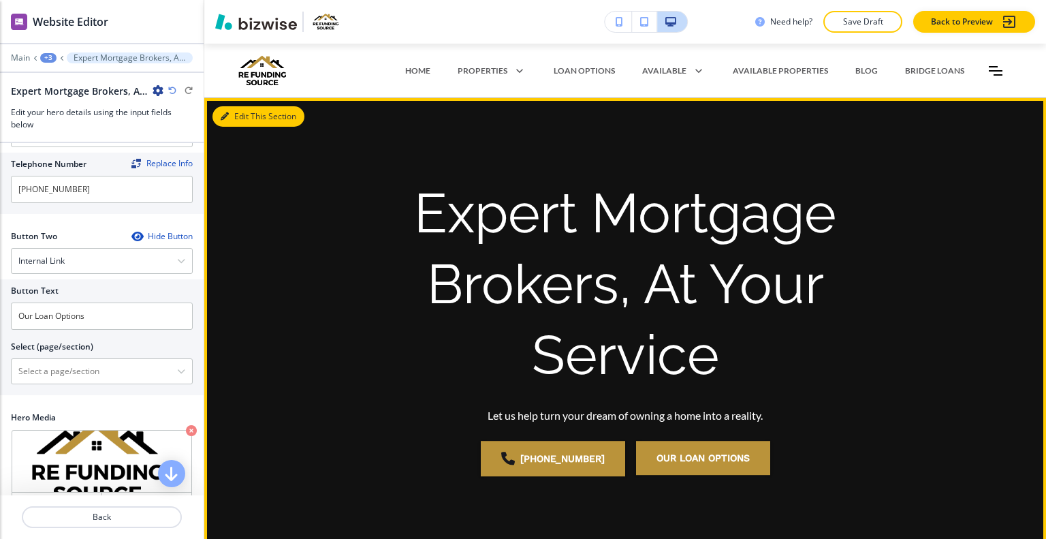
click at [232, 110] on button "Edit This Section" at bounding box center [259, 116] width 92 height 20
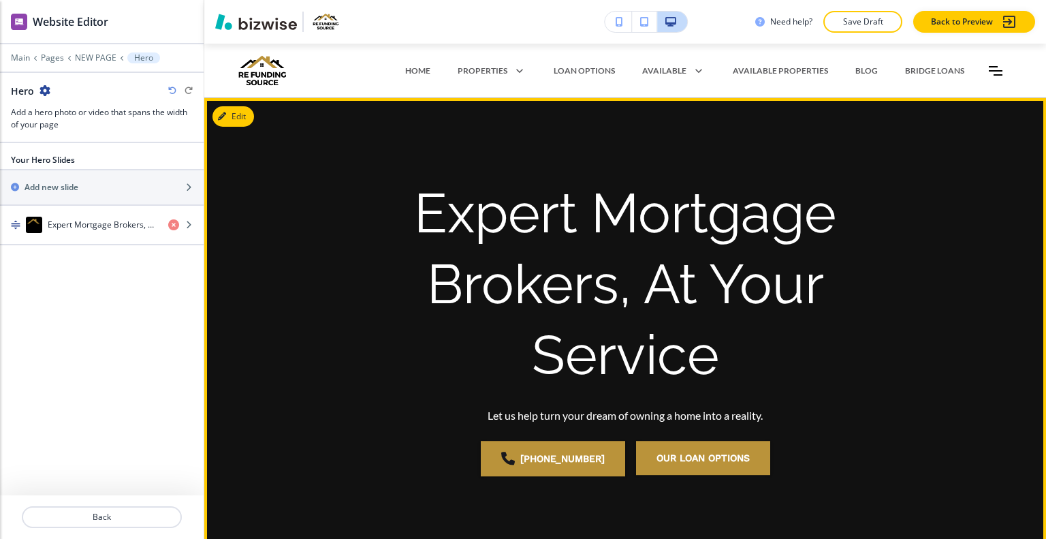
scroll to position [54, 0]
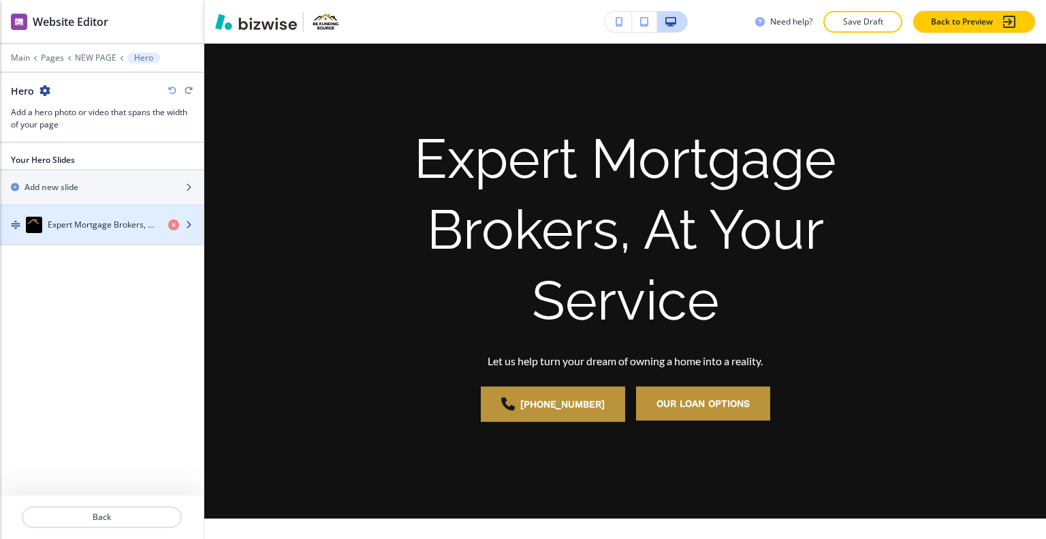
click at [91, 220] on h4 "Expert Mortgage Brokers, At Your Service" at bounding box center [103, 225] width 110 height 12
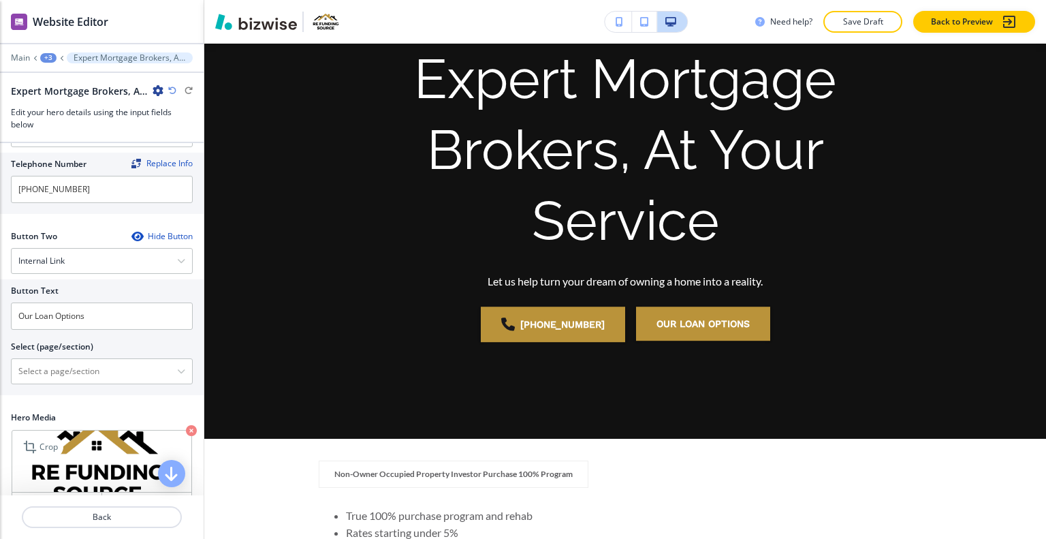
scroll to position [302, 0]
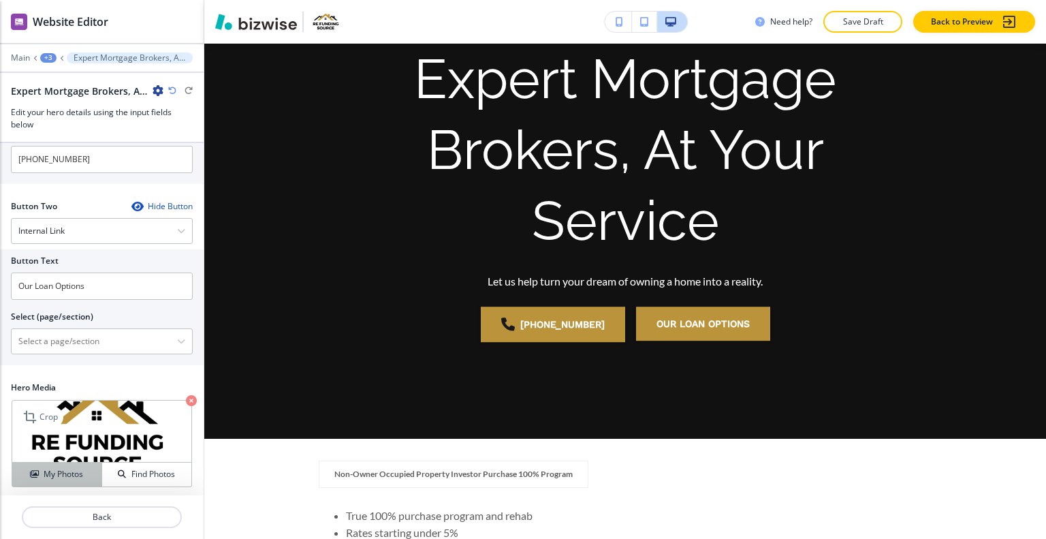
click at [57, 470] on h4 "My Photos" at bounding box center [64, 474] width 40 height 12
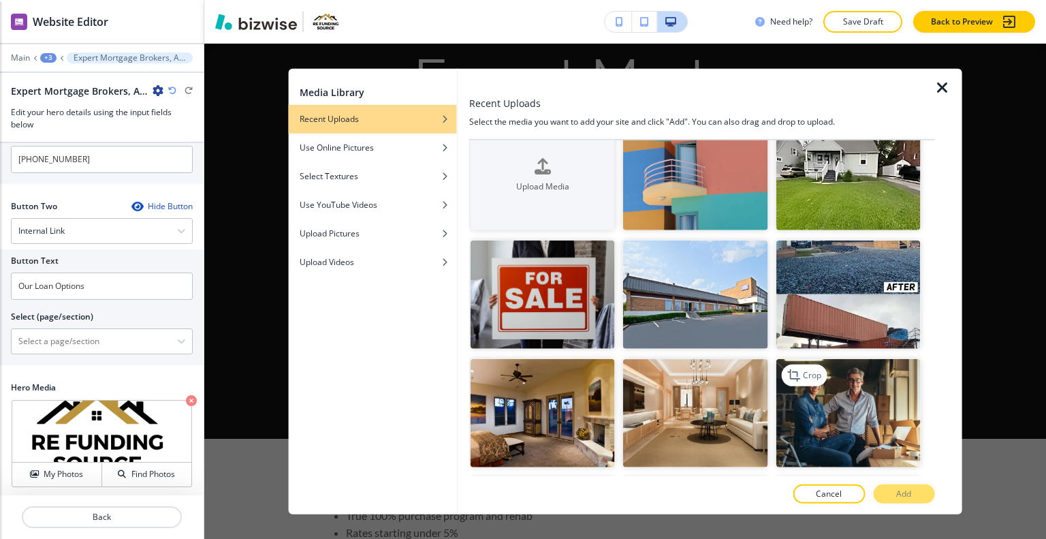
scroll to position [0, 0]
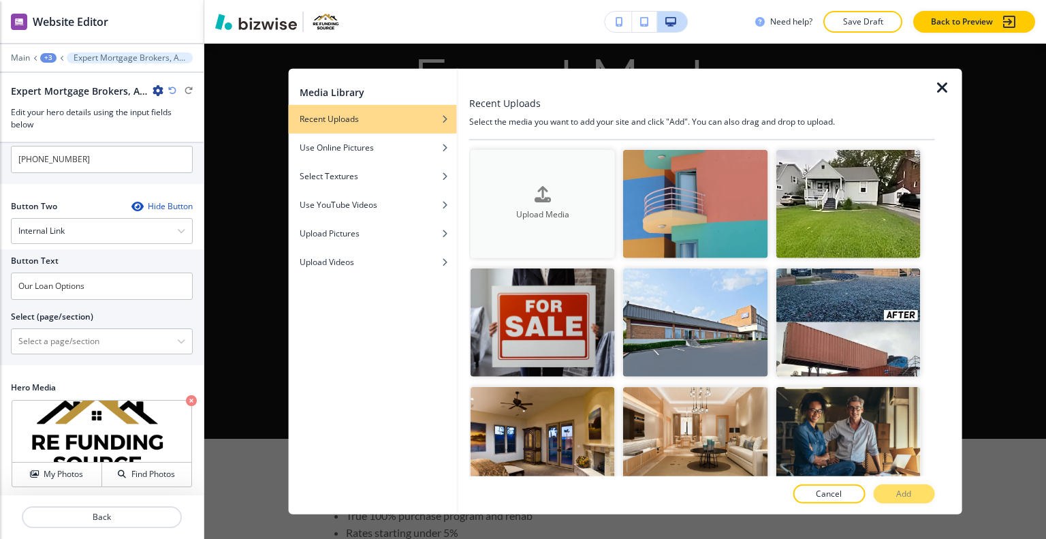
click at [530, 189] on div "Upload Media" at bounding box center [543, 204] width 144 height 35
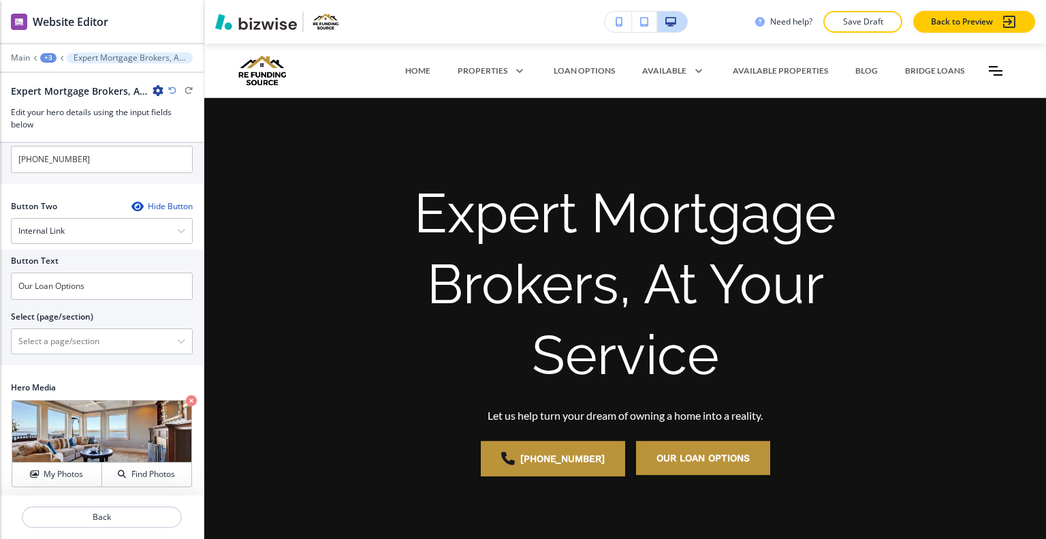
click at [117, 533] on div "Back" at bounding box center [102, 517] width 204 height 44
click at [149, 514] on p "Back" at bounding box center [101, 517] width 157 height 12
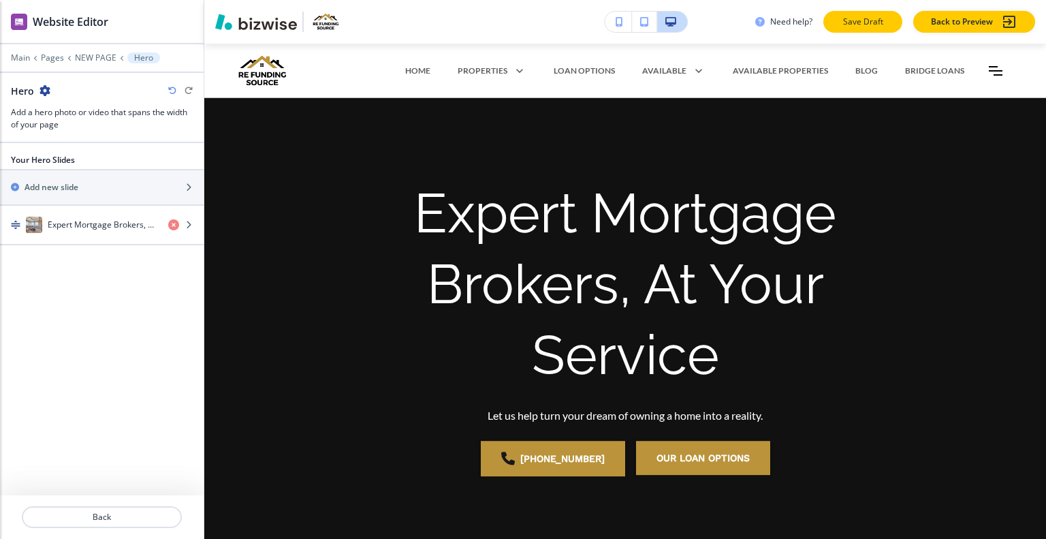
click at [861, 25] on p "Save Draft" at bounding box center [863, 22] width 44 height 12
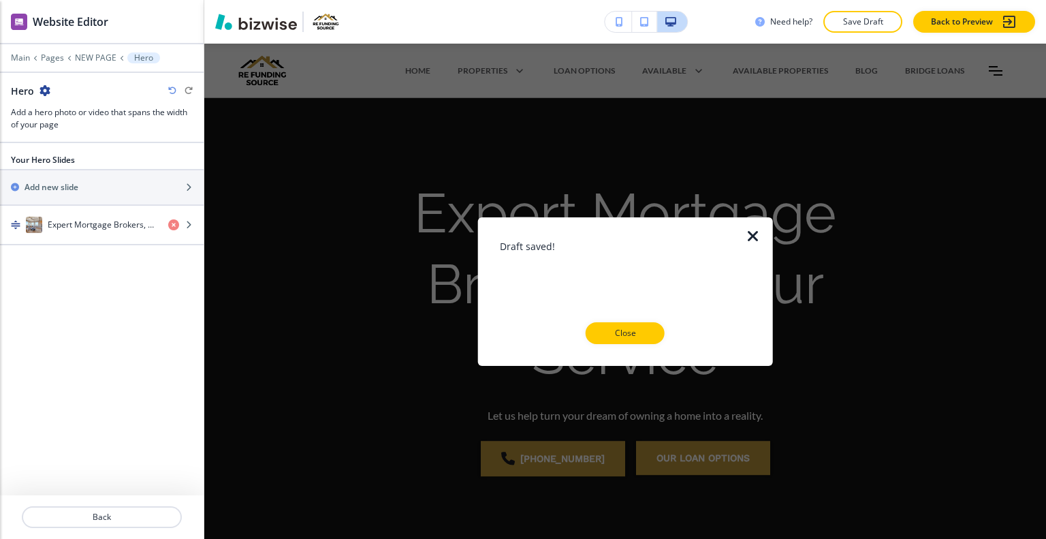
click at [630, 344] on div at bounding box center [625, 355] width 251 height 22
click at [636, 332] on p "Close" at bounding box center [626, 333] width 44 height 12
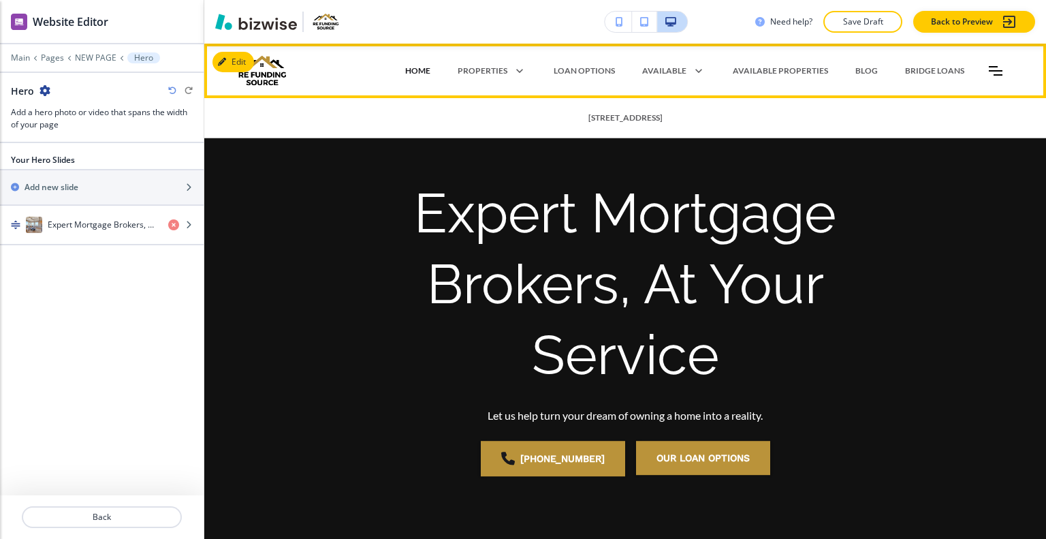
click at [411, 67] on p "HOME" at bounding box center [417, 71] width 25 height 12
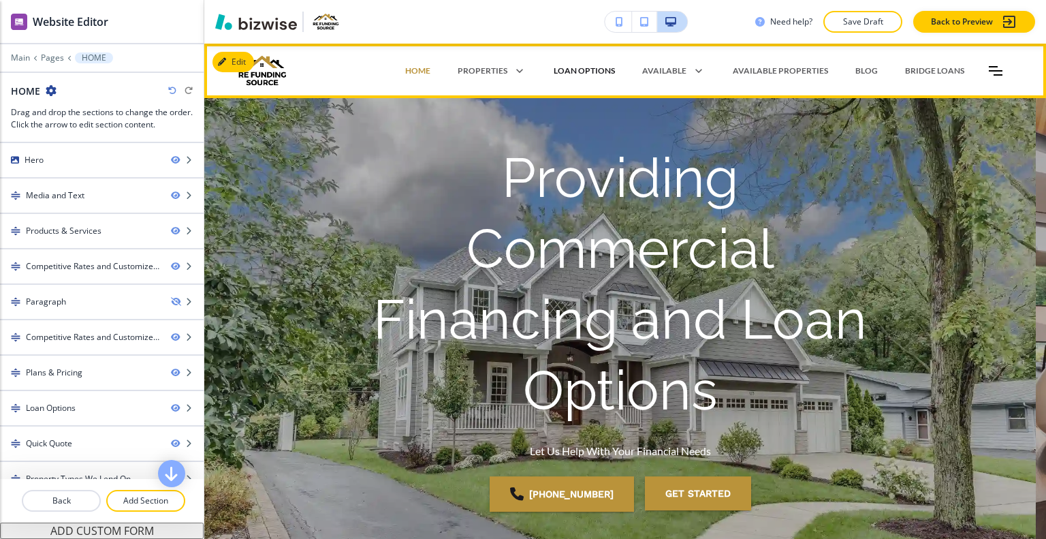
click at [602, 67] on p "LOAN OPTIONS" at bounding box center [584, 71] width 61 height 12
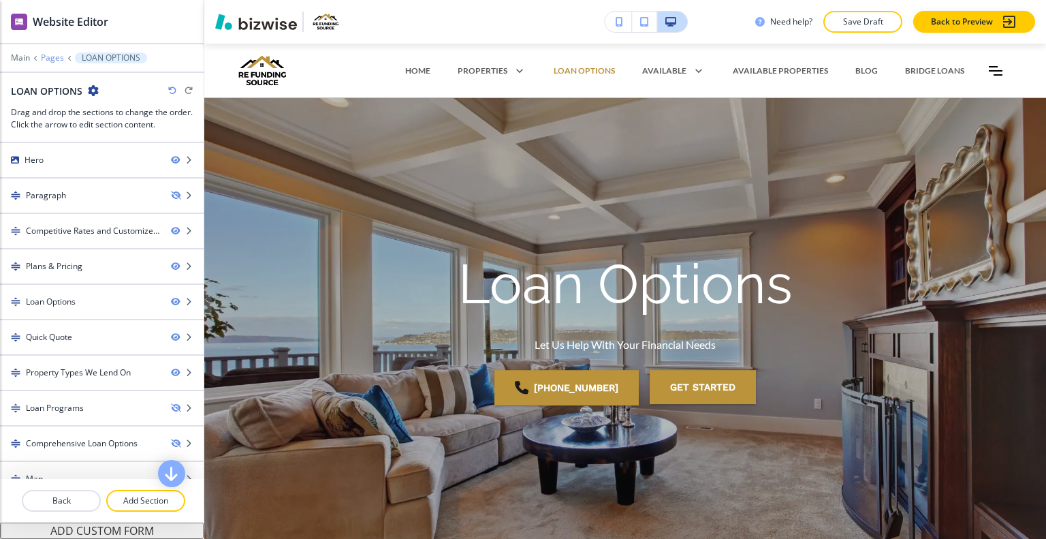
click at [55, 57] on p "Pages" at bounding box center [52, 58] width 23 height 10
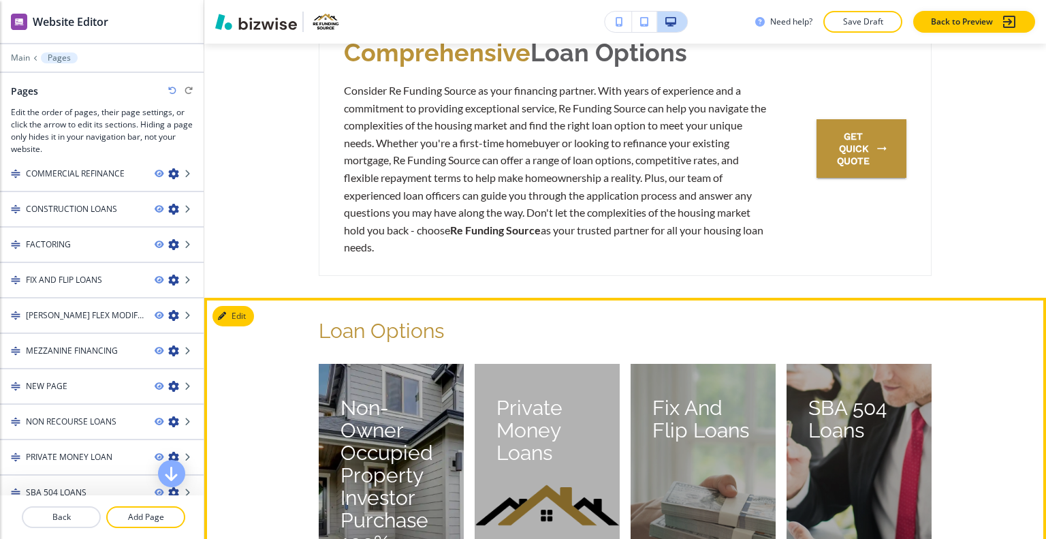
scroll to position [1362, 0]
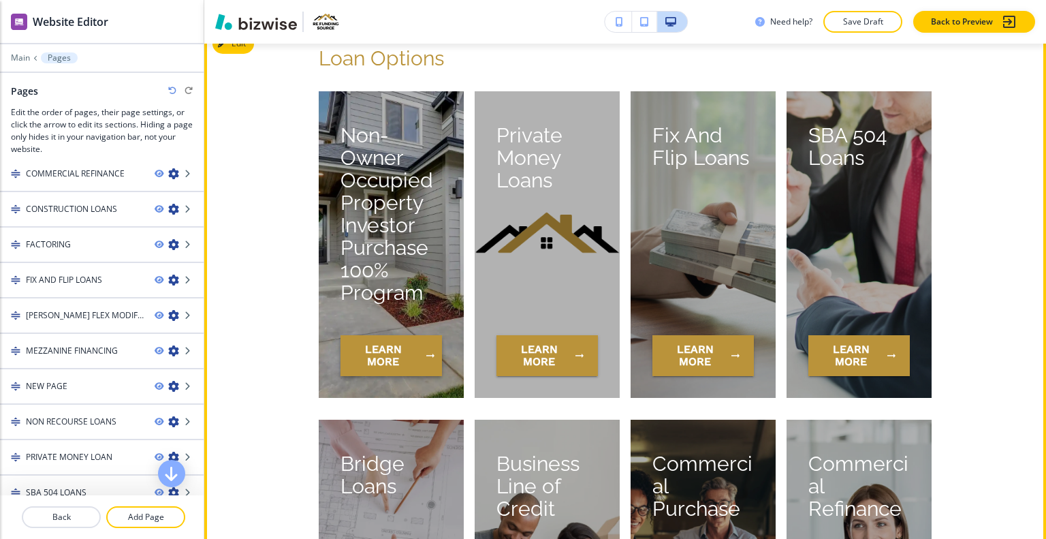
click at [379, 357] on button "learn more" at bounding box center [391, 355] width 101 height 41
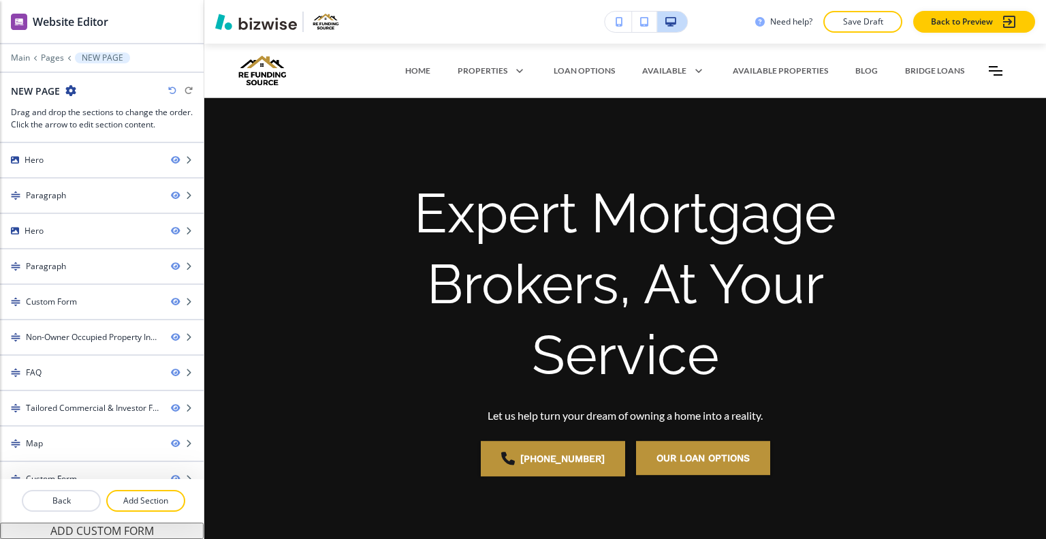
scroll to position [2188, 0]
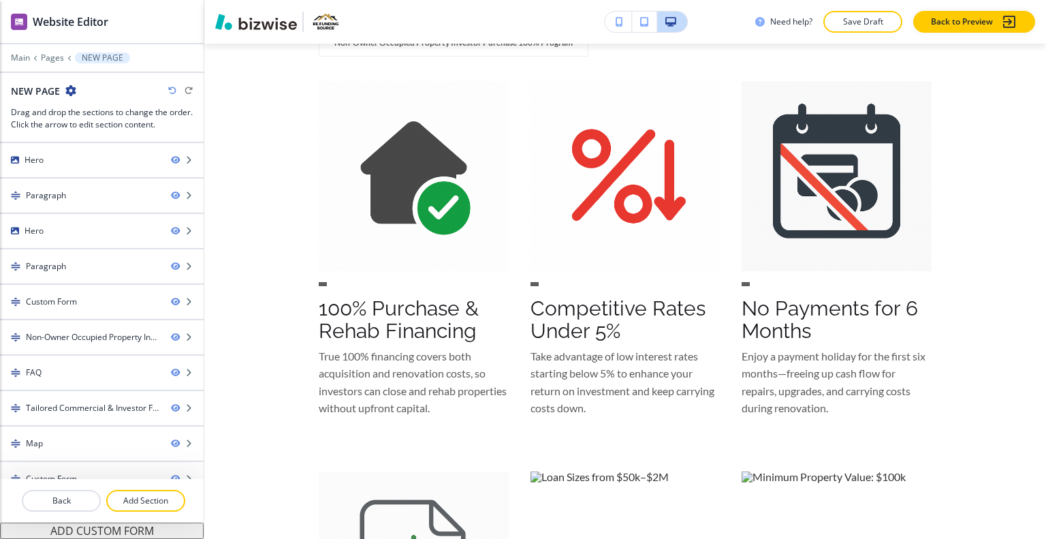
click at [67, 96] on div "NEW PAGE" at bounding box center [43, 91] width 65 height 14
click at [67, 89] on icon "button" at bounding box center [70, 90] width 11 height 11
click at [93, 111] on p "Edit Page Settings" at bounding box center [108, 114] width 69 height 12
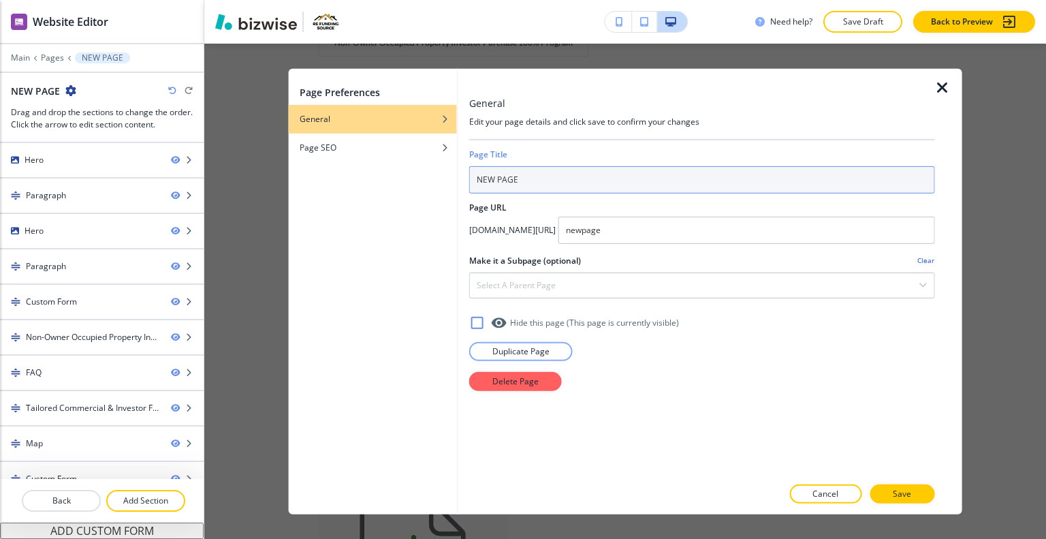
drag, startPoint x: 542, startPoint y: 178, endPoint x: 461, endPoint y: 176, distance: 80.4
click at [448, 176] on div "Page Preferences General Page SEO General Edit your page details and click save…" at bounding box center [626, 290] width 674 height 445
paste input "on-Owner Occupied Property Investor Purchase"
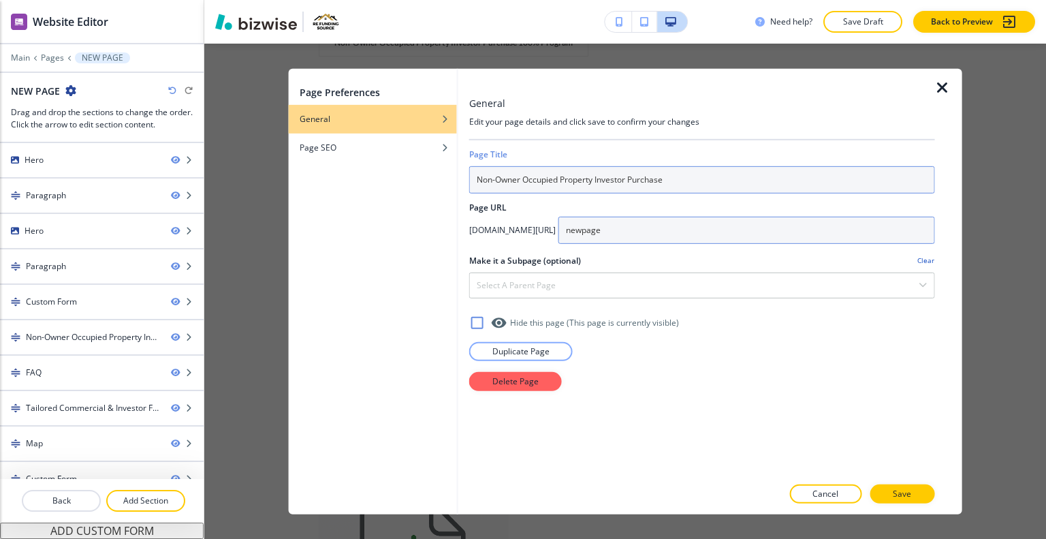
type input "Non-Owner Occupied Property Investor Purchase"
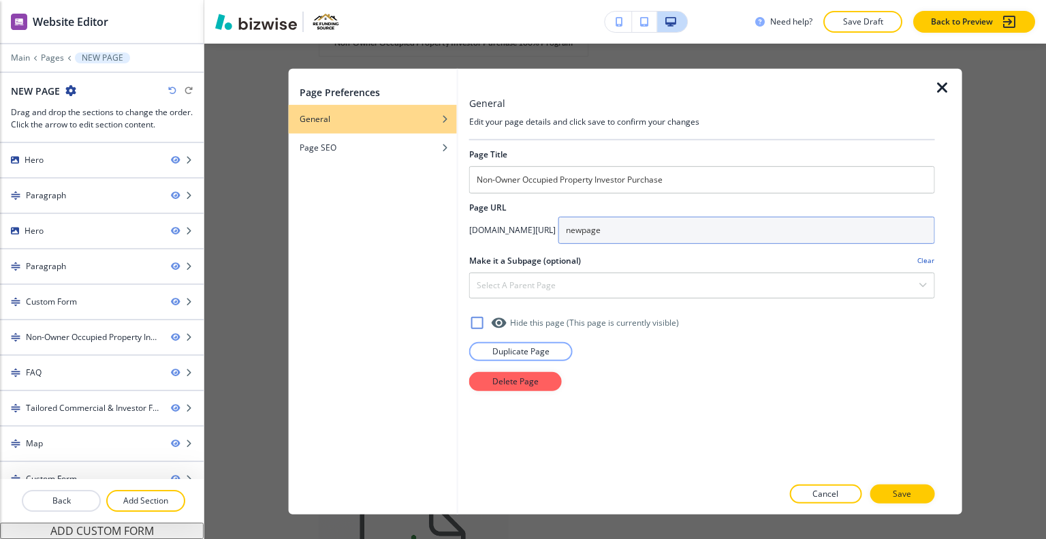
drag, startPoint x: 691, startPoint y: 231, endPoint x: 639, endPoint y: 232, distance: 51.8
click at [639, 232] on div "[DOMAIN_NAME][URL] newpage" at bounding box center [702, 229] width 466 height 27
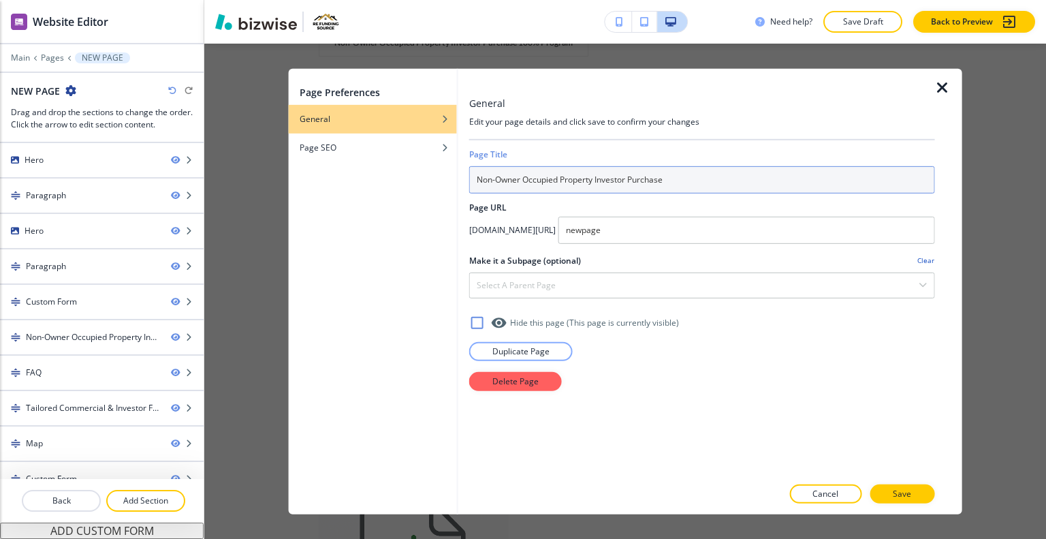
drag, startPoint x: 656, startPoint y: 233, endPoint x: 711, endPoint y: 187, distance: 71.6
click at [711, 187] on input "Non-Owner Occupied Property Investor Purchase" at bounding box center [702, 179] width 466 height 27
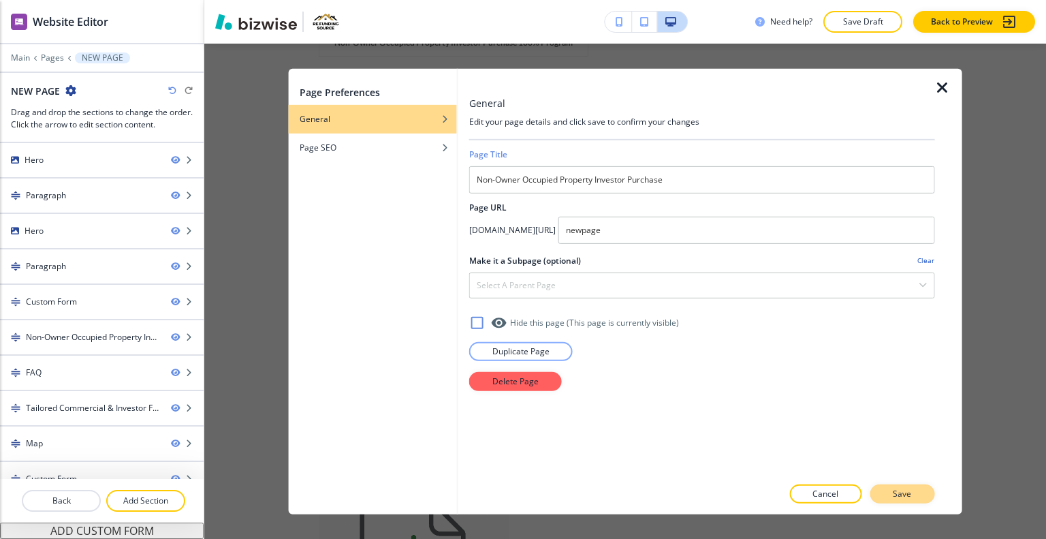
click at [893, 489] on button "Save" at bounding box center [902, 493] width 65 height 19
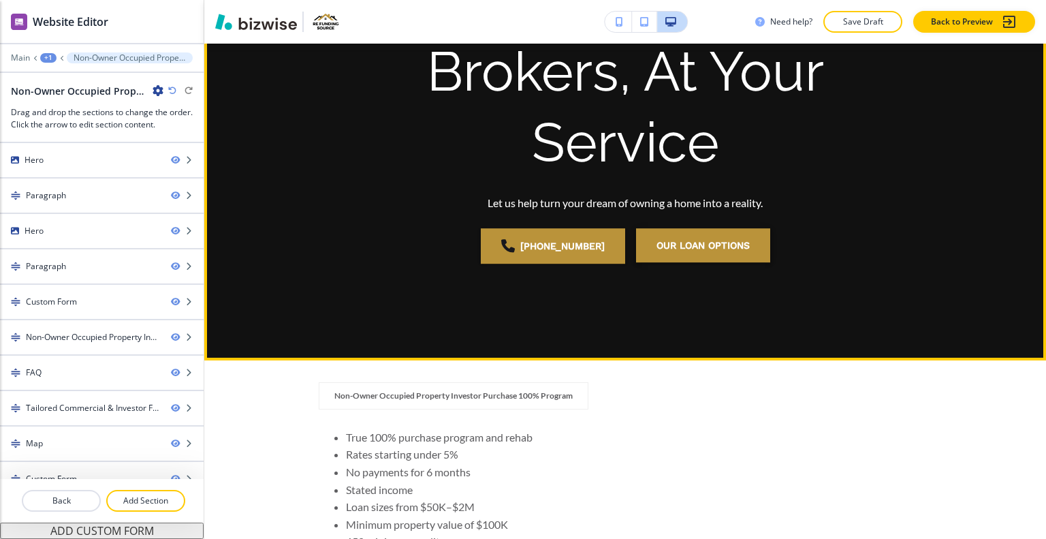
scroll to position [0, 0]
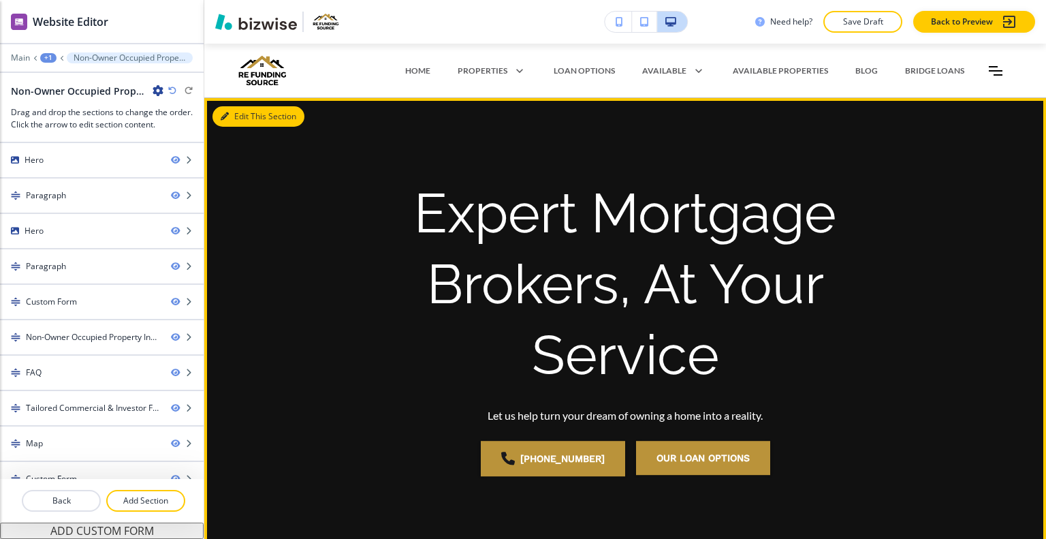
click at [238, 111] on button "Edit This Section" at bounding box center [259, 116] width 92 height 20
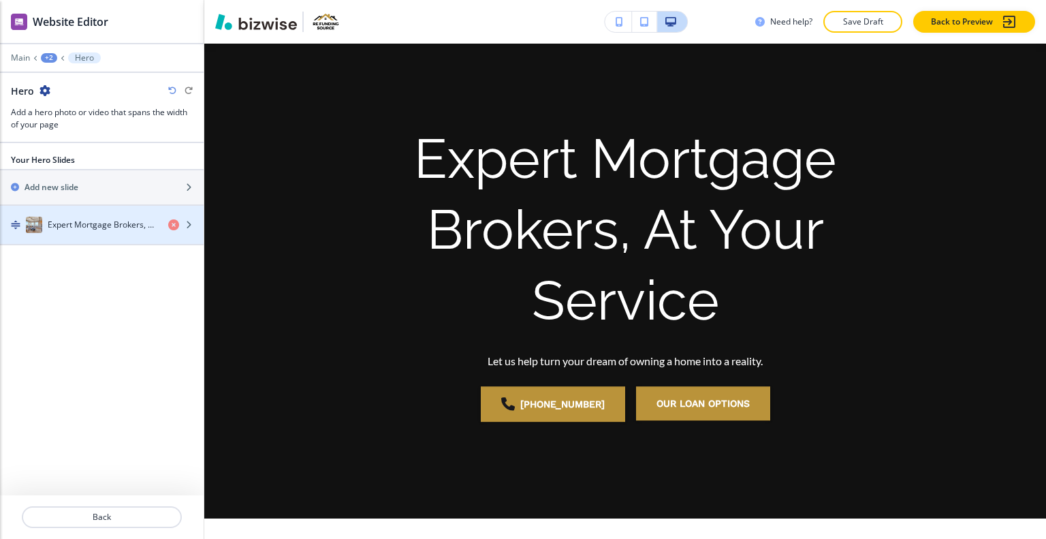
click at [95, 242] on button "Expert Mortgage Brokers, At Your Service" at bounding box center [102, 226] width 204 height 40
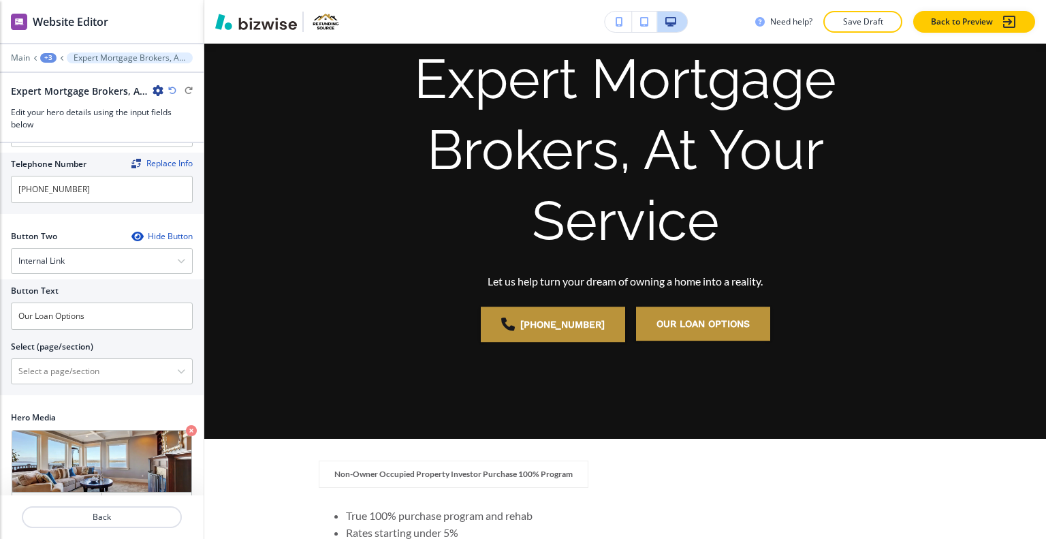
scroll to position [302, 0]
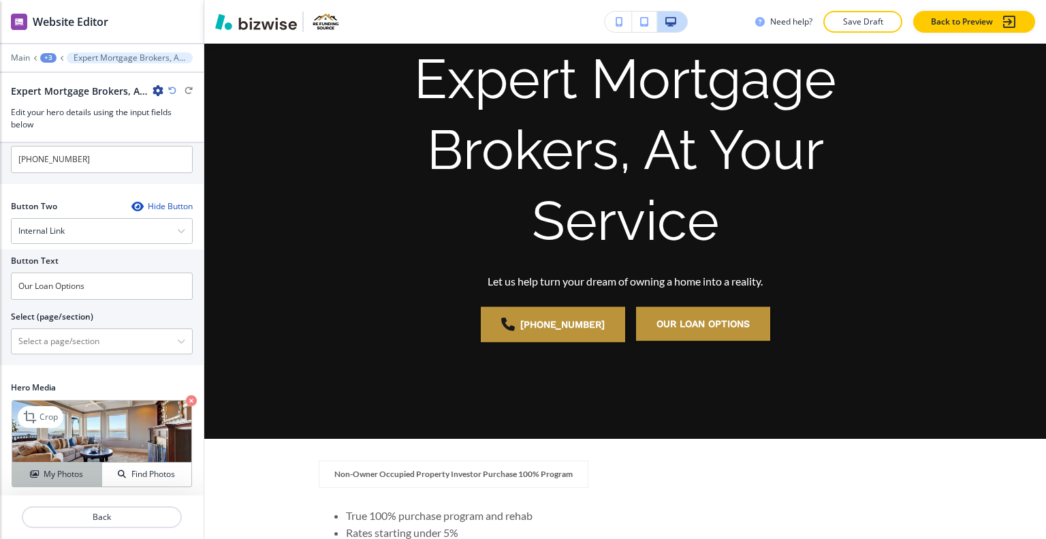
click at [76, 468] on h4 "My Photos" at bounding box center [64, 474] width 40 height 12
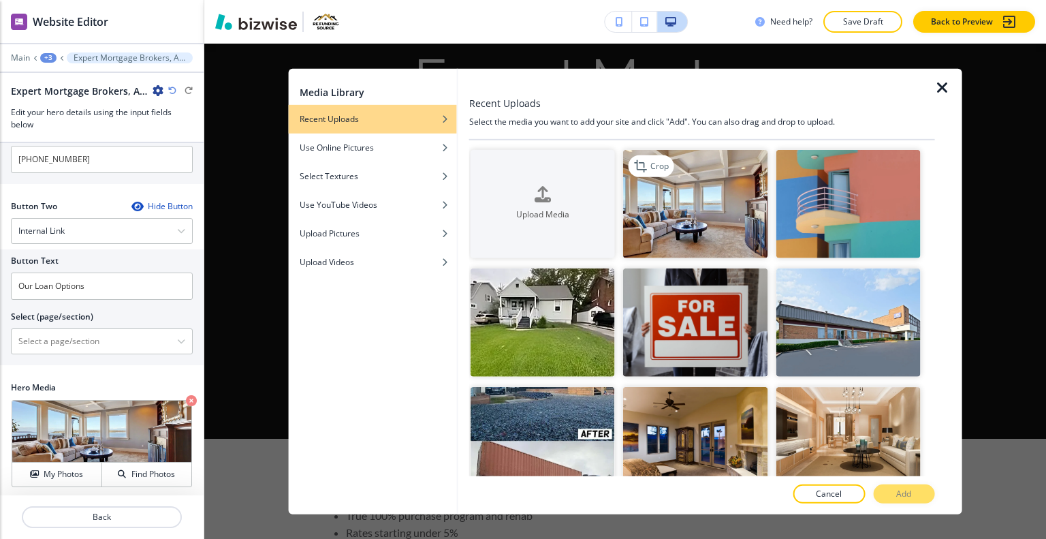
click at [676, 206] on img "button" at bounding box center [695, 203] width 144 height 108
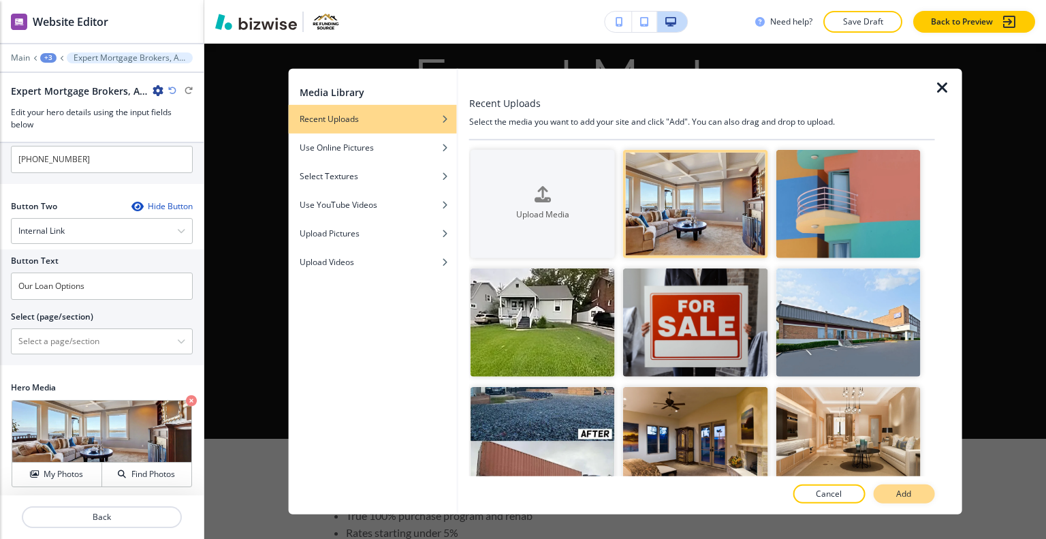
click at [897, 492] on p "Add" at bounding box center [903, 494] width 15 height 12
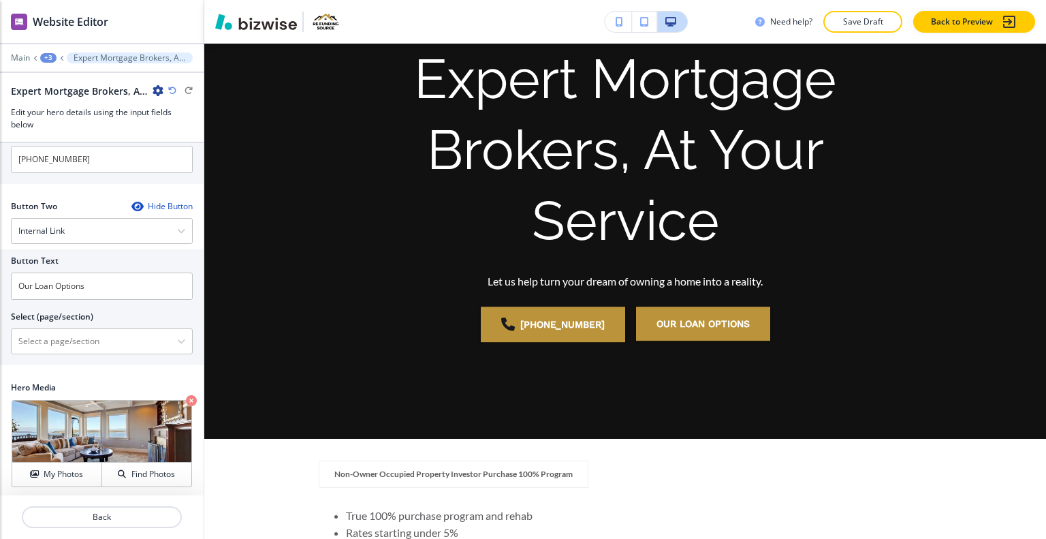
click at [854, 24] on p "Save Draft" at bounding box center [863, 22] width 44 height 12
click at [157, 89] on icon "button" at bounding box center [158, 90] width 11 height 11
click at [158, 89] on icon "button" at bounding box center [158, 90] width 11 height 11
click at [159, 89] on icon "button" at bounding box center [158, 90] width 11 height 11
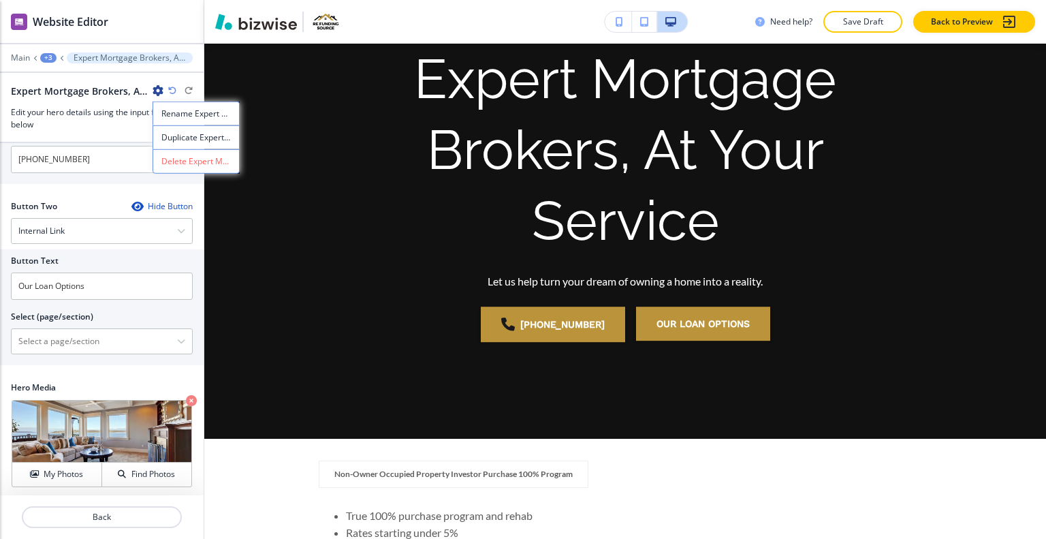
click at [46, 59] on div "+3" at bounding box center [48, 58] width 16 height 10
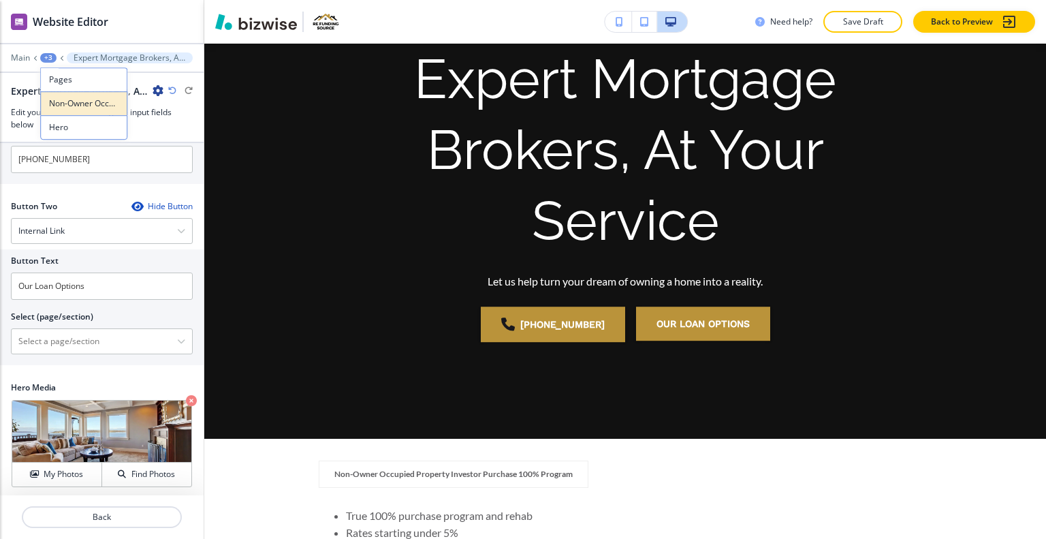
drag, startPoint x: 64, startPoint y: 90, endPoint x: 72, endPoint y: 106, distance: 17.4
click at [72, 106] on div "Pages Non-Owner Occupied Property Investor Purchase Hero" at bounding box center [83, 103] width 87 height 72
click at [72, 106] on p "Non-Owner Occupied Property Investor Purchase" at bounding box center [83, 103] width 69 height 12
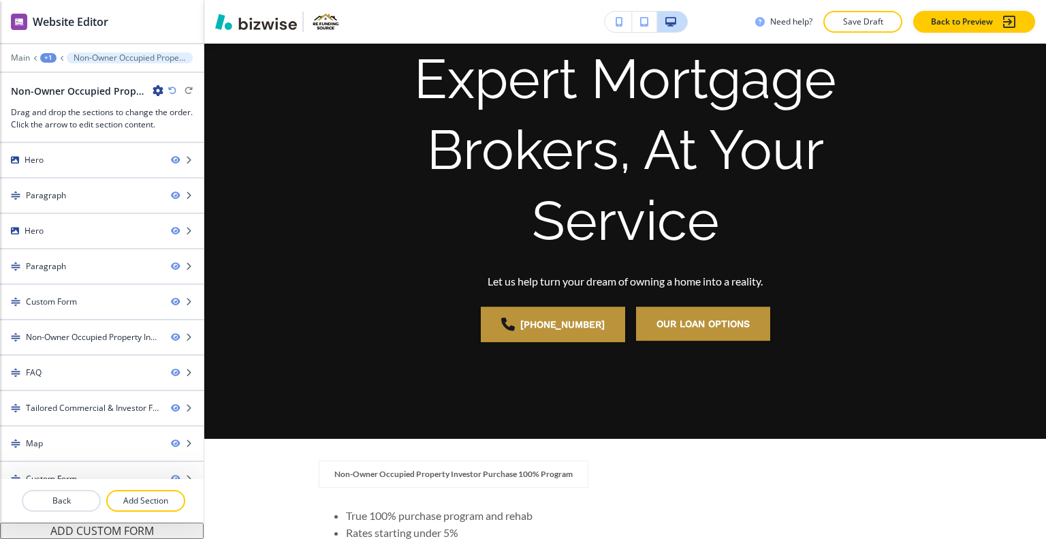
click at [157, 93] on icon "button" at bounding box center [158, 90] width 11 height 11
click at [189, 115] on p "Edit Page Settings" at bounding box center [195, 114] width 69 height 12
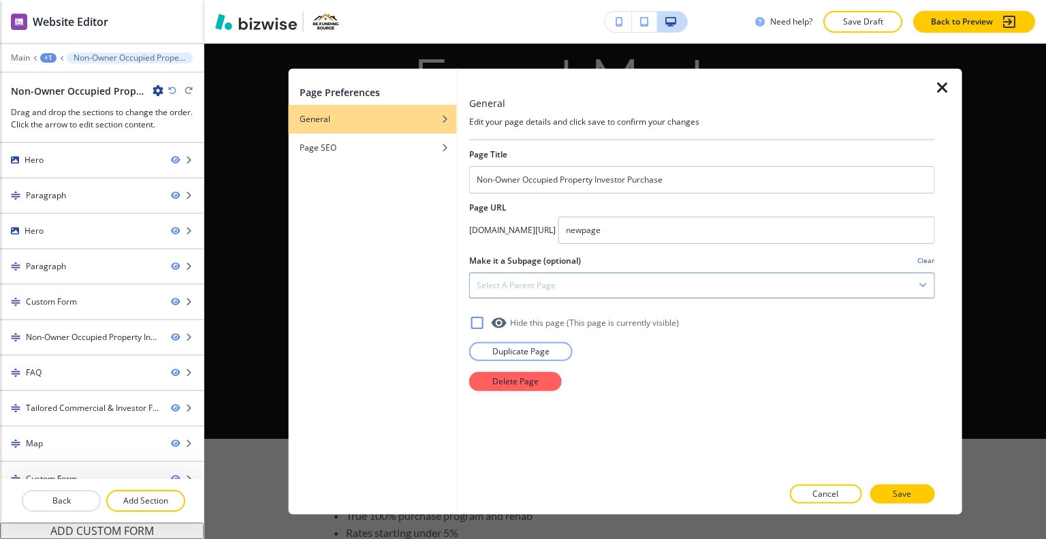
click at [647, 273] on div "Select a parent page" at bounding box center [702, 284] width 465 height 25
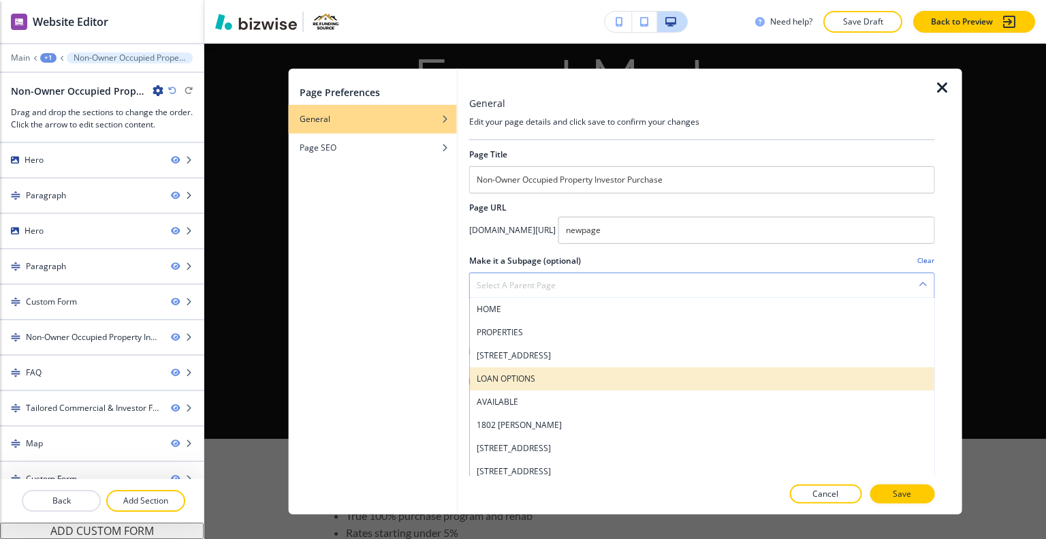
click at [582, 374] on h4 "LOAN OPTIONS" at bounding box center [702, 378] width 451 height 12
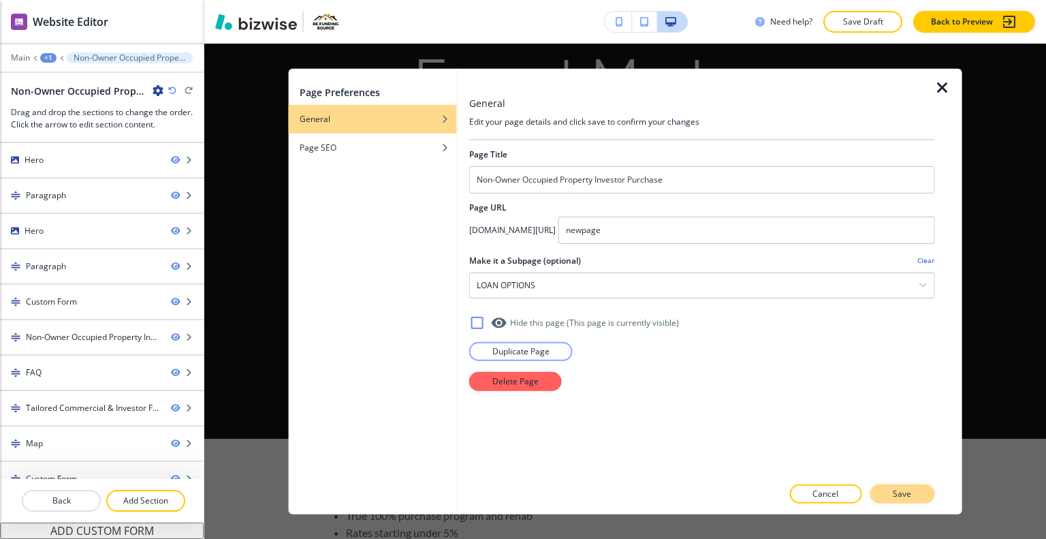
click at [891, 492] on button "Save" at bounding box center [902, 493] width 65 height 19
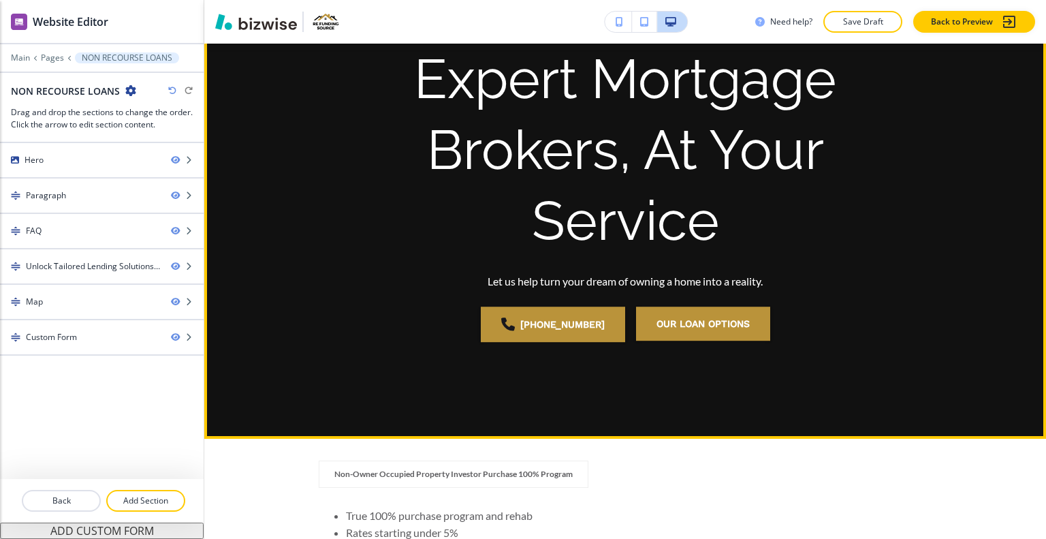
scroll to position [0, 0]
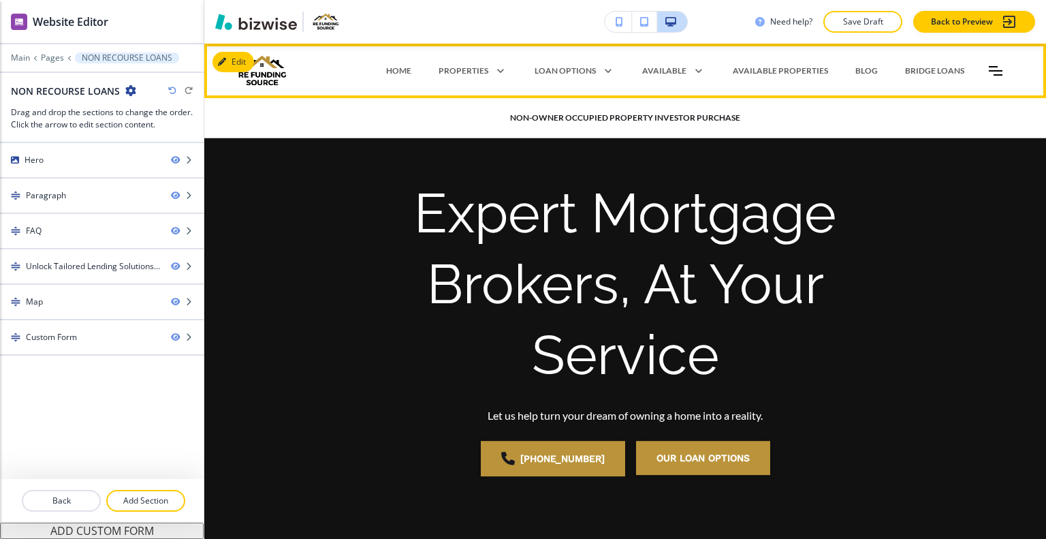
click at [596, 72] on icon at bounding box center [605, 70] width 19 height 19
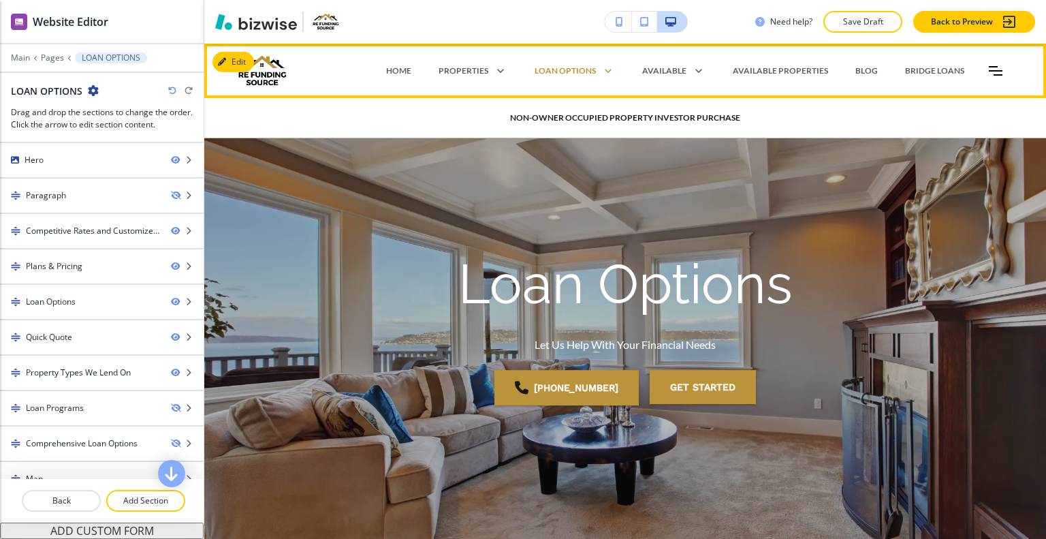
click at [597, 122] on p "Non-Owner Occupied Property Investor Purchase" at bounding box center [625, 118] width 230 height 12
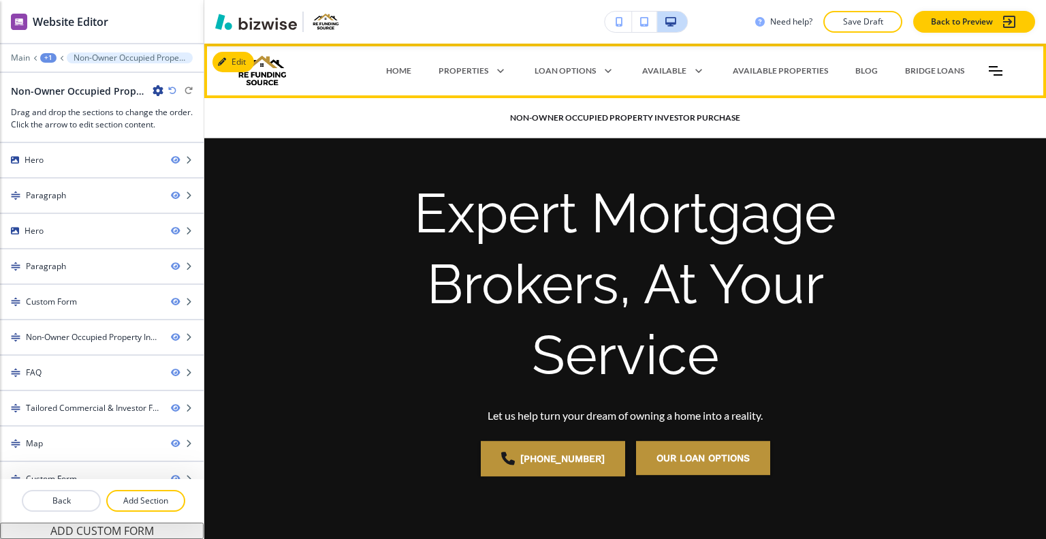
click at [598, 114] on p "Non-Owner Occupied Property Investor Purchase" at bounding box center [625, 118] width 230 height 12
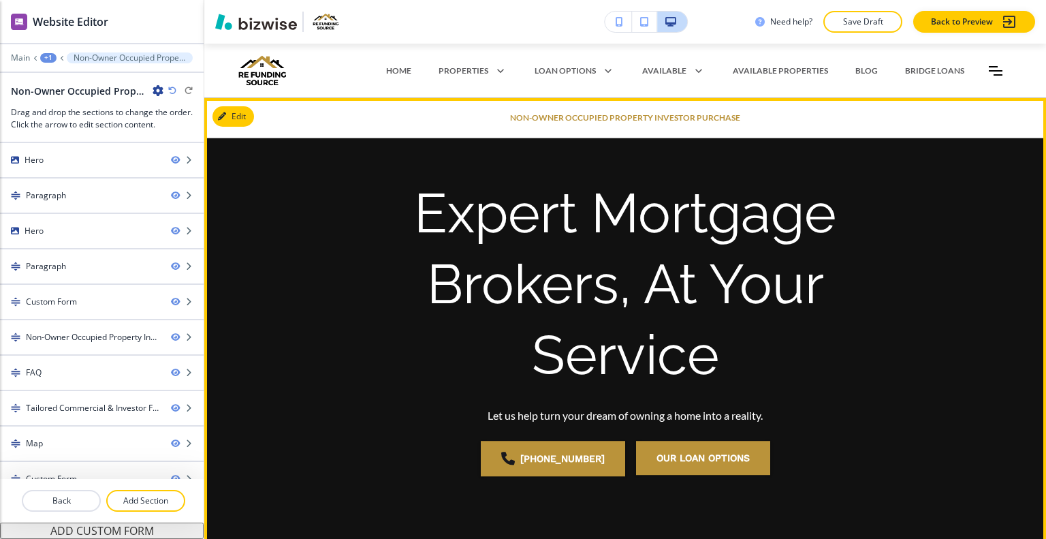
click at [385, 249] on p "Expert Mortgage Brokers, At Your Service" at bounding box center [625, 284] width 523 height 213
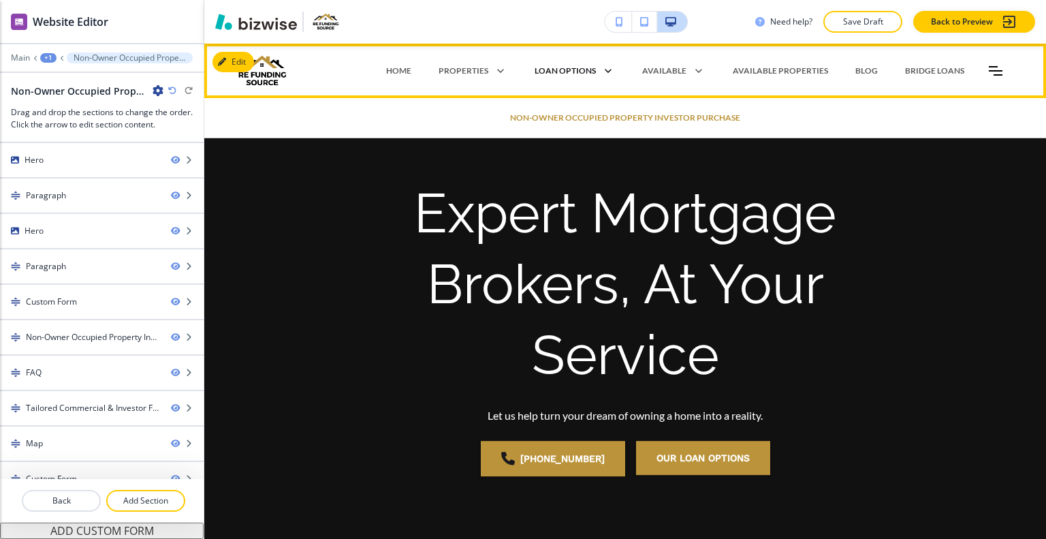
click at [559, 65] on p "LOAN OPTIONS" at bounding box center [565, 71] width 61 height 12
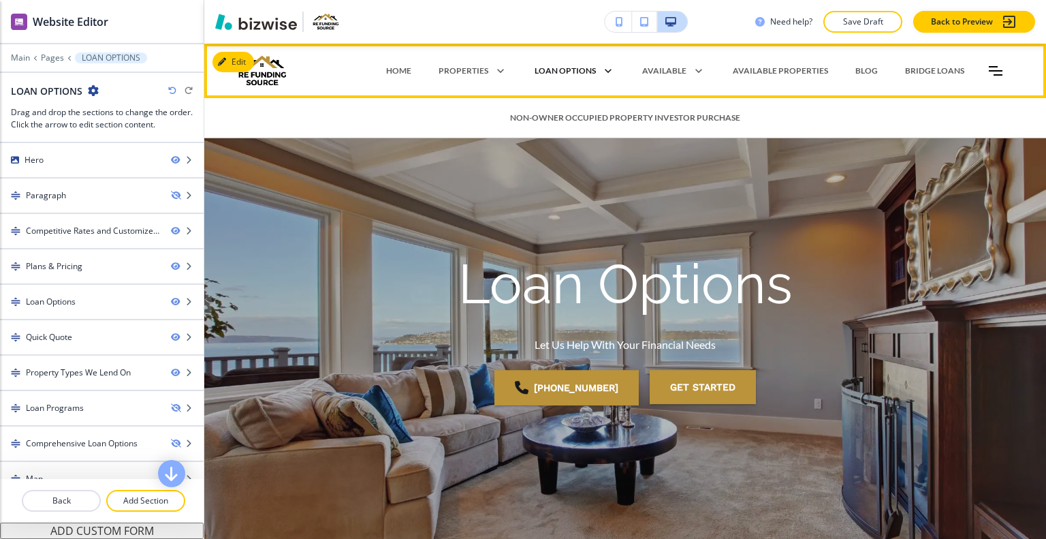
click at [605, 75] on icon at bounding box center [605, 70] width 19 height 19
click at [581, 121] on p "Non-Owner Occupied Property Investor Purchase" at bounding box center [625, 118] width 230 height 12
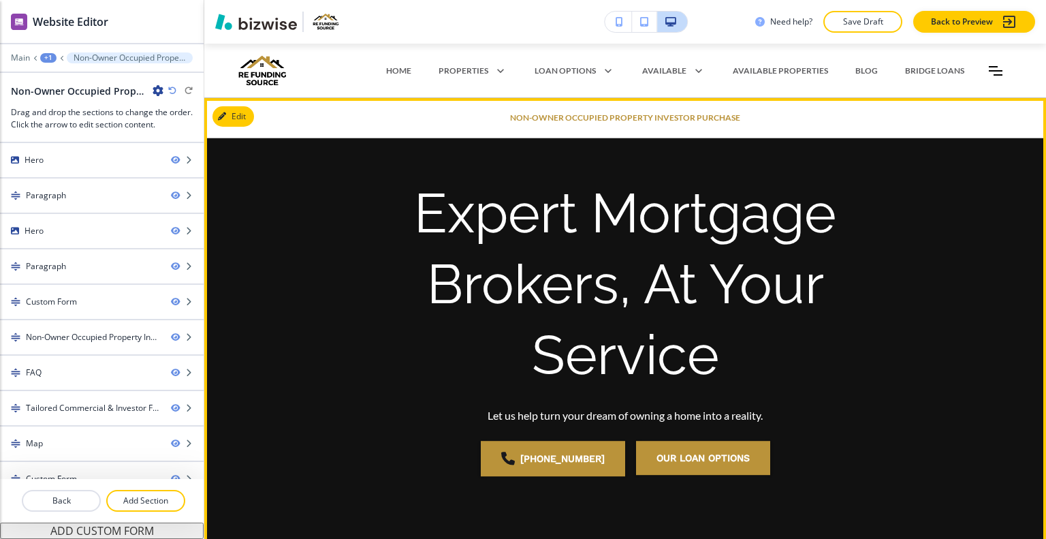
click at [455, 258] on p "Expert Mortgage Brokers, At Your Service" at bounding box center [625, 284] width 523 height 213
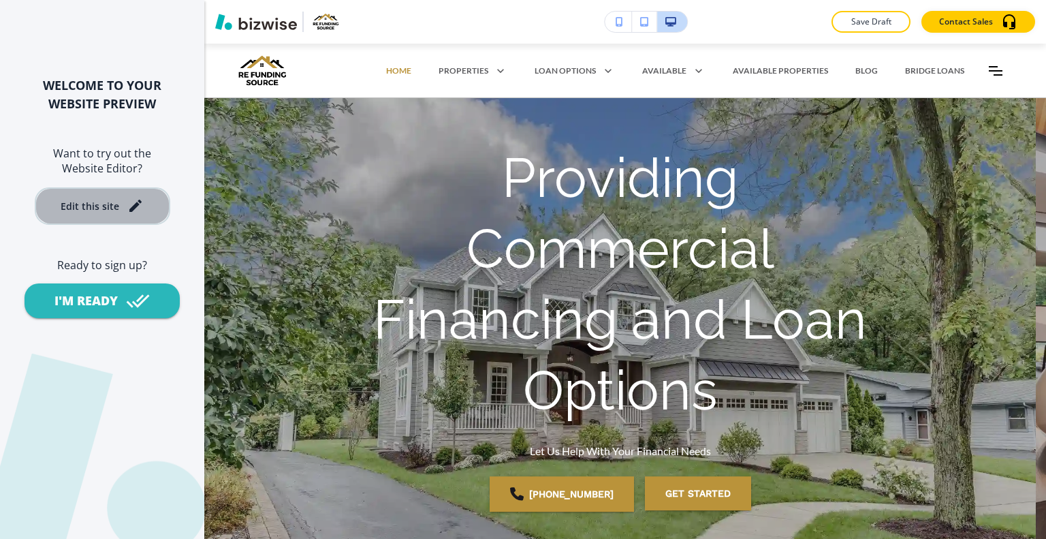
click at [80, 193] on button "Edit this site" at bounding box center [103, 205] width 136 height 37
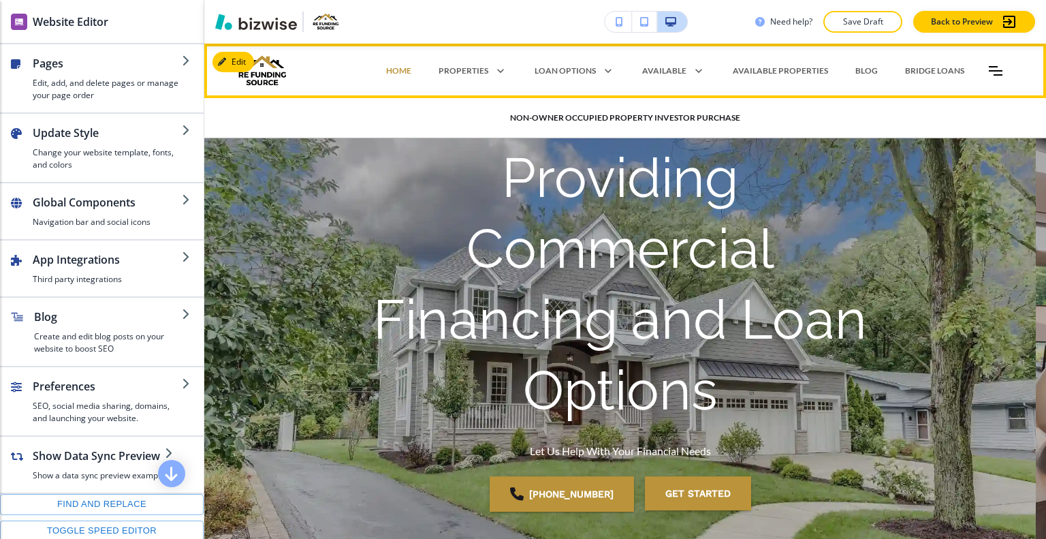
click at [606, 116] on p "Non-Owner Occupied Property Investor Purchase" at bounding box center [625, 118] width 230 height 12
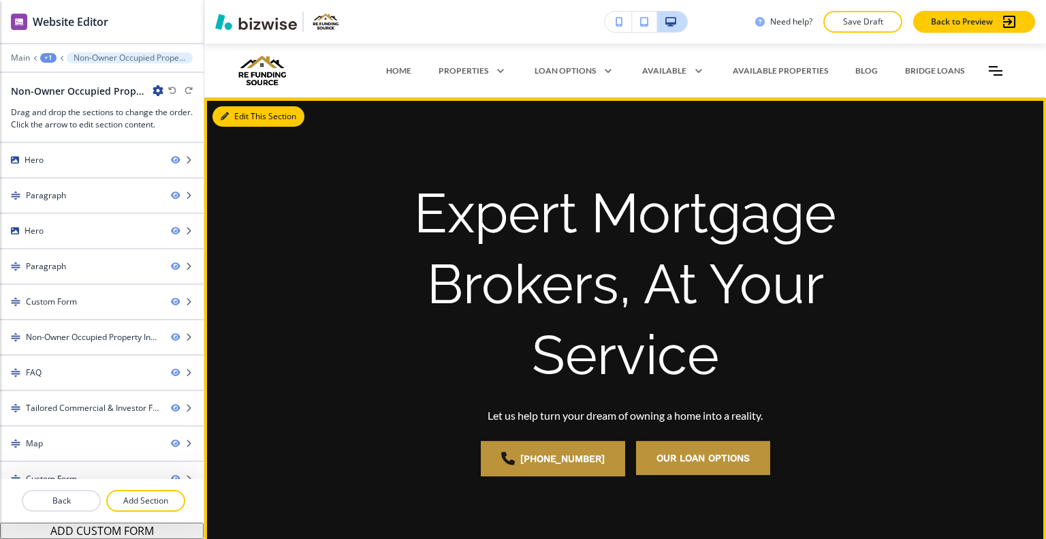
click at [243, 116] on button "Edit This Section" at bounding box center [259, 116] width 92 height 20
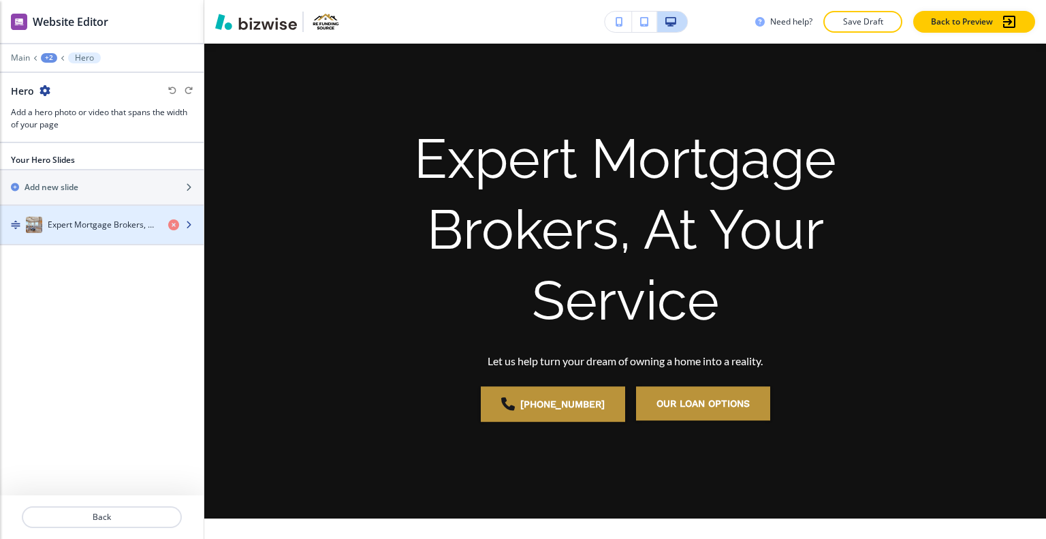
click at [74, 234] on div "button" at bounding box center [102, 238] width 204 height 11
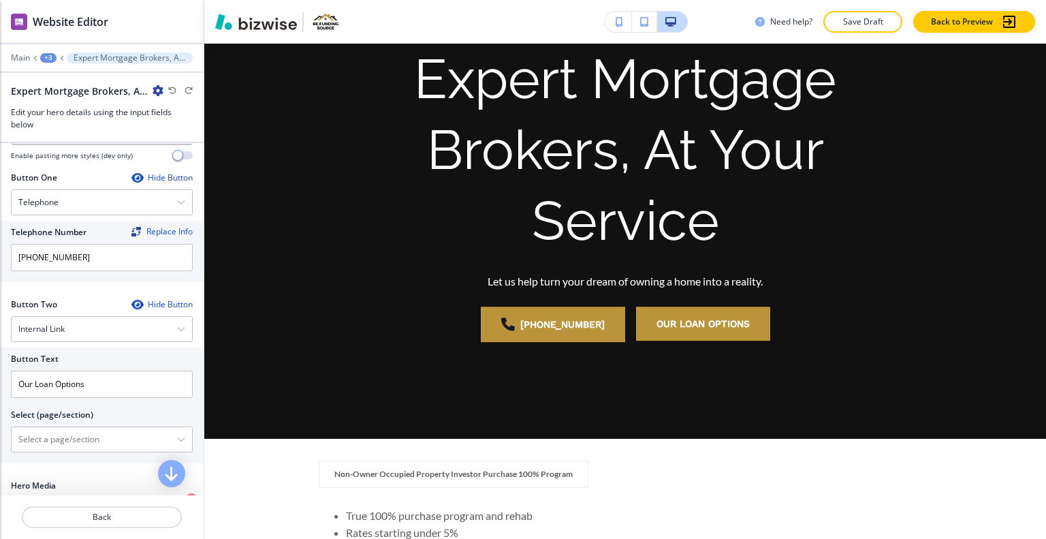
scroll to position [302, 0]
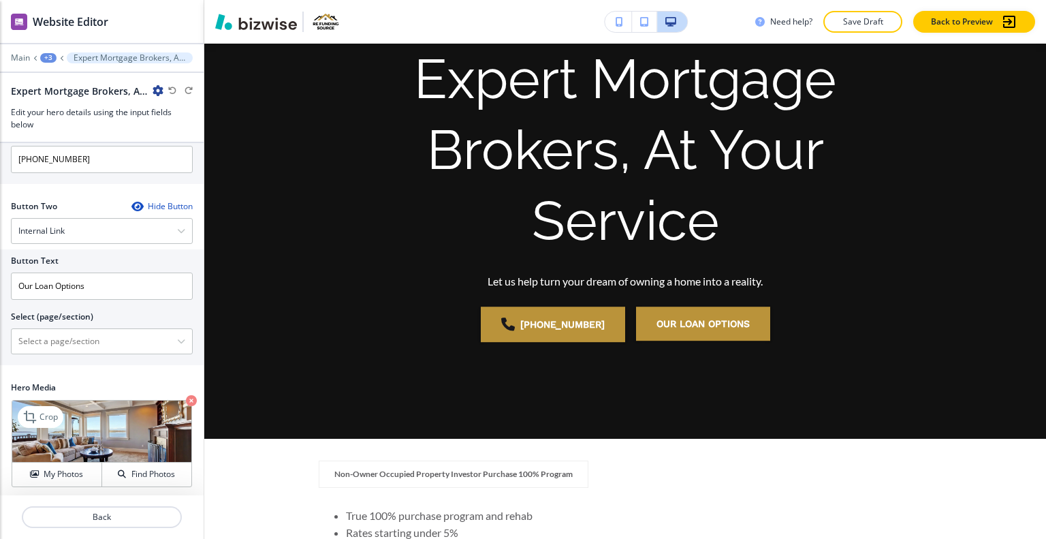
click at [175, 401] on img at bounding box center [101, 432] width 179 height 62
click at [186, 395] on icon "button" at bounding box center [191, 400] width 11 height 11
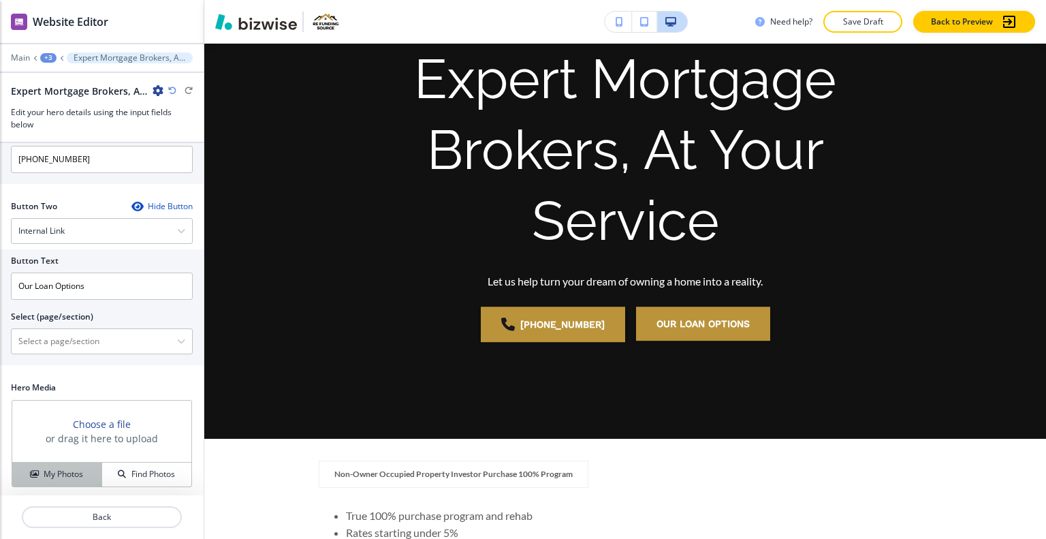
click at [44, 472] on h4 "My Photos" at bounding box center [64, 474] width 40 height 12
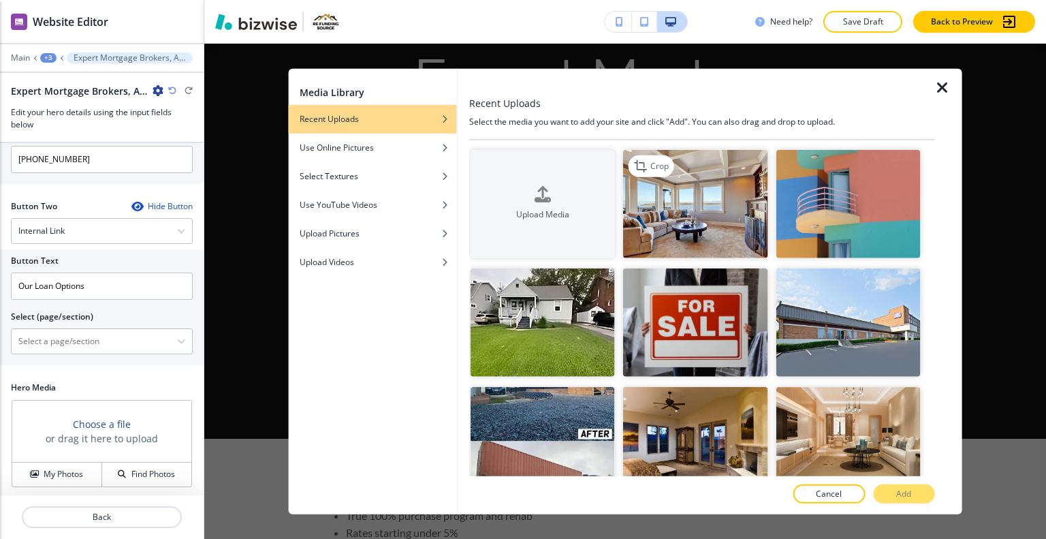
click at [689, 202] on img "button" at bounding box center [695, 203] width 144 height 108
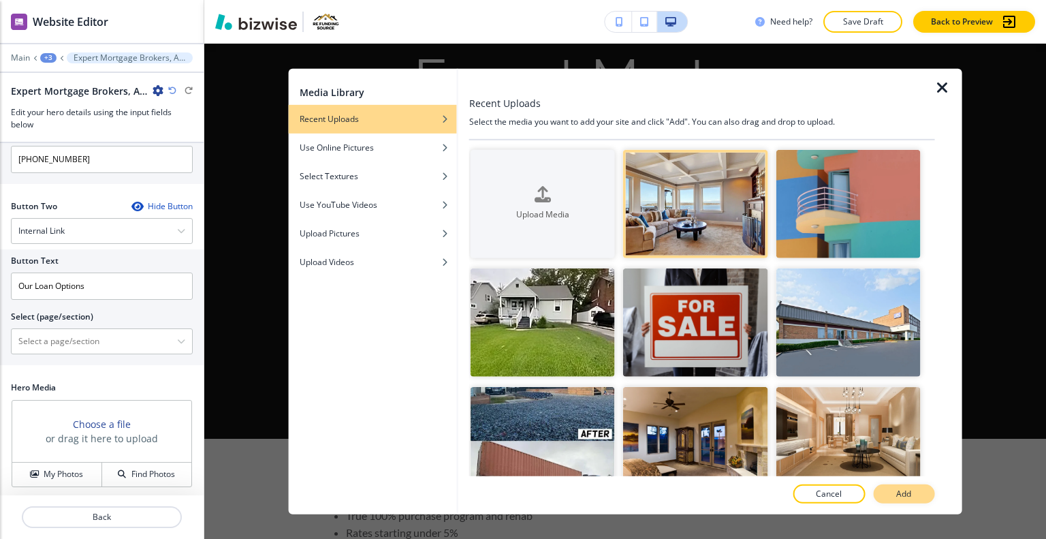
click at [904, 498] on p "Add" at bounding box center [903, 494] width 15 height 12
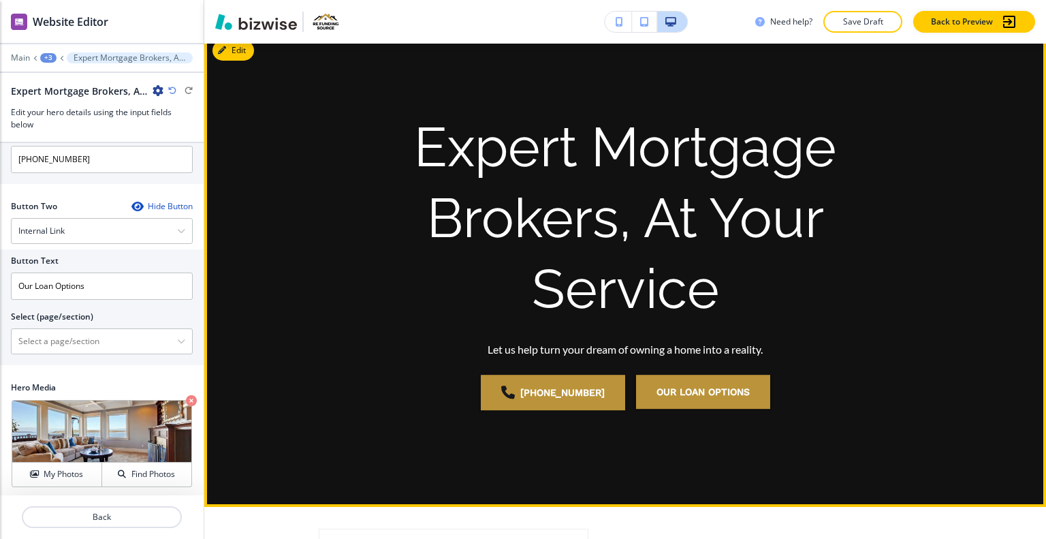
scroll to position [0, 0]
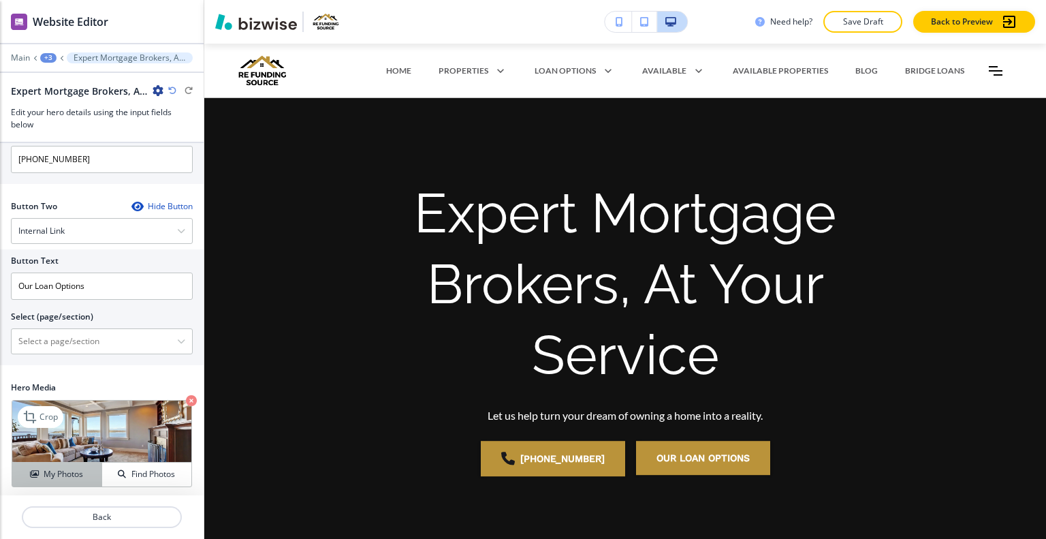
click at [76, 463] on button "My Photos" at bounding box center [57, 475] width 90 height 24
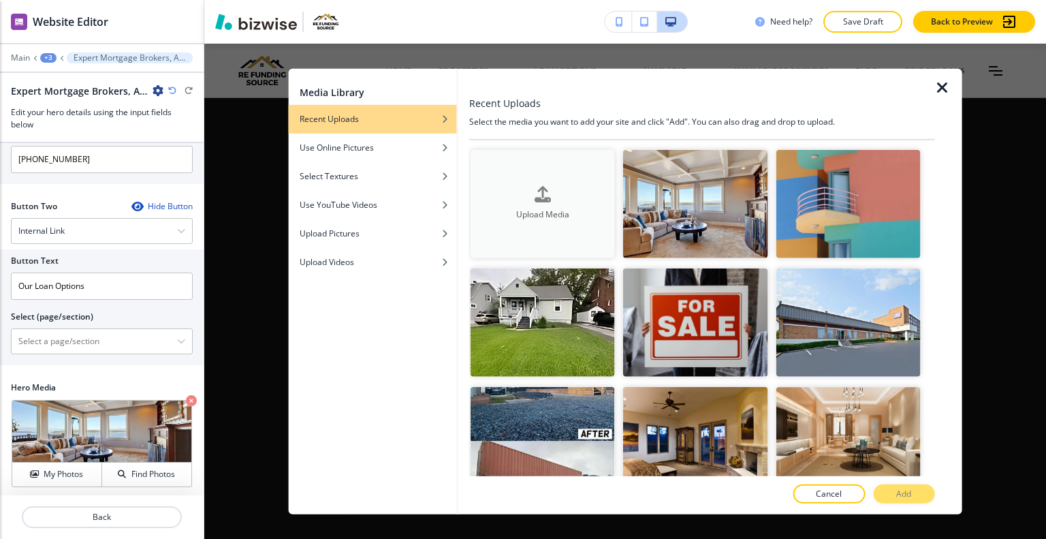
click at [539, 199] on icon "button" at bounding box center [543, 195] width 16 height 16
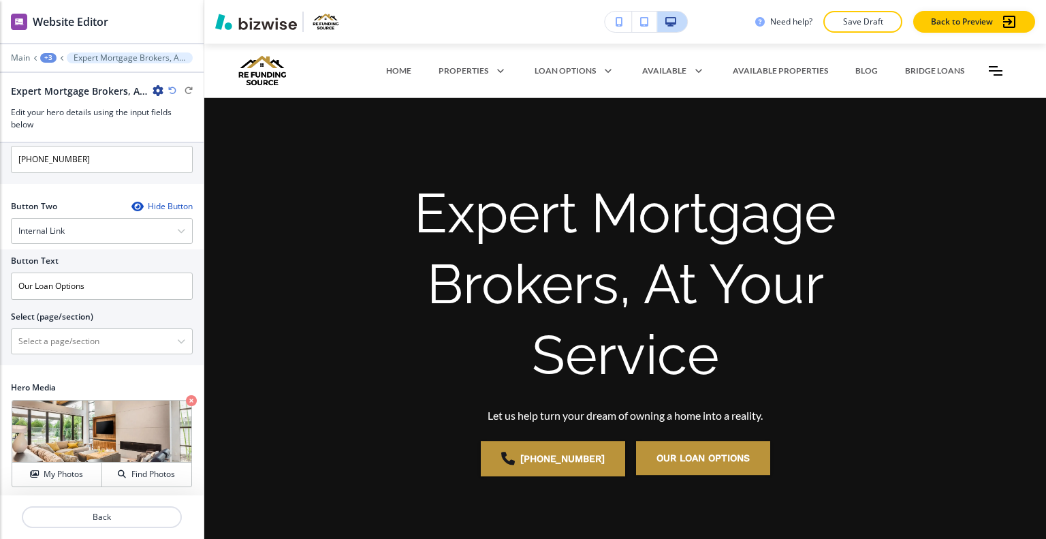
click at [866, 22] on p "Save Draft" at bounding box center [863, 22] width 44 height 12
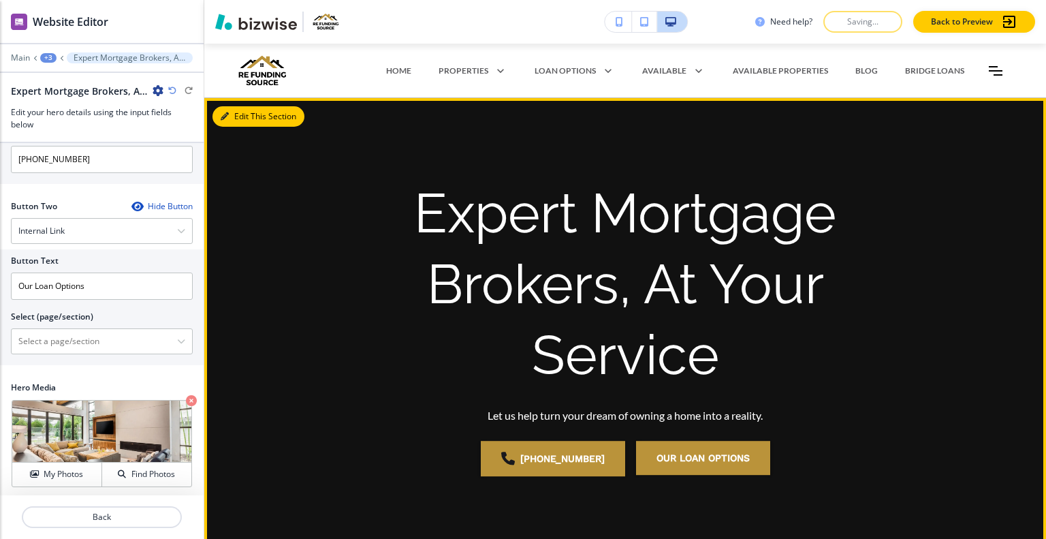
click at [245, 116] on button "Edit This Section" at bounding box center [259, 116] width 92 height 20
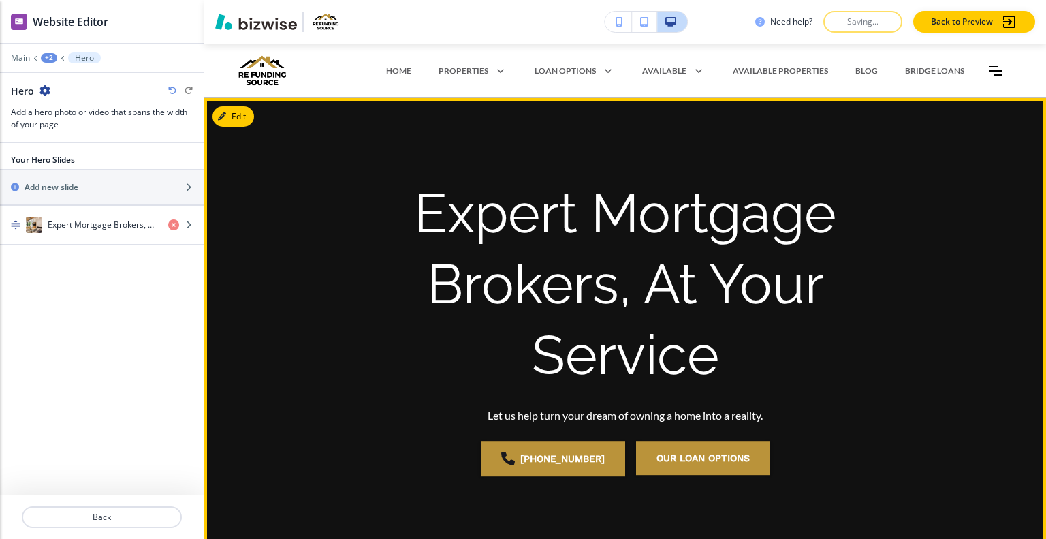
scroll to position [54, 0]
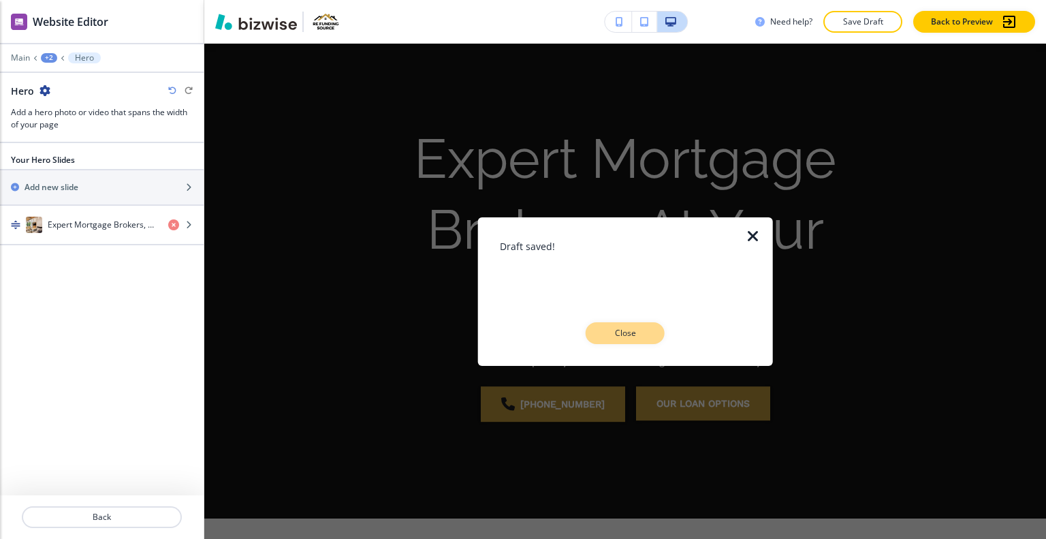
click at [633, 334] on p "Close" at bounding box center [626, 333] width 44 height 12
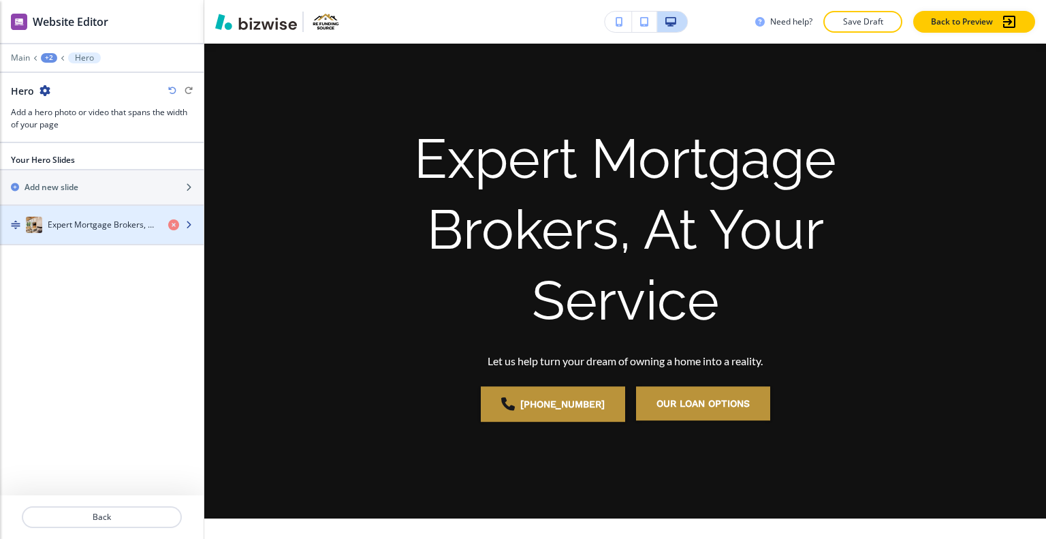
click at [63, 220] on h4 "Expert Mortgage Brokers, At Your Service" at bounding box center [103, 225] width 110 height 12
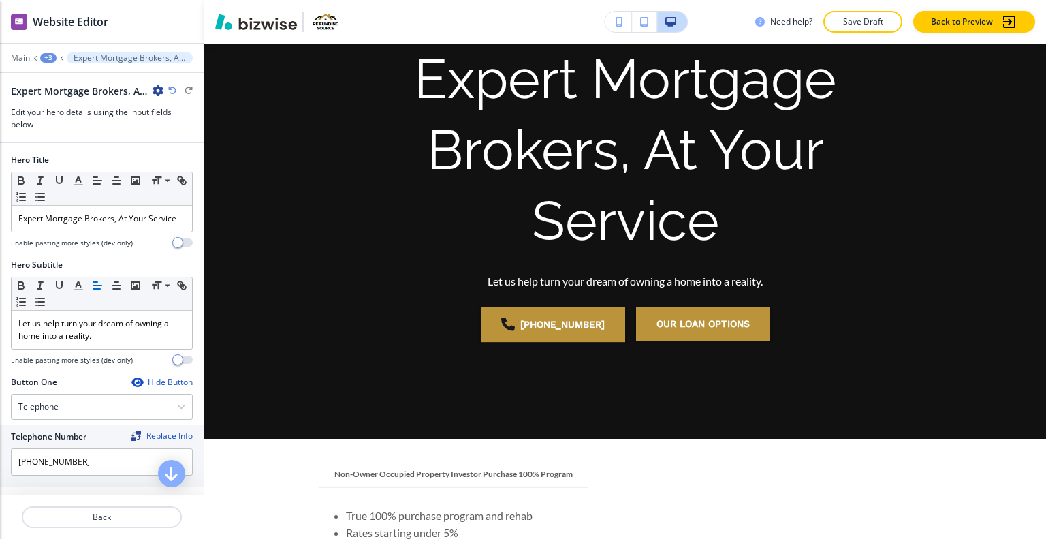
scroll to position [68, 0]
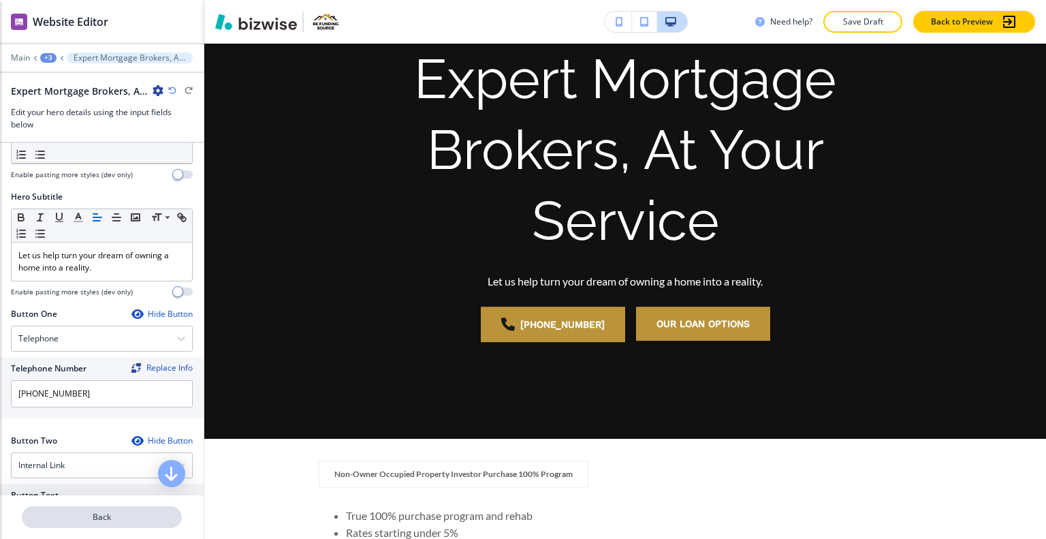
click at [96, 518] on p "Back" at bounding box center [101, 517] width 157 height 12
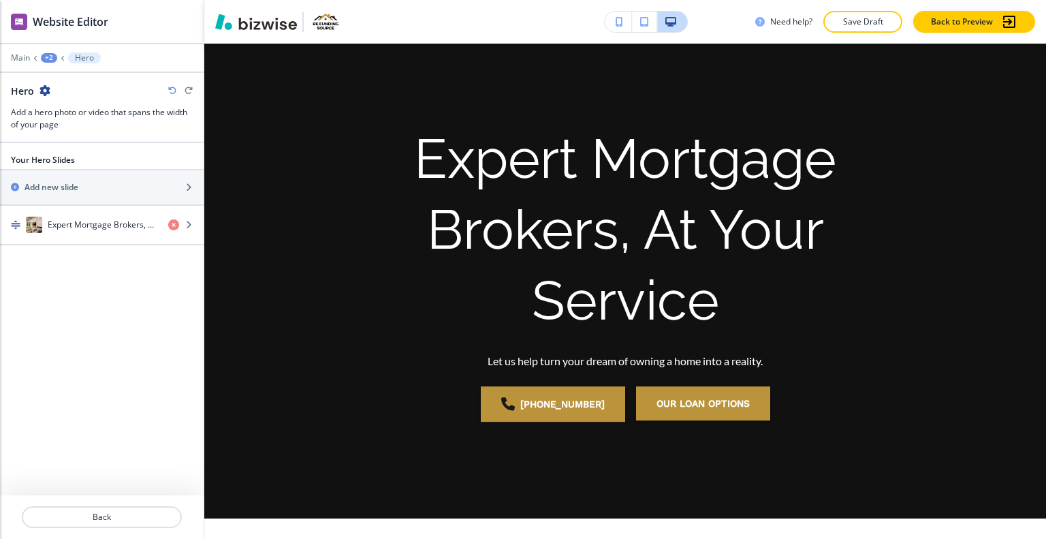
click at [46, 50] on div at bounding box center [102, 48] width 204 height 8
click at [46, 57] on div "+2" at bounding box center [49, 58] width 16 height 10
click at [66, 105] on p "Non-Owner Occupied Property Investor Purchase" at bounding box center [84, 103] width 69 height 12
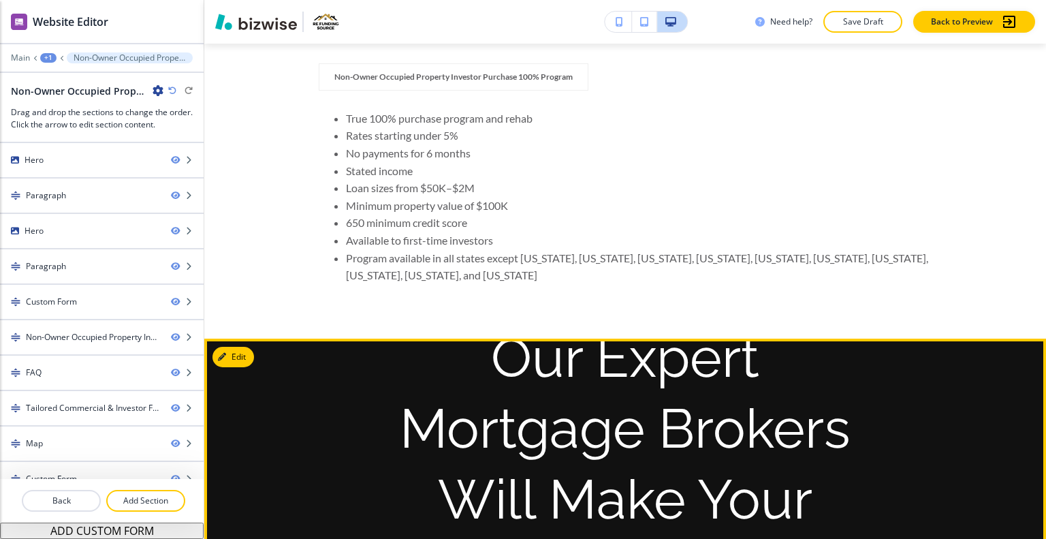
scroll to position [872, 0]
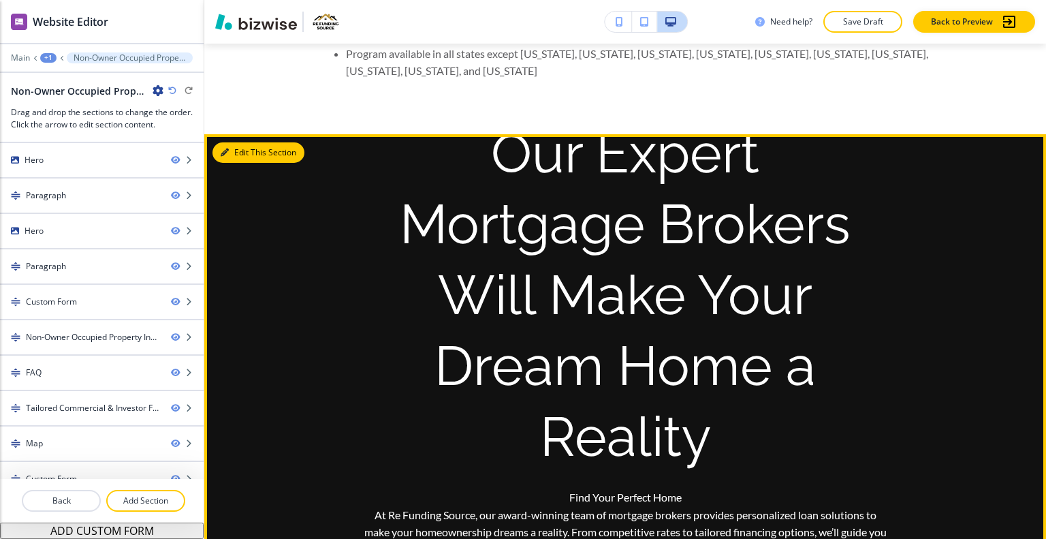
click at [246, 153] on button "Edit This Section" at bounding box center [259, 152] width 92 height 20
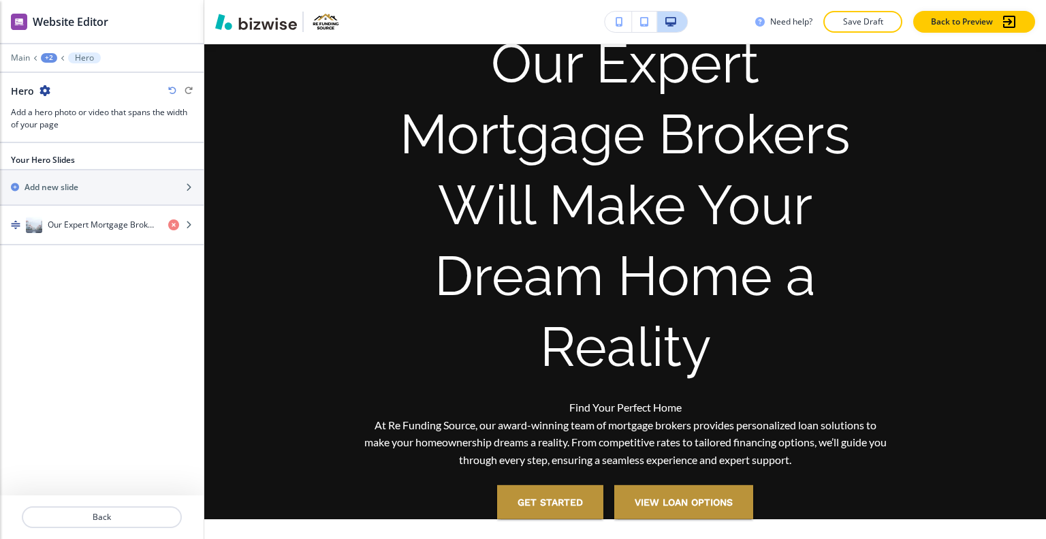
click at [37, 86] on div "Hero" at bounding box center [31, 91] width 40 height 14
click at [43, 95] on icon "button" at bounding box center [45, 90] width 11 height 11
click at [43, 93] on icon "button" at bounding box center [45, 90] width 11 height 11
click at [60, 157] on p "Delete Section" at bounding box center [82, 161] width 69 height 12
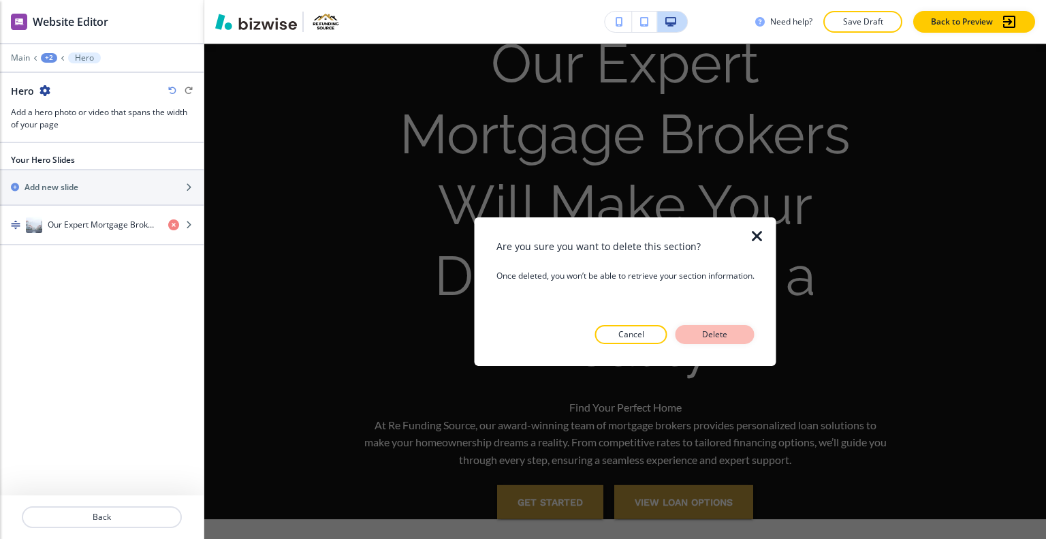
click at [711, 341] on button "Delete" at bounding box center [715, 334] width 79 height 19
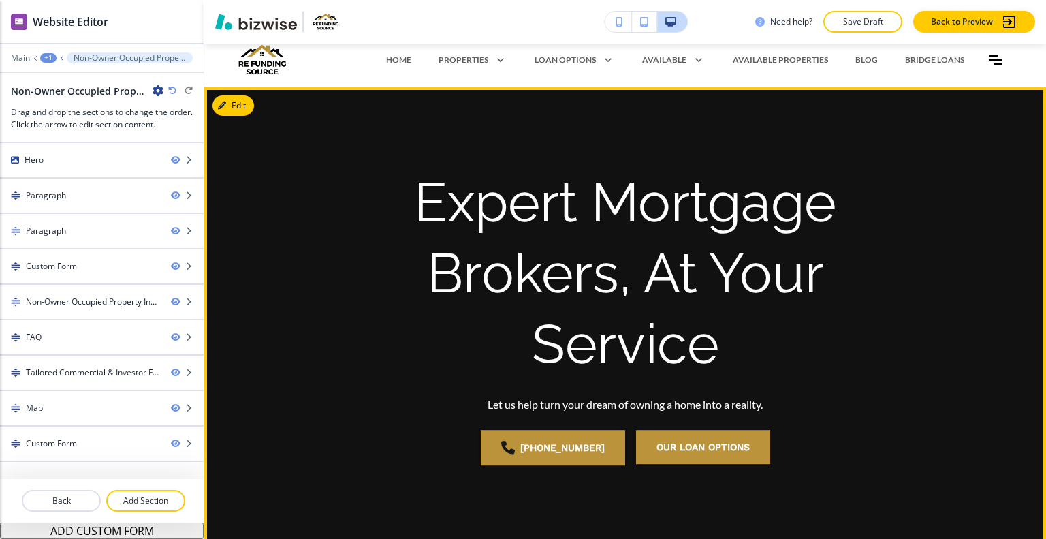
scroll to position [0, 0]
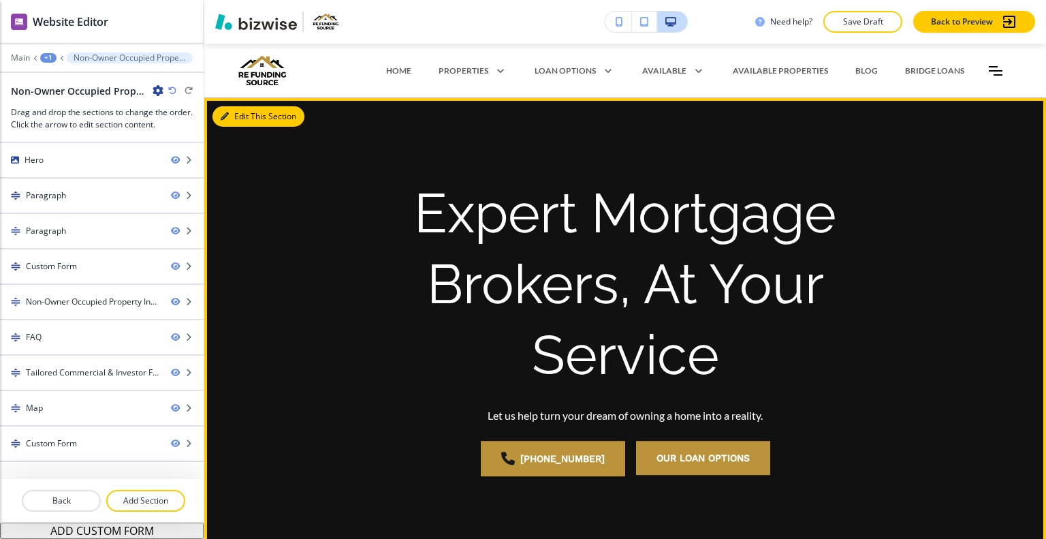
click at [240, 116] on button "Edit This Section" at bounding box center [259, 116] width 92 height 20
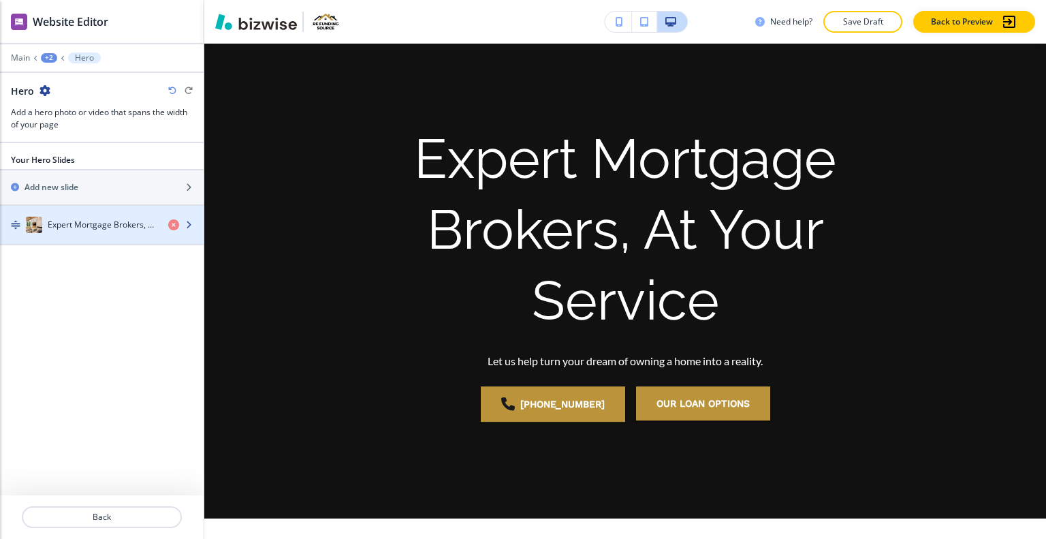
click at [82, 226] on h4 "Expert Mortgage Brokers, At Your Service" at bounding box center [103, 225] width 110 height 12
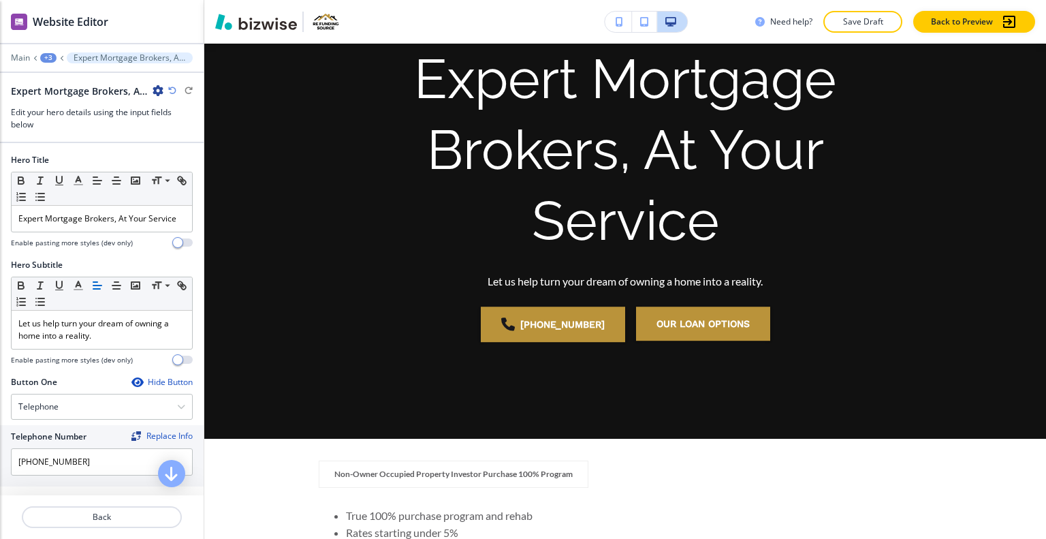
scroll to position [302, 0]
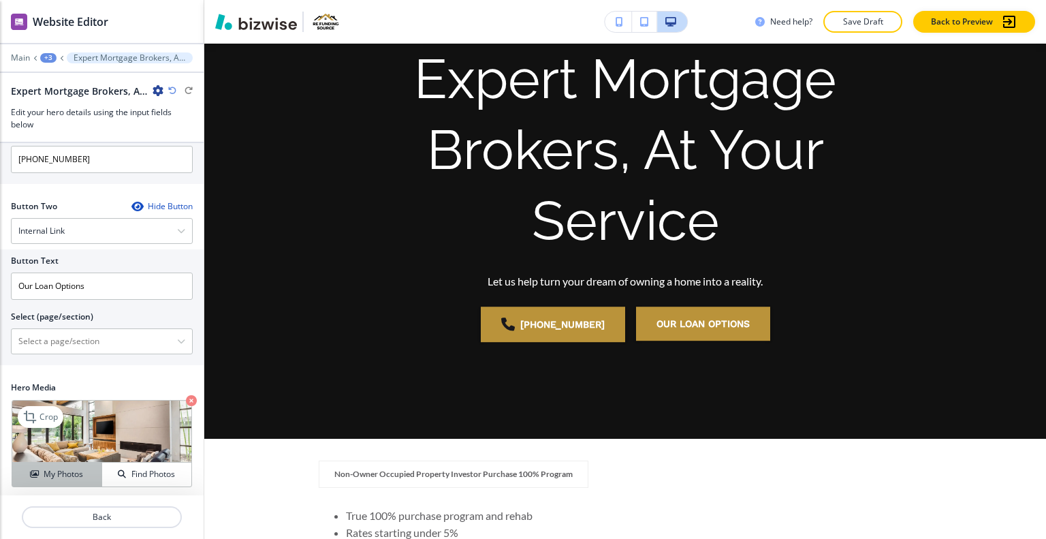
click at [68, 463] on button "My Photos" at bounding box center [57, 475] width 90 height 24
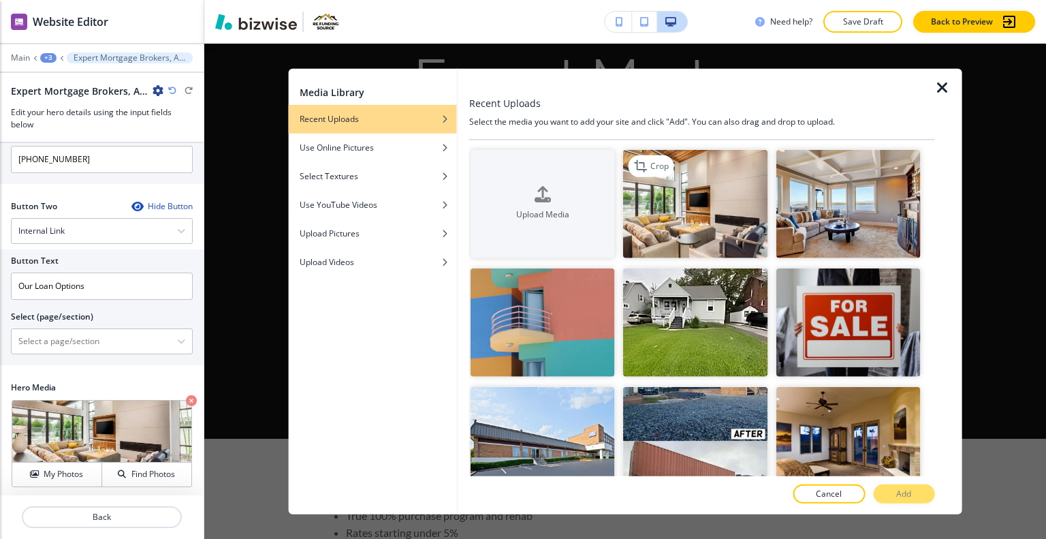
click at [741, 200] on img "button" at bounding box center [695, 203] width 144 height 108
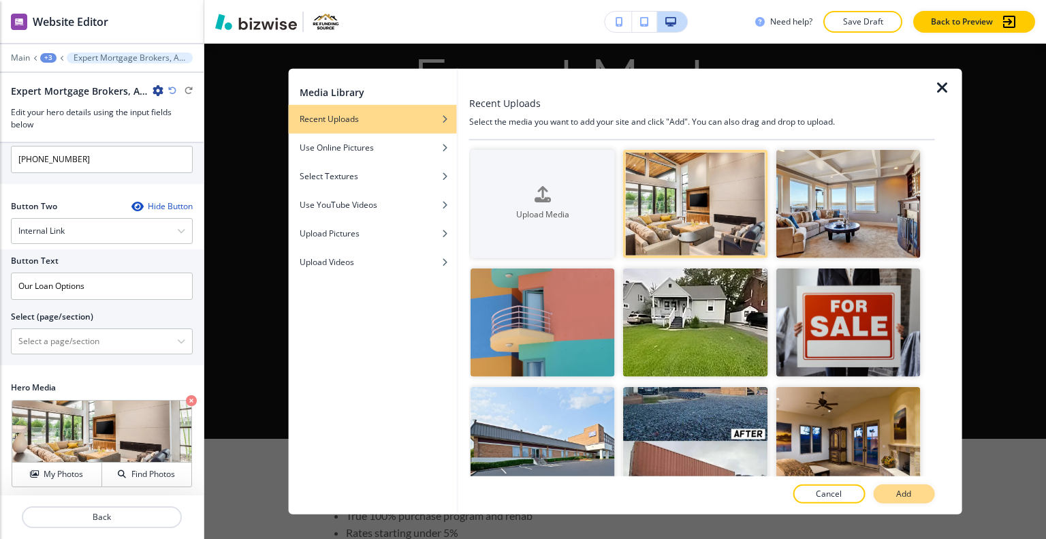
click at [903, 495] on p "Add" at bounding box center [903, 494] width 15 height 12
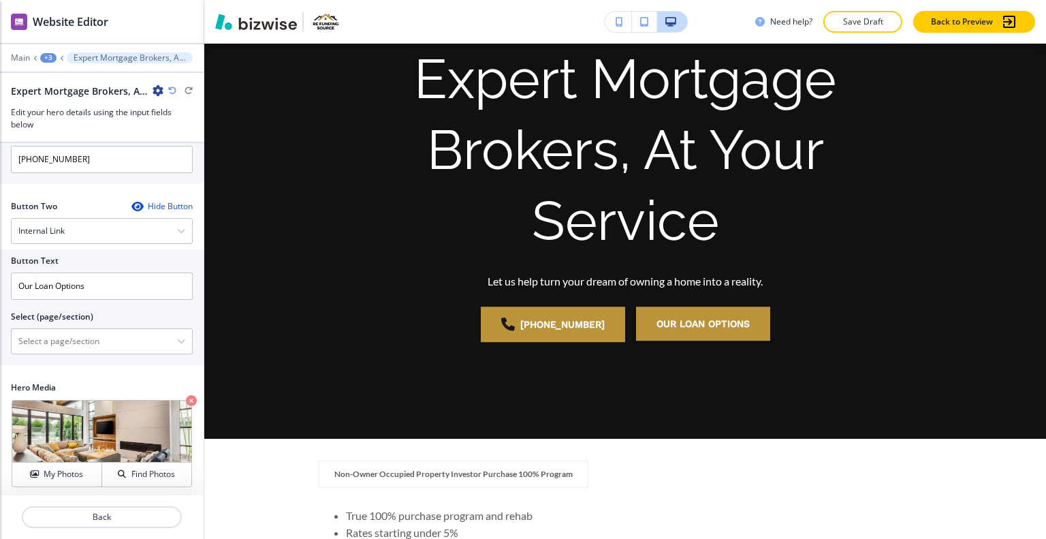
scroll to position [98, 0]
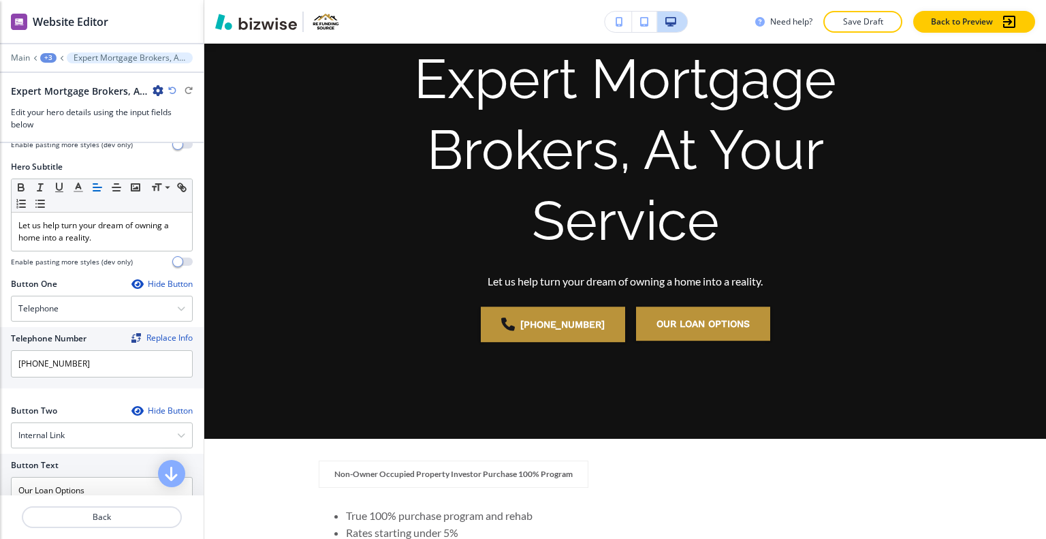
click at [49, 56] on div "+3" at bounding box center [48, 58] width 16 height 10
click at [61, 99] on p "Non-Owner Occupied Property Investor Purchase" at bounding box center [83, 103] width 69 height 12
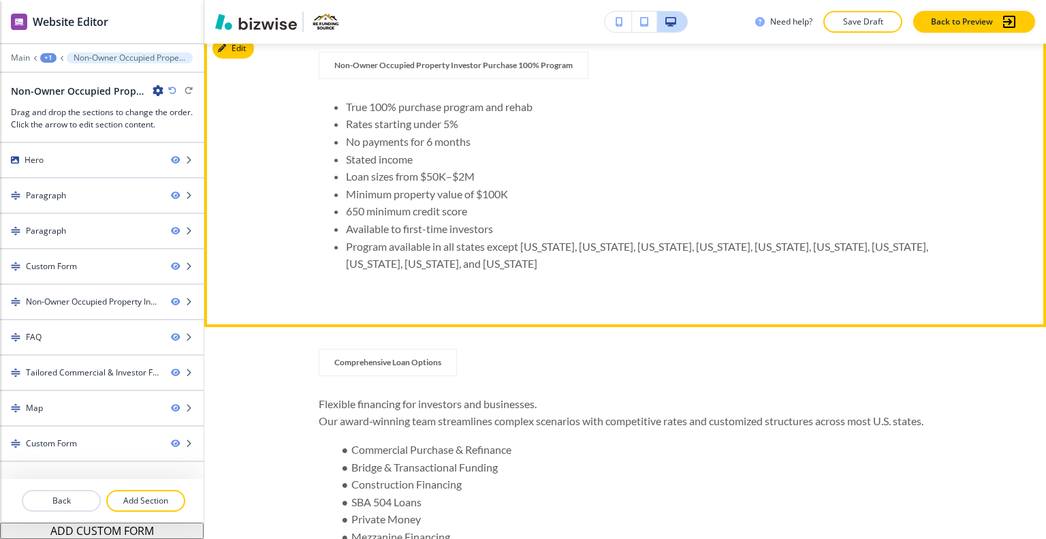
scroll to position [475, 0]
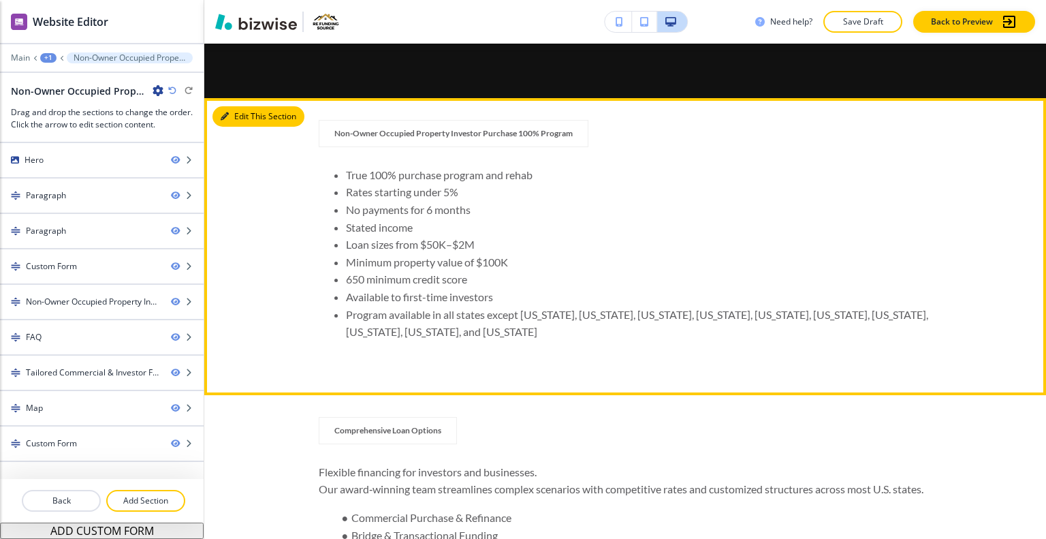
click at [238, 114] on button "Edit This Section" at bounding box center [259, 116] width 92 height 20
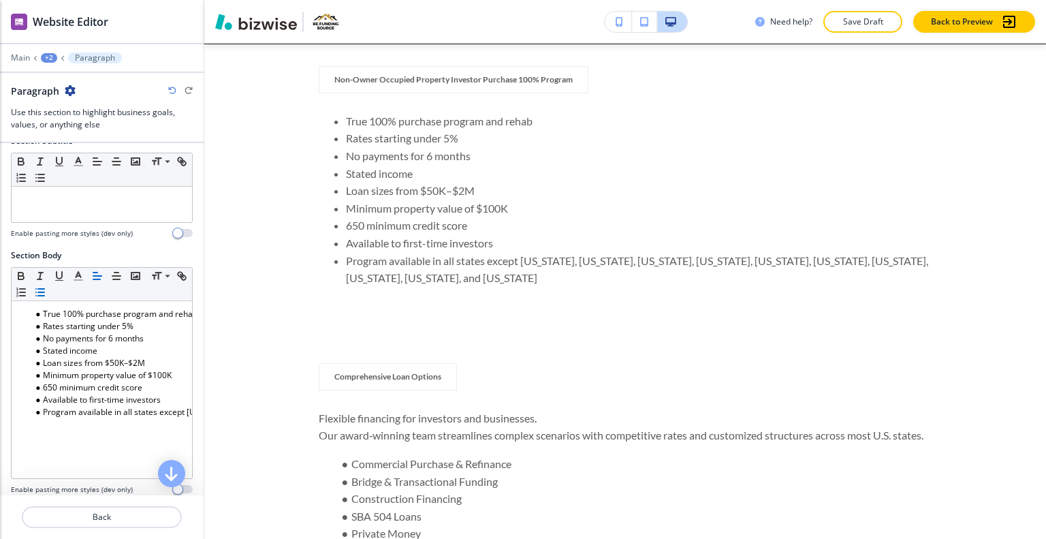
scroll to position [68, 0]
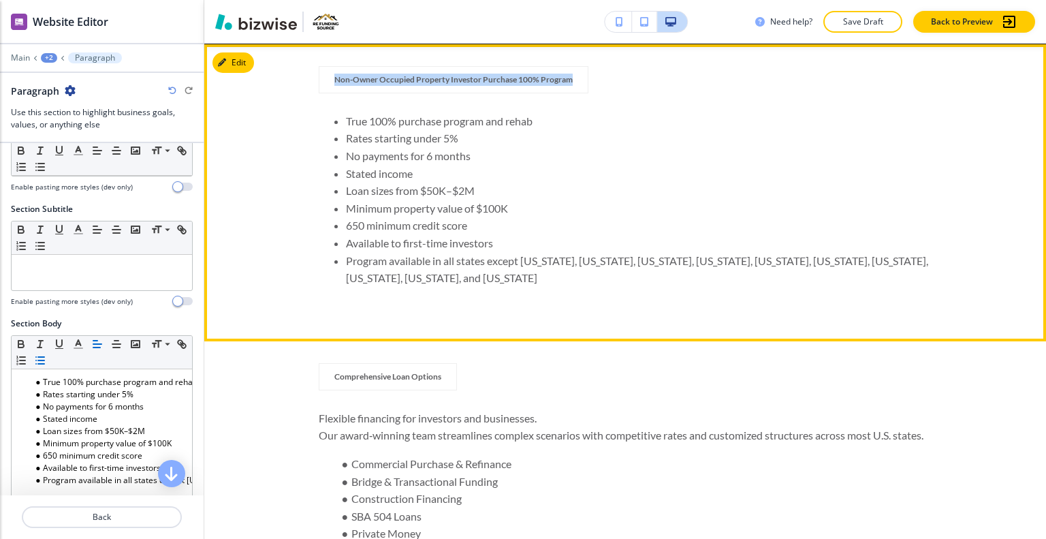
drag, startPoint x: 585, startPoint y: 82, endPoint x: 352, endPoint y: 2, distance: 246.4
click at [287, 80] on div "Non-Owner Occupied Property Investor Purchase 100% Program True 100% purchase p…" at bounding box center [625, 192] width 842 height 253
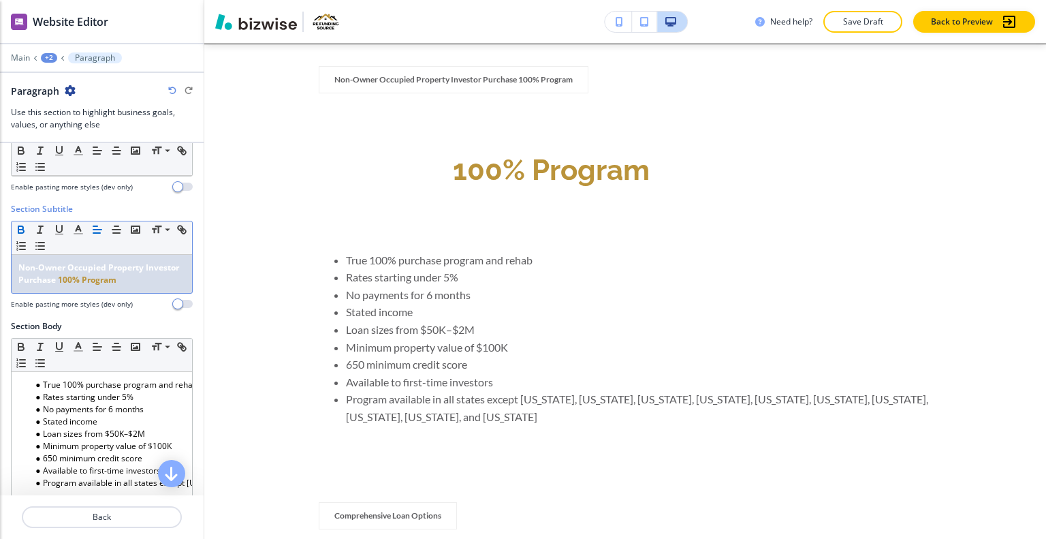
click at [165, 282] on p "Non-Owner Occupied Property Investor Purchase 100% Program" at bounding box center [101, 274] width 167 height 25
drag, startPoint x: 92, startPoint y: 280, endPoint x: 42, endPoint y: 233, distance: 68.4
click at [0, 247] on div "Section Subtitle Small Normal Large Huge Non-Owner Occupied Property Investor P…" at bounding box center [102, 261] width 204 height 117
click at [76, 225] on icon "button" at bounding box center [78, 229] width 12 height 12
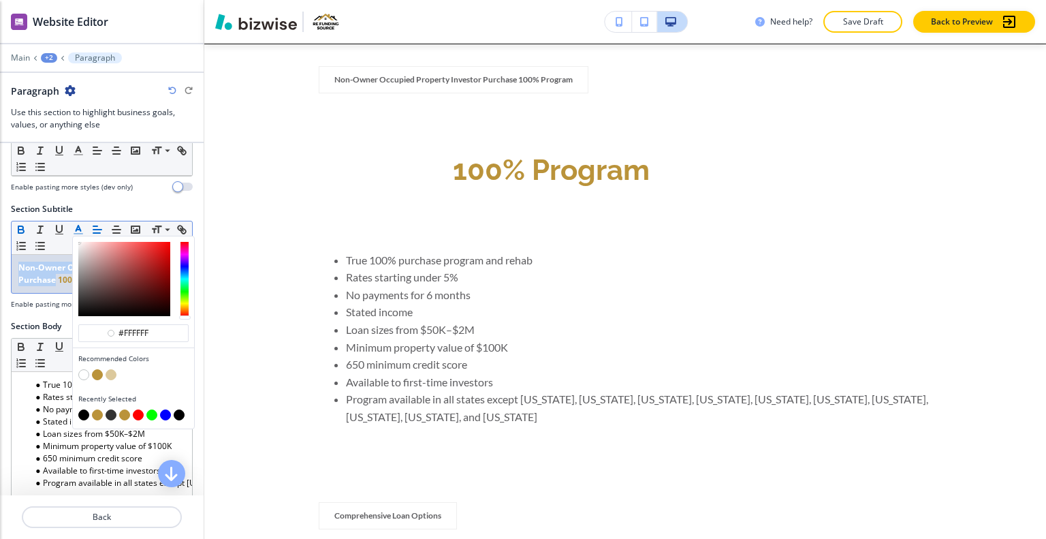
click at [81, 411] on button "button" at bounding box center [83, 414] width 11 height 11
type input "#000000"
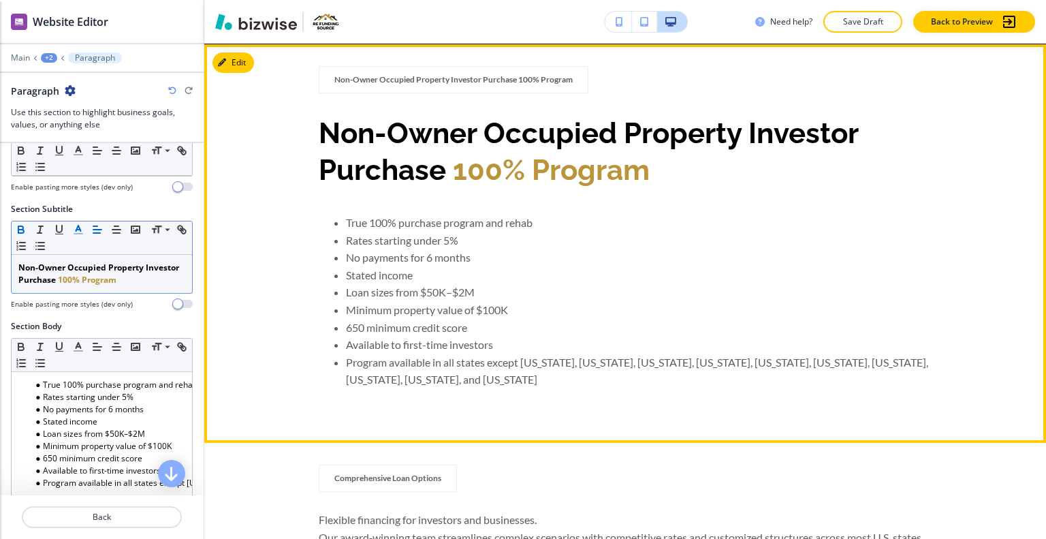
click at [666, 256] on li "No payments for 6 months" at bounding box center [639, 258] width 586 height 18
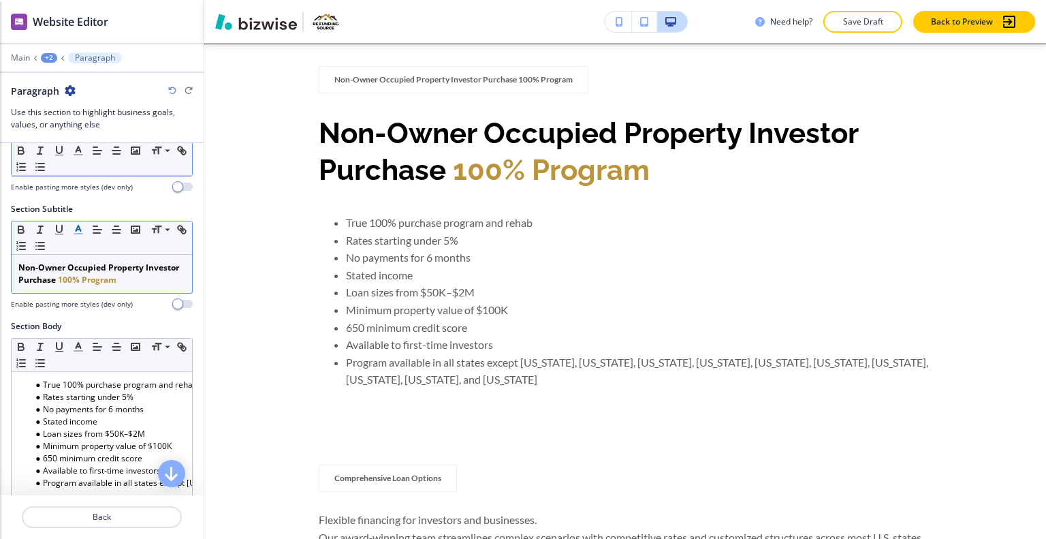
scroll to position [0, 0]
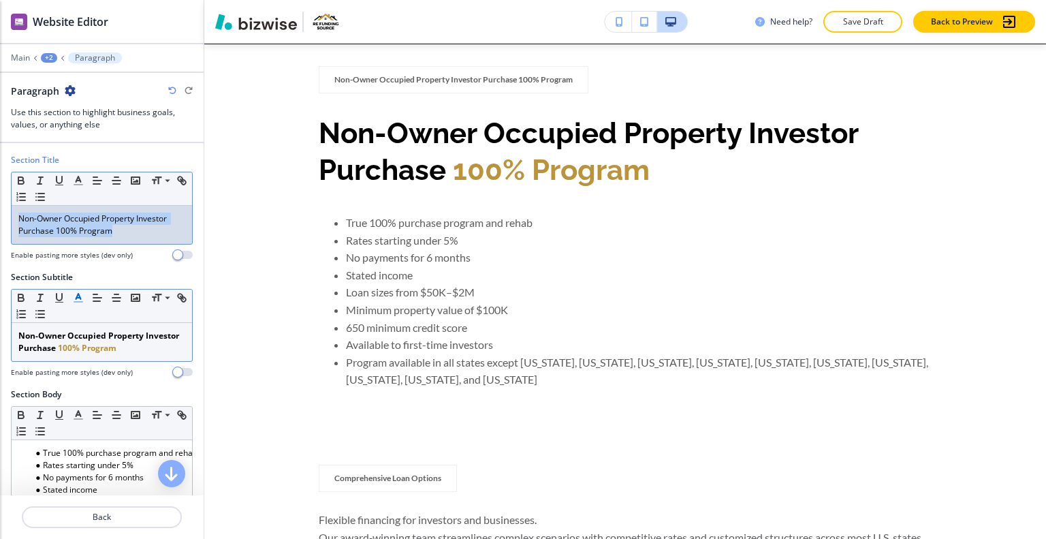
drag, startPoint x: 136, startPoint y: 234, endPoint x: 0, endPoint y: 201, distance: 140.1
click at [0, 201] on div "Section Title Small Normal Large Huge Non-Owner Occupied Property Investor Purc…" at bounding box center [102, 212] width 204 height 117
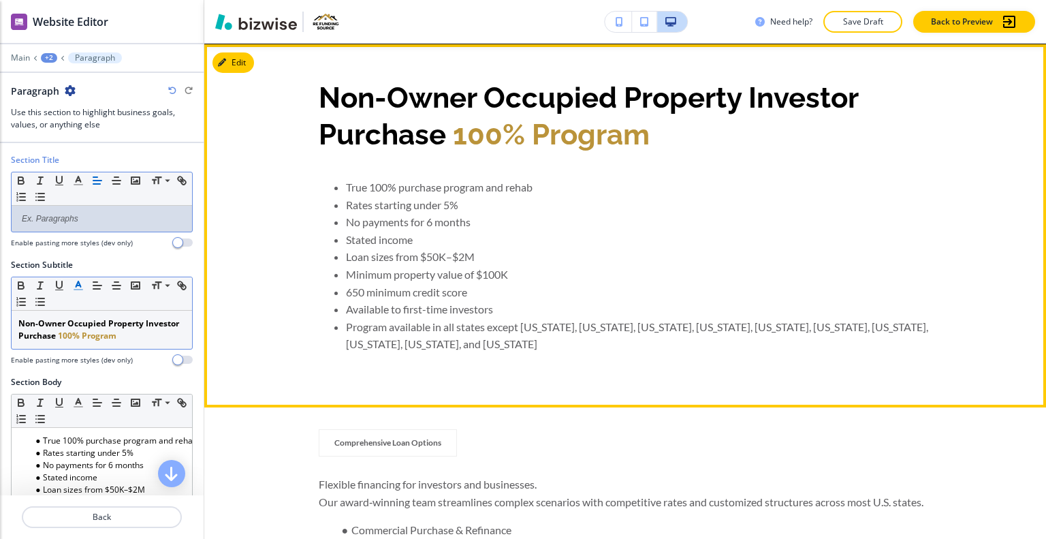
scroll to position [460, 0]
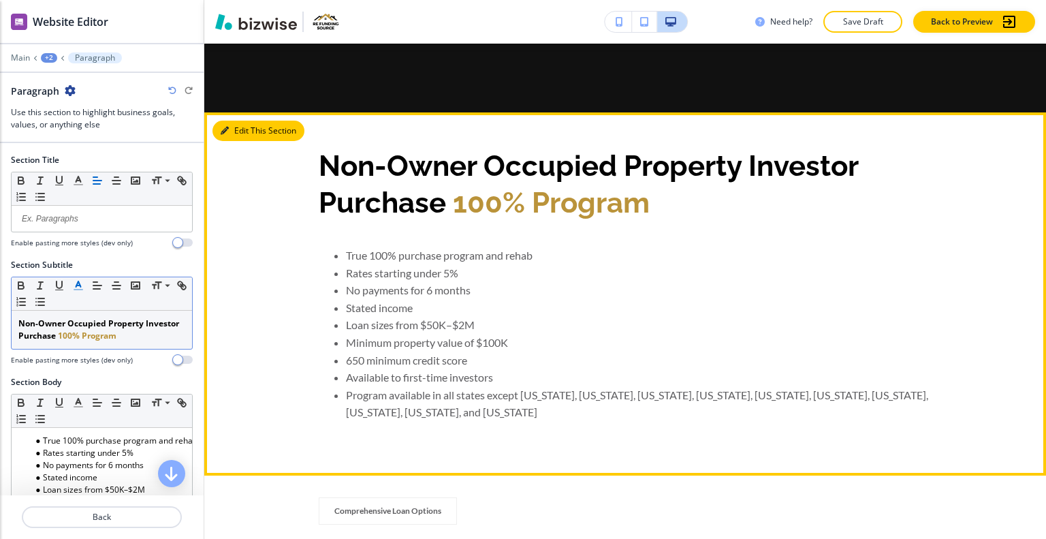
click at [240, 131] on button "Edit This Section" at bounding box center [259, 131] width 92 height 20
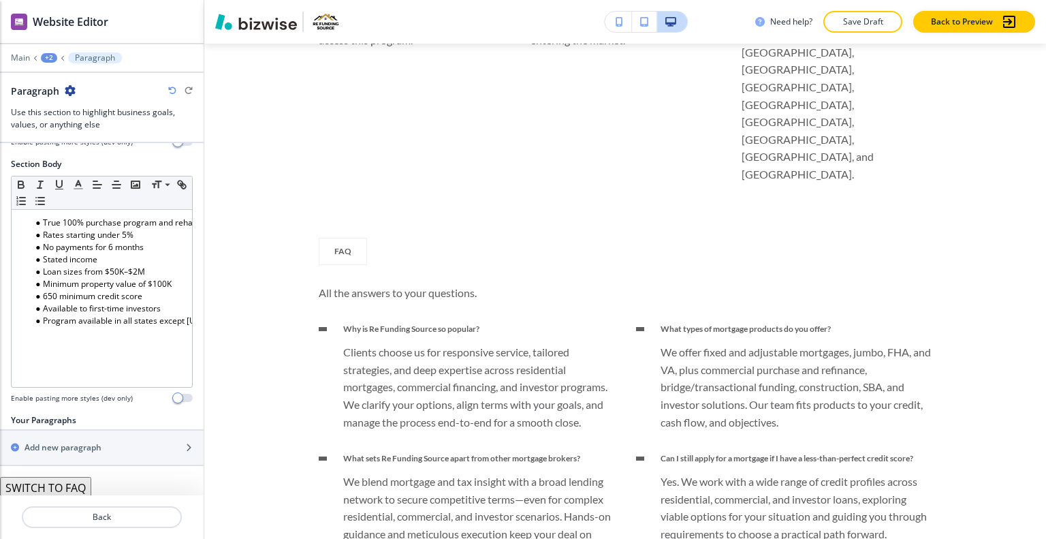
scroll to position [3117, 0]
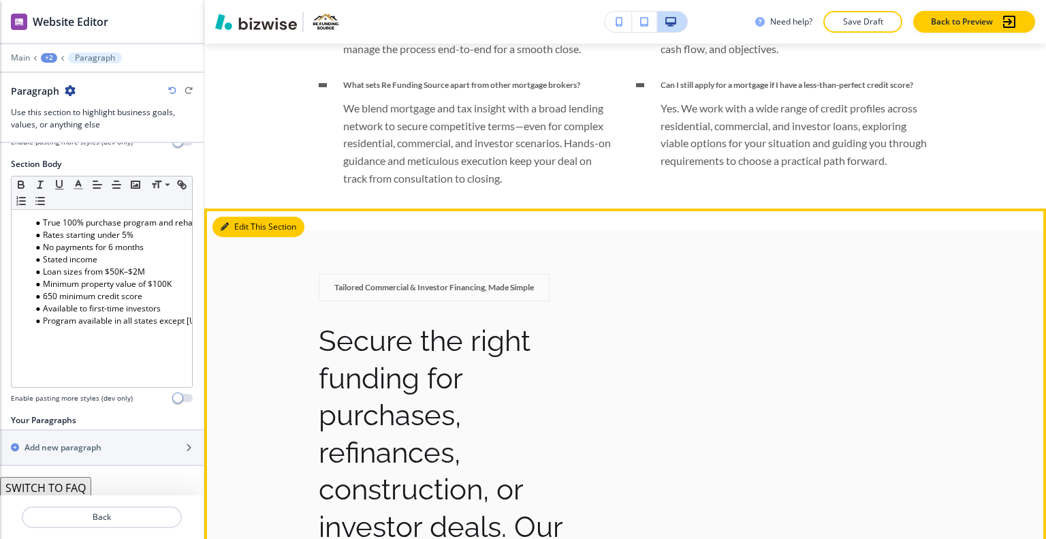
click at [248, 217] on button "Edit This Section" at bounding box center [259, 227] width 92 height 20
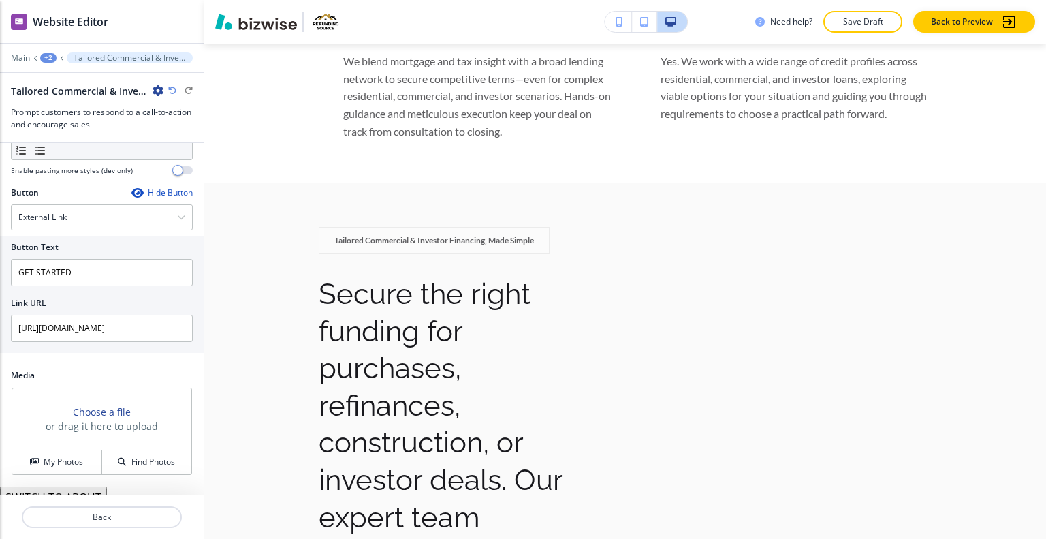
scroll to position [350, 0]
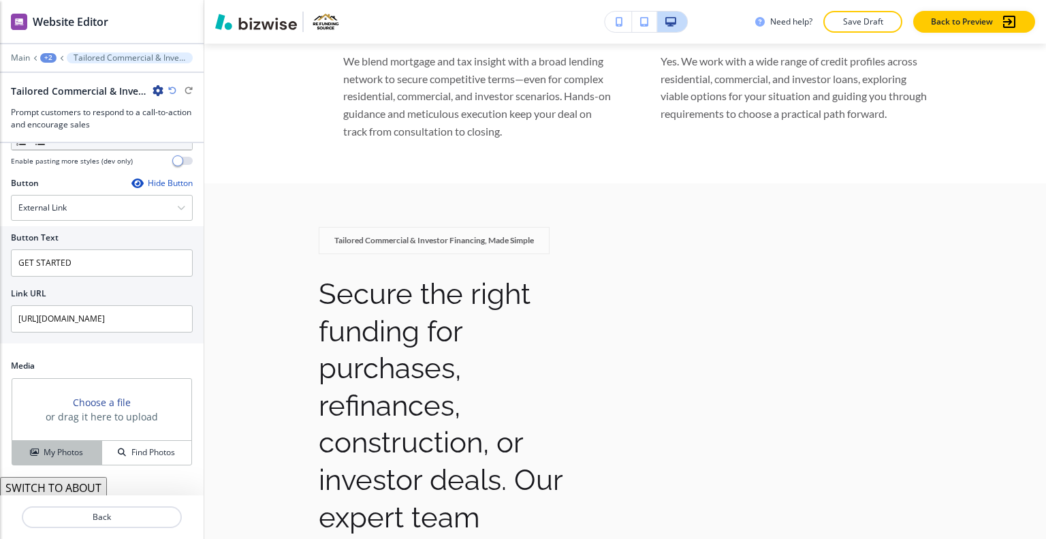
click at [74, 446] on h4 "My Photos" at bounding box center [64, 452] width 40 height 12
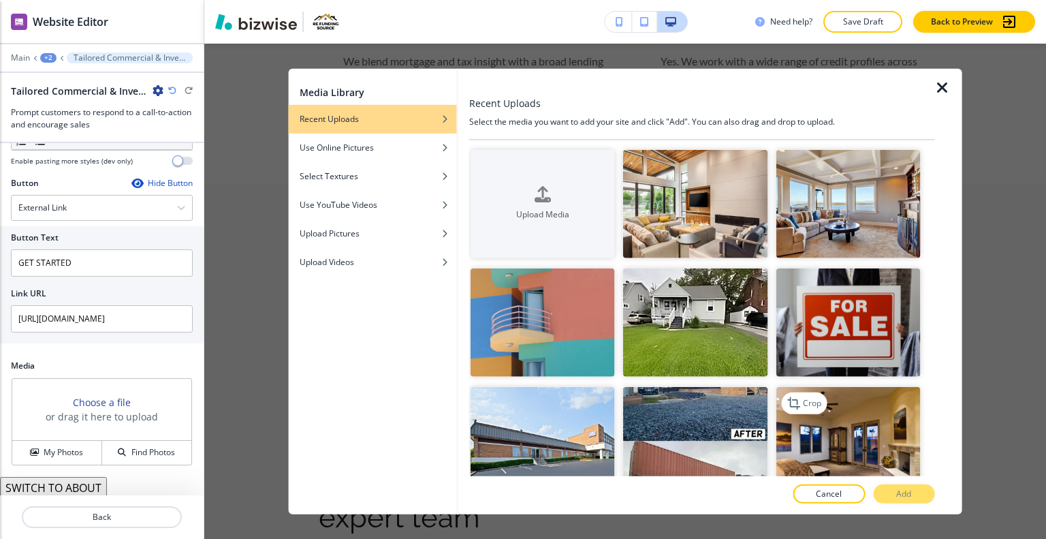
click at [838, 433] on img "button" at bounding box center [848, 441] width 144 height 108
click at [907, 485] on button "Add" at bounding box center [903, 493] width 61 height 19
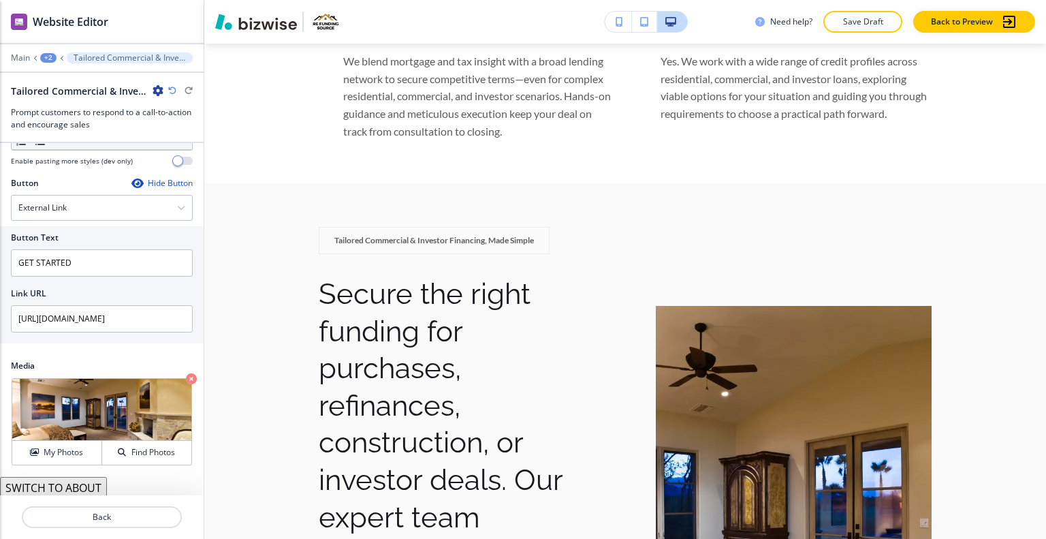
click at [71, 484] on button "SWITCH TO ABOUT" at bounding box center [53, 488] width 107 height 22
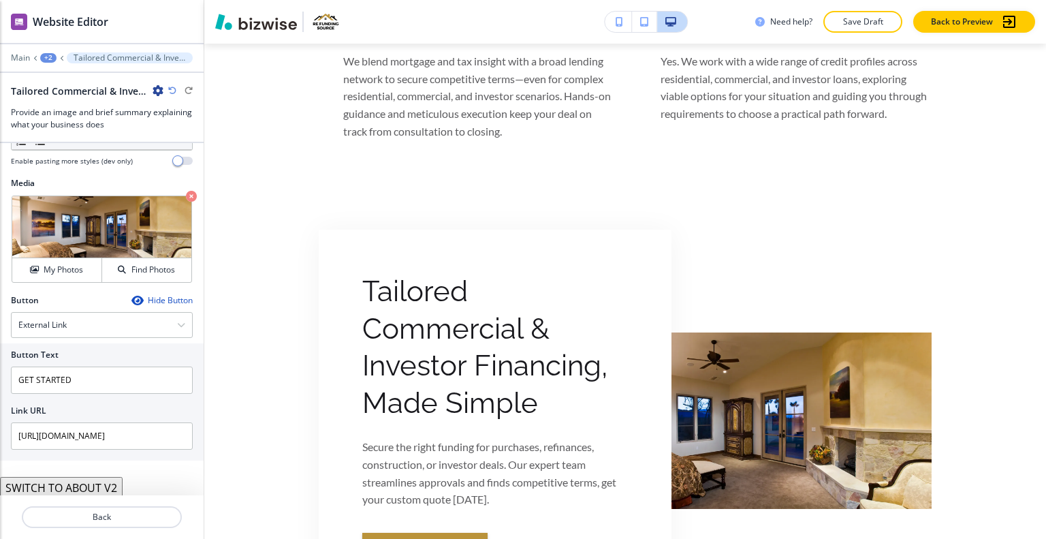
scroll to position [394, 0]
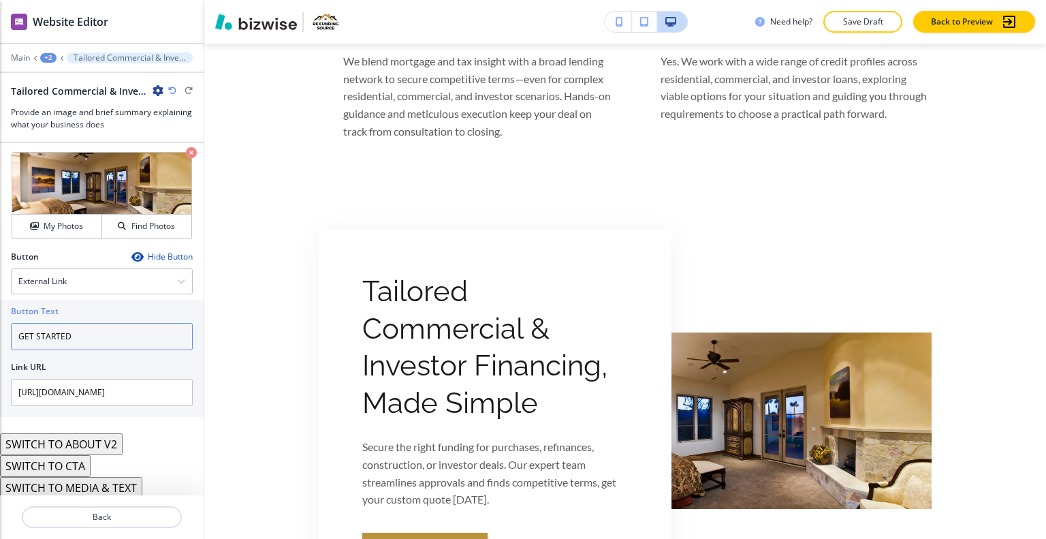
drag, startPoint x: 79, startPoint y: 323, endPoint x: 27, endPoint y: 319, distance: 52.6
click at [0, 319] on div "Button Text GET STARTED Link URL https://www.refundingsource.net/quote-form" at bounding box center [102, 358] width 204 height 117
drag, startPoint x: 33, startPoint y: 319, endPoint x: 51, endPoint y: 333, distance: 22.9
click at [48, 336] on input "GET STARTED" at bounding box center [102, 336] width 182 height 27
drag, startPoint x: 54, startPoint y: 329, endPoint x: 37, endPoint y: 333, distance: 16.9
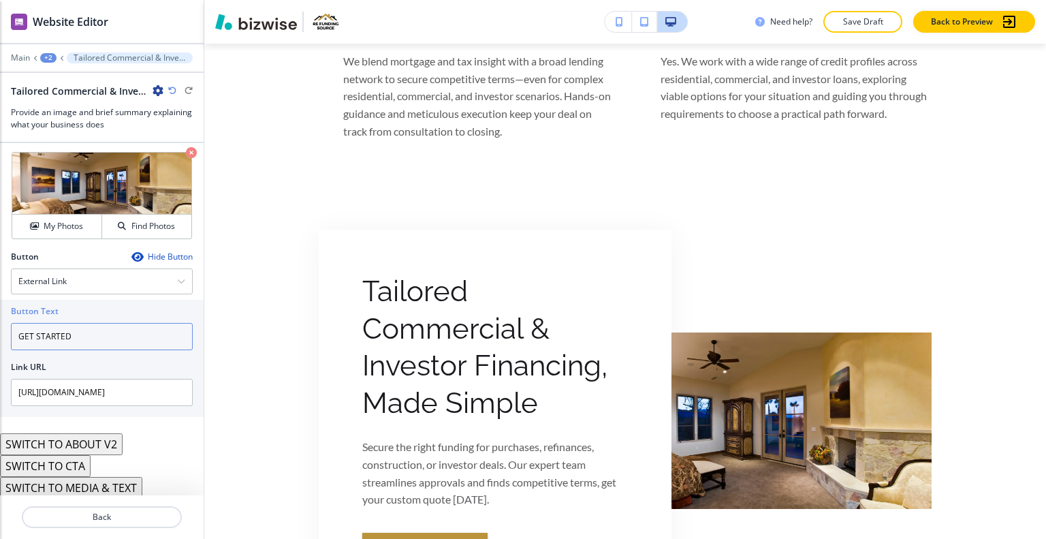
click at [0, 327] on div "Button Text GET STARTED Link URL https://www.refundingsource.net/quote-form" at bounding box center [102, 358] width 204 height 117
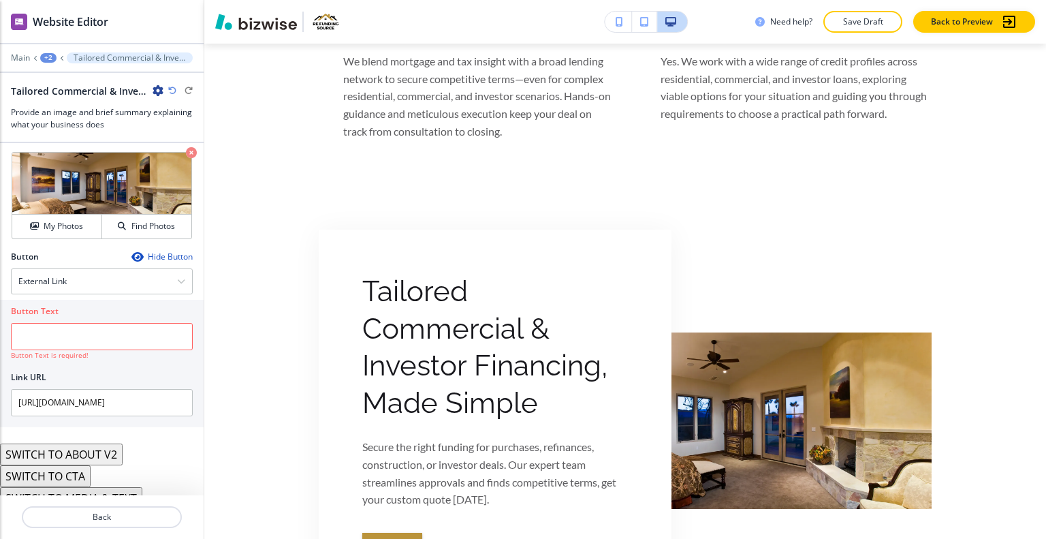
click at [74, 263] on div at bounding box center [102, 265] width 182 height 5
click at [76, 278] on div "External Link" at bounding box center [102, 281] width 181 height 25
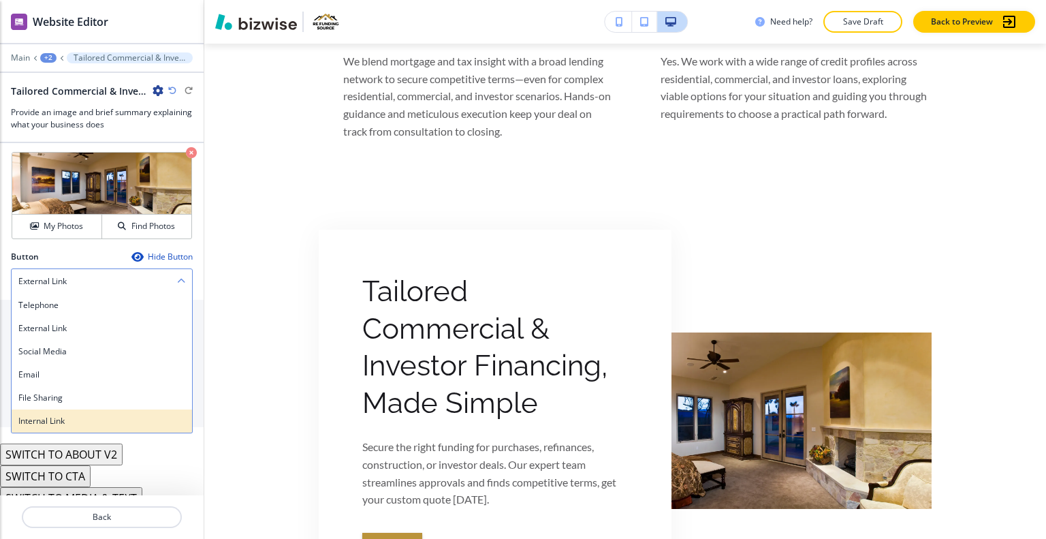
click at [64, 424] on h4 "Internal Link" at bounding box center [101, 421] width 167 height 12
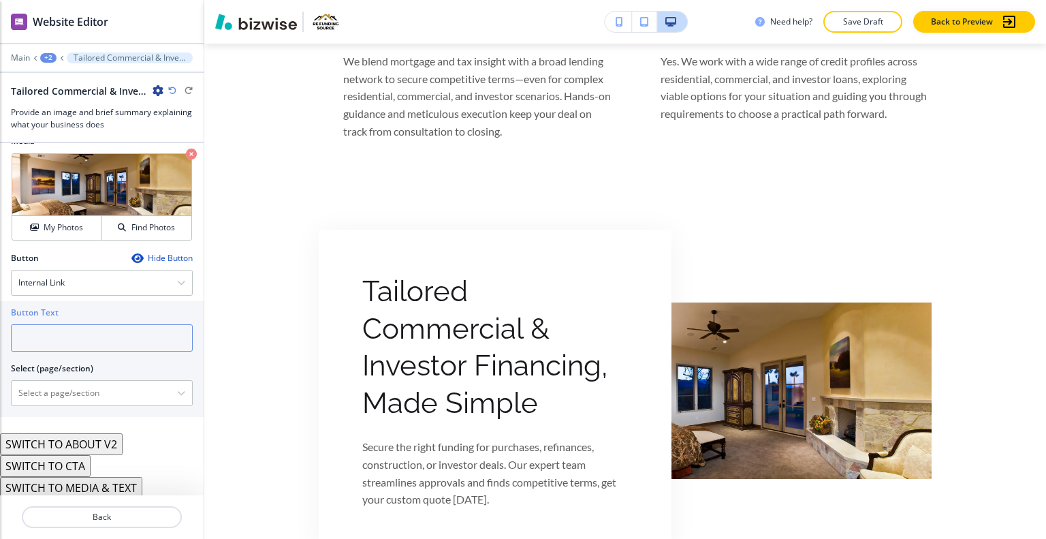
paste input "GET STARTED"
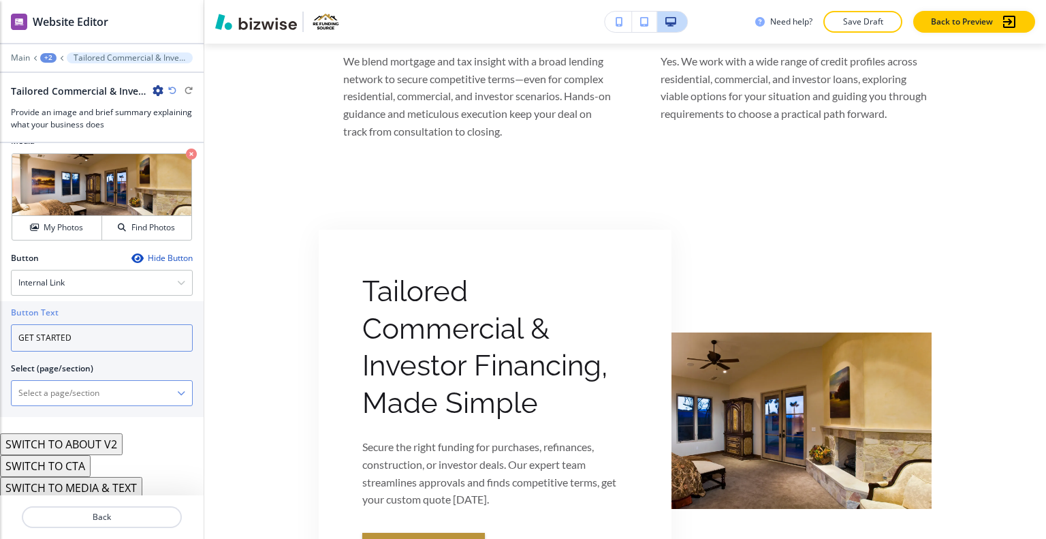
type input "GET STARTED"
click at [106, 402] on div "HOME HOME | Hero HOME | Media and Text HOME | Products & Services HOME | Compet…" at bounding box center [102, 393] width 182 height 26
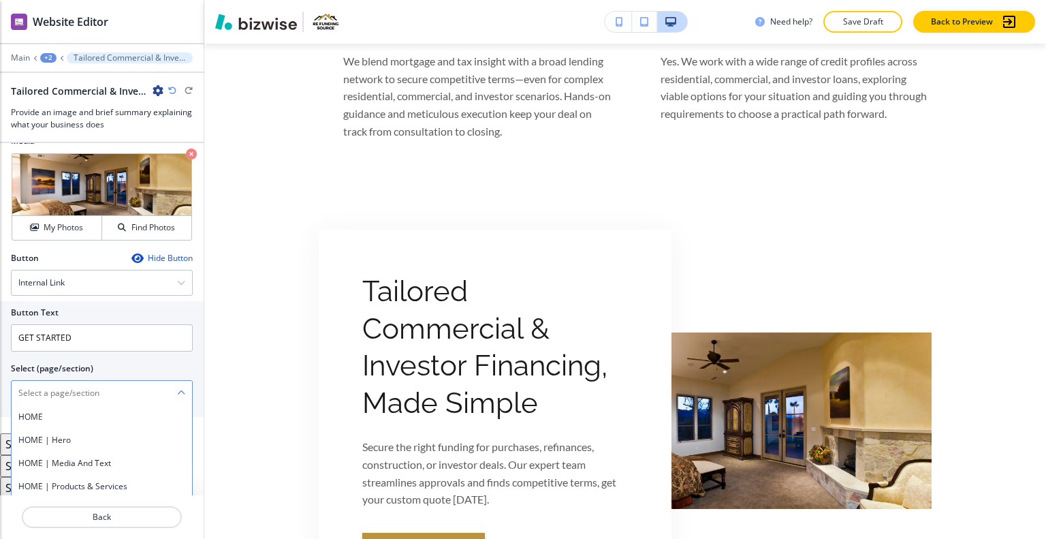
click at [99, 387] on \(page\/section\) "Manual Input" at bounding box center [95, 392] width 166 height 23
click at [127, 415] on h4 "CONTACT" at bounding box center [101, 417] width 167 height 12
type \(page\/section\) "CONTACT"
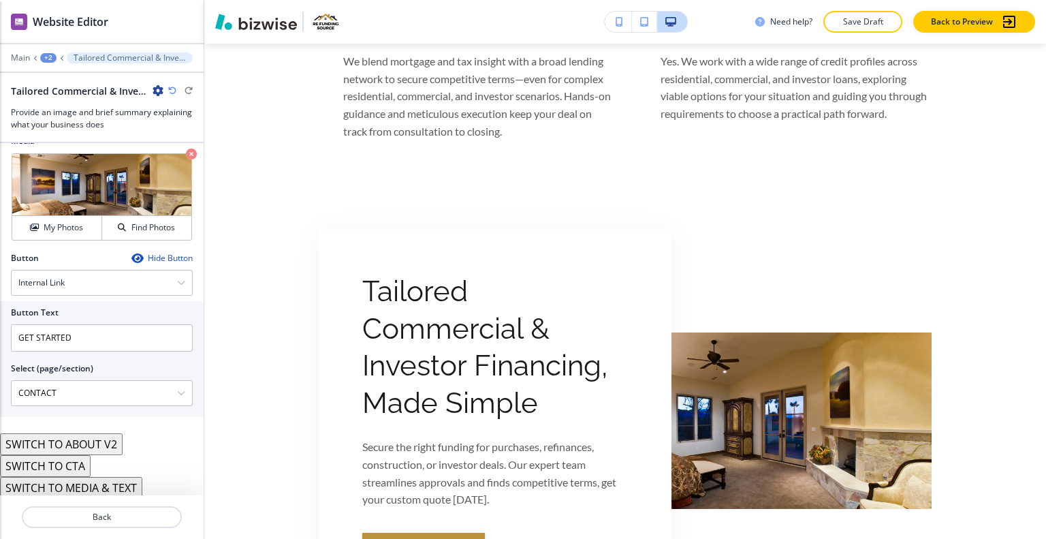
click at [91, 439] on button "SWITCH TO ABOUT V2" at bounding box center [61, 444] width 123 height 22
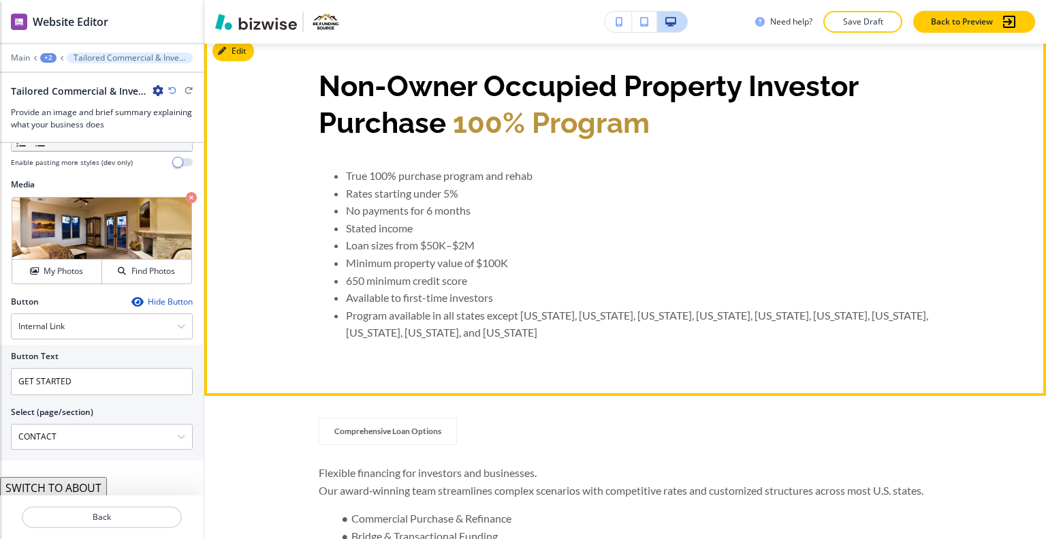
scroll to position [676, 0]
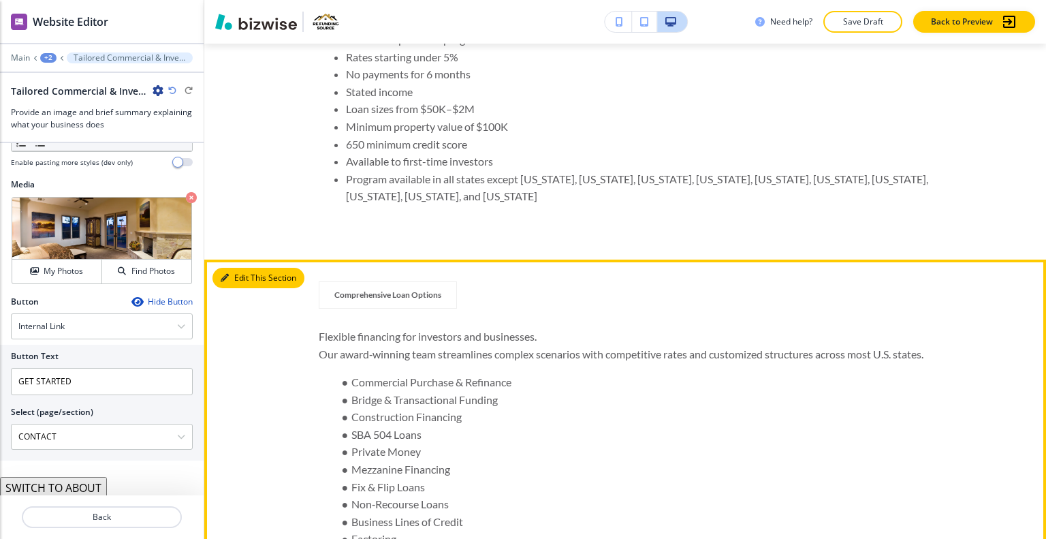
click at [242, 280] on button "Edit This Section" at bounding box center [259, 278] width 92 height 20
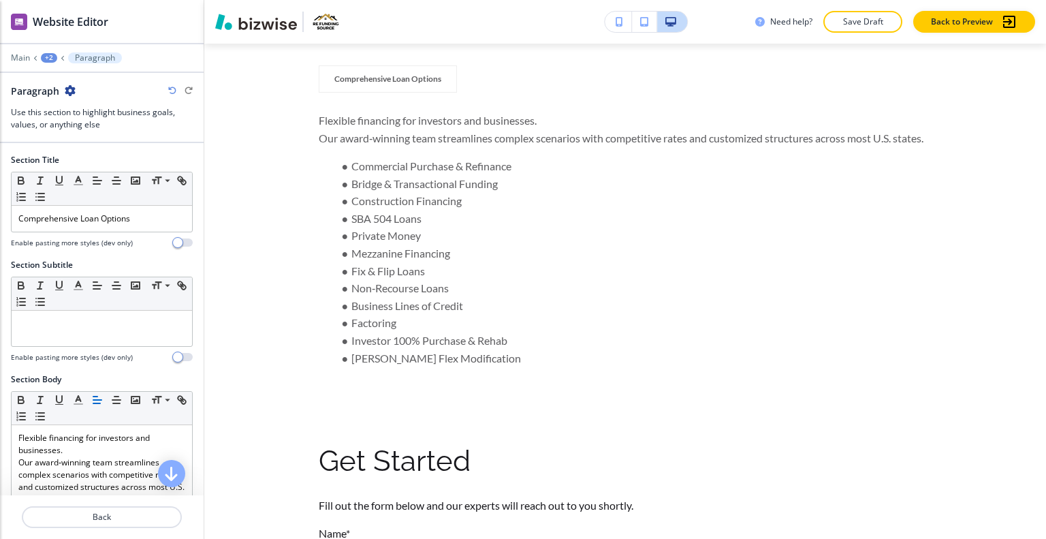
click at [69, 90] on icon "button" at bounding box center [70, 90] width 11 height 11
click at [106, 153] on button "Delete Section" at bounding box center [107, 161] width 87 height 25
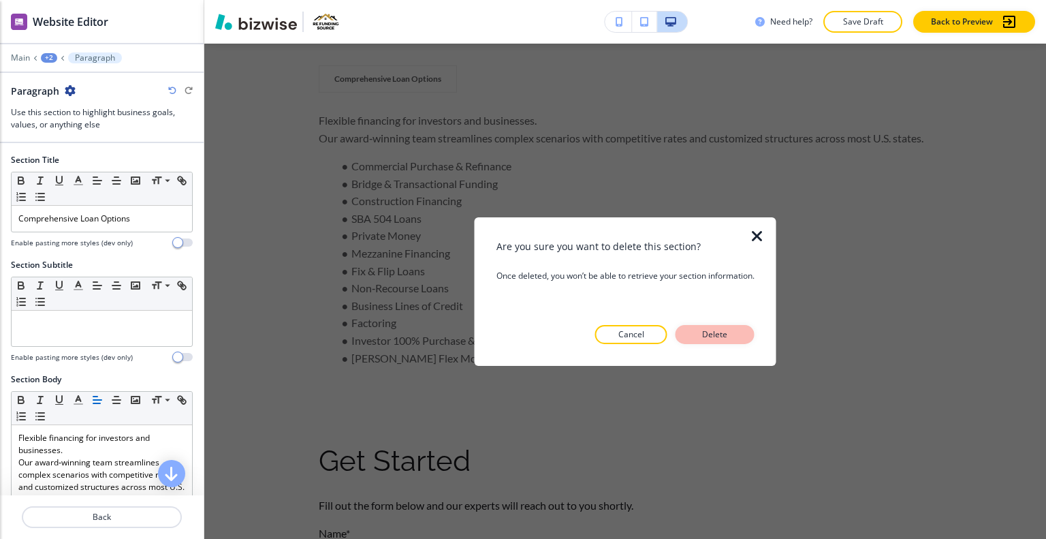
click at [730, 325] on button "Delete" at bounding box center [715, 334] width 79 height 19
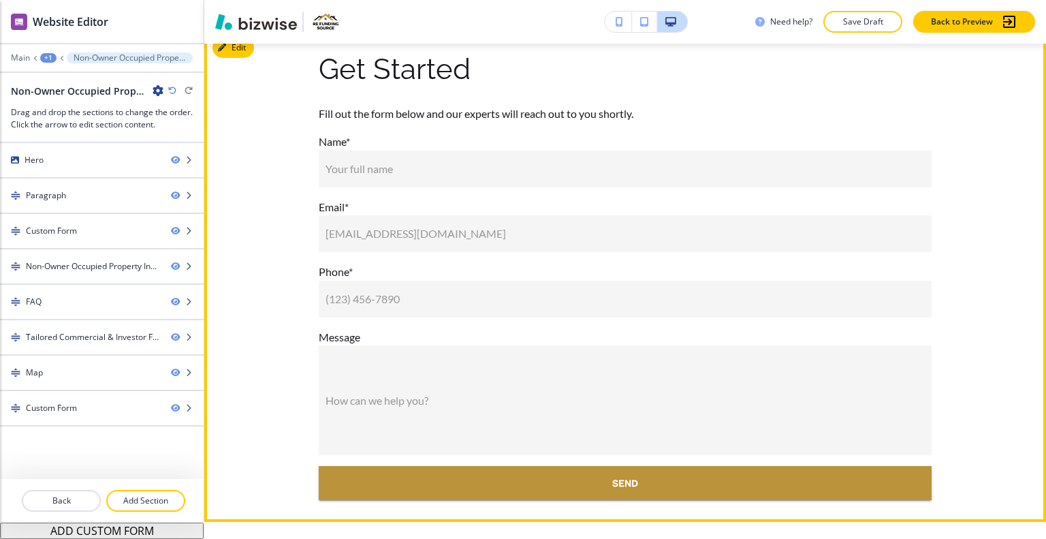
scroll to position [1383, 0]
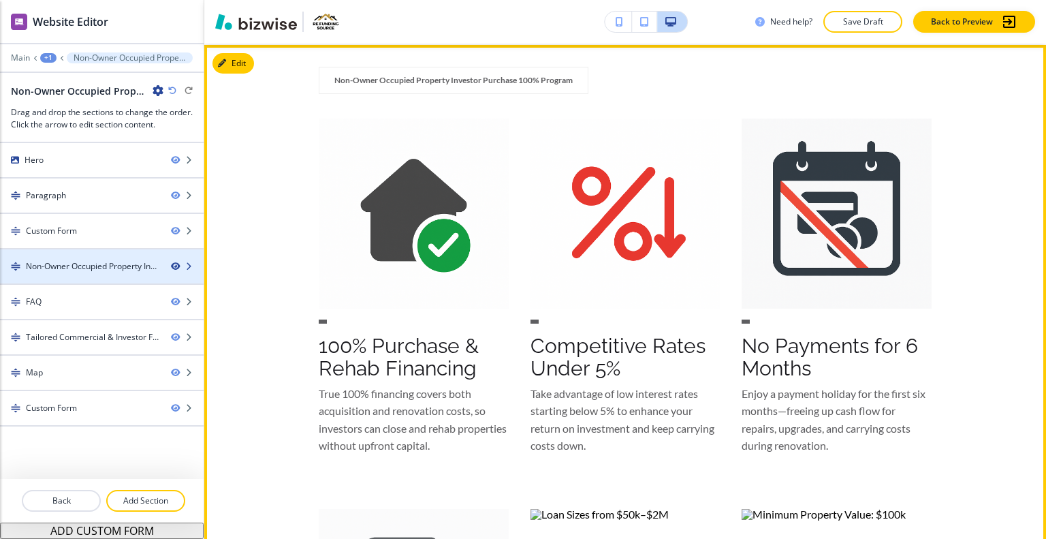
click at [176, 264] on icon "button" at bounding box center [175, 266] width 8 height 8
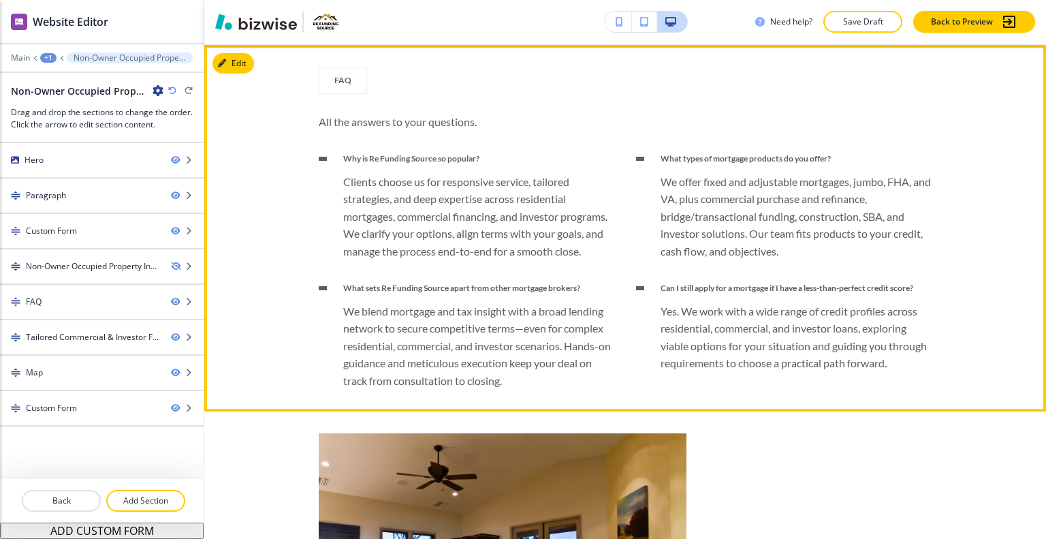
scroll to position [1315, 0]
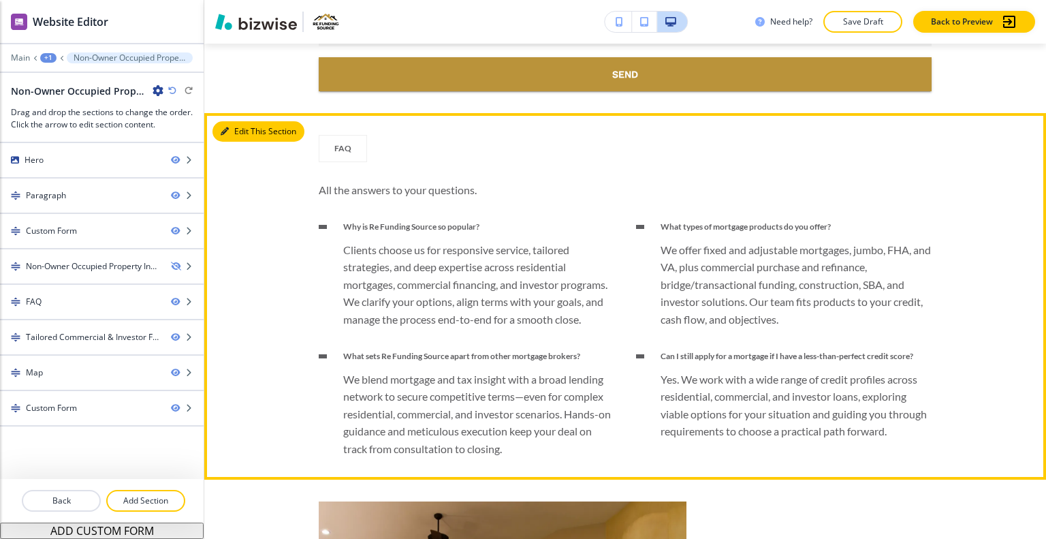
click at [242, 128] on button "Edit This Section" at bounding box center [259, 131] width 92 height 20
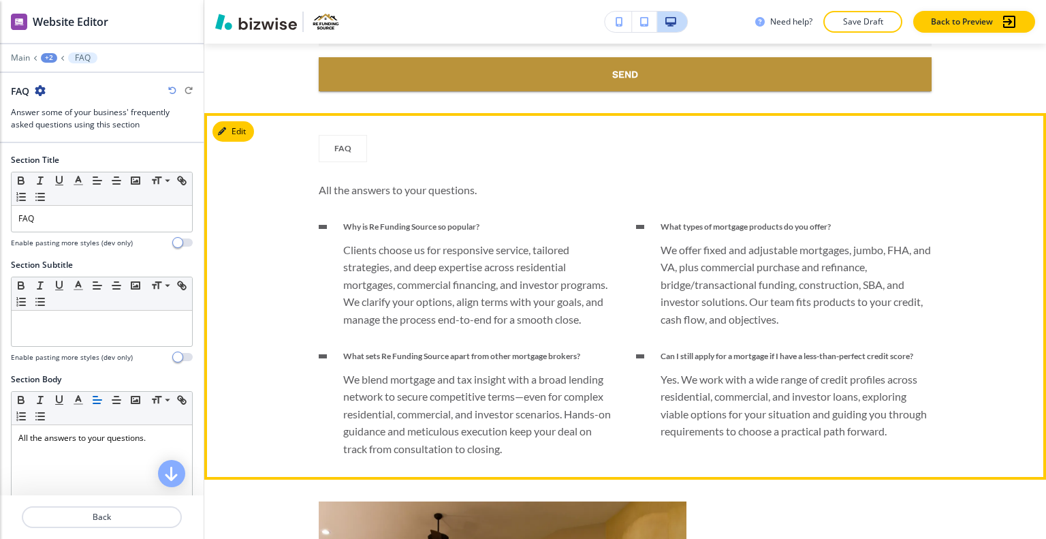
scroll to position [1385, 0]
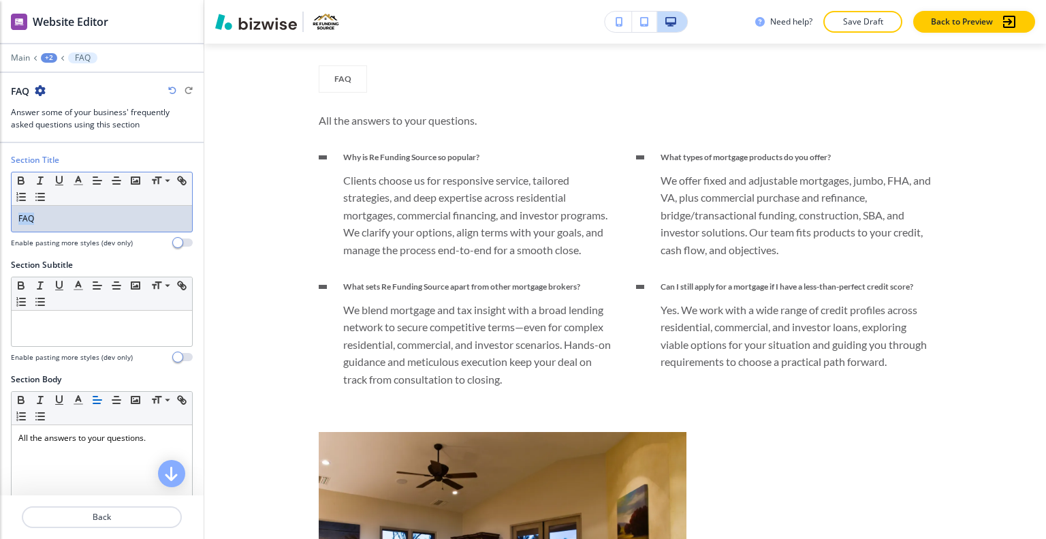
drag, startPoint x: 92, startPoint y: 225, endPoint x: 11, endPoint y: 215, distance: 81.7
click at [3, 215] on div "Section Title Small Normal Large Huge FAQ Enable pasting more styles (dev only)" at bounding box center [102, 206] width 204 height 105
copy p "FAQ"
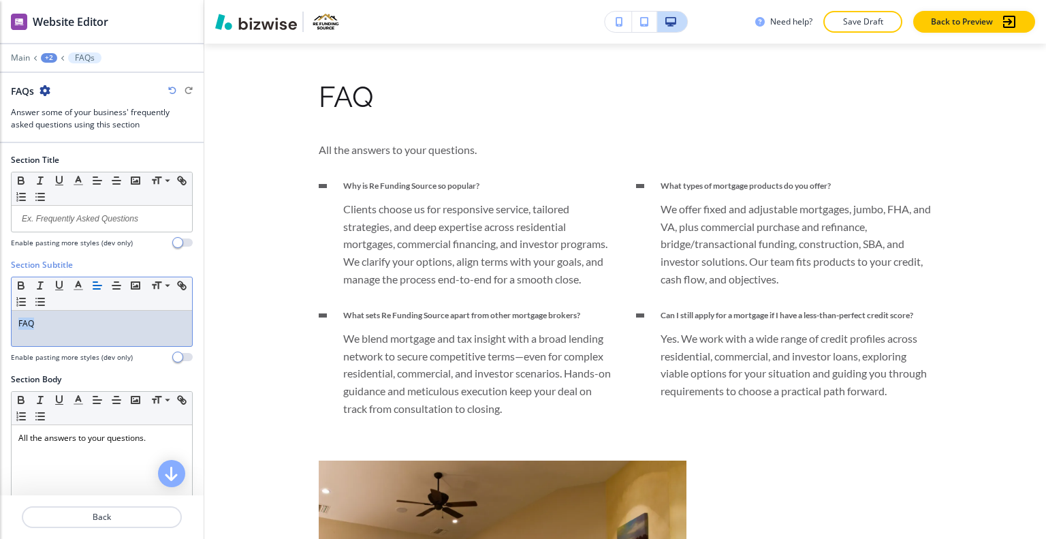
drag, startPoint x: 63, startPoint y: 326, endPoint x: 0, endPoint y: 321, distance: 62.9
click at [0, 321] on div "Section Subtitle Small Normal Large Huge FAQ Enable pasting more styles (dev on…" at bounding box center [102, 316] width 204 height 114
click at [77, 283] on icon "button" at bounding box center [78, 285] width 12 height 12
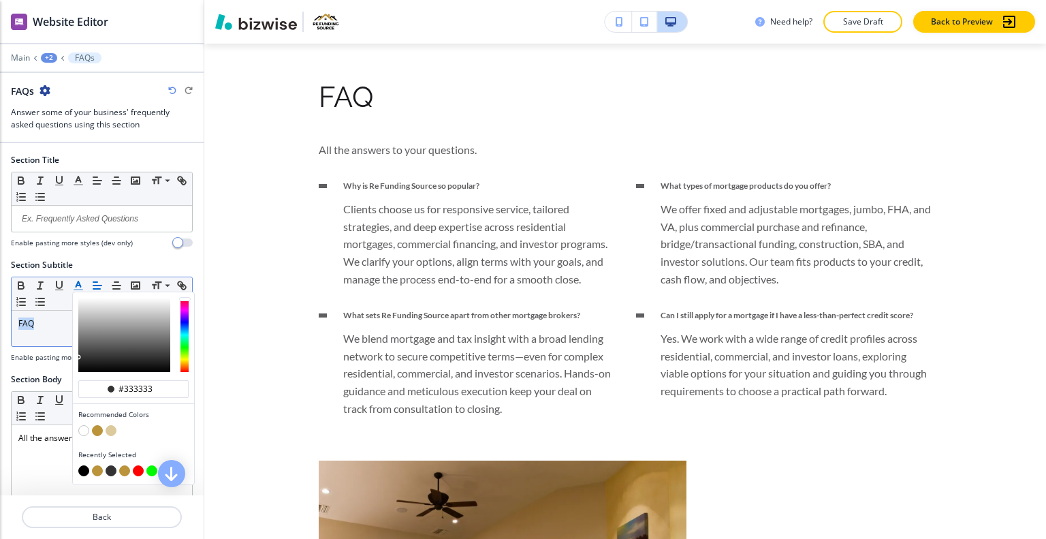
click at [101, 430] on button "button" at bounding box center [97, 430] width 11 height 11
type input "#ba933a"
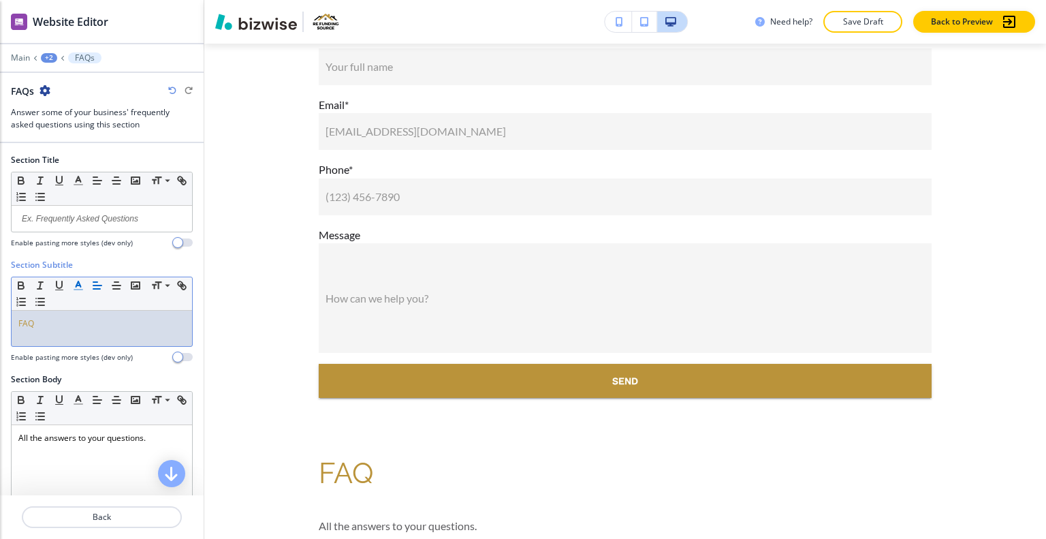
scroll to position [0, 0]
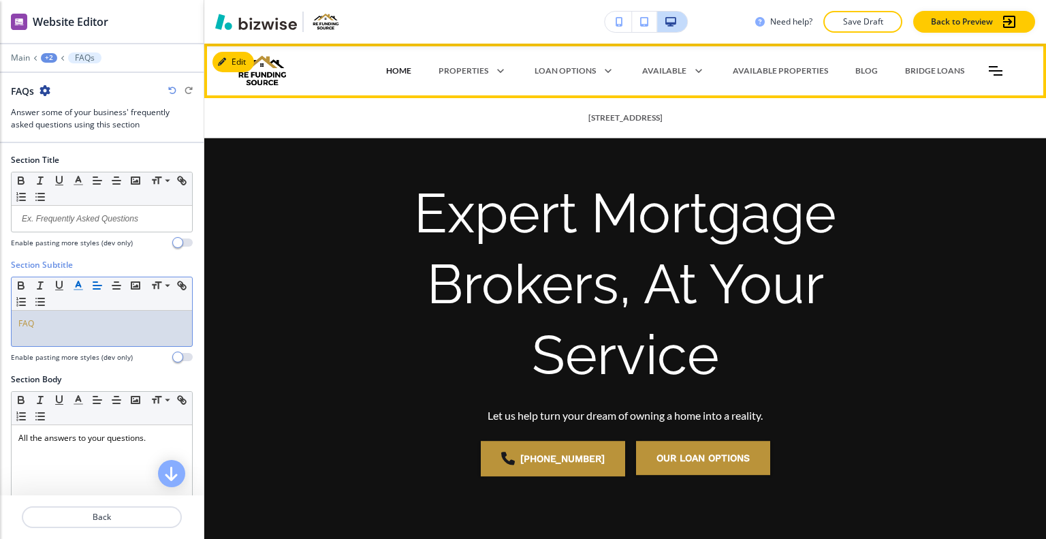
click at [392, 67] on p "HOME" at bounding box center [398, 71] width 25 height 12
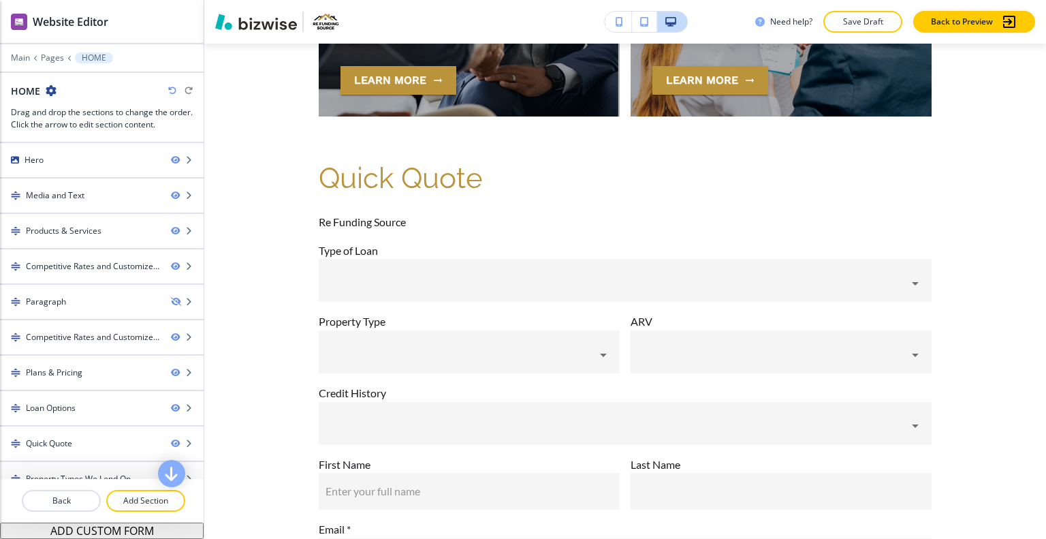
scroll to position [4080, 0]
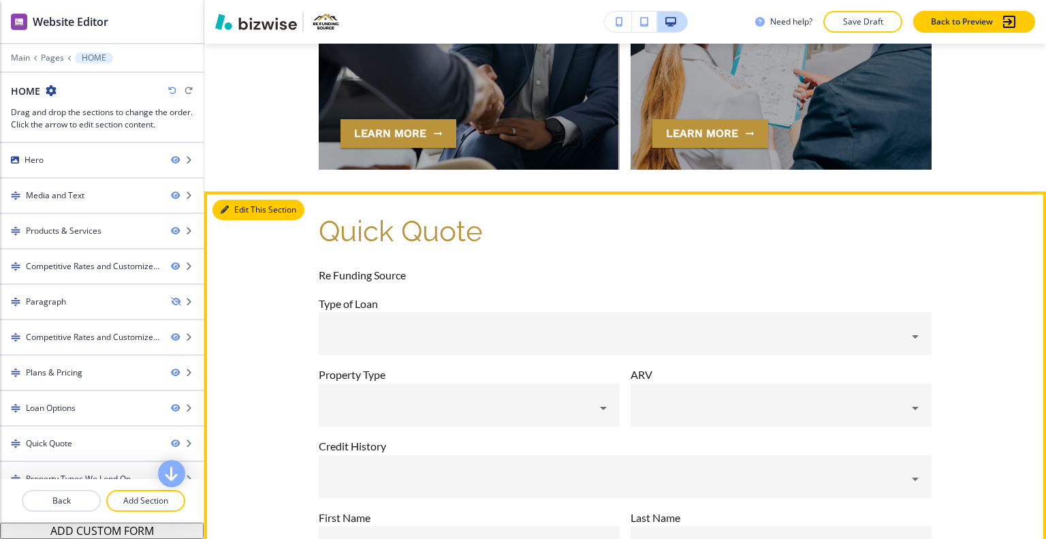
click at [237, 200] on button "Edit This Section" at bounding box center [259, 210] width 92 height 20
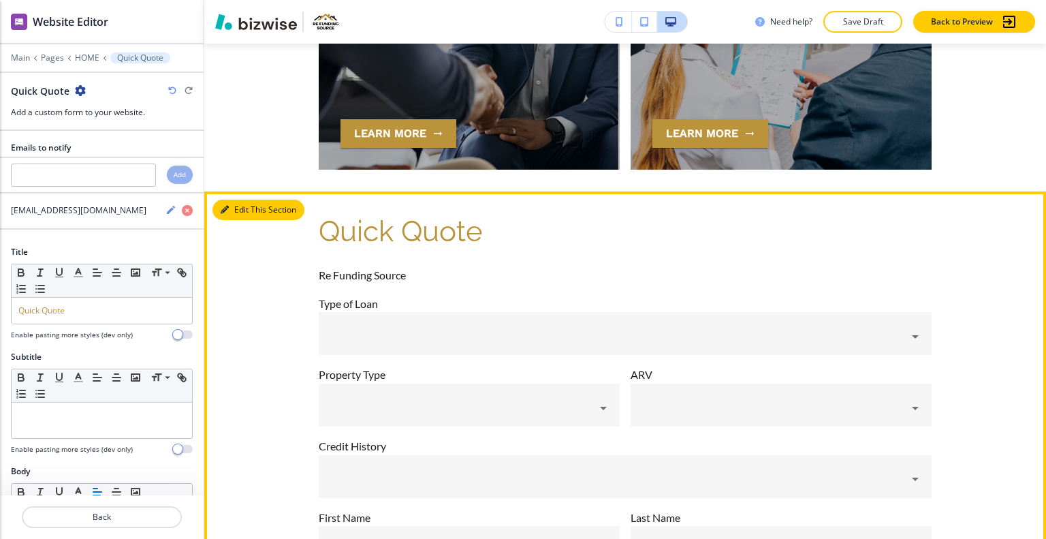
scroll to position [4210, 0]
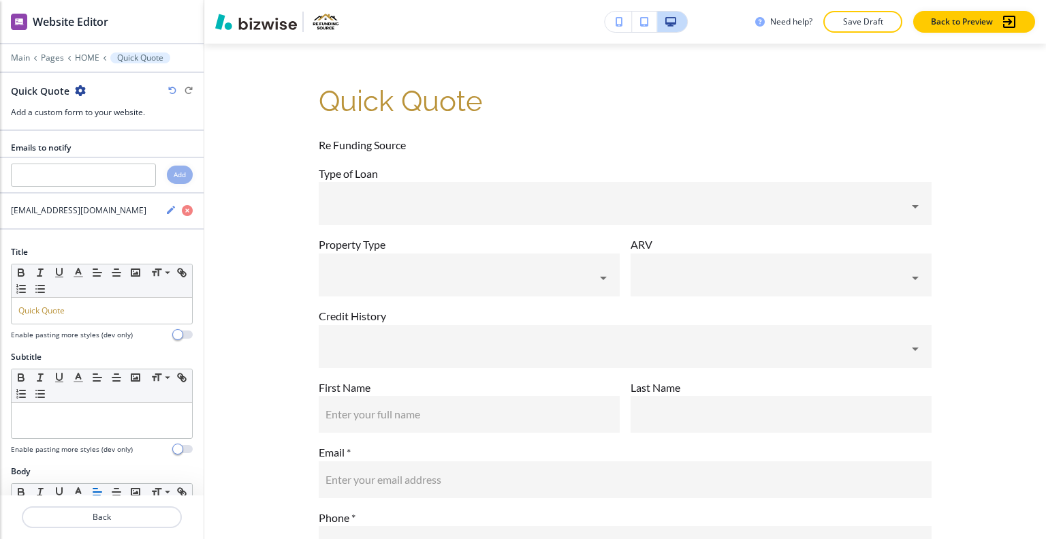
click at [75, 89] on icon "button" at bounding box center [80, 90] width 11 height 11
click at [104, 132] on p "Duplicate Section" at bounding box center [117, 137] width 69 height 12
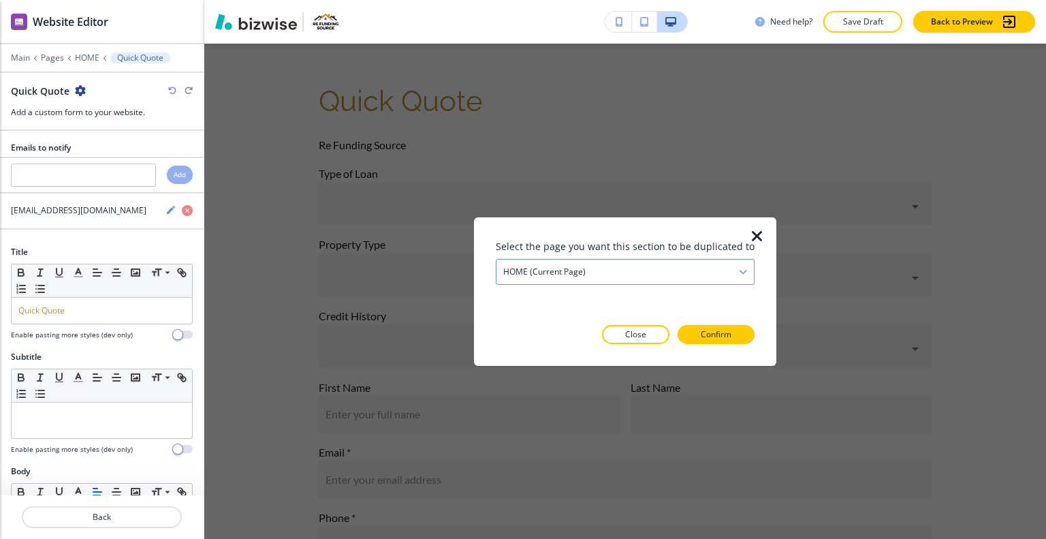
click at [651, 264] on div "HOME (current page)" at bounding box center [625, 271] width 257 height 25
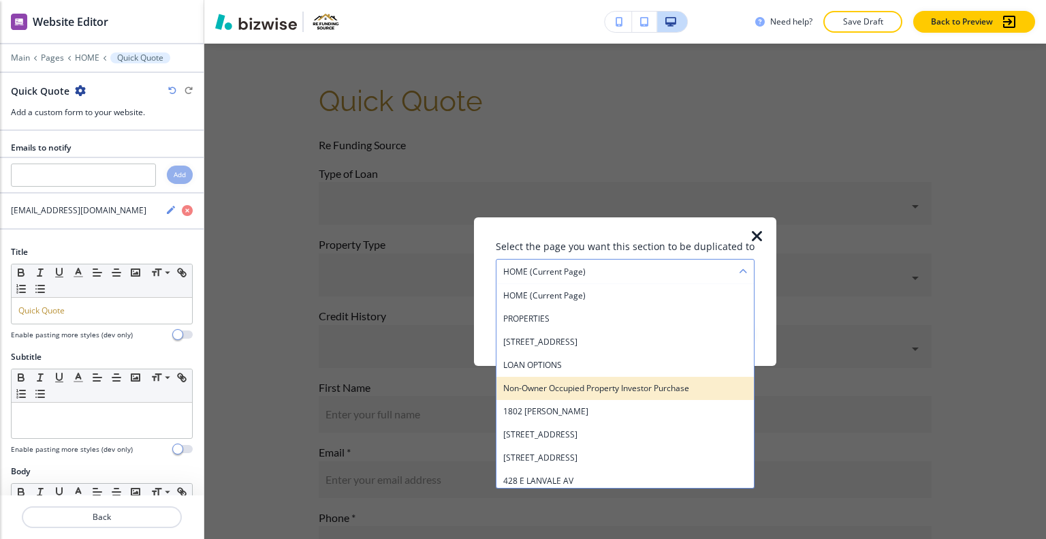
click at [620, 386] on h4 "Non-Owner Occupied Property Investor Purchase" at bounding box center [625, 387] width 244 height 12
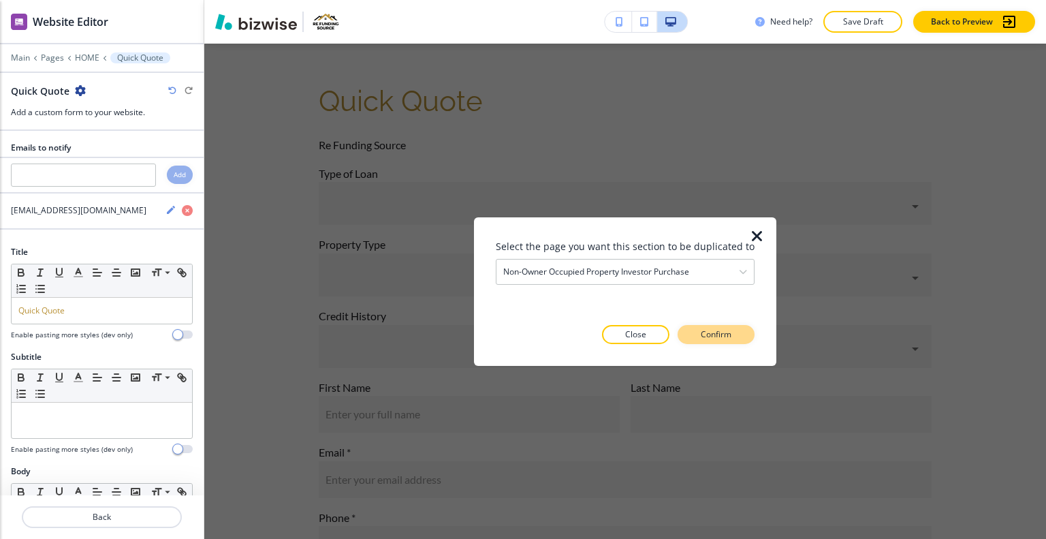
click at [715, 339] on p "Confirm" at bounding box center [716, 334] width 31 height 12
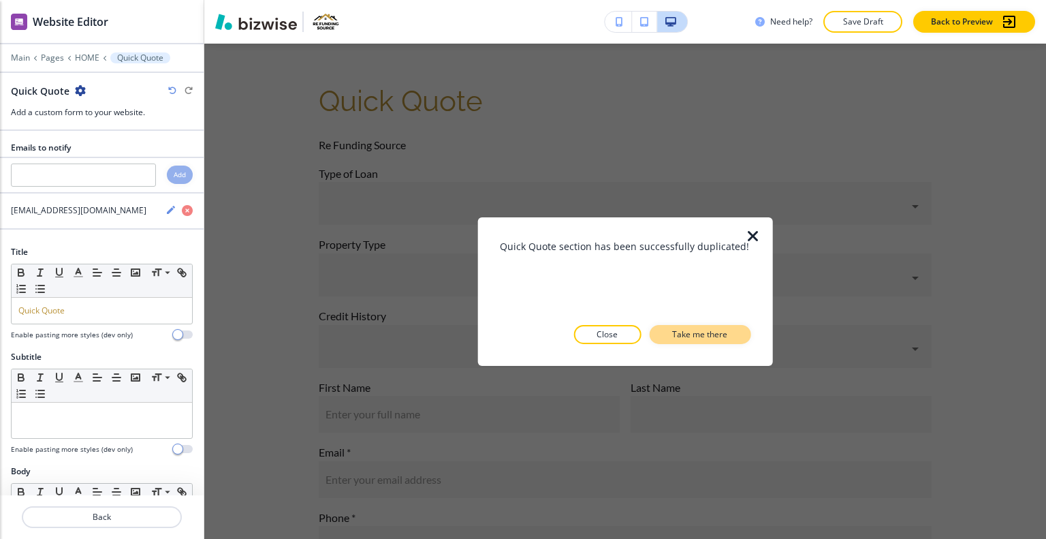
click at [716, 337] on p "Take me there" at bounding box center [699, 334] width 55 height 12
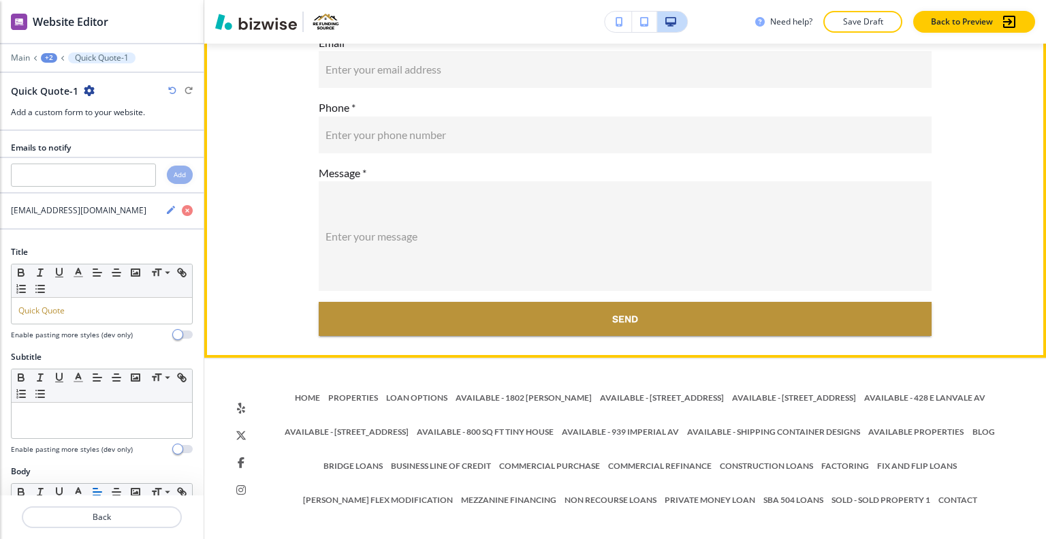
scroll to position [3246, 0]
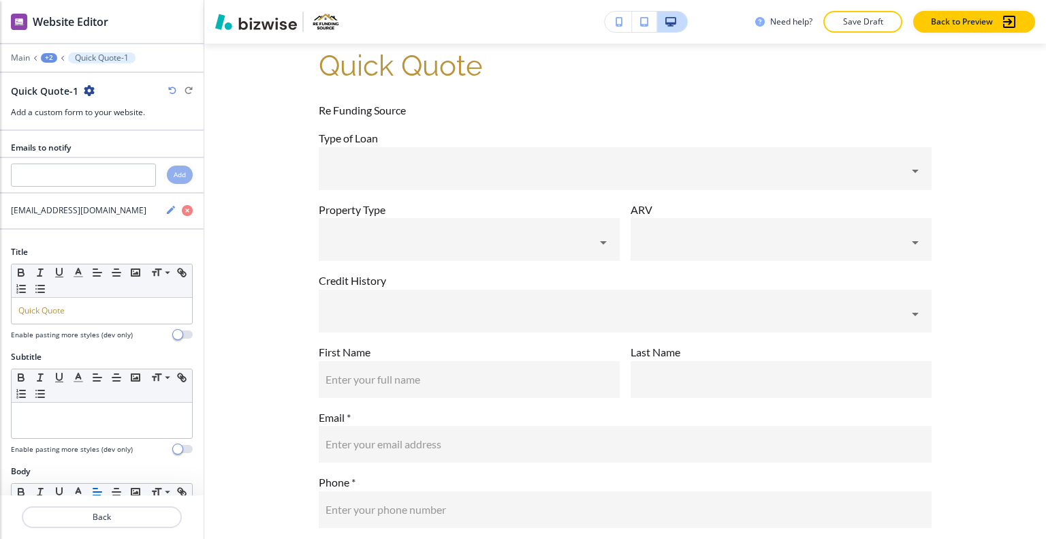
click at [54, 60] on div "+2" at bounding box center [49, 58] width 16 height 10
click at [74, 102] on p "Non-Owner Occupied Property Investor Purchase" at bounding box center [84, 103] width 69 height 12
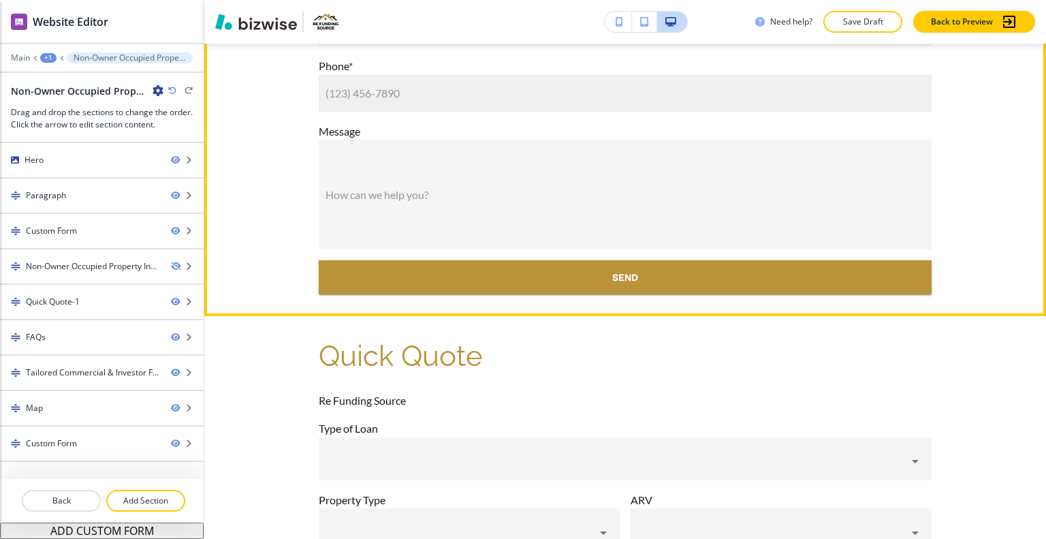
scroll to position [908, 0]
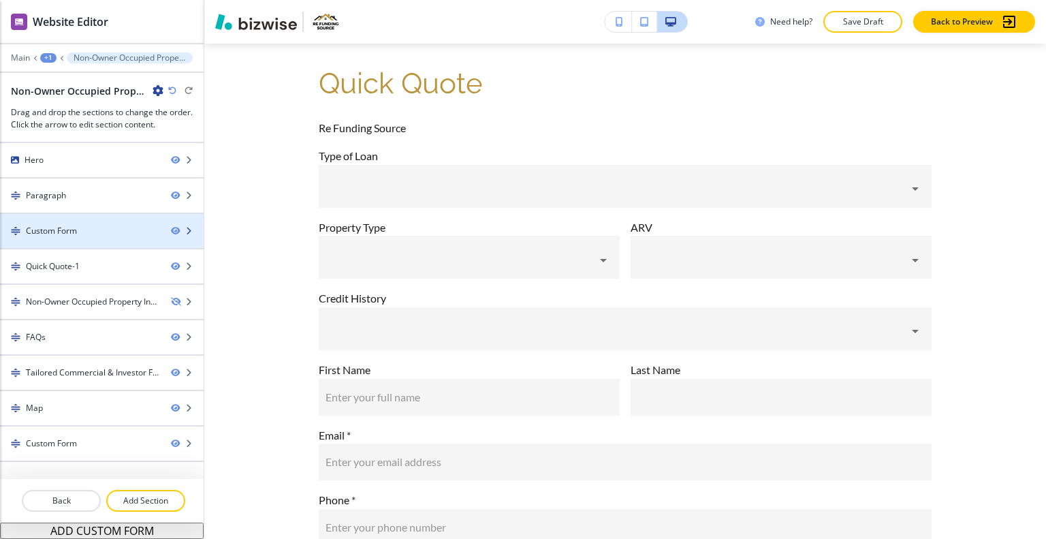
click at [106, 231] on div "Custom Form" at bounding box center [80, 231] width 160 height 12
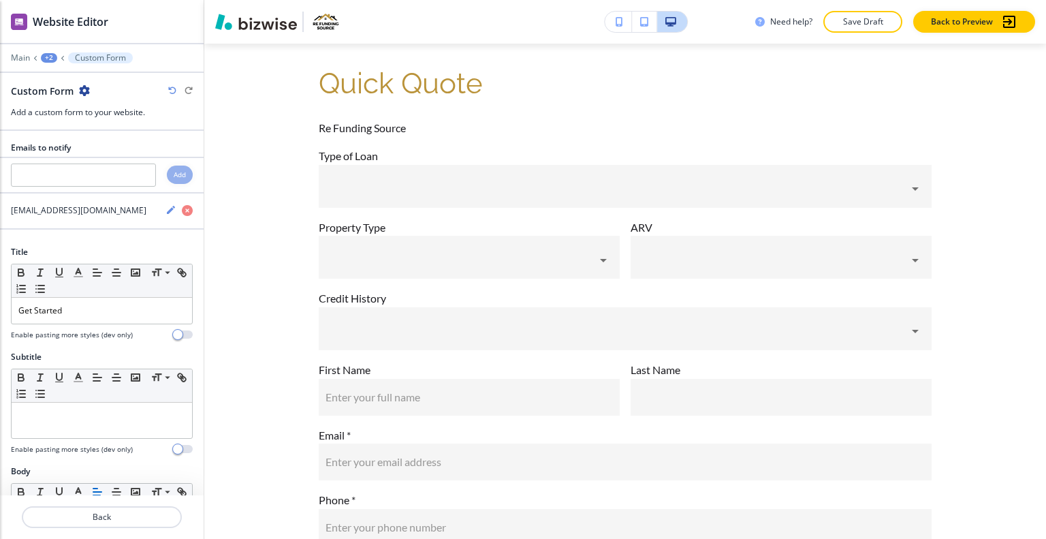
scroll to position [892, 0]
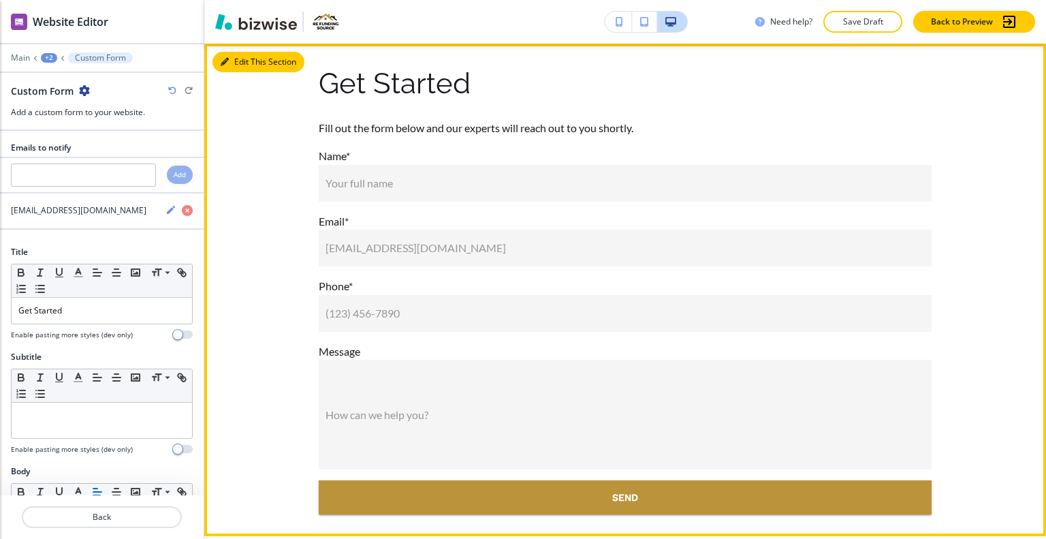
click at [238, 62] on button "Edit This Section" at bounding box center [259, 62] width 92 height 20
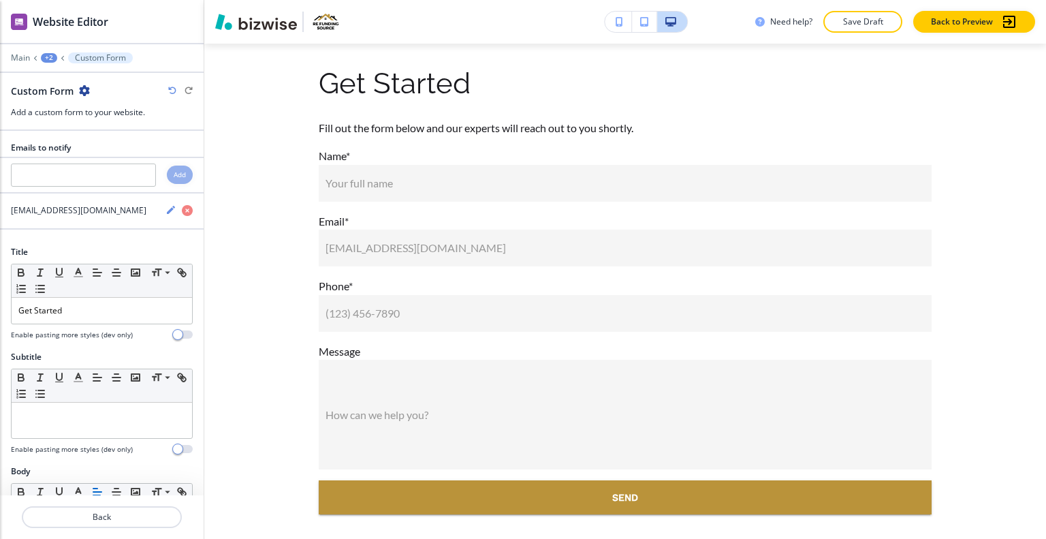
click at [82, 87] on icon "button" at bounding box center [84, 90] width 11 height 11
click at [99, 161] on p "Delete Section" at bounding box center [121, 161] width 69 height 12
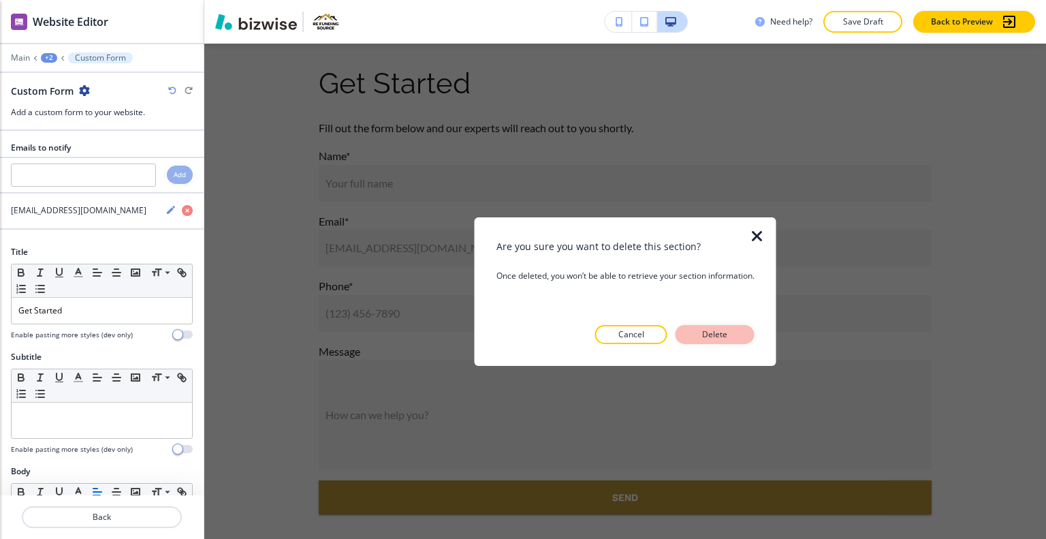
click at [725, 332] on p "Delete" at bounding box center [715, 334] width 33 height 12
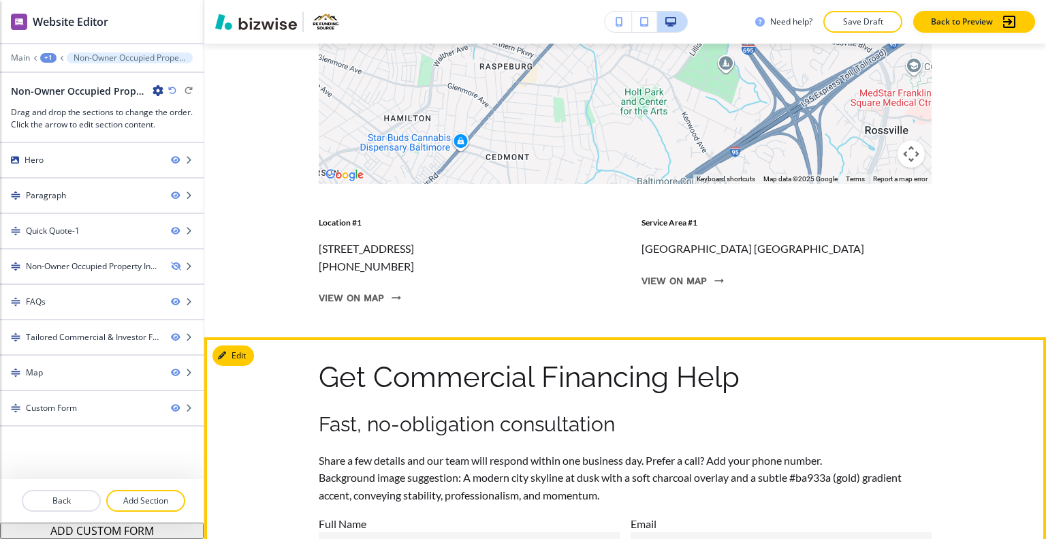
scroll to position [2784, 0]
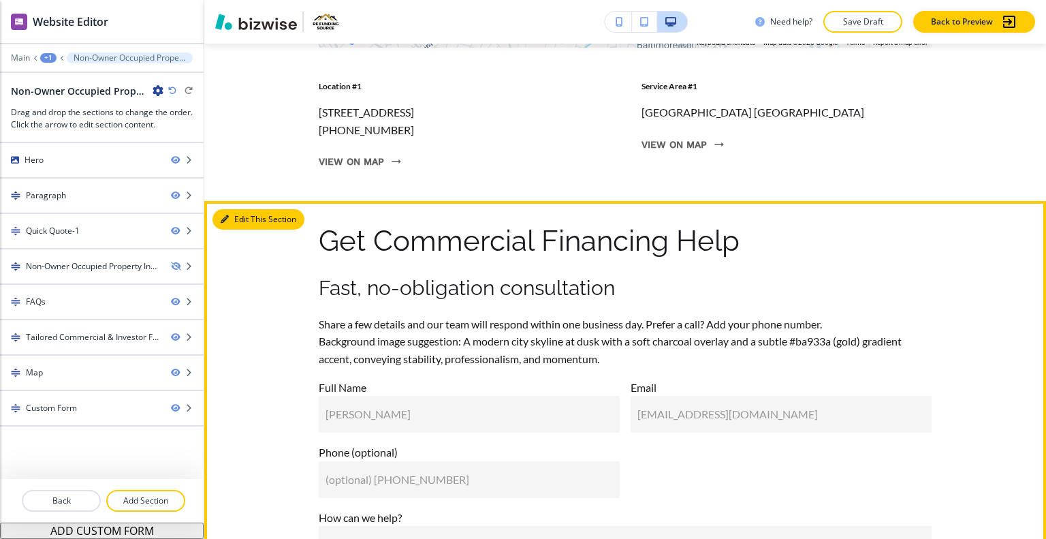
click at [244, 230] on button "Edit This Section" at bounding box center [259, 219] width 92 height 20
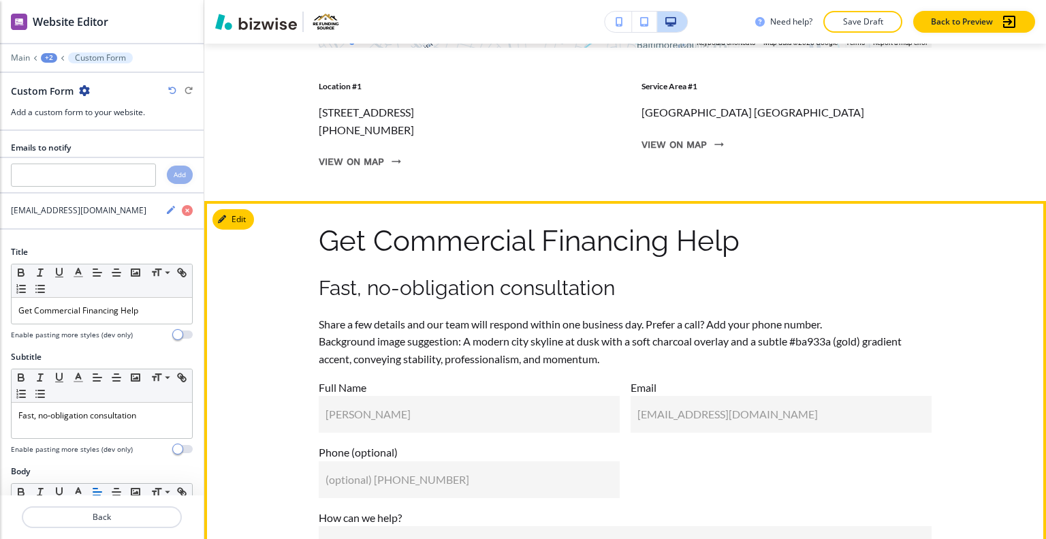
scroll to position [2959, 0]
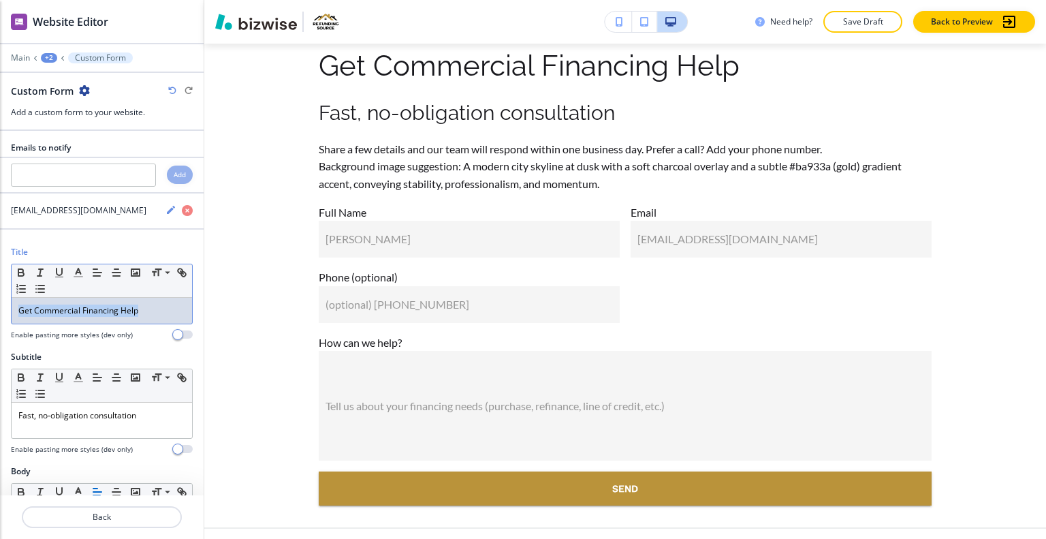
drag, startPoint x: 170, startPoint y: 304, endPoint x: 2, endPoint y: 277, distance: 170.4
click at [0, 277] on div "Title Small Normal Large Huge Get Commercial Financing Help Enable pasting more…" at bounding box center [102, 298] width 204 height 105
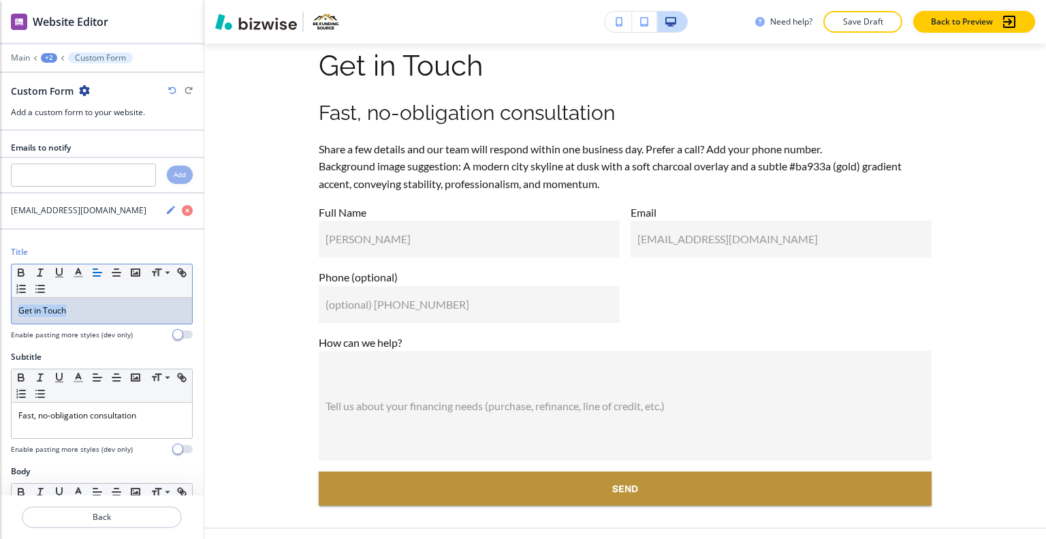
drag, startPoint x: 98, startPoint y: 315, endPoint x: 0, endPoint y: 309, distance: 98.3
click at [0, 309] on div "Title Small Normal Large Huge Get in Touch Enable pasting more styles (dev only)" at bounding box center [102, 298] width 204 height 105
click at [76, 271] on icon "button" at bounding box center [78, 272] width 12 height 12
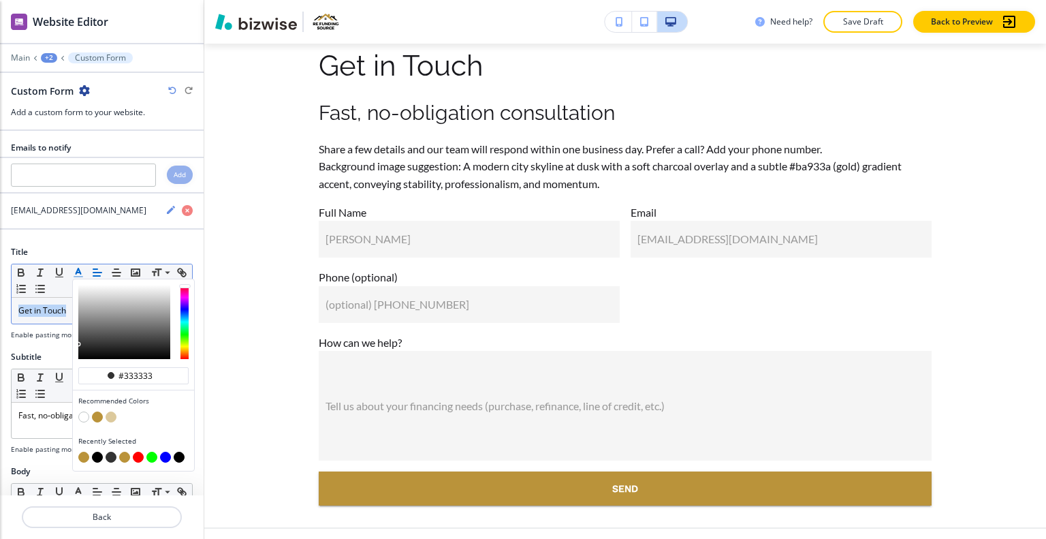
click at [97, 413] on button "button" at bounding box center [97, 416] width 11 height 11
type input "#ba933a"
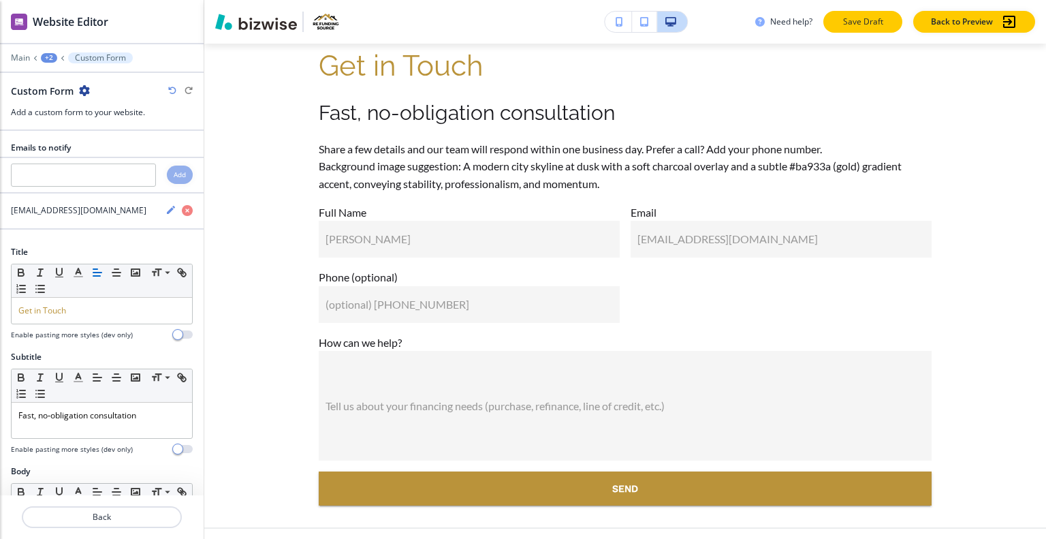
click at [874, 20] on p "Save Draft" at bounding box center [863, 22] width 44 height 12
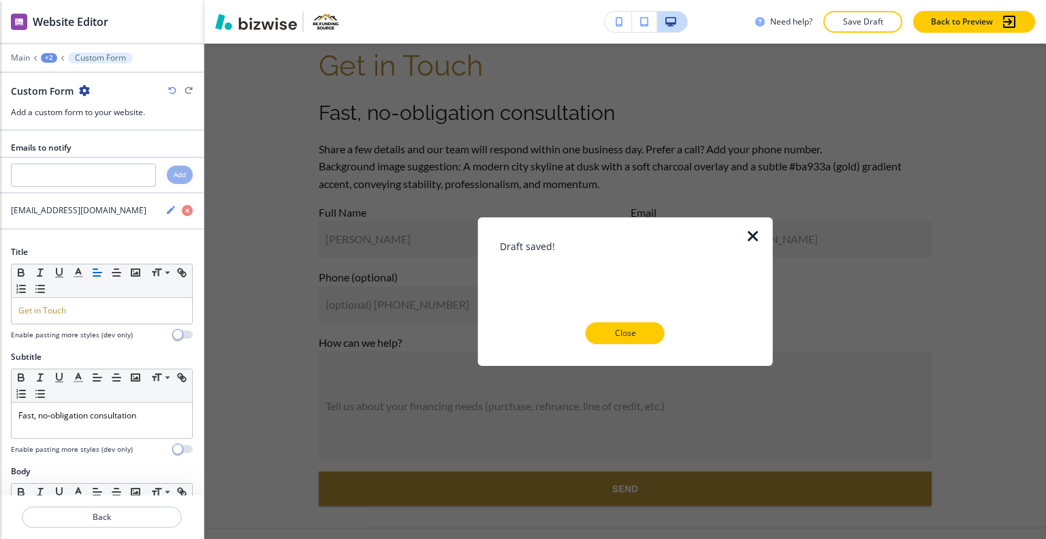
click at [638, 325] on button "Close" at bounding box center [625, 333] width 79 height 22
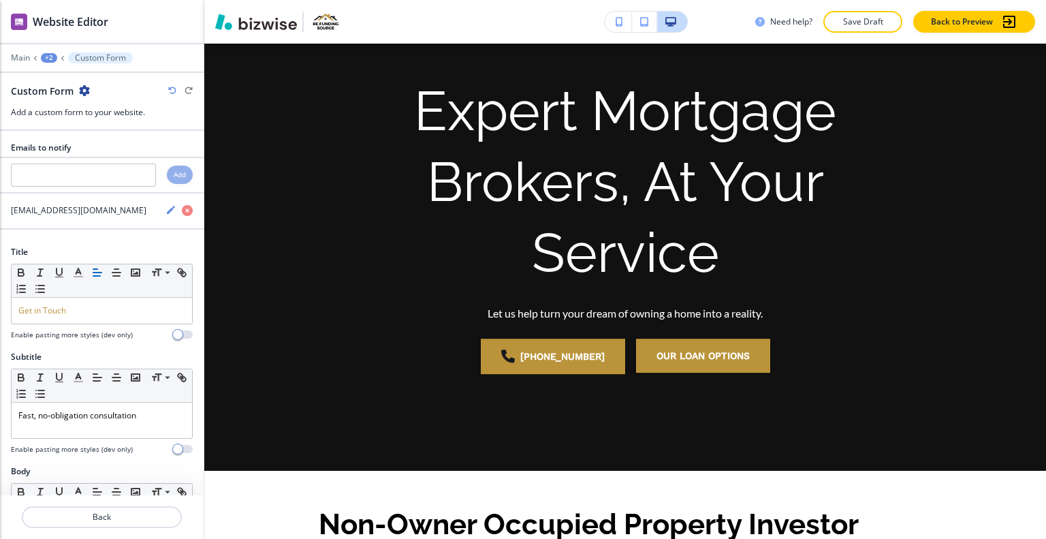
scroll to position [0, 0]
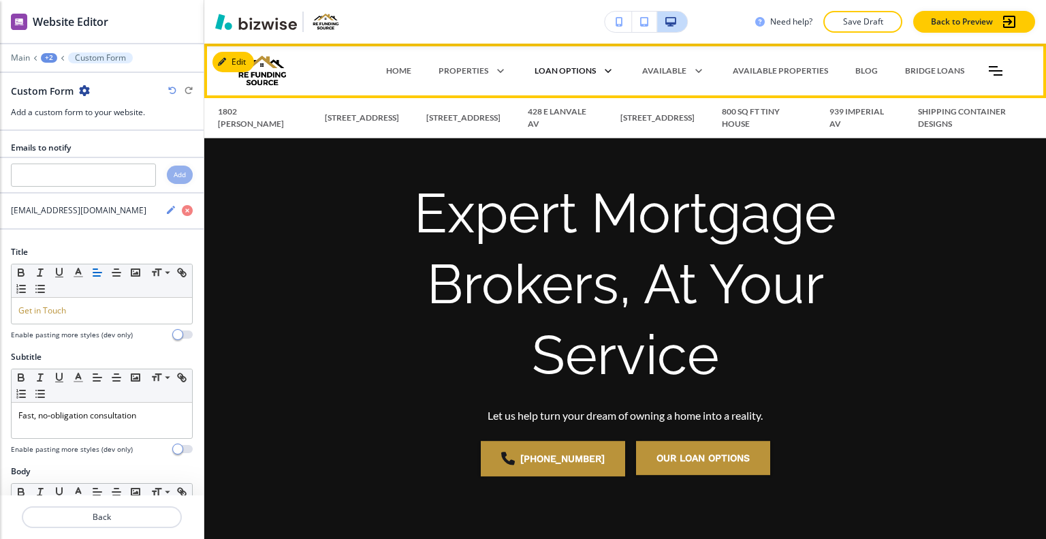
click at [599, 71] on icon at bounding box center [605, 70] width 19 height 19
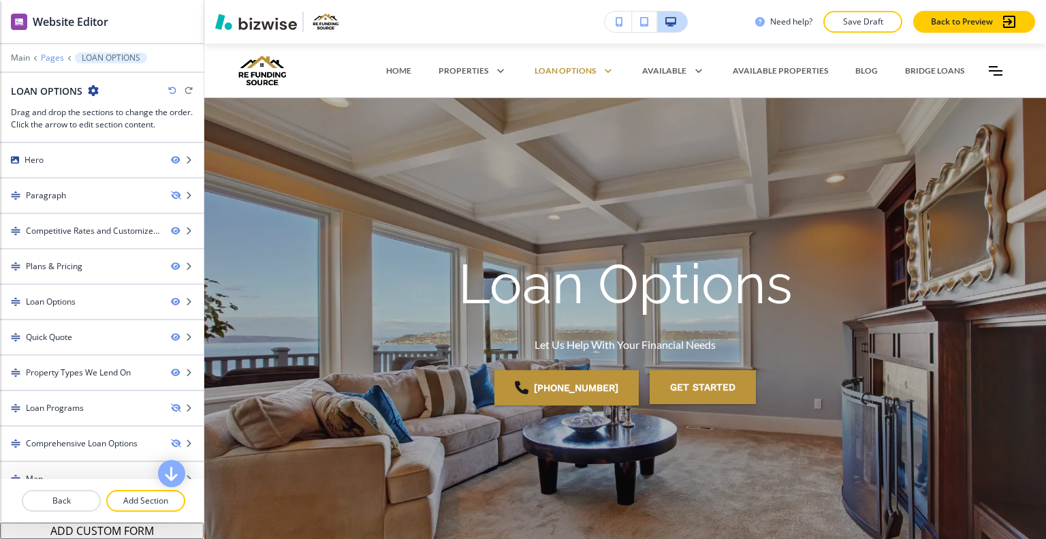
click at [54, 54] on p "Pages" at bounding box center [52, 58] width 23 height 10
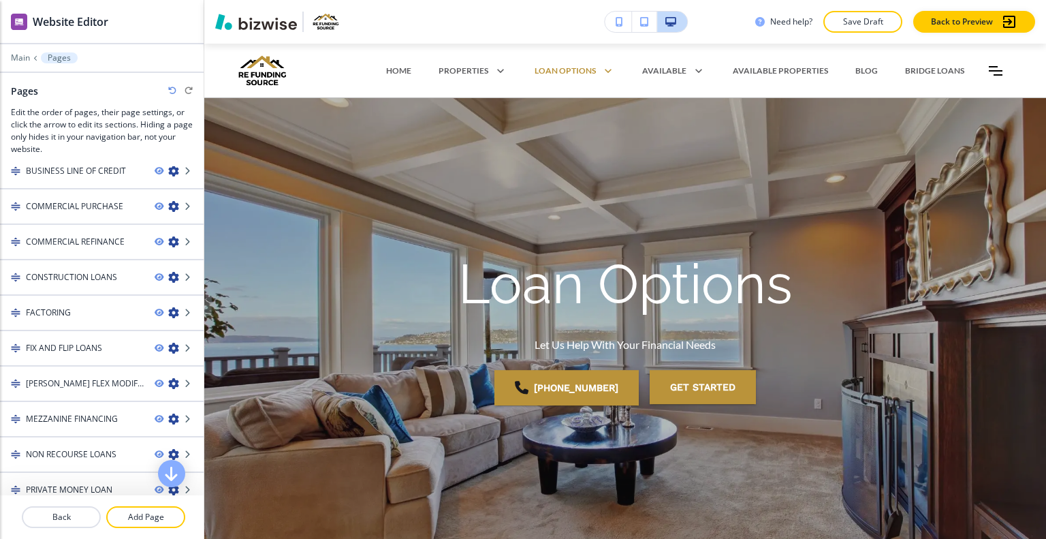
scroll to position [681, 0]
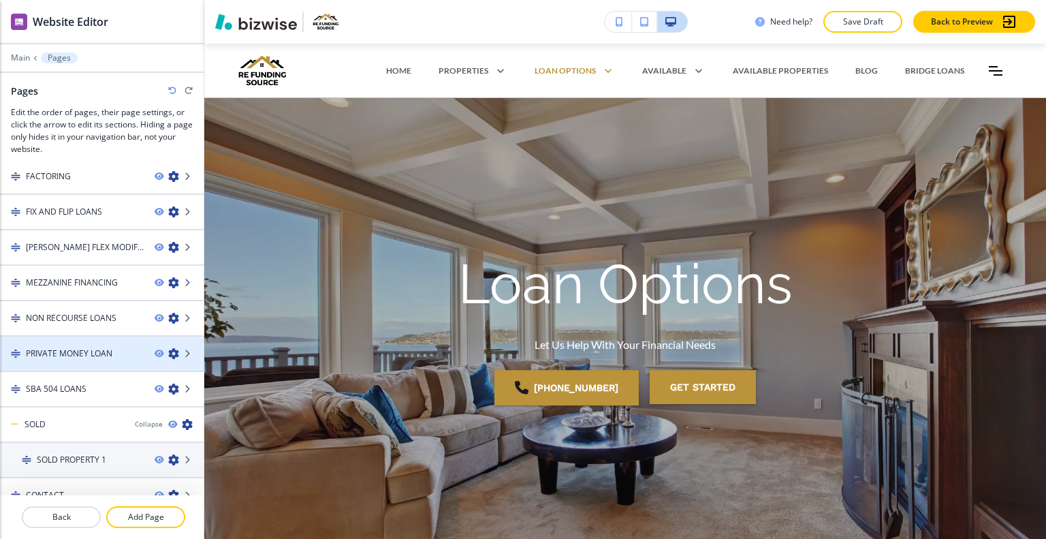
click at [168, 348] on icon "button" at bounding box center [173, 353] width 11 height 11
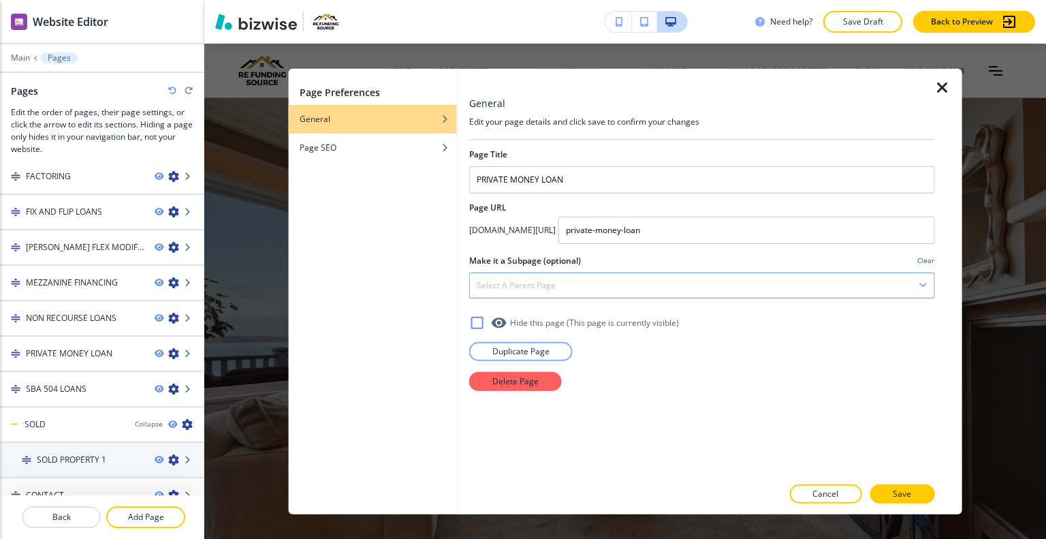
click at [604, 280] on div "Select a parent page" at bounding box center [702, 284] width 465 height 25
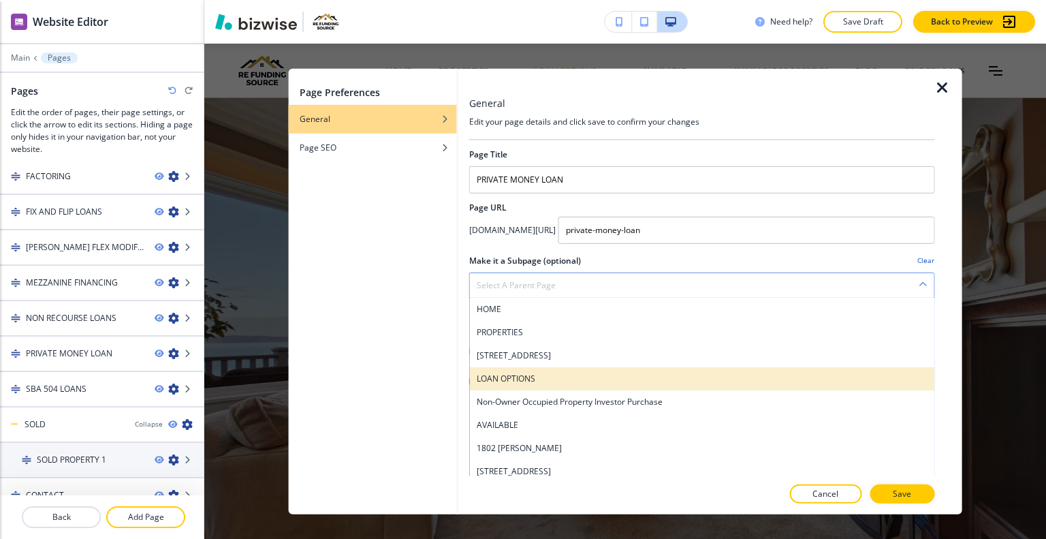
click at [567, 373] on h4 "LOAN OPTIONS" at bounding box center [702, 378] width 451 height 12
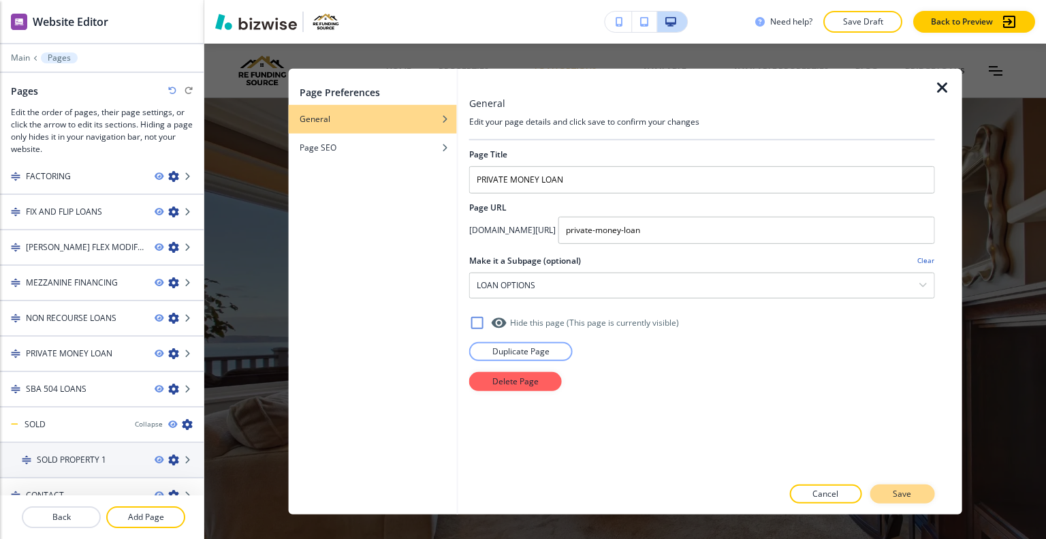
click at [905, 489] on p "Save" at bounding box center [902, 494] width 18 height 12
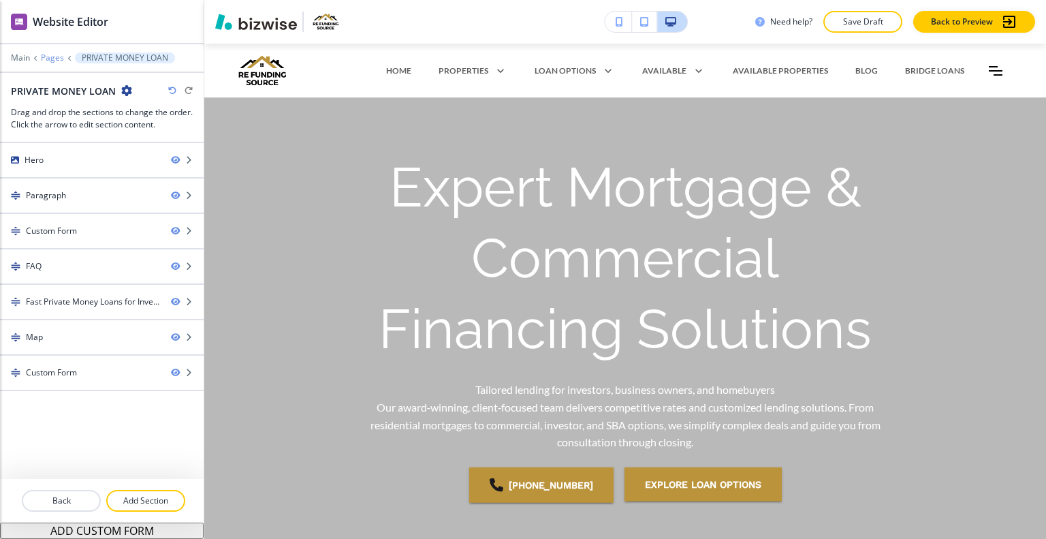
click at [44, 60] on p "Pages" at bounding box center [52, 58] width 23 height 10
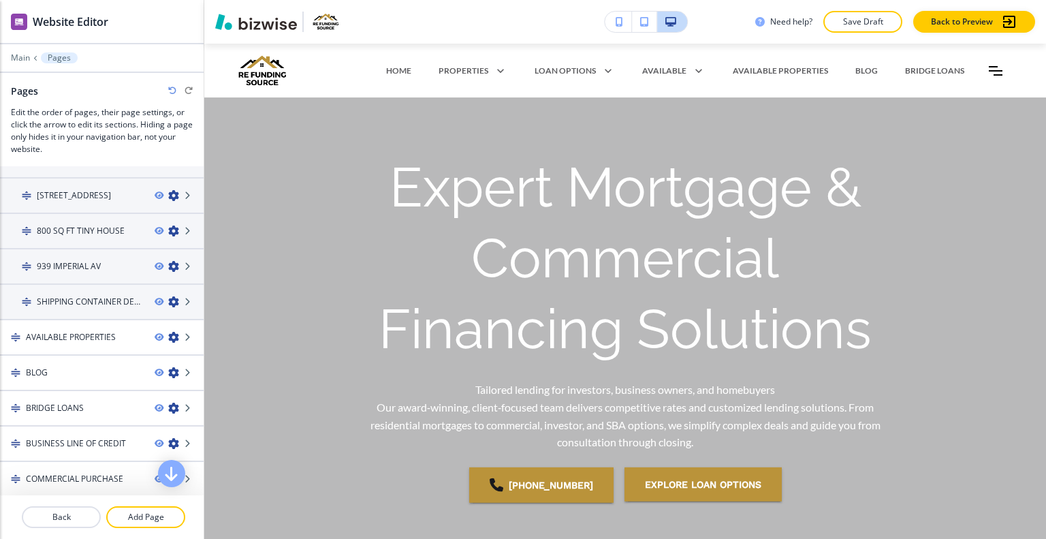
scroll to position [477, 0]
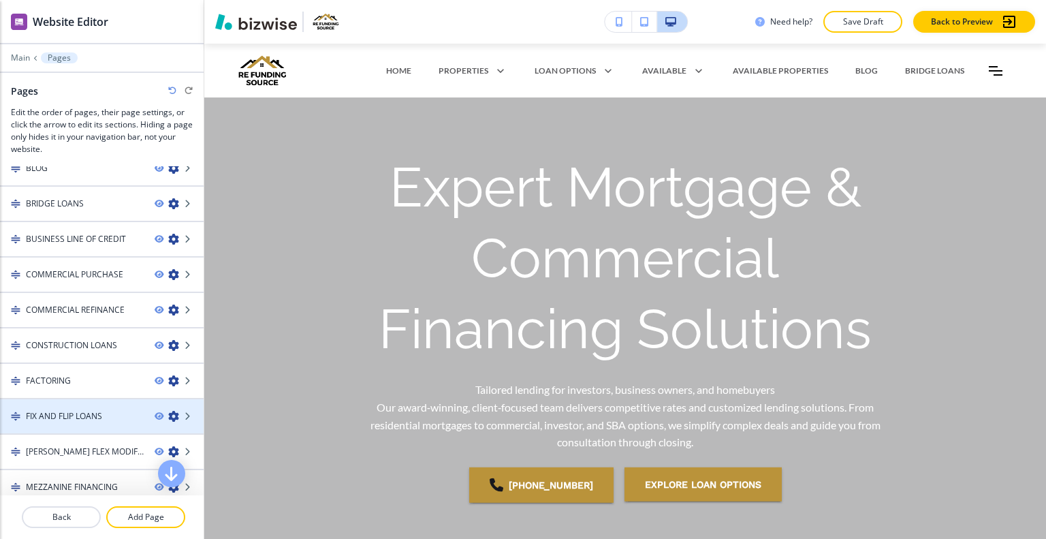
click at [168, 411] on icon "button" at bounding box center [173, 416] width 11 height 11
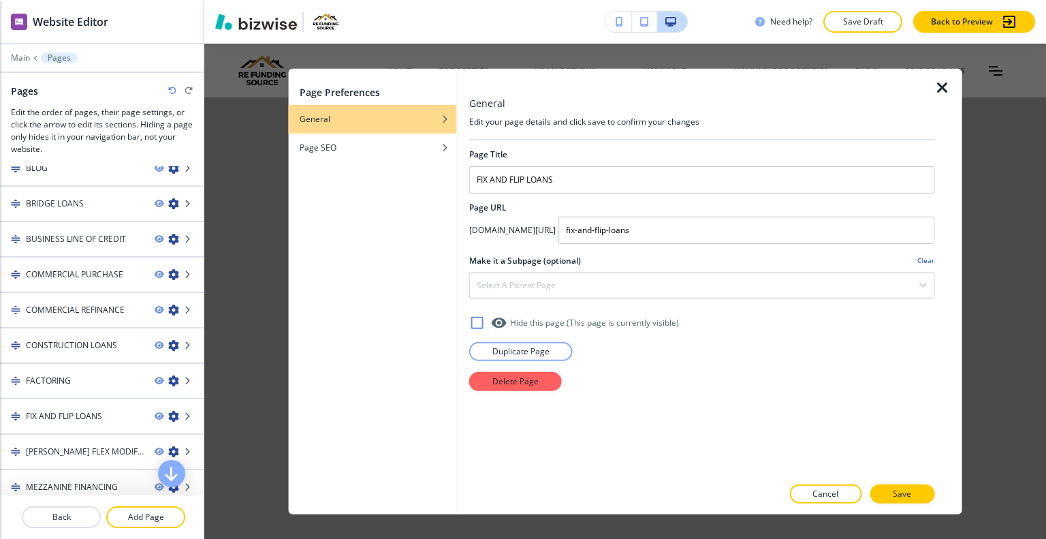
click at [600, 266] on div at bounding box center [702, 268] width 466 height 5
click at [601, 275] on div "Select a parent page" at bounding box center [702, 284] width 465 height 25
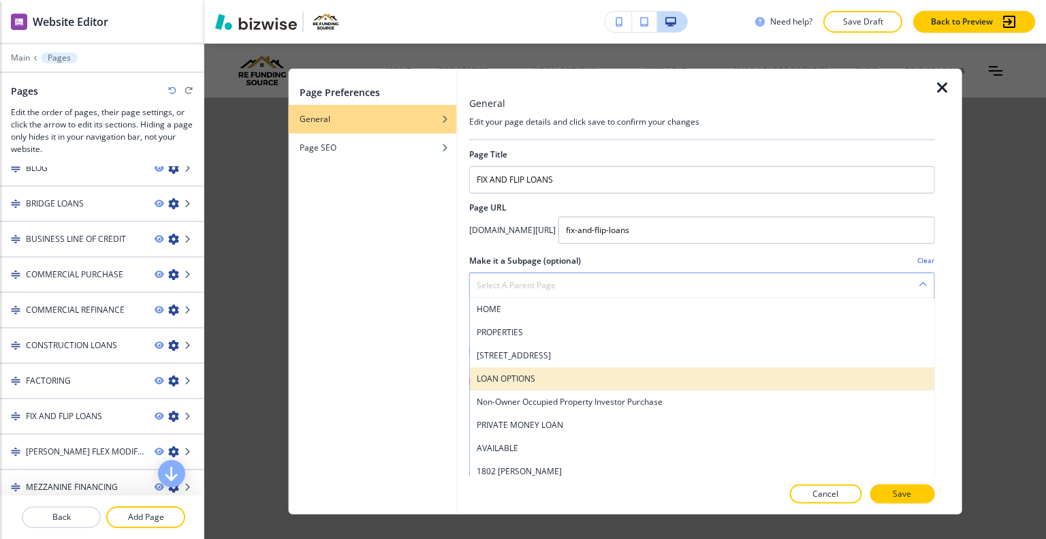
click at [594, 373] on h4 "LOAN OPTIONS" at bounding box center [702, 378] width 451 height 12
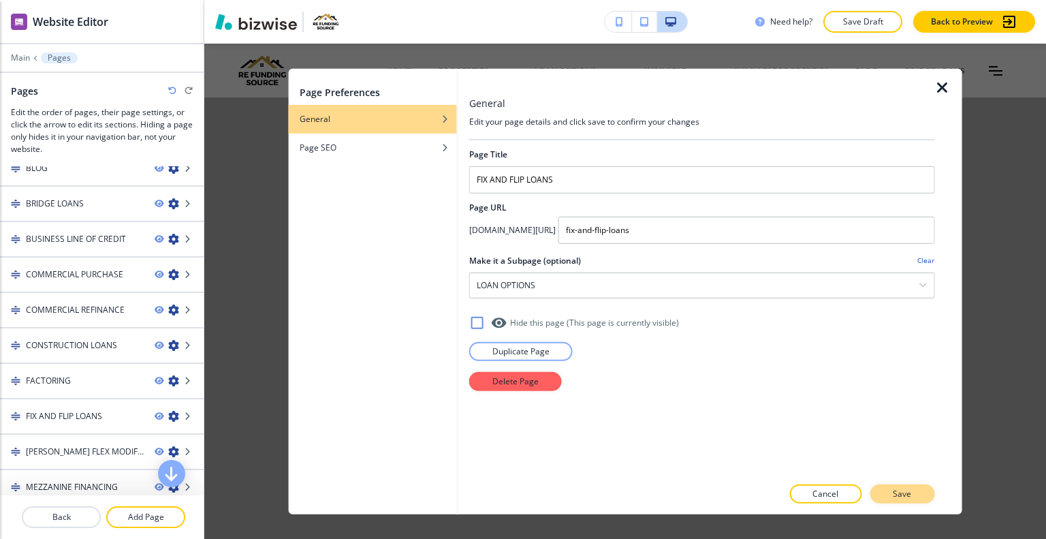
click at [910, 498] on p "Save" at bounding box center [902, 494] width 18 height 12
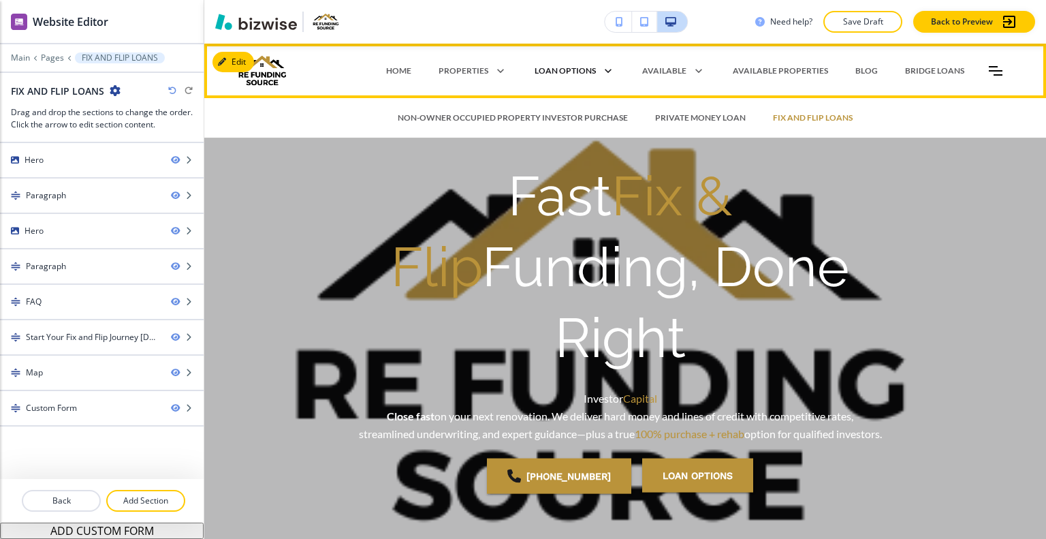
click at [603, 69] on icon at bounding box center [605, 70] width 19 height 19
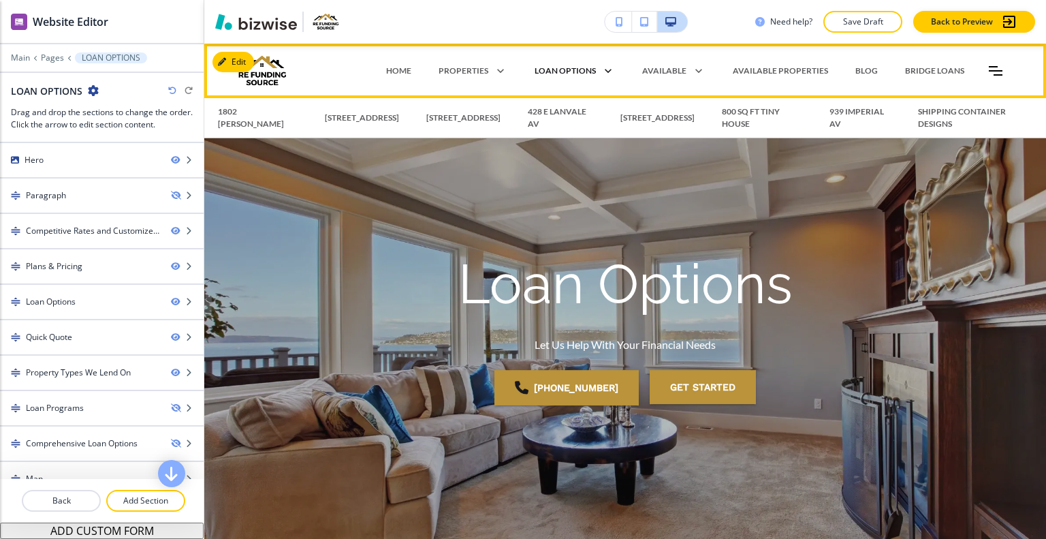
click at [572, 73] on p "LOAN OPTIONS" at bounding box center [565, 71] width 61 height 12
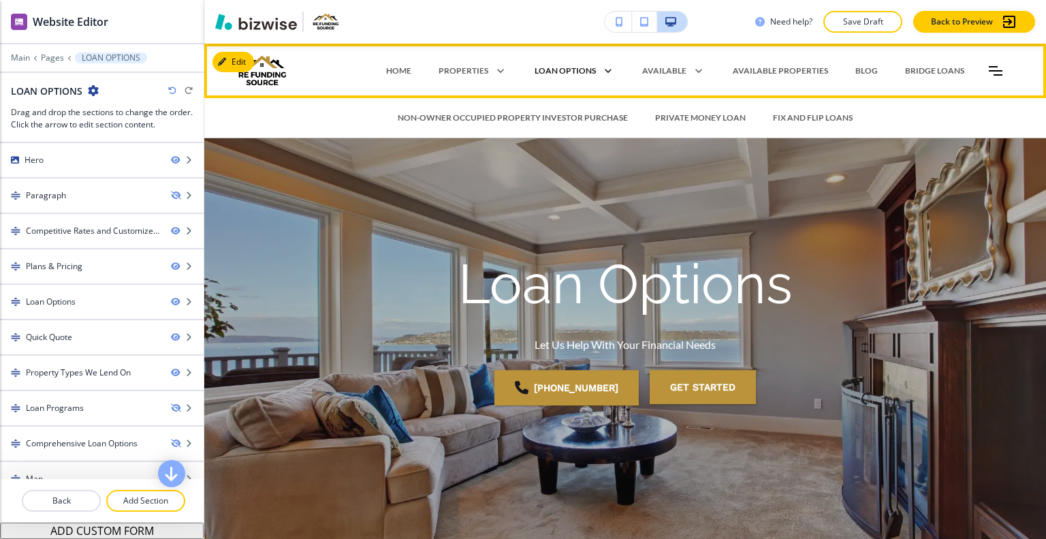
click at [597, 69] on icon at bounding box center [605, 70] width 19 height 19
click at [662, 113] on p "PRIVATE MONEY LOAN" at bounding box center [700, 118] width 91 height 12
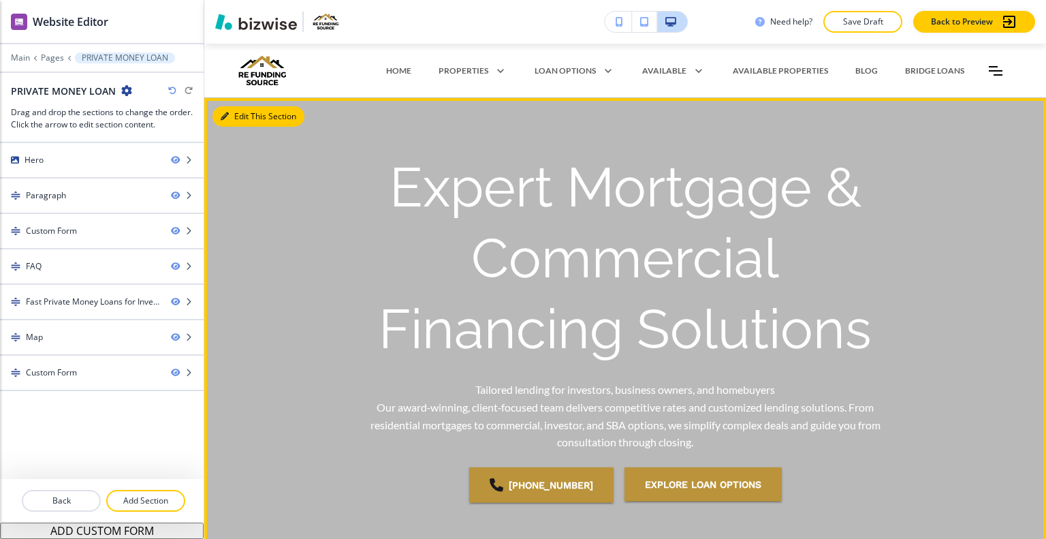
click at [228, 114] on icon "button" at bounding box center [225, 116] width 8 height 8
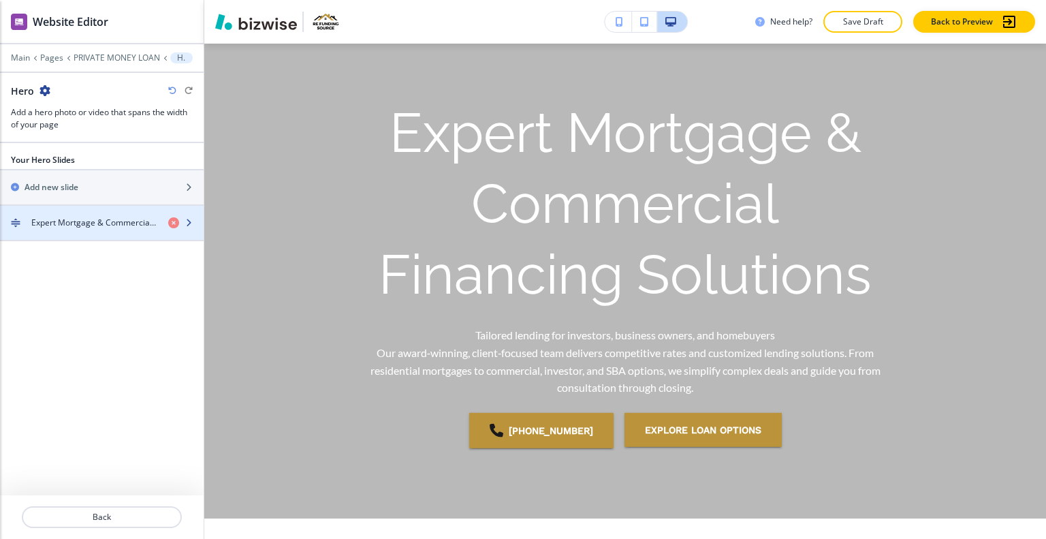
click at [87, 220] on h4 "Expert Mortgage & Commercial Financing Solutions" at bounding box center [94, 223] width 126 height 12
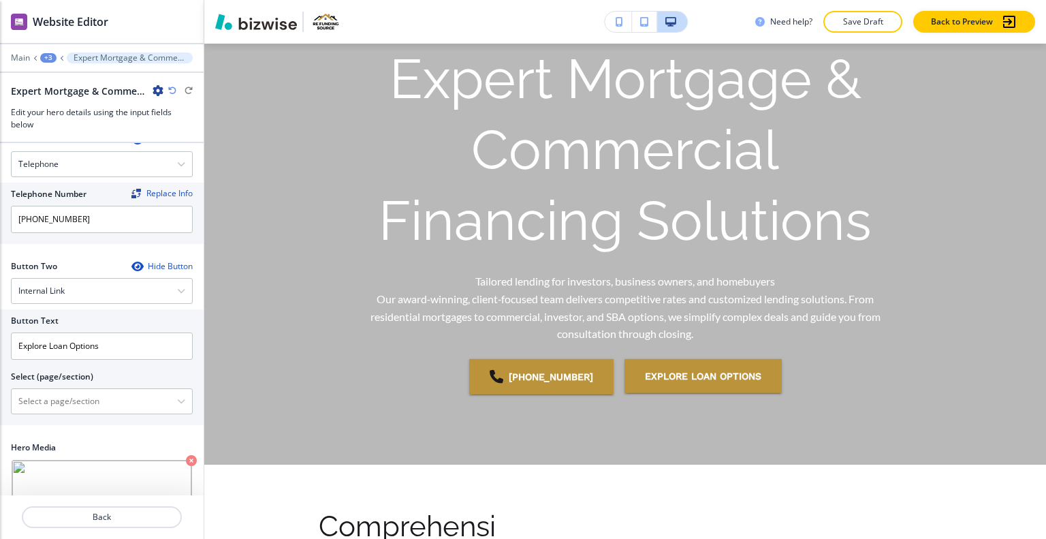
scroll to position [401, 0]
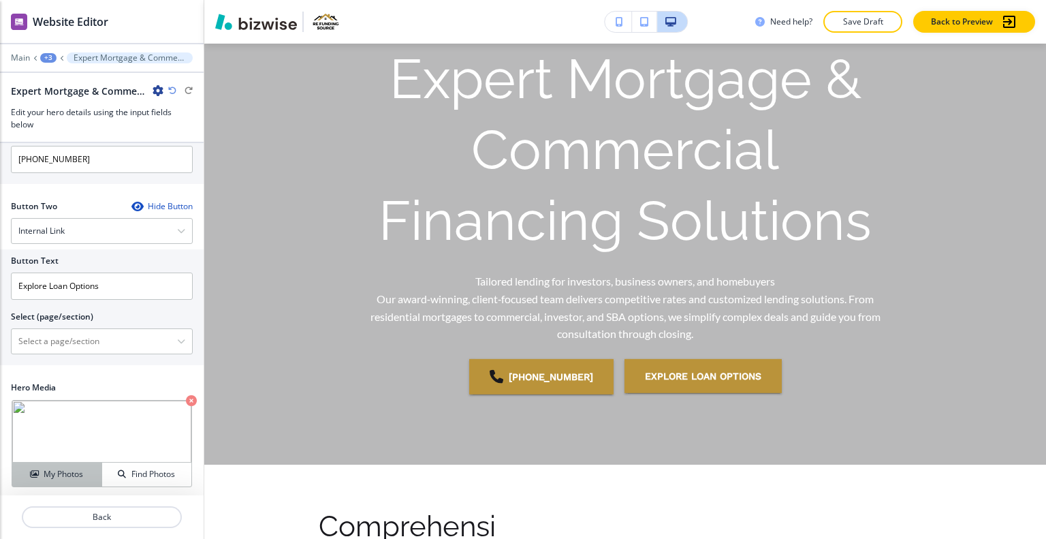
click at [66, 475] on h4 "My Photos" at bounding box center [64, 474] width 40 height 12
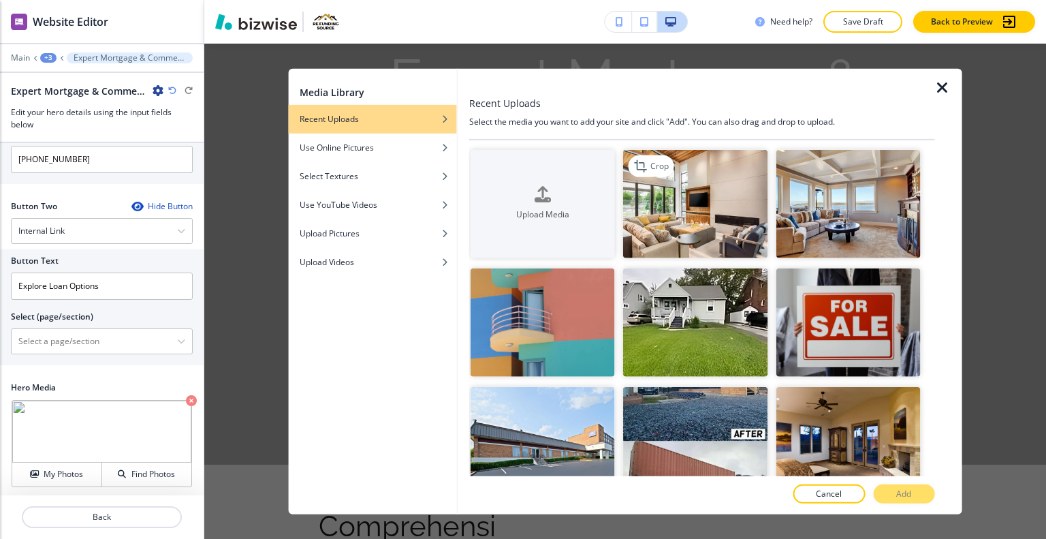
click at [708, 222] on img "button" at bounding box center [695, 203] width 144 height 108
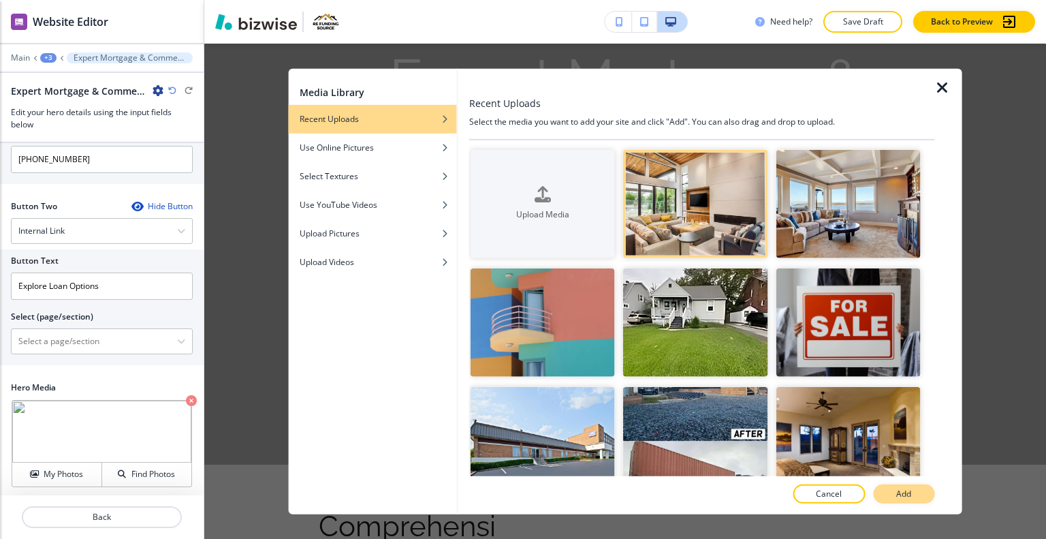
click at [902, 490] on p "Add" at bounding box center [903, 494] width 15 height 12
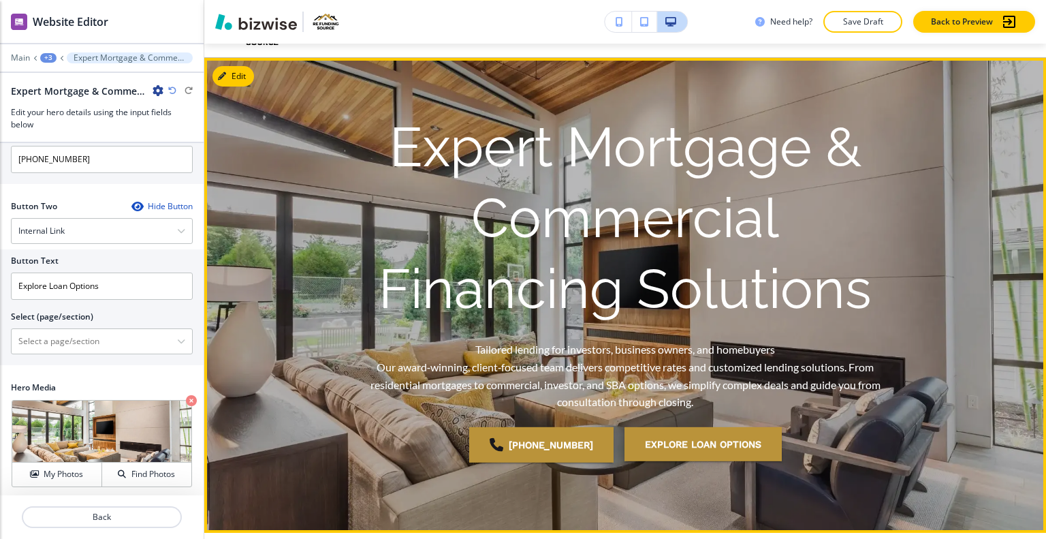
scroll to position [0, 0]
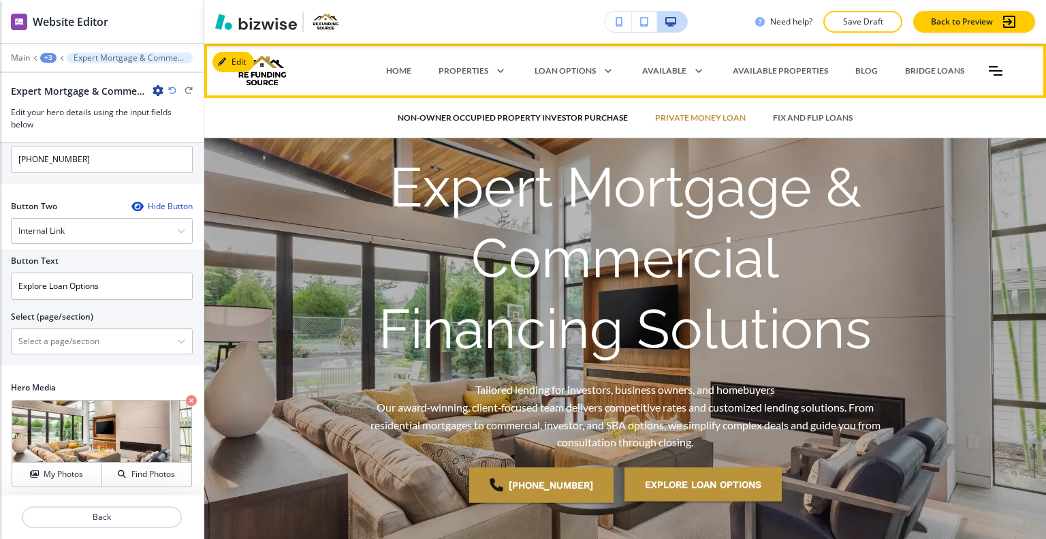
click at [586, 117] on p "Non-Owner Occupied Property Investor Purchase" at bounding box center [513, 118] width 230 height 12
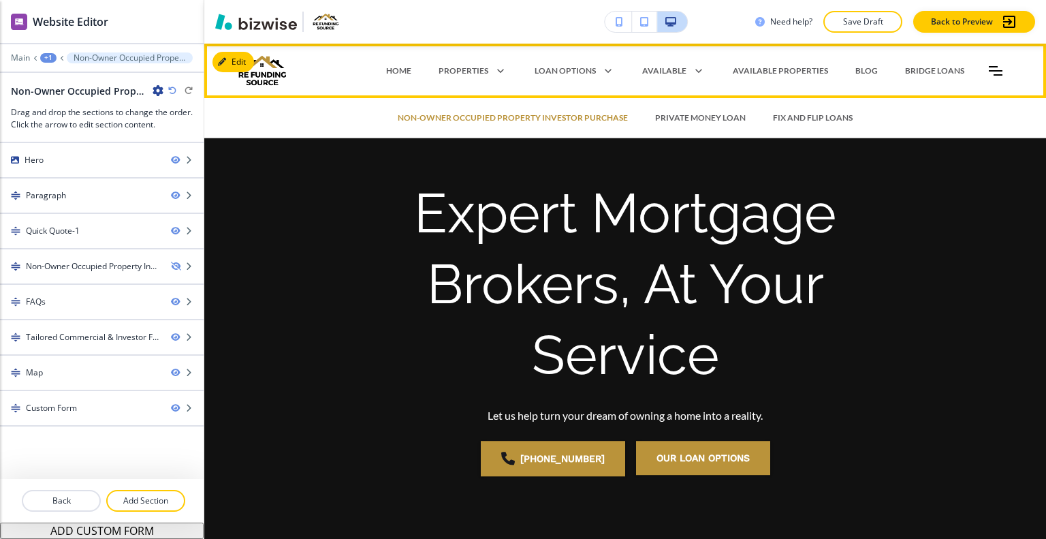
click at [236, 116] on div "Non-Owner Occupied Property Investor Purchase PRIVATE MONEY LOAN FIX AND FLIP L…" at bounding box center [625, 117] width 842 height 41
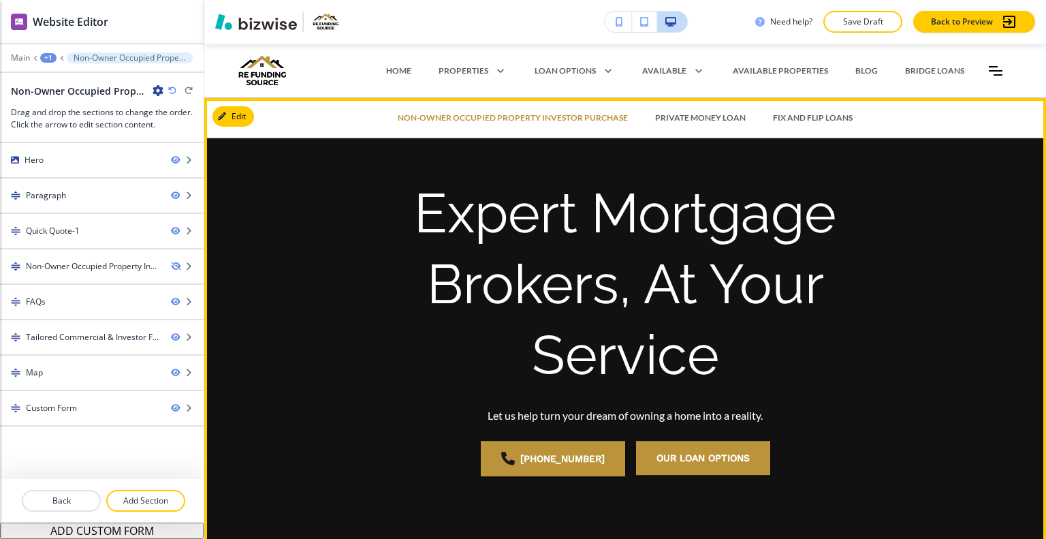
click at [259, 330] on div "Expert Mortgage Brokers, At Your Service Let us help turn your dream of owning …" at bounding box center [625, 335] width 842 height 431
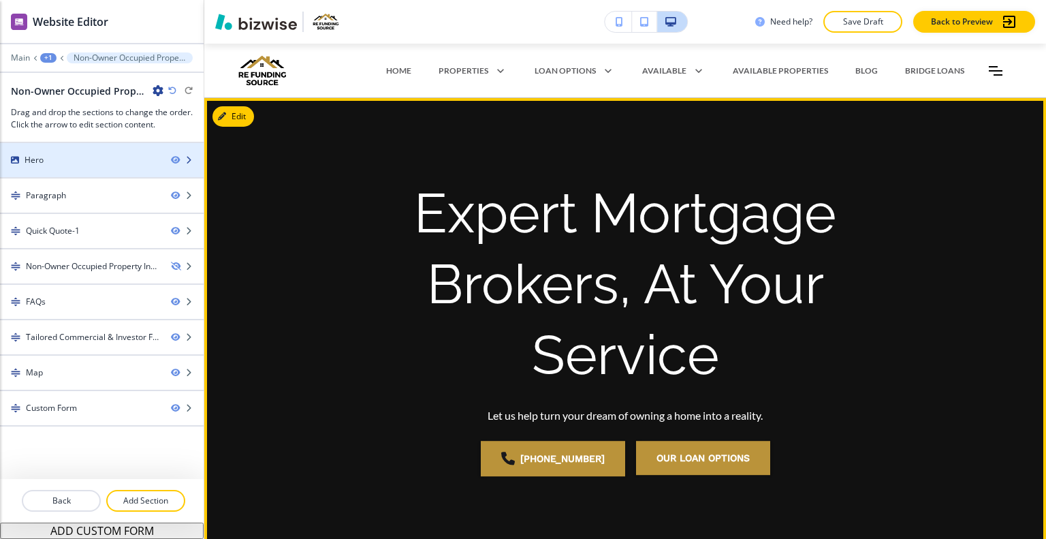
click at [72, 168] on div at bounding box center [102, 171] width 204 height 11
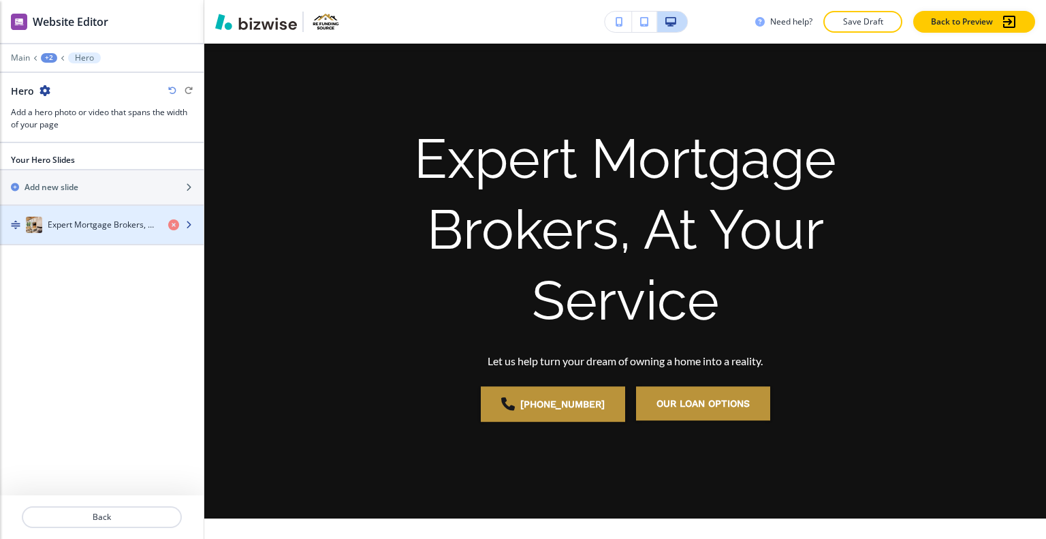
click at [67, 227] on h4 "Expert Mortgage Brokers, At Your Service" at bounding box center [103, 225] width 110 height 12
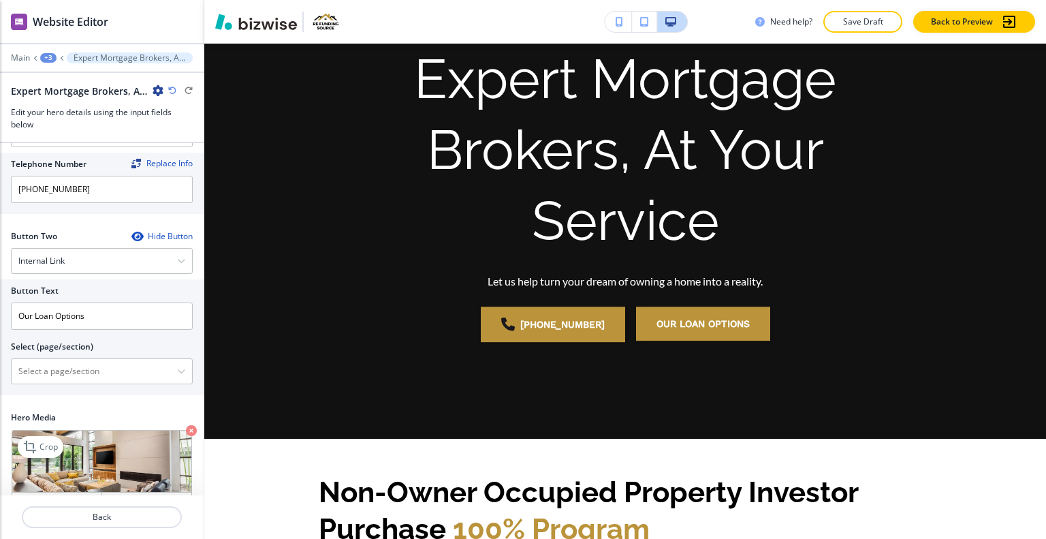
scroll to position [302, 0]
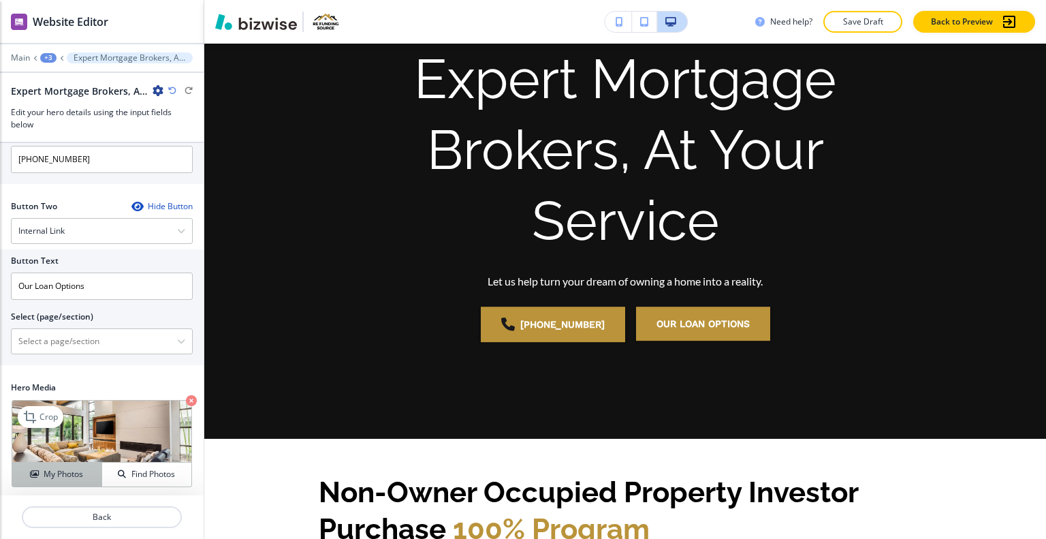
click at [52, 482] on button "My Photos" at bounding box center [57, 475] width 90 height 24
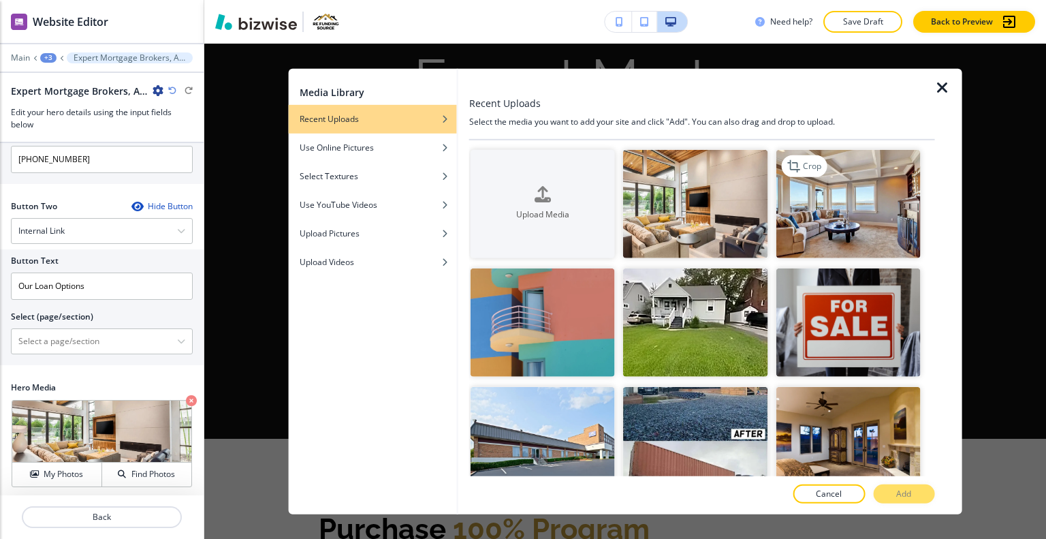
click at [828, 202] on img "button" at bounding box center [848, 203] width 144 height 108
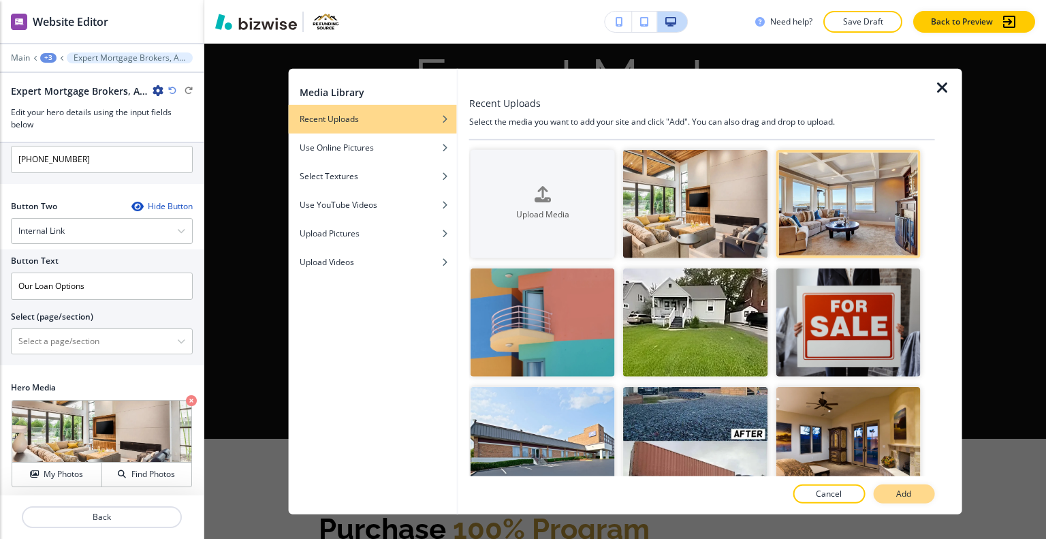
click at [907, 495] on p "Add" at bounding box center [903, 494] width 15 height 12
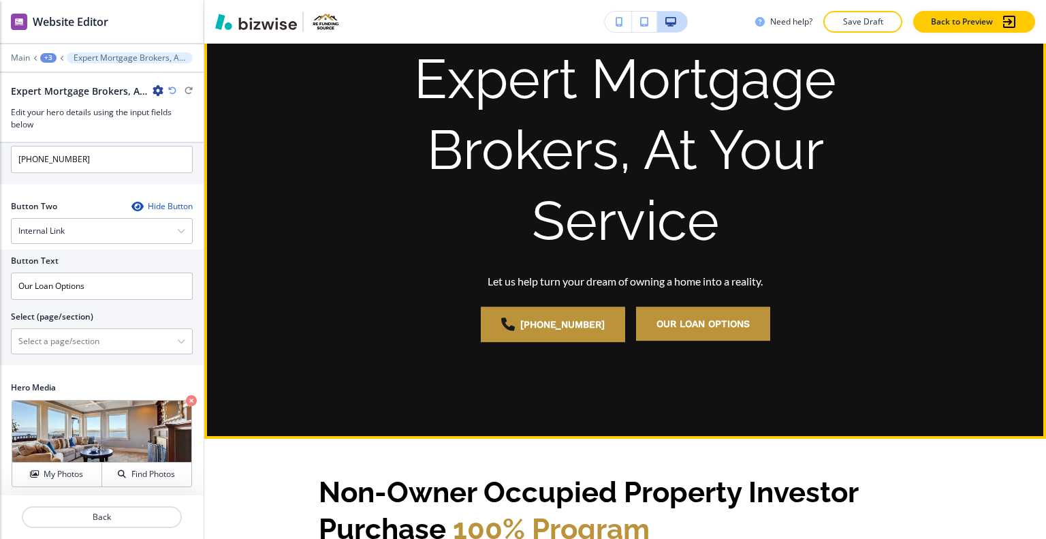
scroll to position [0, 0]
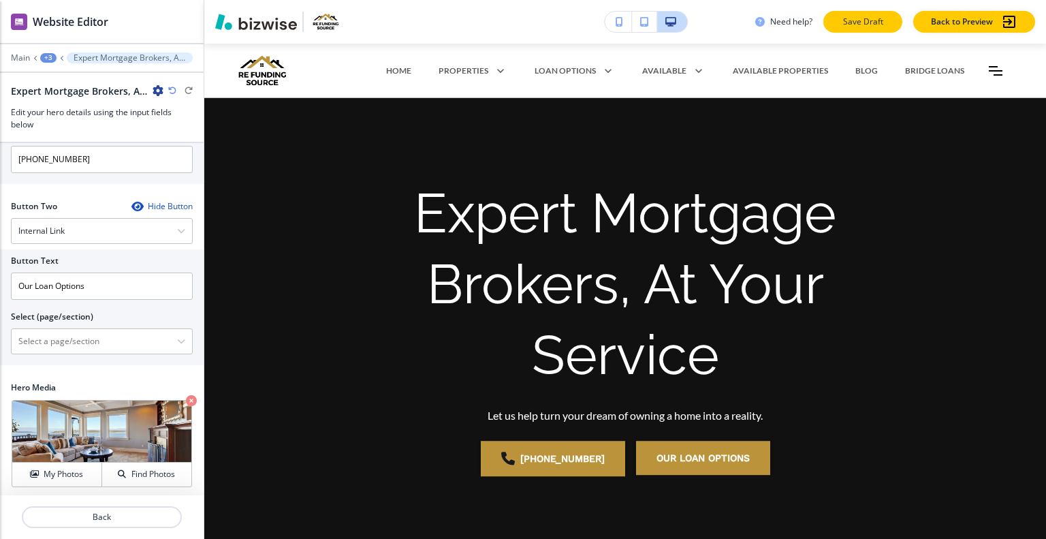
click at [866, 16] on p "Save Draft" at bounding box center [863, 22] width 44 height 12
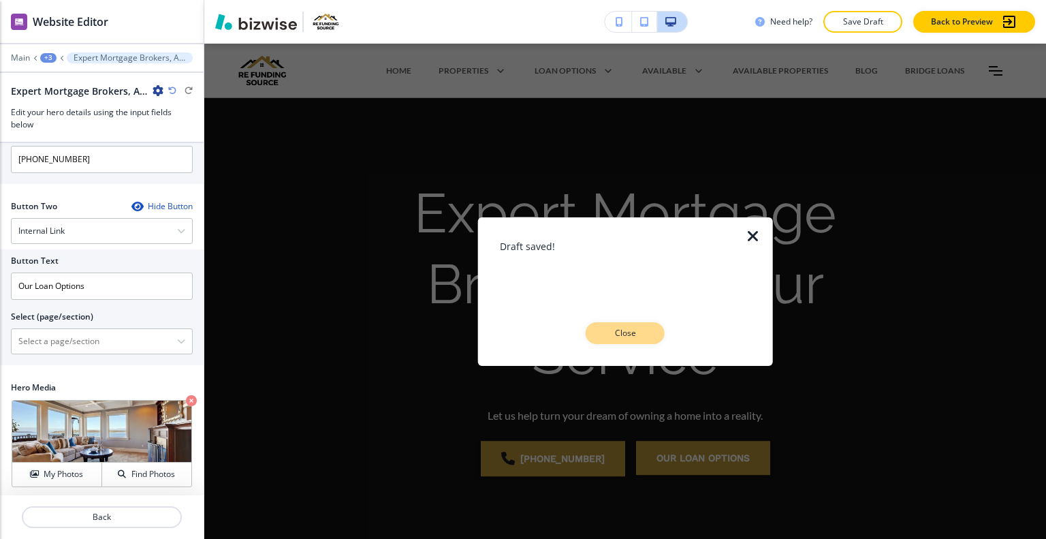
click at [633, 332] on p "Close" at bounding box center [626, 333] width 44 height 12
